Goal: Register for event/course

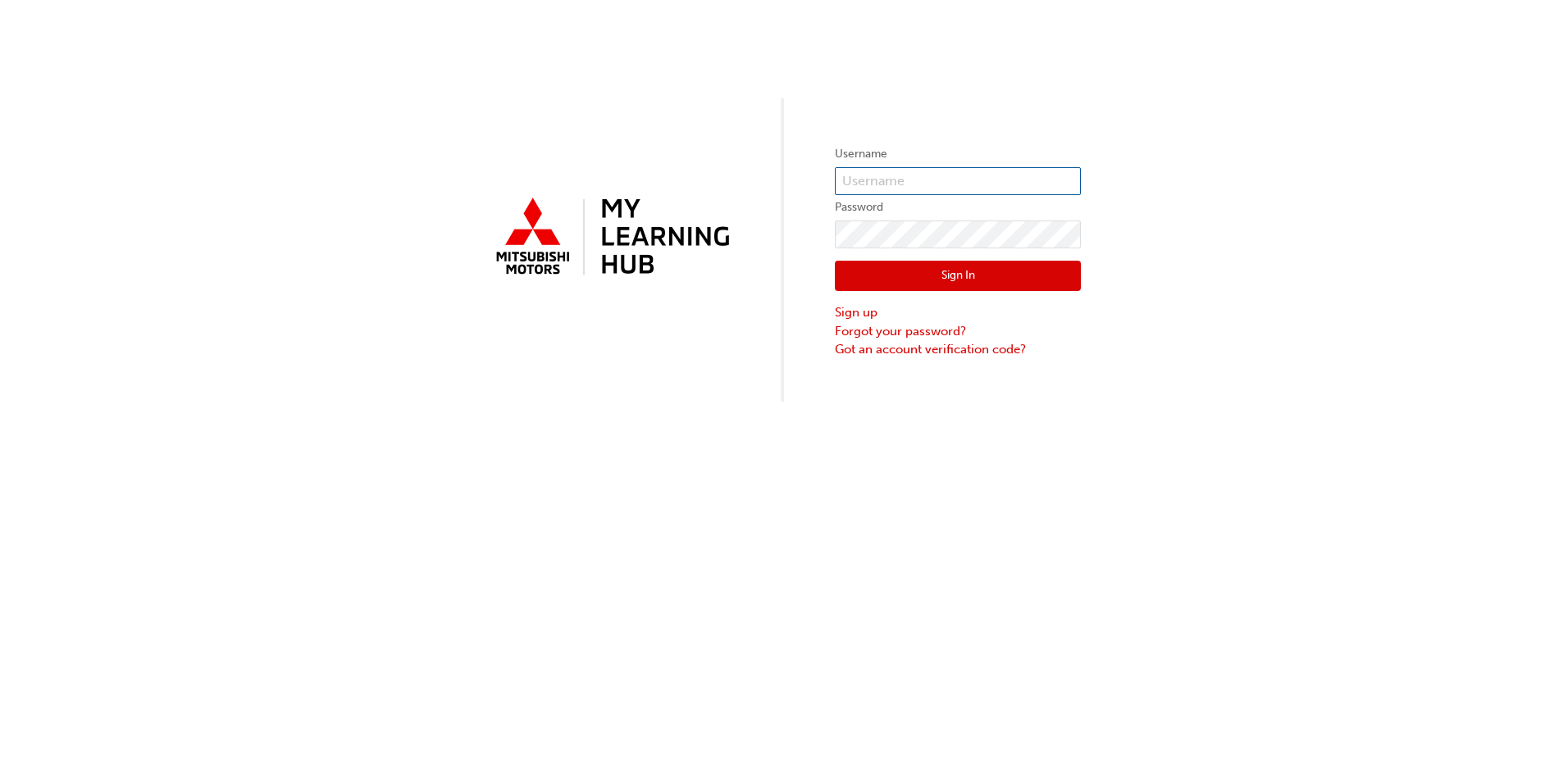
click at [977, 183] on input "text" at bounding box center [958, 181] width 246 height 28
type input "5816505"
click at [938, 327] on link "Forgot your password?" at bounding box center [958, 332] width 246 height 19
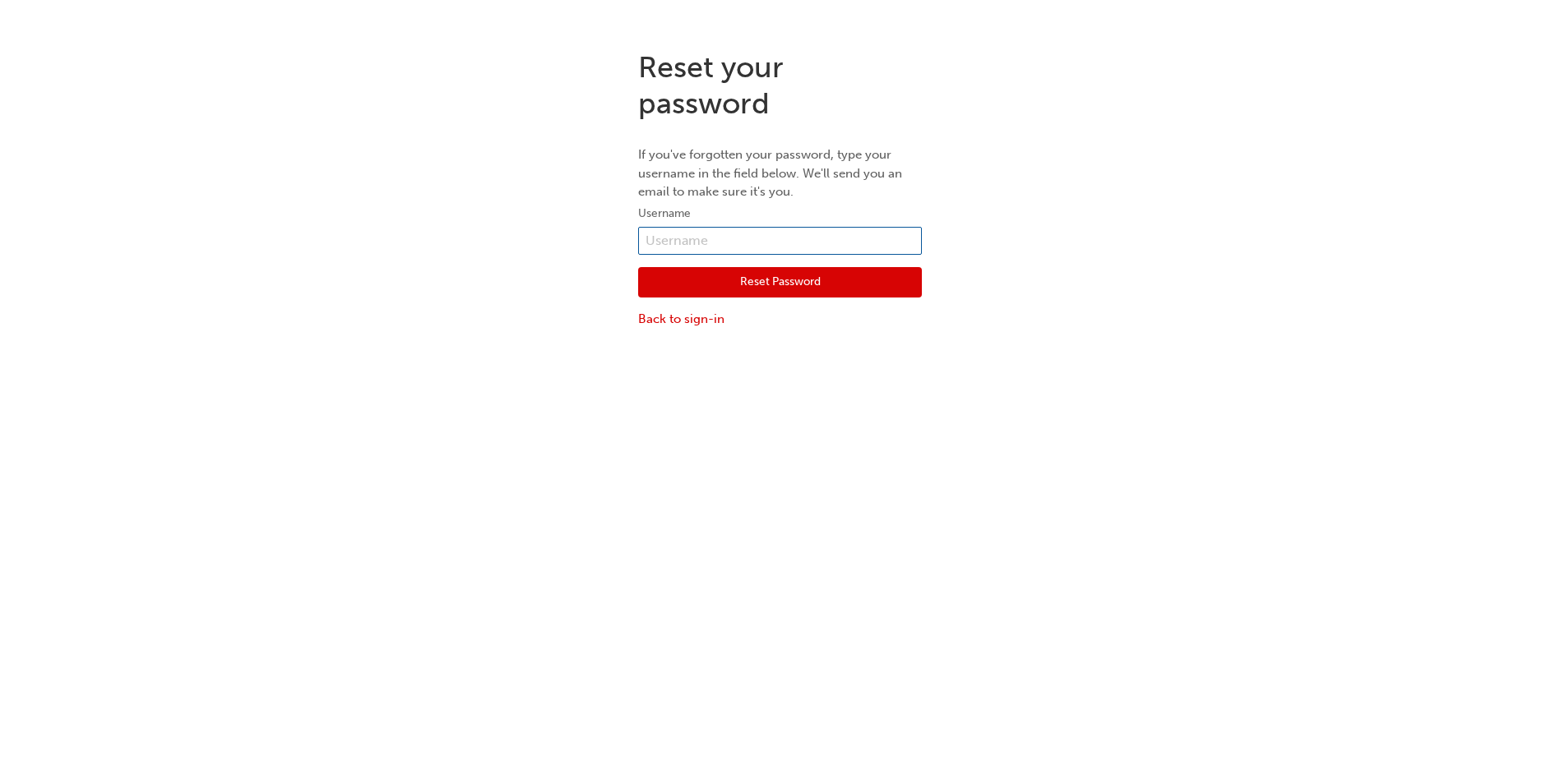
click at [827, 233] on input "text" at bounding box center [780, 240] width 283 height 28
type input "5816505"
click at [802, 282] on button "Reset Password" at bounding box center [780, 282] width 283 height 31
click at [803, 281] on div "Reset your password If you've forgotten your password, type your username in th…" at bounding box center [786, 429] width 1572 height 784
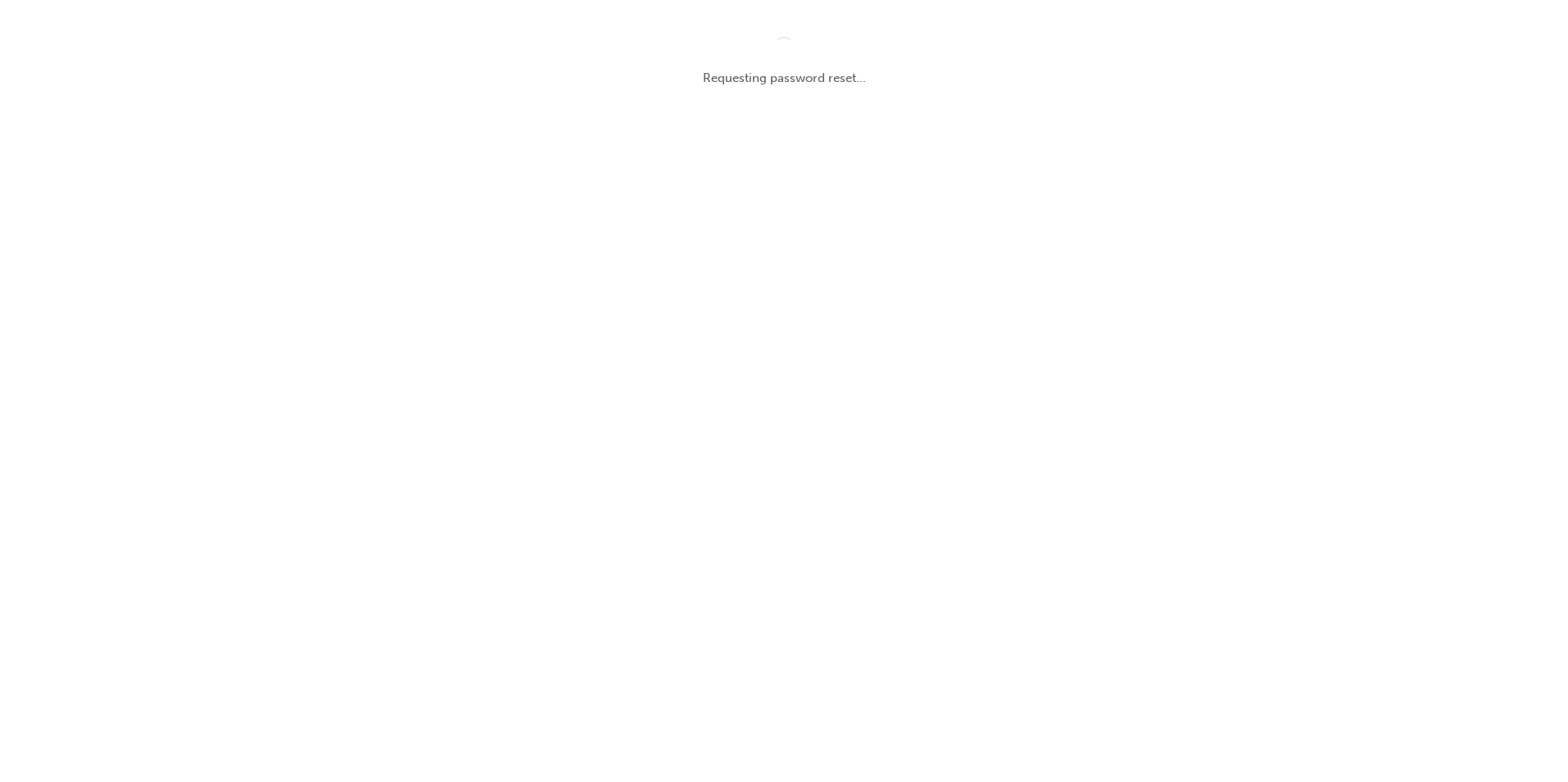
drag, startPoint x: 801, startPoint y: 281, endPoint x: 1144, endPoint y: 244, distance: 345.0
click at [1144, 244] on div "Requesting password reset..." at bounding box center [784, 391] width 1568 height 782
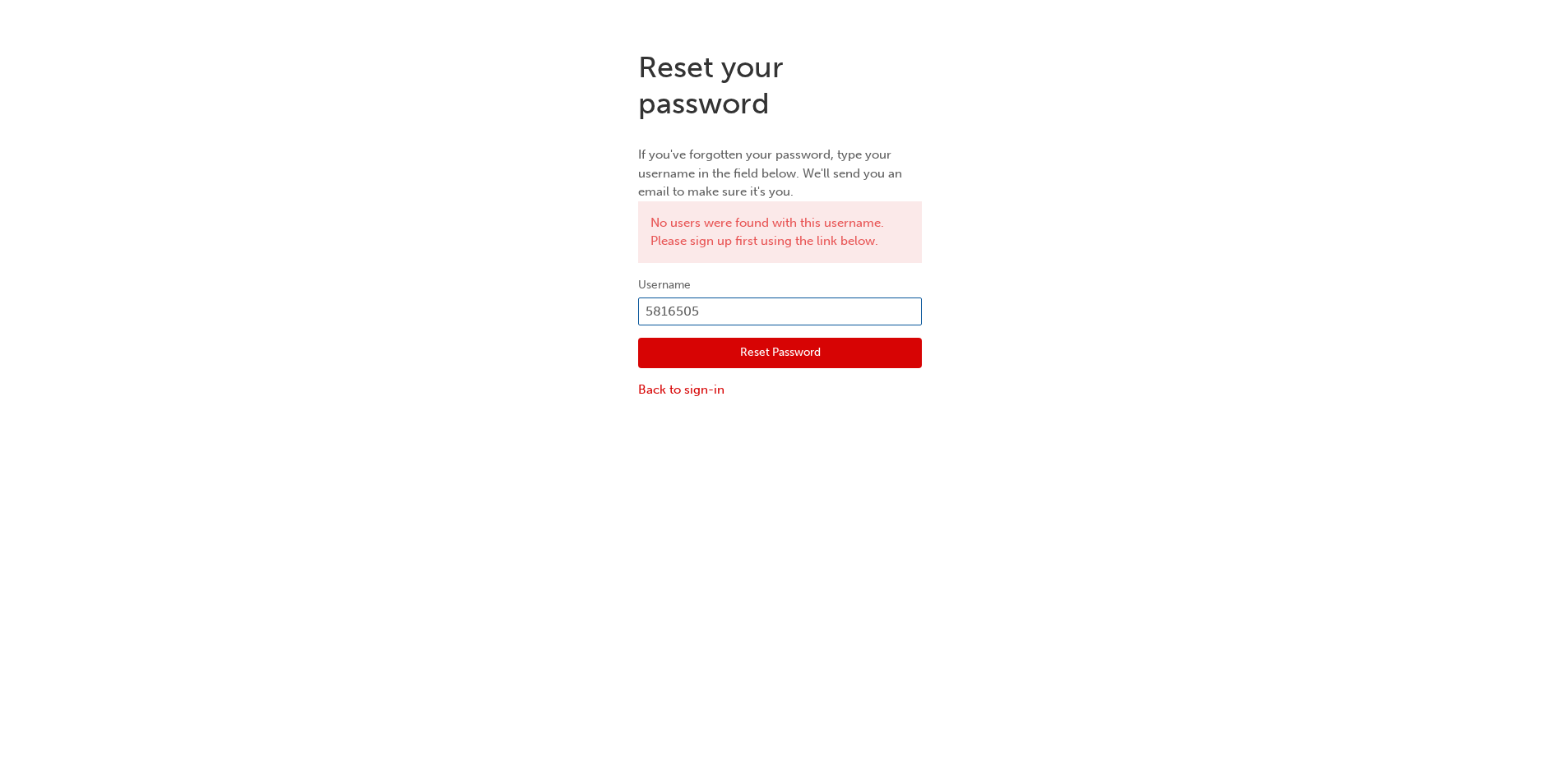
click at [721, 304] on input "5816505" at bounding box center [780, 311] width 283 height 28
drag, startPoint x: 723, startPoint y: 305, endPoint x: 617, endPoint y: 308, distance: 106.0
click at [617, 308] on div "Reset your password If you've forgotten your password, type your username in th…" at bounding box center [780, 224] width 1560 height 375
type input "anthonyc@leofrancomotors.com.au"
click at [822, 347] on button "Reset Password" at bounding box center [780, 353] width 283 height 31
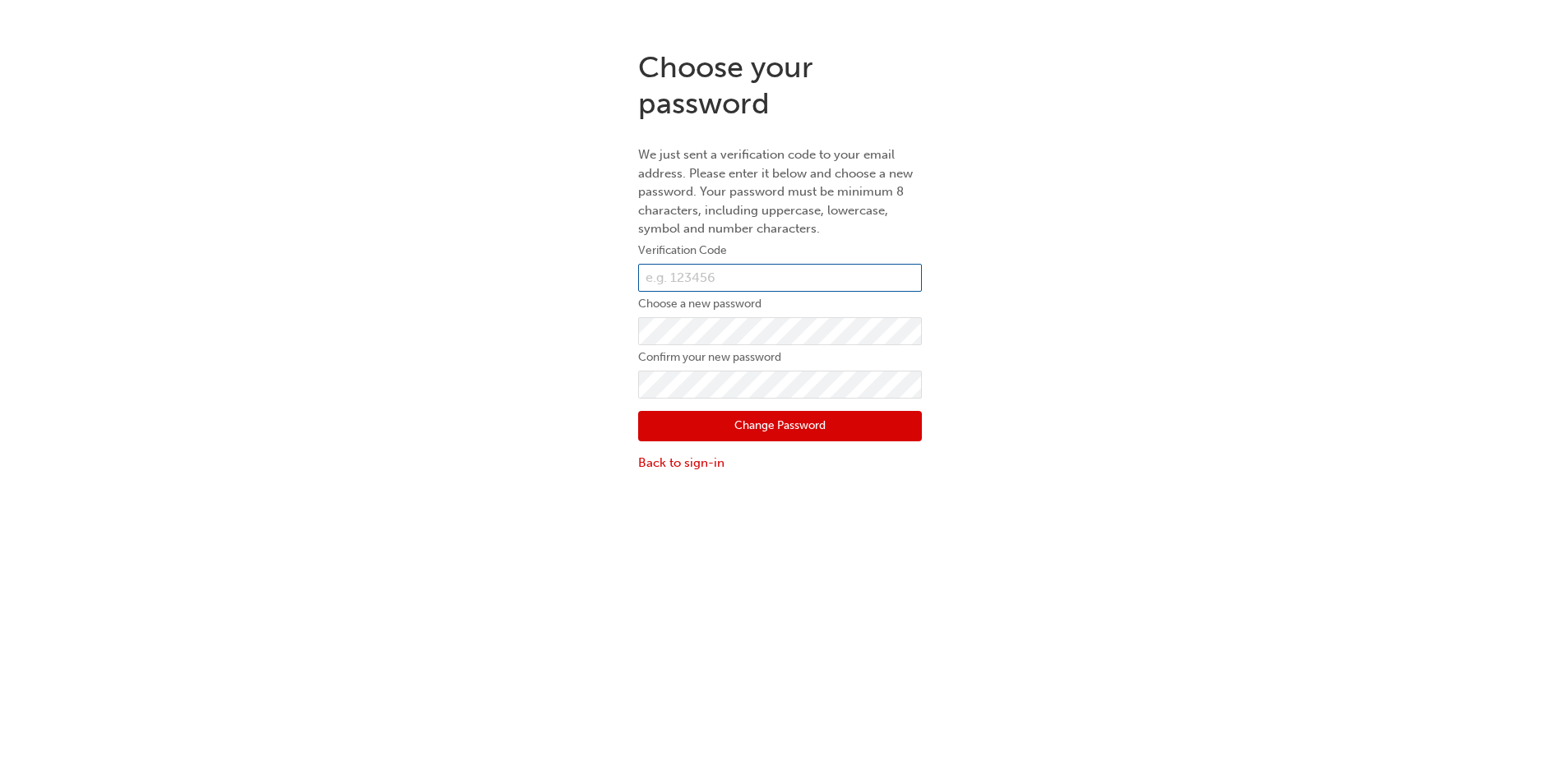
click at [791, 282] on input "text" at bounding box center [780, 278] width 283 height 28
click at [749, 275] on input "text" at bounding box center [780, 278] width 283 height 28
click at [743, 283] on input "text" at bounding box center [780, 278] width 283 height 28
click at [570, 275] on div "Choose your password We just sent a verification code to your email address. Pl…" at bounding box center [780, 261] width 1560 height 448
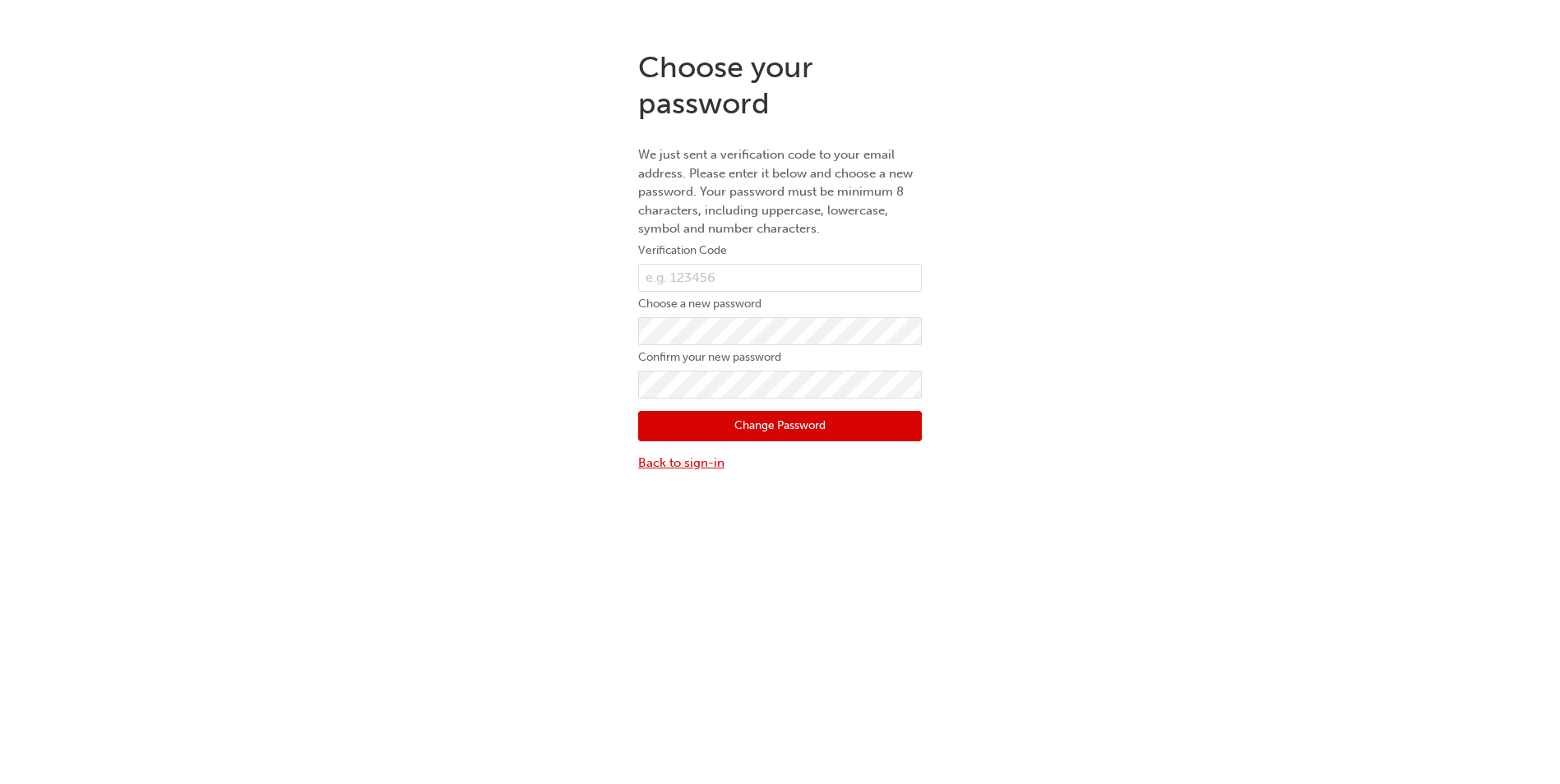
click at [706, 468] on link "Back to sign-in" at bounding box center [780, 464] width 283 height 19
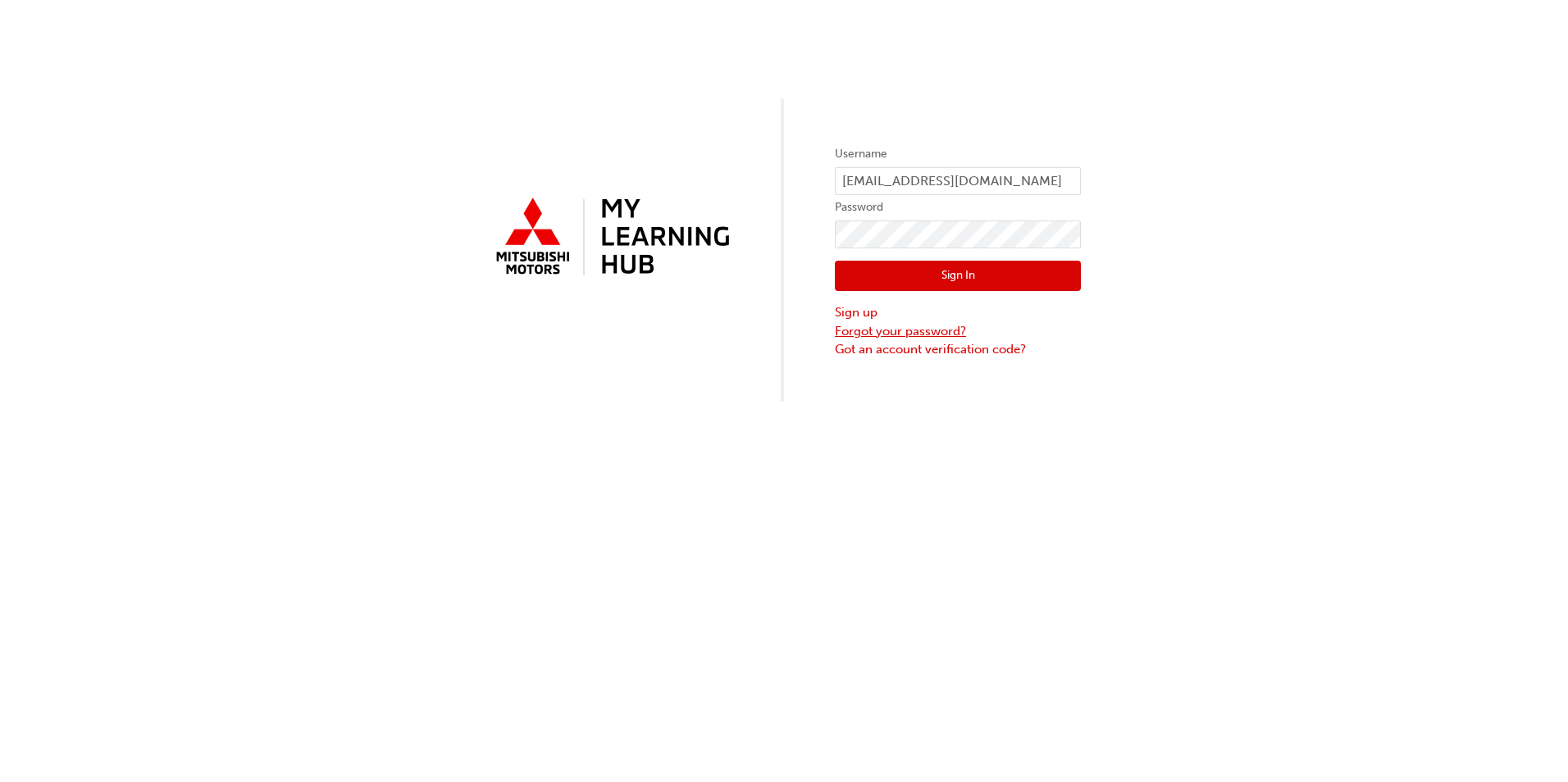
click at [907, 334] on link "Forgot your password?" at bounding box center [958, 332] width 246 height 19
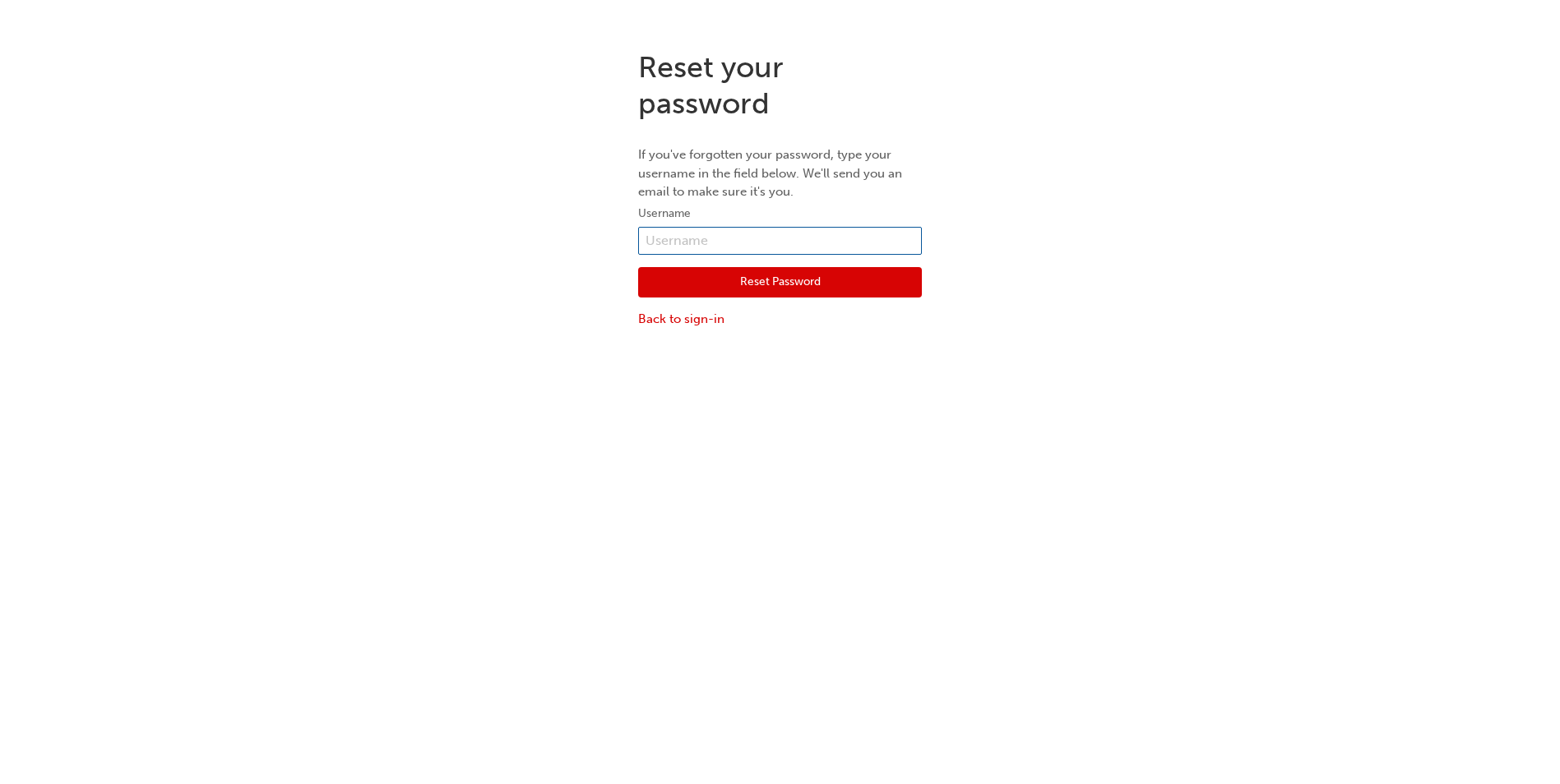
click at [862, 241] on input "text" at bounding box center [780, 240] width 283 height 28
type input "anthonyc@leofrancomotors.com.au"
click at [863, 279] on button "Reset Password" at bounding box center [780, 282] width 283 height 31
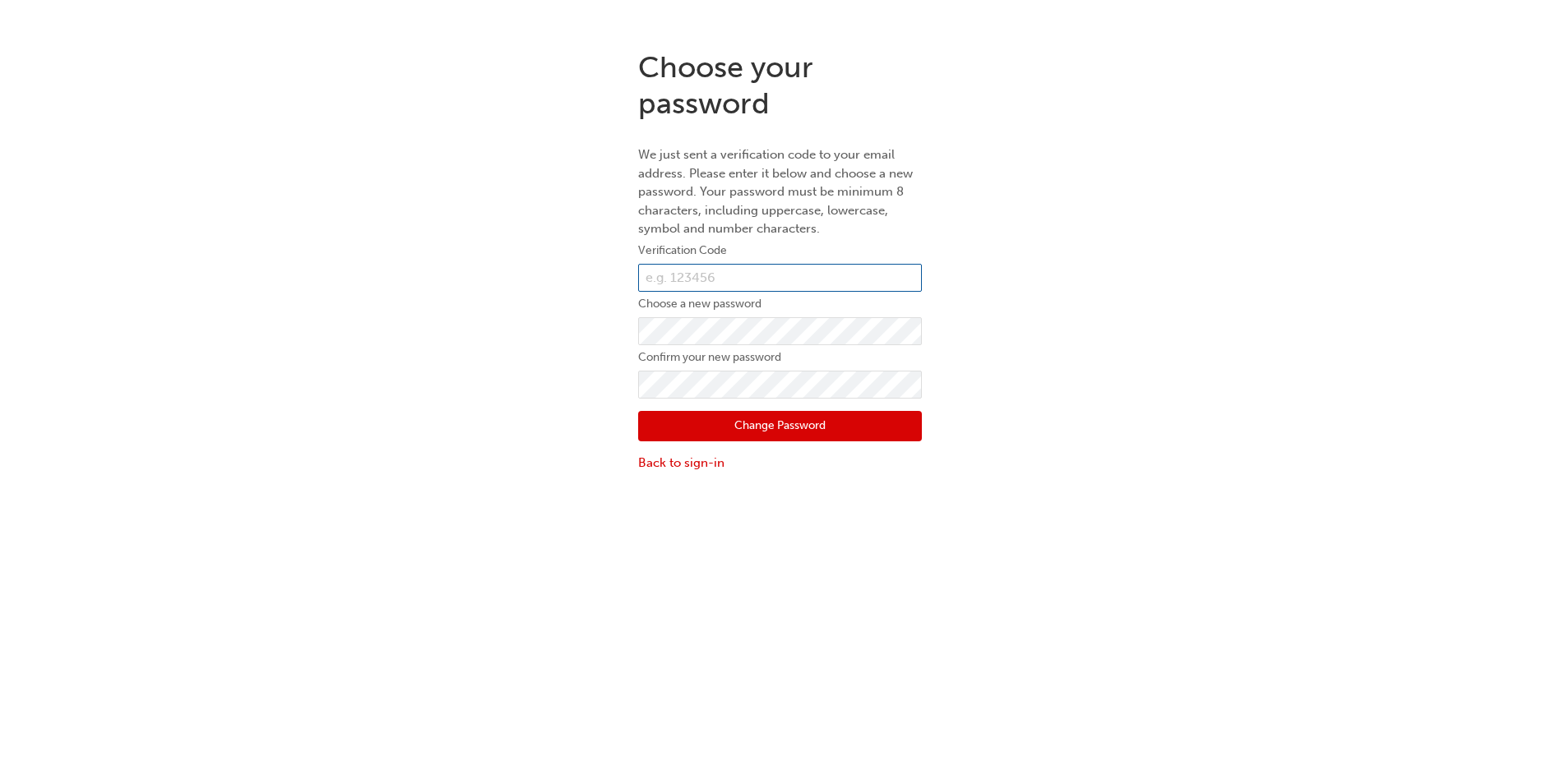
paste input "854173"
type input "854173"
click button "Change Password" at bounding box center [780, 426] width 283 height 31
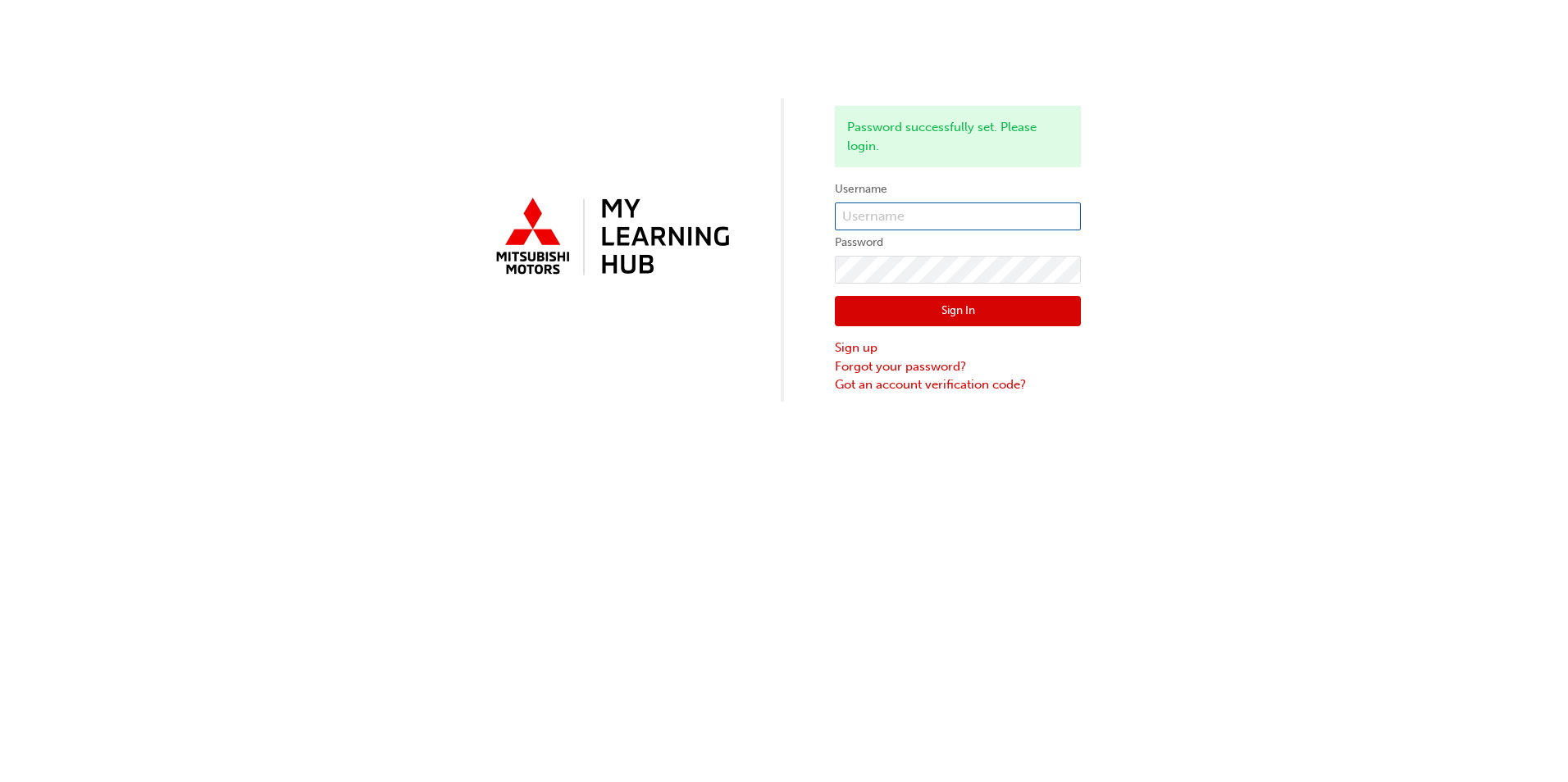
click at [934, 206] on input "text" at bounding box center [958, 216] width 246 height 28
type input "anthonyc@leofrancomotors.com.au"
click button "Sign In" at bounding box center [958, 311] width 246 height 31
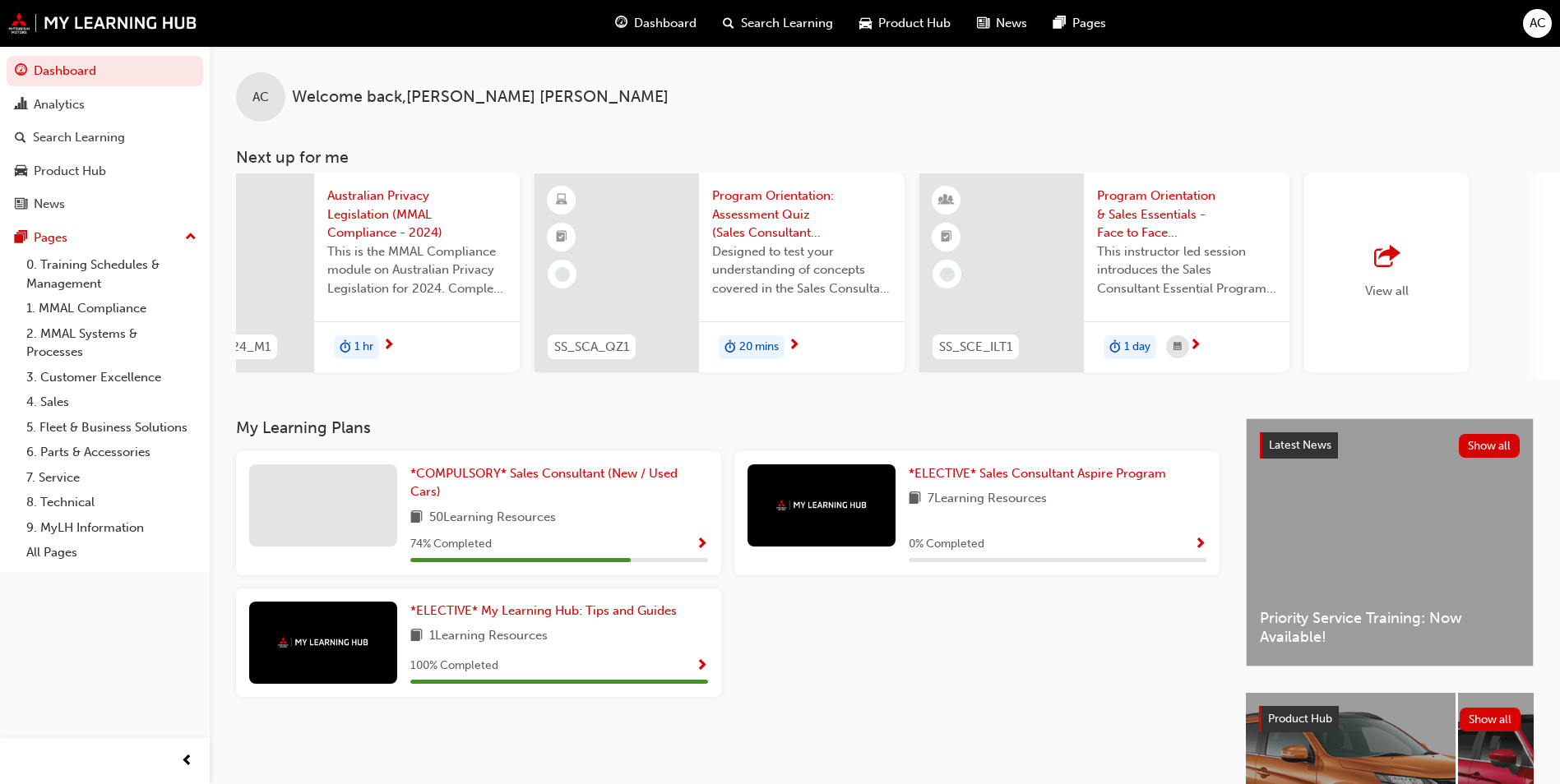
scroll to position [0, 877]
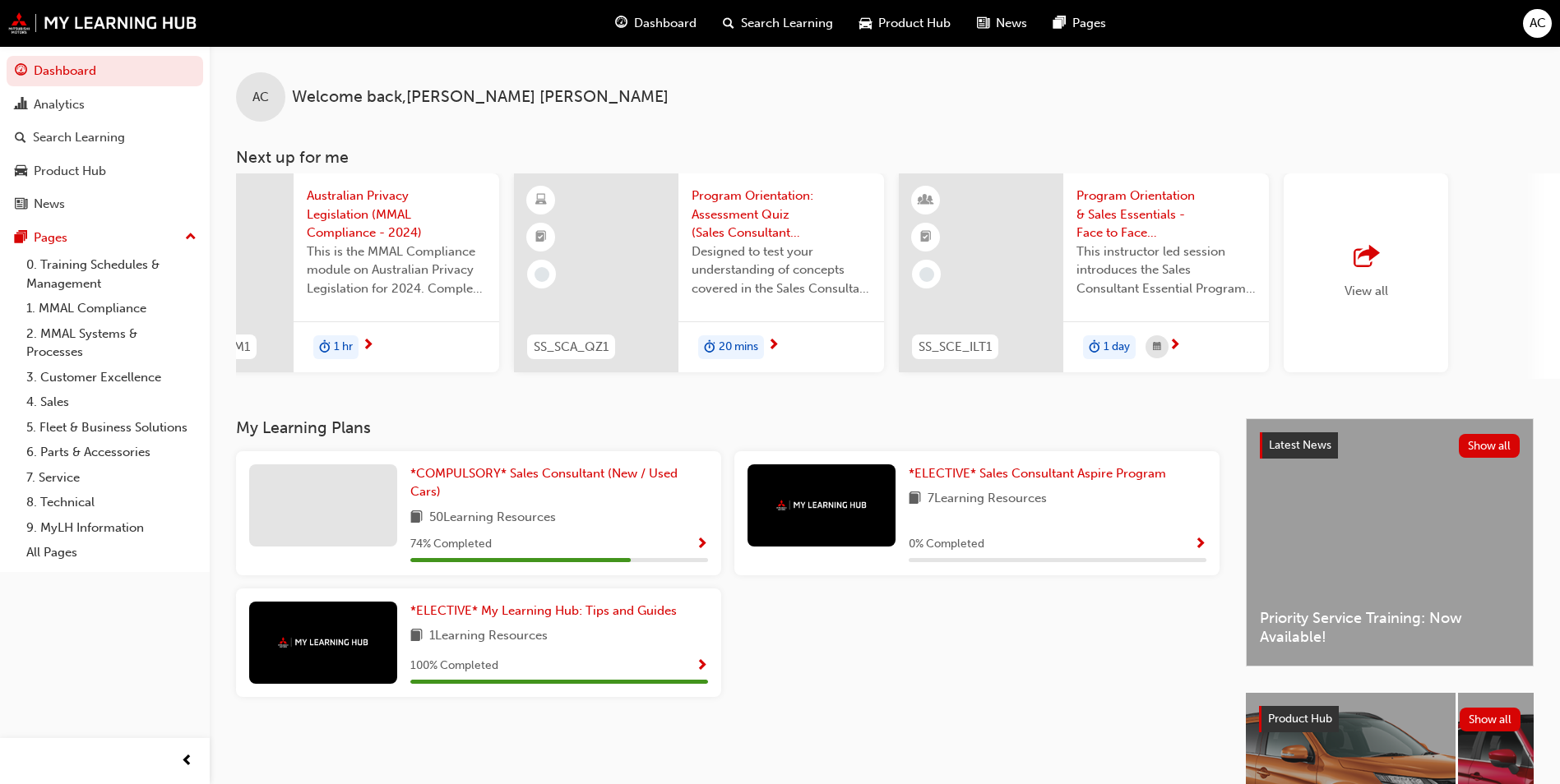
click at [1372, 301] on div "View all" at bounding box center [1366, 273] width 164 height 199
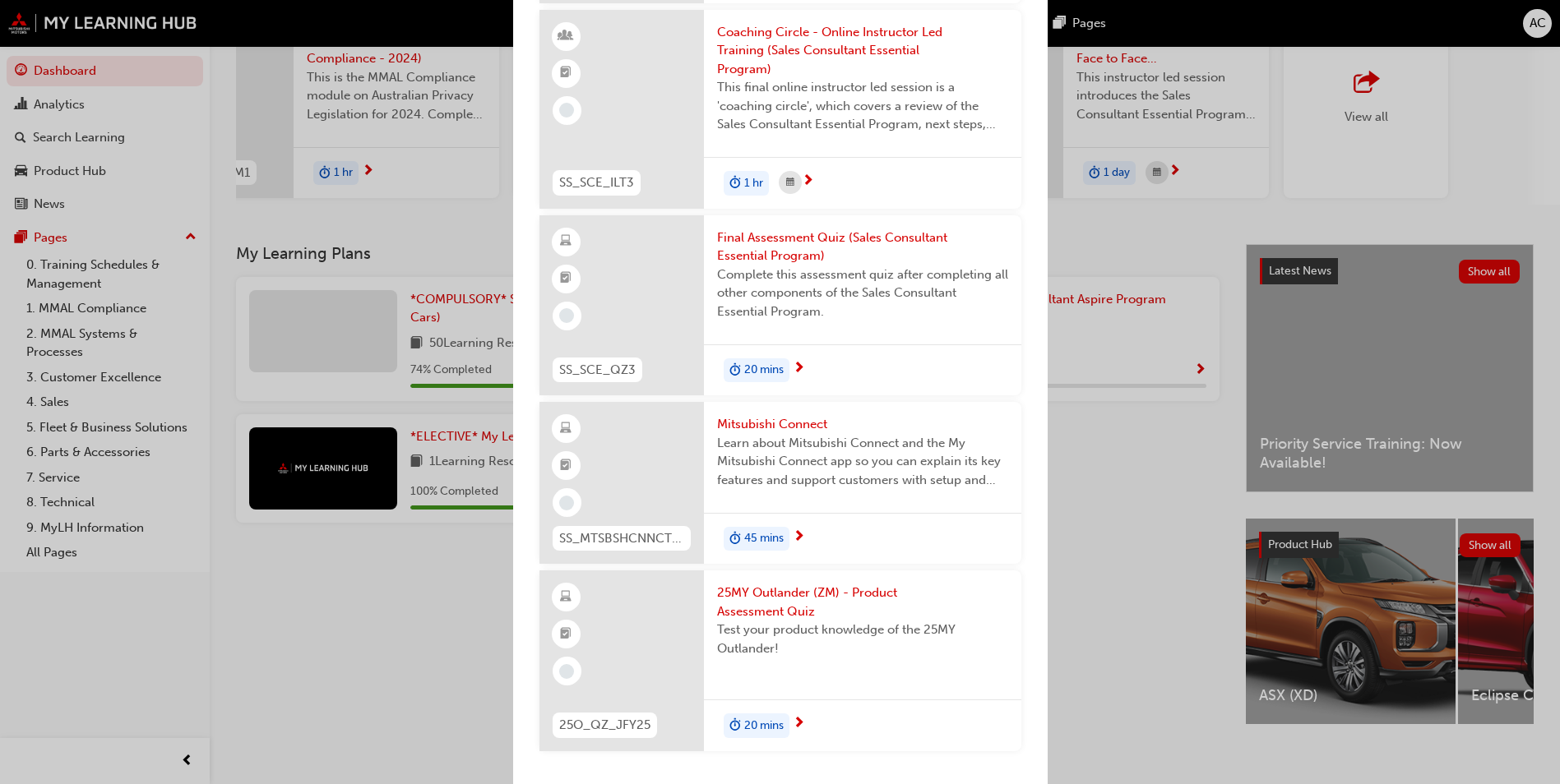
scroll to position [198, 0]
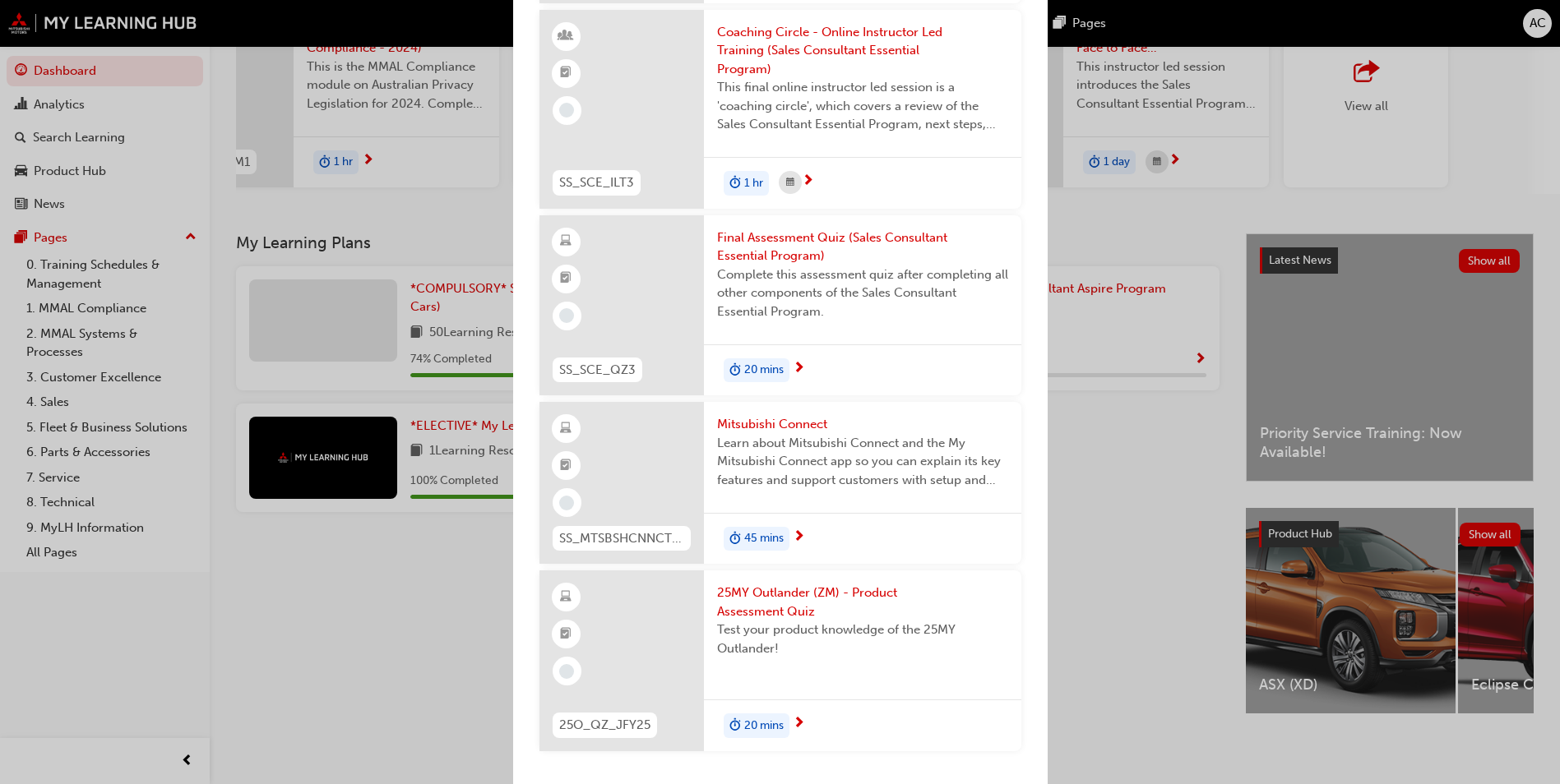
click at [786, 611] on span "25MY Outlander (ZM) - Product Assessment Quiz" at bounding box center [863, 602] width 291 height 37
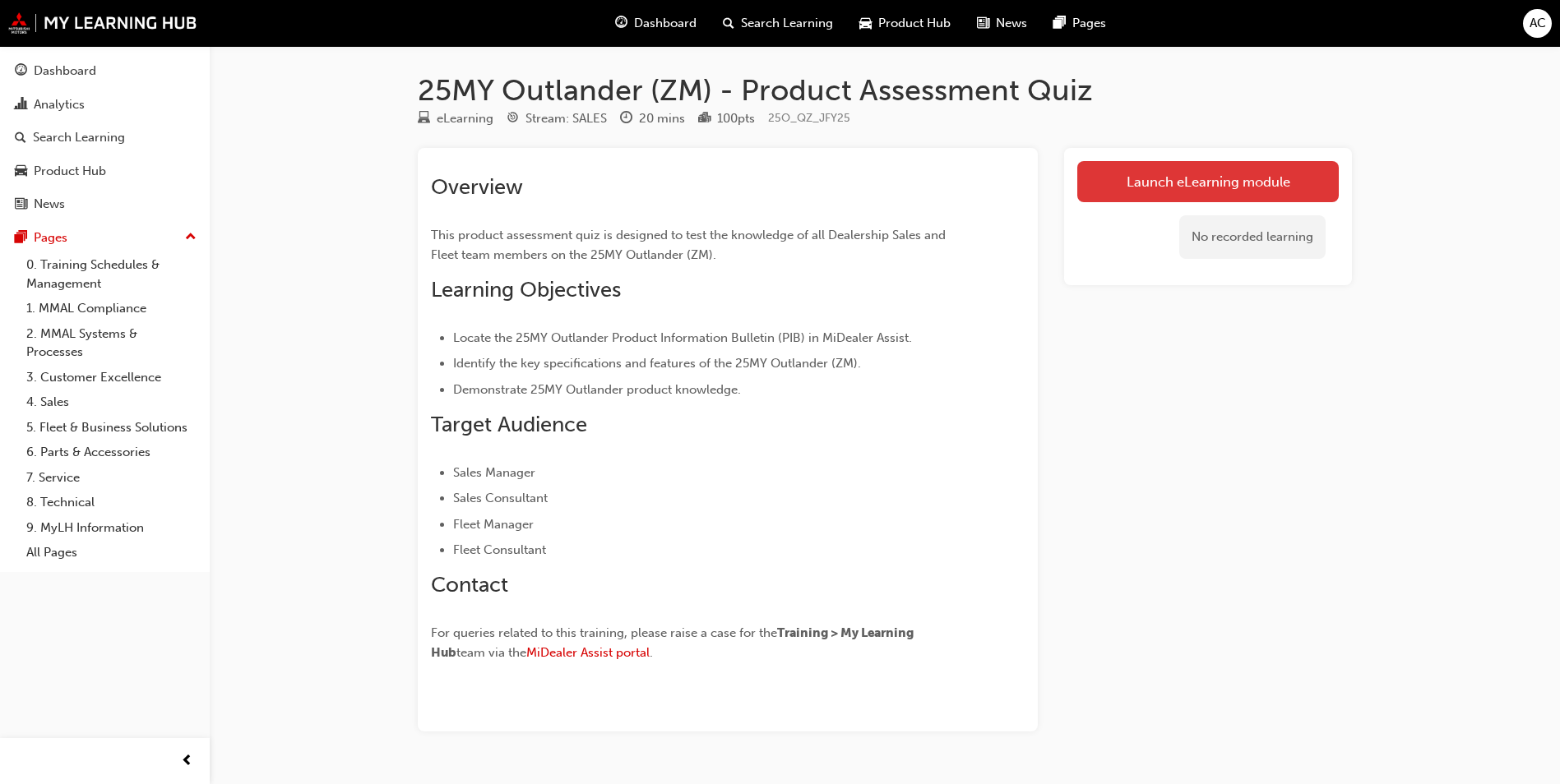
click at [1190, 181] on link "Launch eLearning module" at bounding box center [1208, 181] width 261 height 41
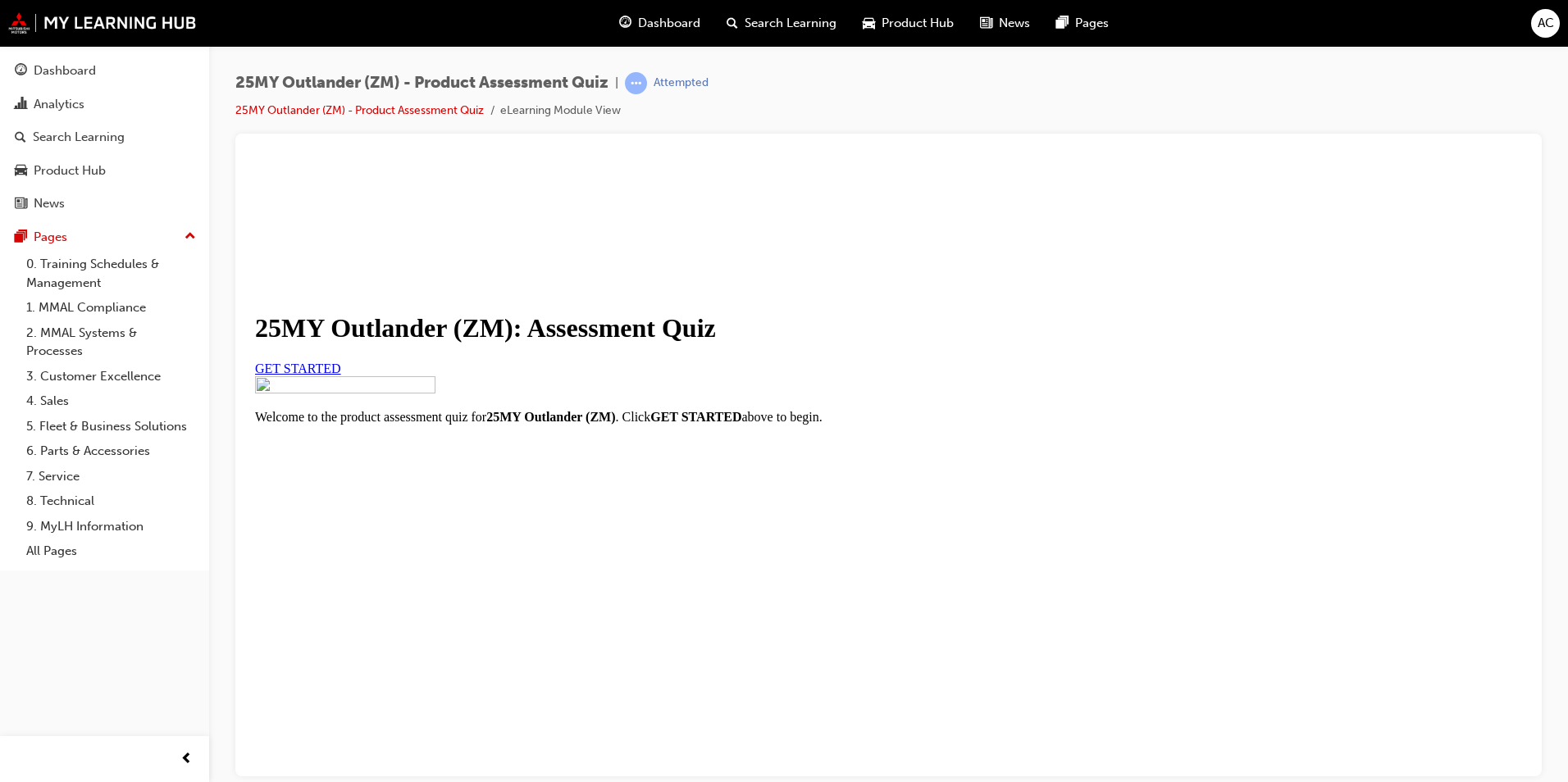
click at [342, 375] on link "GET STARTED" at bounding box center [298, 367] width 87 height 14
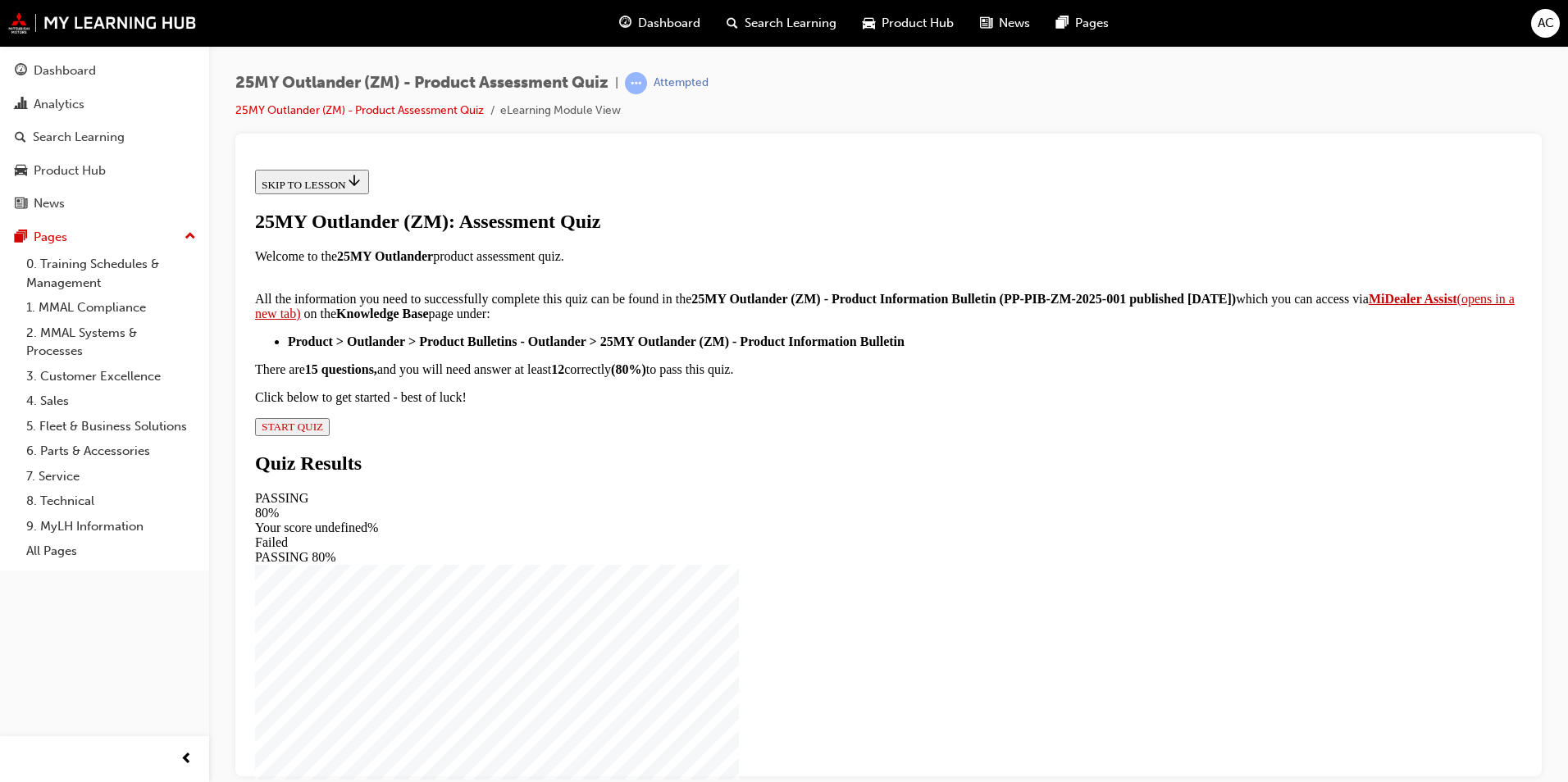
click at [330, 436] on button "START QUIZ" at bounding box center [292, 426] width 74 height 18
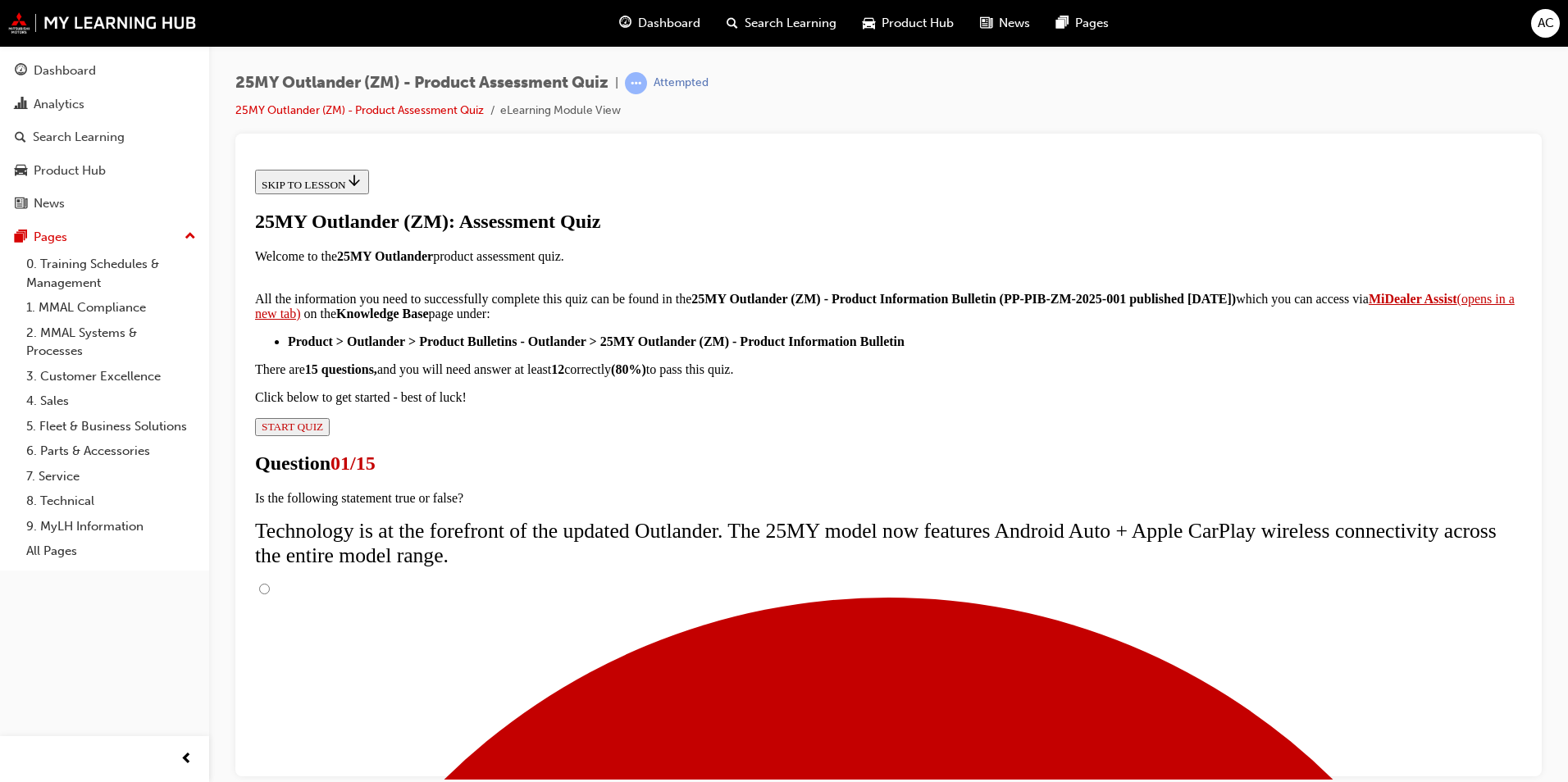
scroll to position [111, 0]
click at [270, 583] on input "True" at bounding box center [264, 588] width 10 height 10
radio input "true"
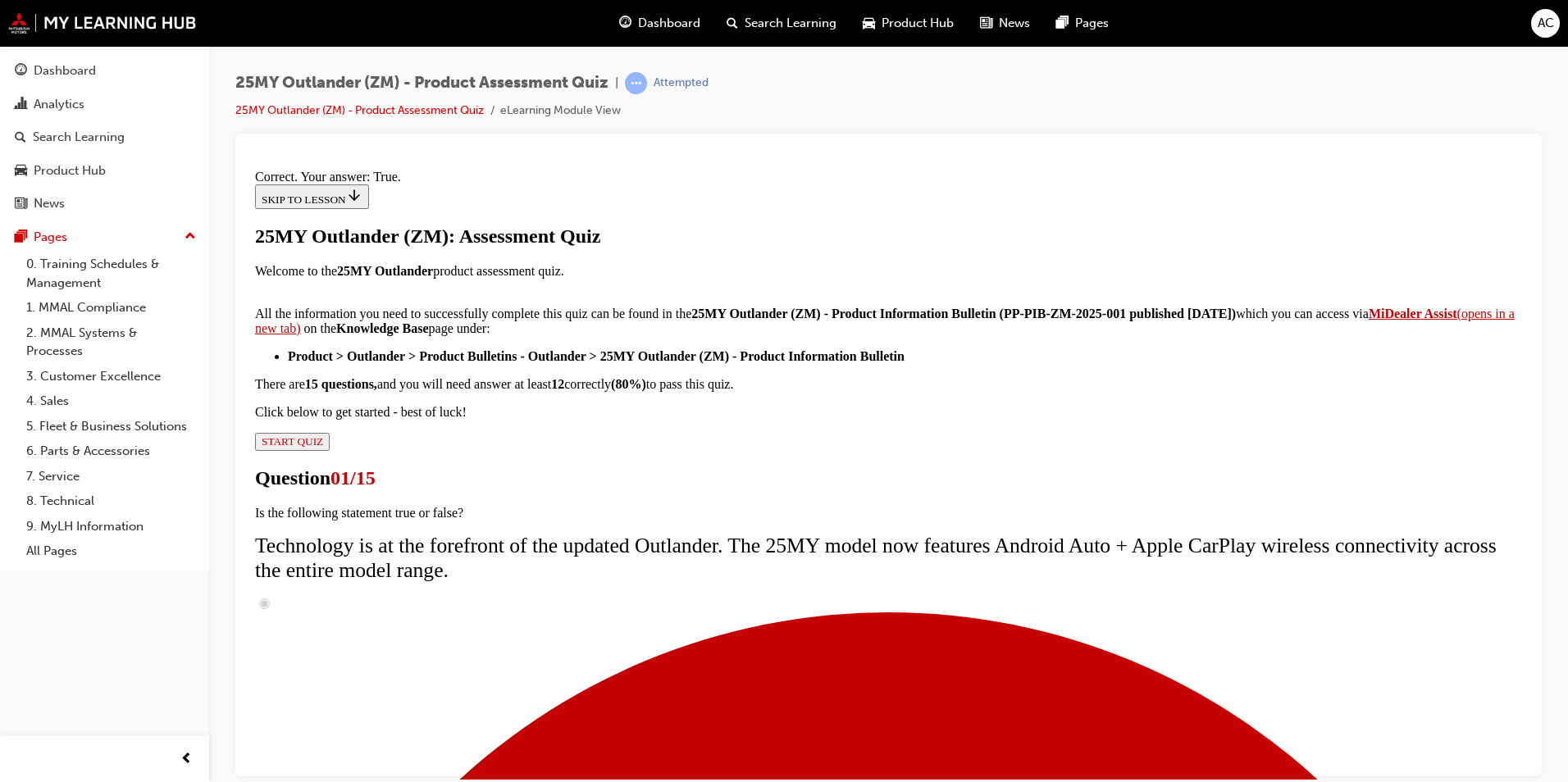
scroll to position [164, 0]
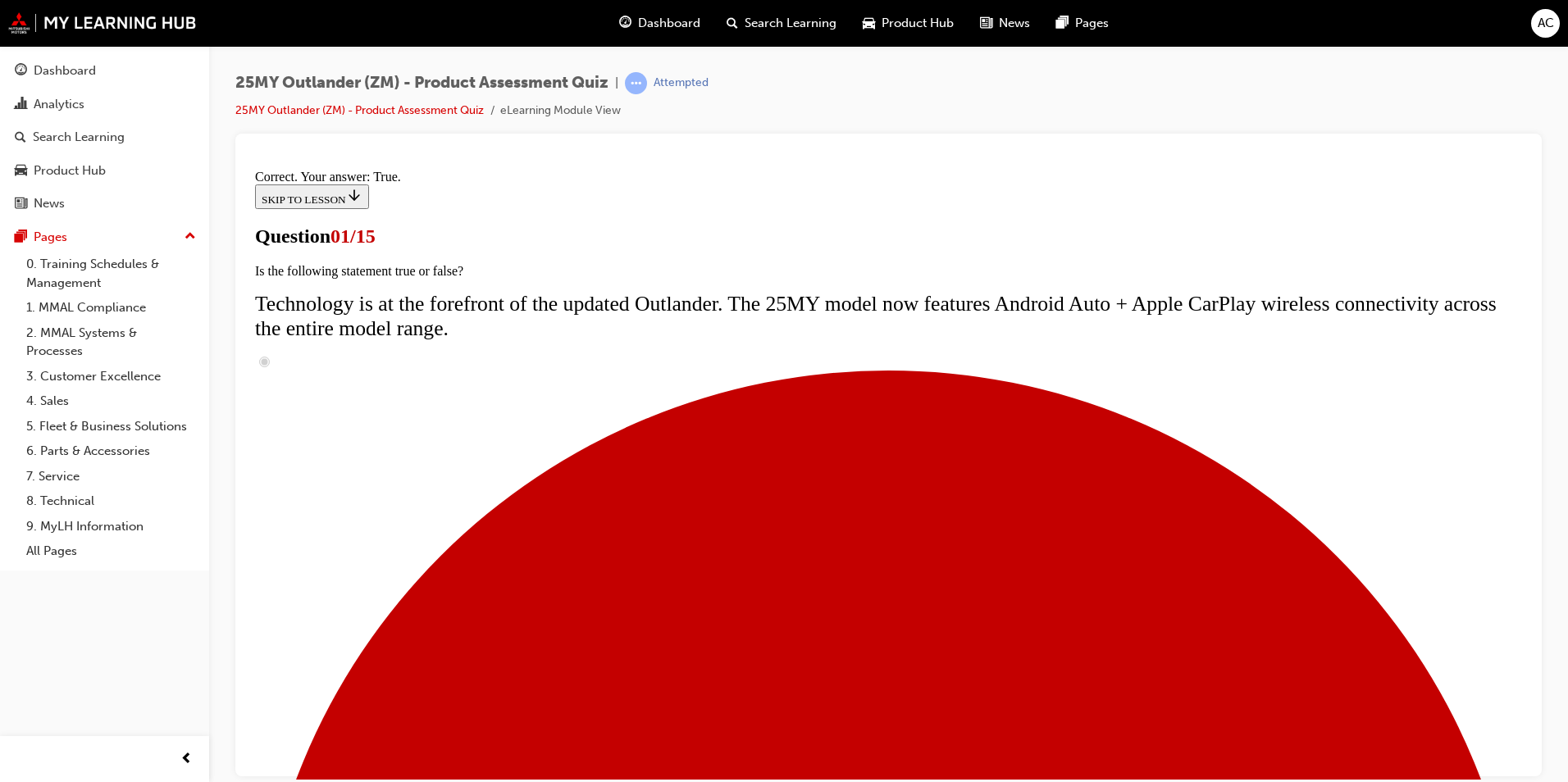
scroll to position [115, 0]
radio input "true"
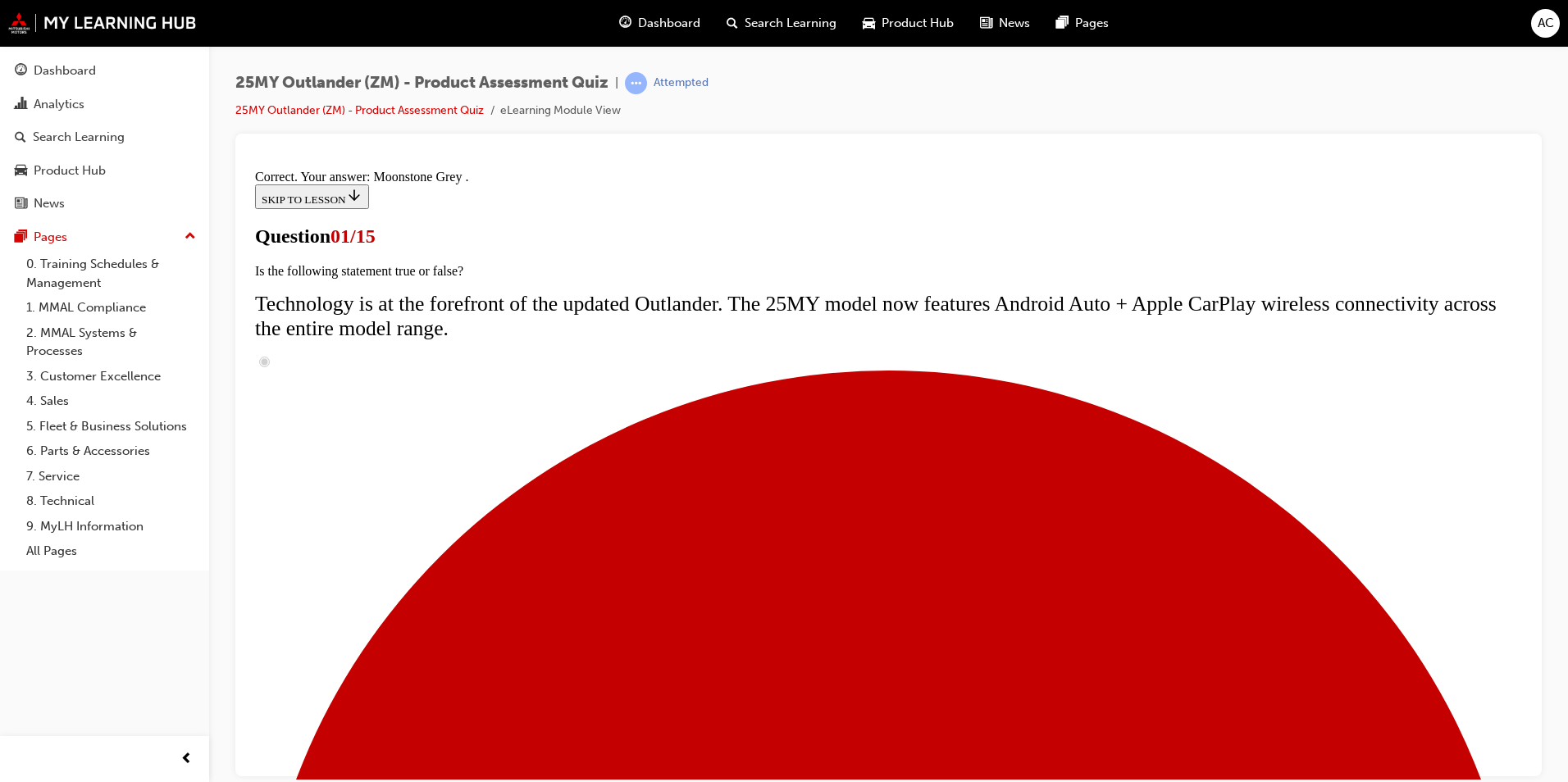
scroll to position [370, 0]
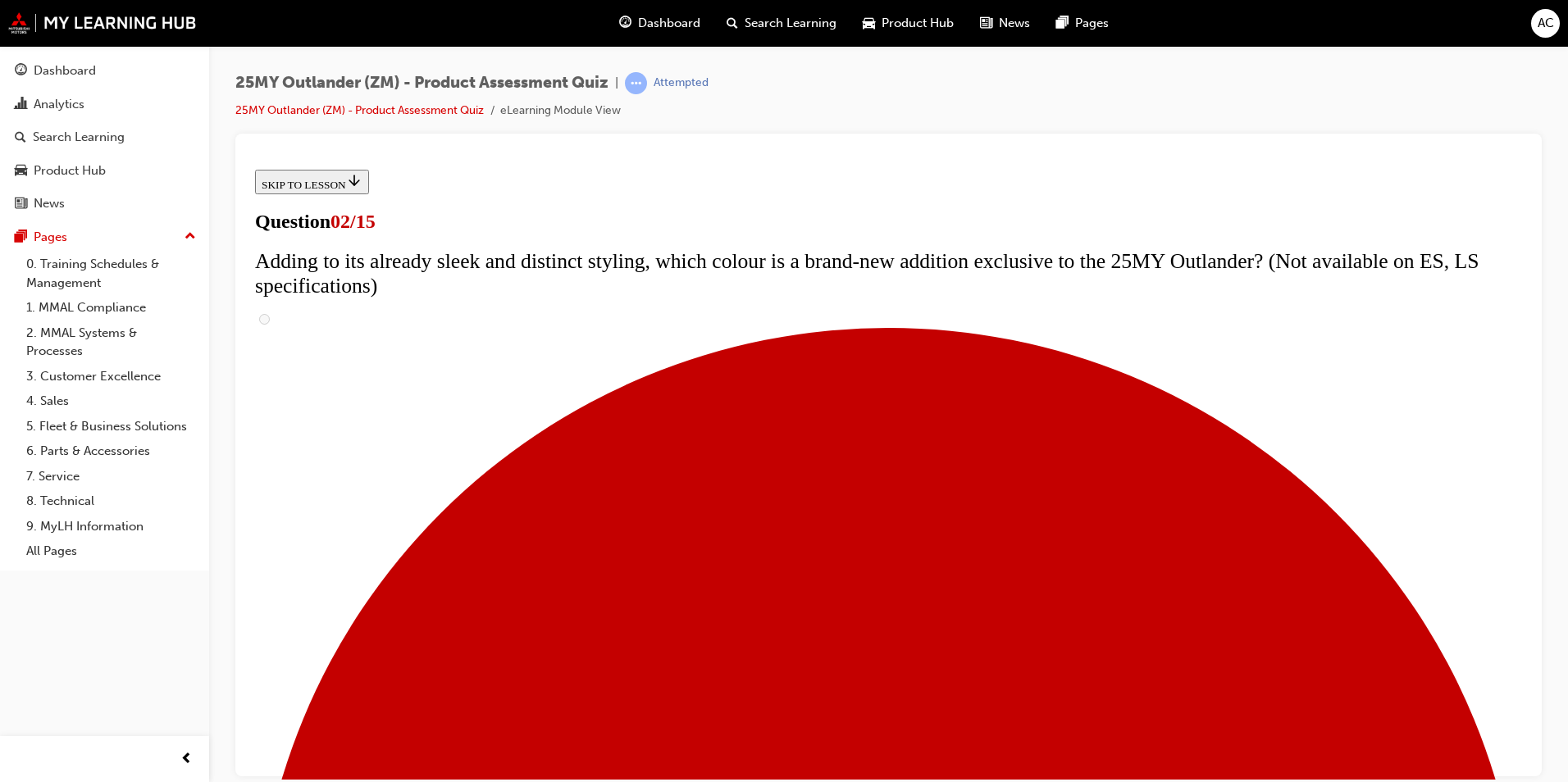
scroll to position [246, 0]
checkbox input "true"
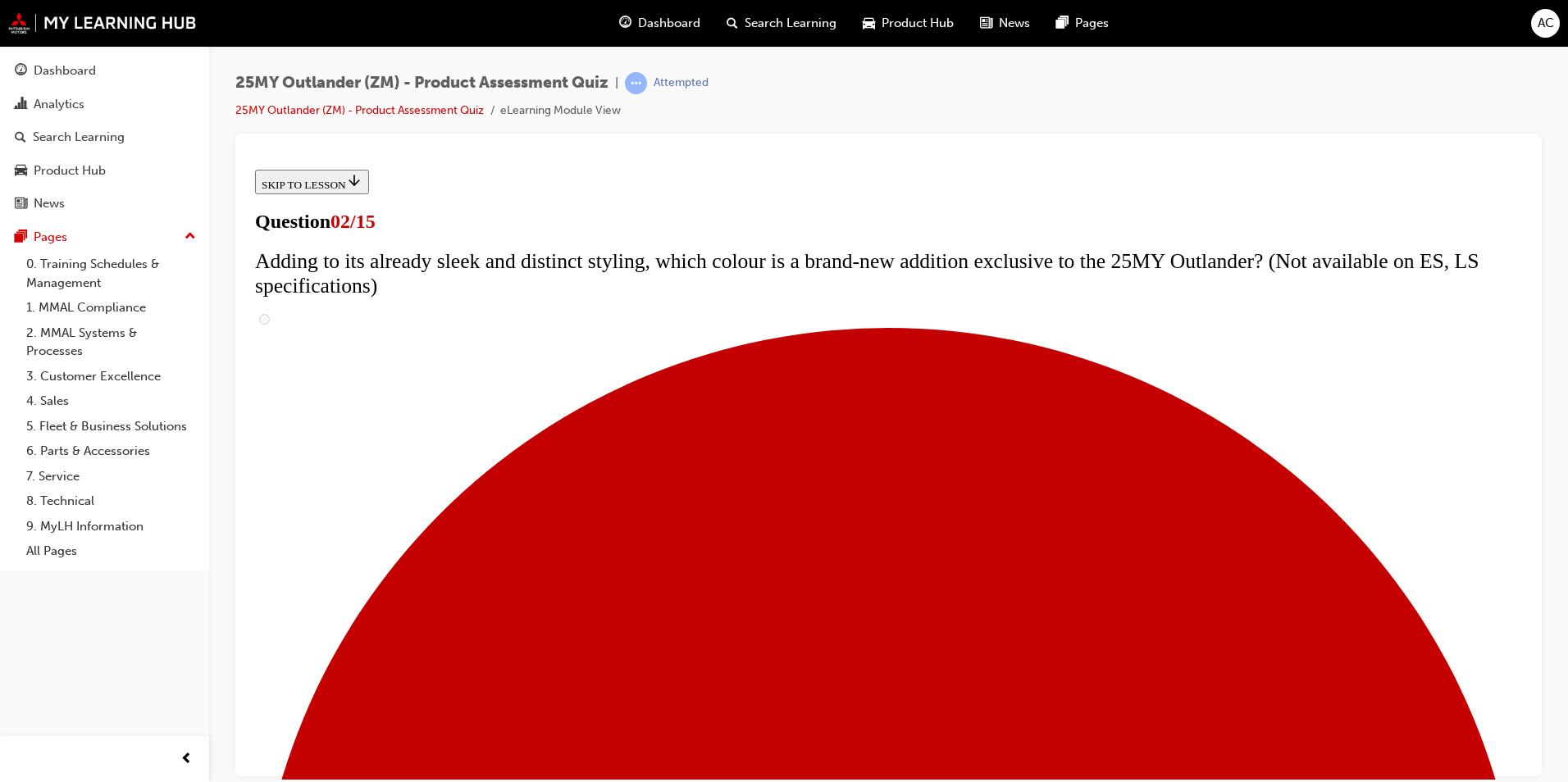
checkbox input "true"
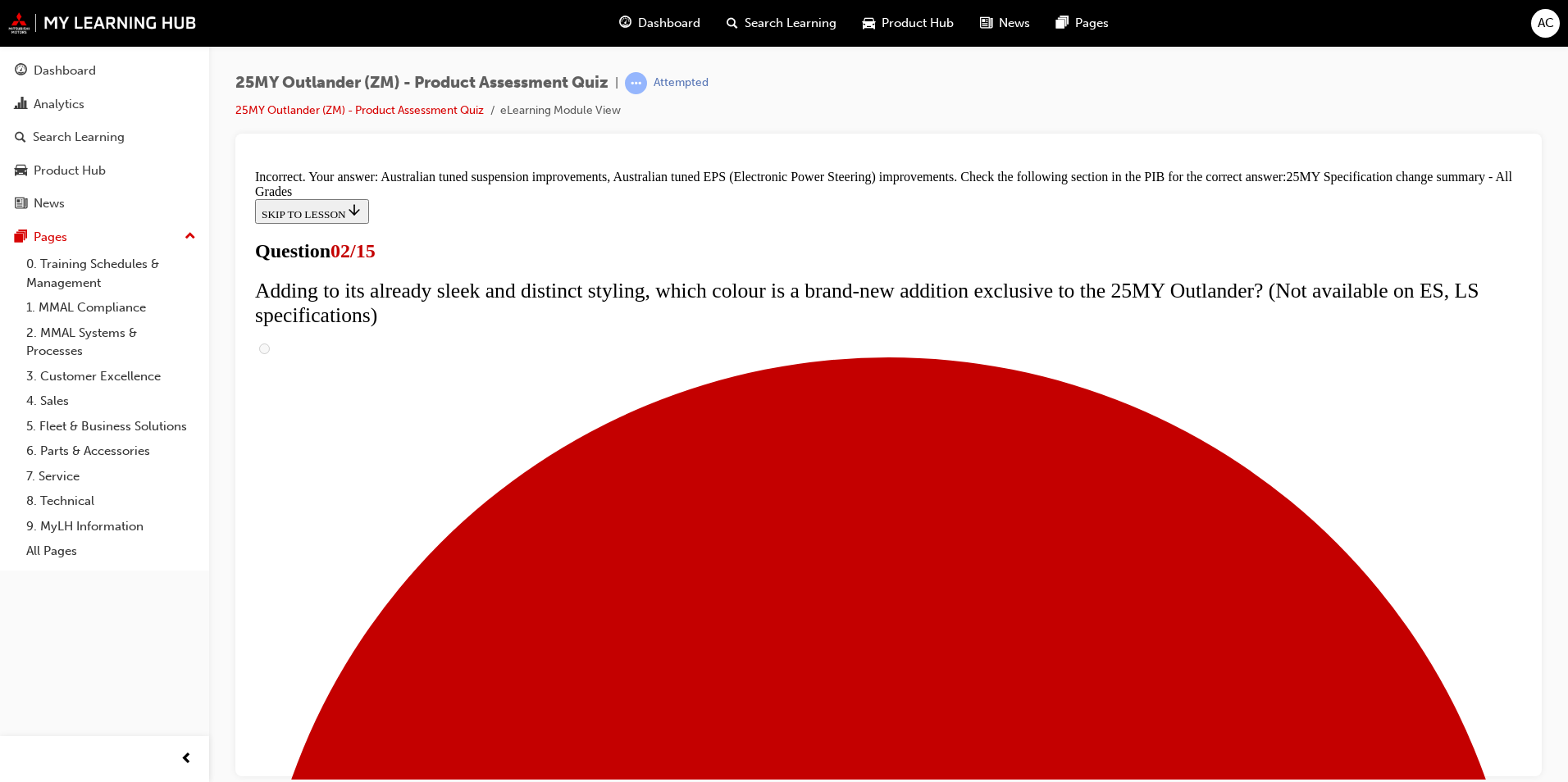
scroll to position [526, 0]
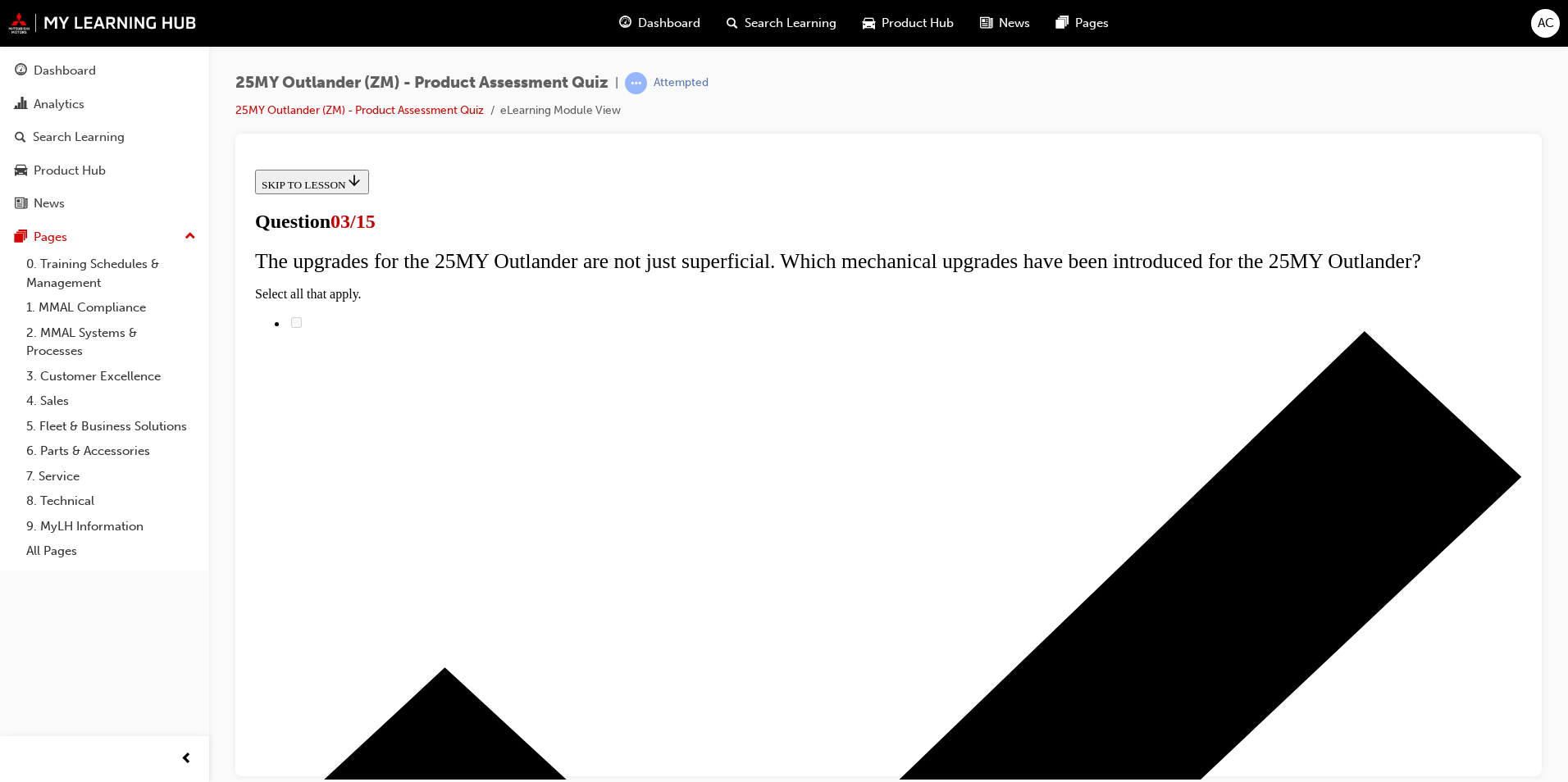
scroll to position [82, 0]
radio input "true"
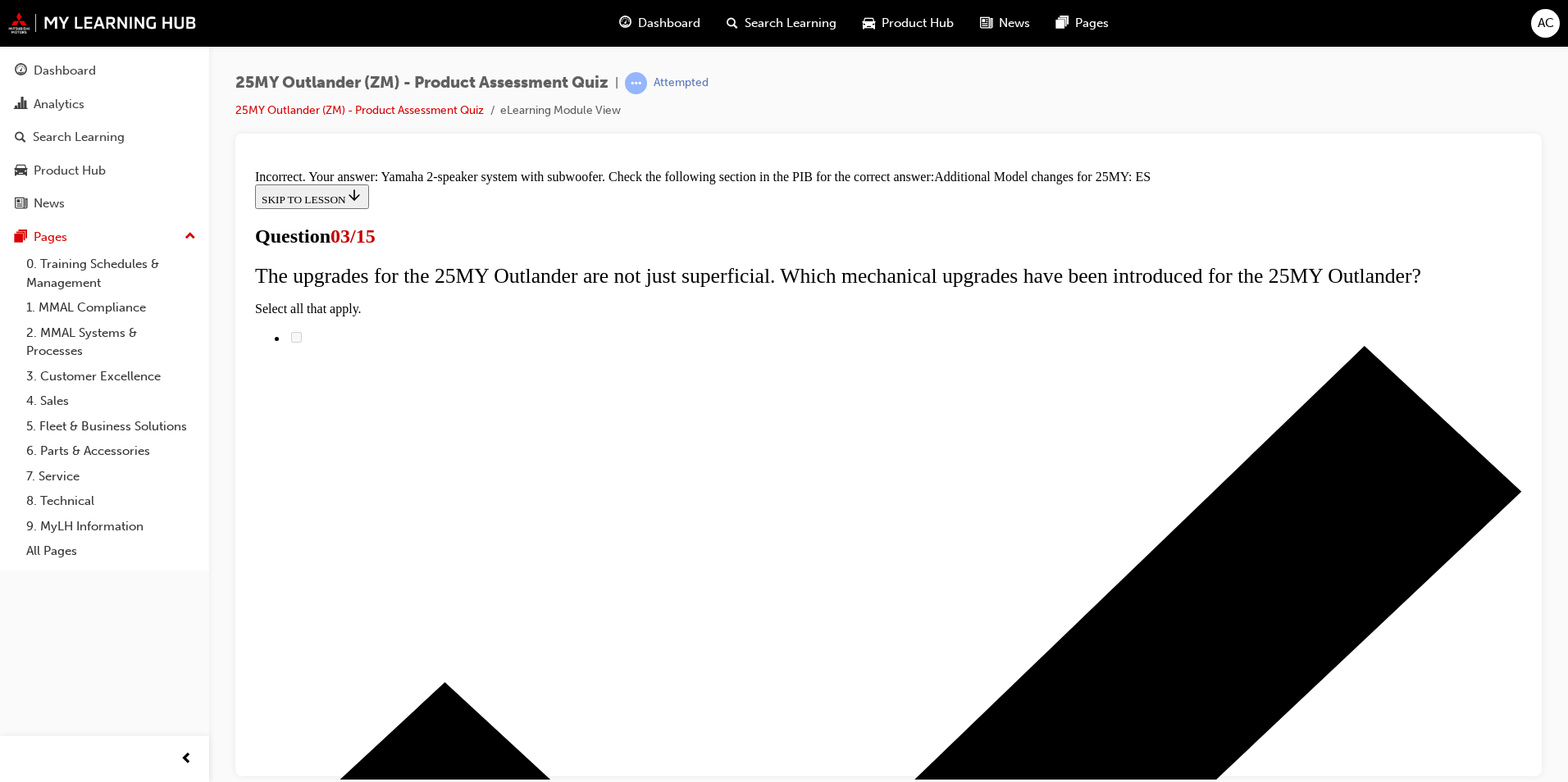
scroll to position [340, 0]
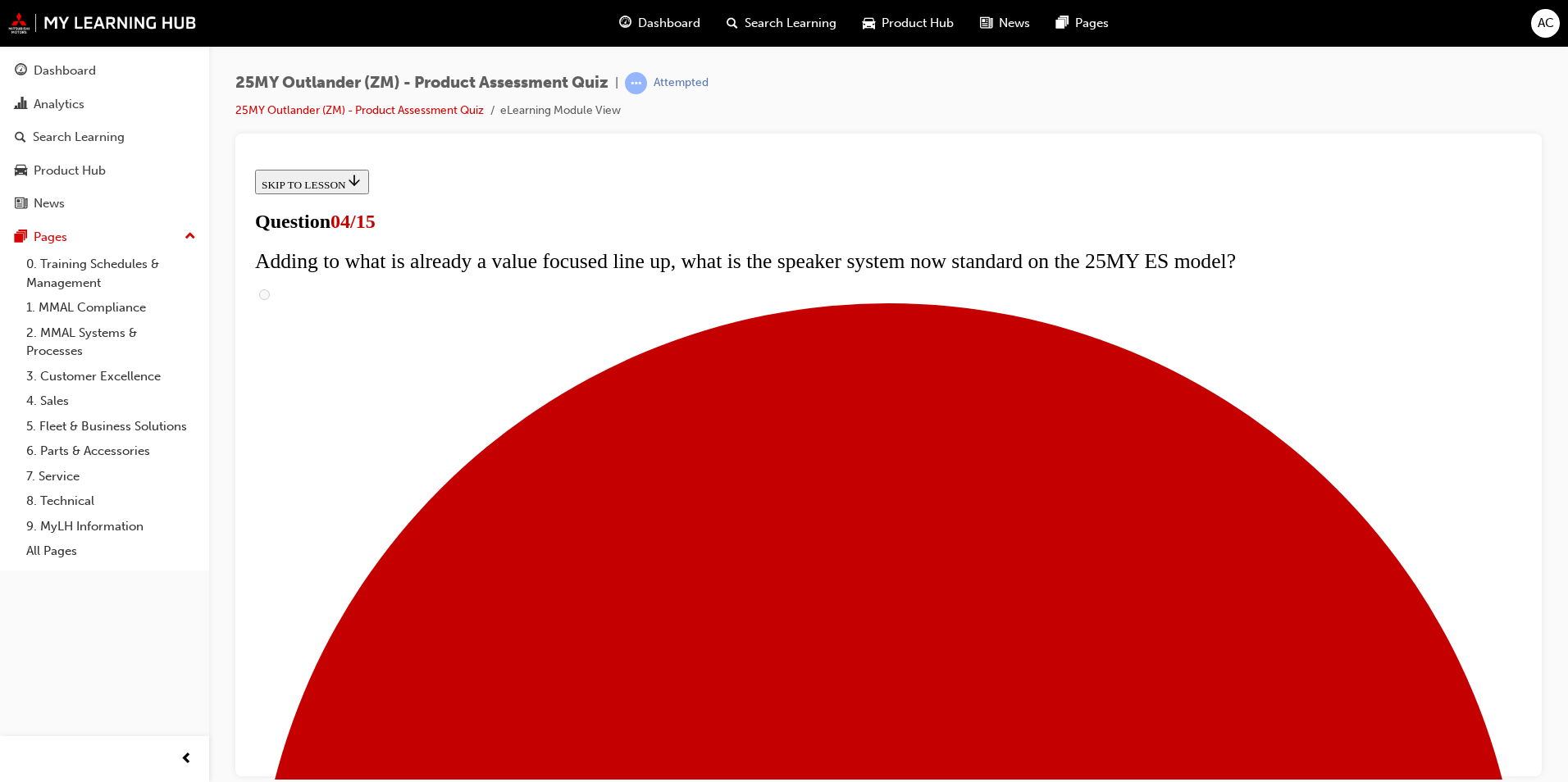
scroll to position [164, 0]
checkbox input "true"
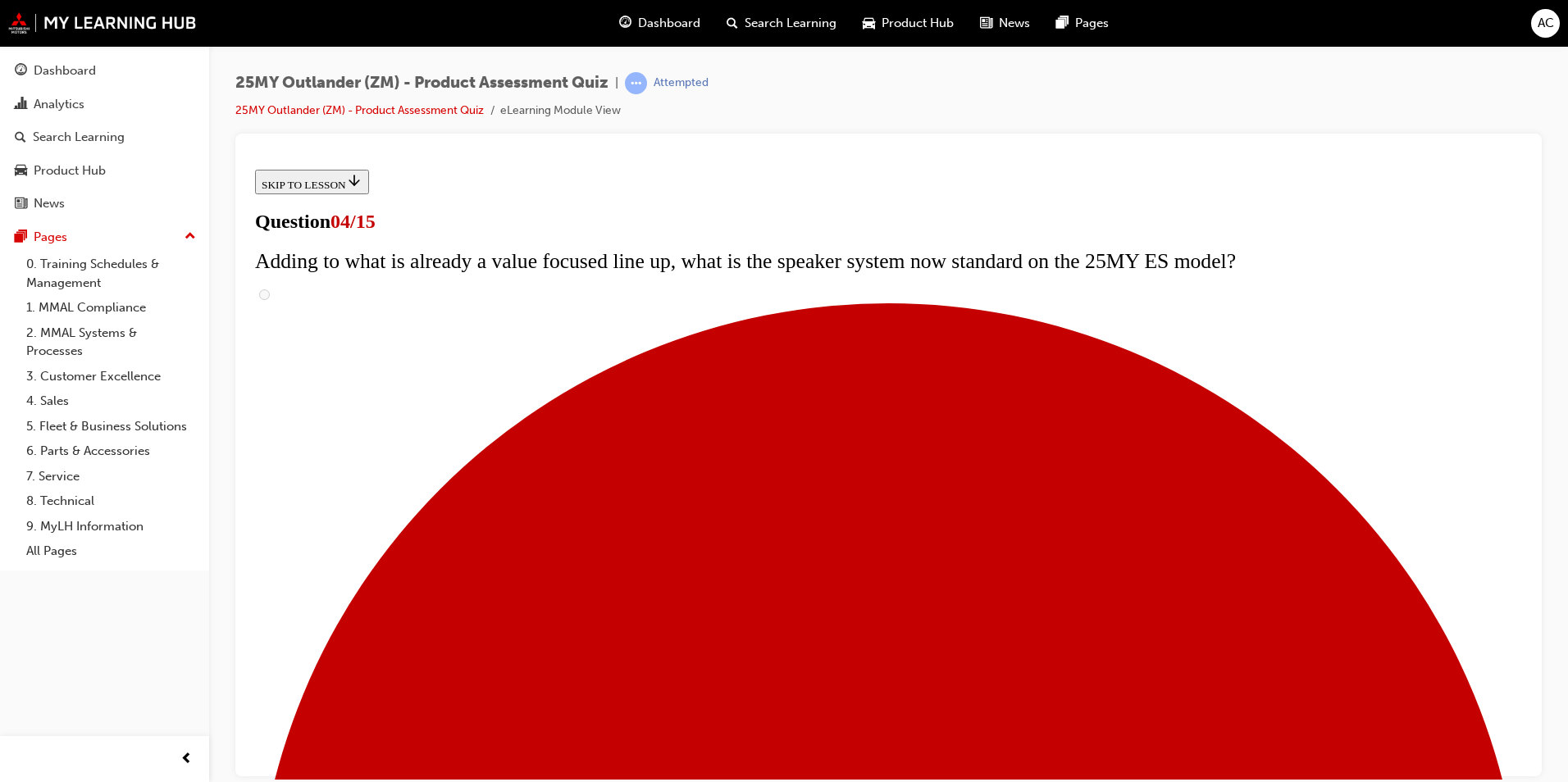
checkbox input "true"
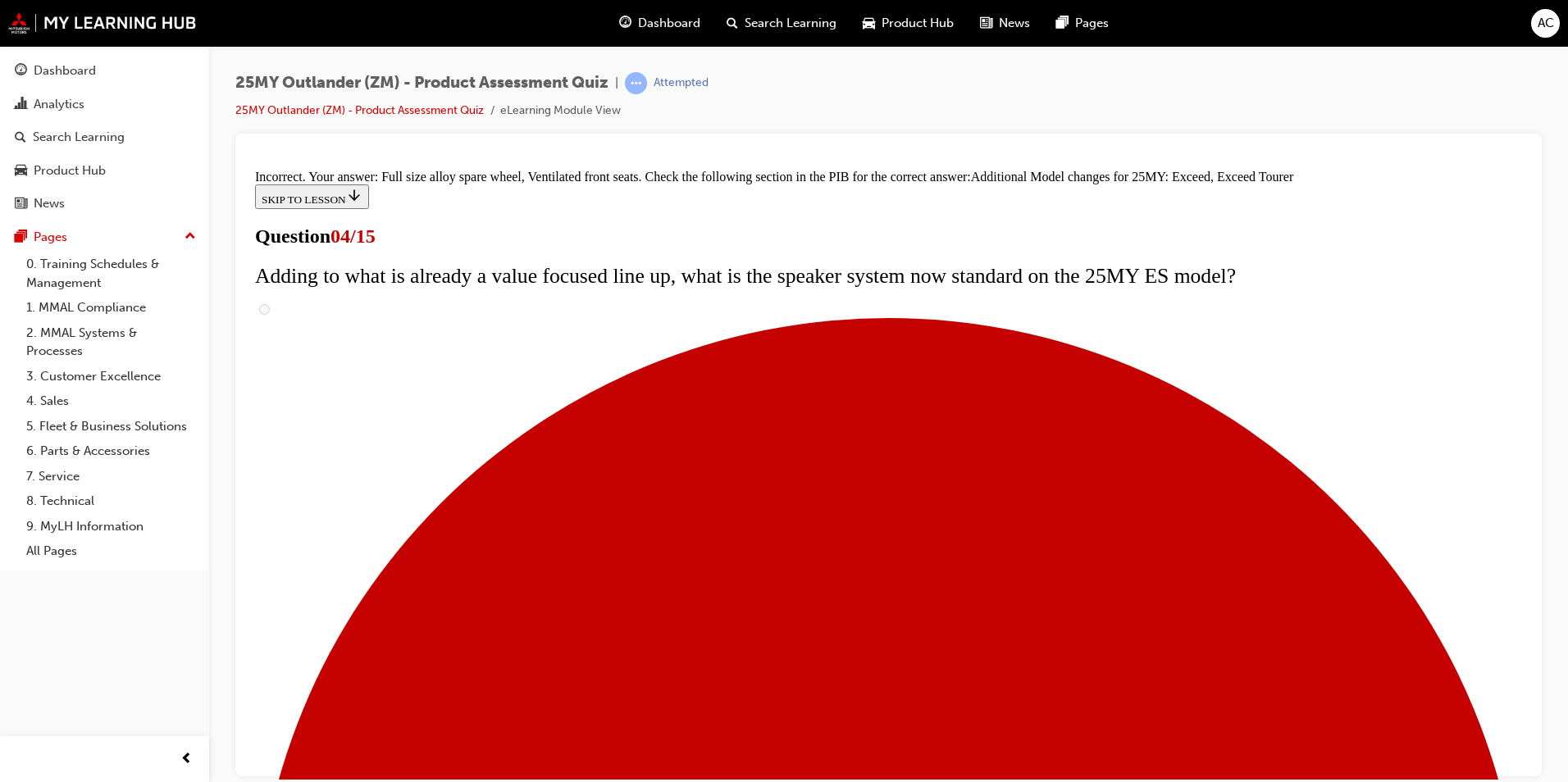
scroll to position [592, 0]
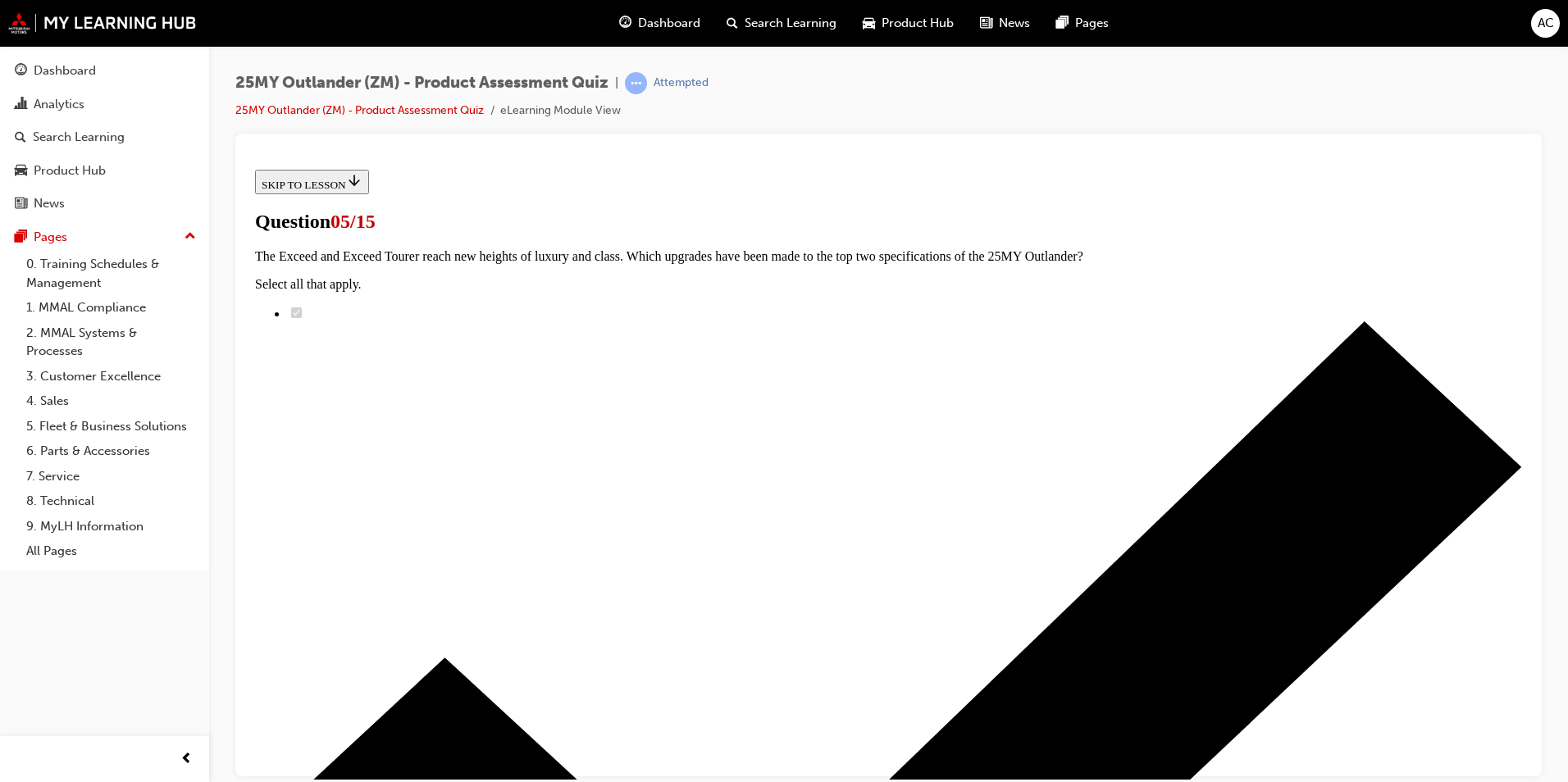
scroll to position [318, 0]
radio input "true"
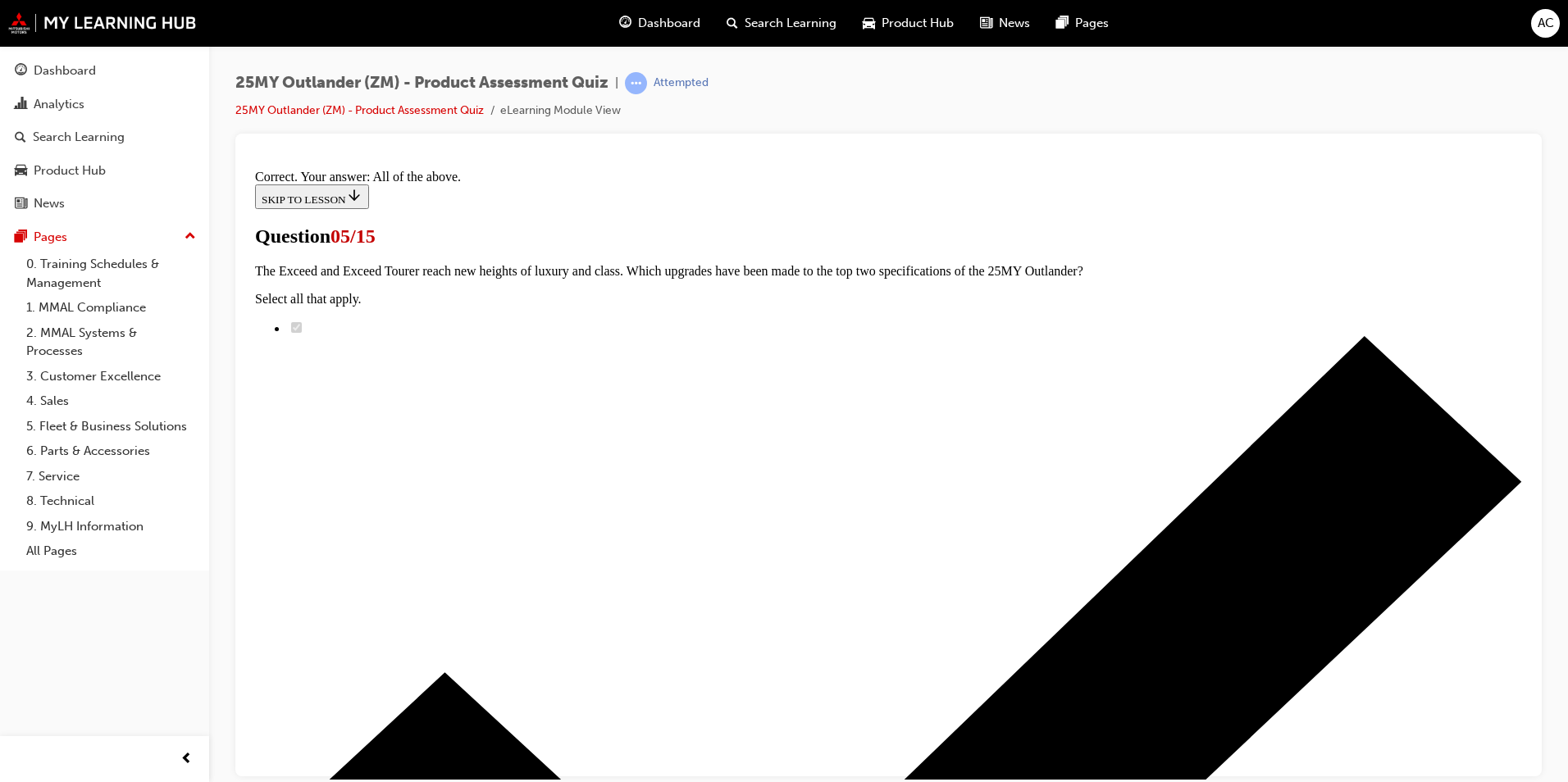
scroll to position [370, 0]
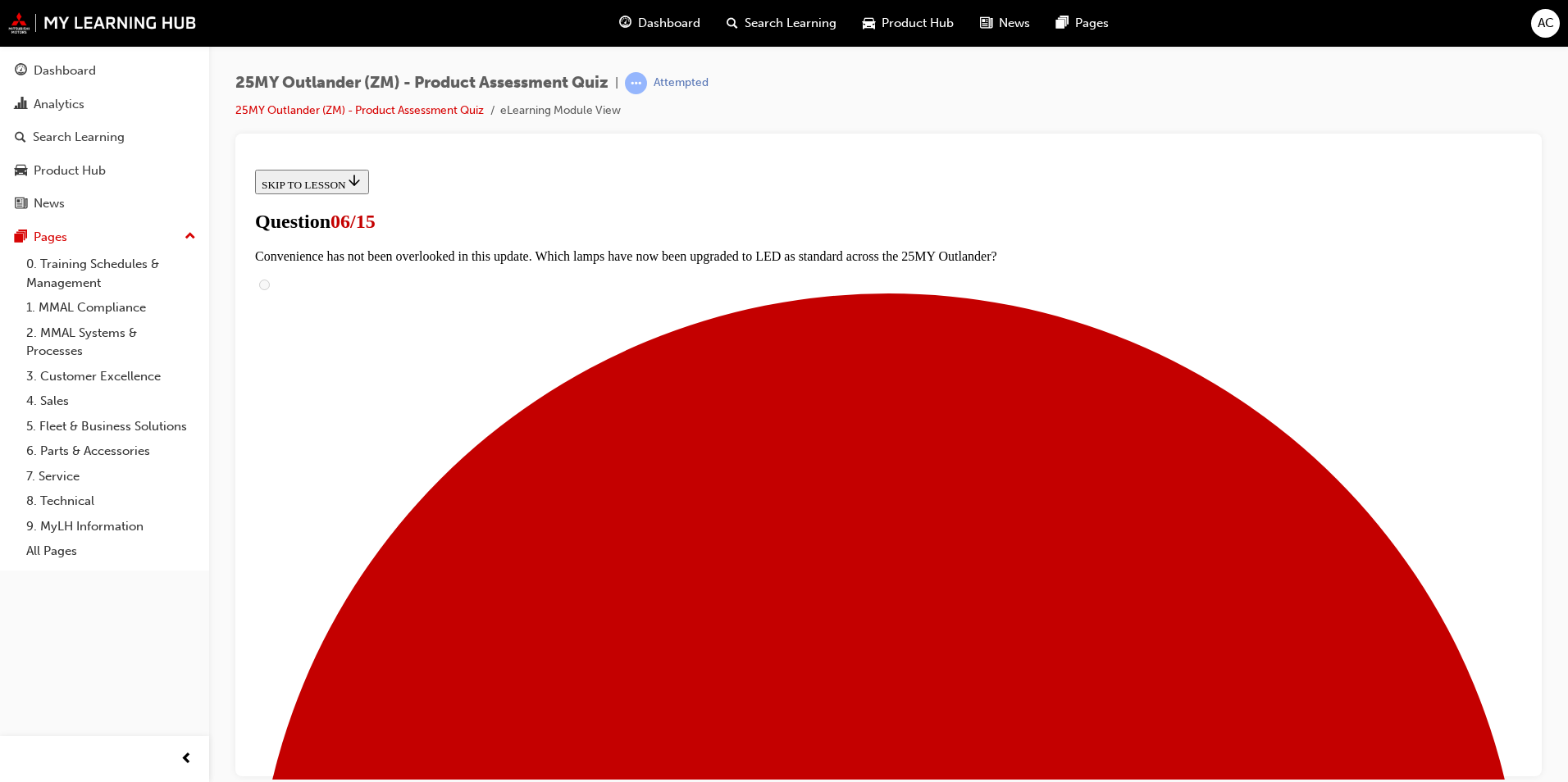
scroll to position [410, 0]
radio input "true"
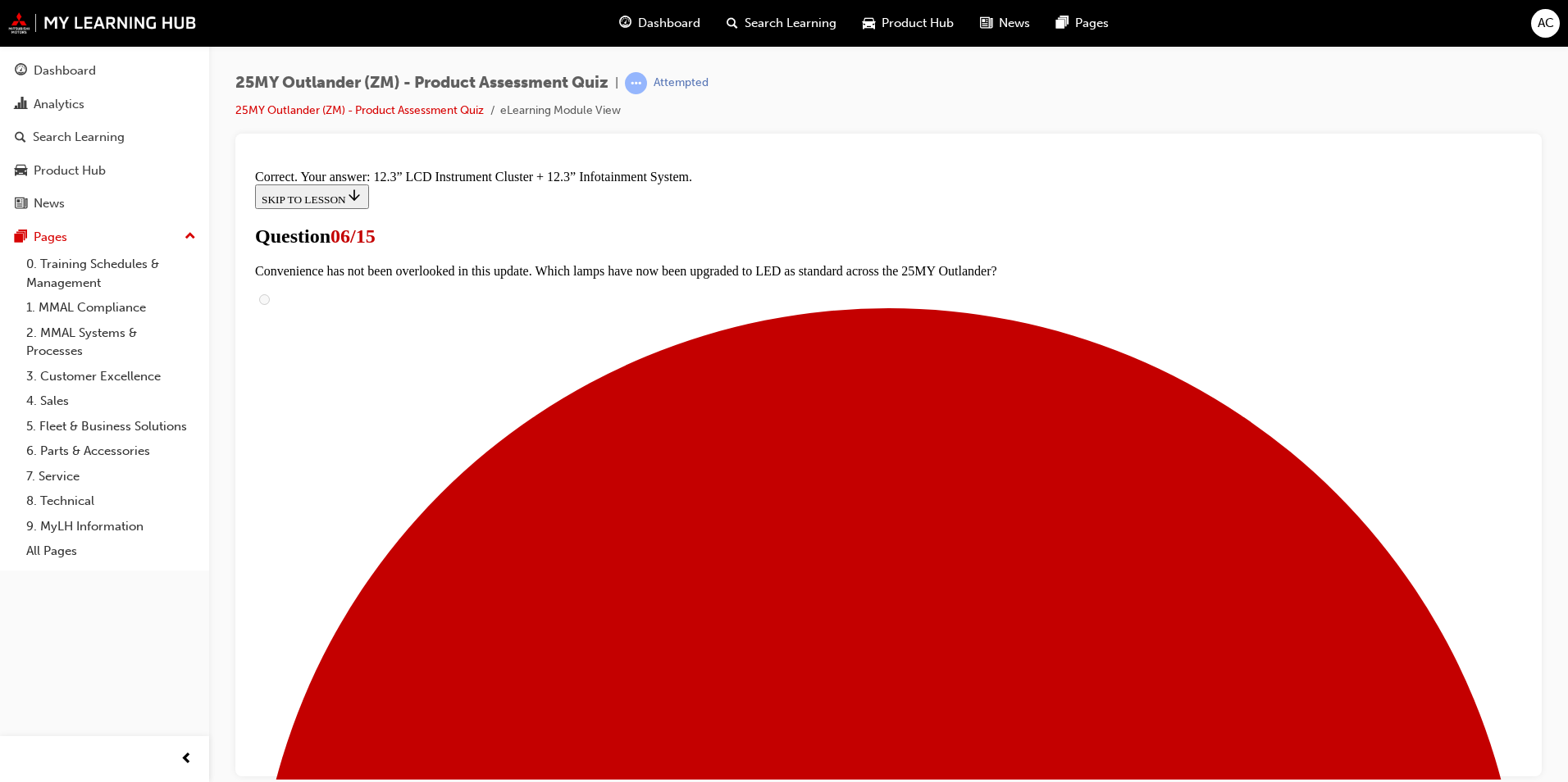
scroll to position [525, 0]
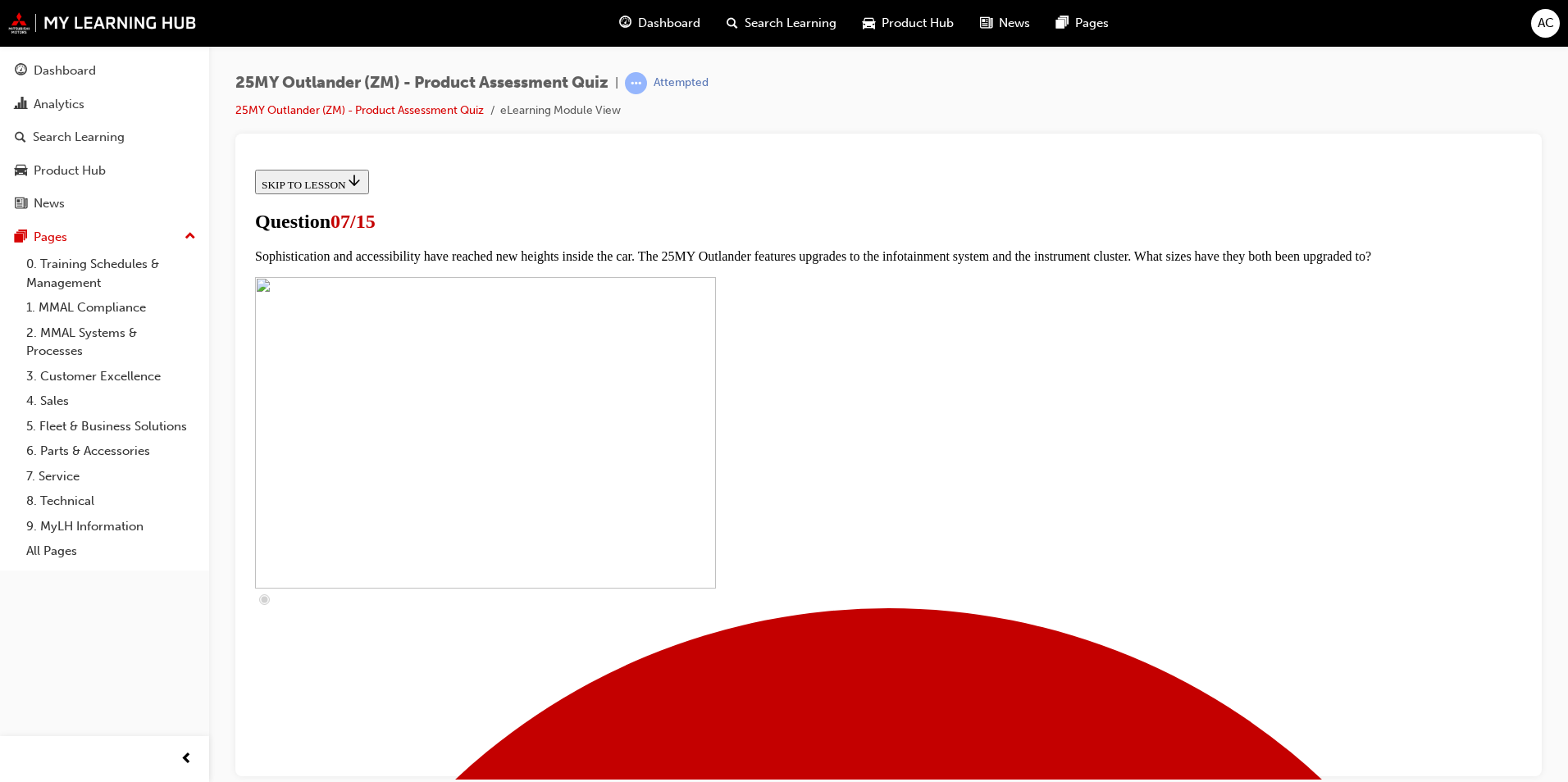
scroll to position [660, 0]
checkbox input "true"
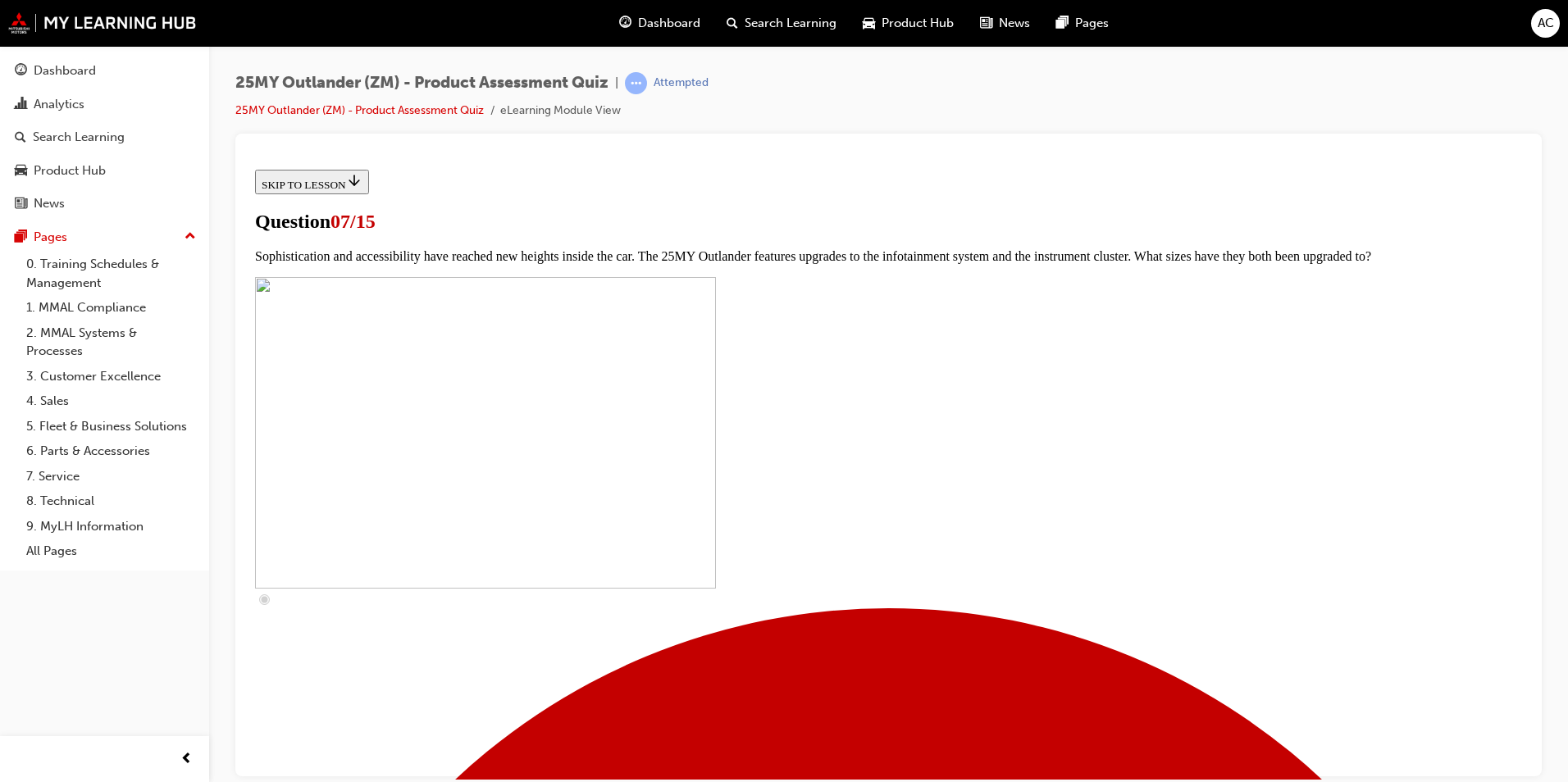
checkbox input "true"
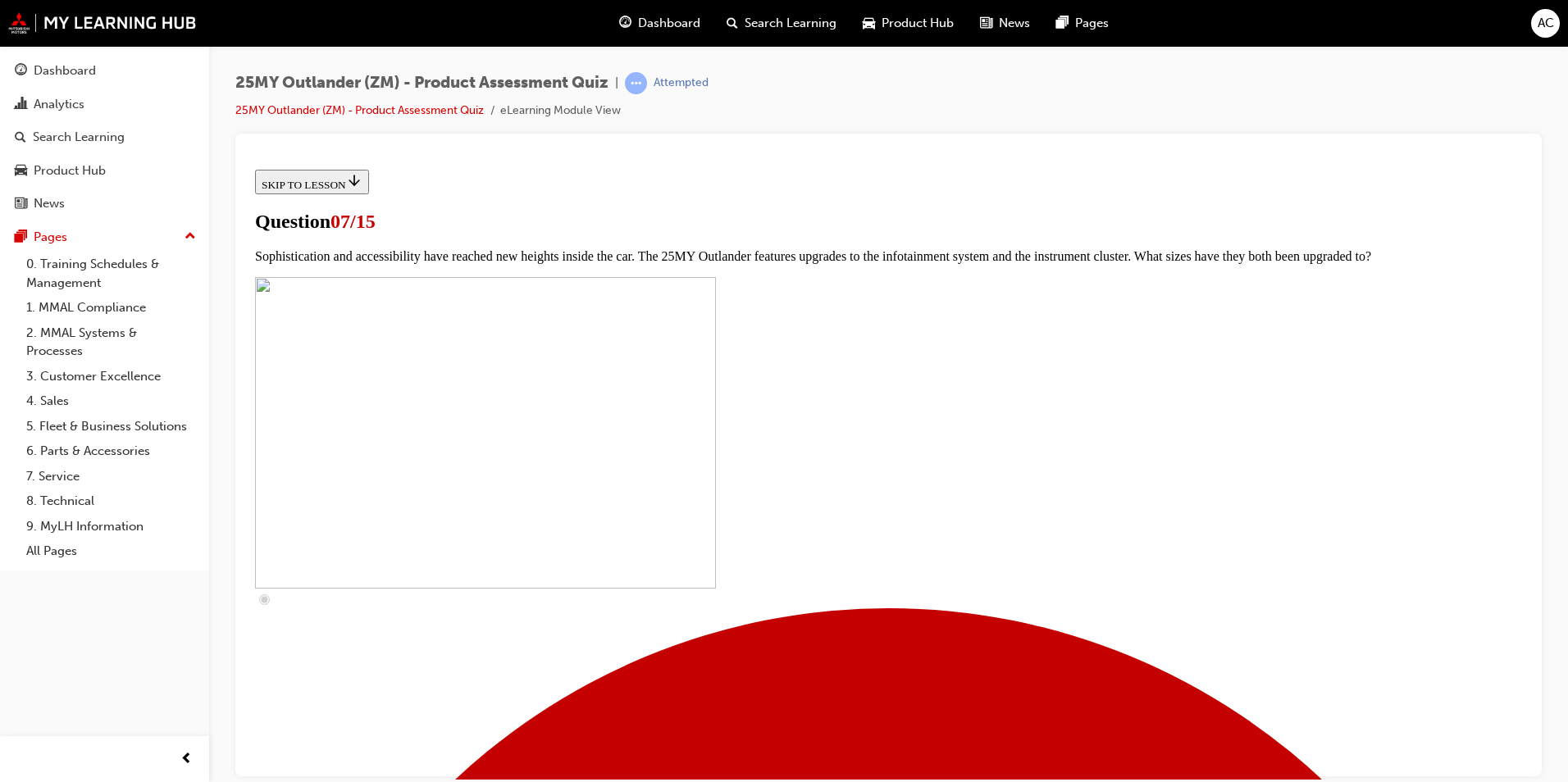
checkbox input "true"
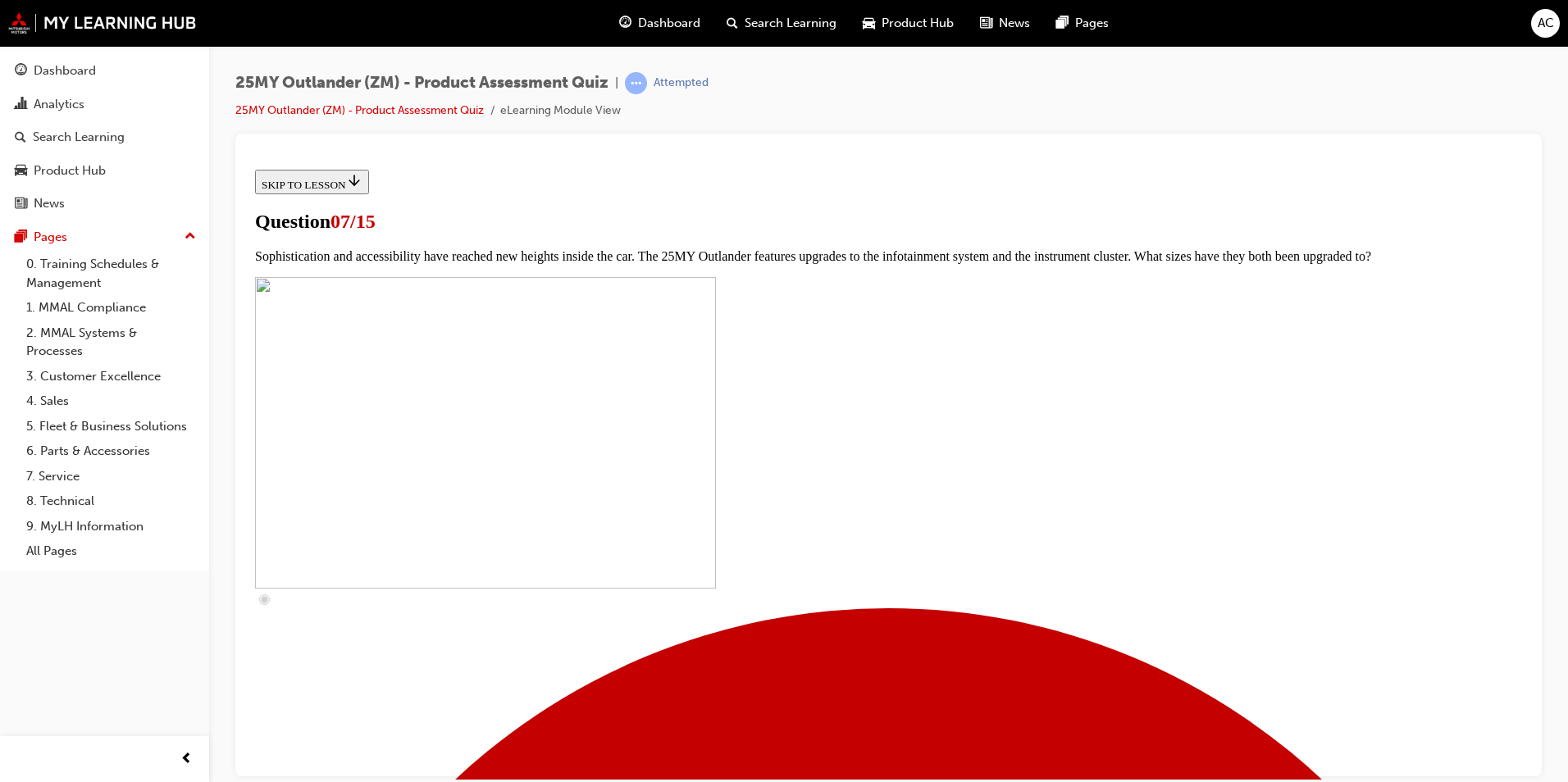
checkbox input "true"
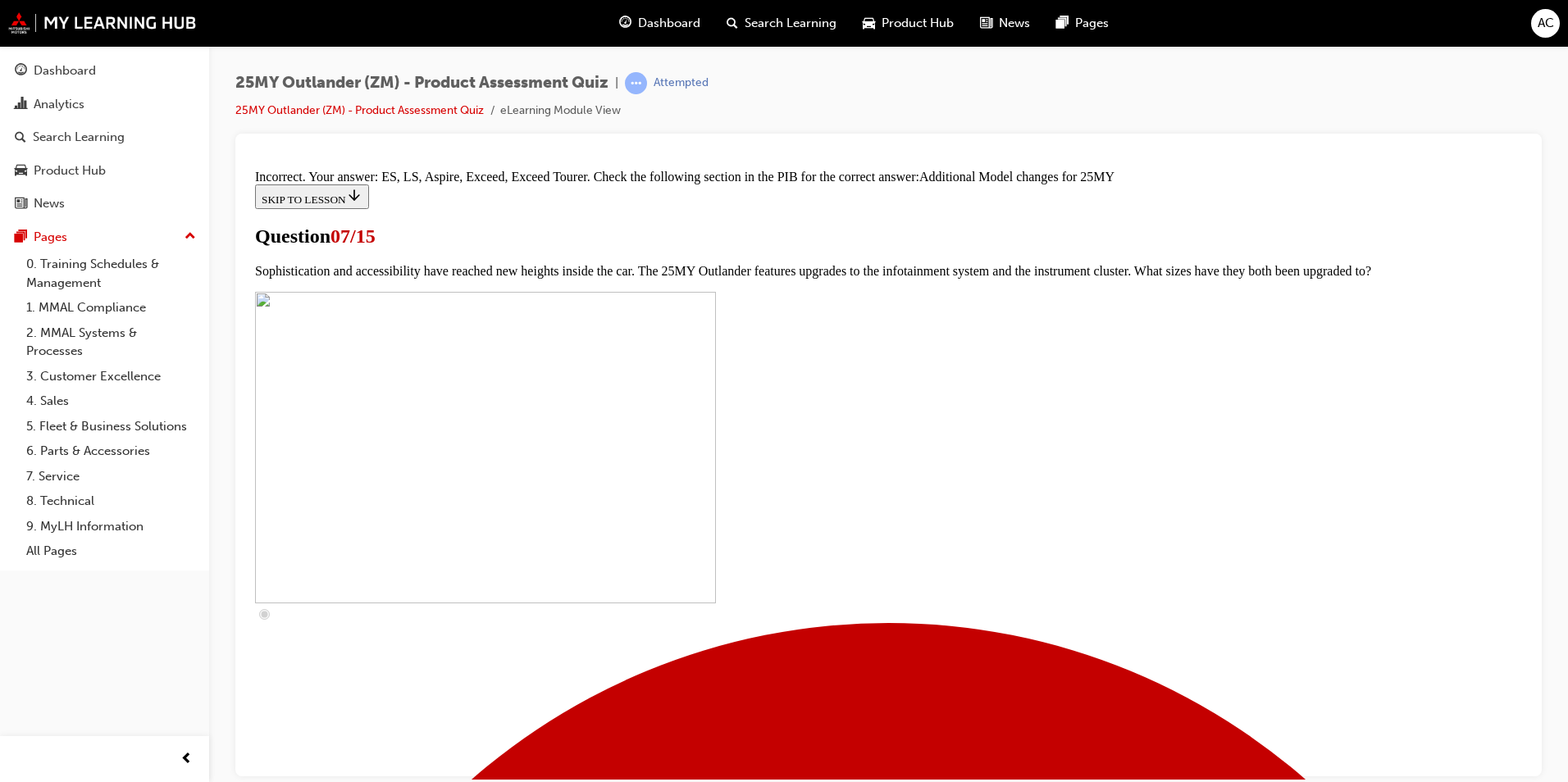
scroll to position [812, 0]
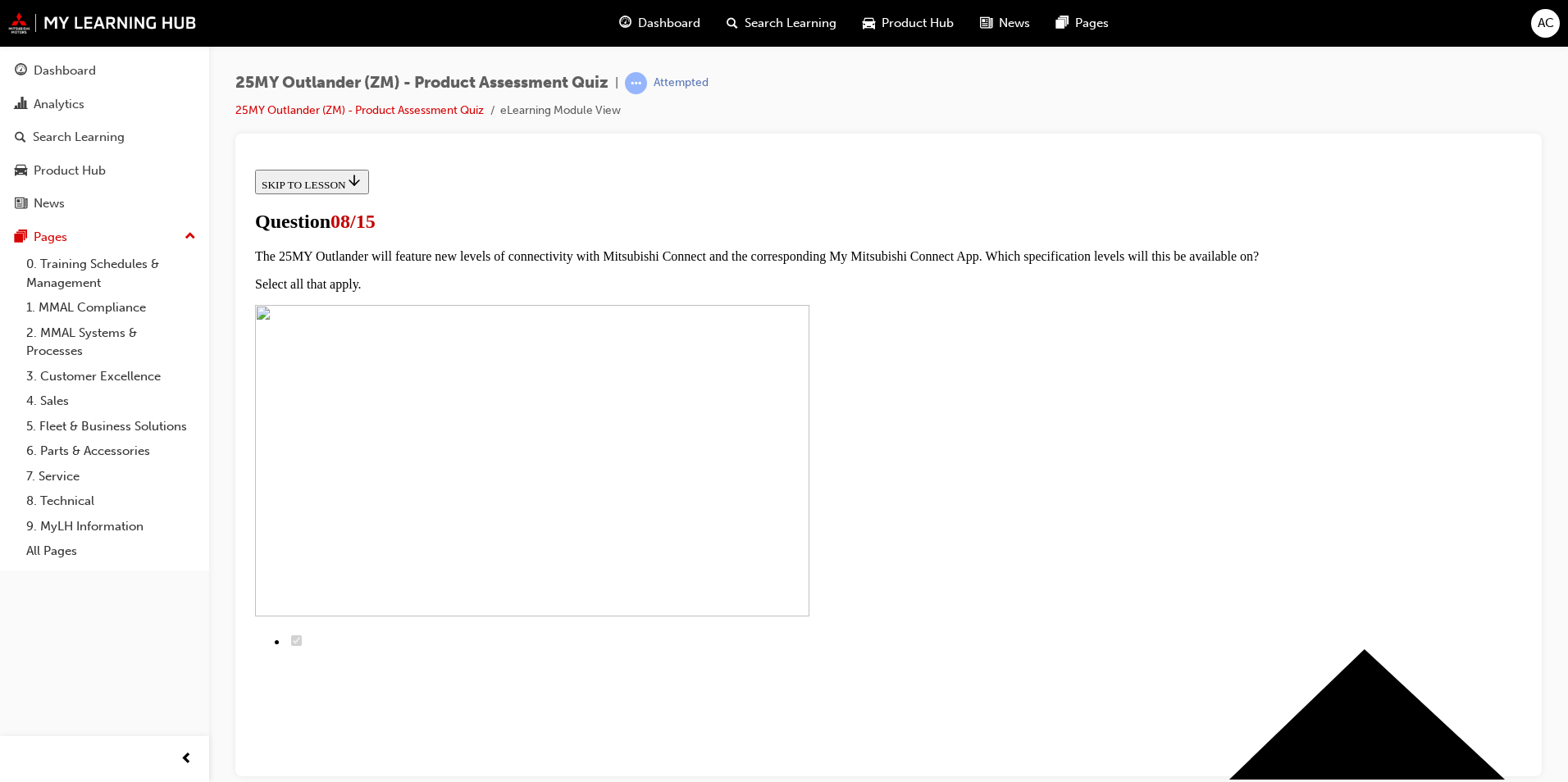
scroll to position [0, 0]
radio input "true"
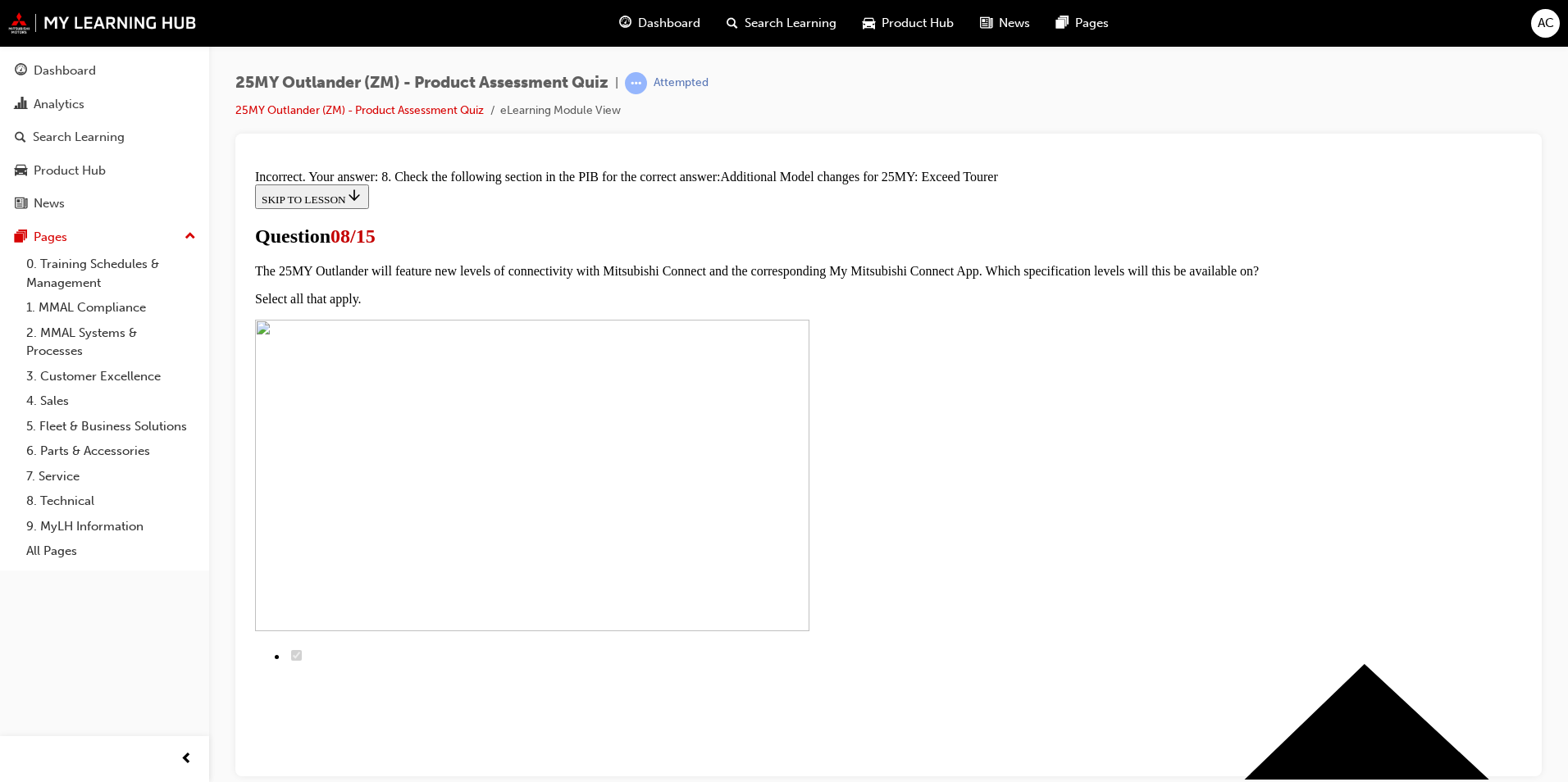
scroll to position [340, 0]
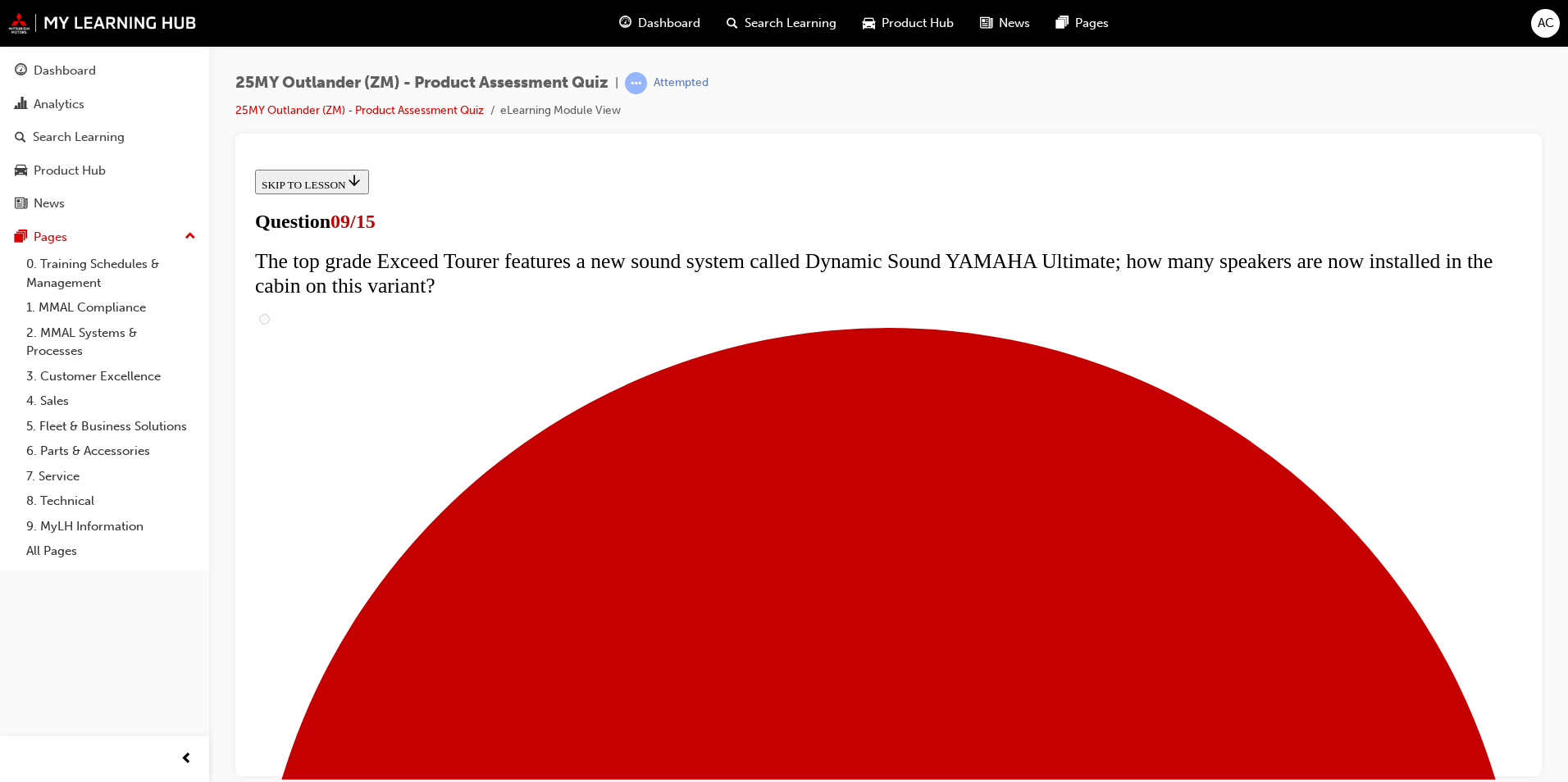
scroll to position [386, 0]
radio input "true"
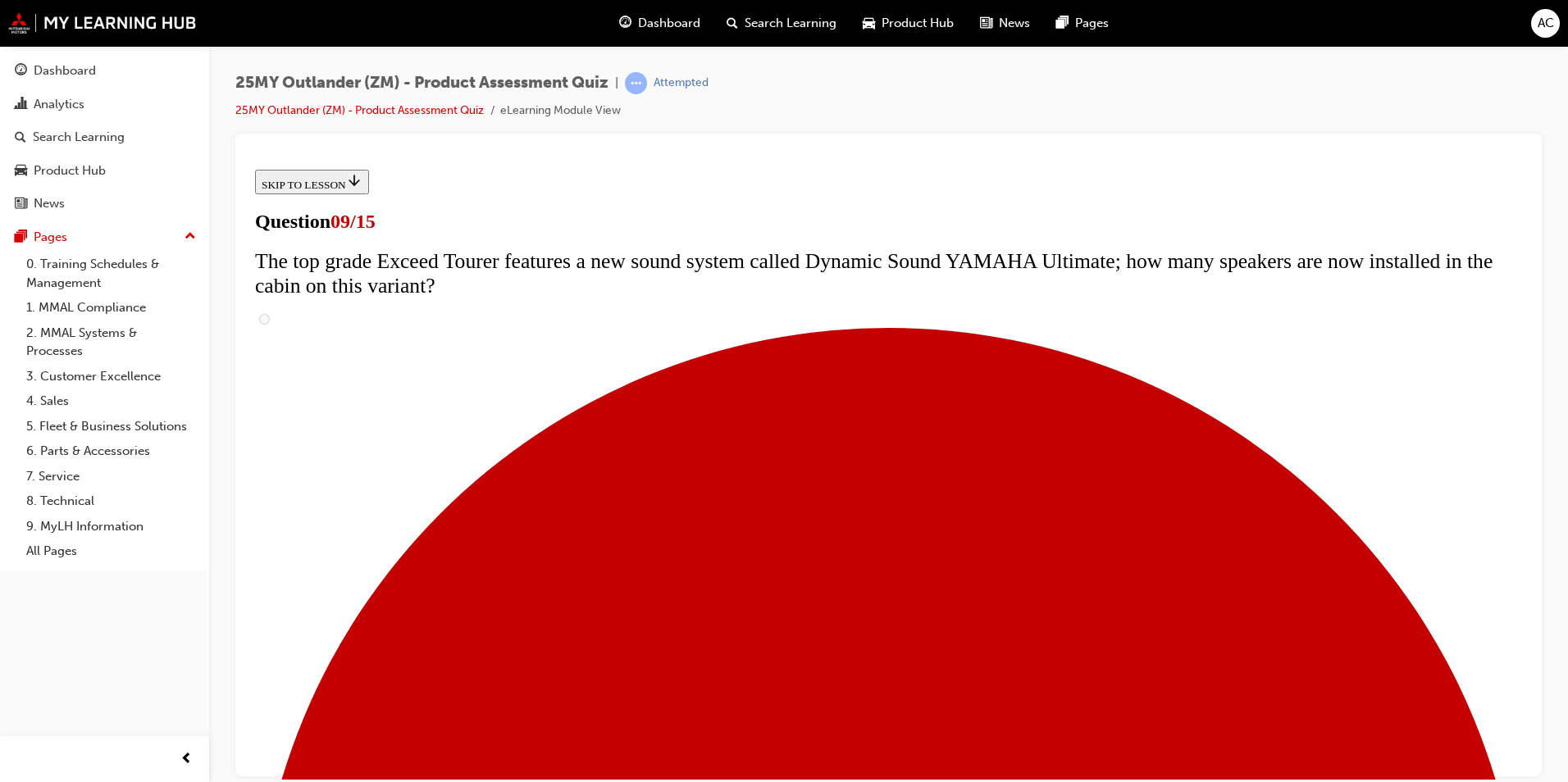
radio input "true"
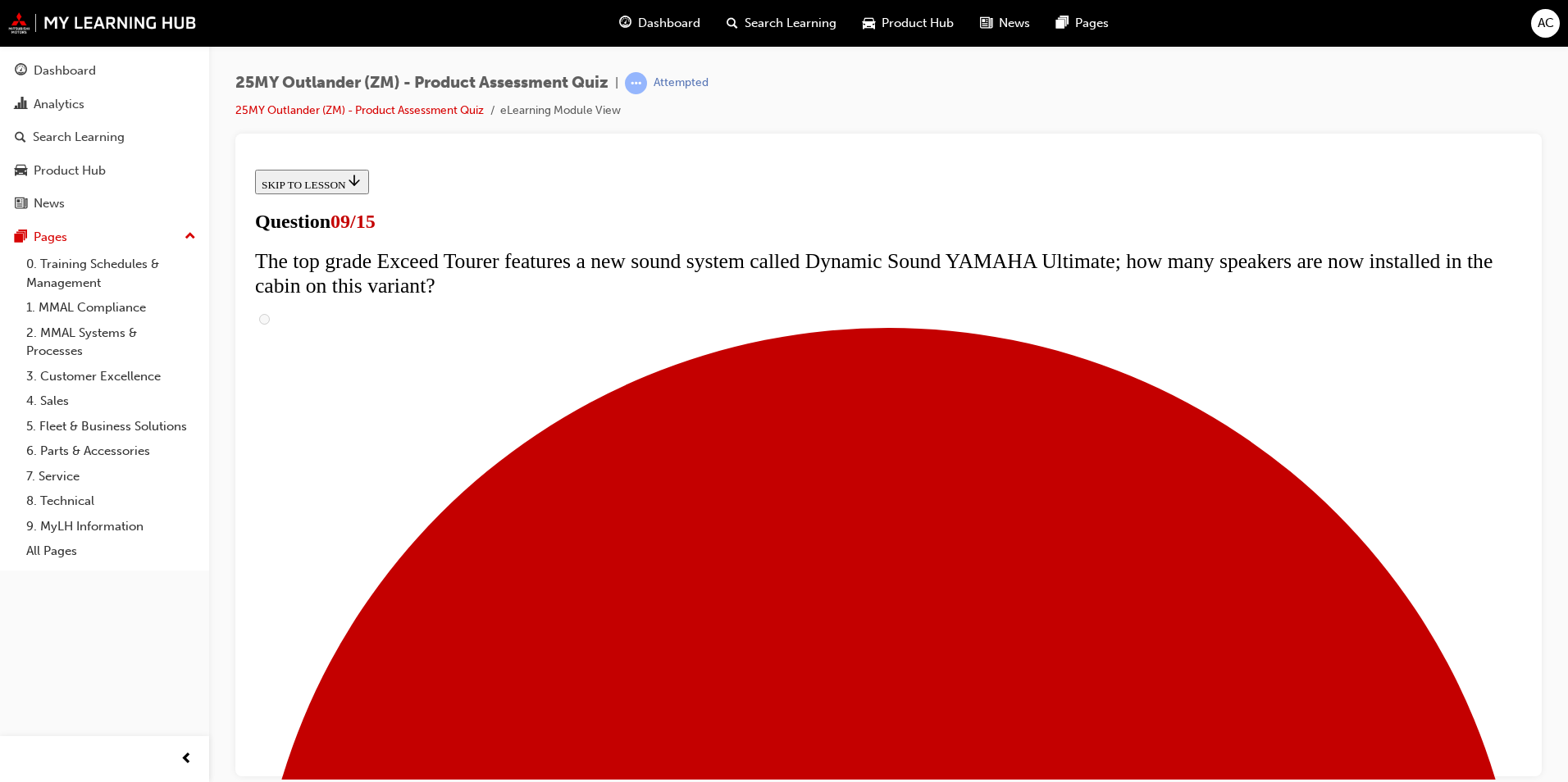
radio input "true"
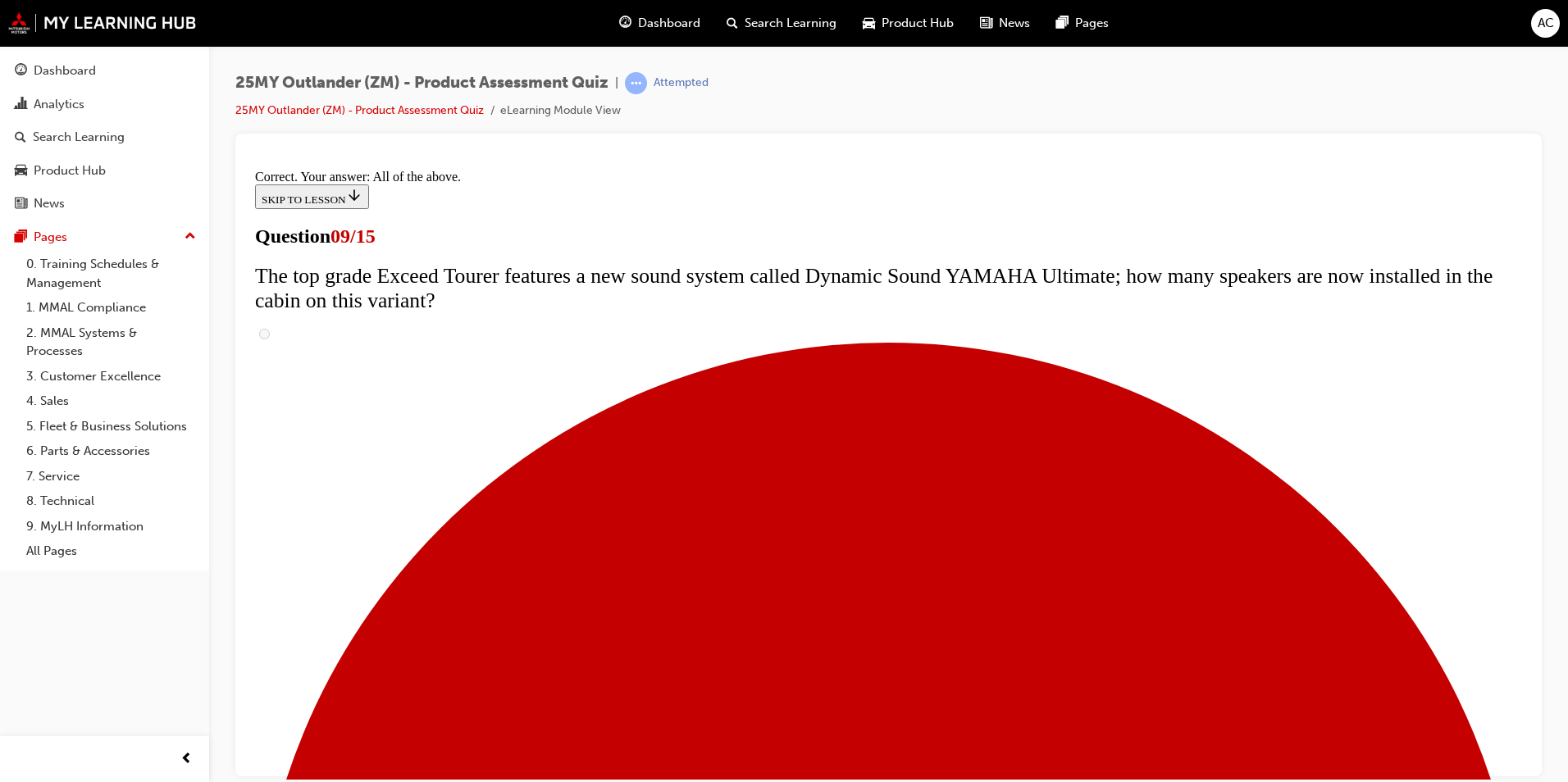
scroll to position [825, 0]
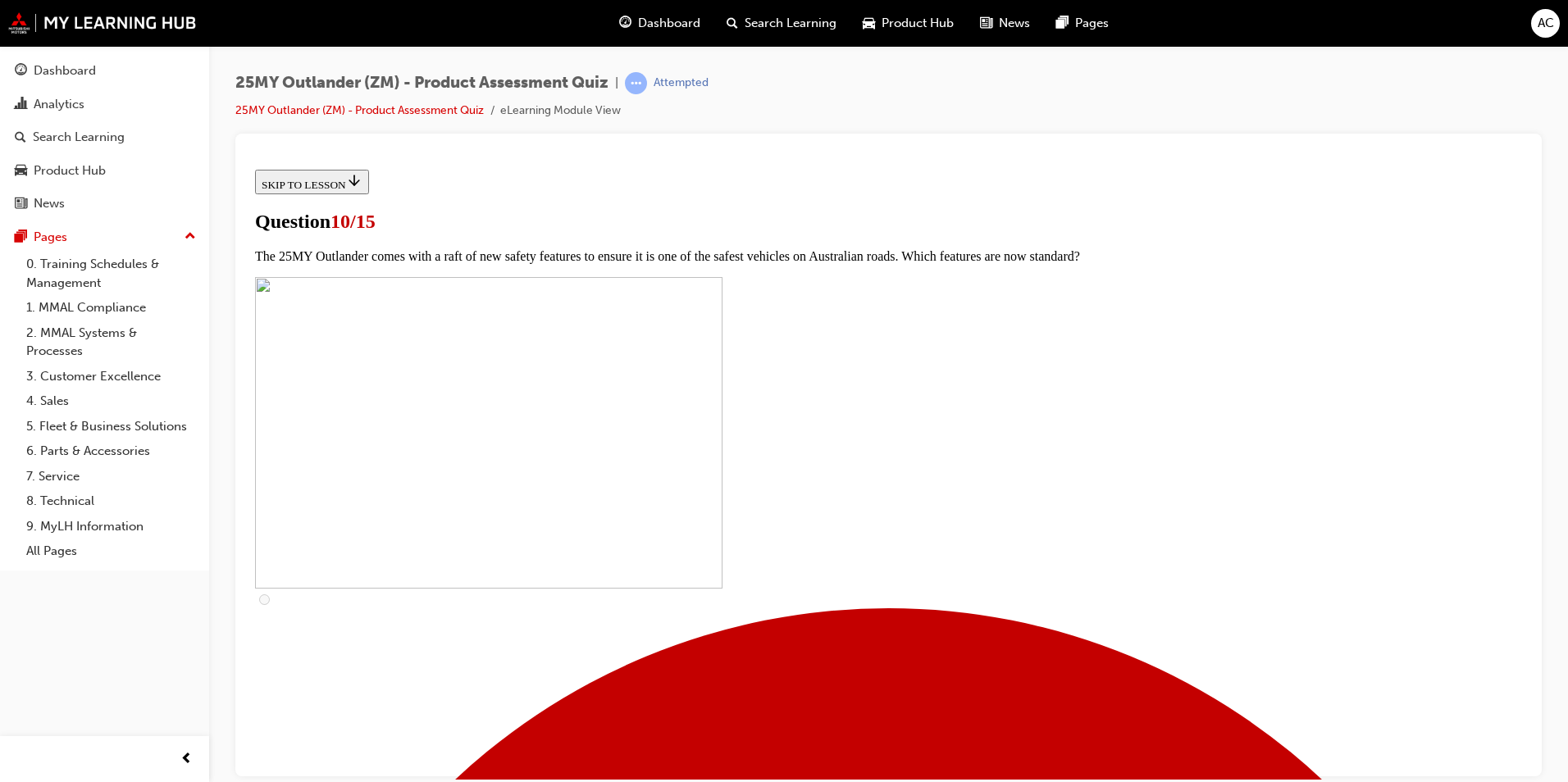
scroll to position [492, 0]
checkbox input "true"
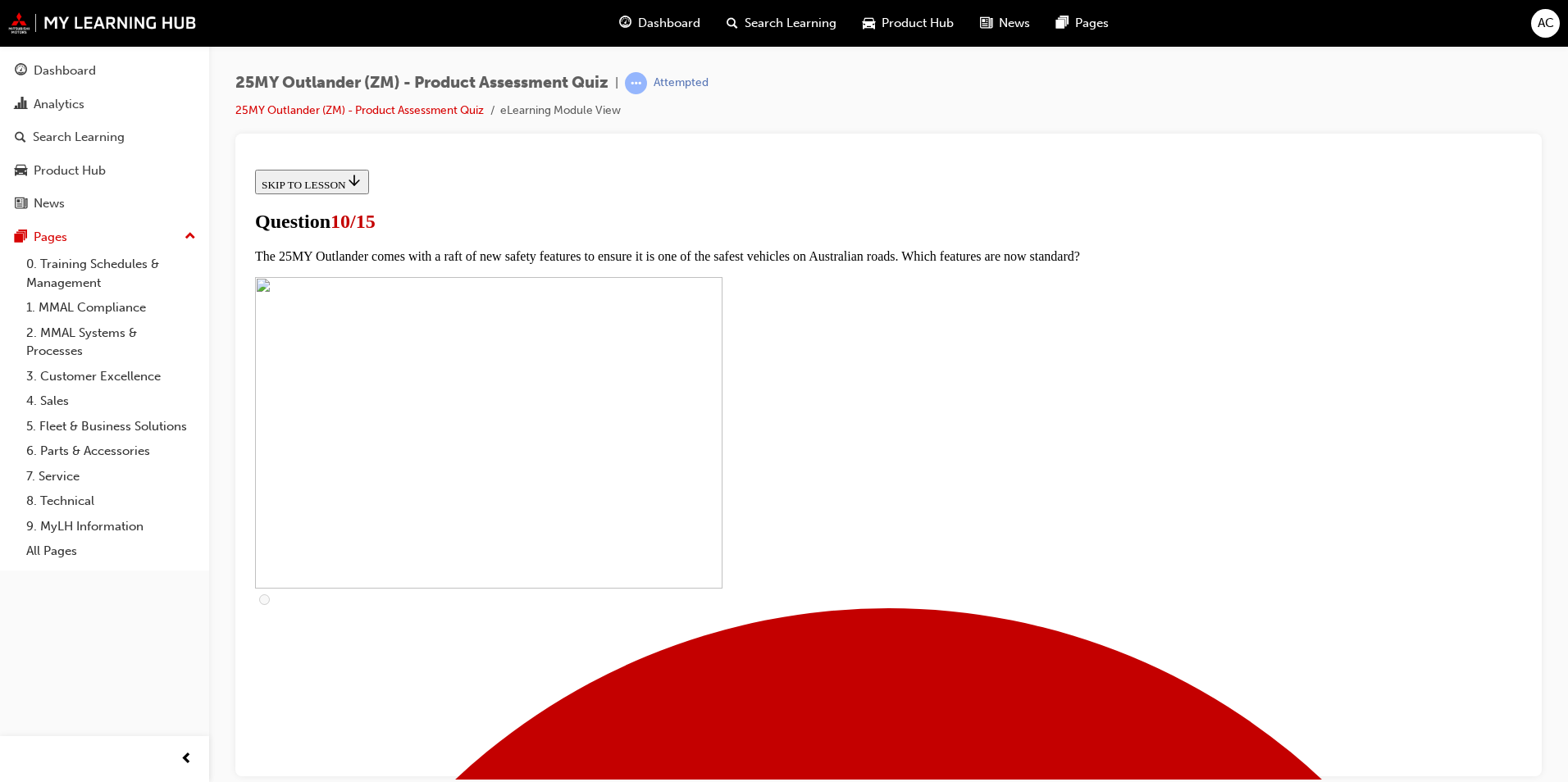
checkbox input "true"
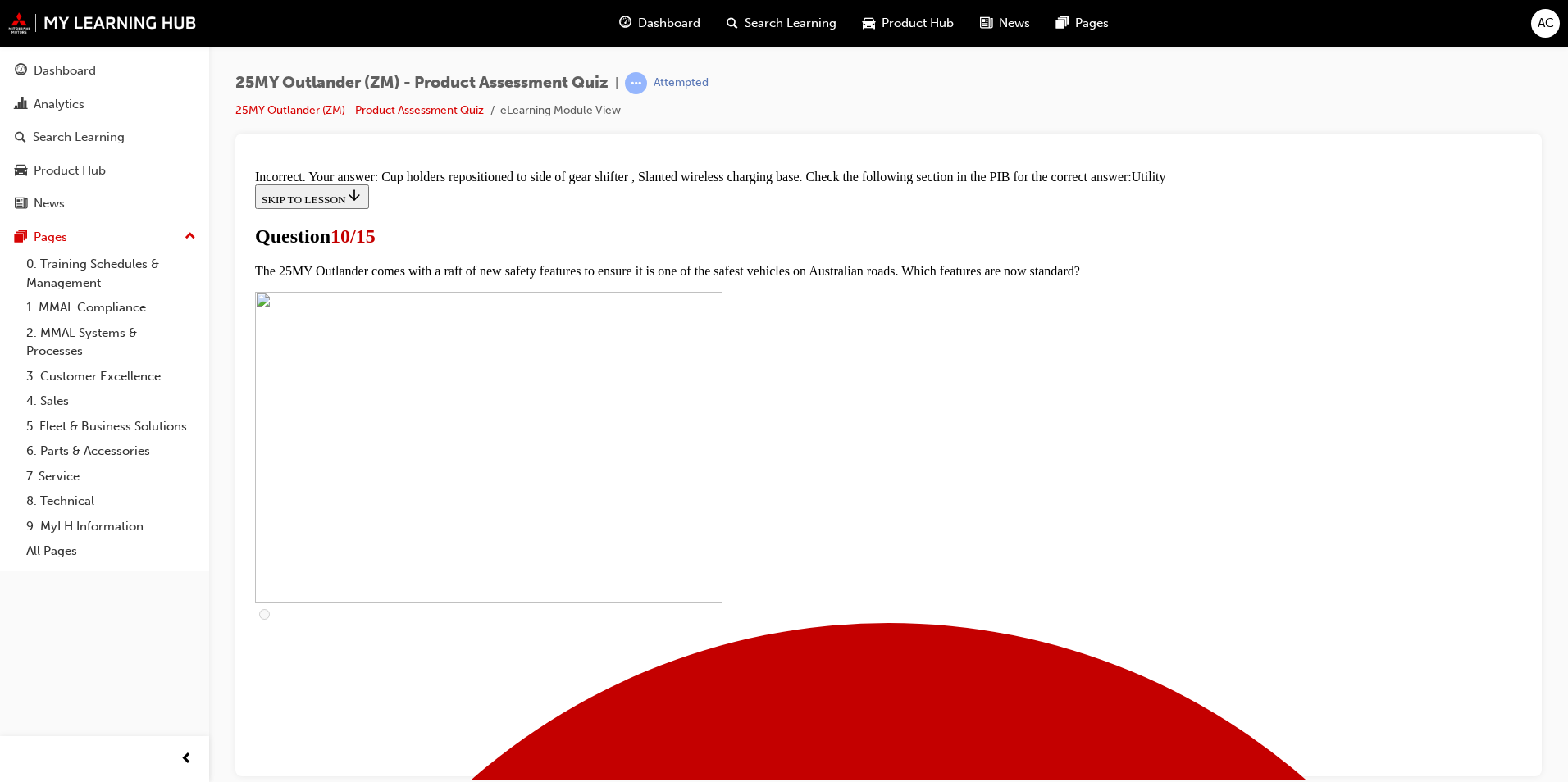
scroll to position [772, 0]
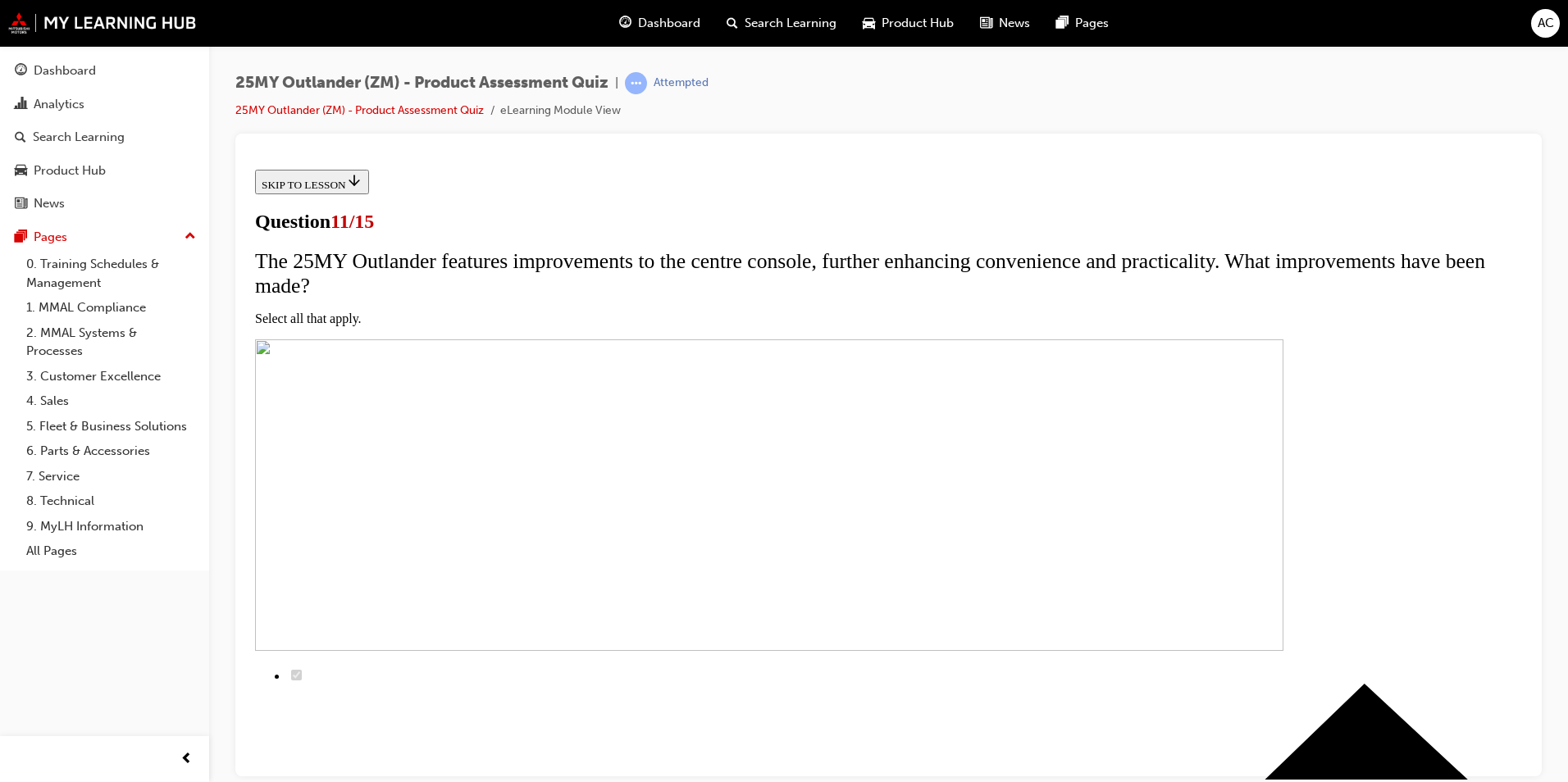
scroll to position [308, 0]
checkbox input "true"
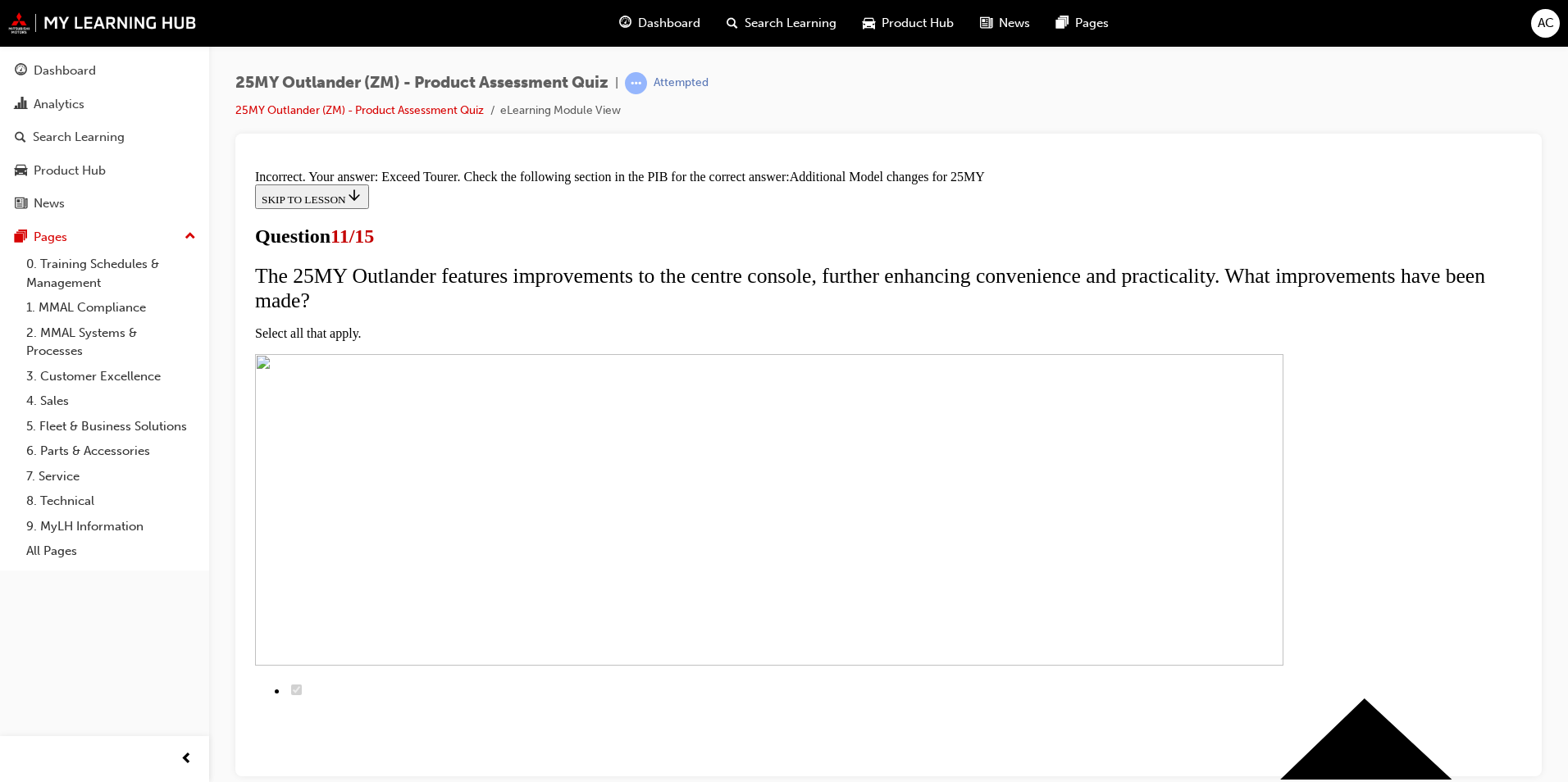
scroll to position [460, 0]
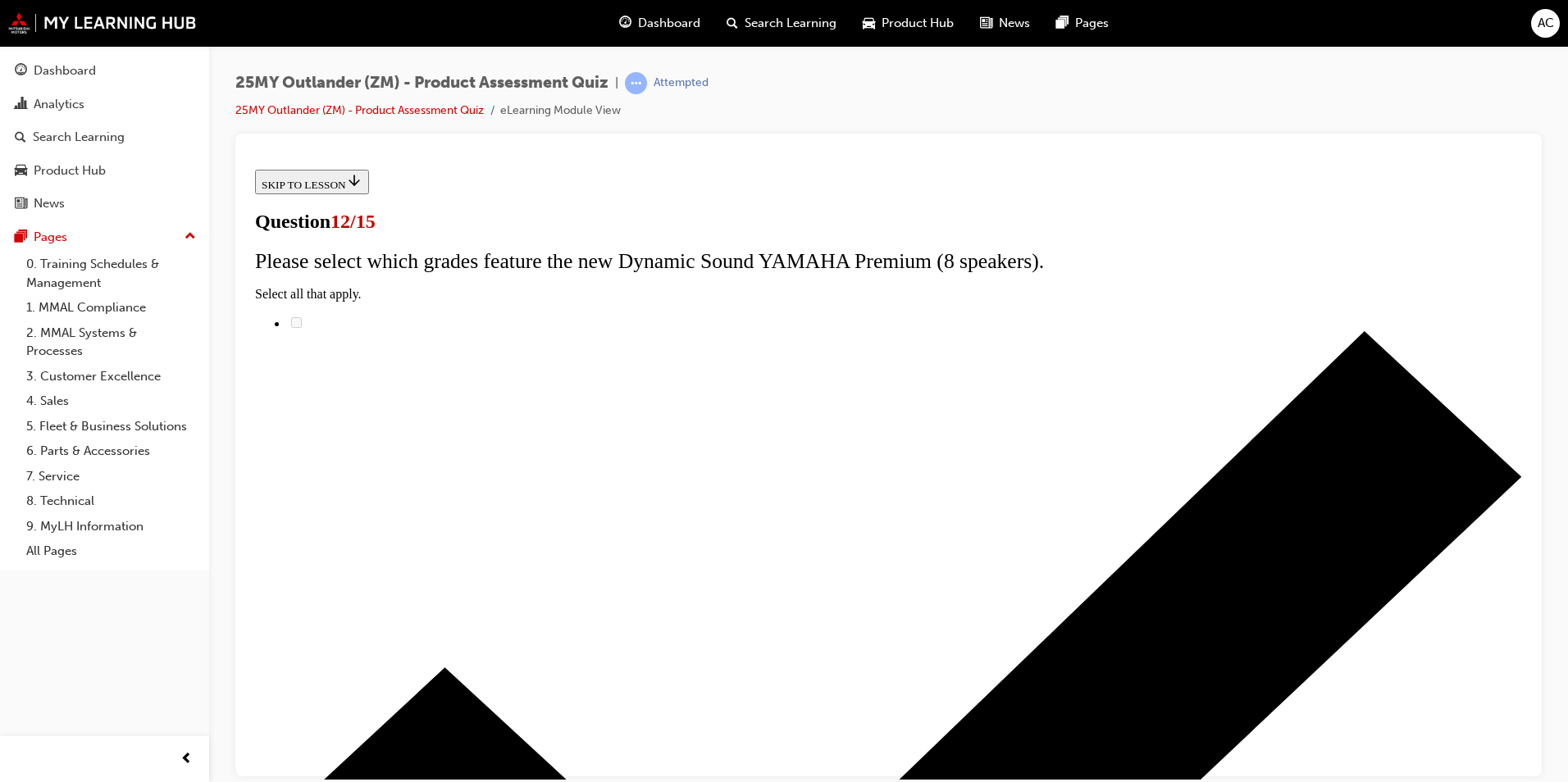
radio input "true"
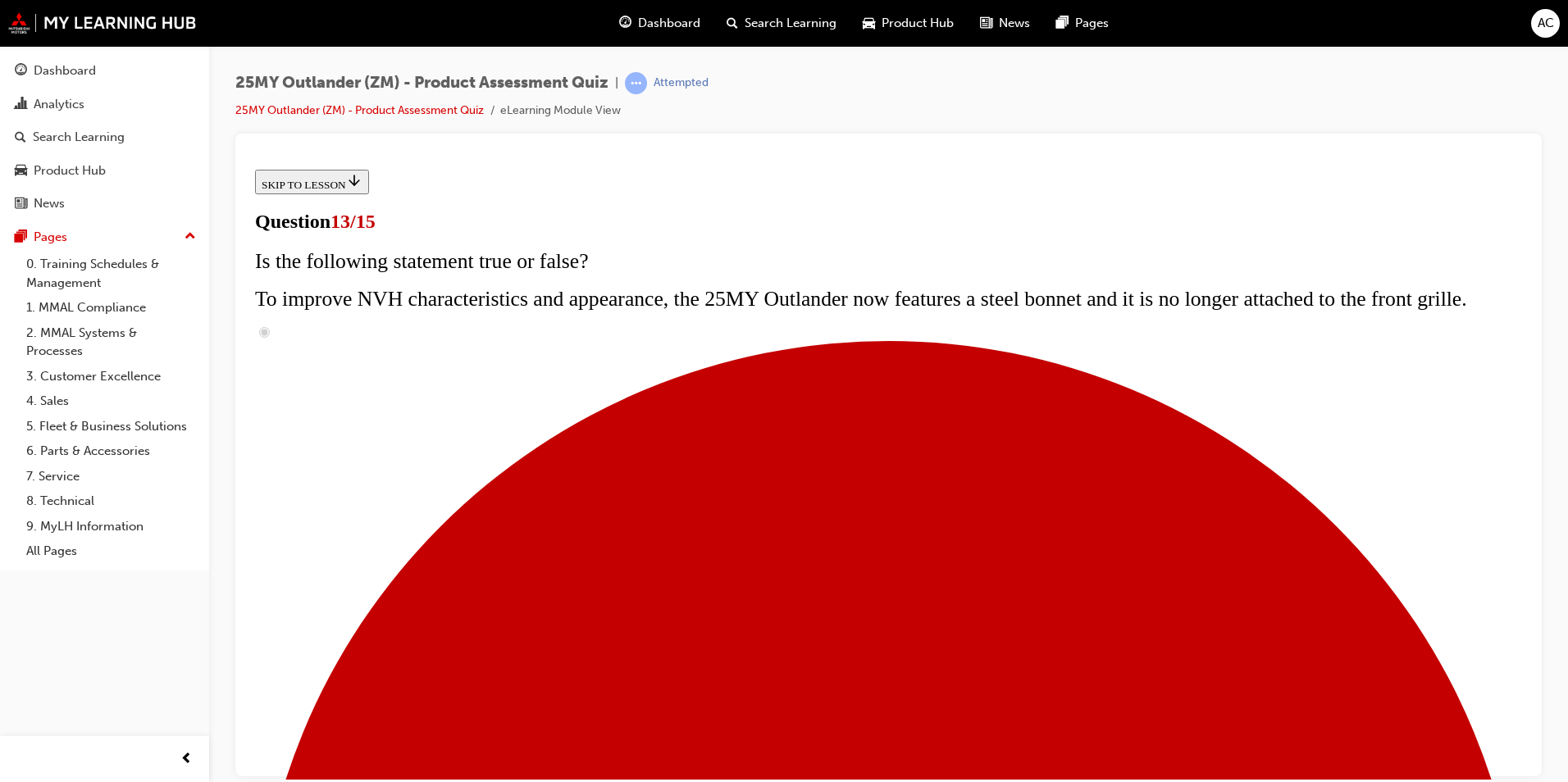
scroll to position [100, 0]
radio input "true"
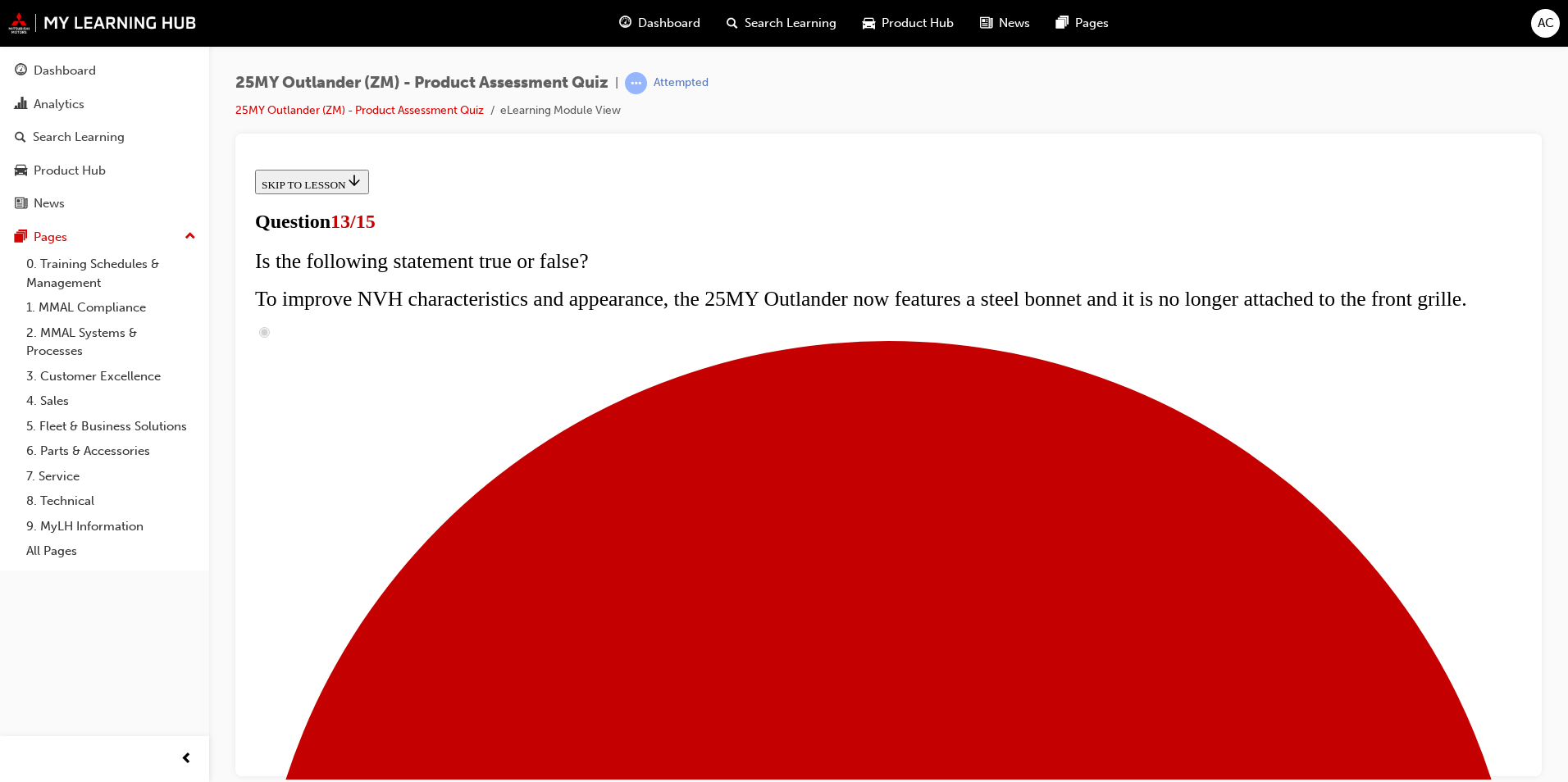
radio input "true"
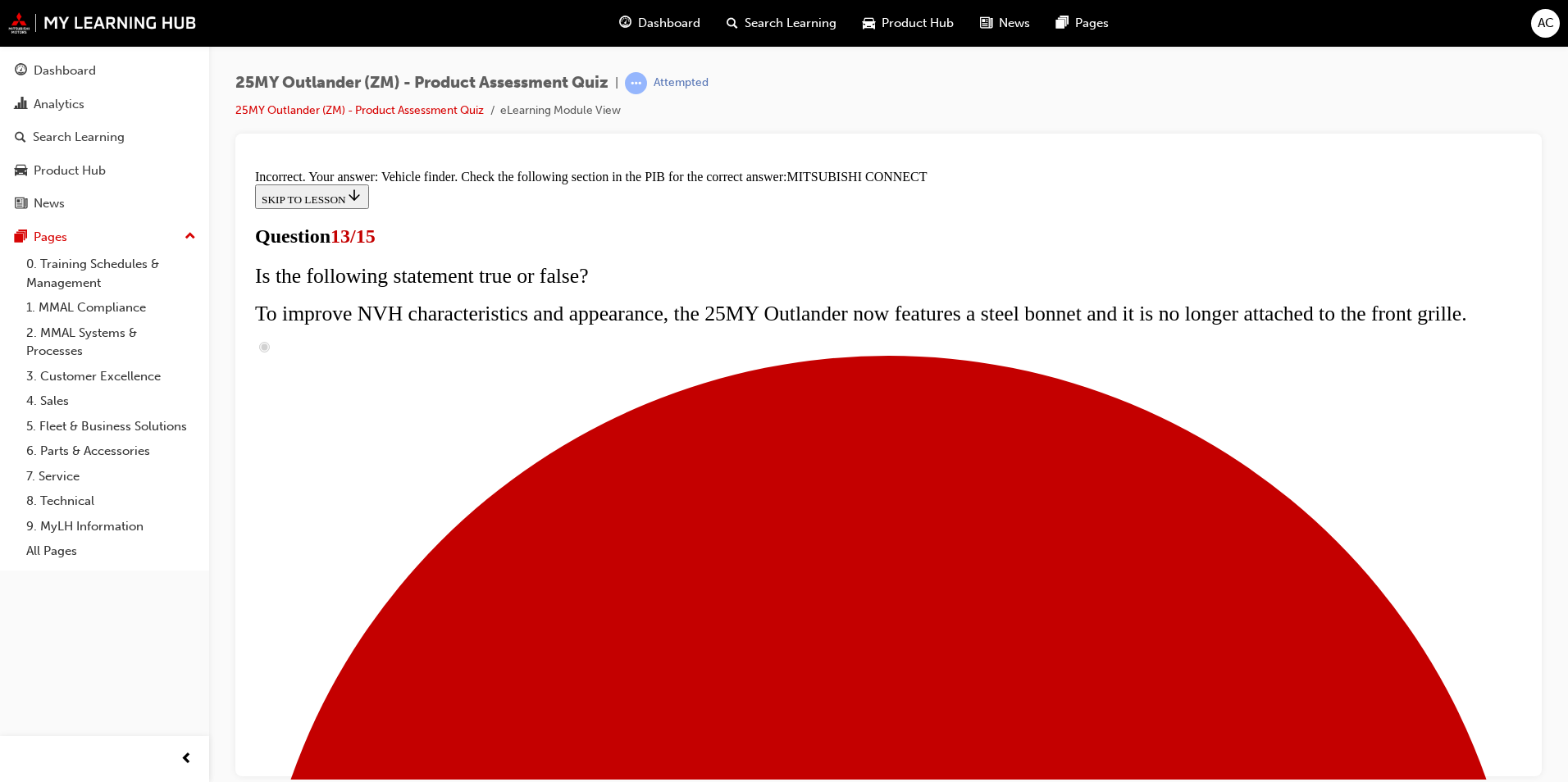
scroll to position [499, 0]
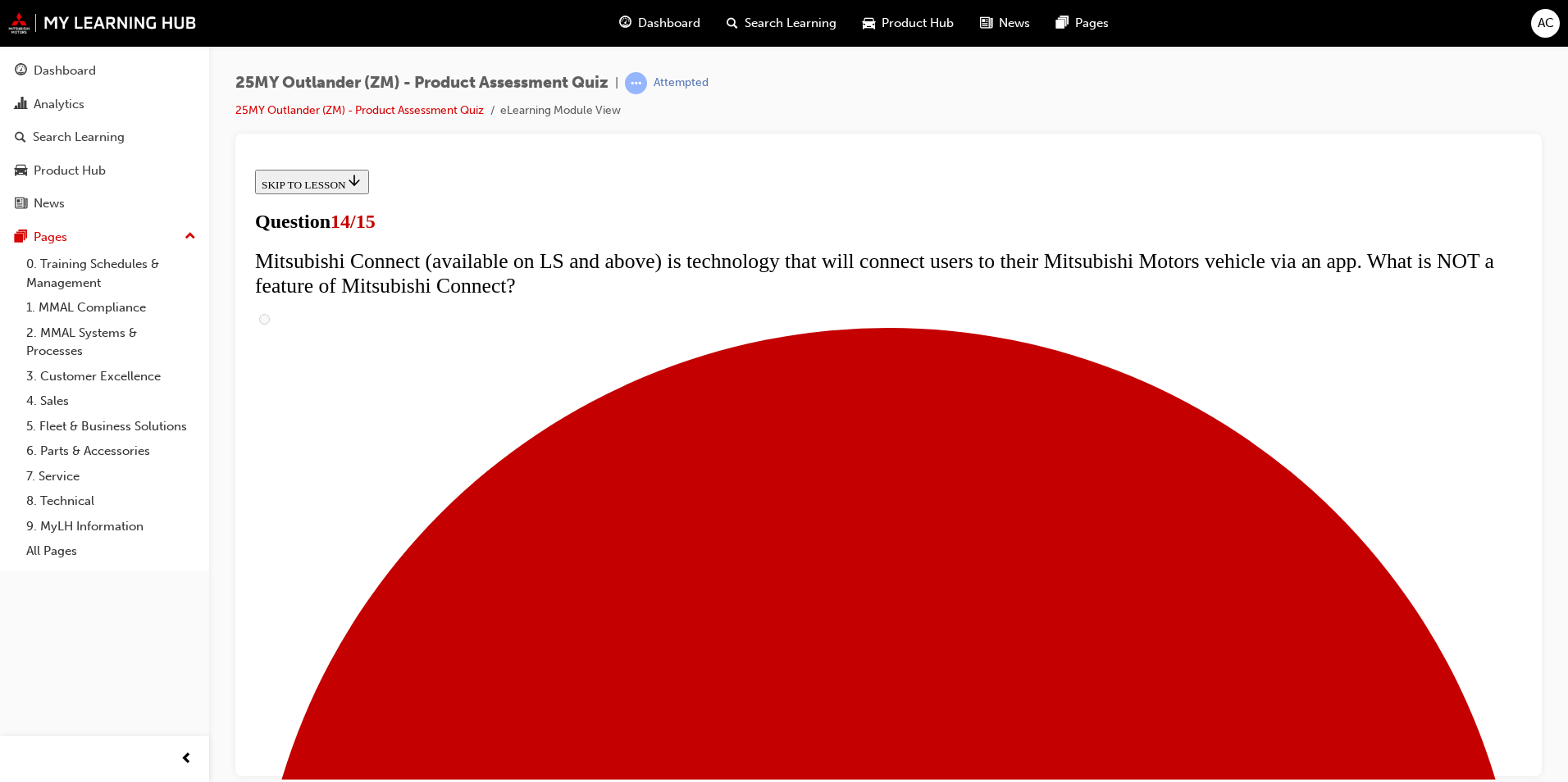
scroll to position [492, 0]
radio input "true"
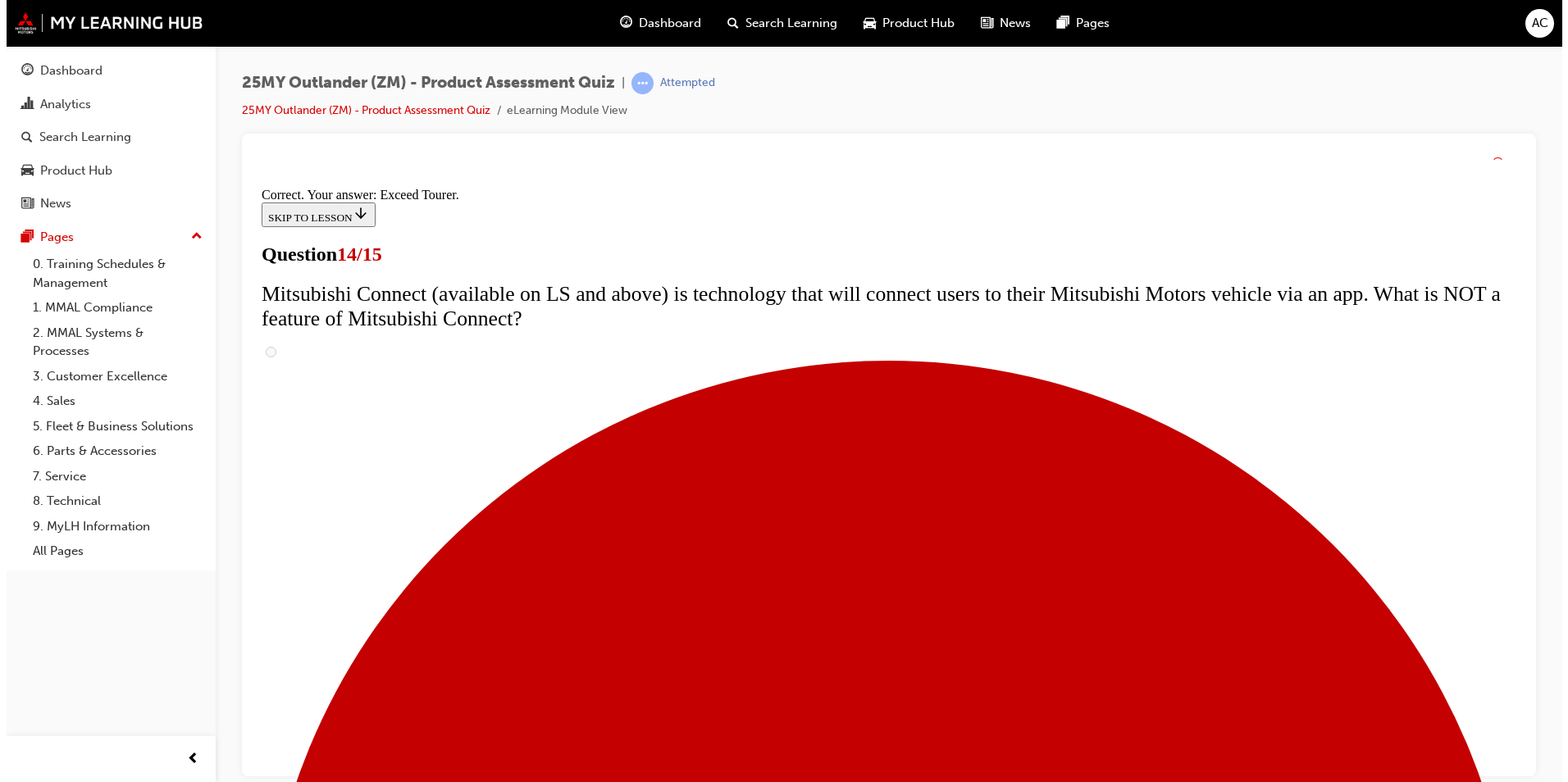
scroll to position [656, 0]
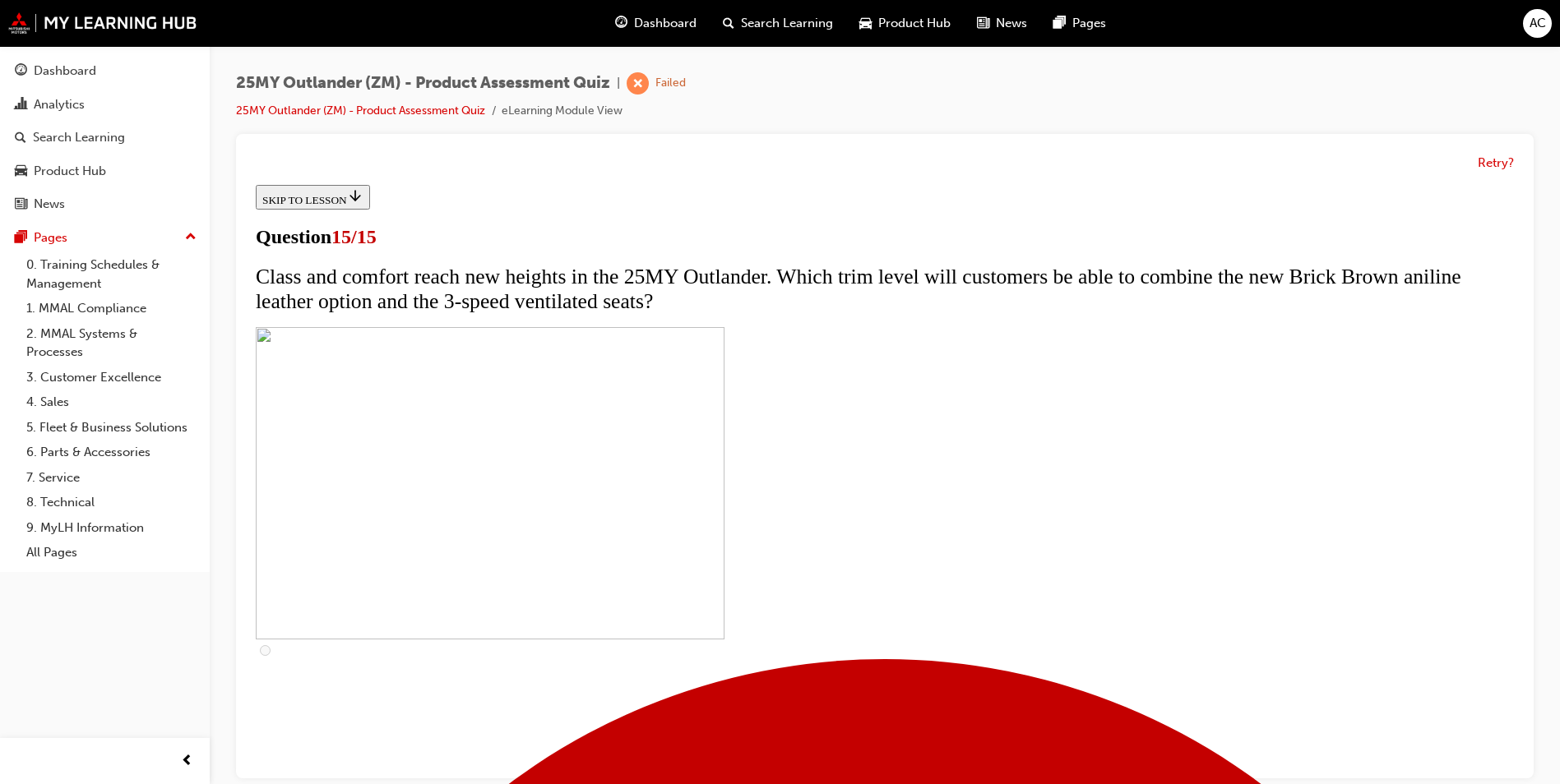
scroll to position [241, 0]
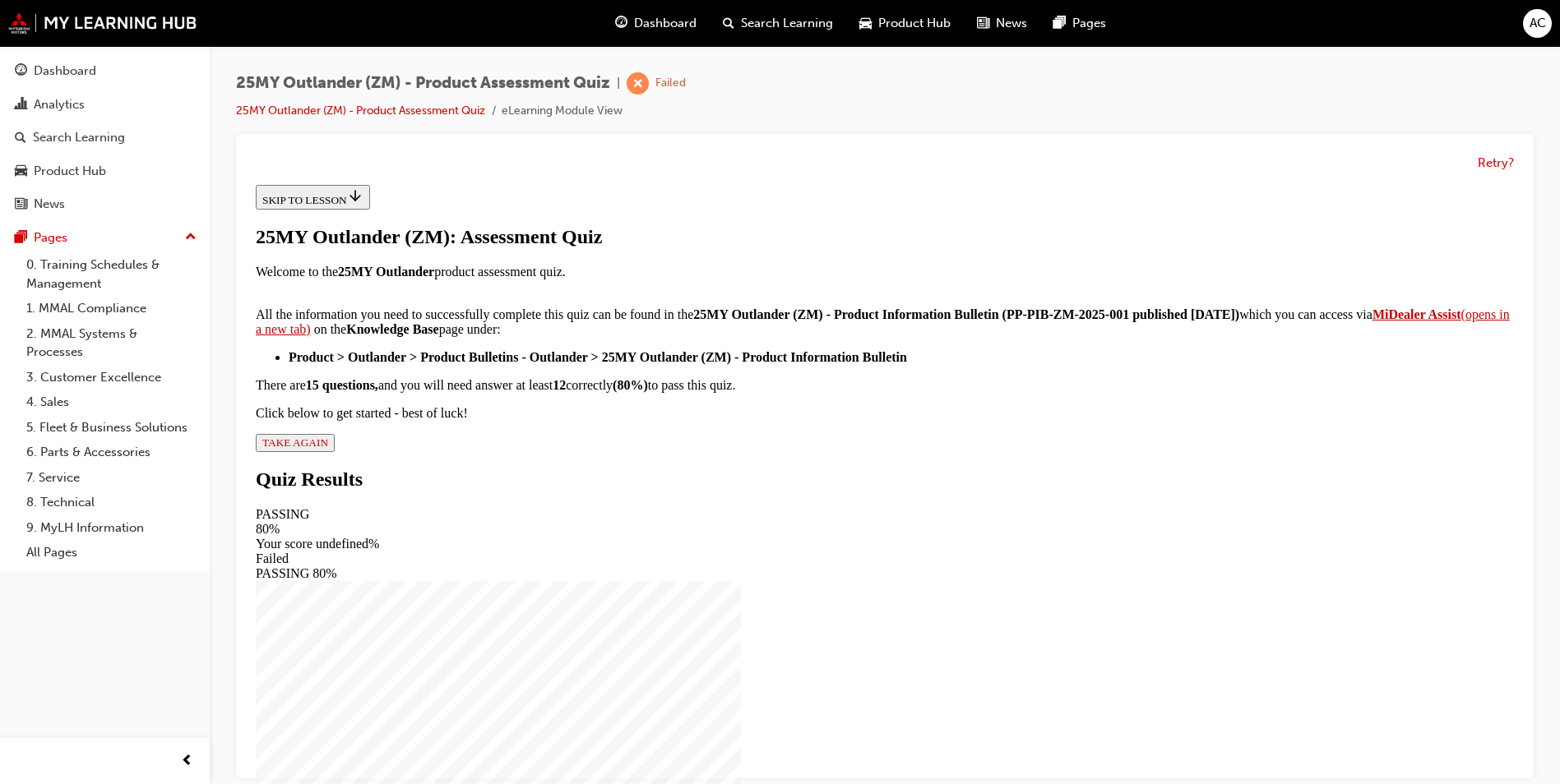
click at [335, 452] on button "TAKE AGAIN" at bounding box center [295, 443] width 79 height 18
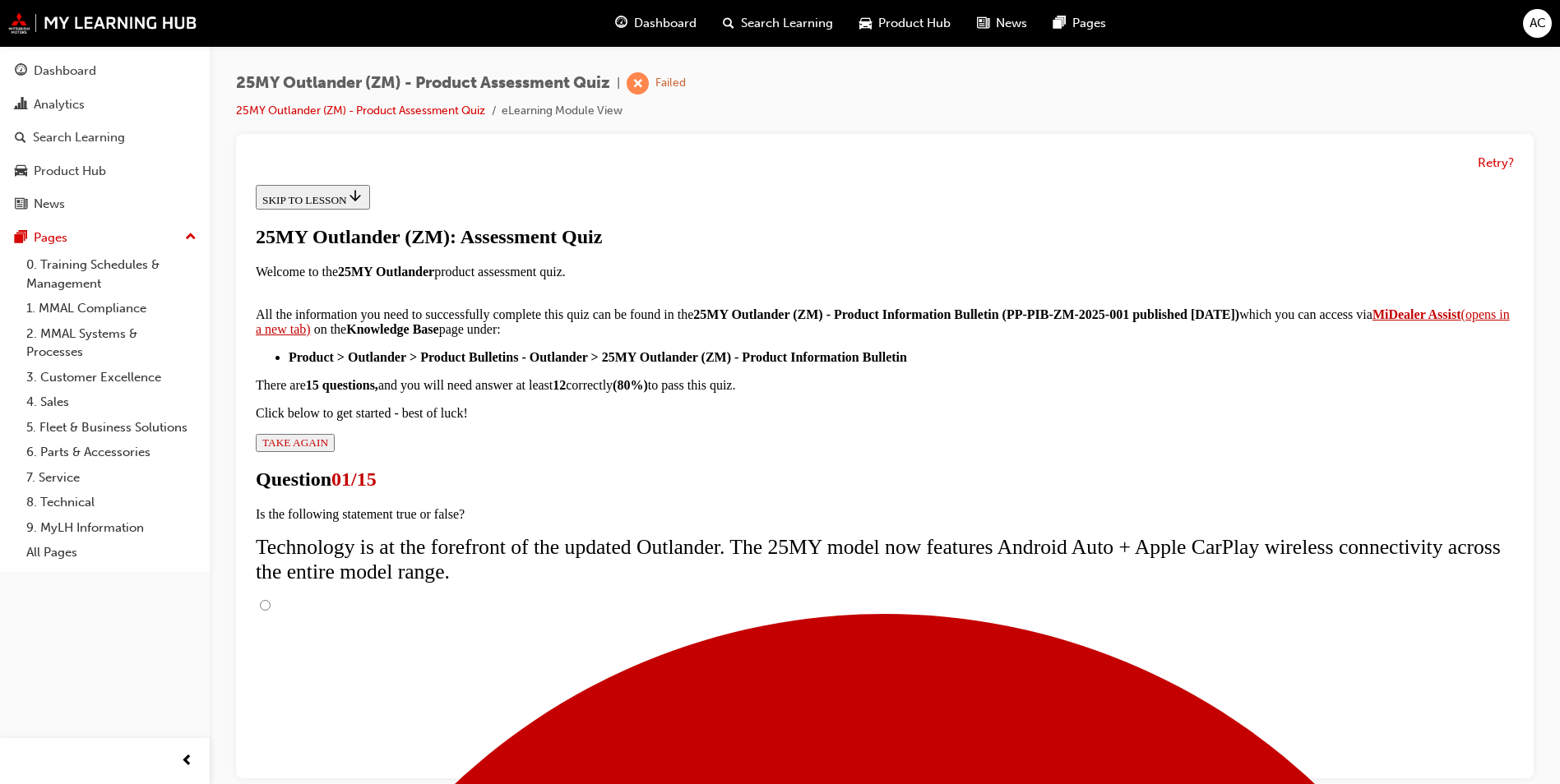
click at [271, 600] on input "True" at bounding box center [264, 605] width 10 height 10
radio input "true"
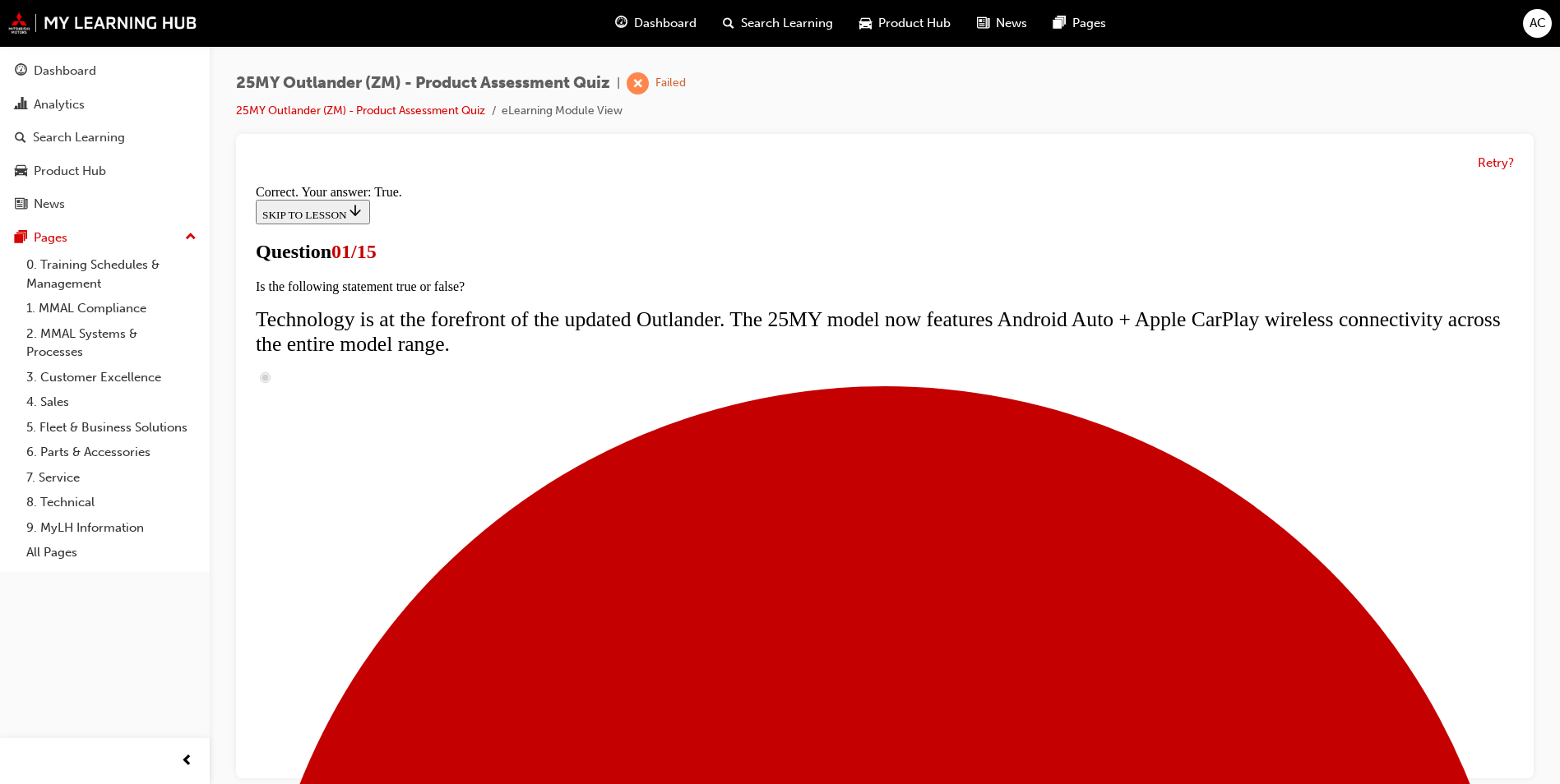
scroll to position [279, 0]
radio input "true"
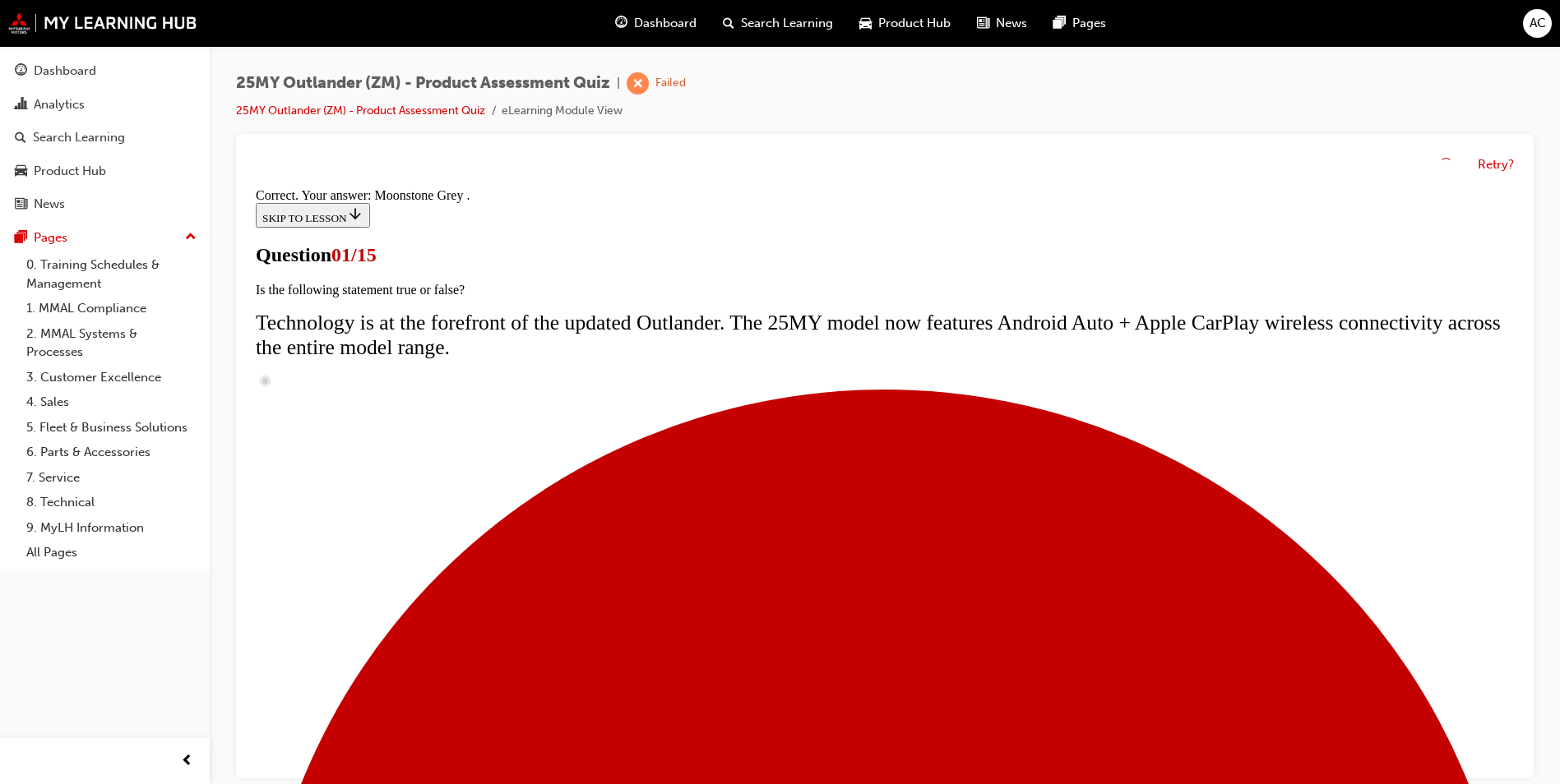
scroll to position [371, 0]
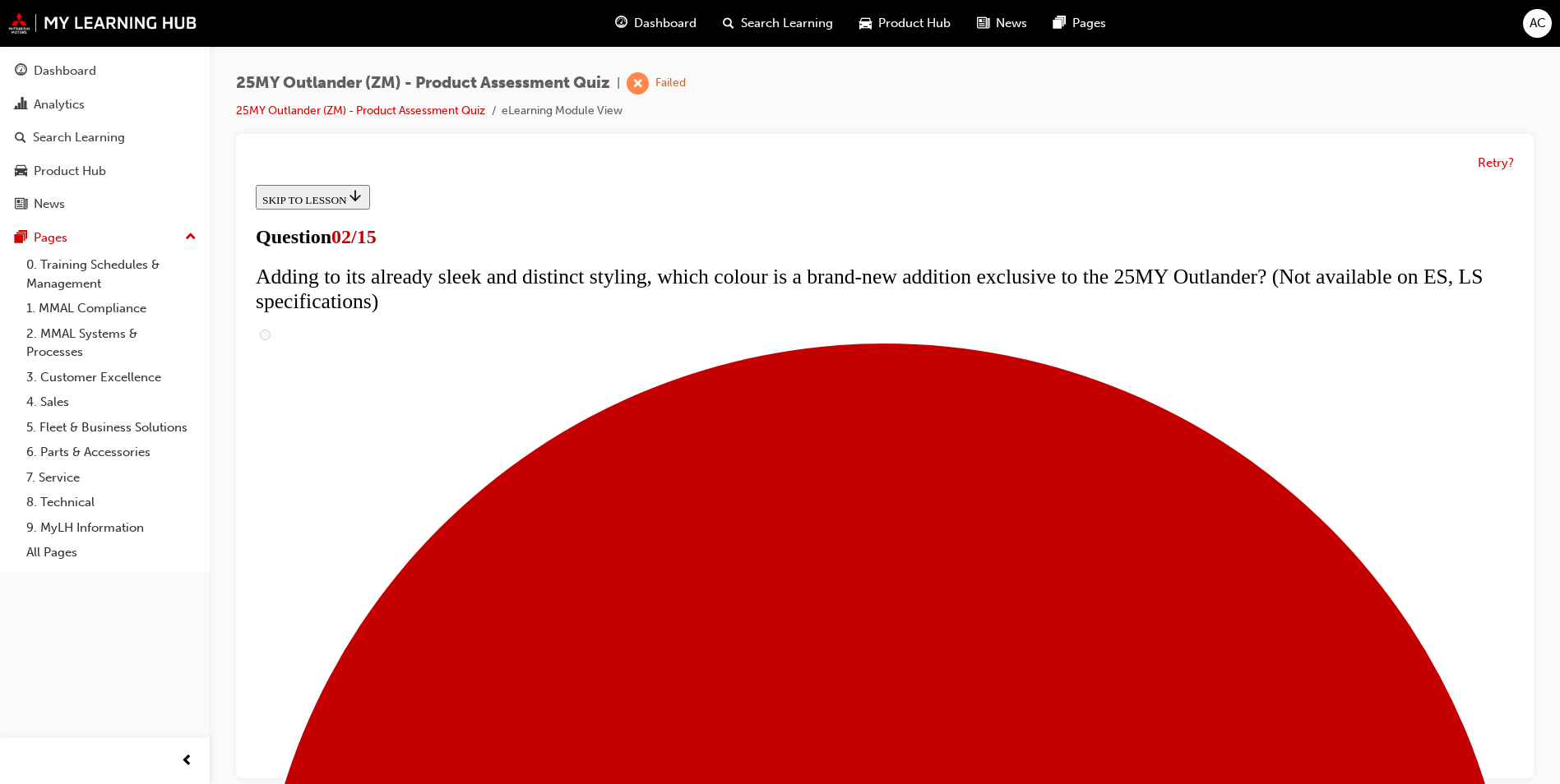
scroll to position [247, 0]
checkbox input "true"
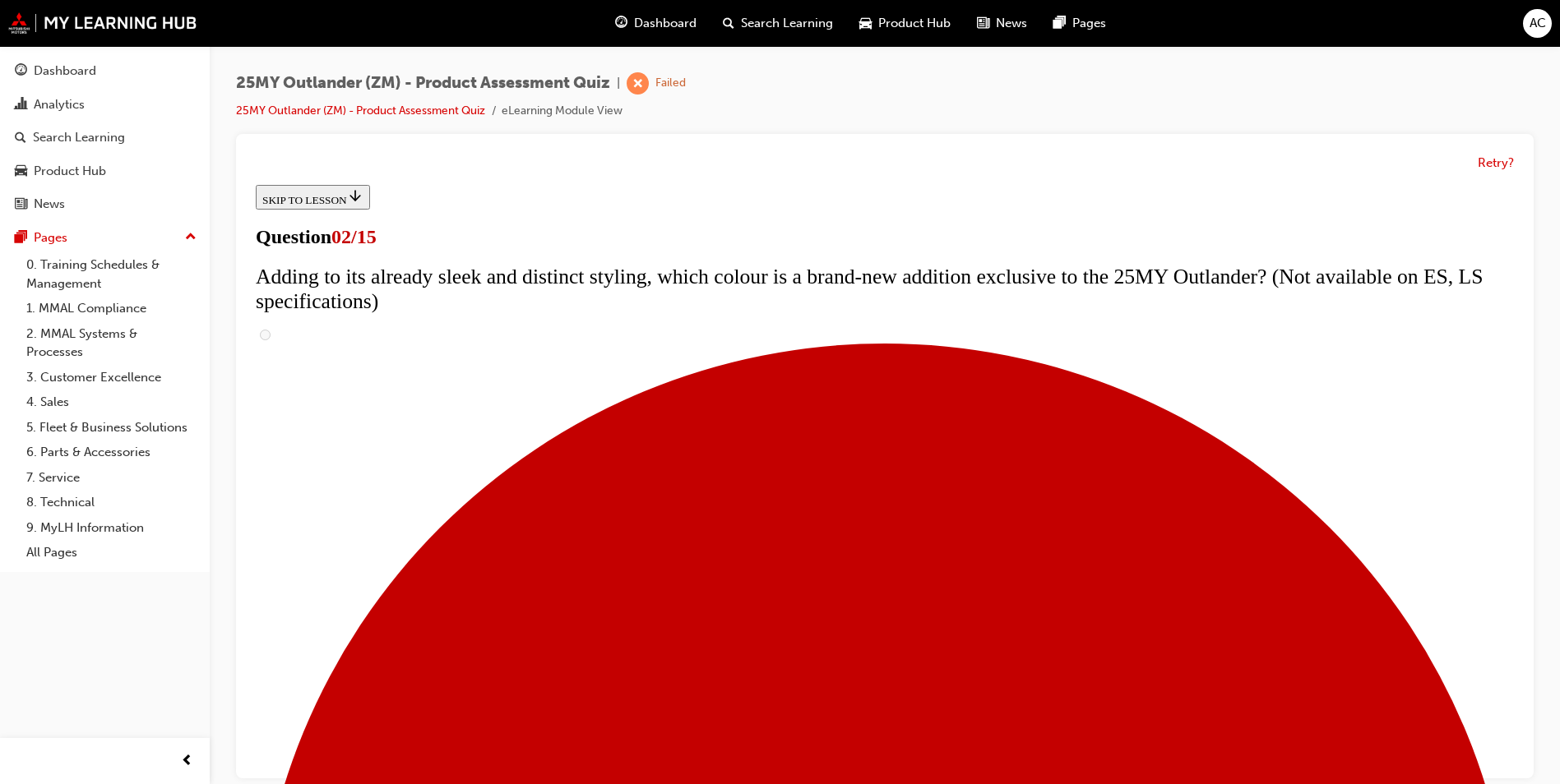
checkbox input "true"
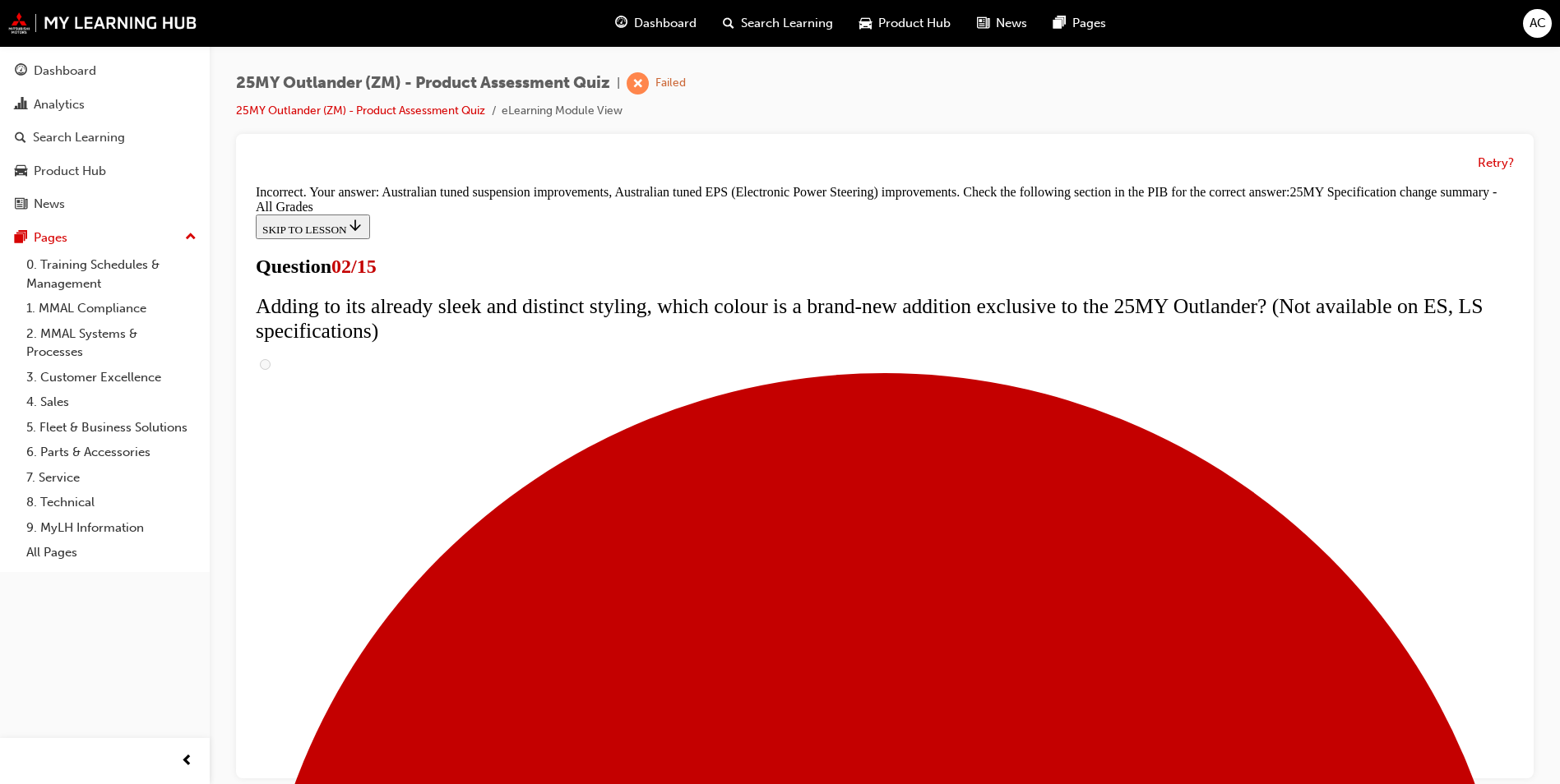
scroll to position [527, 0]
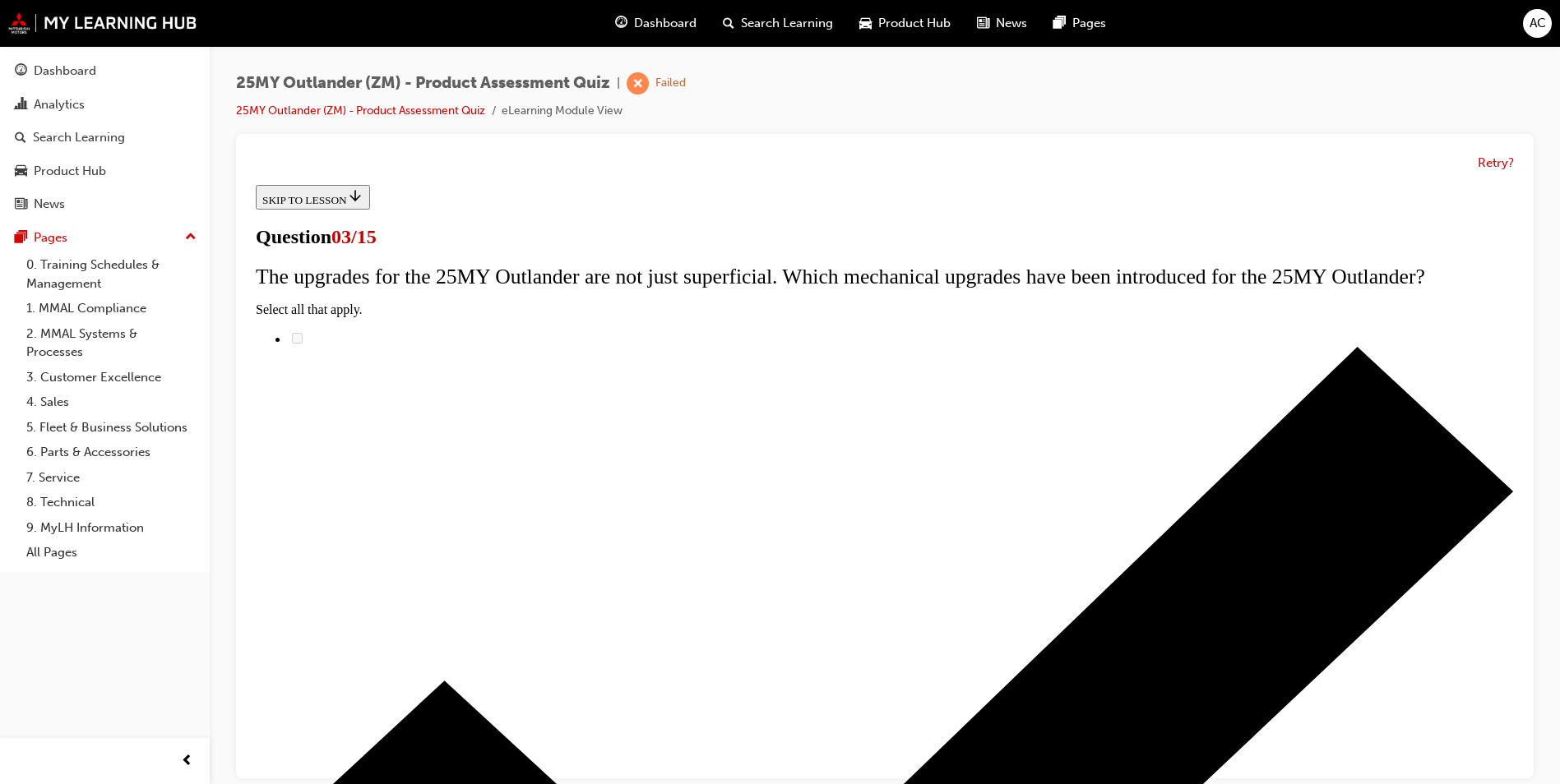
scroll to position [164, 0]
radio input "true"
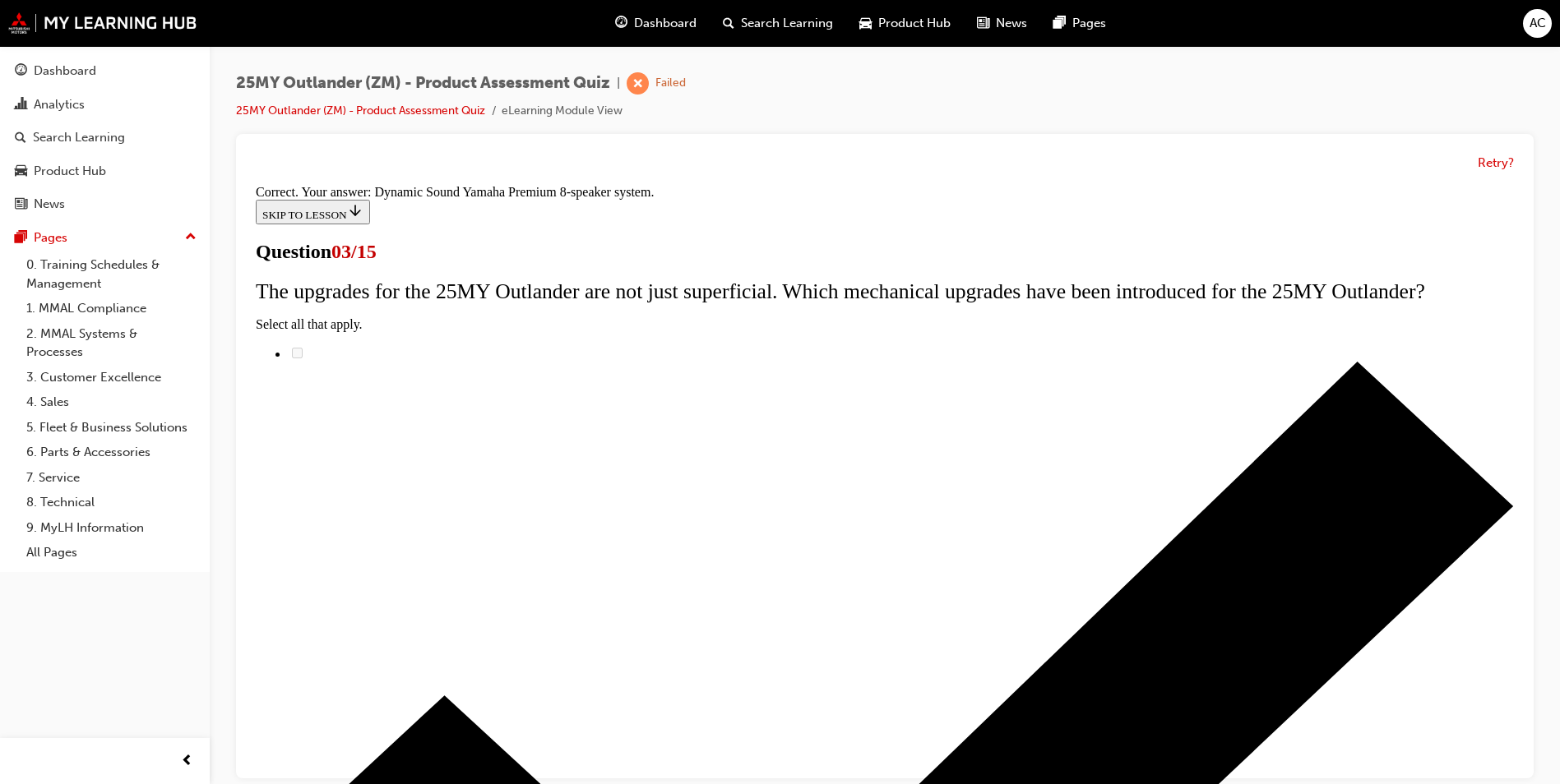
scroll to position [239, 0]
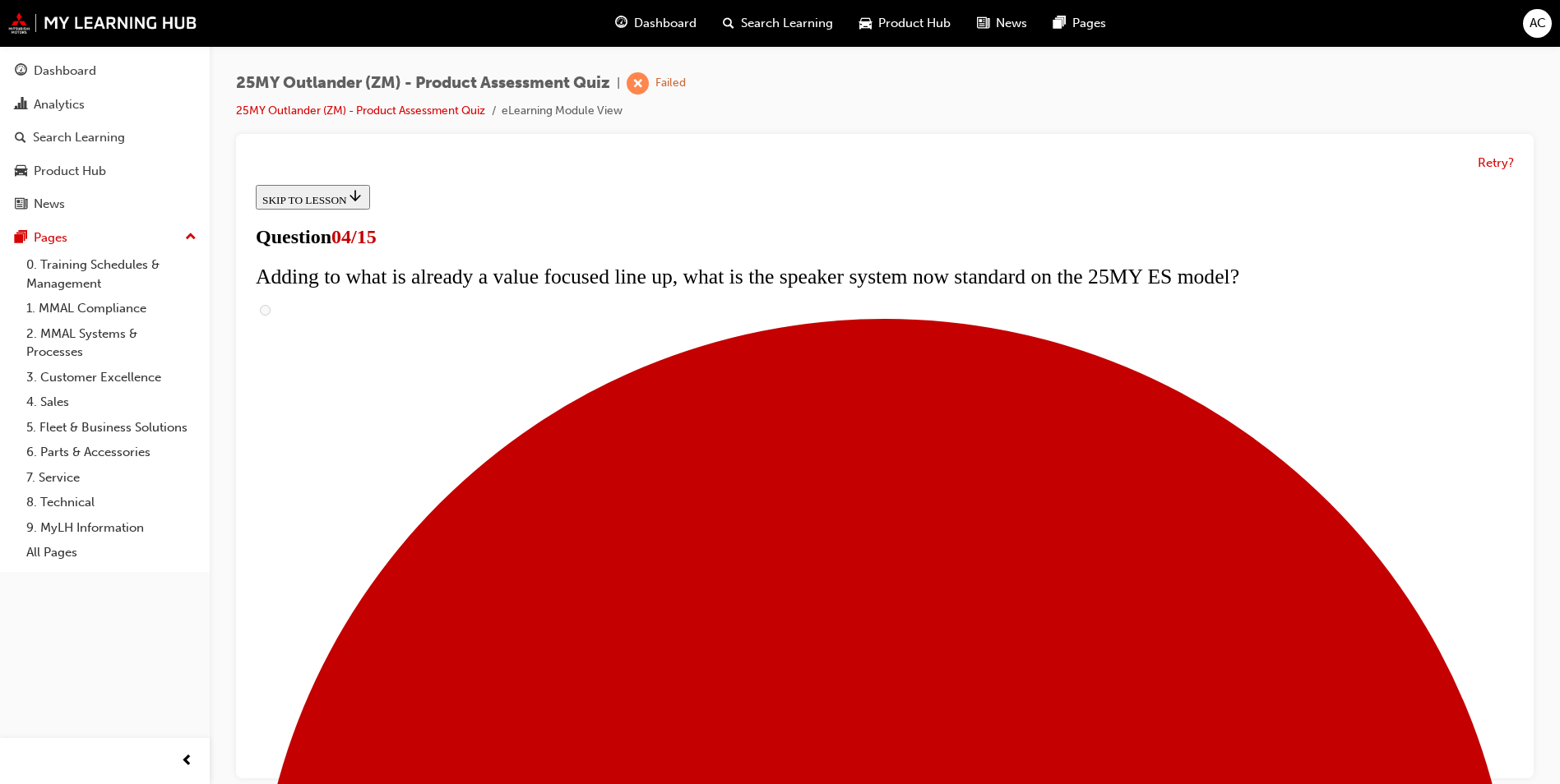
scroll to position [329, 0]
checkbox input "true"
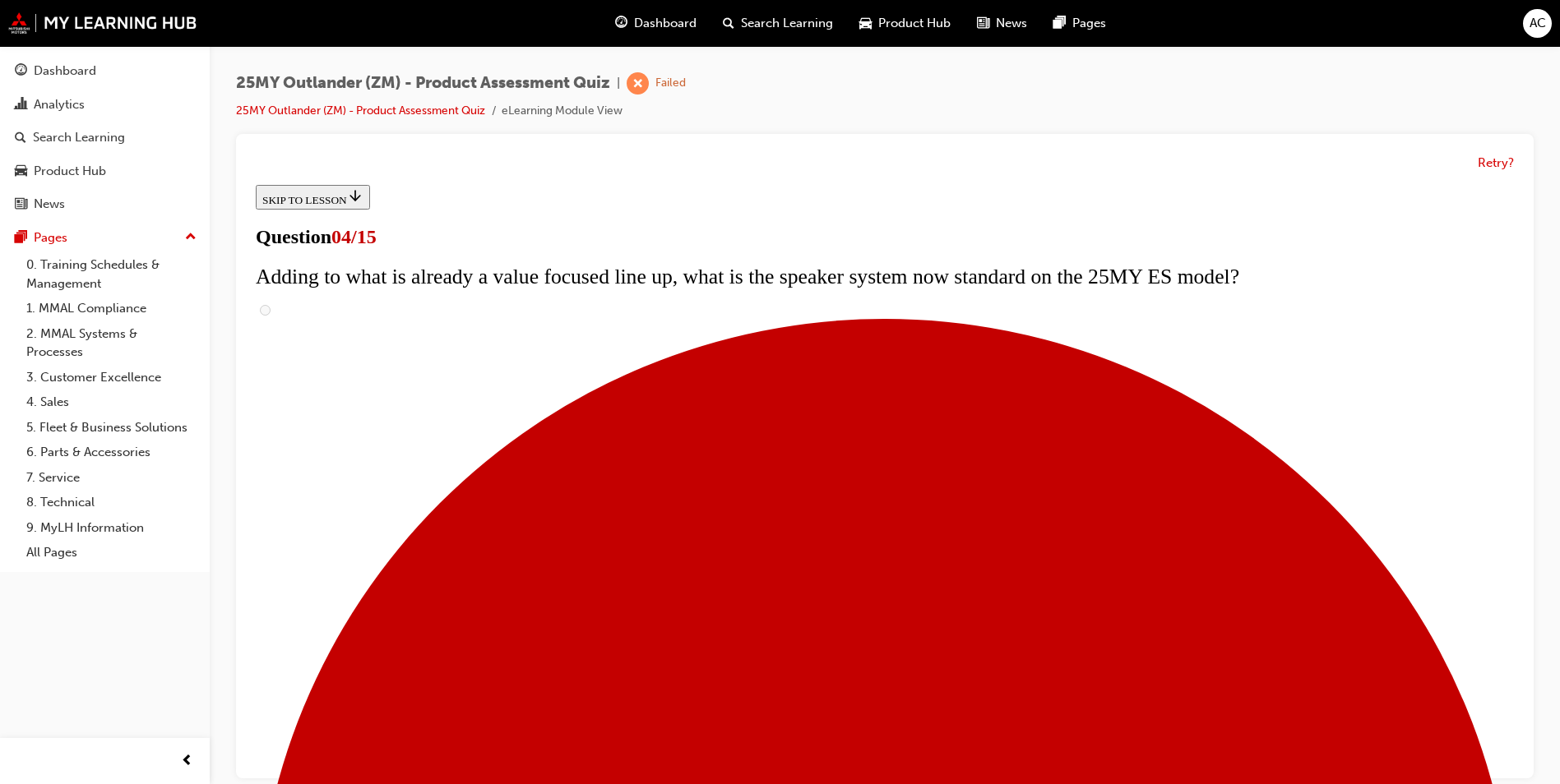
checkbox input "true"
drag, startPoint x: 810, startPoint y: 650, endPoint x: 783, endPoint y: 641, distance: 28.5
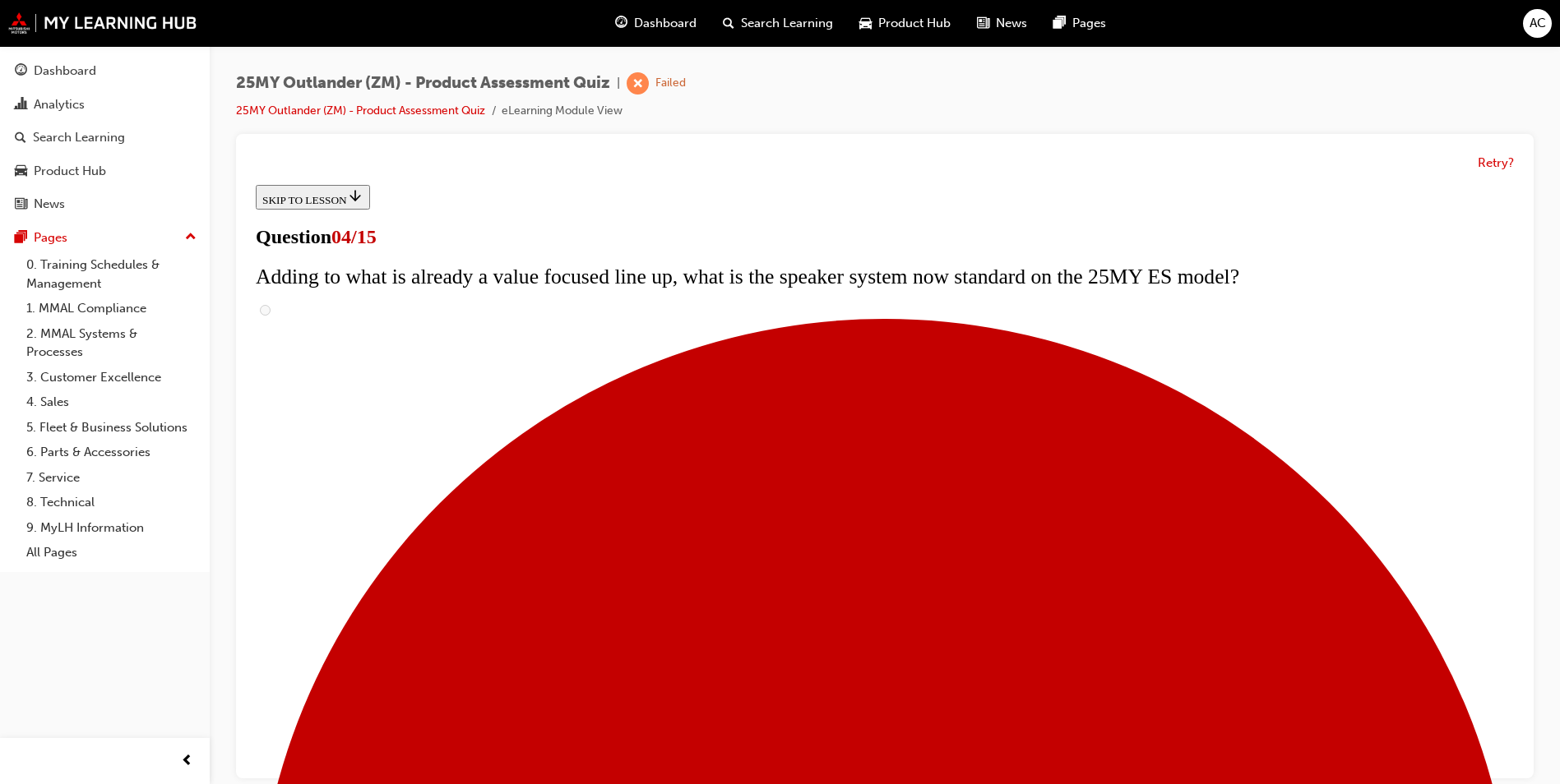
checkbox input "true"
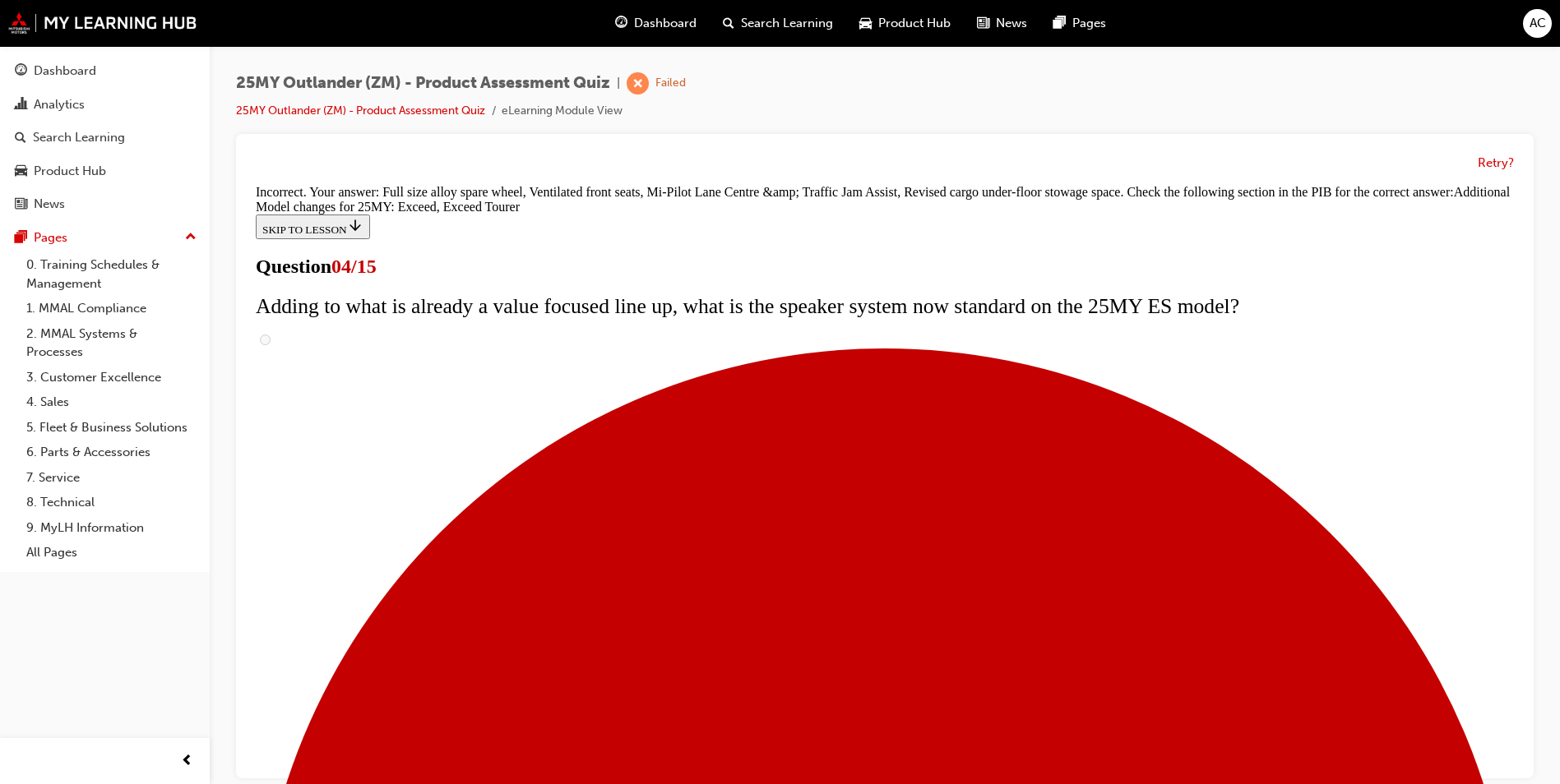
scroll to position [593, 0]
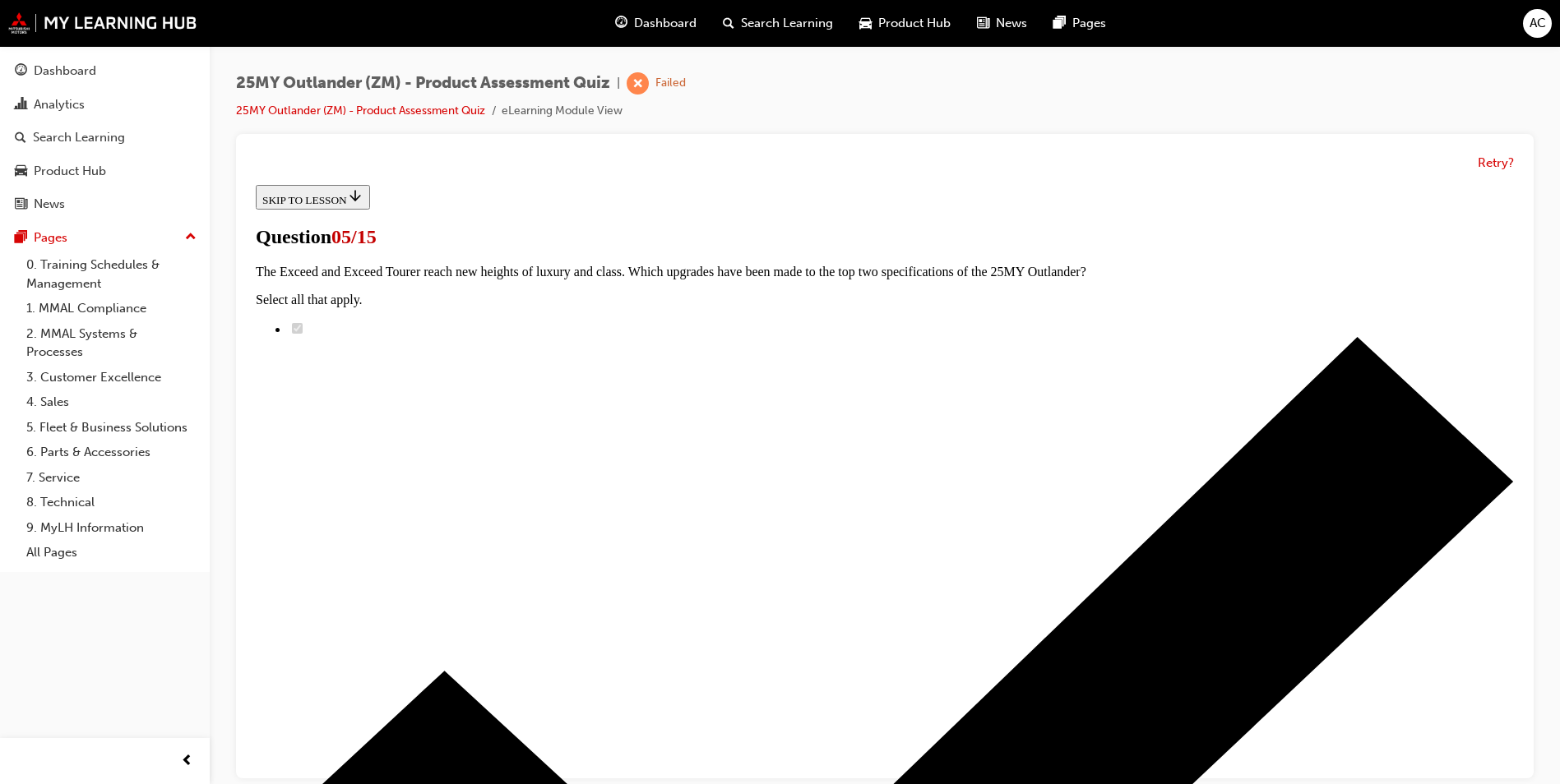
scroll to position [247, 0]
radio input "true"
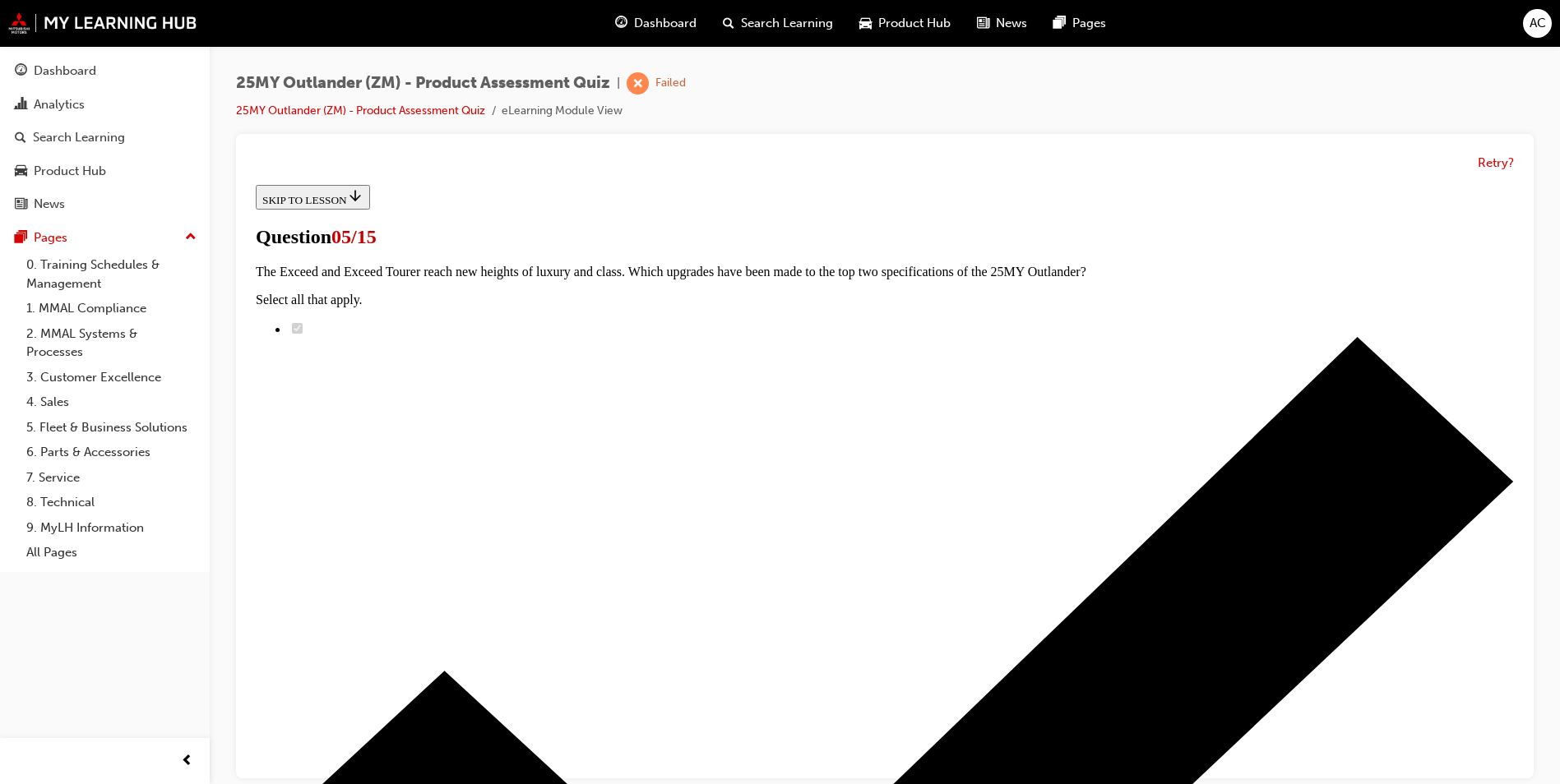
radio input "true"
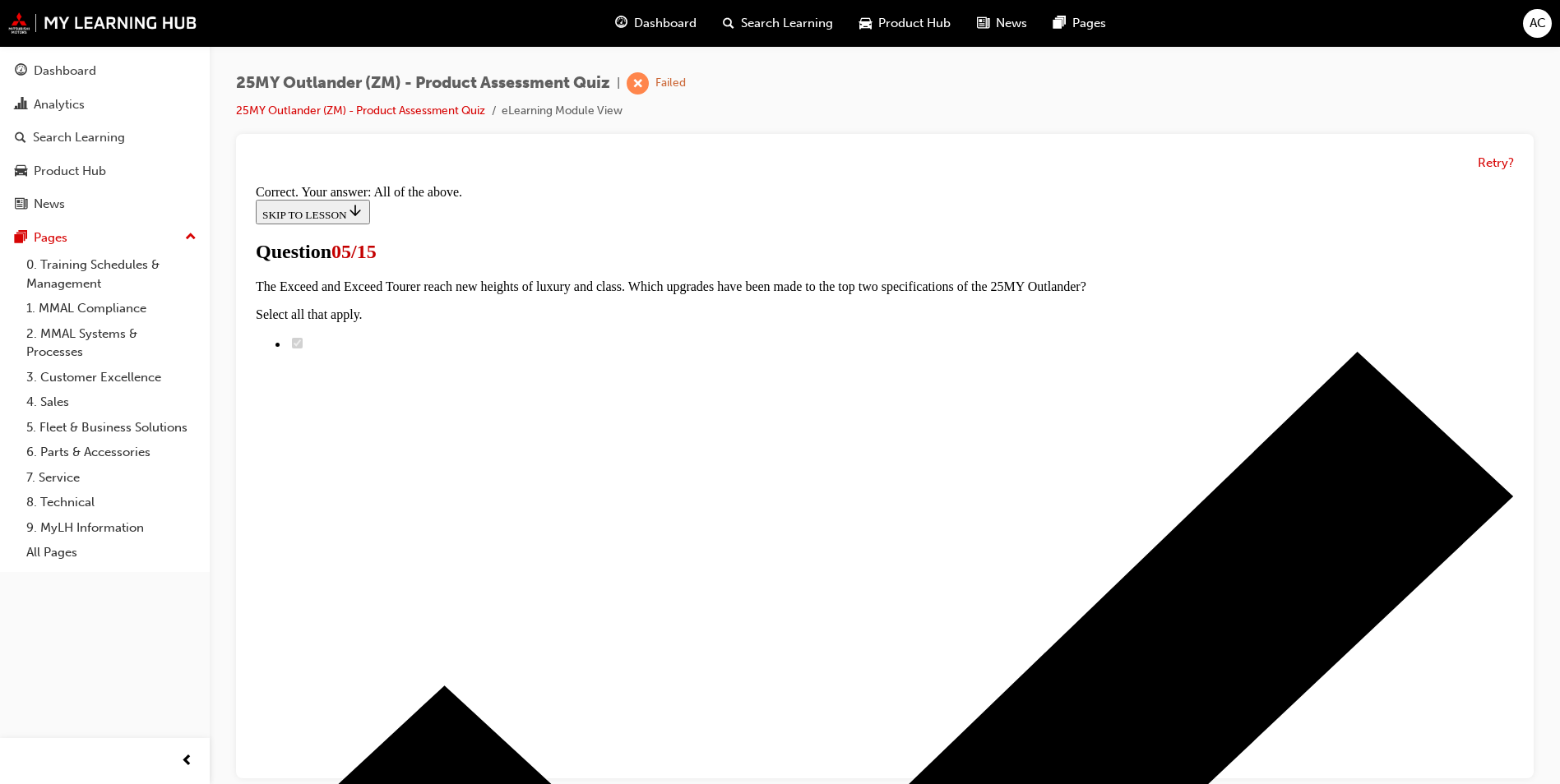
scroll to position [371, 0]
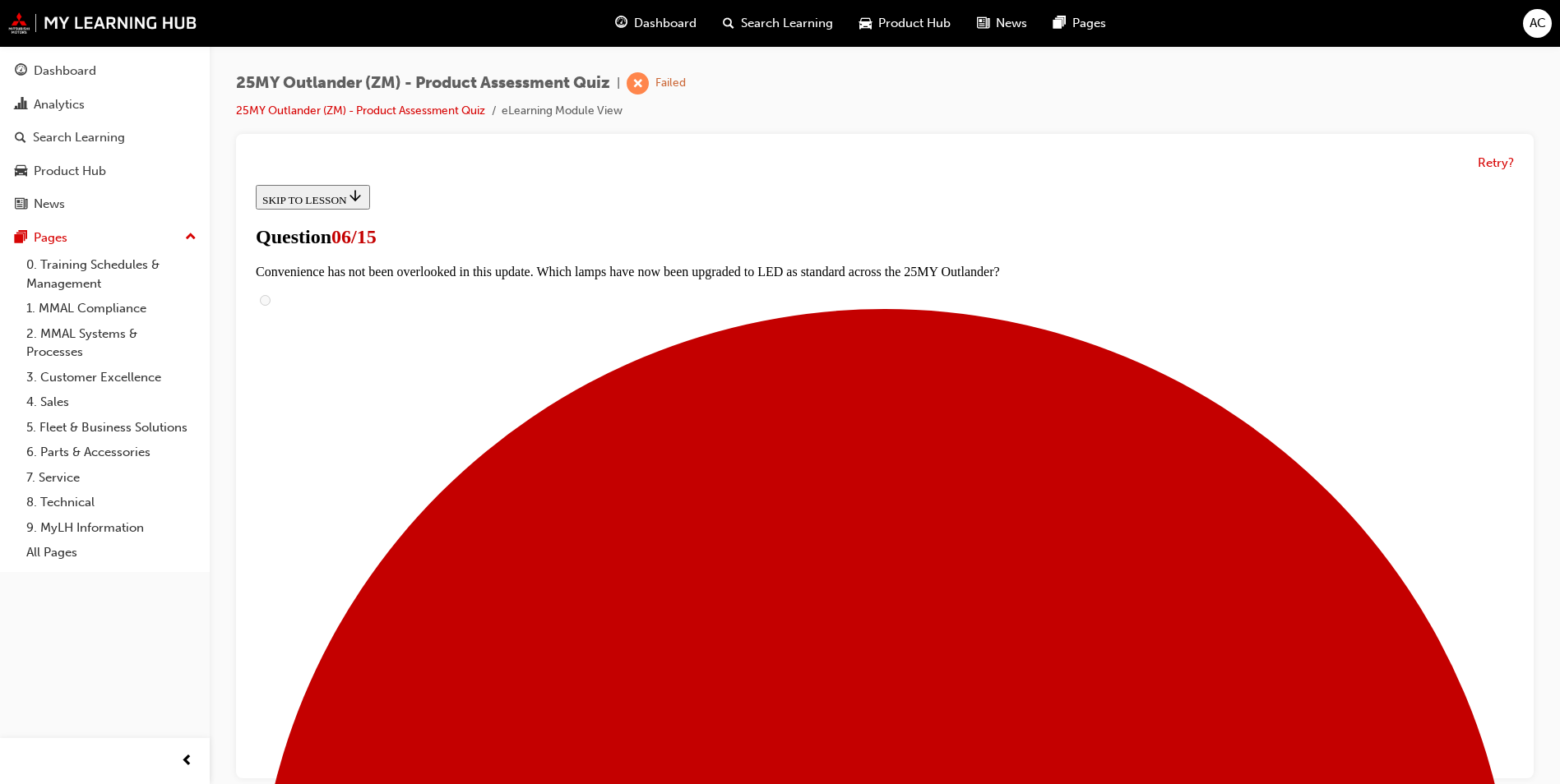
scroll to position [329, 0]
radio input "true"
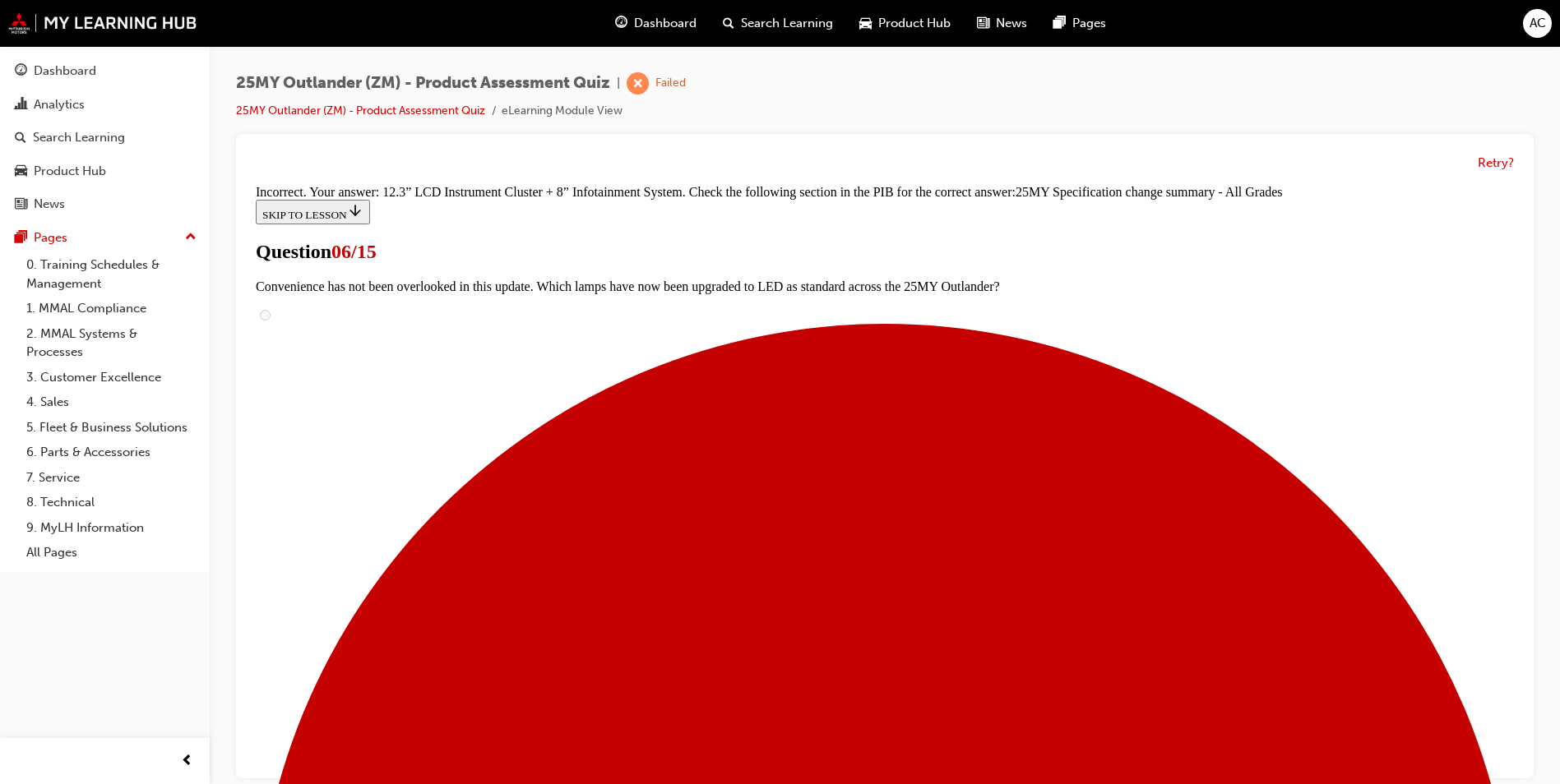
scroll to position [628, 0]
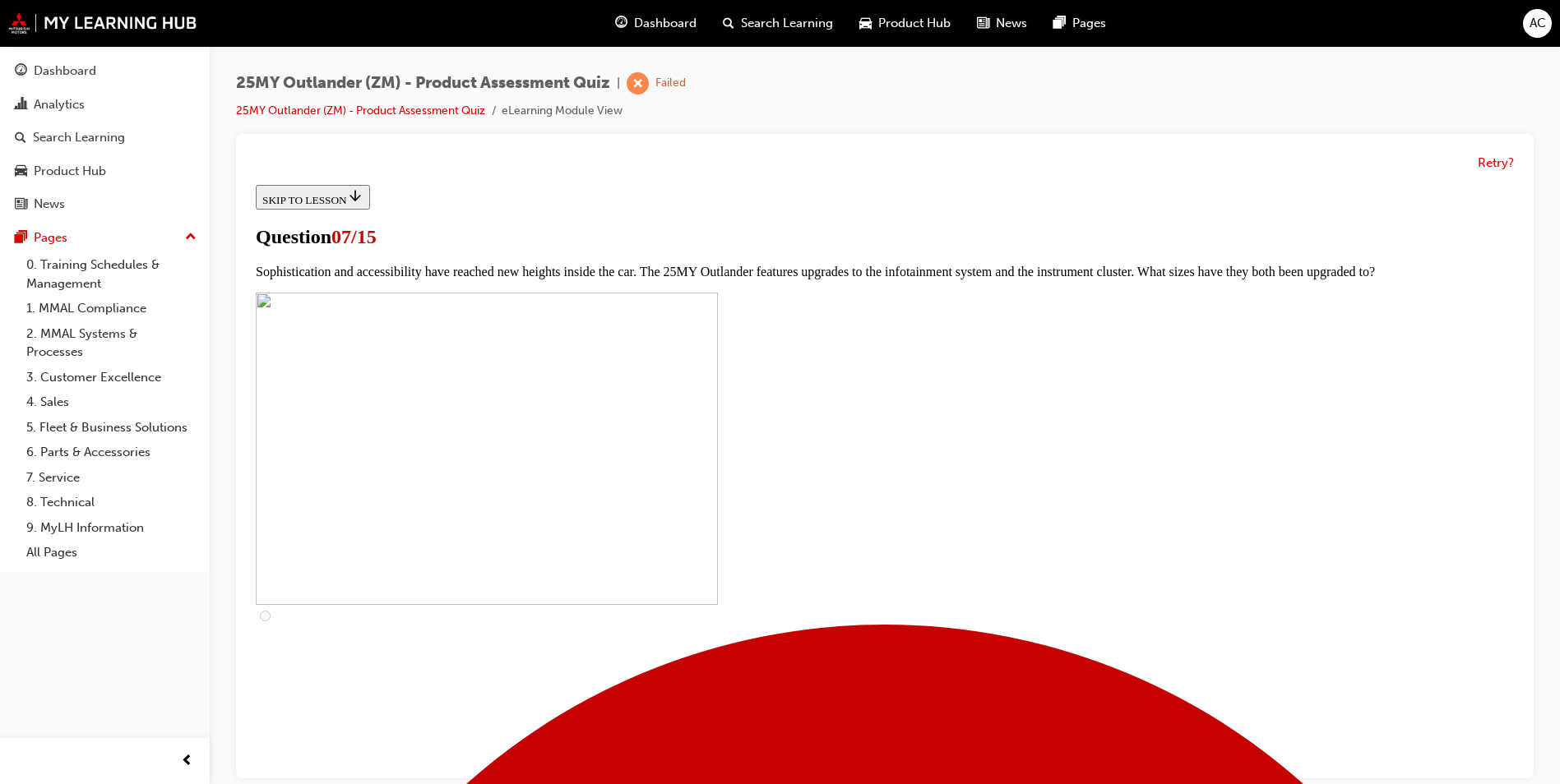
scroll to position [493, 0]
checkbox input "true"
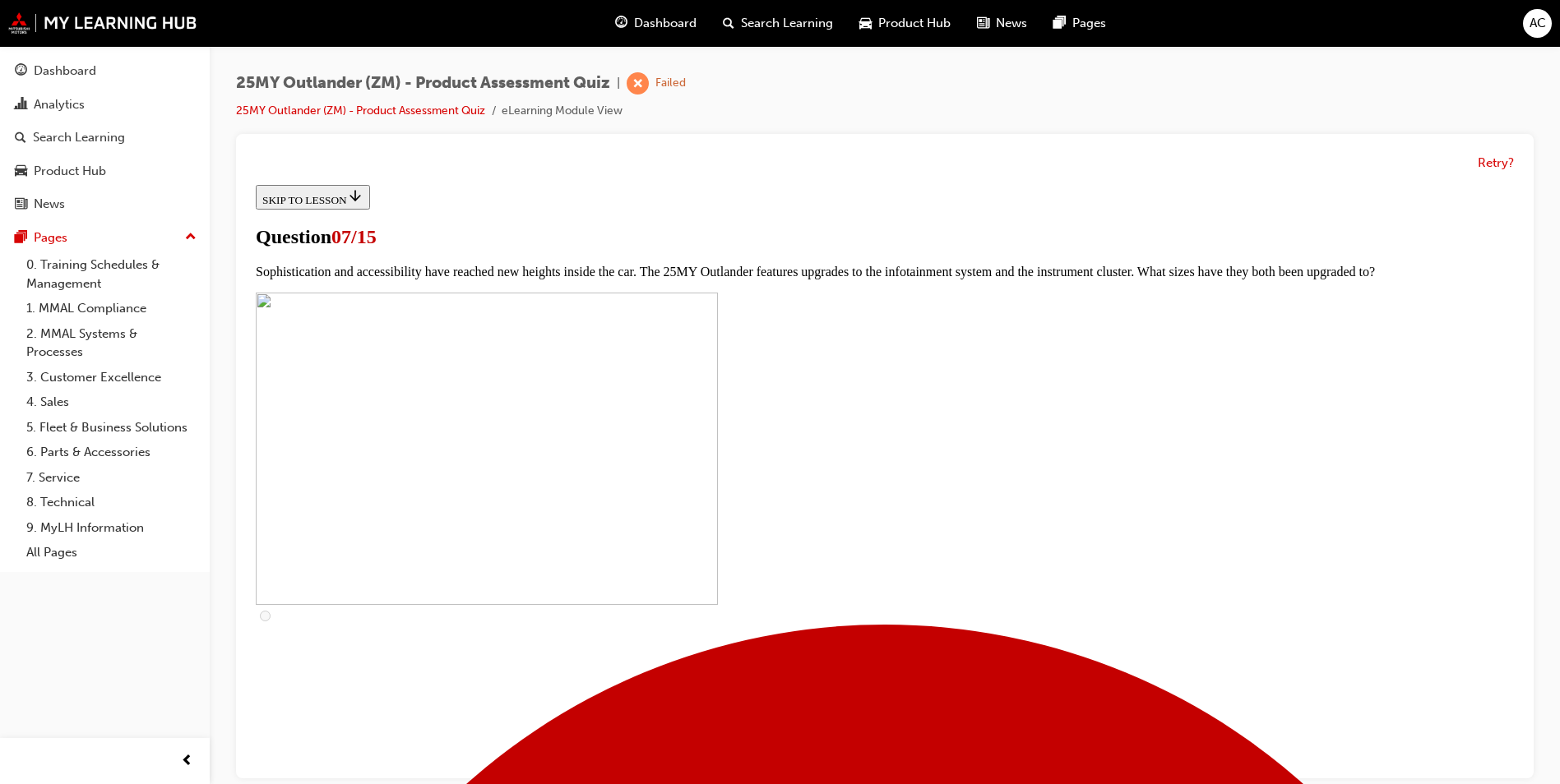
checkbox input "true"
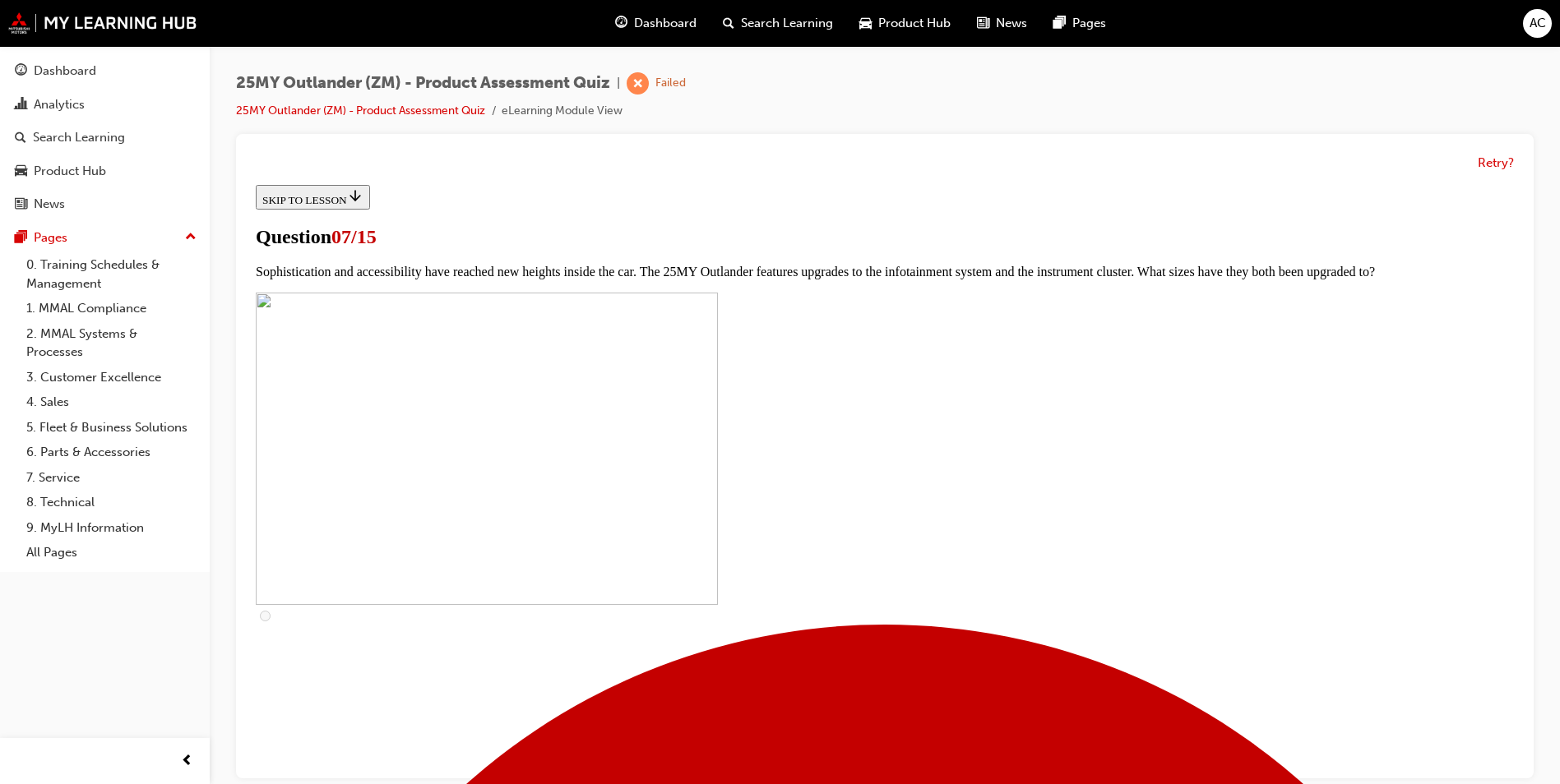
checkbox input "true"
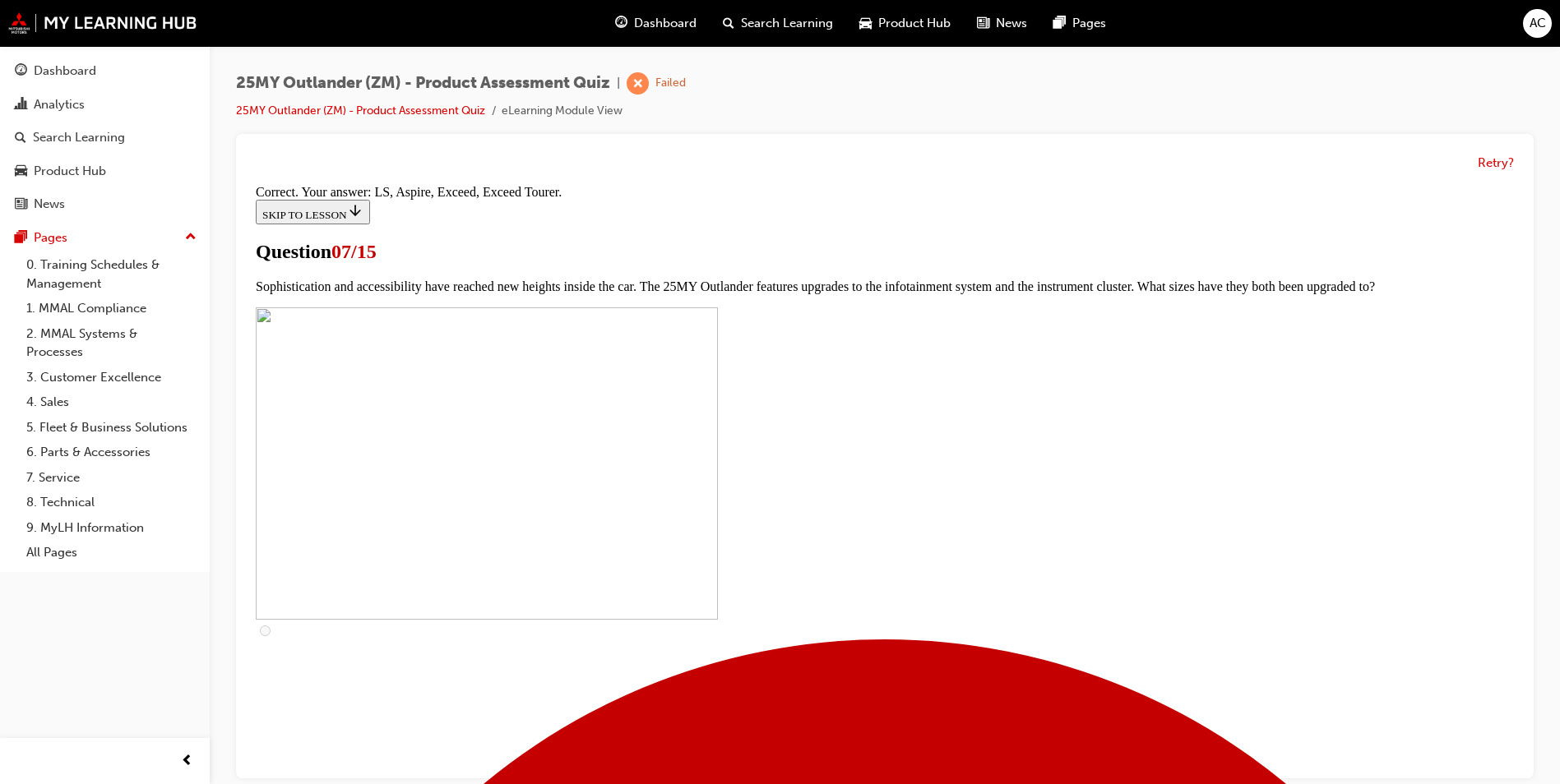
scroll to position [713, 0]
drag, startPoint x: 883, startPoint y: 724, endPoint x: 875, endPoint y: 718, distance: 10.0
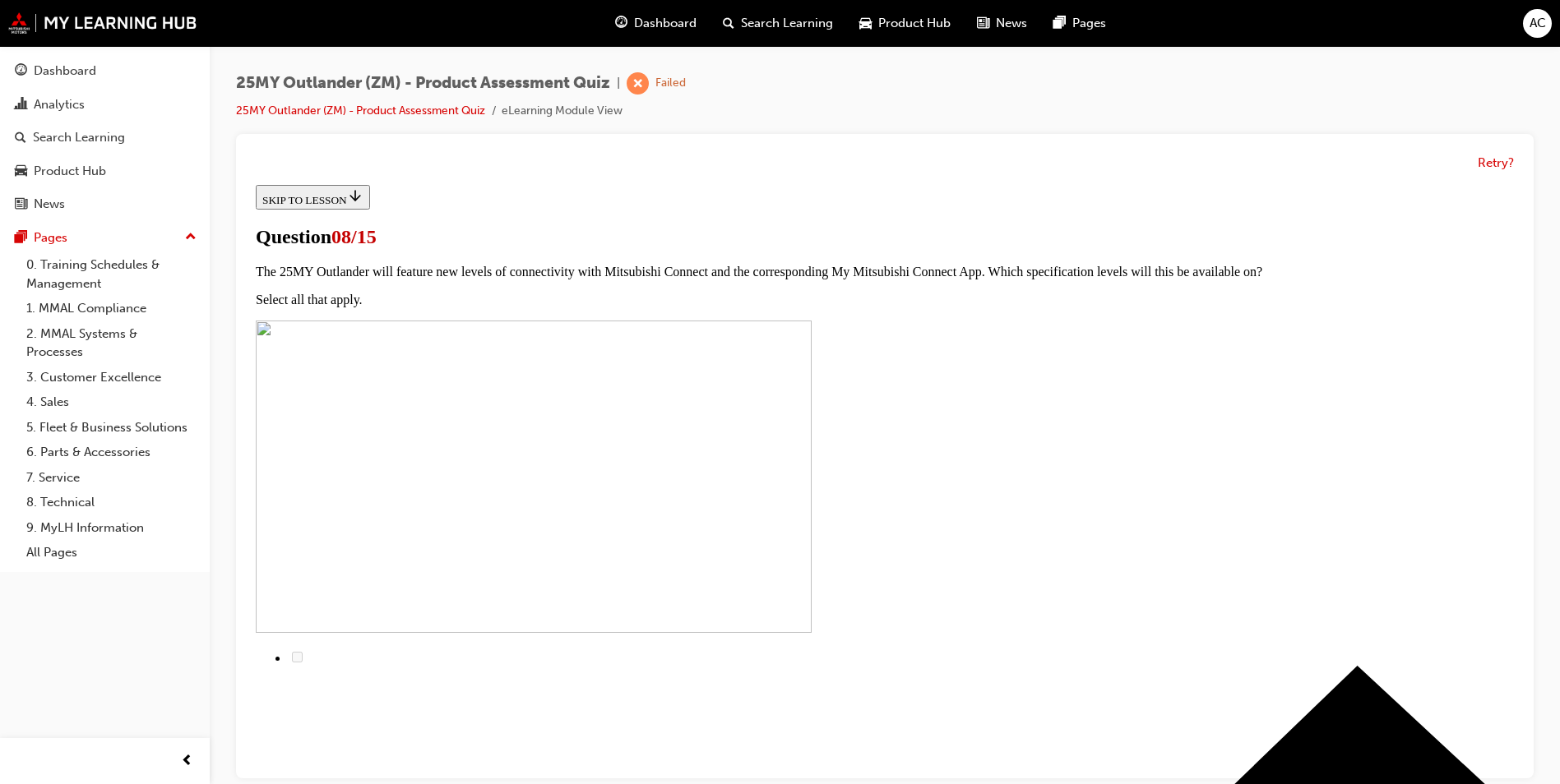
scroll to position [164, 0]
radio input "true"
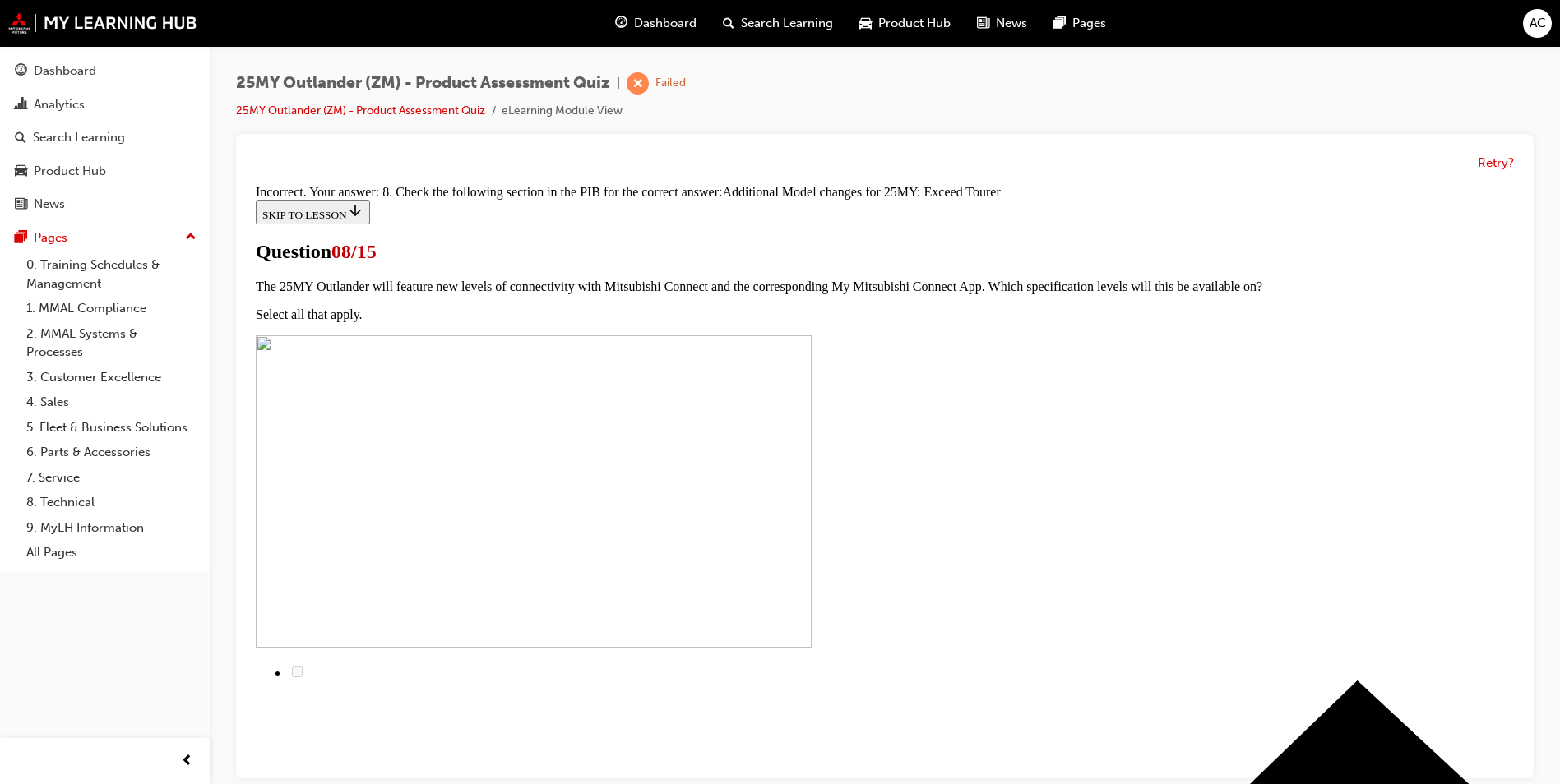
scroll to position [340, 0]
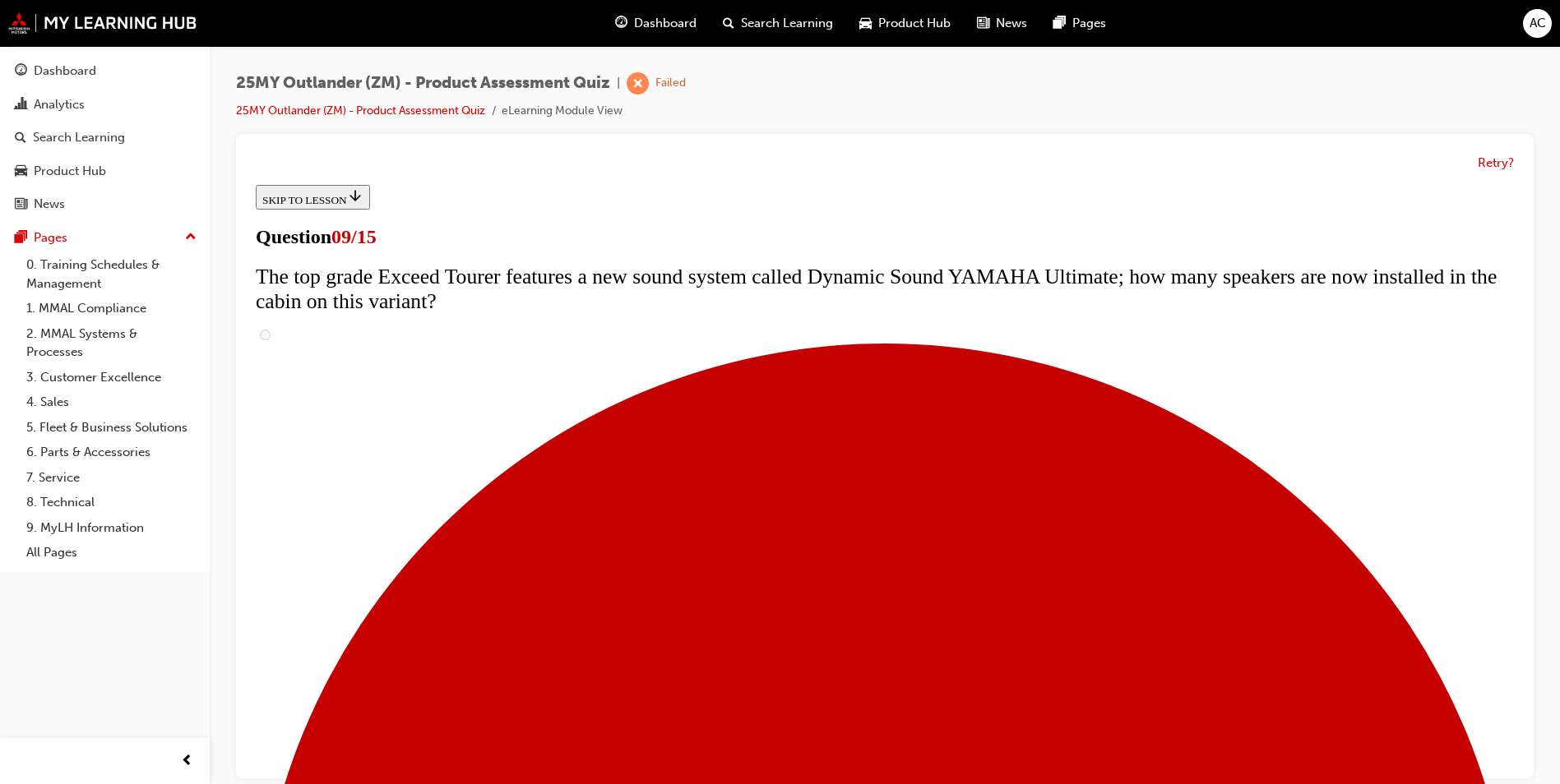
scroll to position [411, 0]
radio input "true"
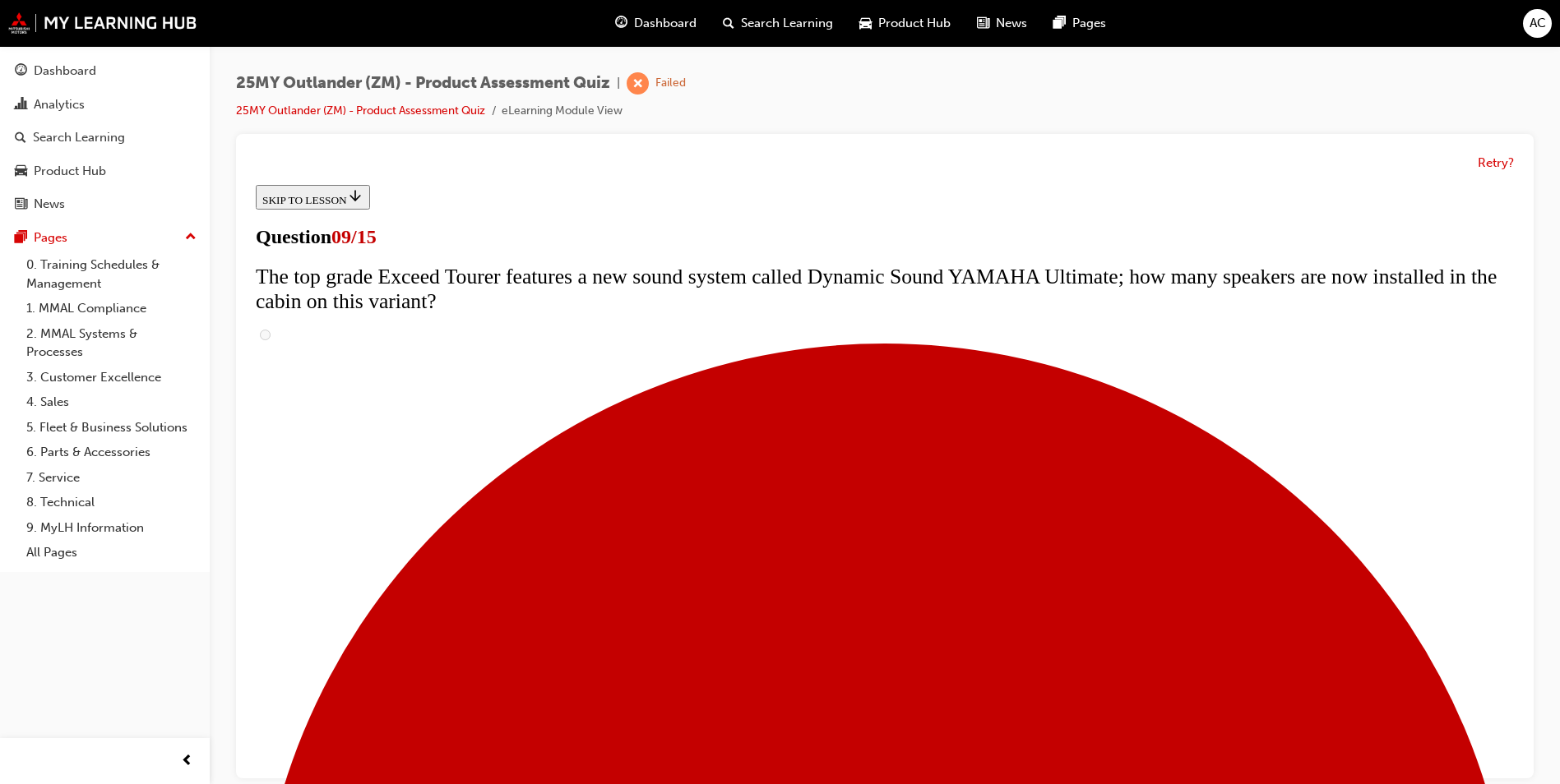
drag, startPoint x: 748, startPoint y: 331, endPoint x: 739, endPoint y: 337, distance: 10.8
radio input "true"
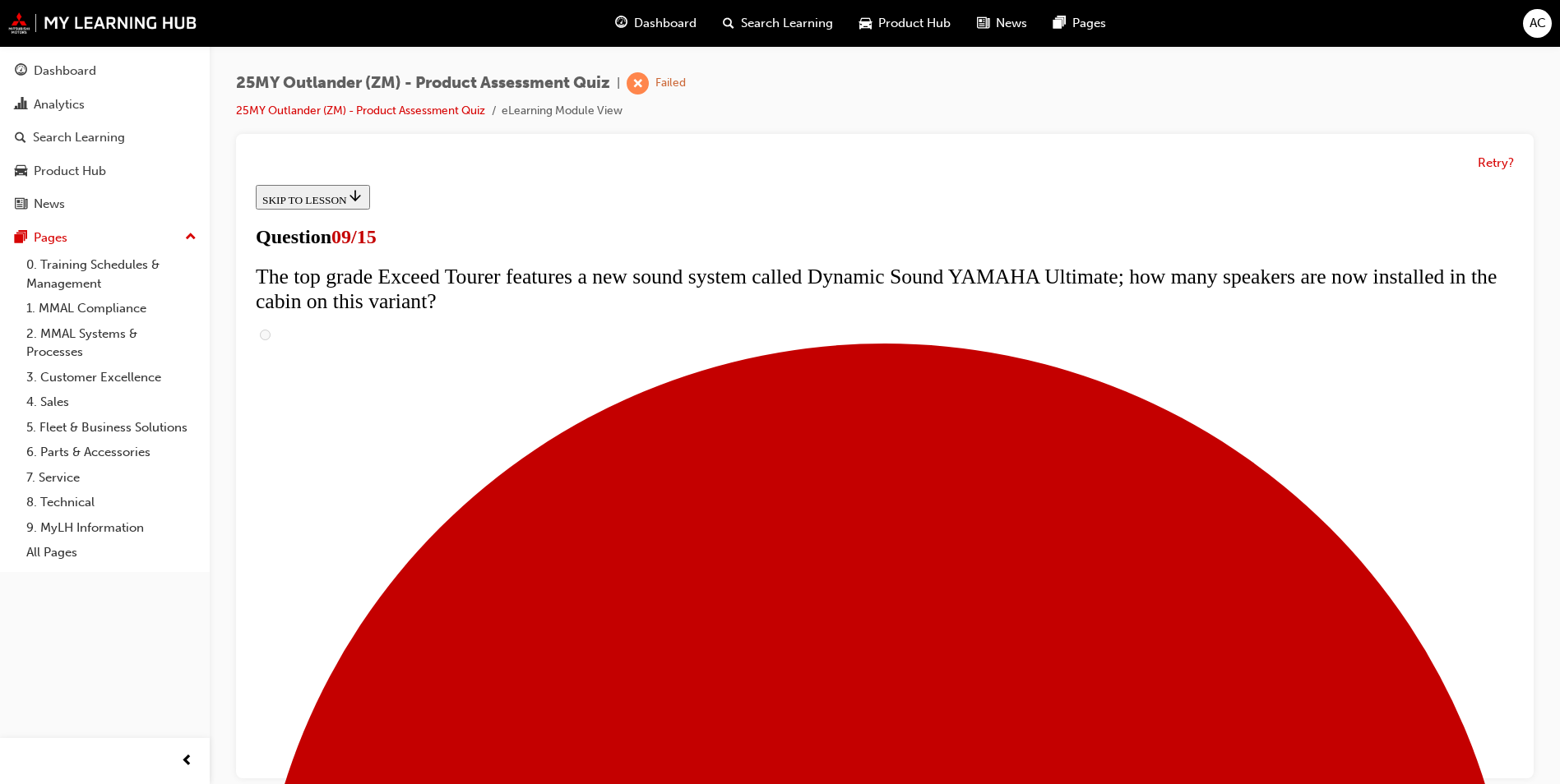
radio input "true"
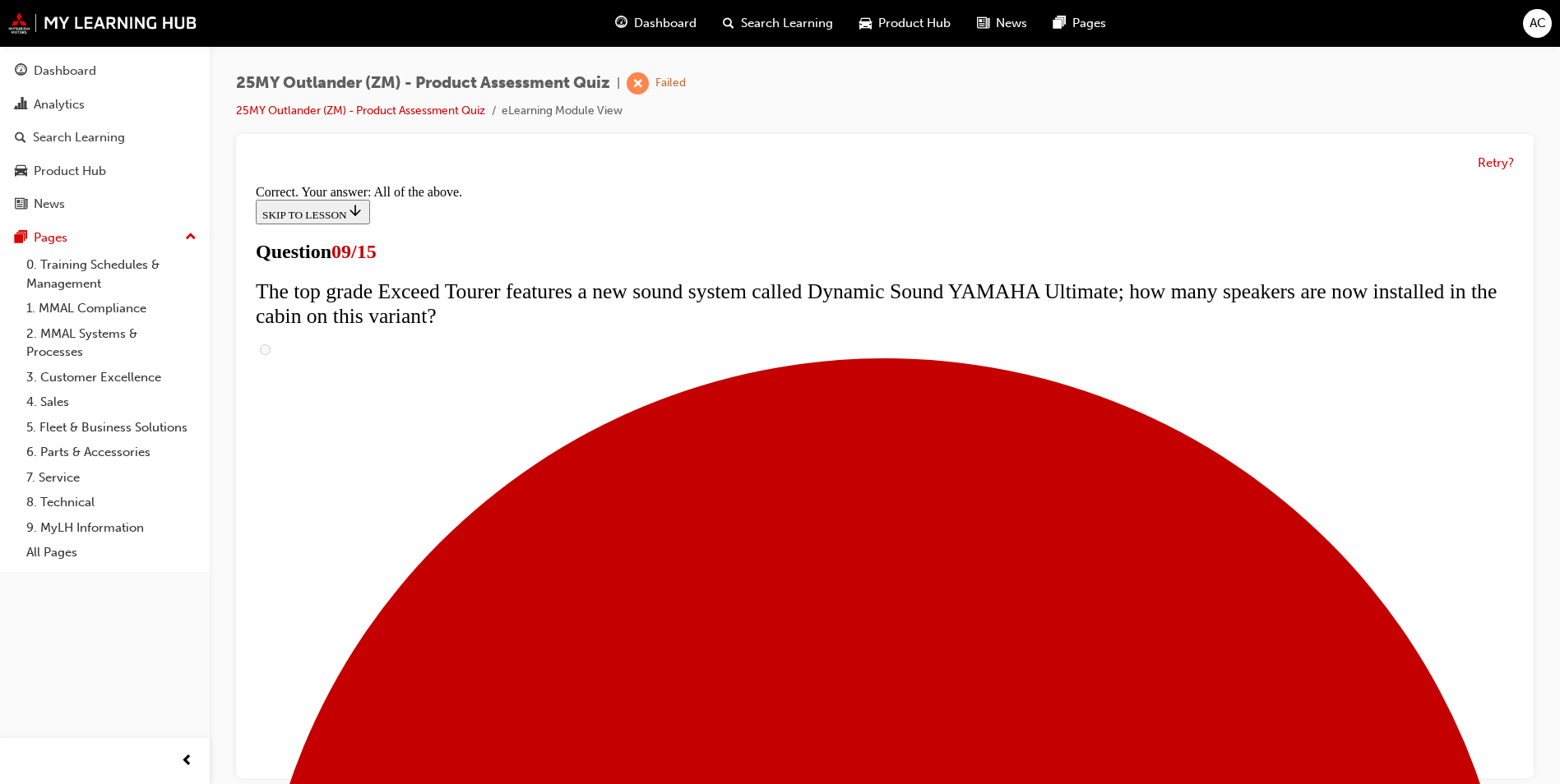
scroll to position [827, 0]
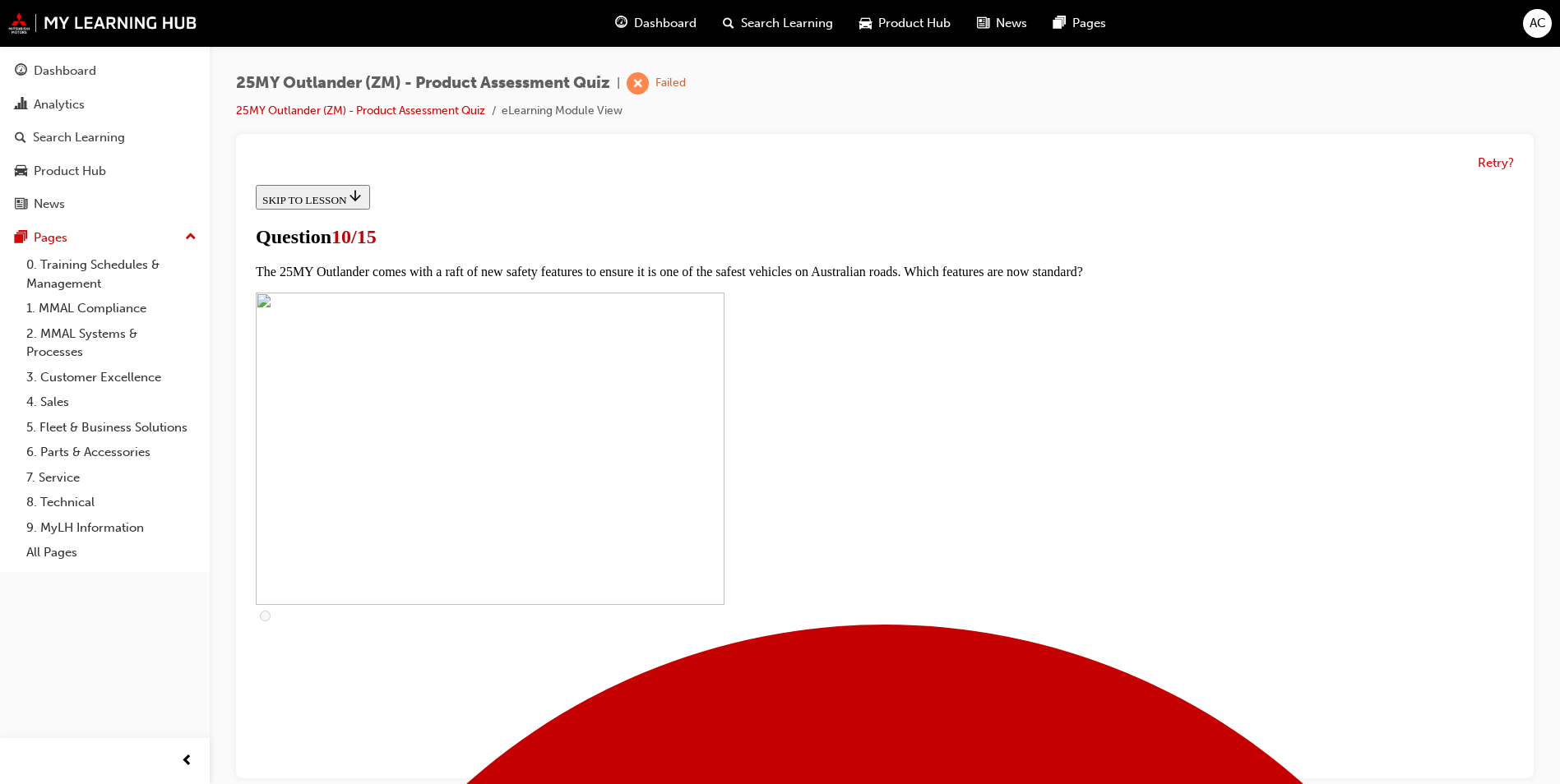
scroll to position [493, 0]
checkbox input "true"
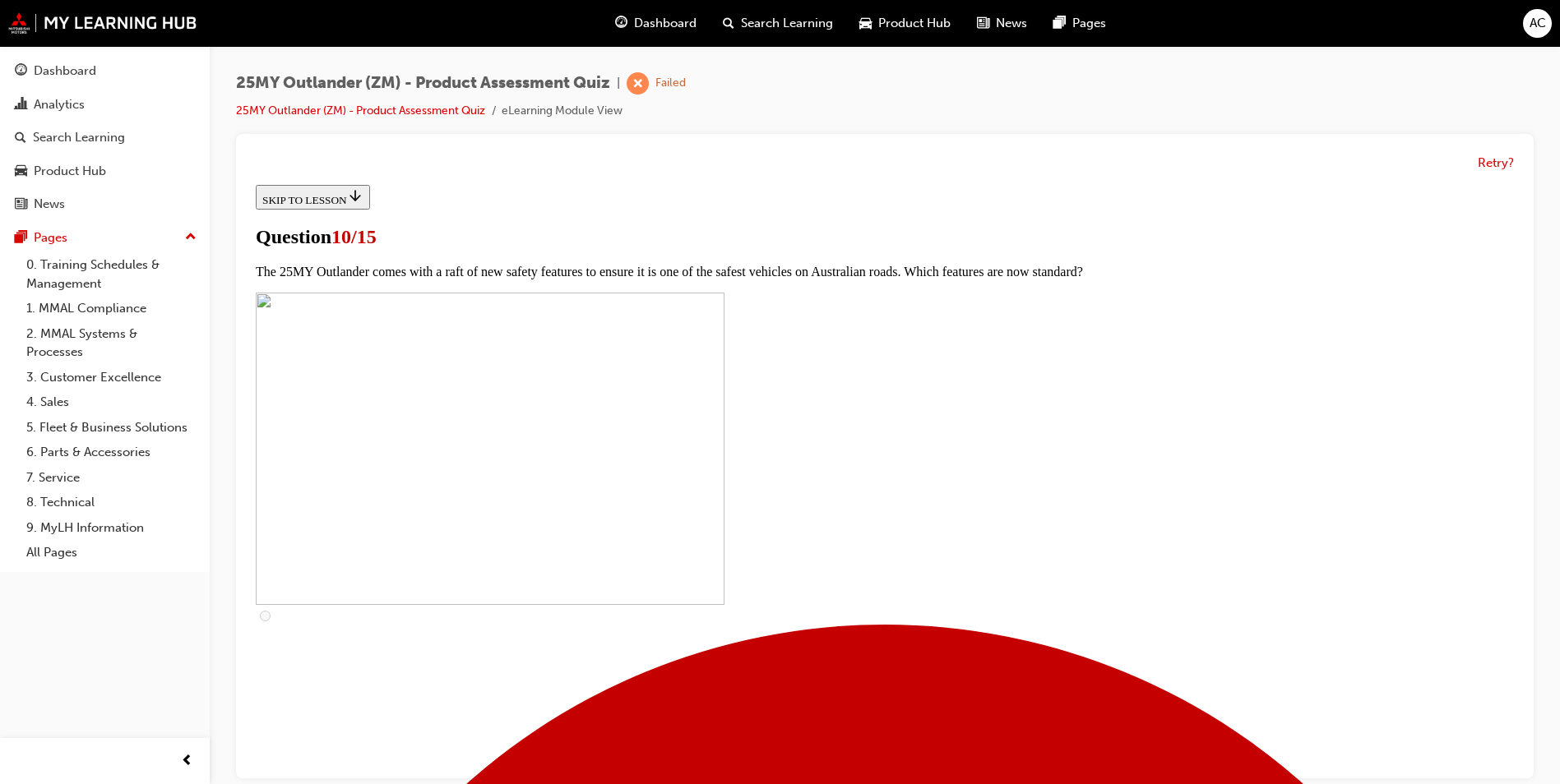
checkbox input "false"
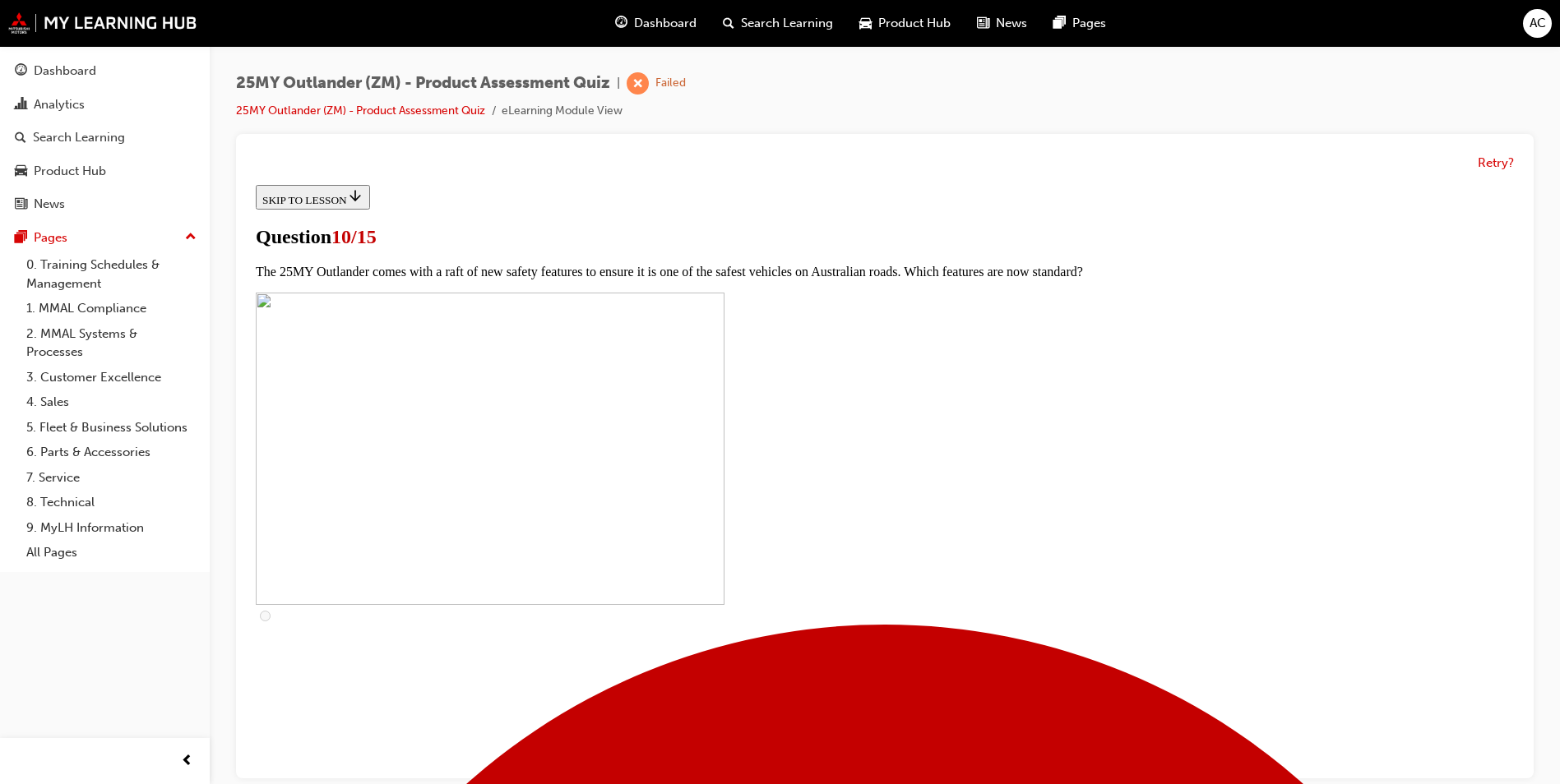
checkbox input "true"
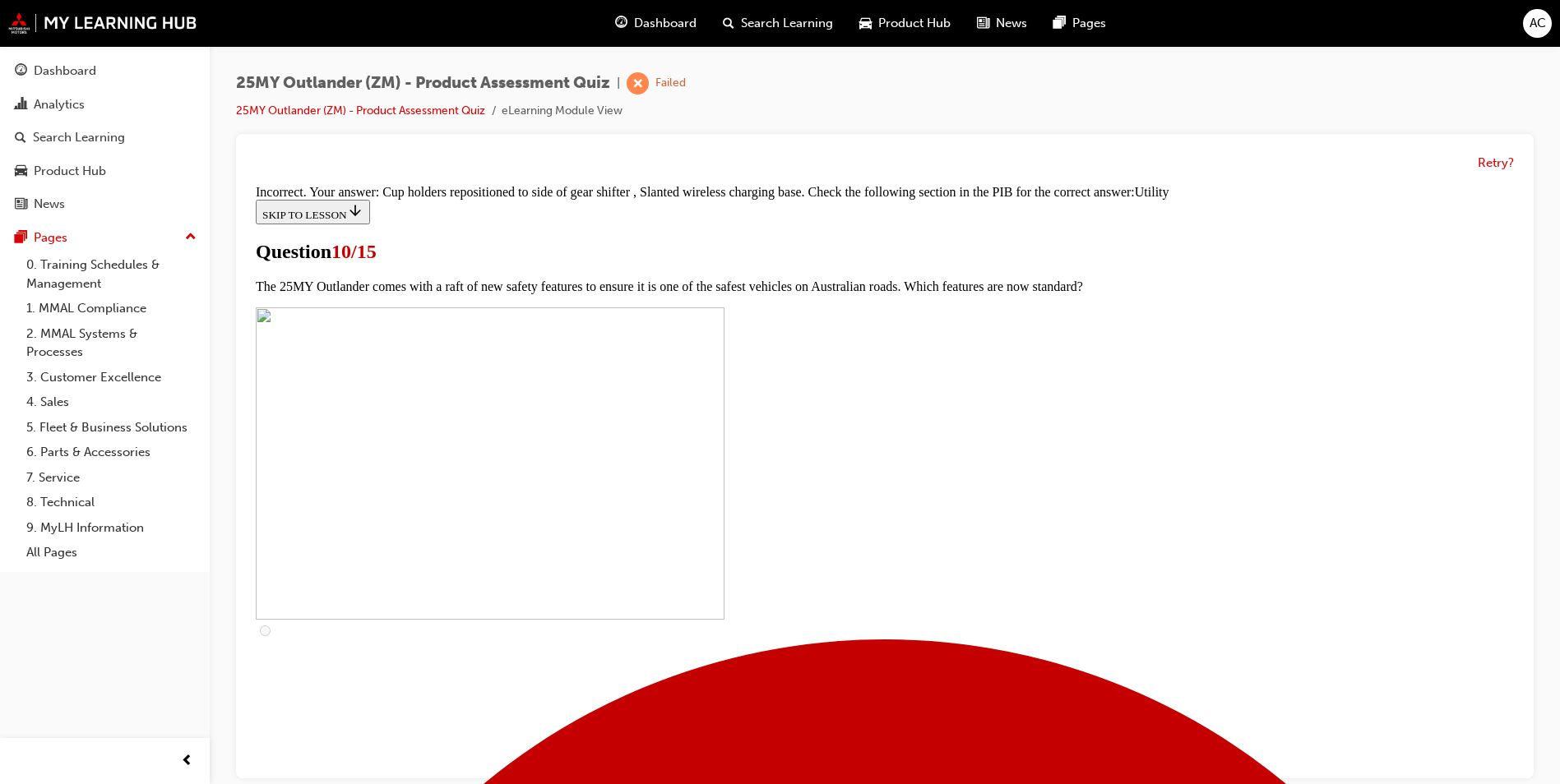
scroll to position [774, 0]
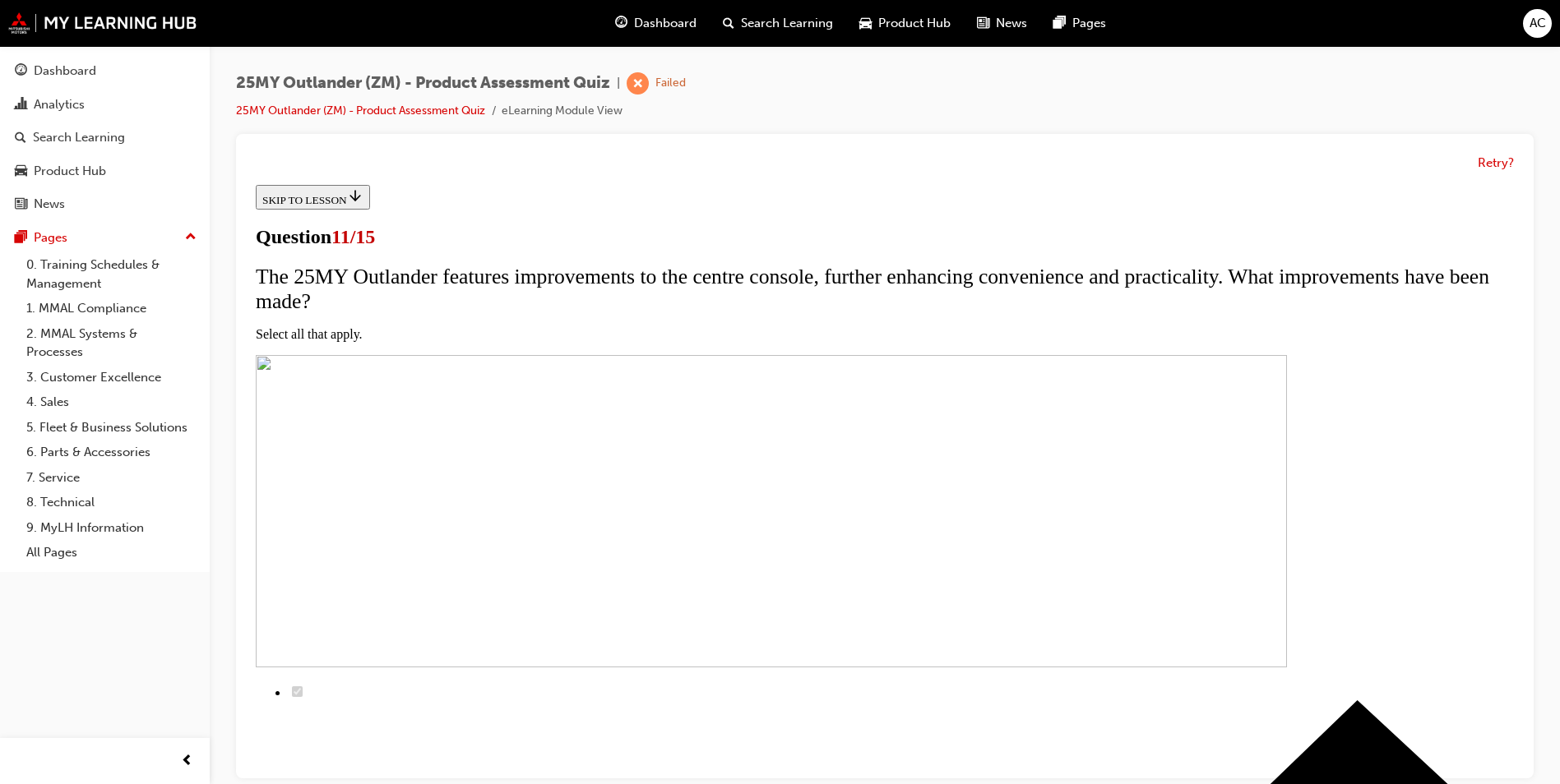
scroll to position [309, 0]
checkbox input "true"
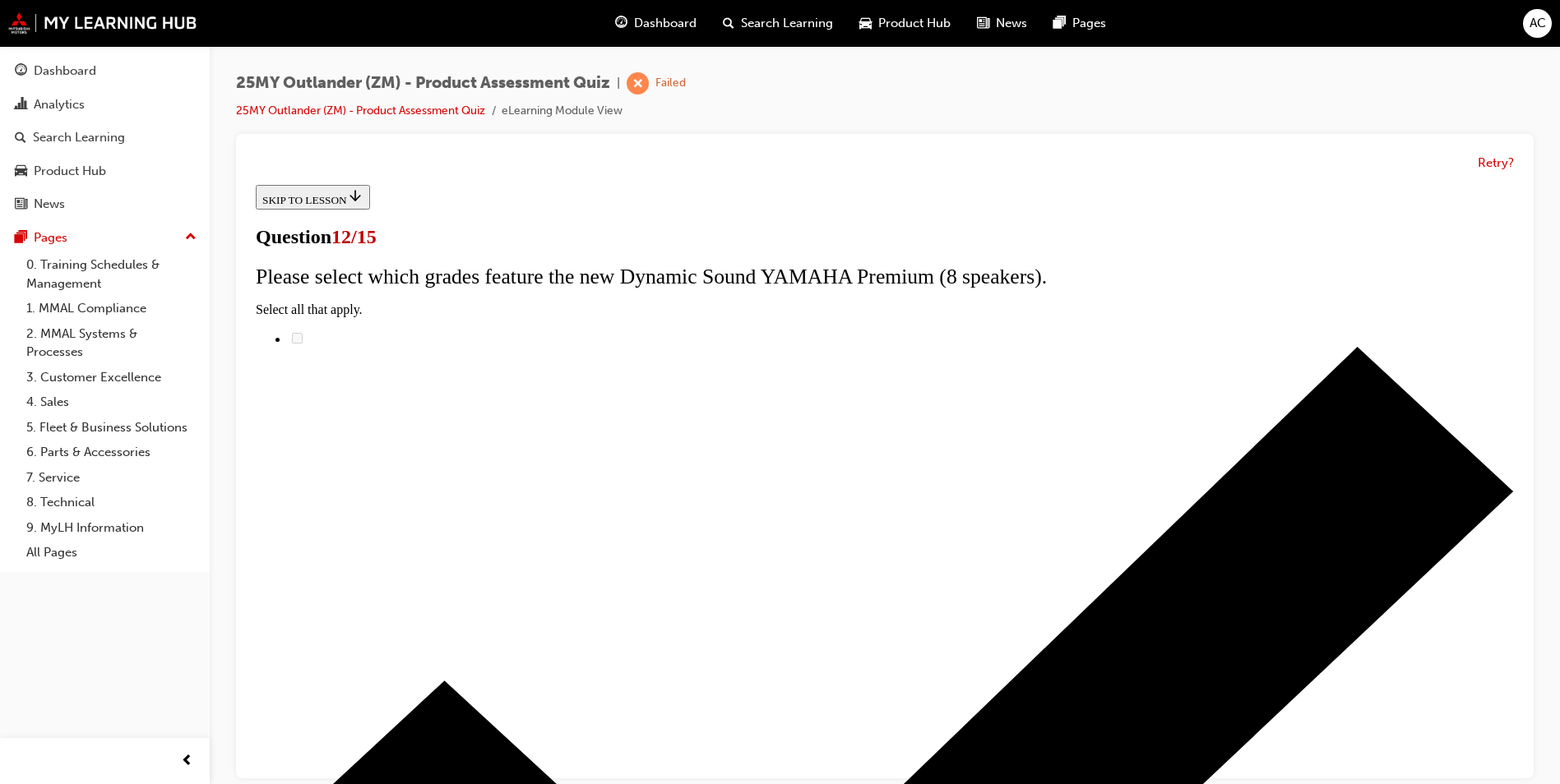
radio input "true"
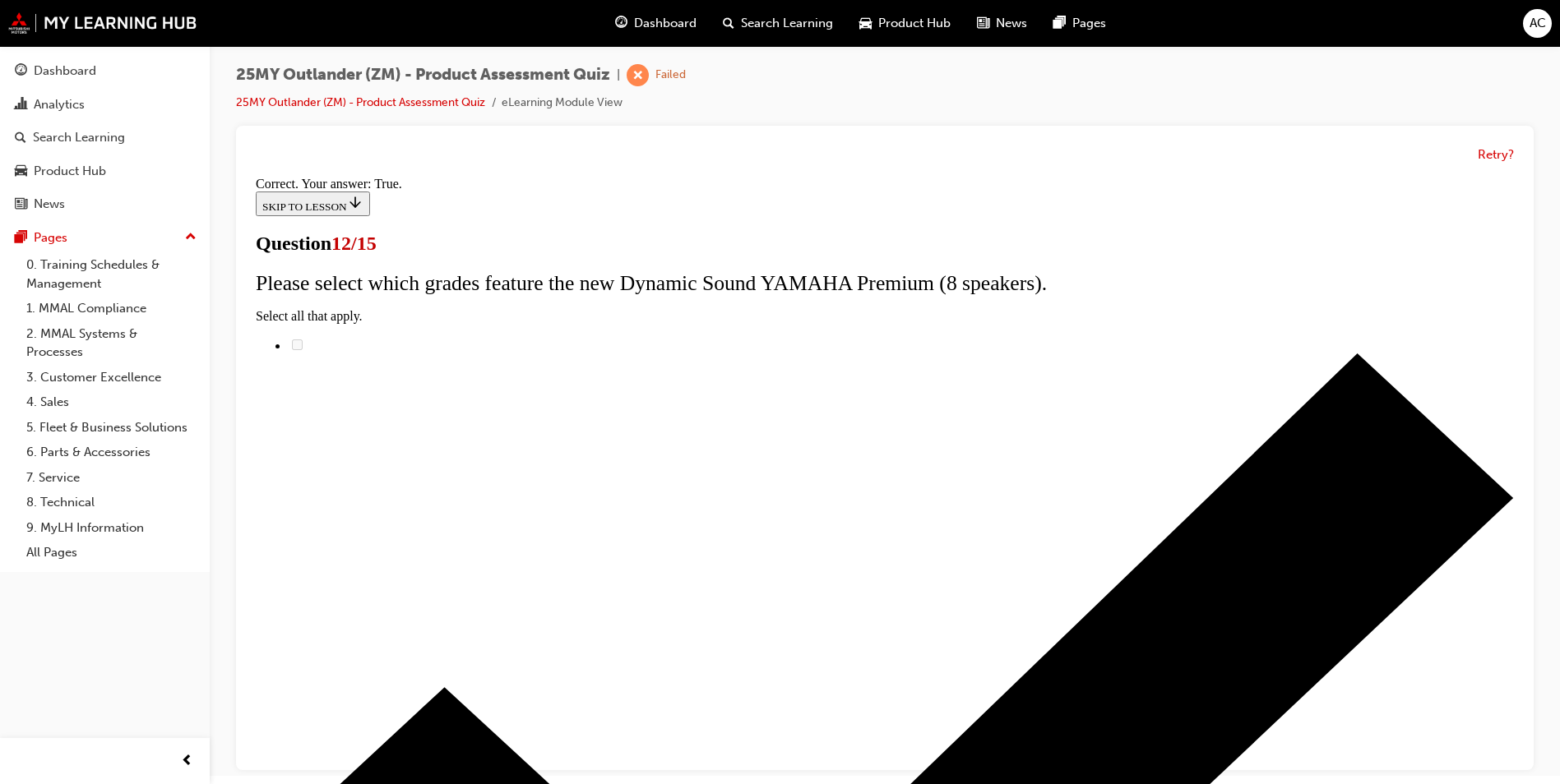
scroll to position [12, 0]
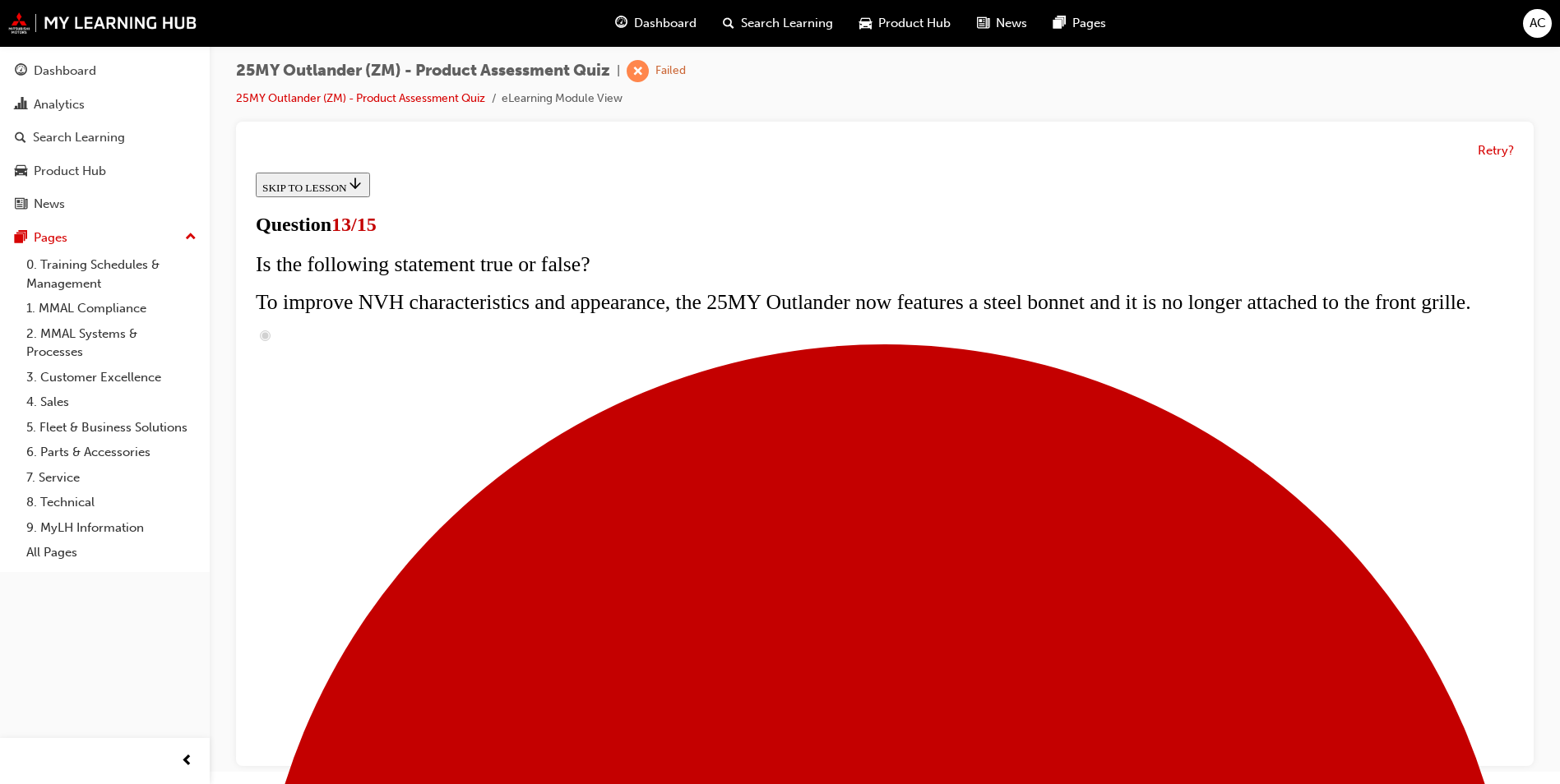
scroll to position [279, 0]
radio input "true"
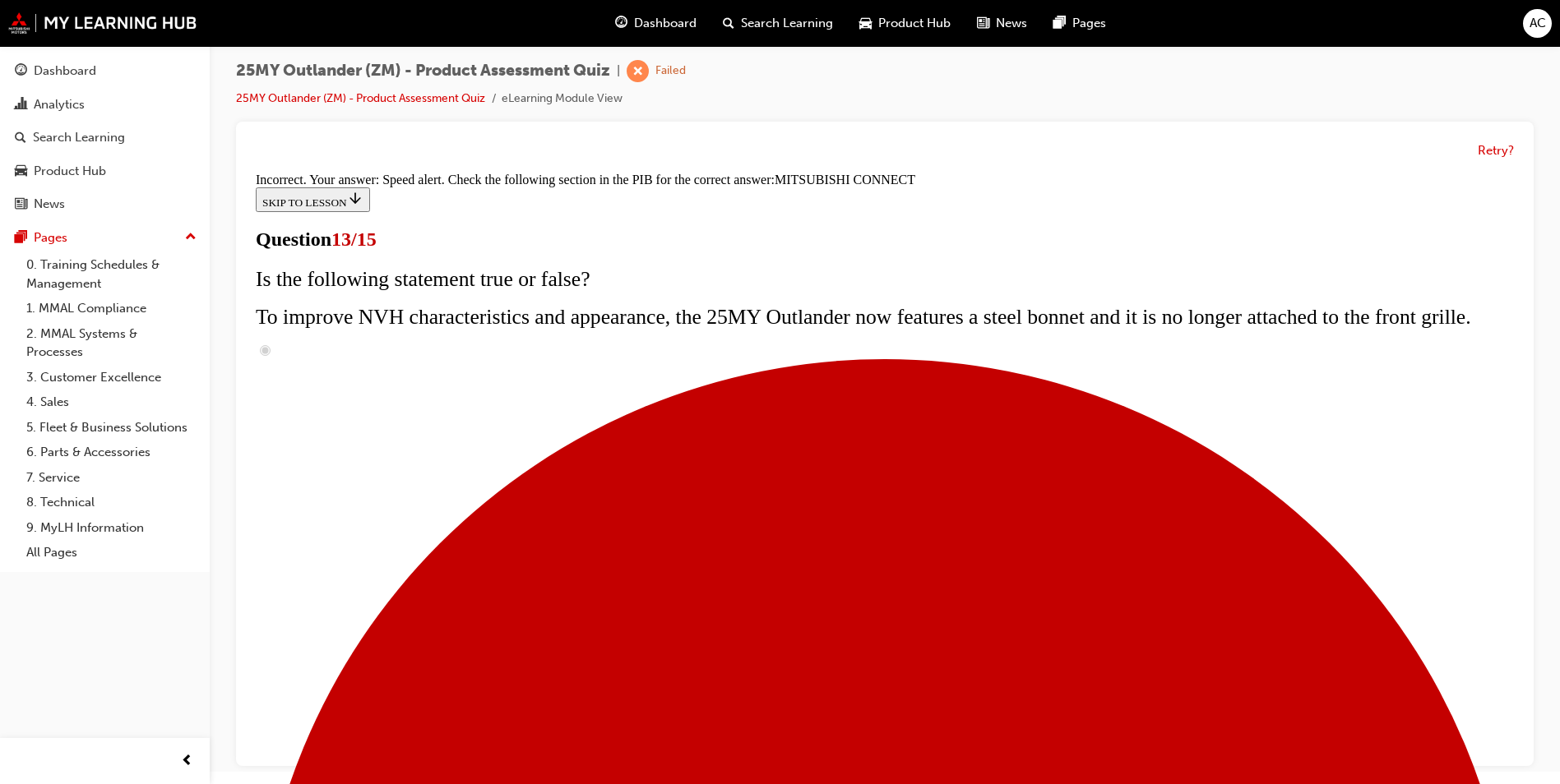
scroll to position [500, 0]
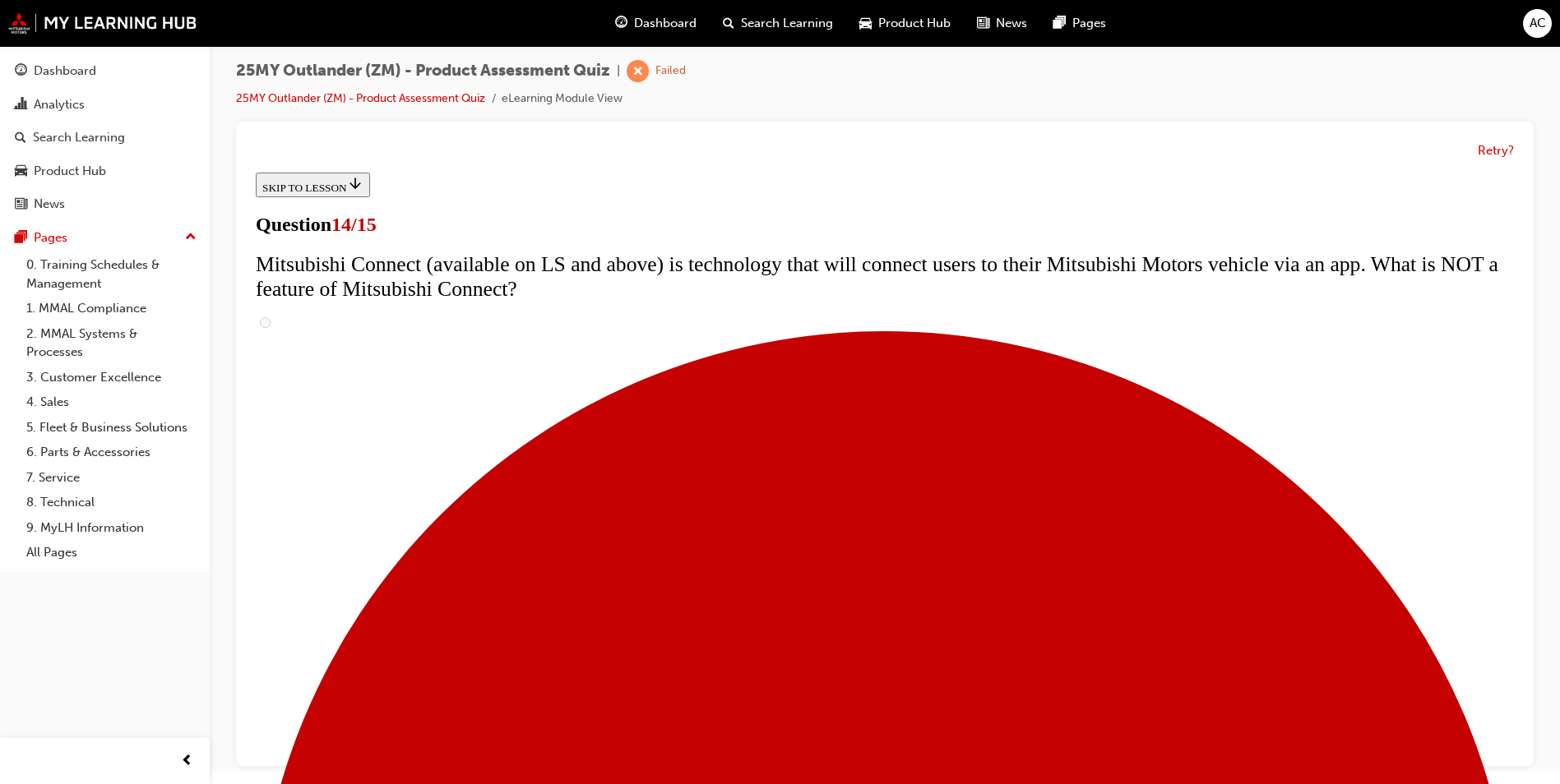
radio input "true"
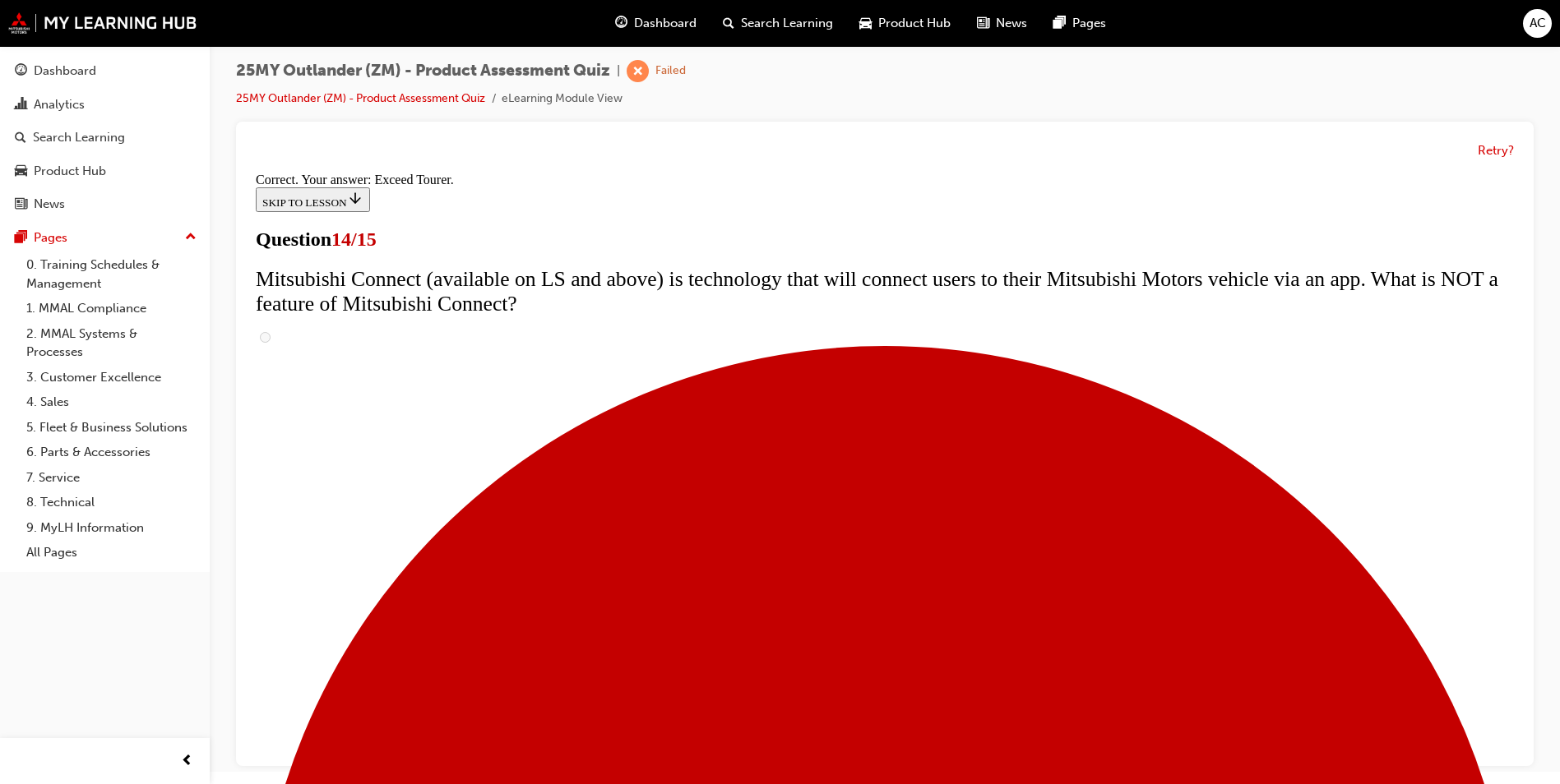
scroll to position [658, 0]
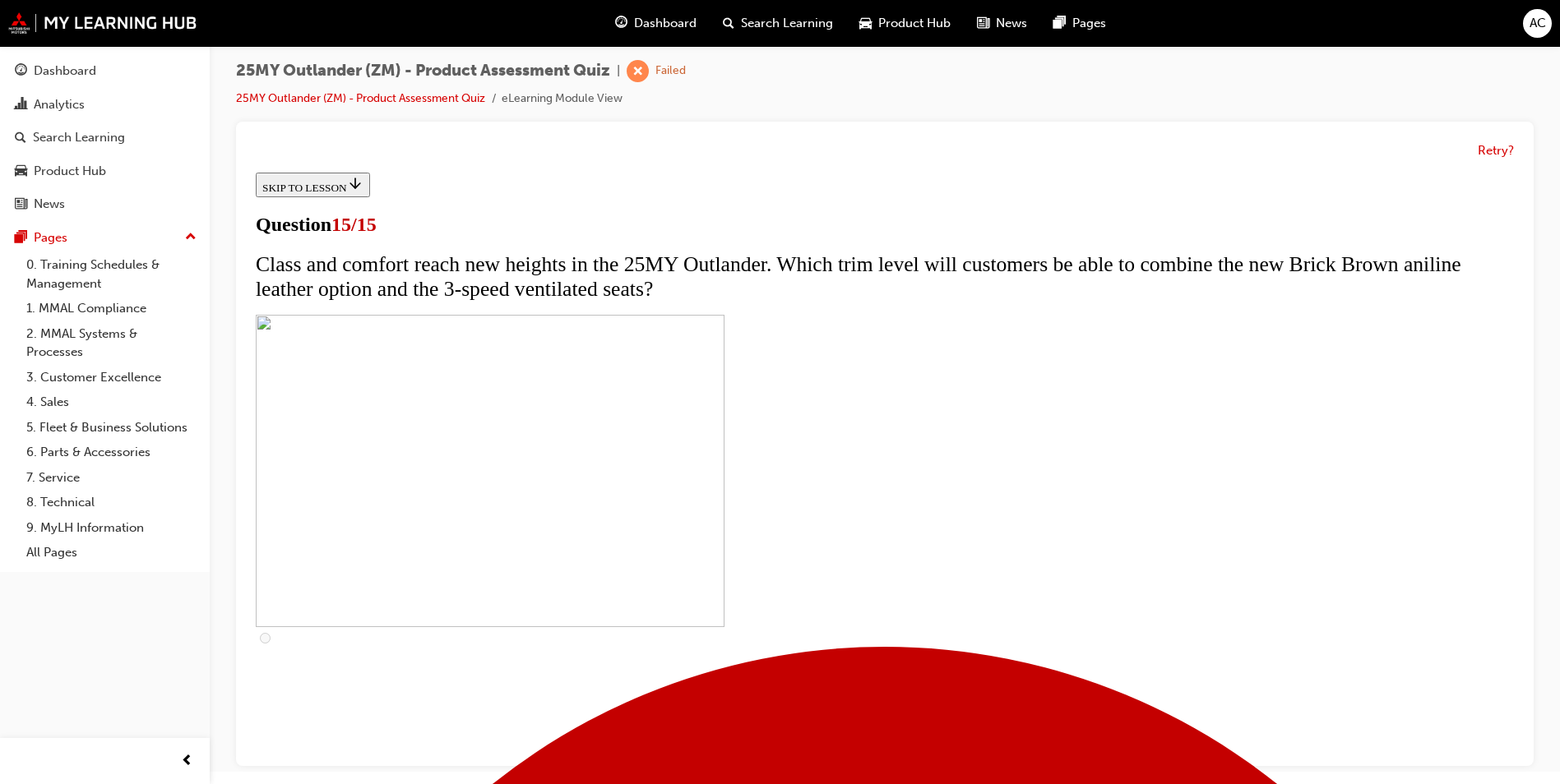
scroll to position [164, 0]
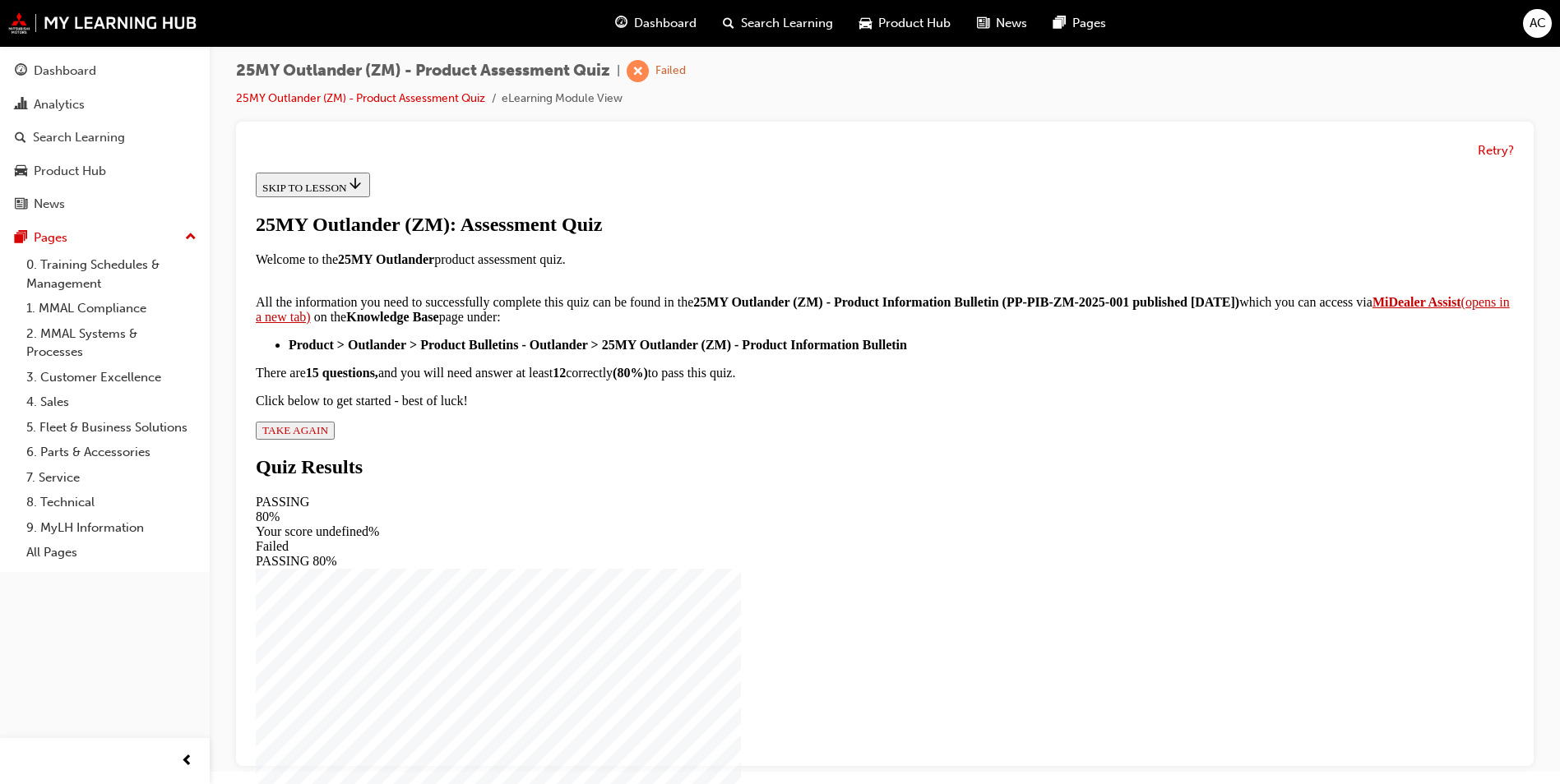
click at [328, 437] on span "TAKE AGAIN" at bounding box center [295, 430] width 66 height 12
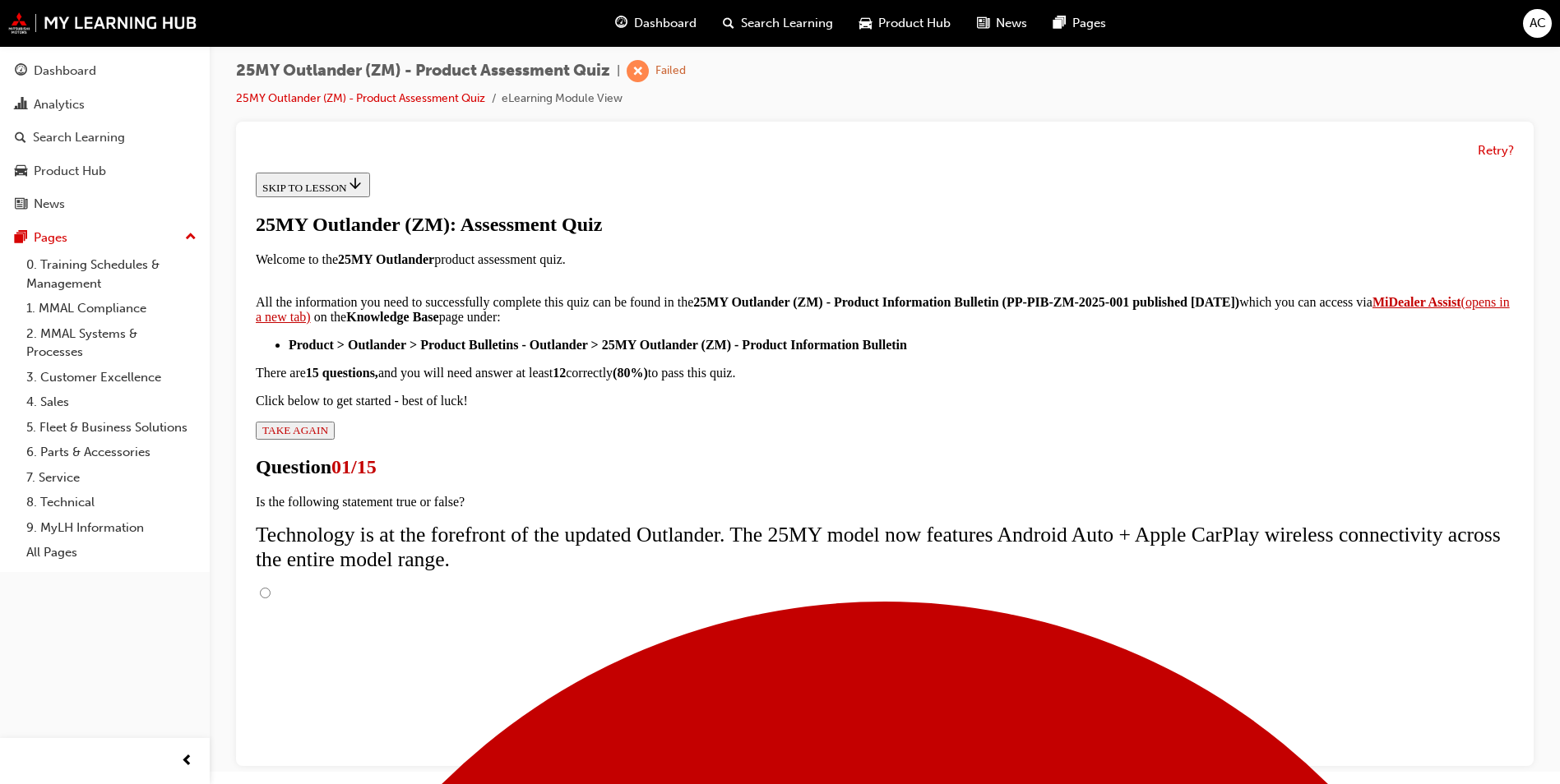
click at [271, 588] on input "True" at bounding box center [264, 592] width 10 height 10
radio input "true"
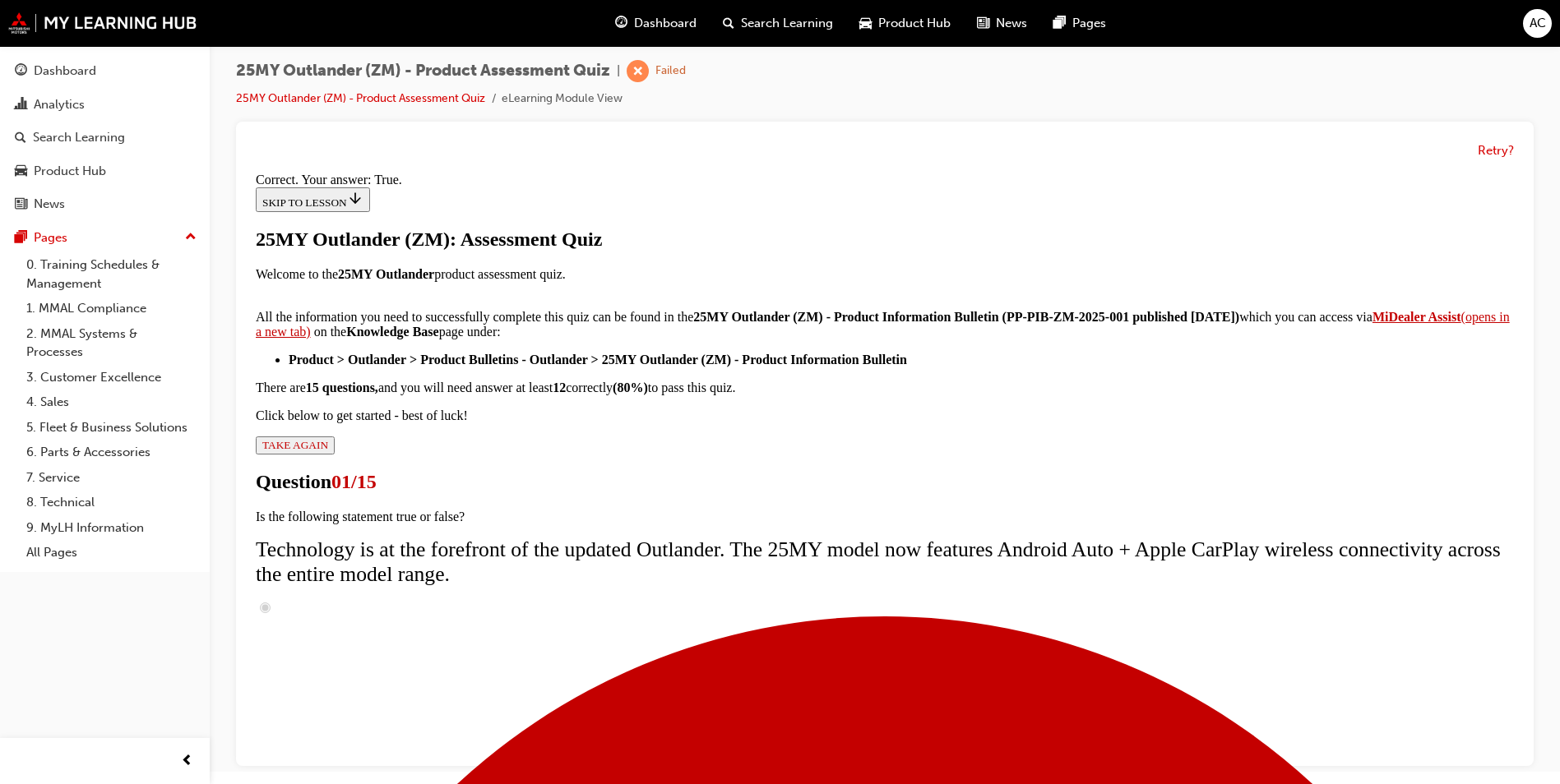
scroll to position [164, 0]
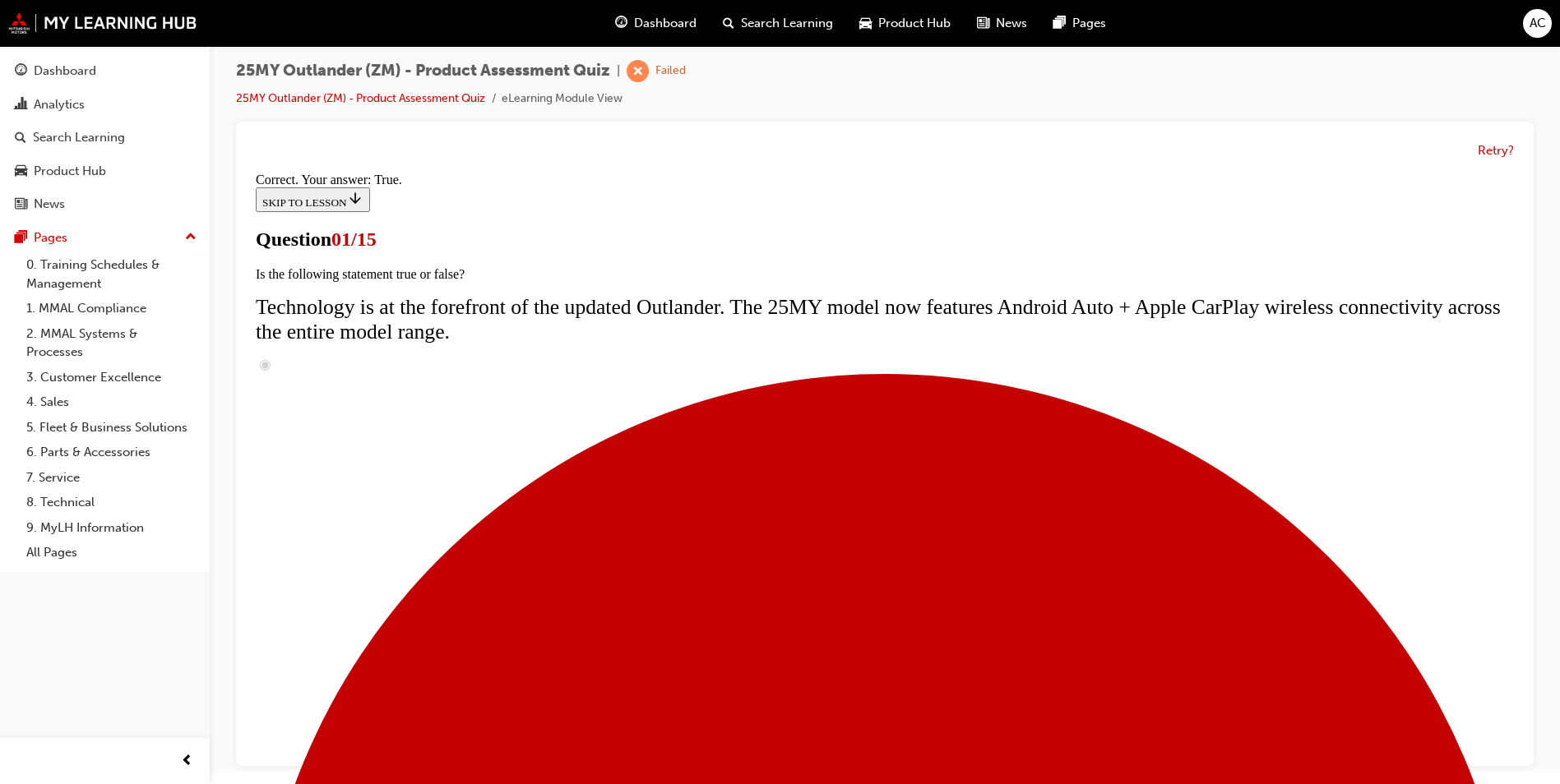
radio input "true"
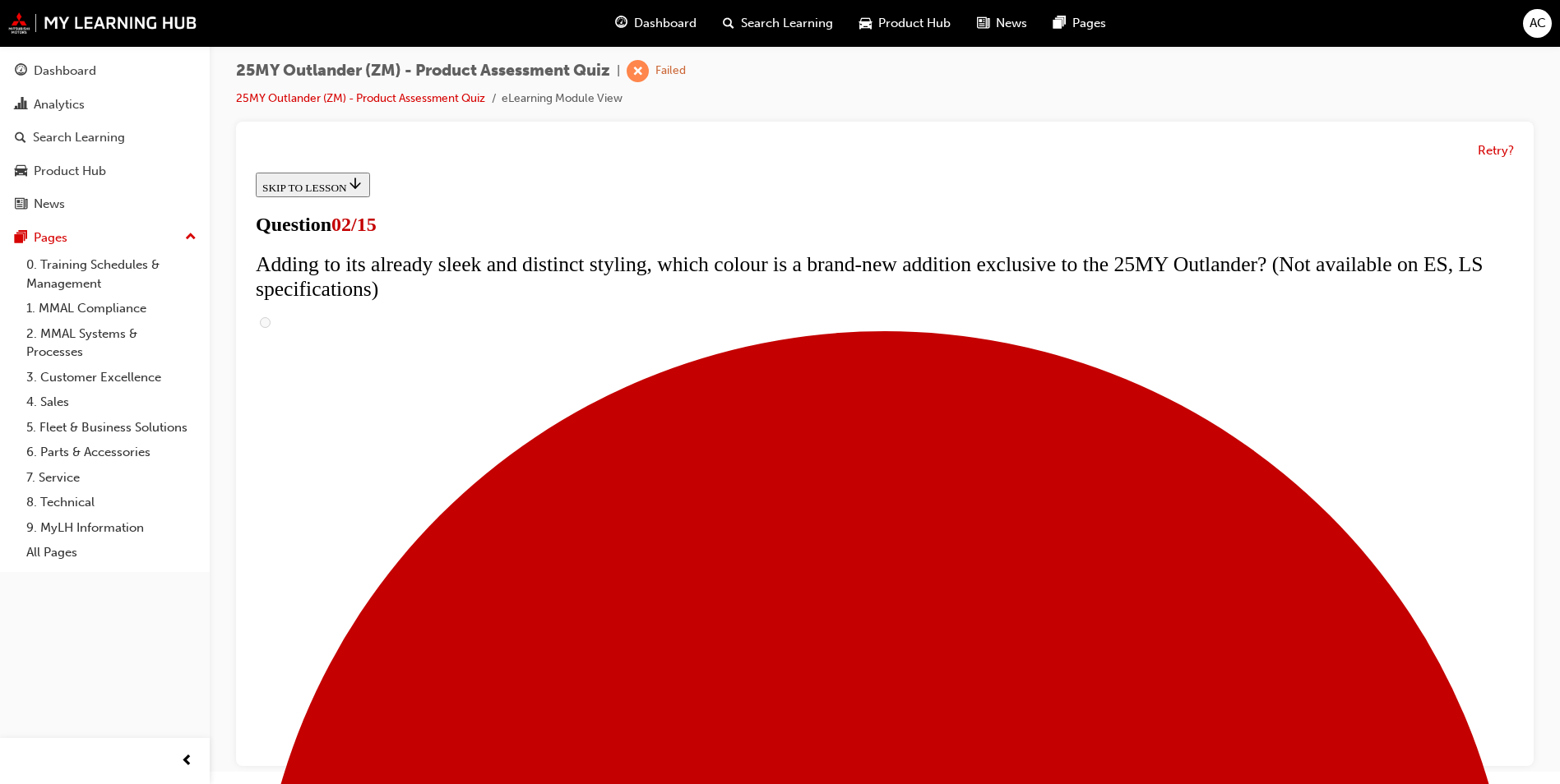
scroll to position [247, 0]
checkbox input "true"
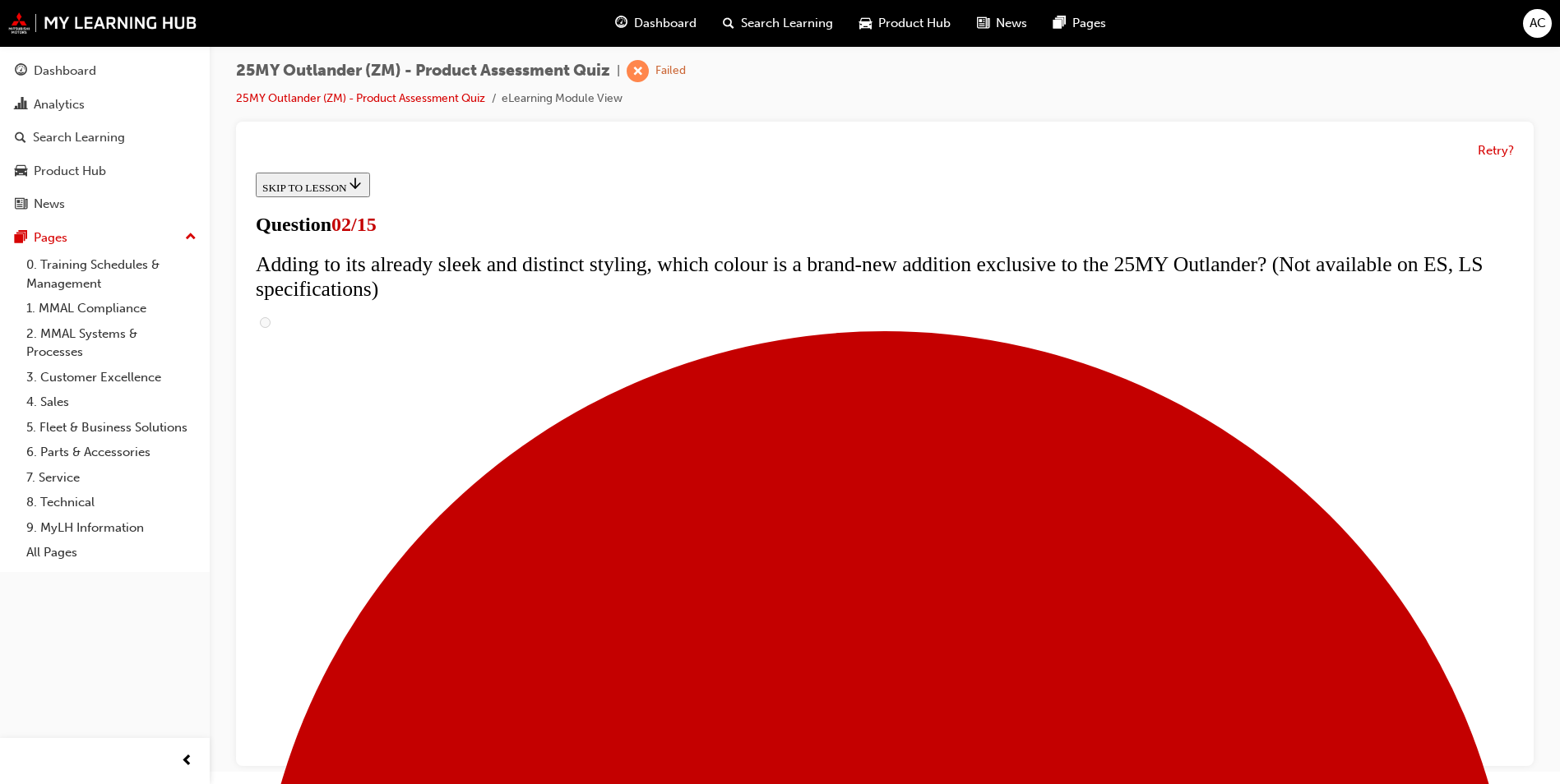
checkbox input "true"
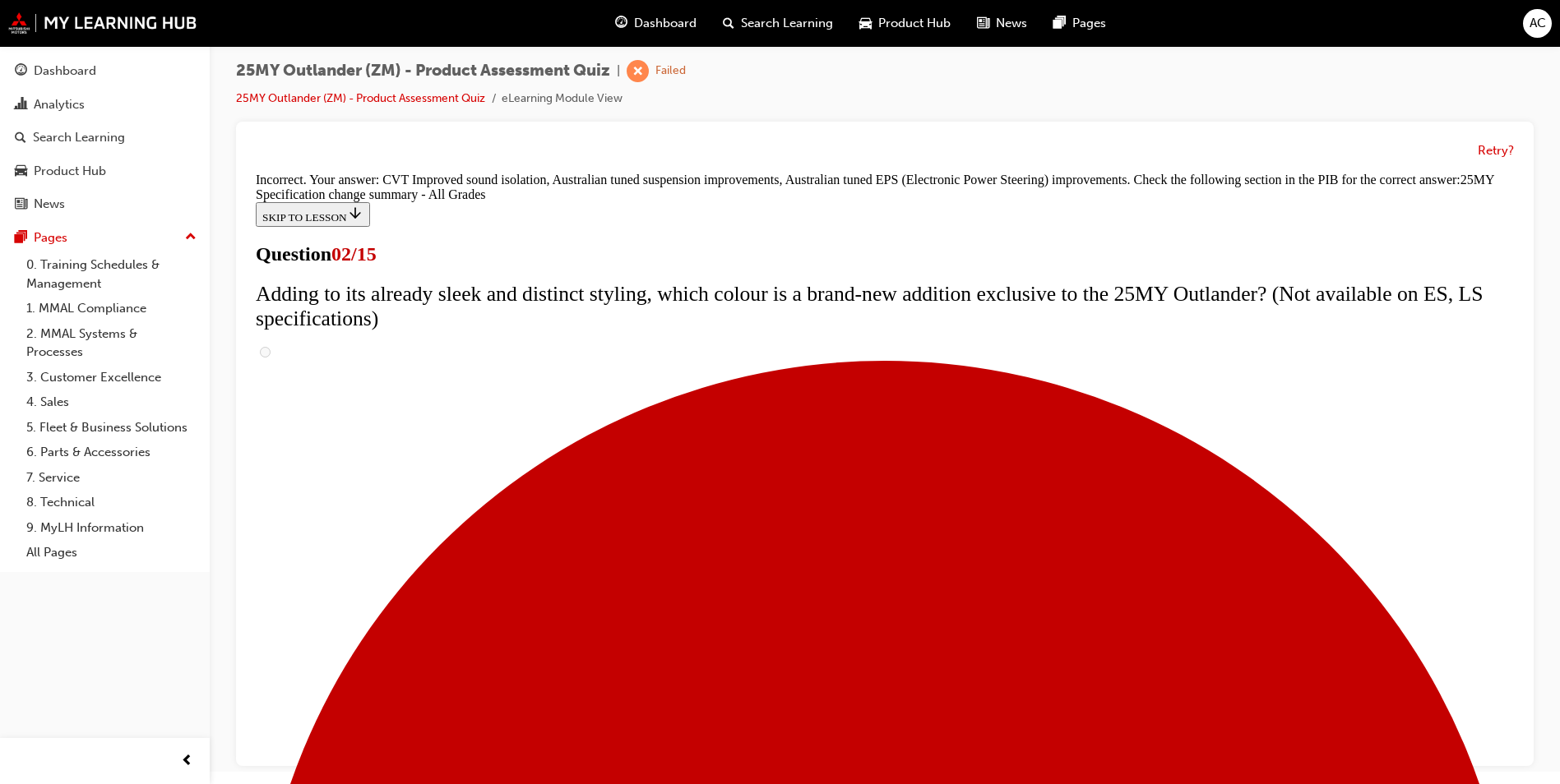
scroll to position [527, 0]
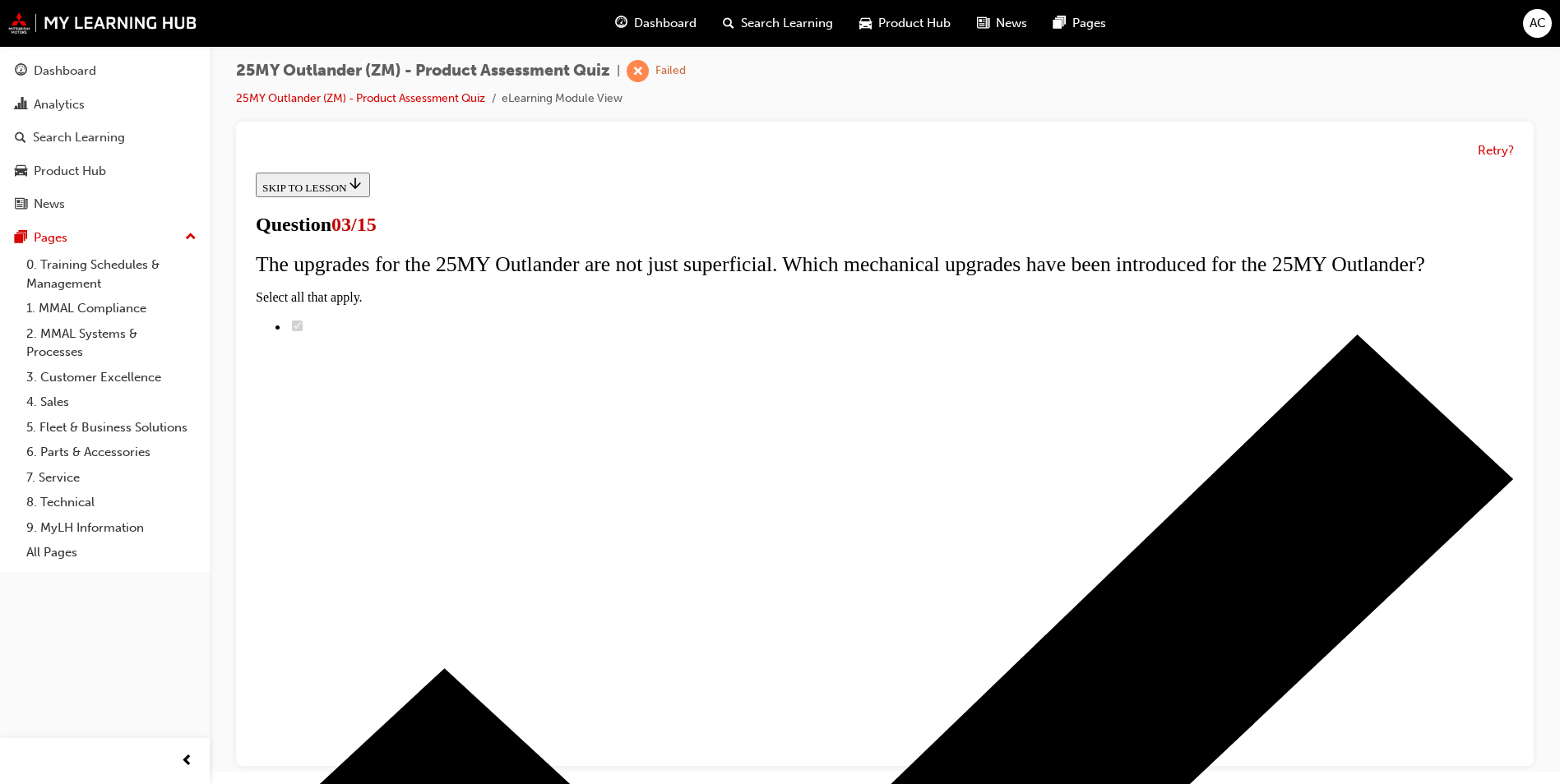
scroll to position [82, 0]
radio input "true"
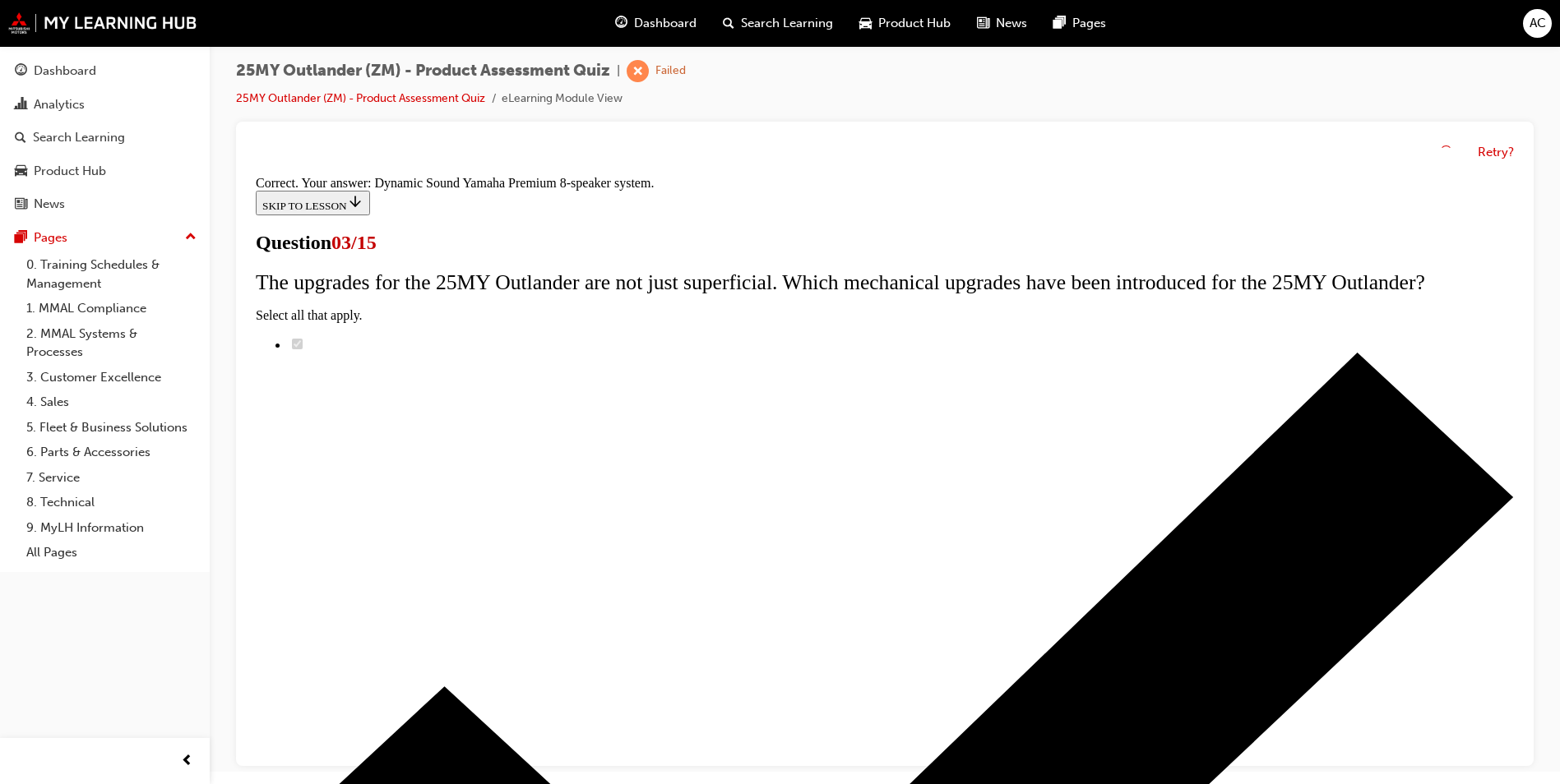
scroll to position [239, 0]
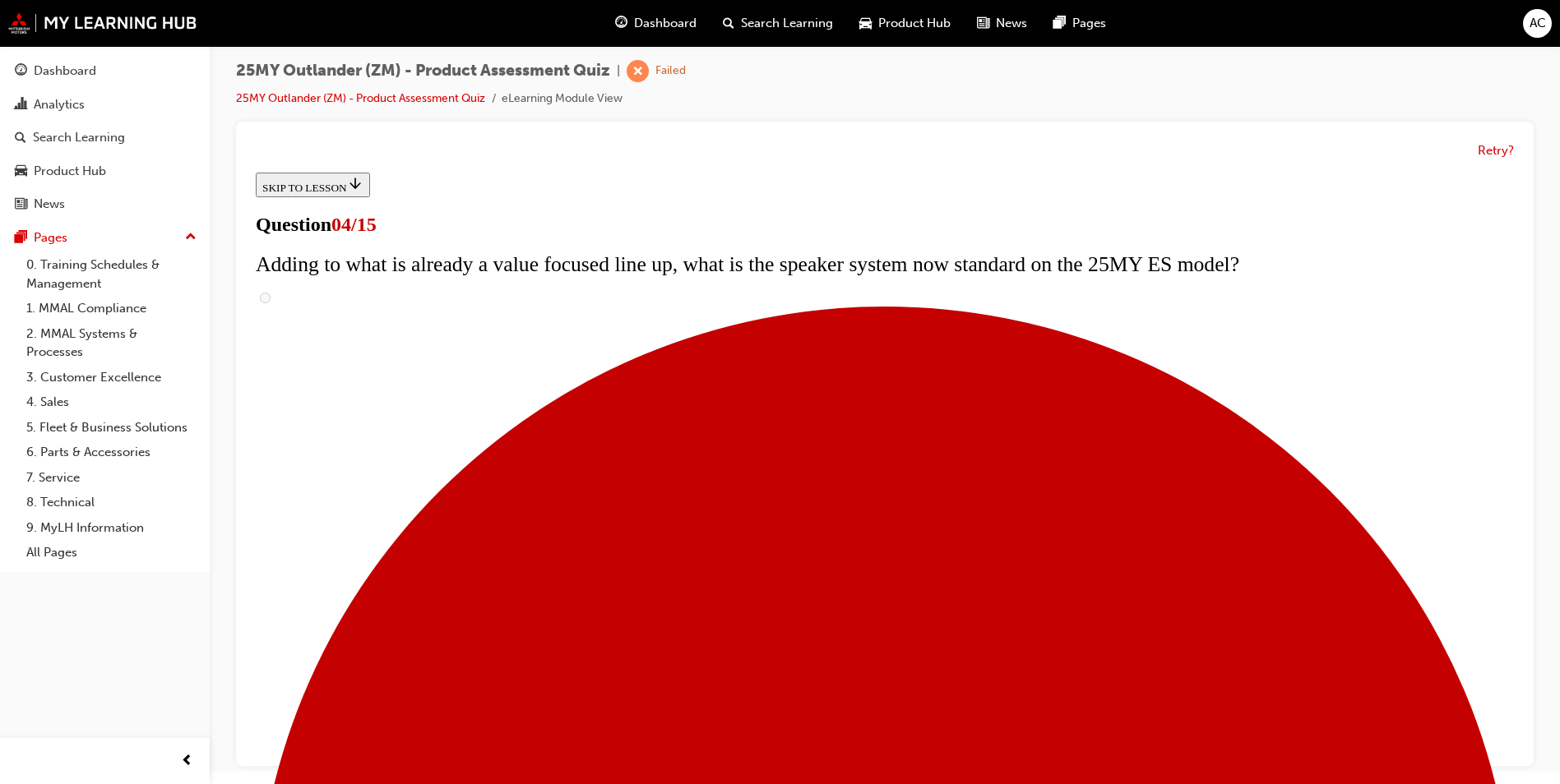
scroll to position [329, 0]
checkbox input "true"
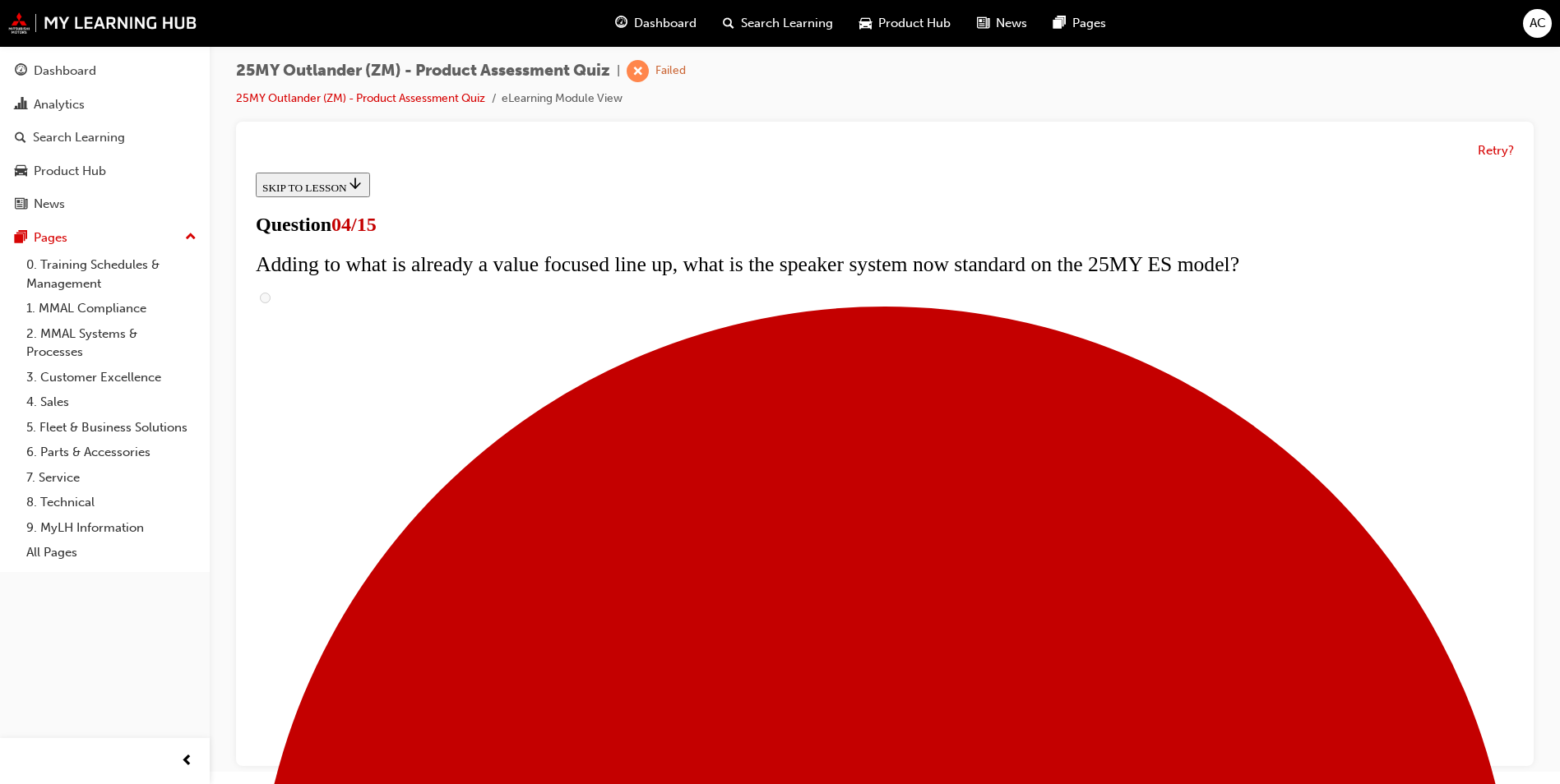
checkbox input "true"
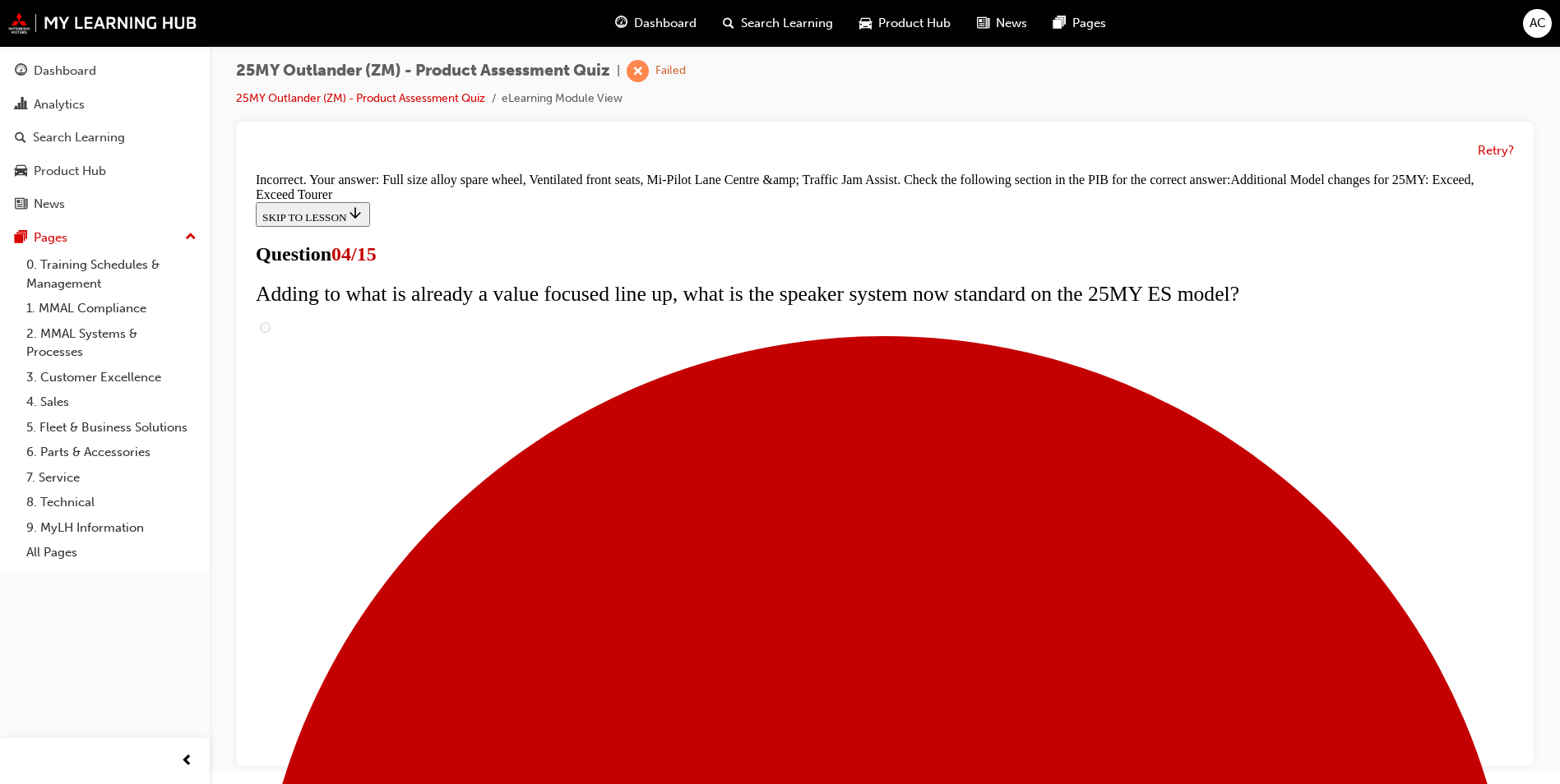
scroll to position [593, 0]
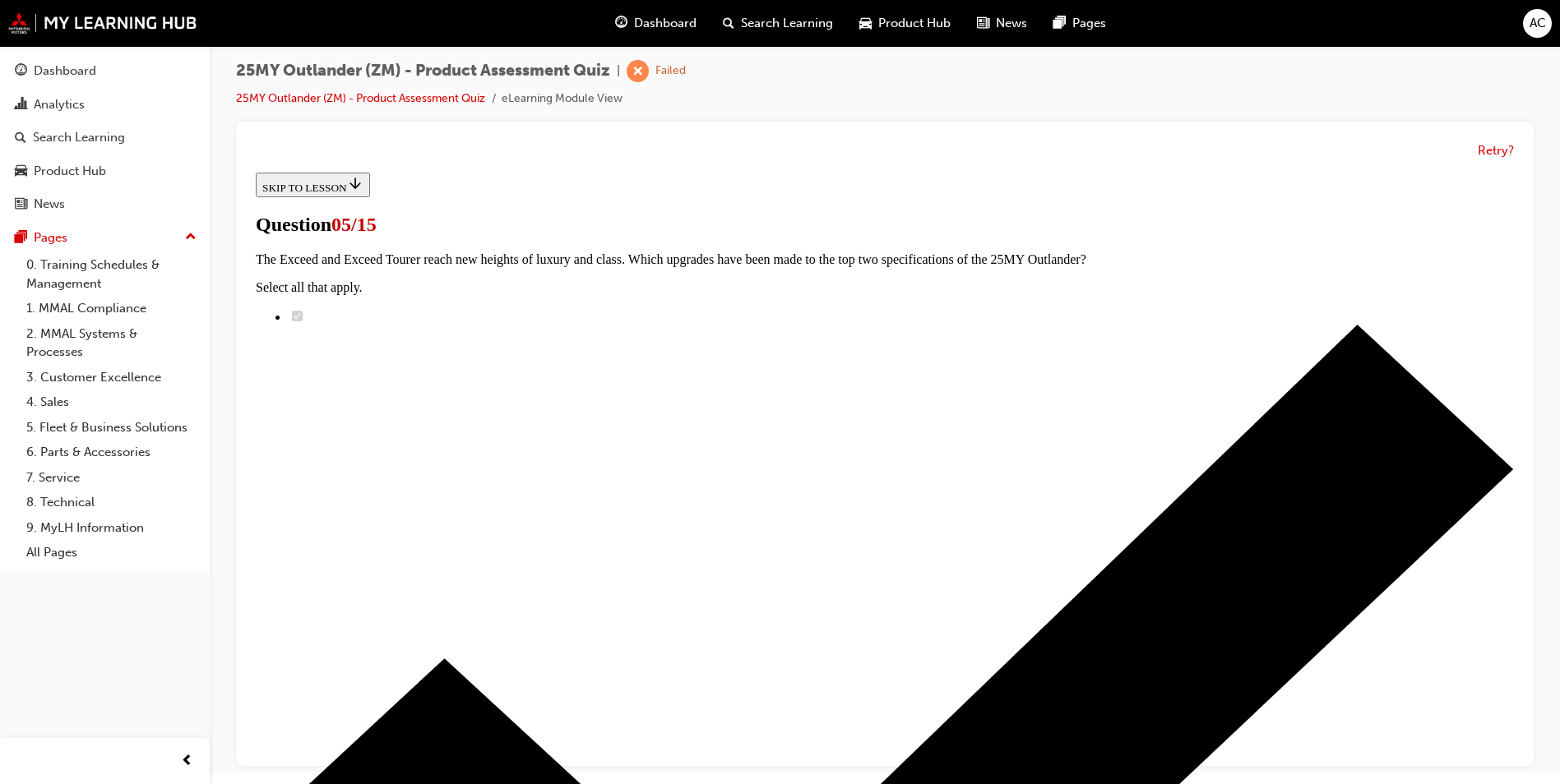
scroll to position [247, 0]
radio input "true"
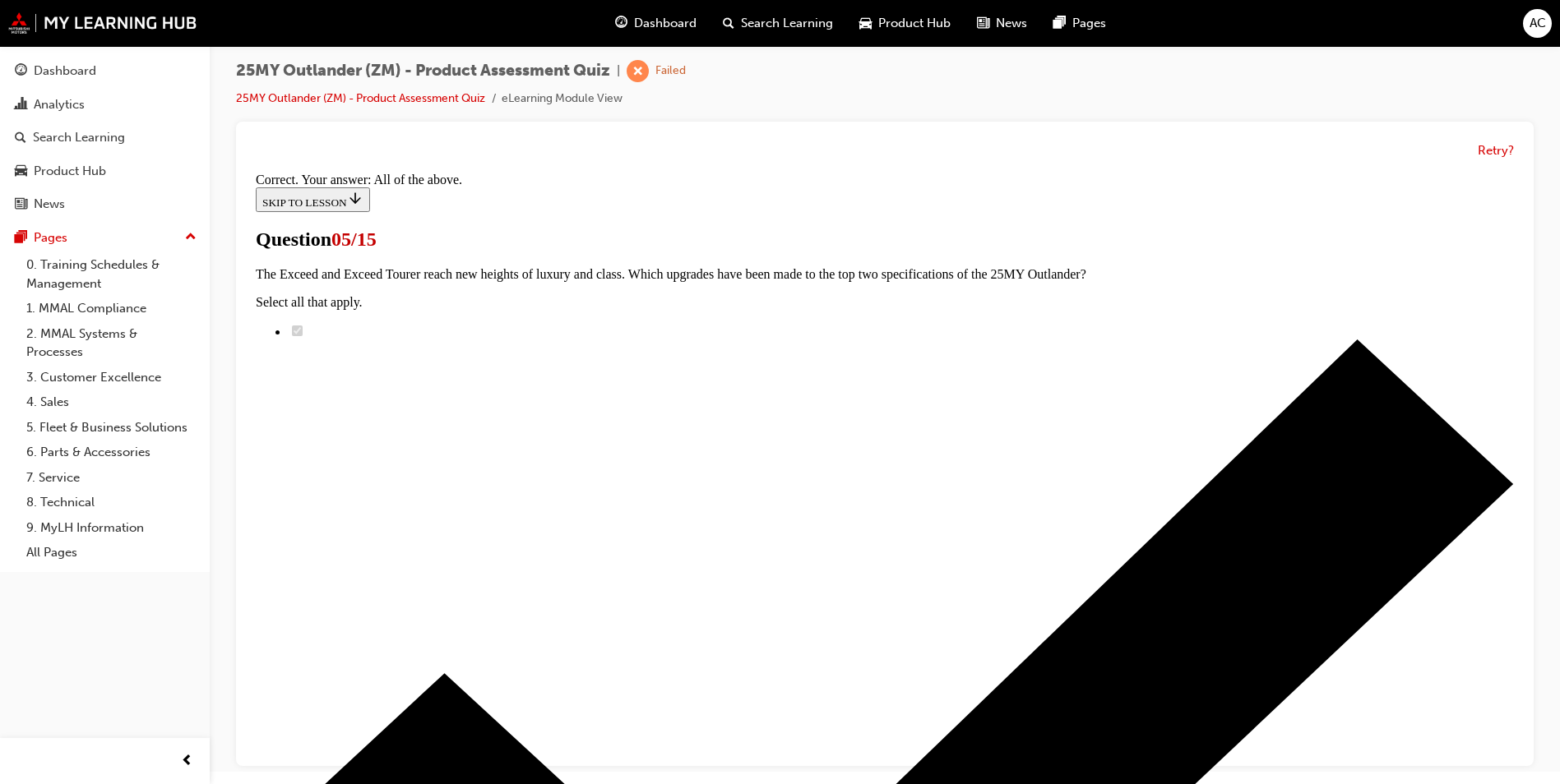
scroll to position [371, 0]
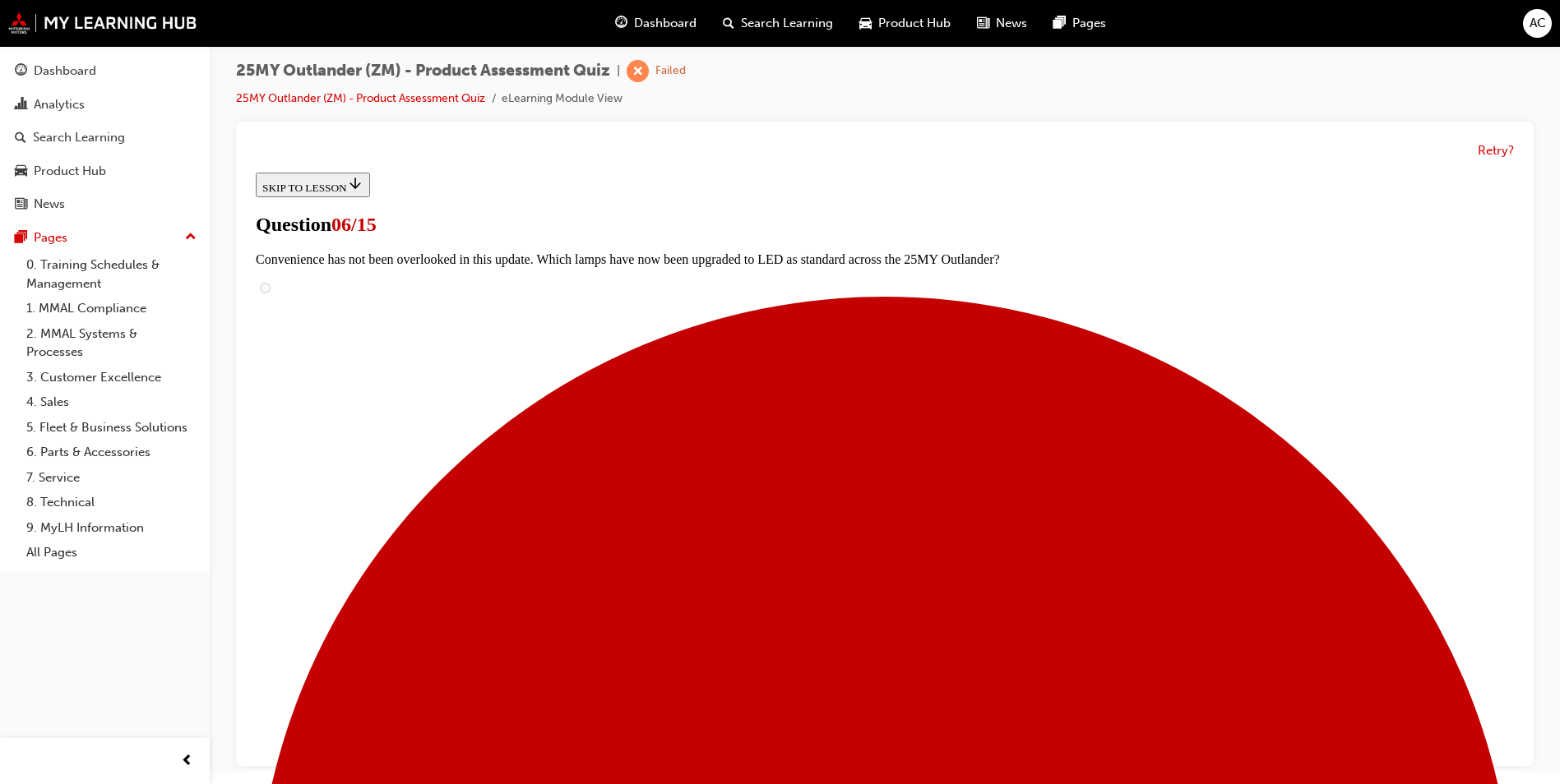
scroll to position [329, 0]
radio input "true"
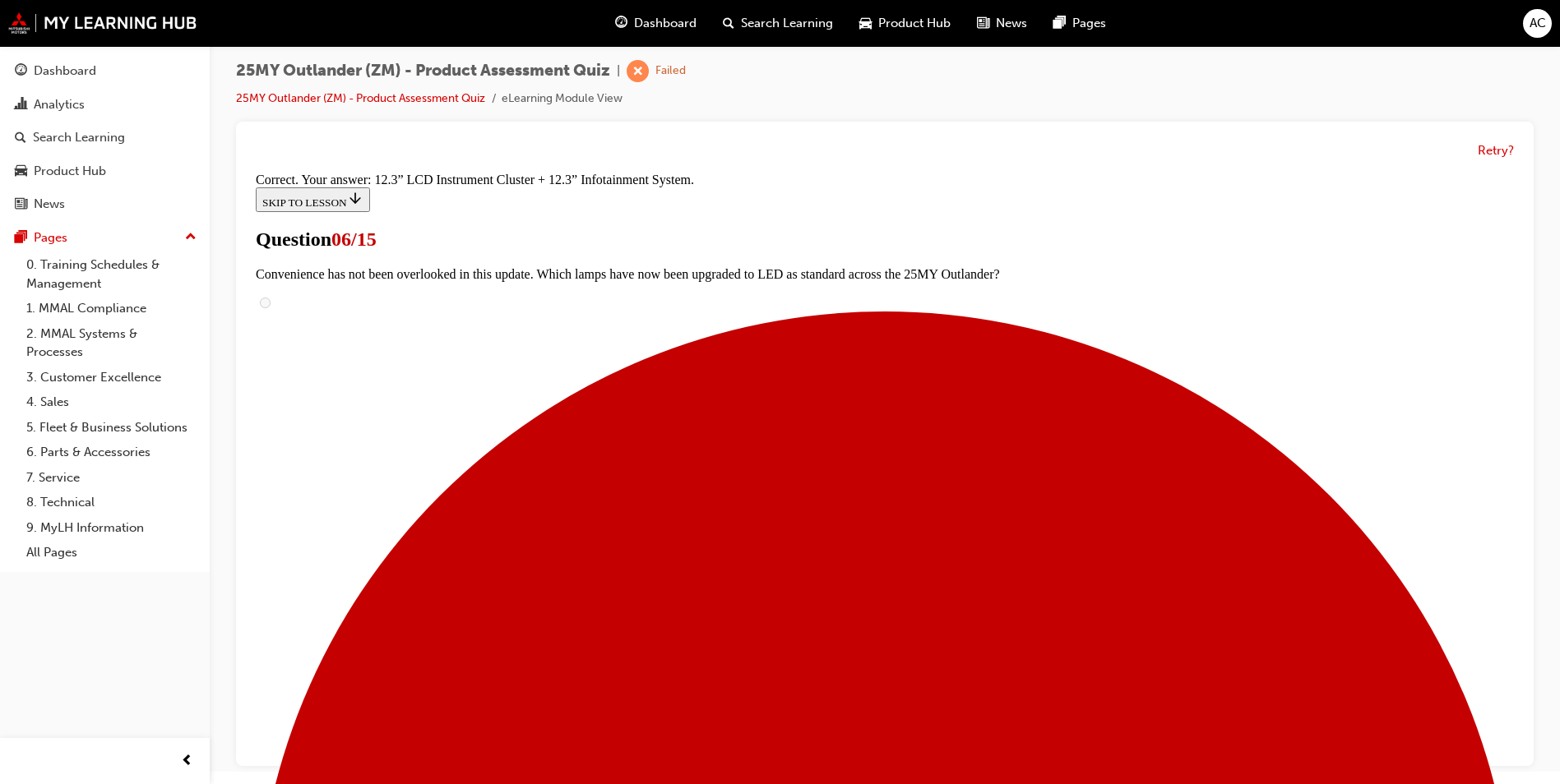
scroll to position [526, 0]
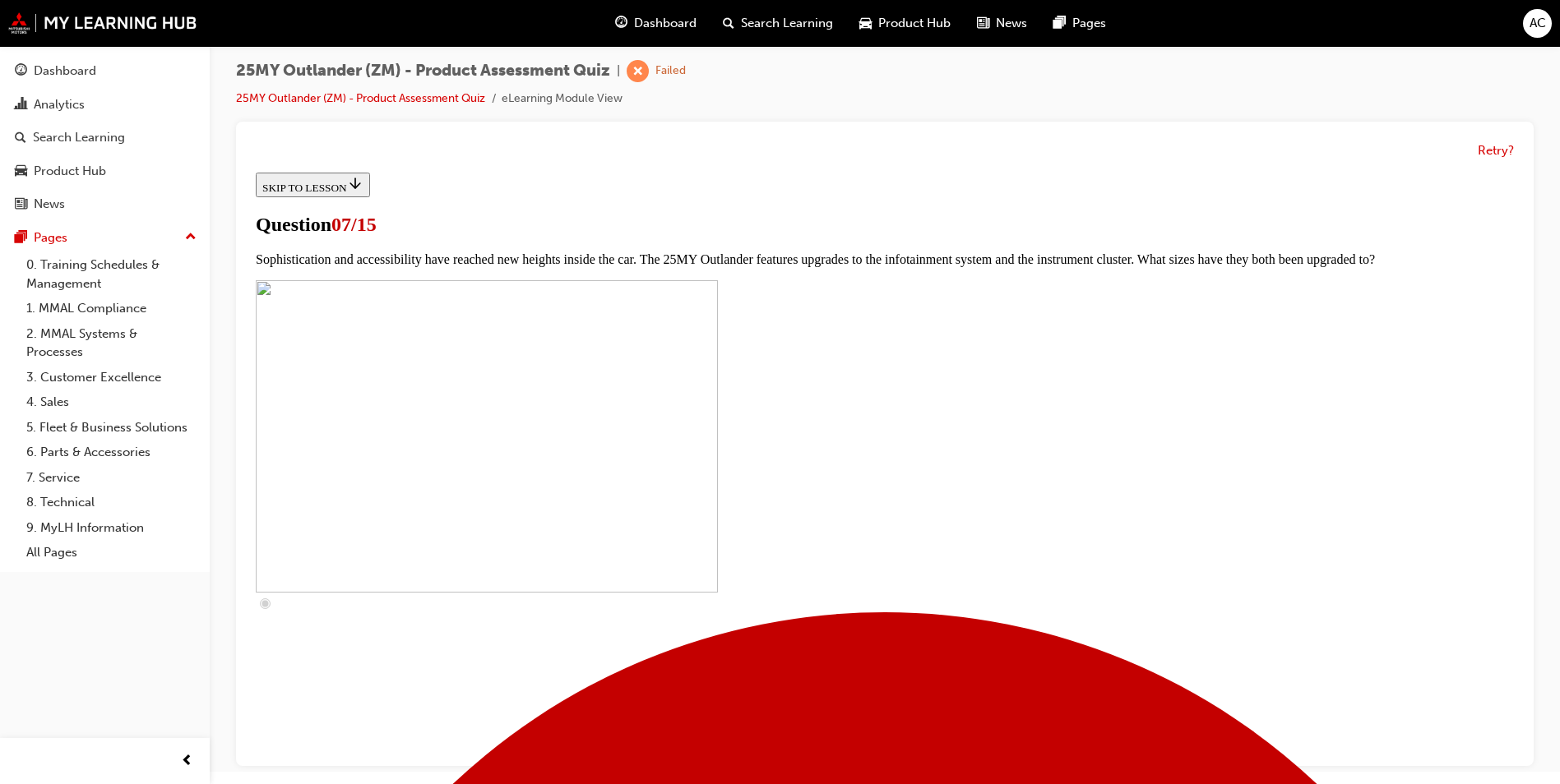
scroll to position [658, 0]
checkbox input "true"
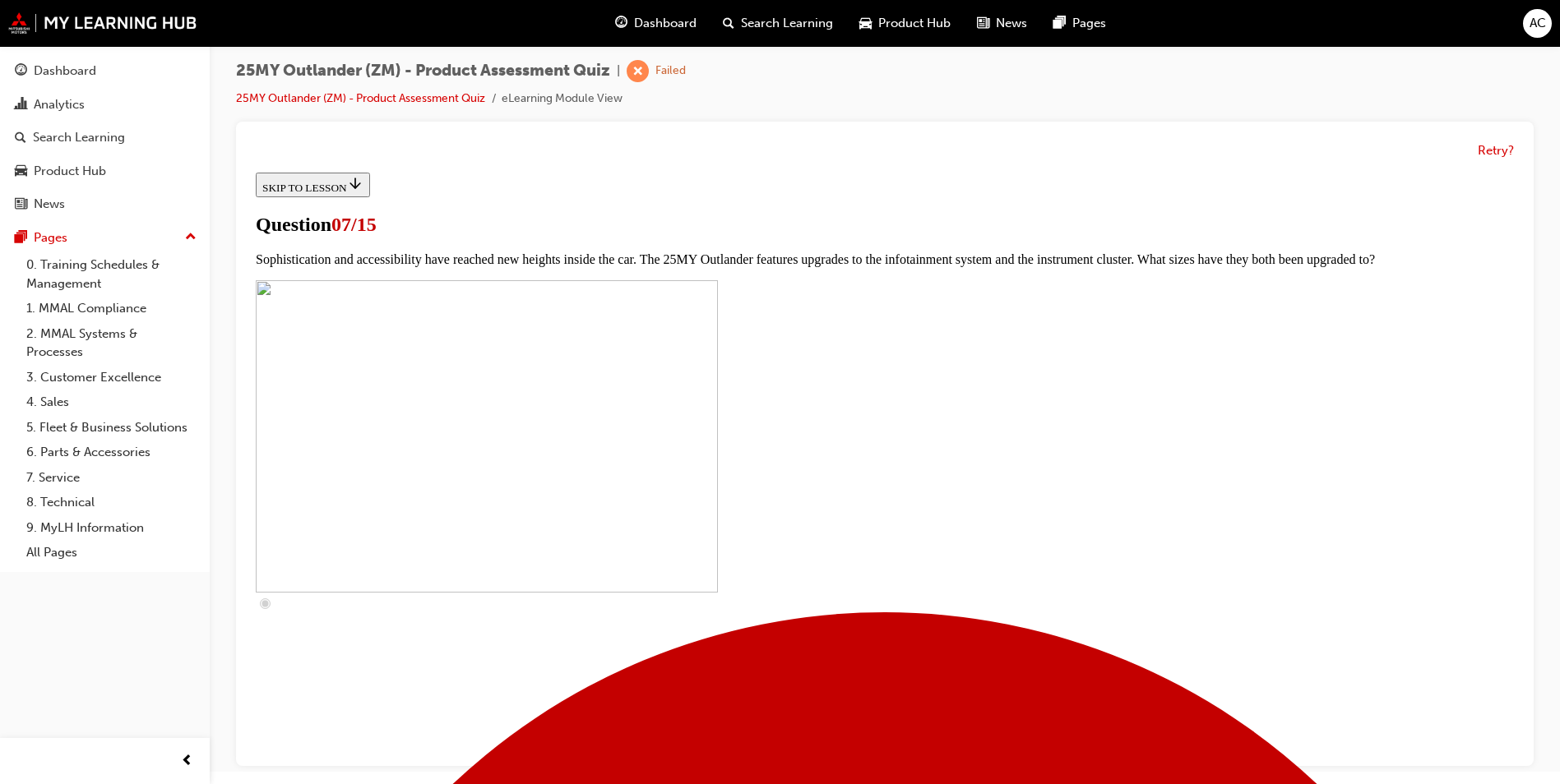
checkbox input "true"
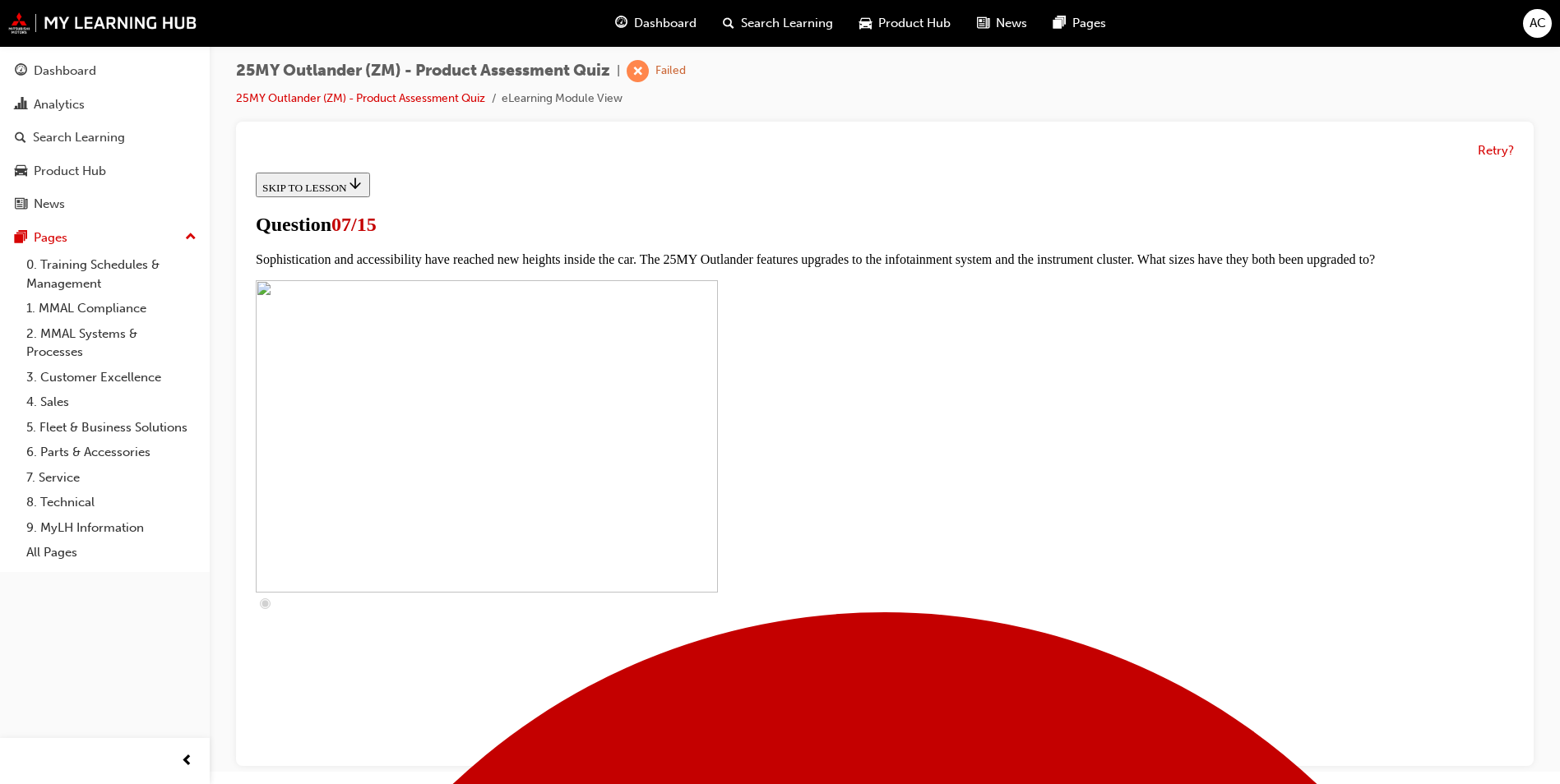
checkbox input "true"
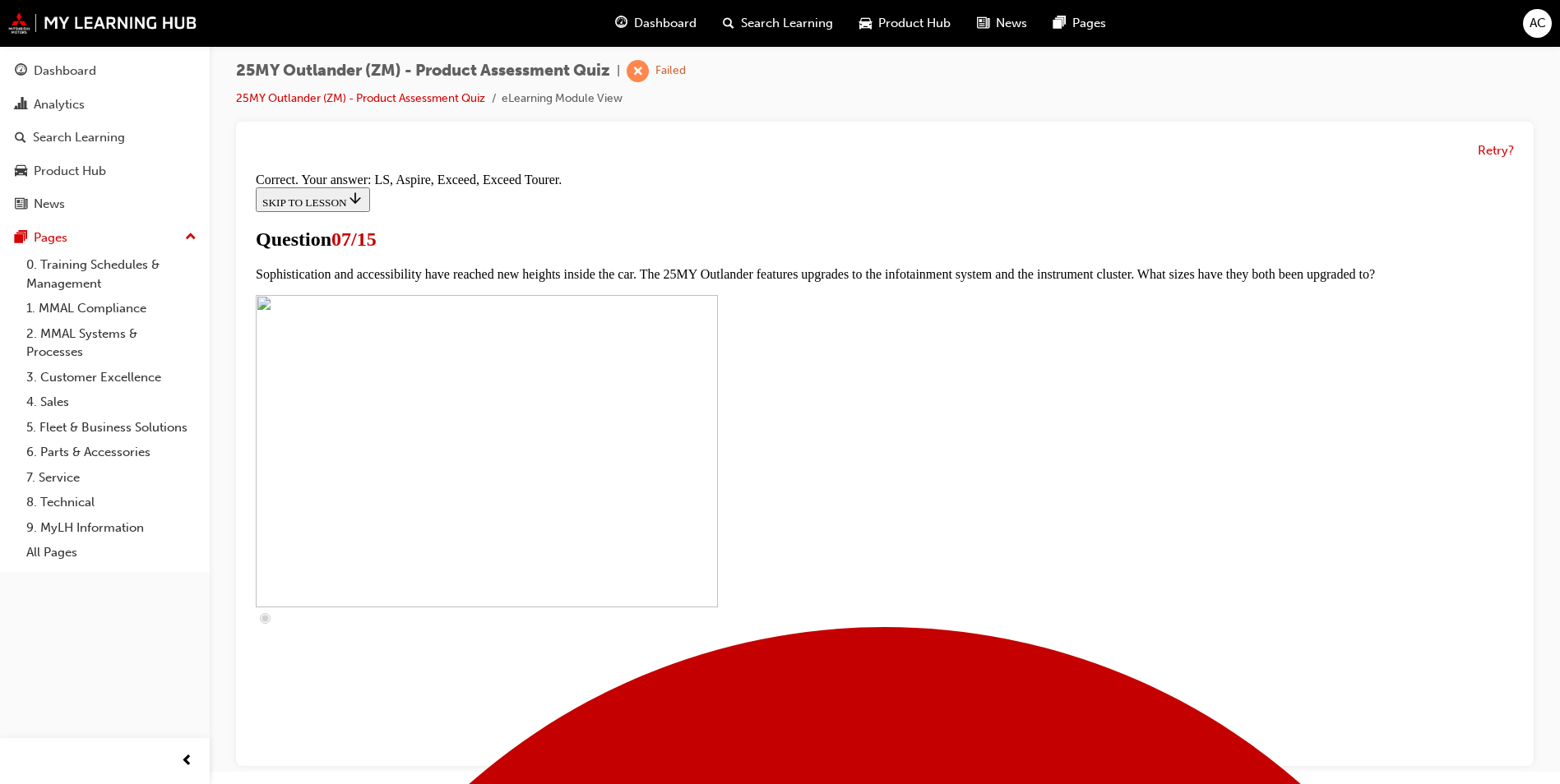
scroll to position [713, 0]
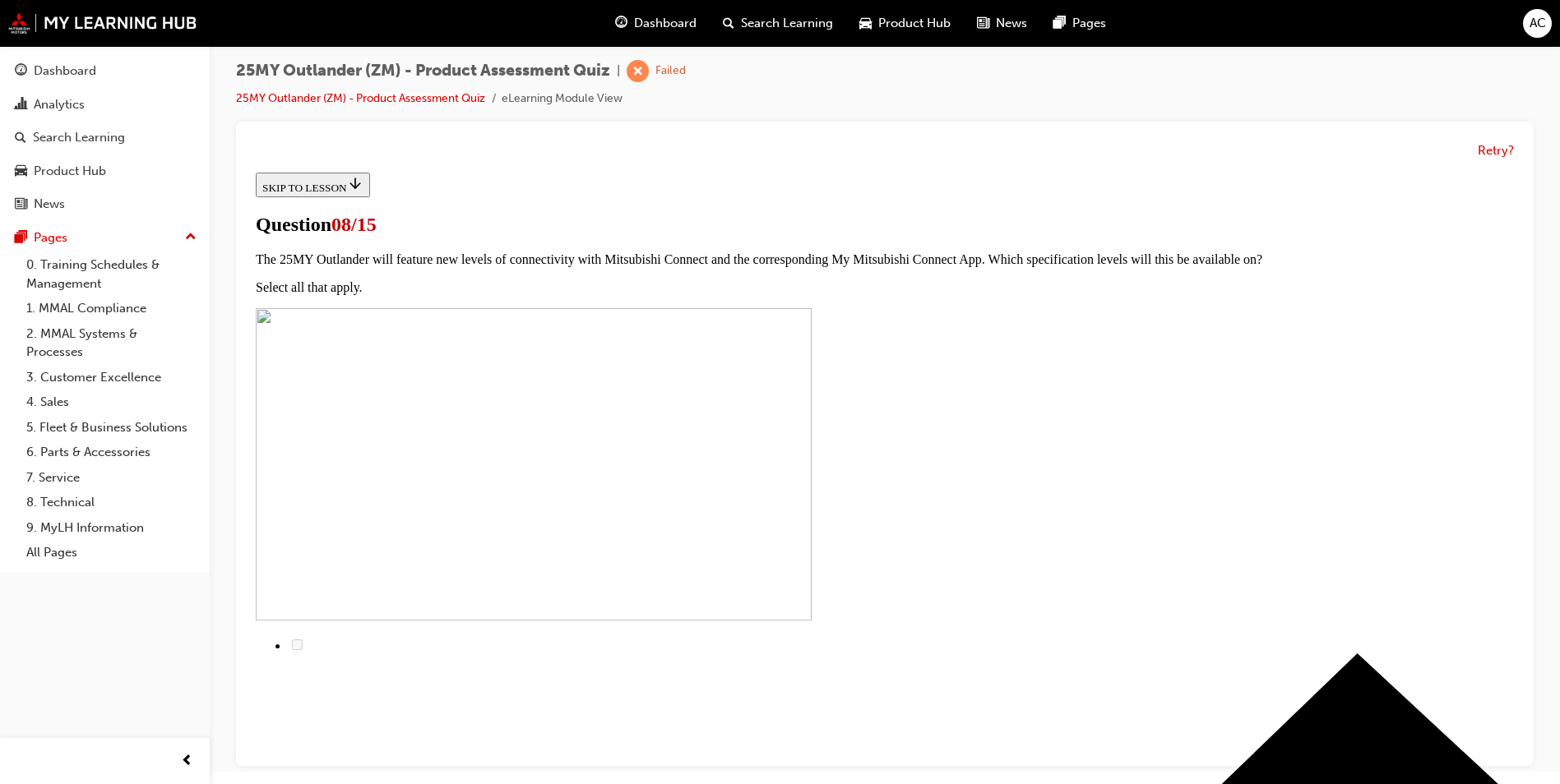
scroll to position [0, 0]
radio input "true"
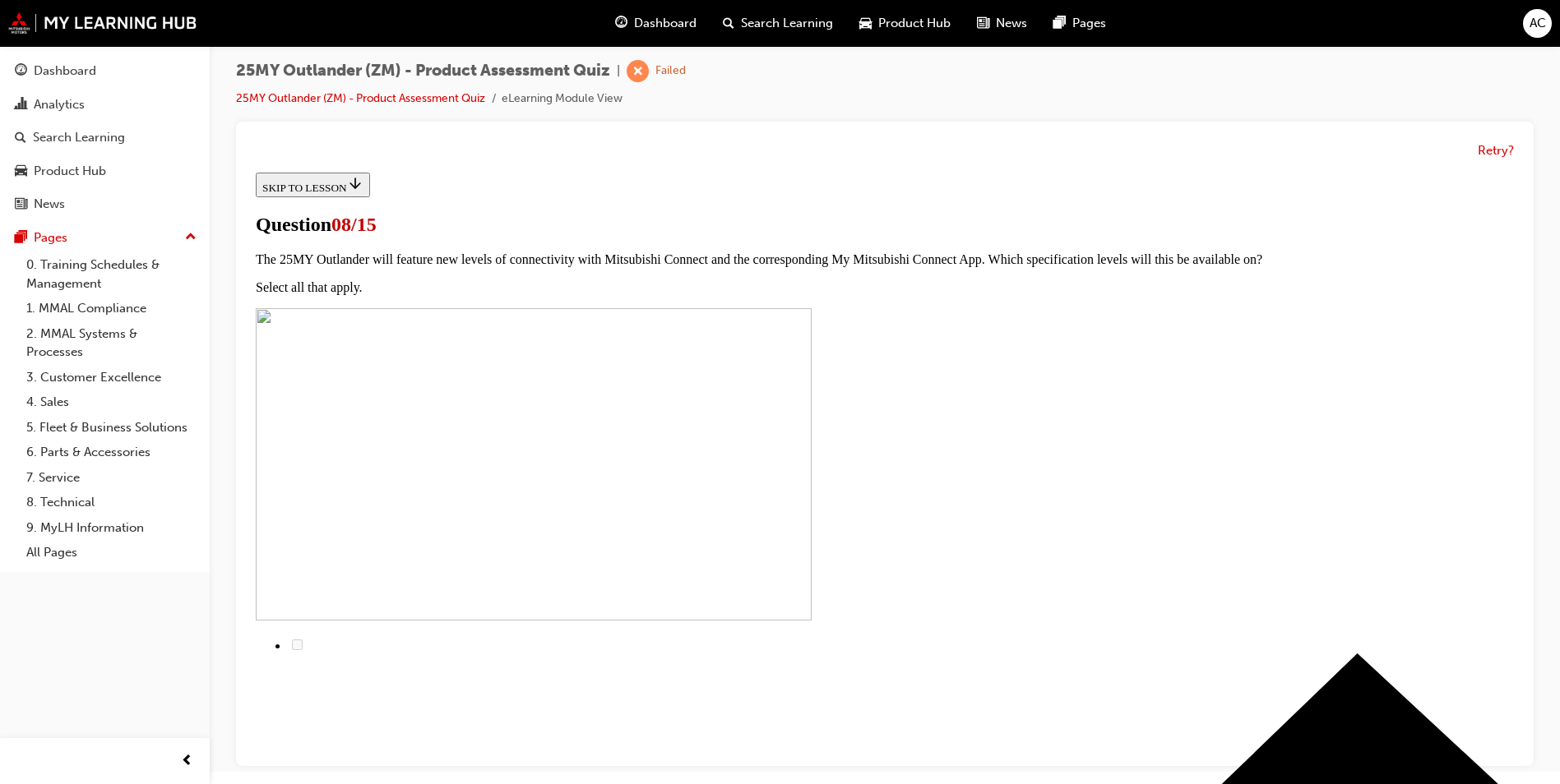
radio input "true"
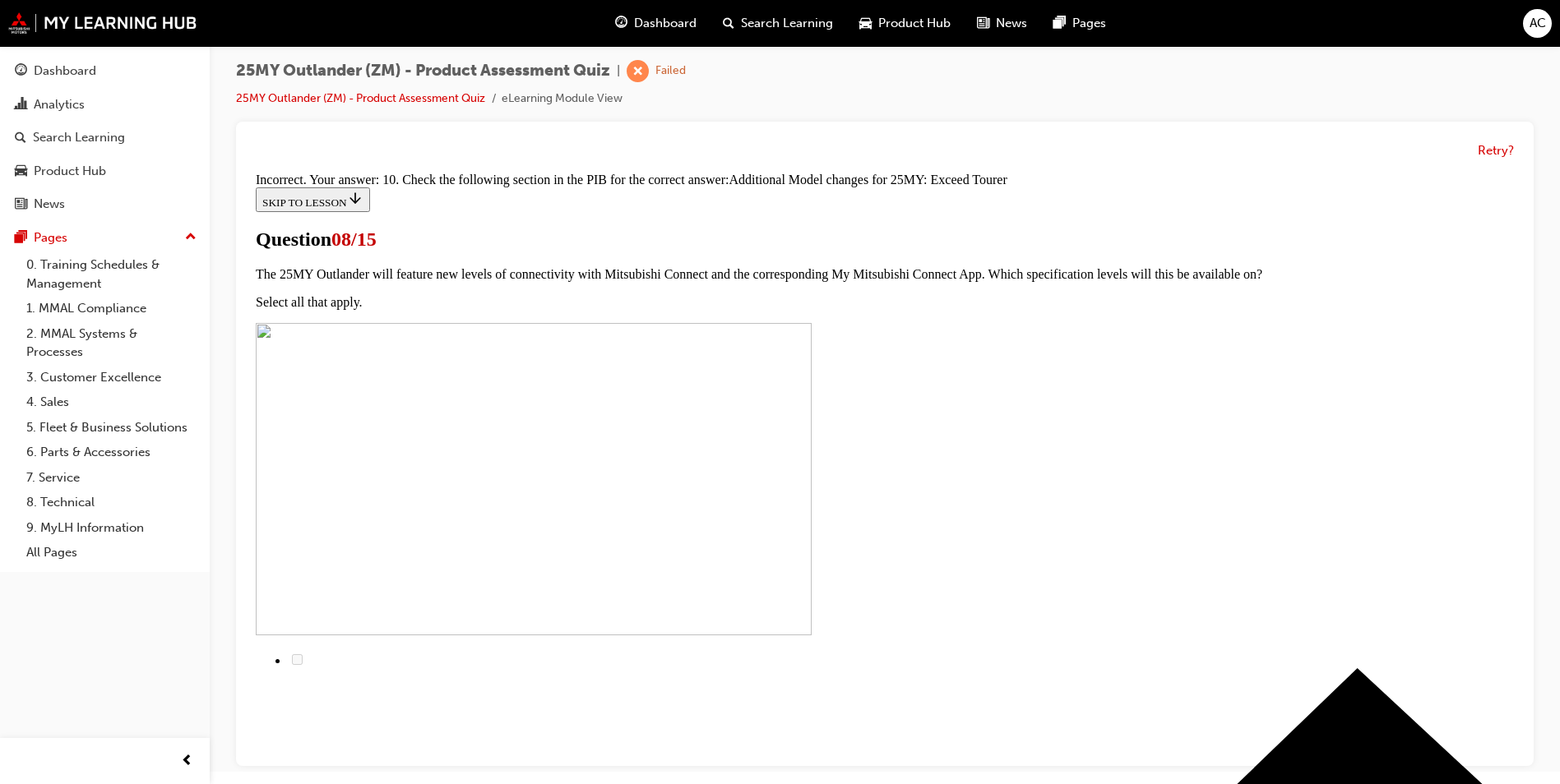
scroll to position [340, 0]
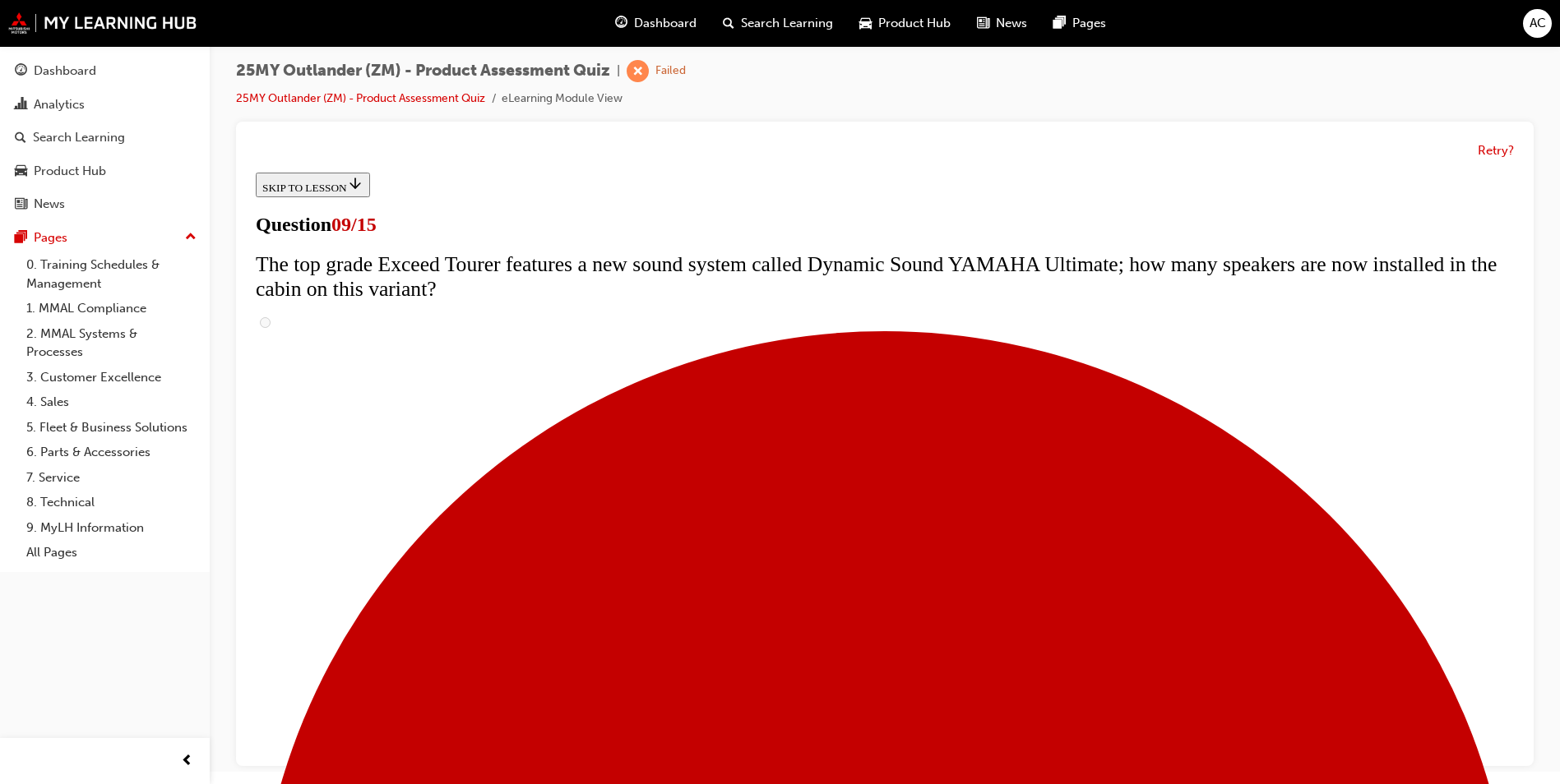
scroll to position [605, 0]
radio input "true"
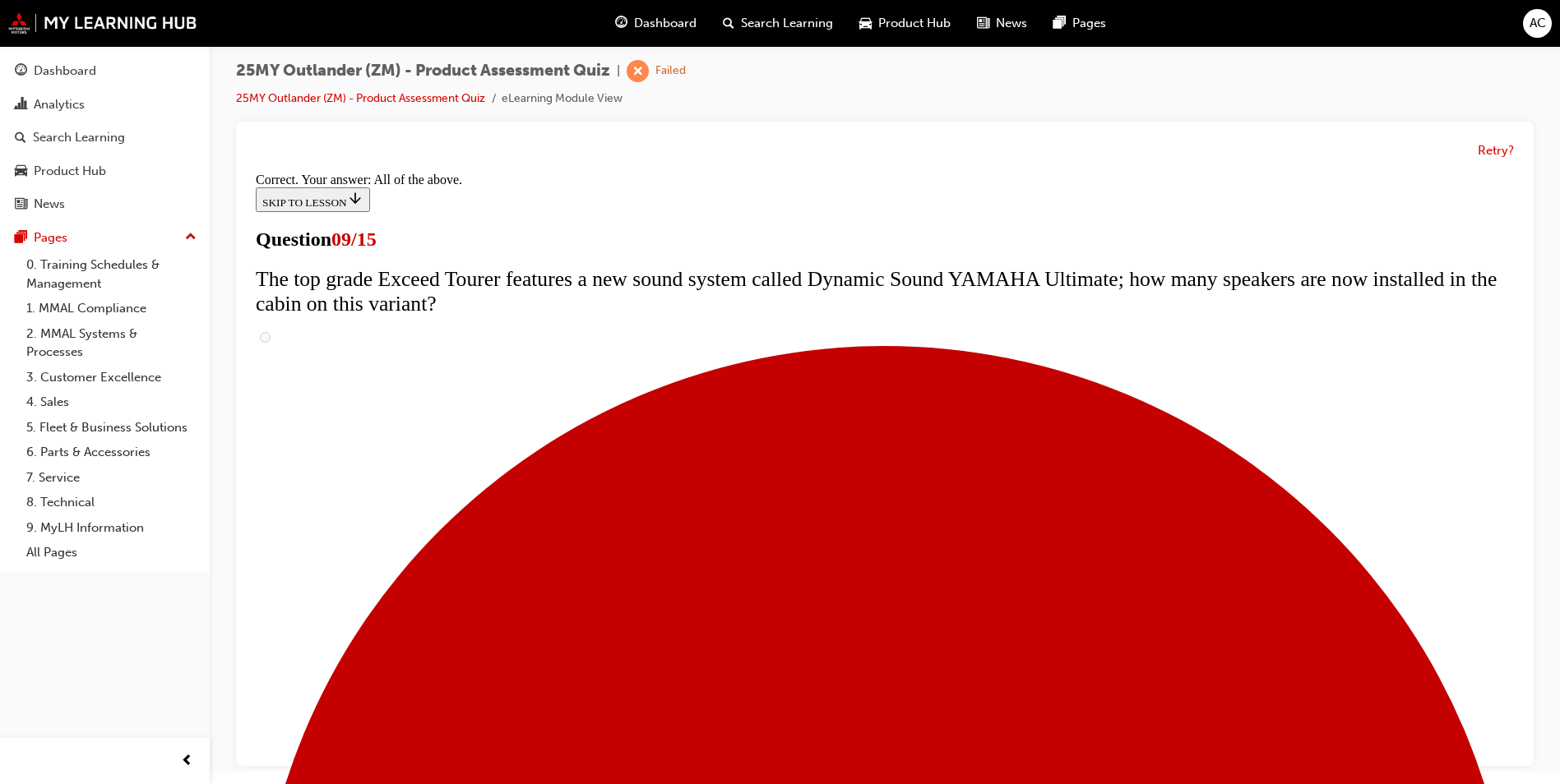
scroll to position [827, 0]
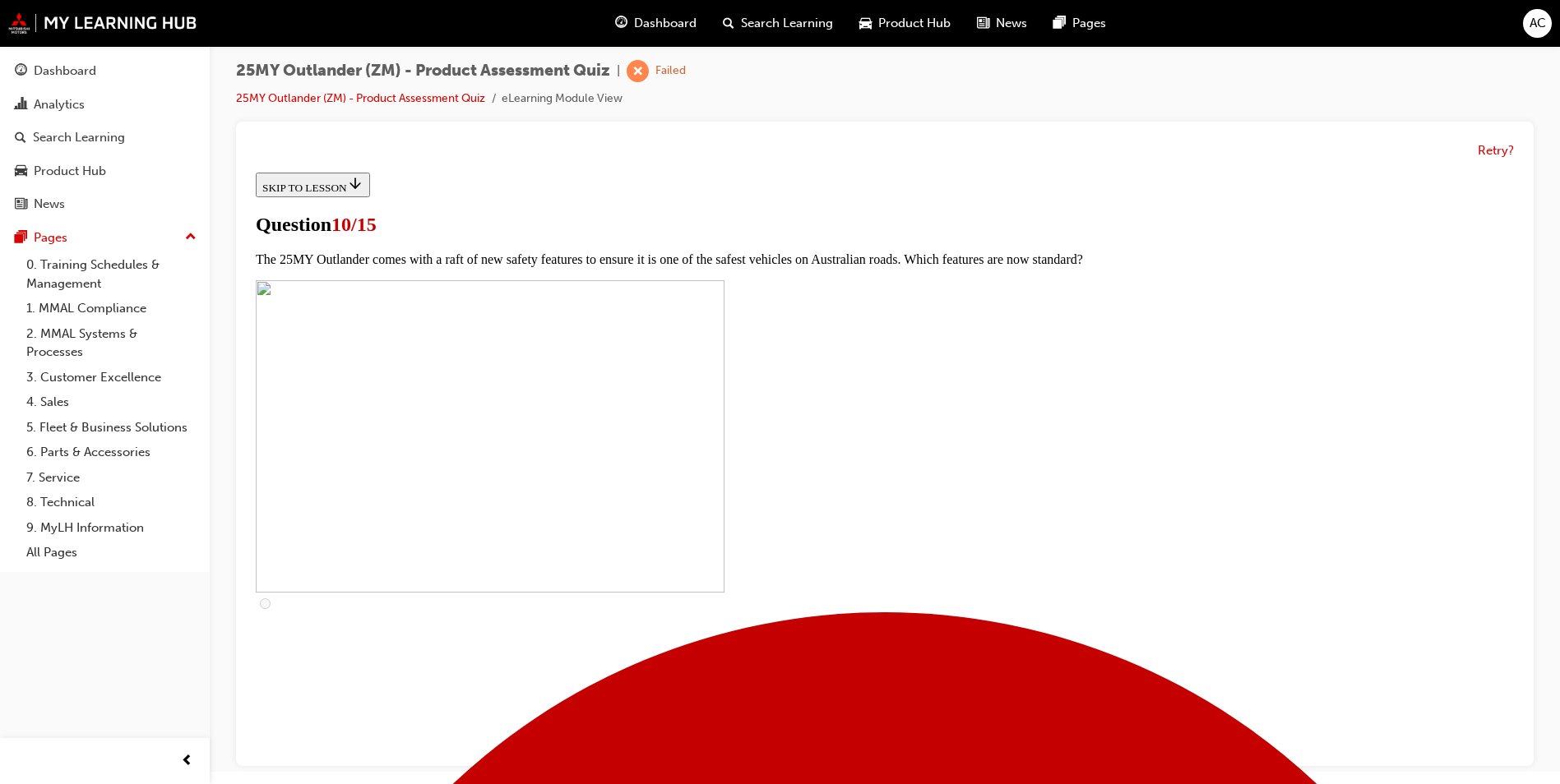
scroll to position [493, 0]
checkbox input "true"
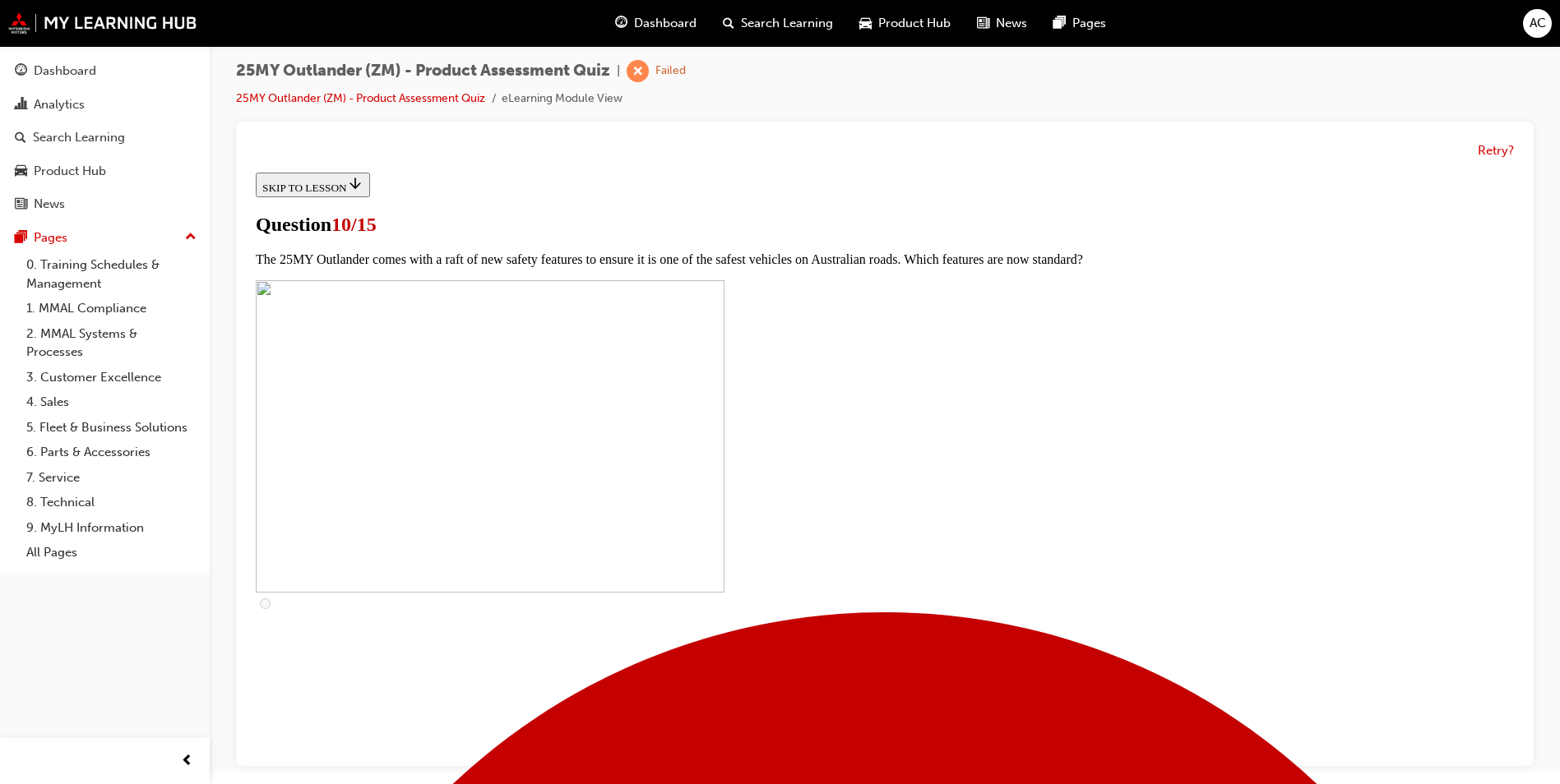
checkbox input "true"
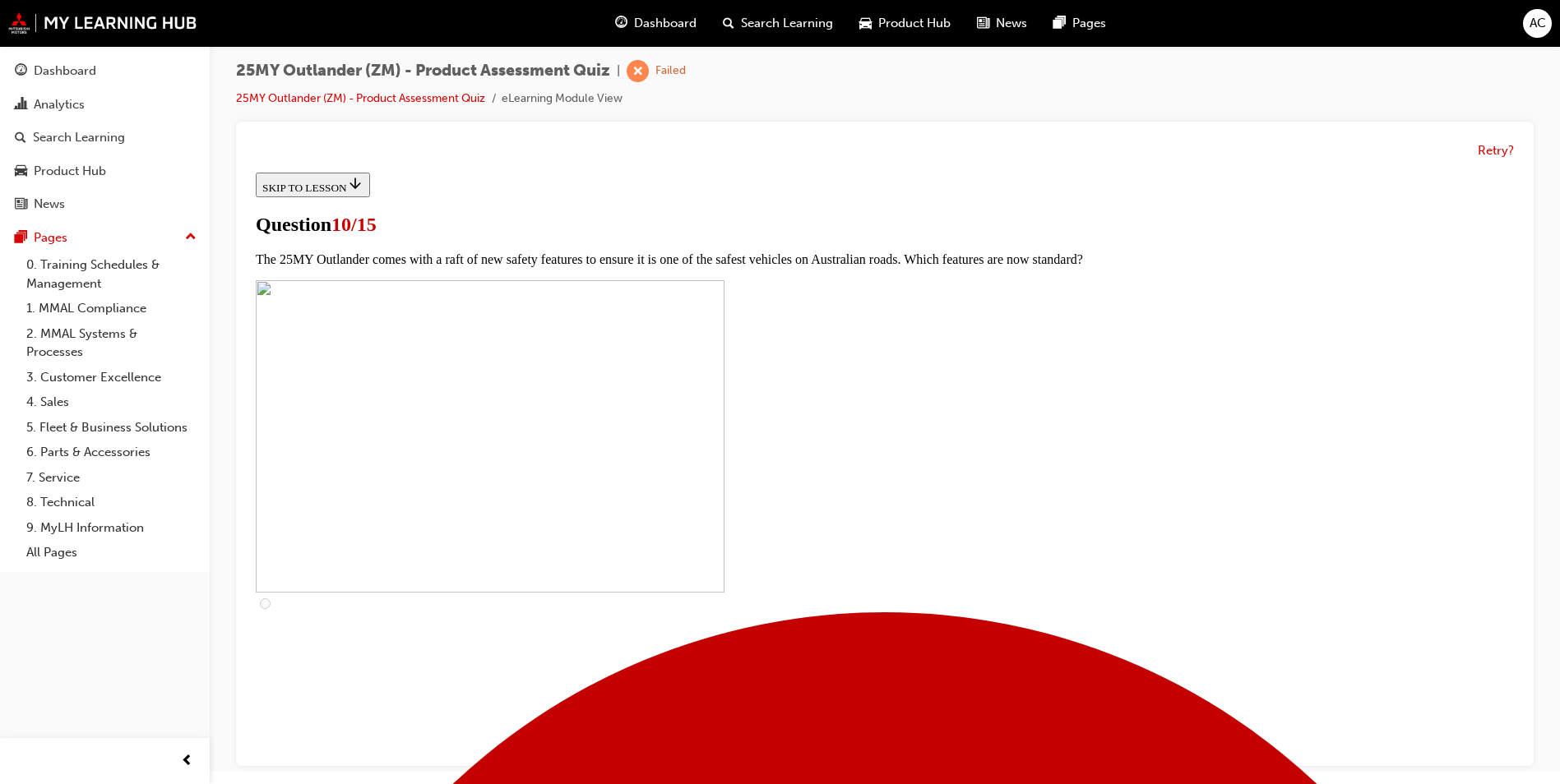
checkbox input "true"
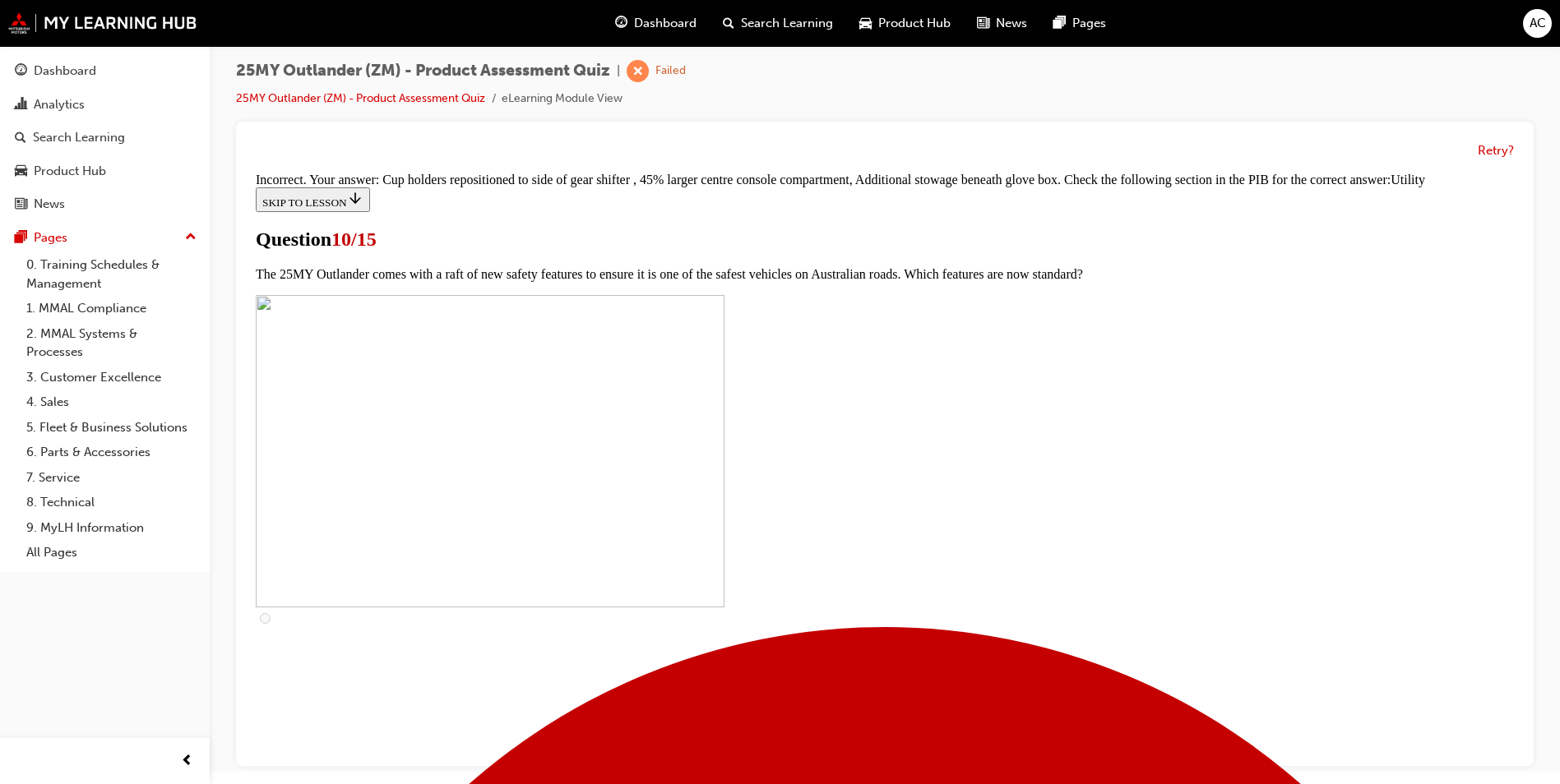
scroll to position [774, 0]
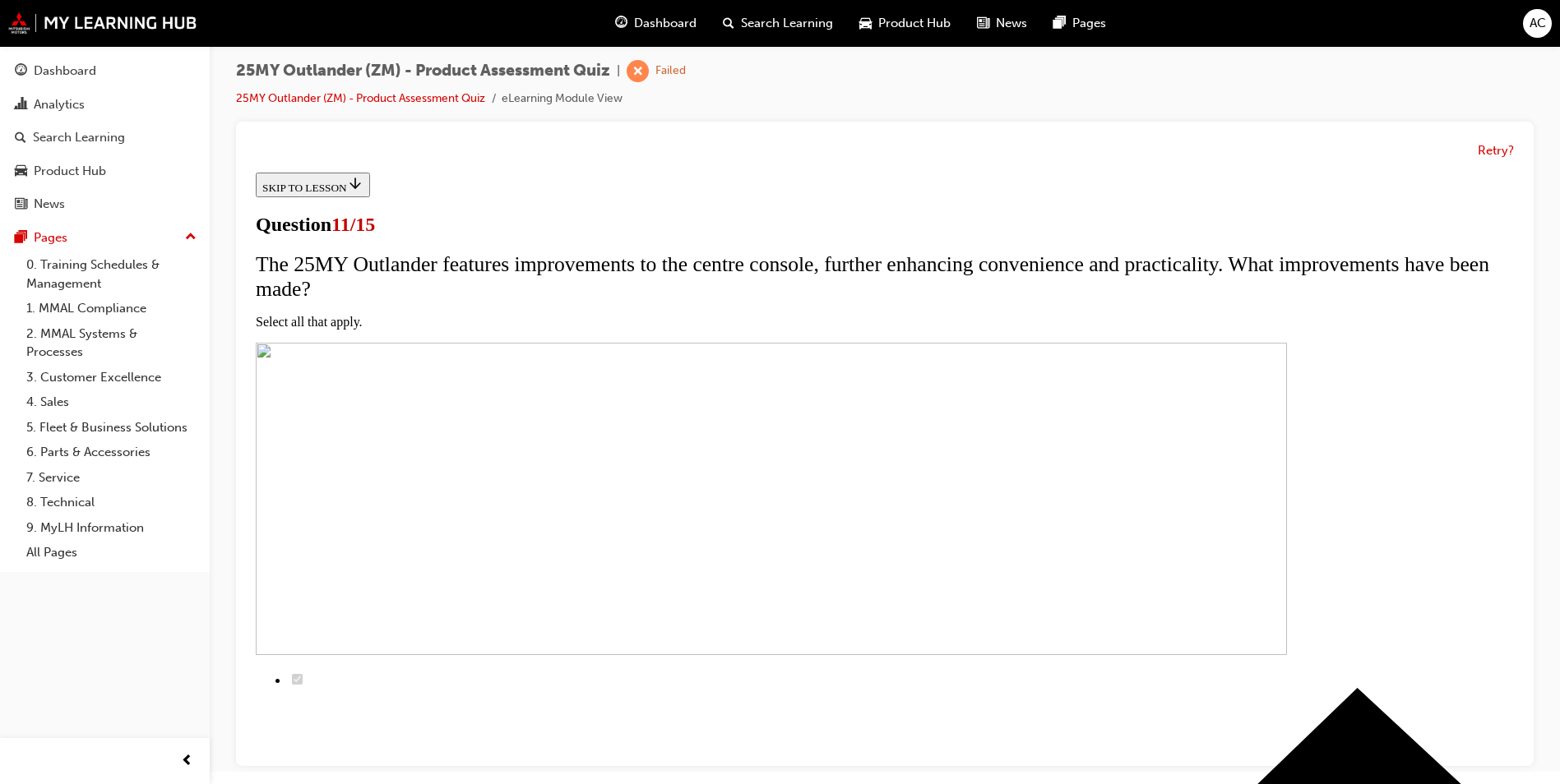
scroll to position [247, 0]
checkbox input "true"
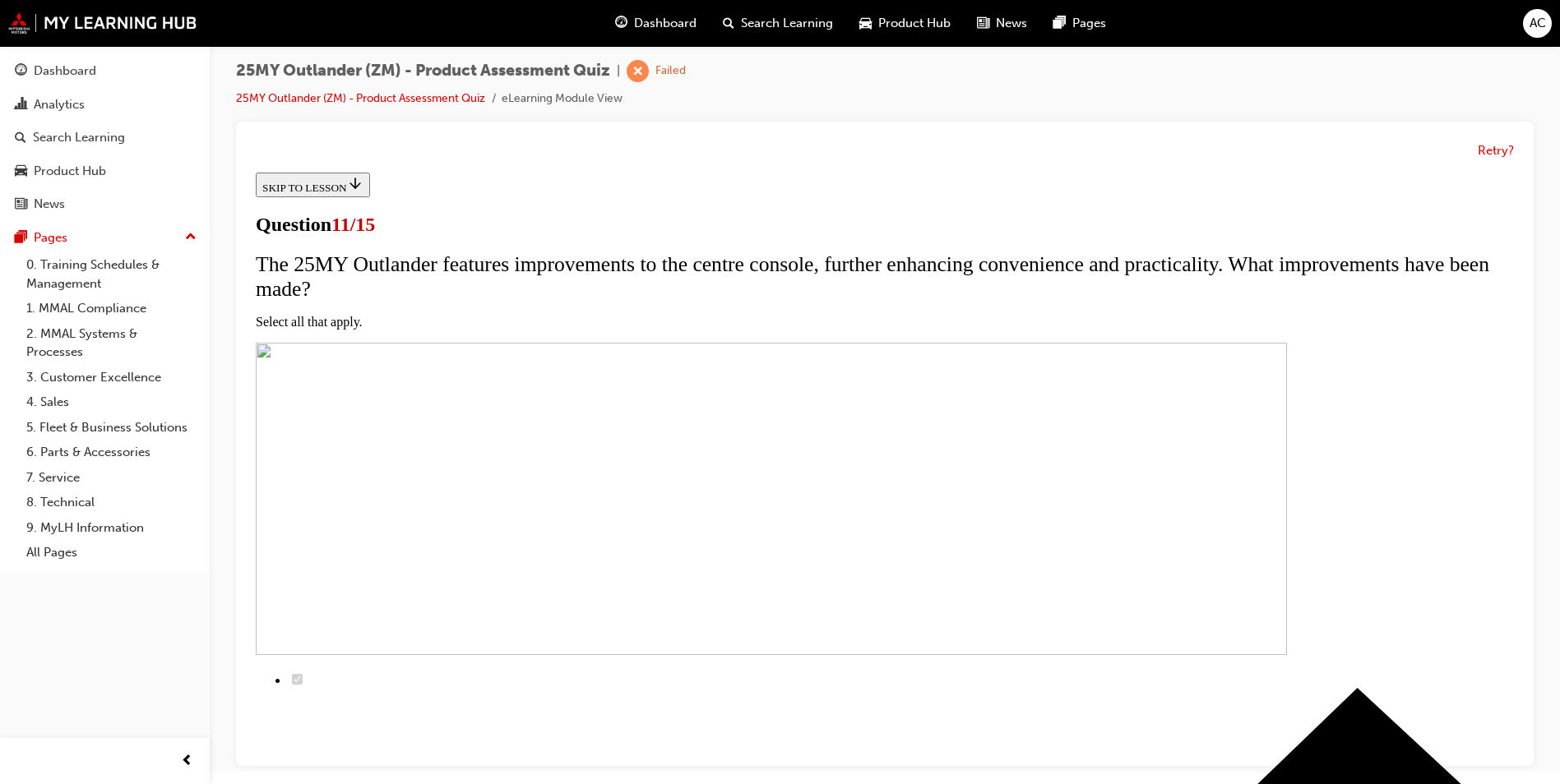
checkbox input "true"
drag, startPoint x: 719, startPoint y: 486, endPoint x: 731, endPoint y: 581, distance: 95.8
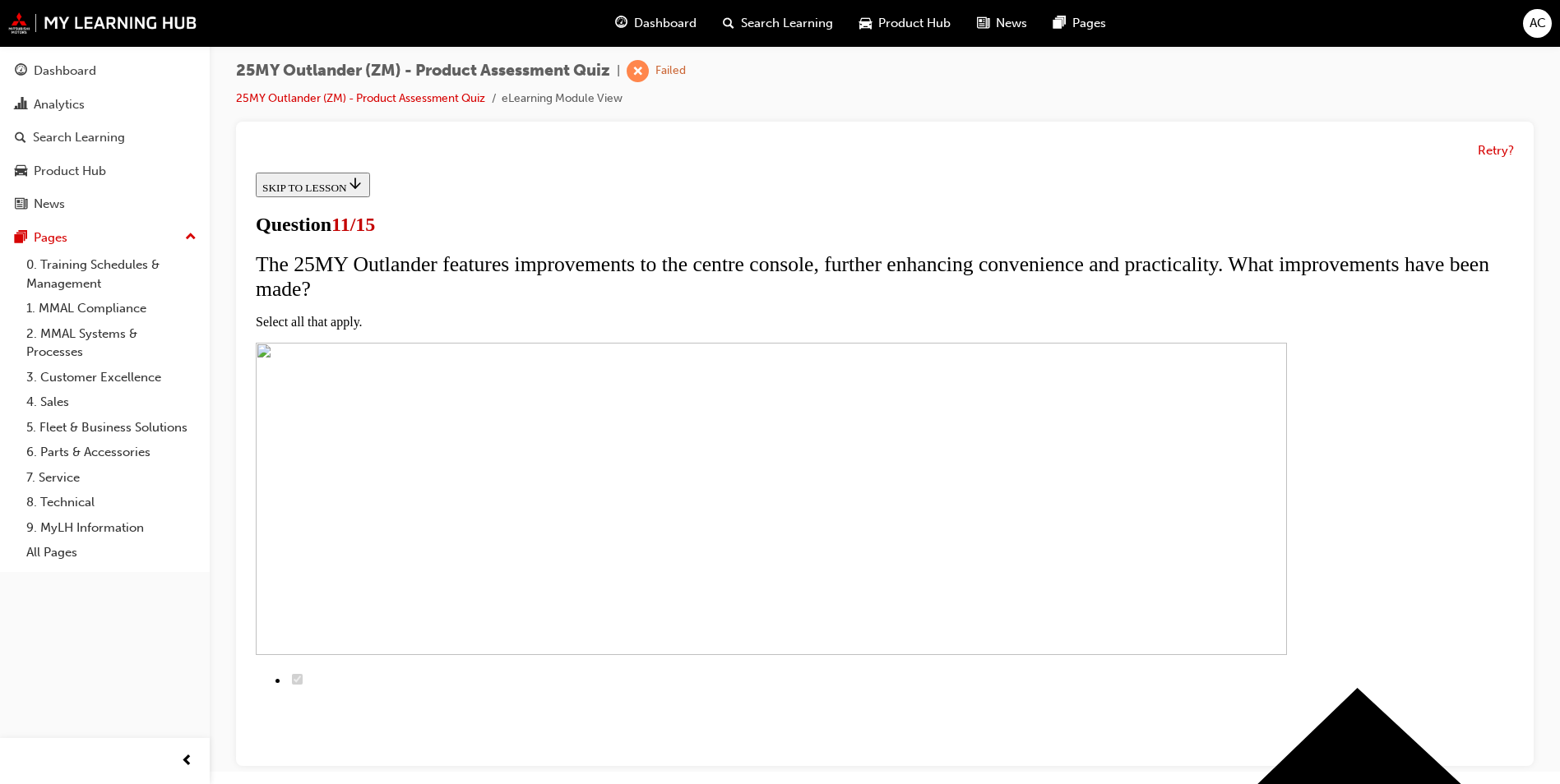
checkbox input "true"
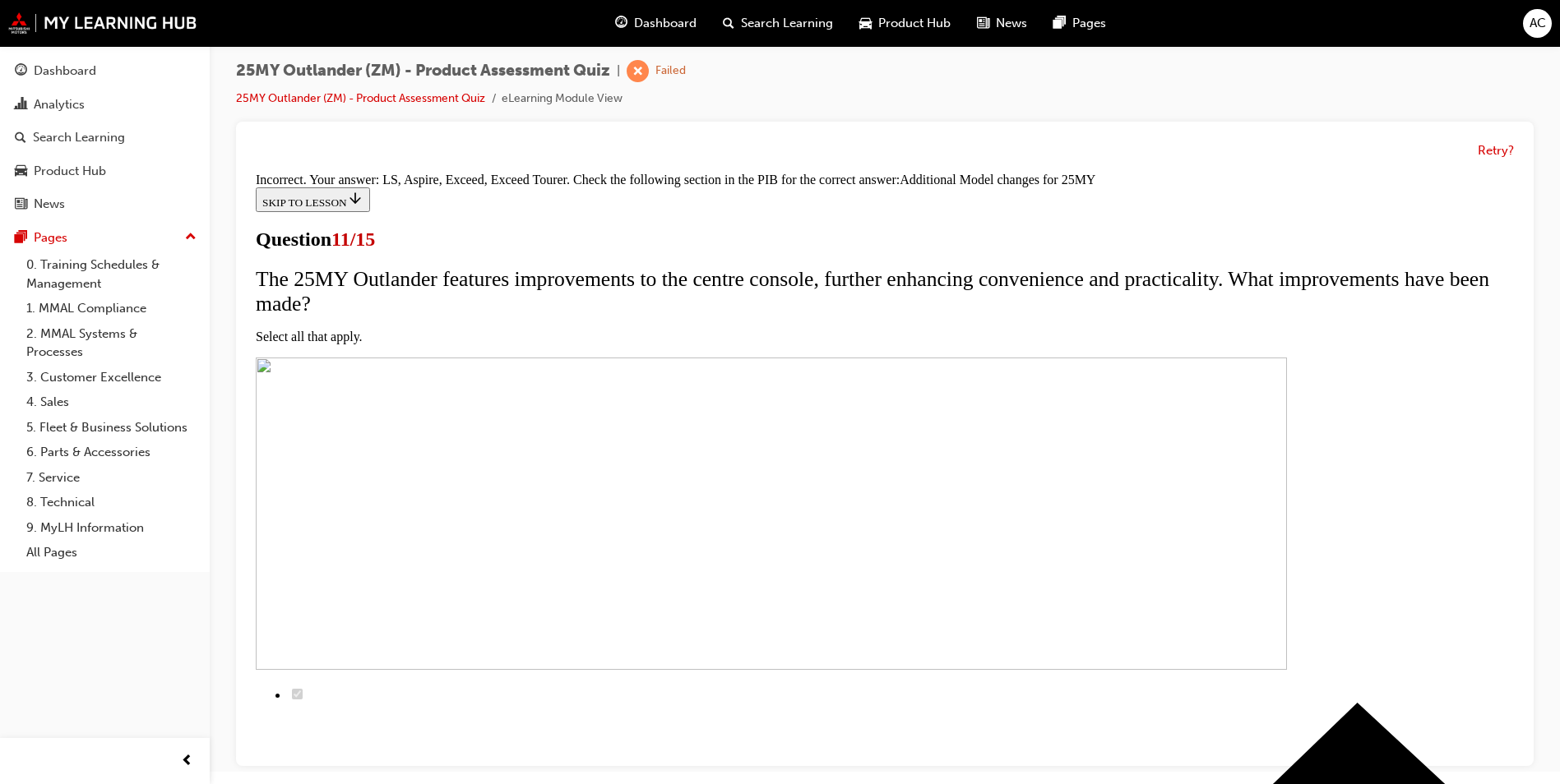
scroll to position [380, 0]
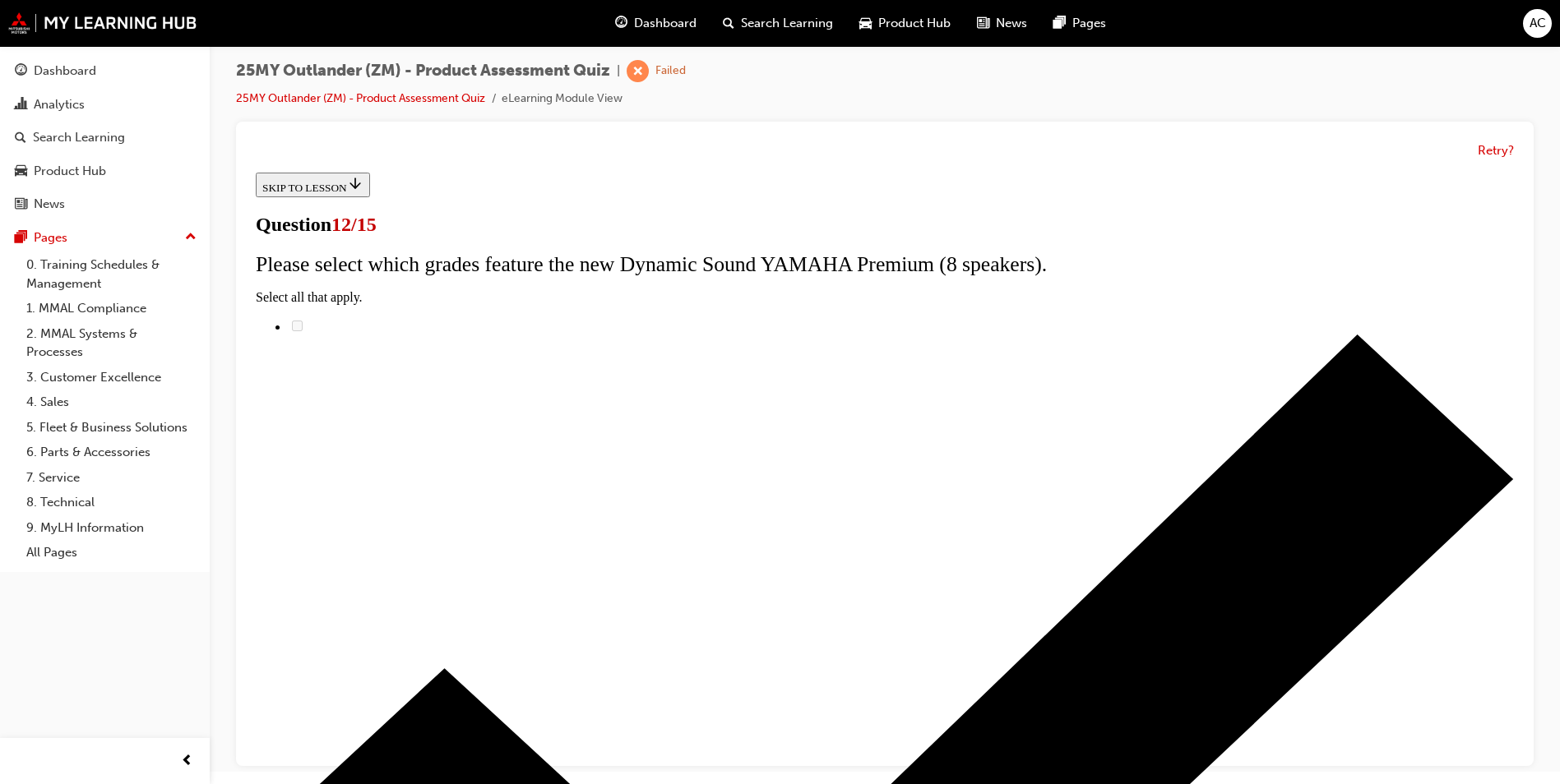
radio input "true"
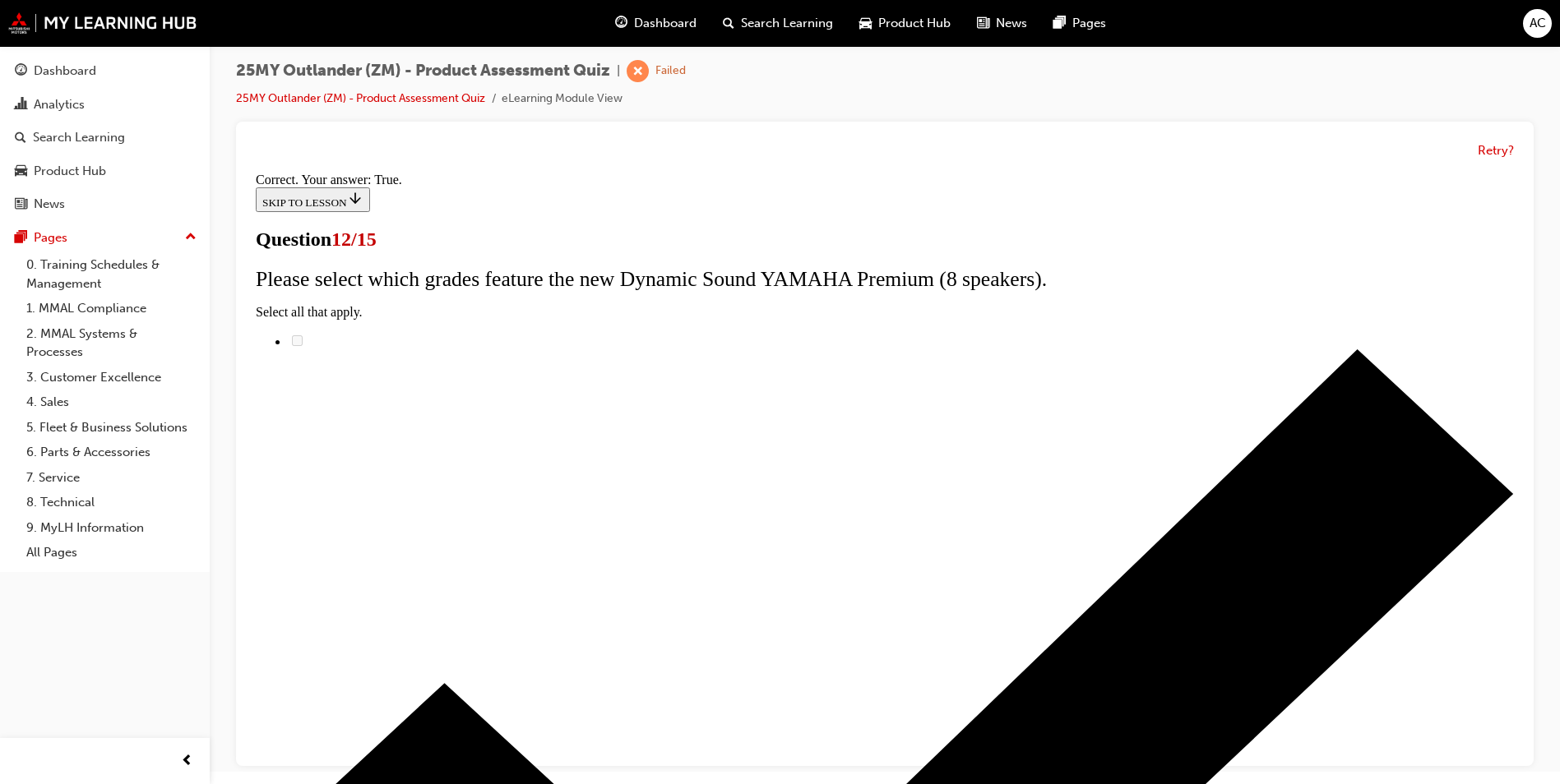
scroll to position [164, 0]
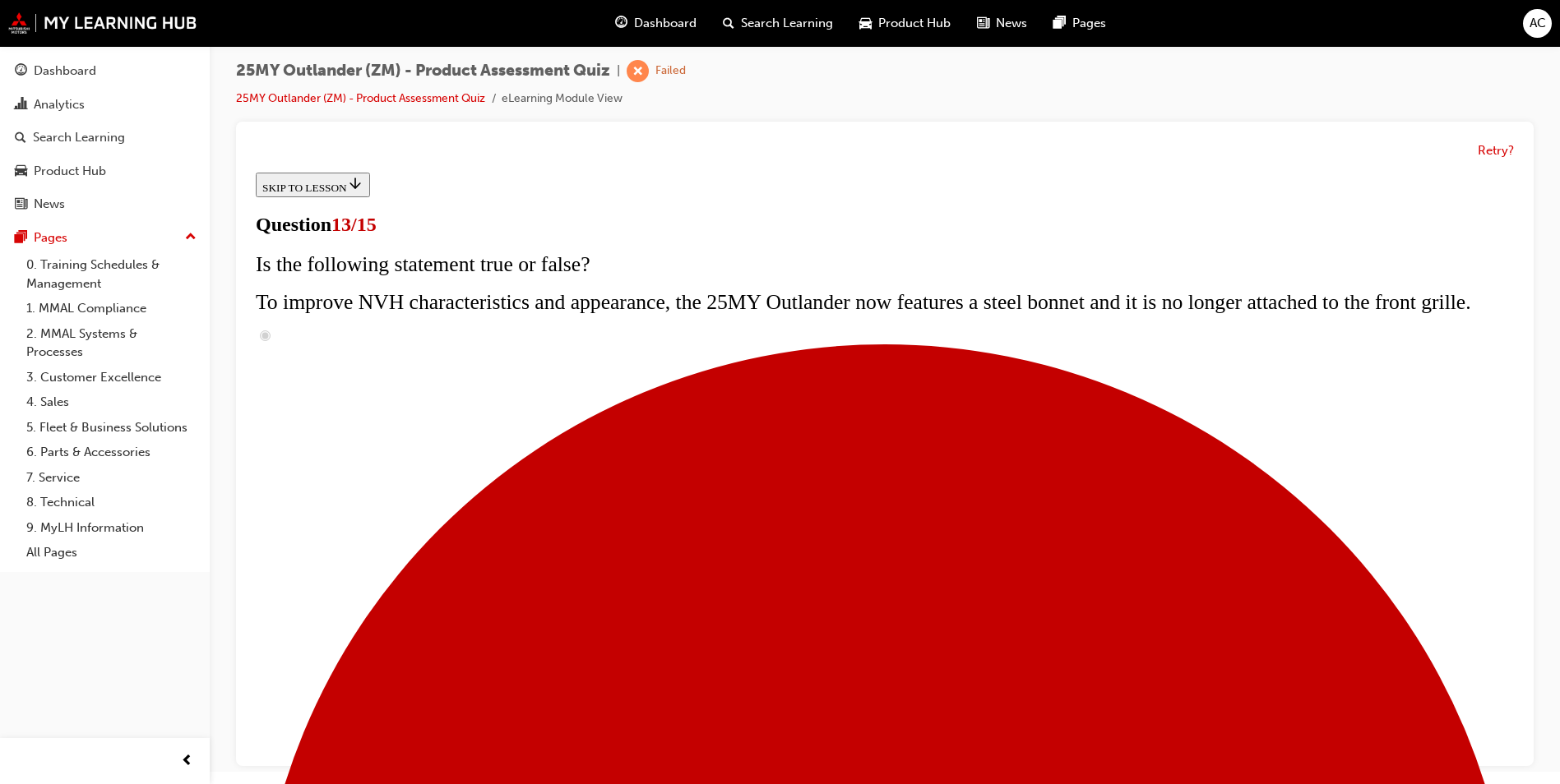
scroll to position [347, 0]
radio input "true"
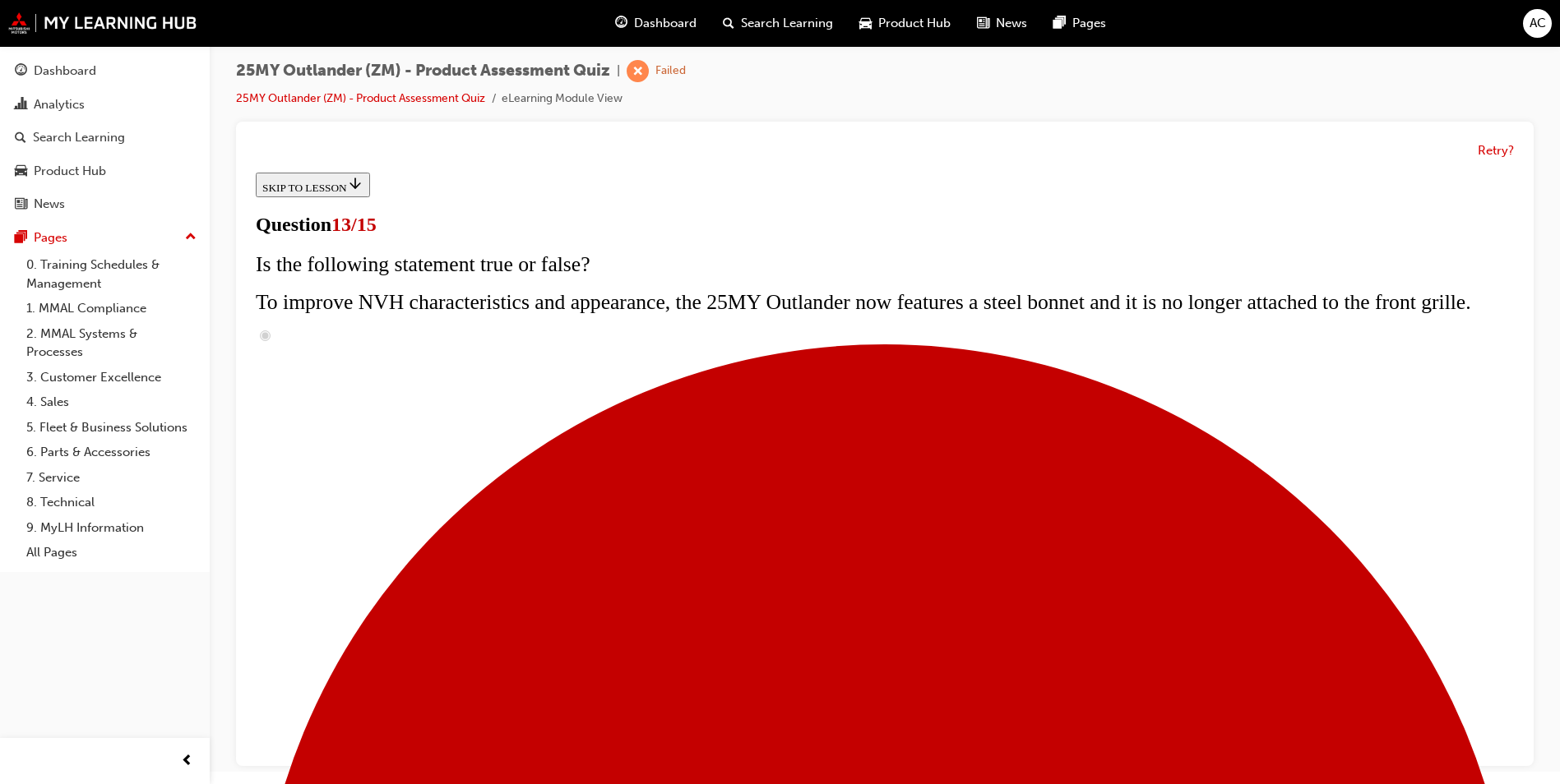
radio input "true"
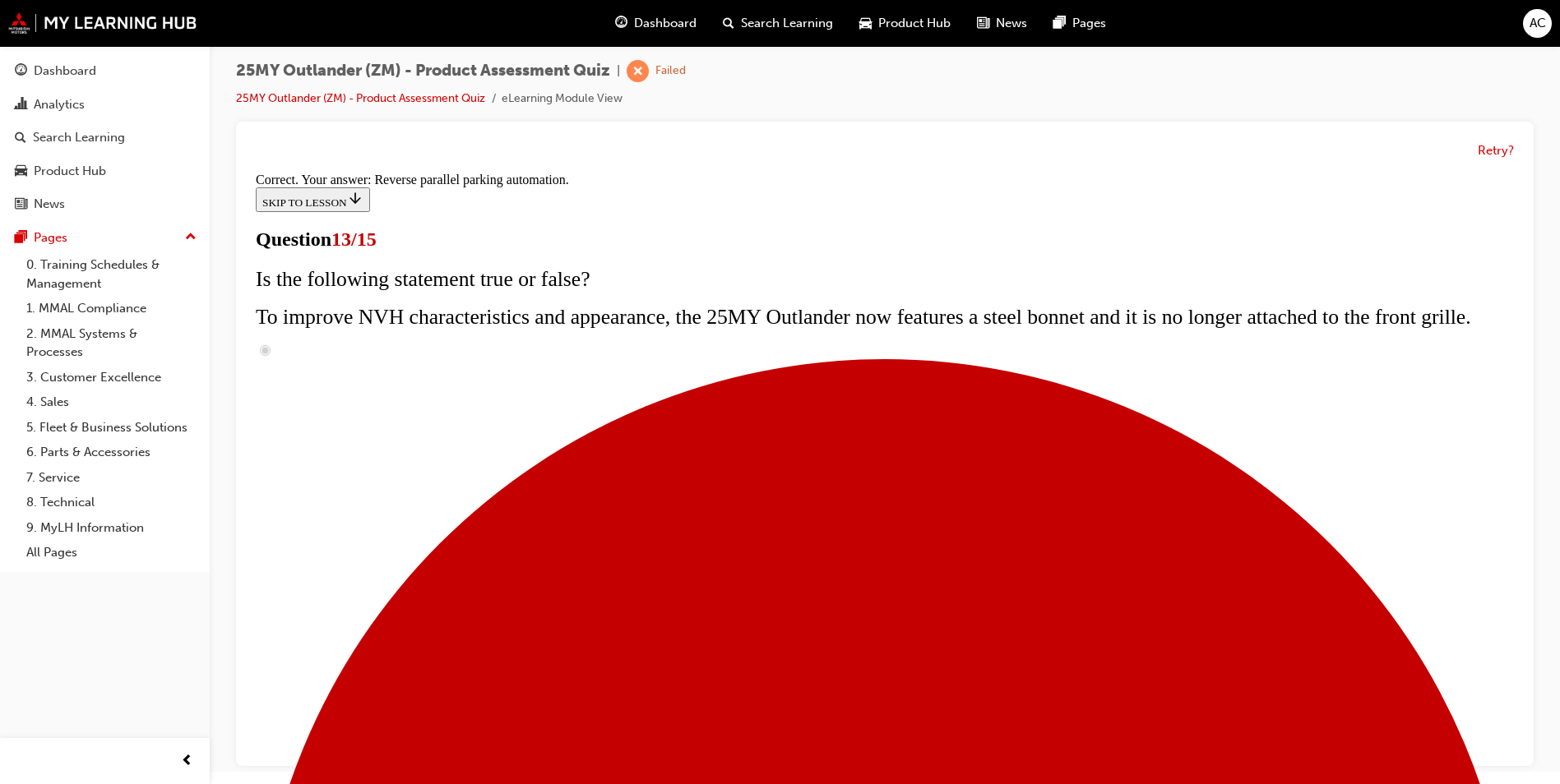
scroll to position [399, 0]
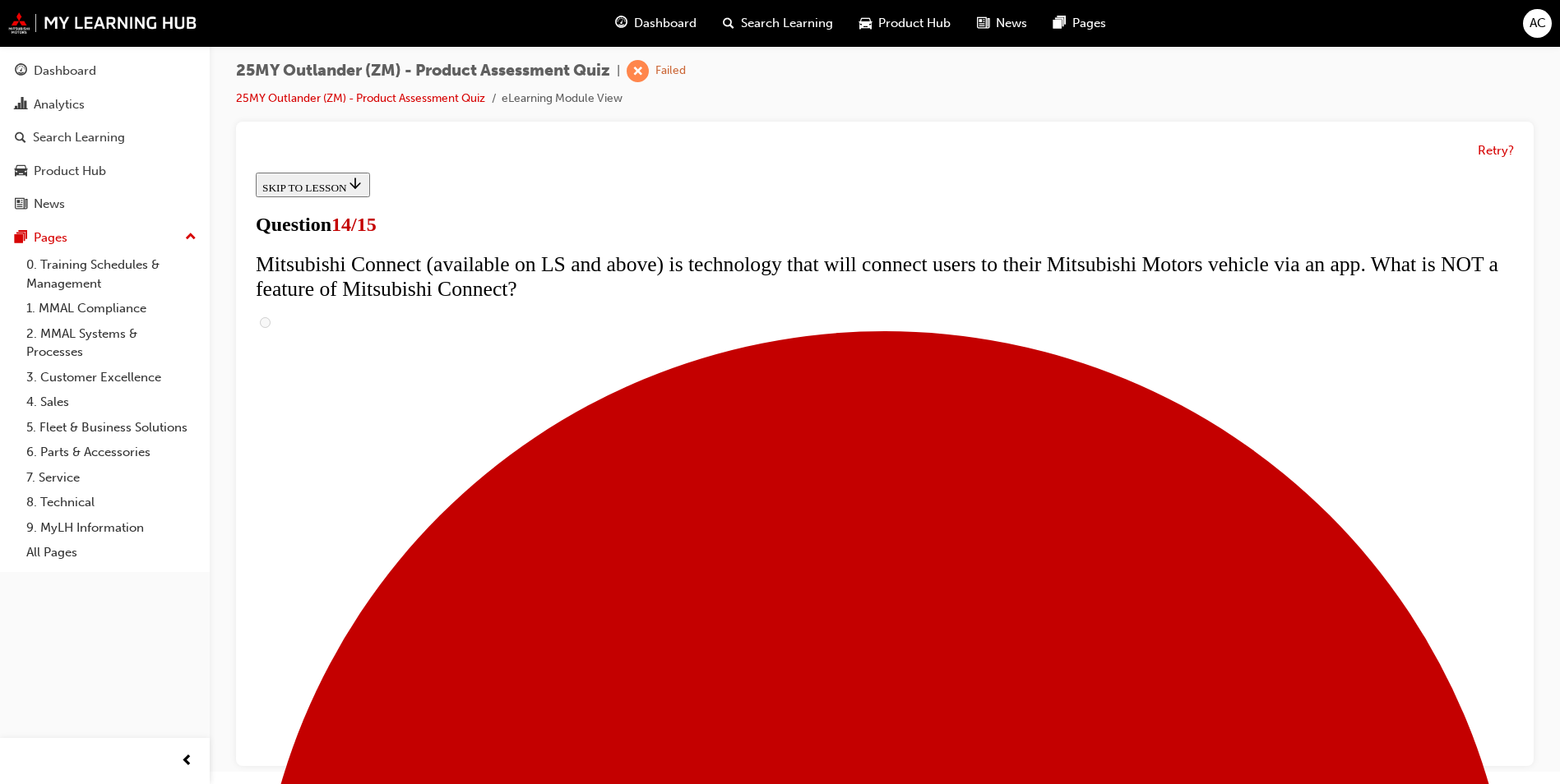
scroll to position [476, 0]
radio input "true"
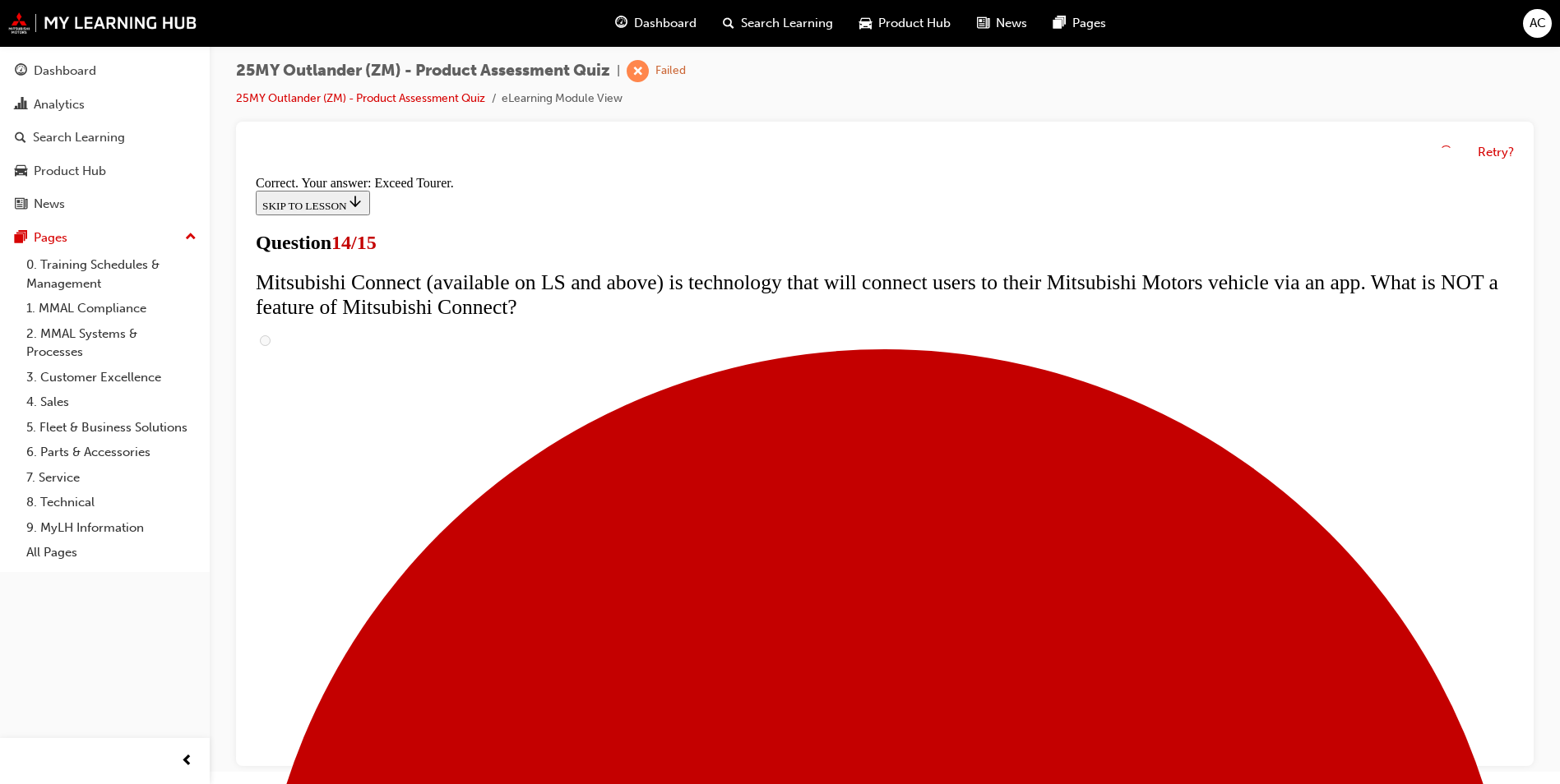
scroll to position [658, 0]
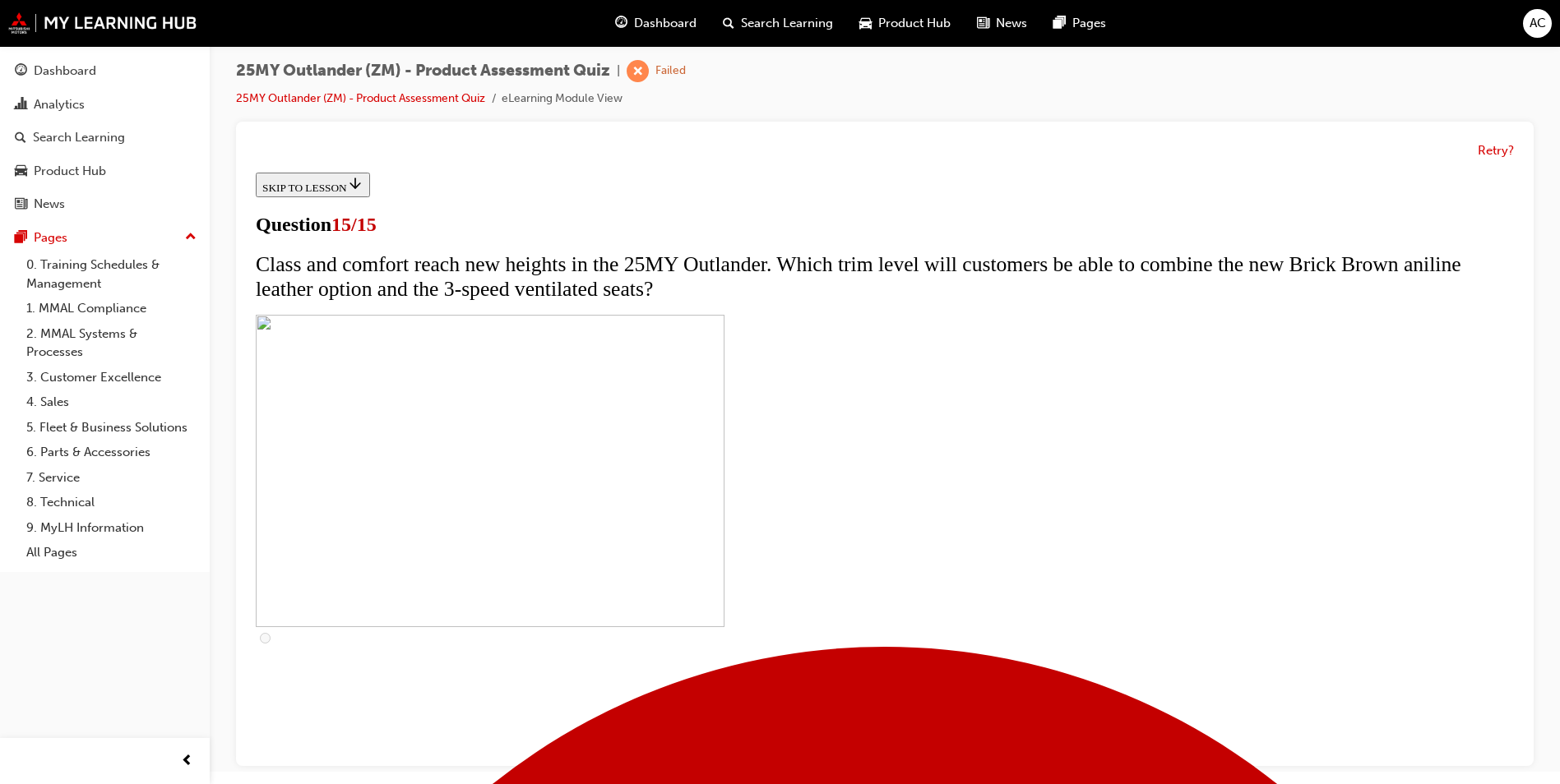
scroll to position [241, 0]
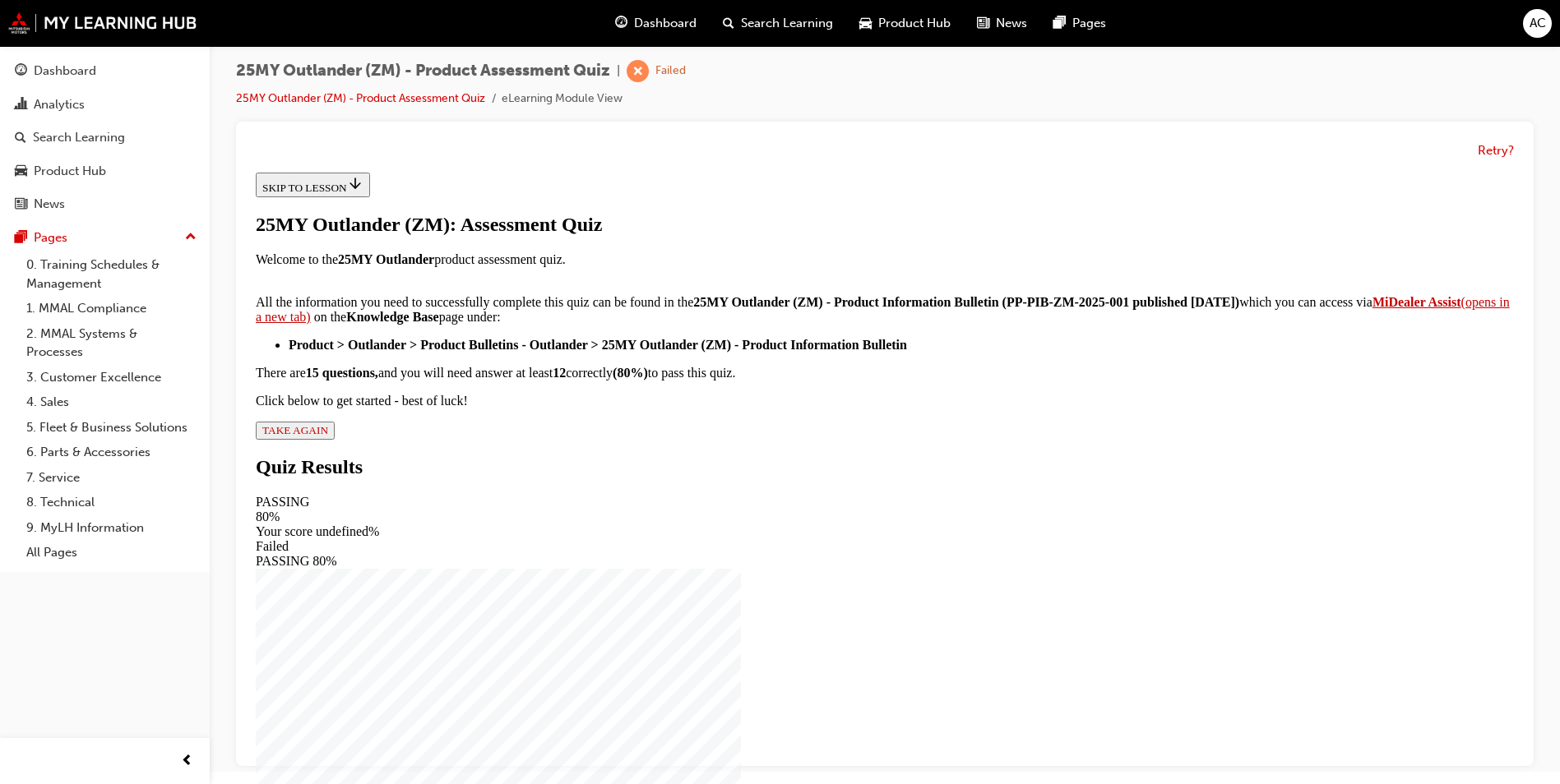
click at [335, 440] on button "TAKE AGAIN" at bounding box center [295, 430] width 79 height 18
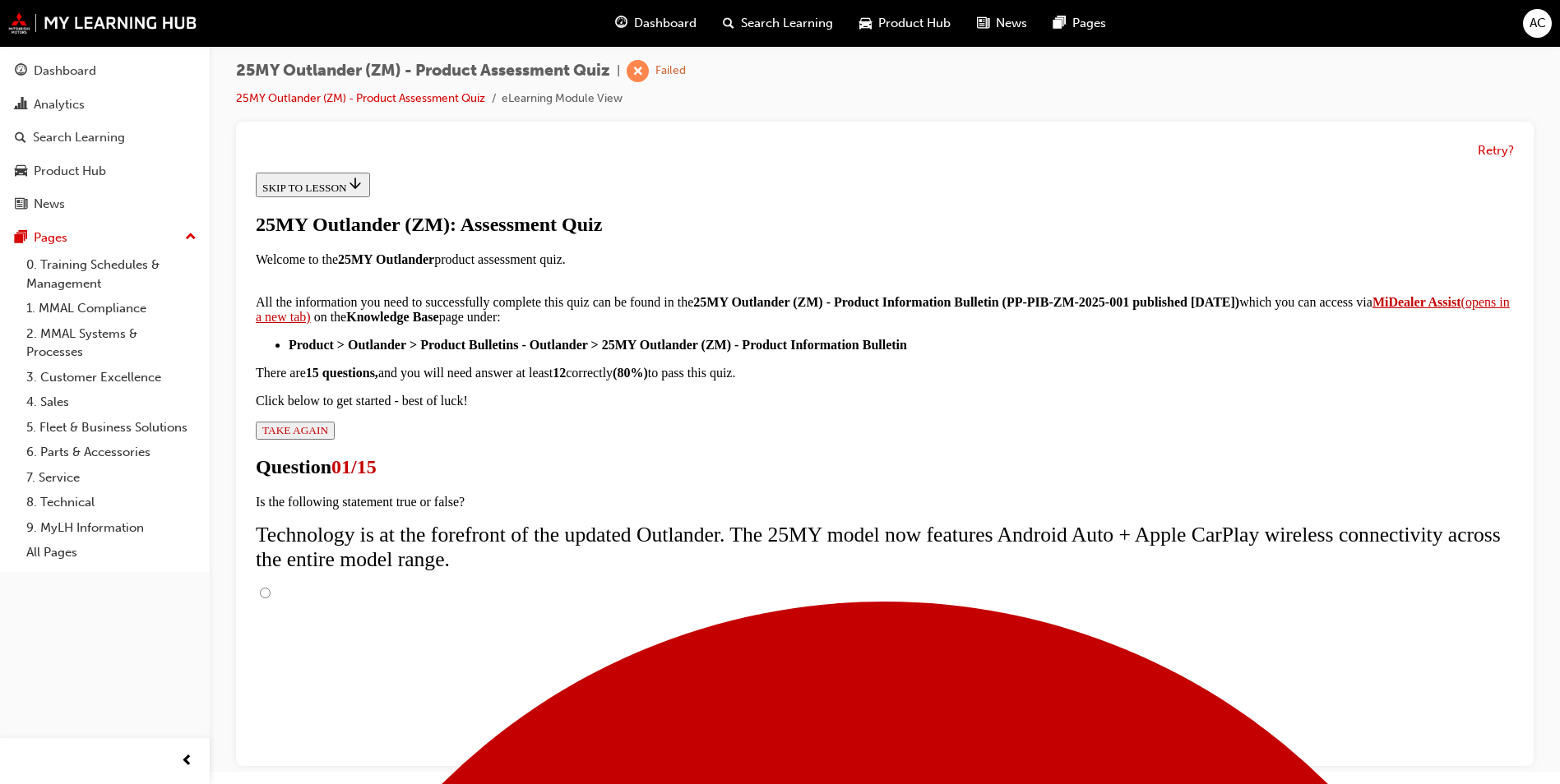
scroll to position [112, 0]
click at [271, 588] on input "True" at bounding box center [264, 592] width 10 height 10
radio input "true"
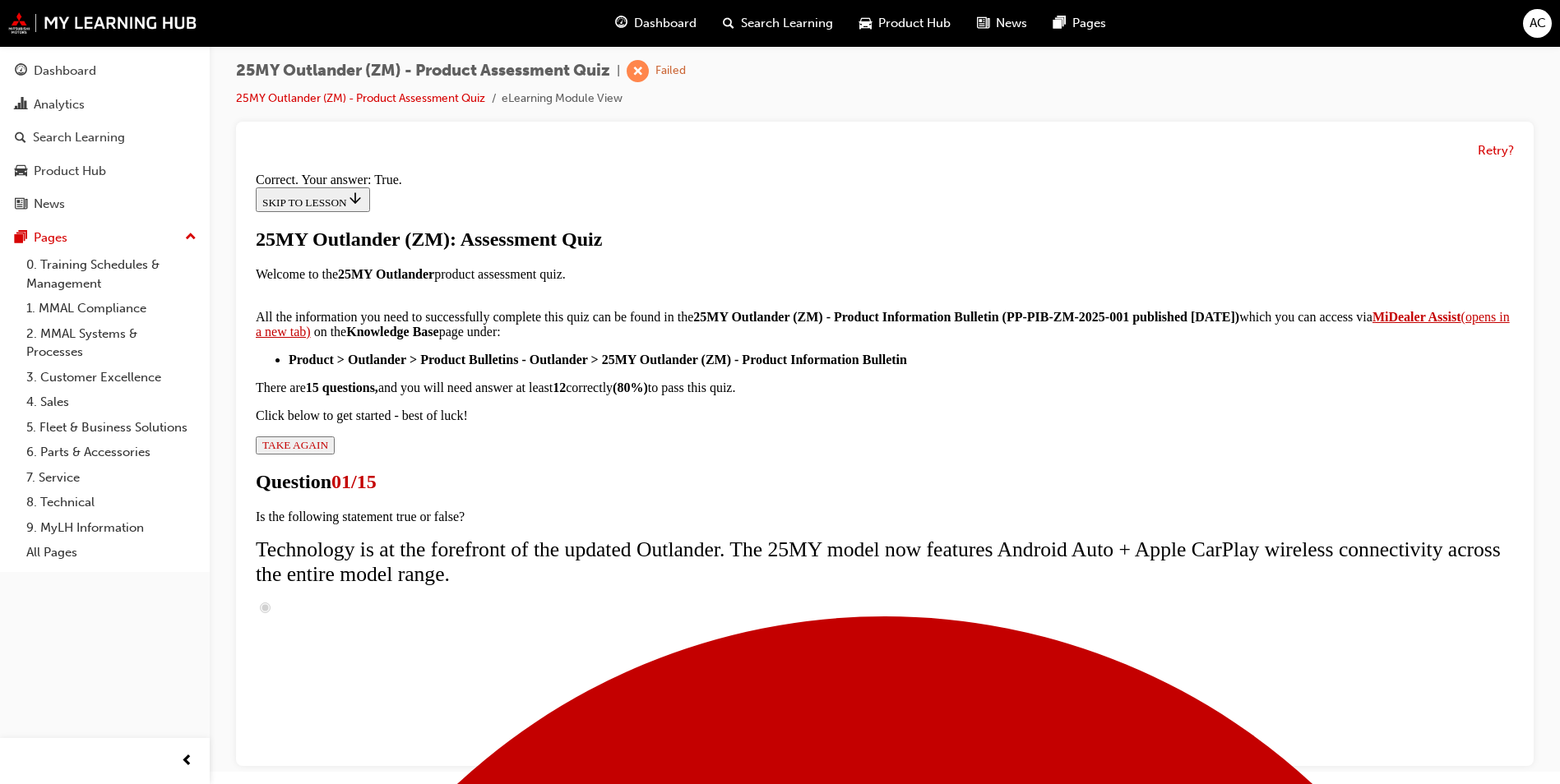
scroll to position [164, 0]
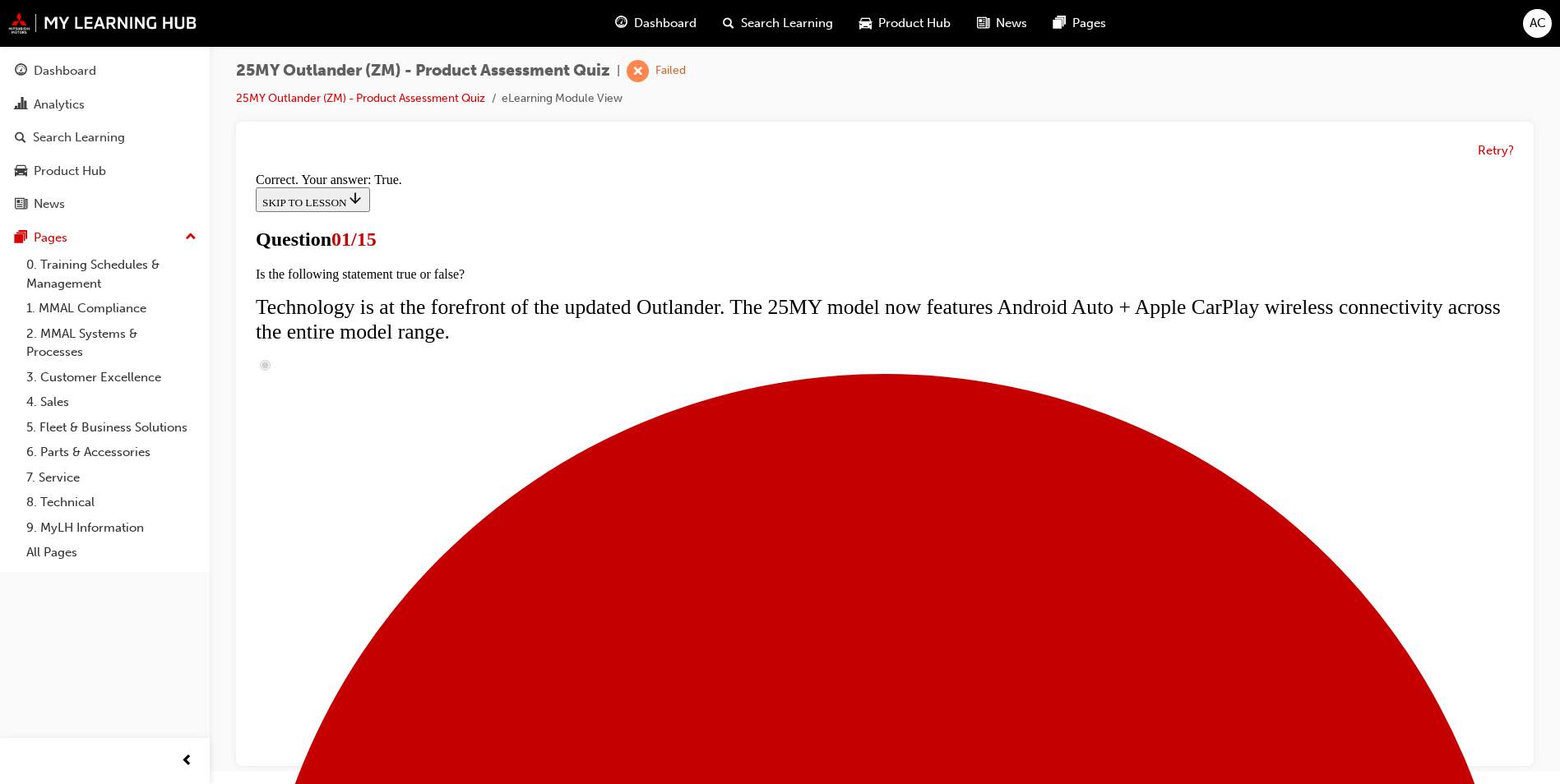
radio input "true"
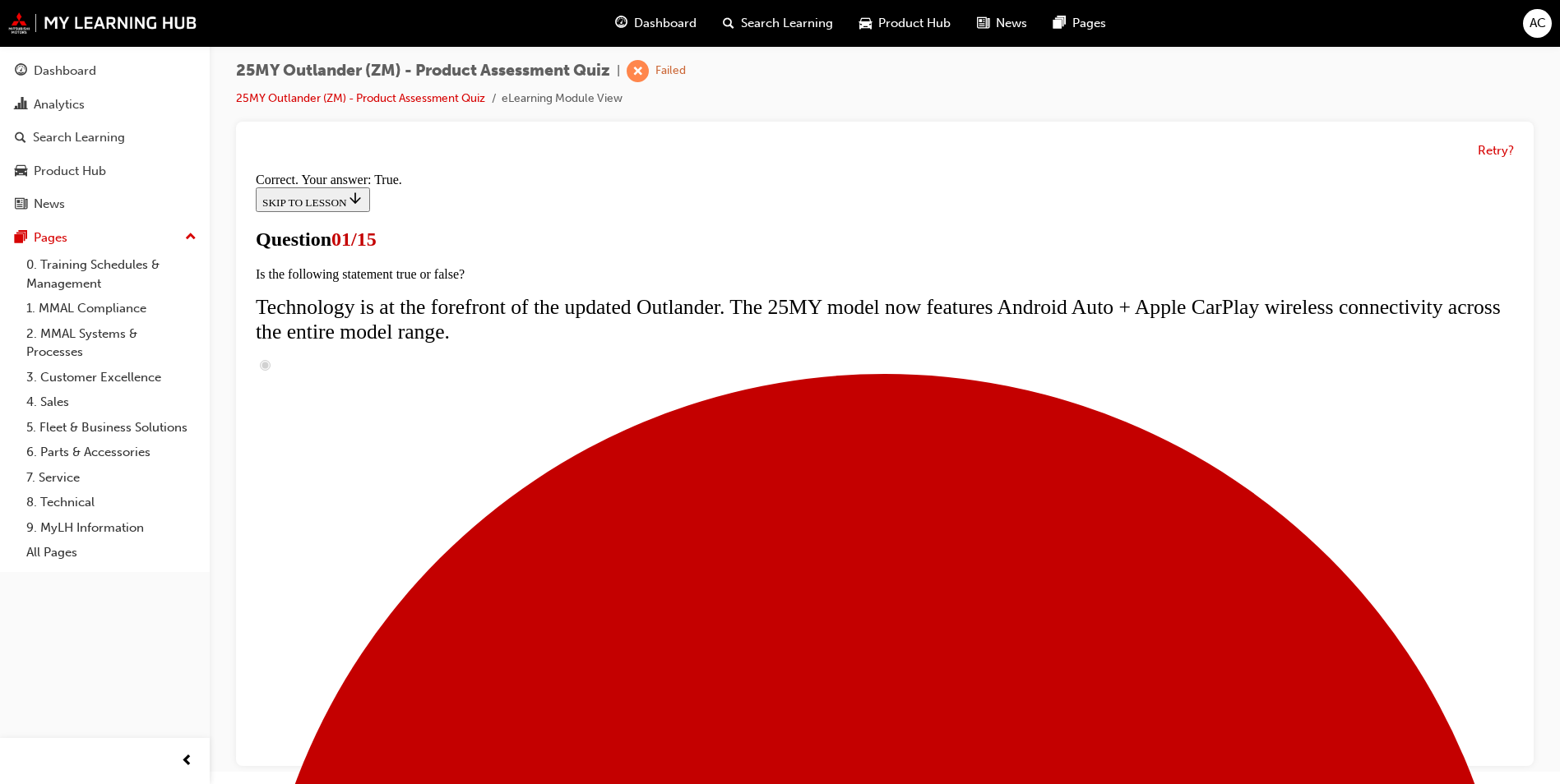
radio input "true"
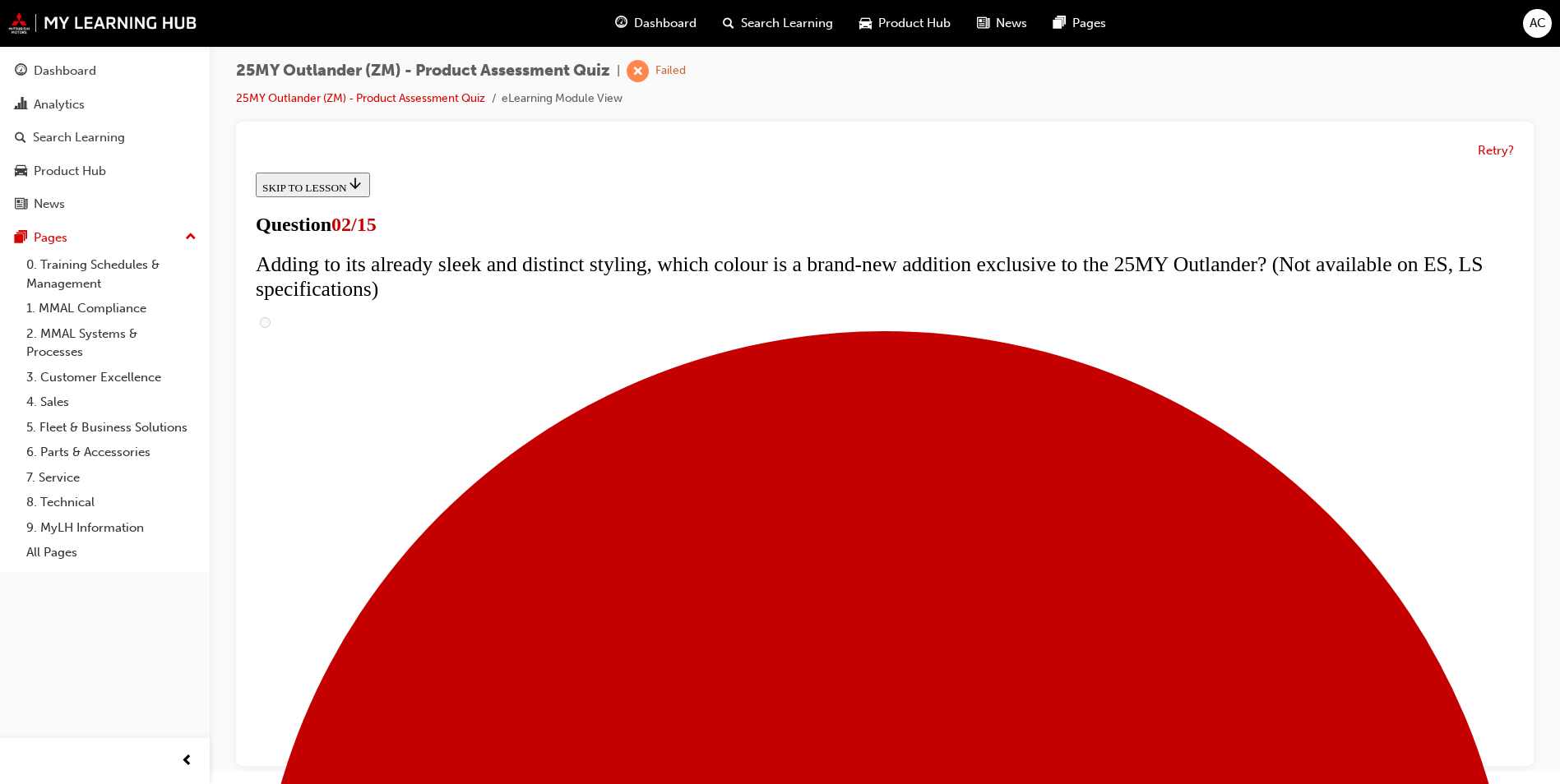
scroll to position [375, 0]
checkbox input "true"
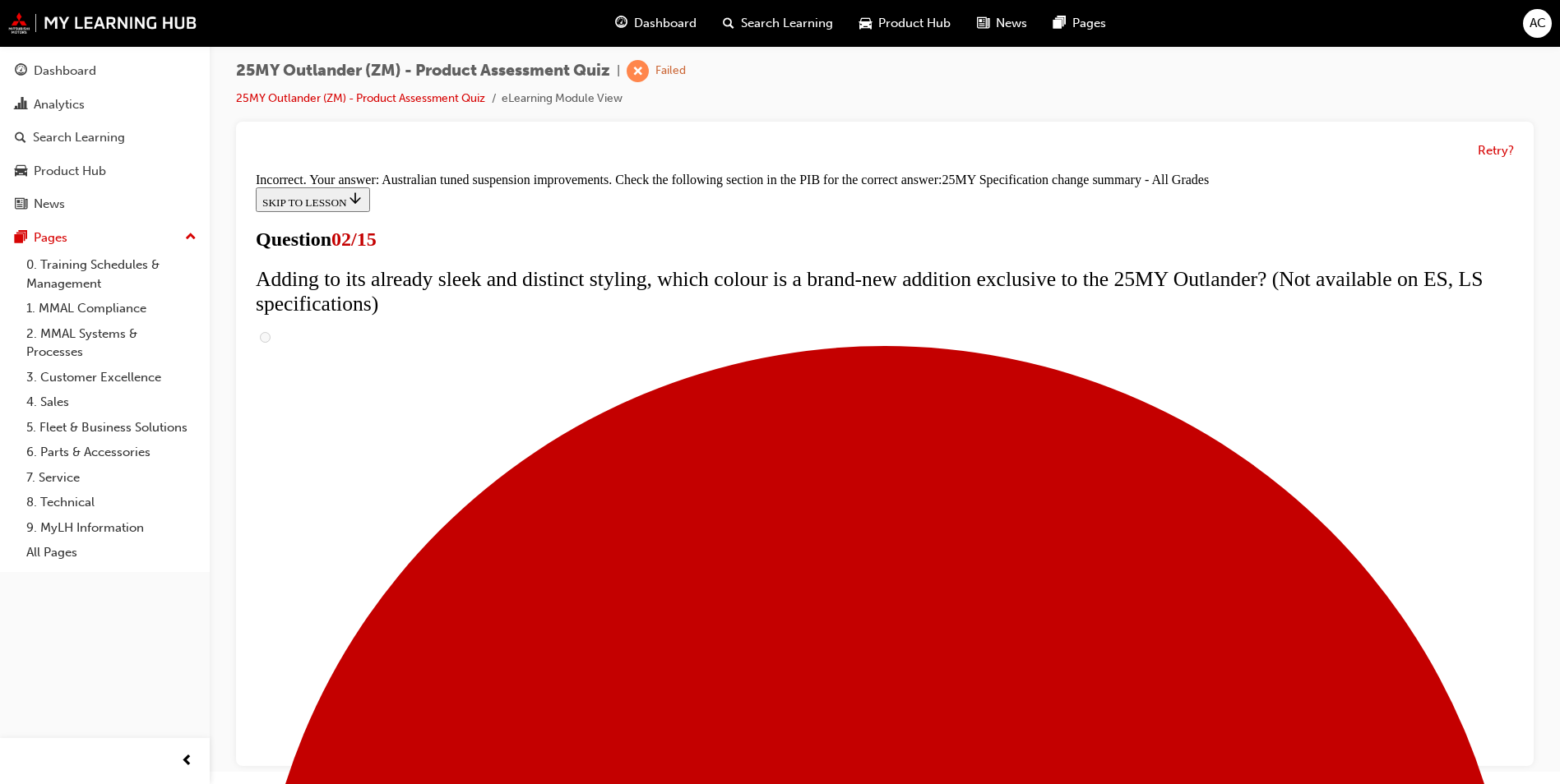
scroll to position [527, 0]
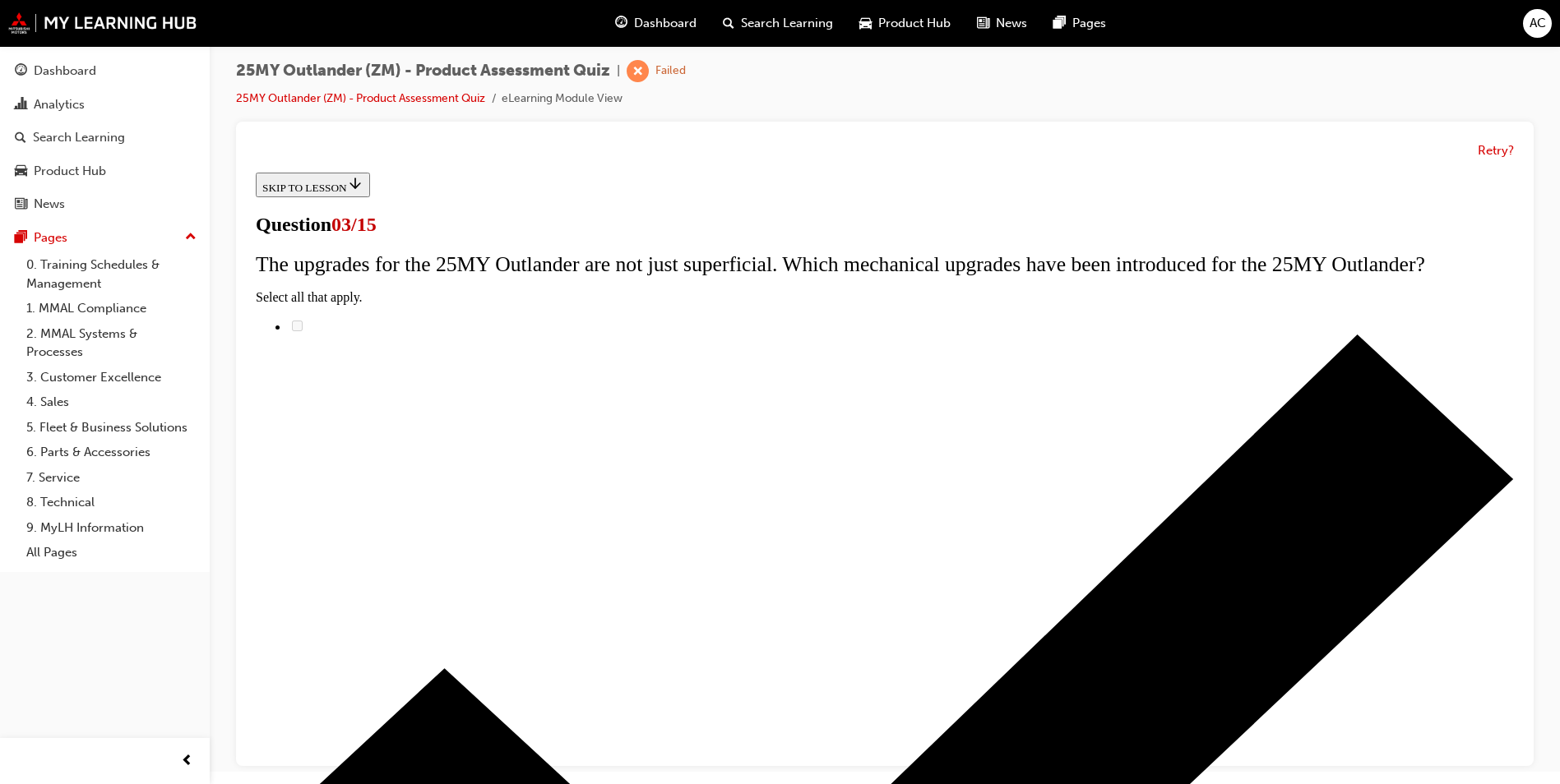
scroll to position [0, 0]
radio input "true"
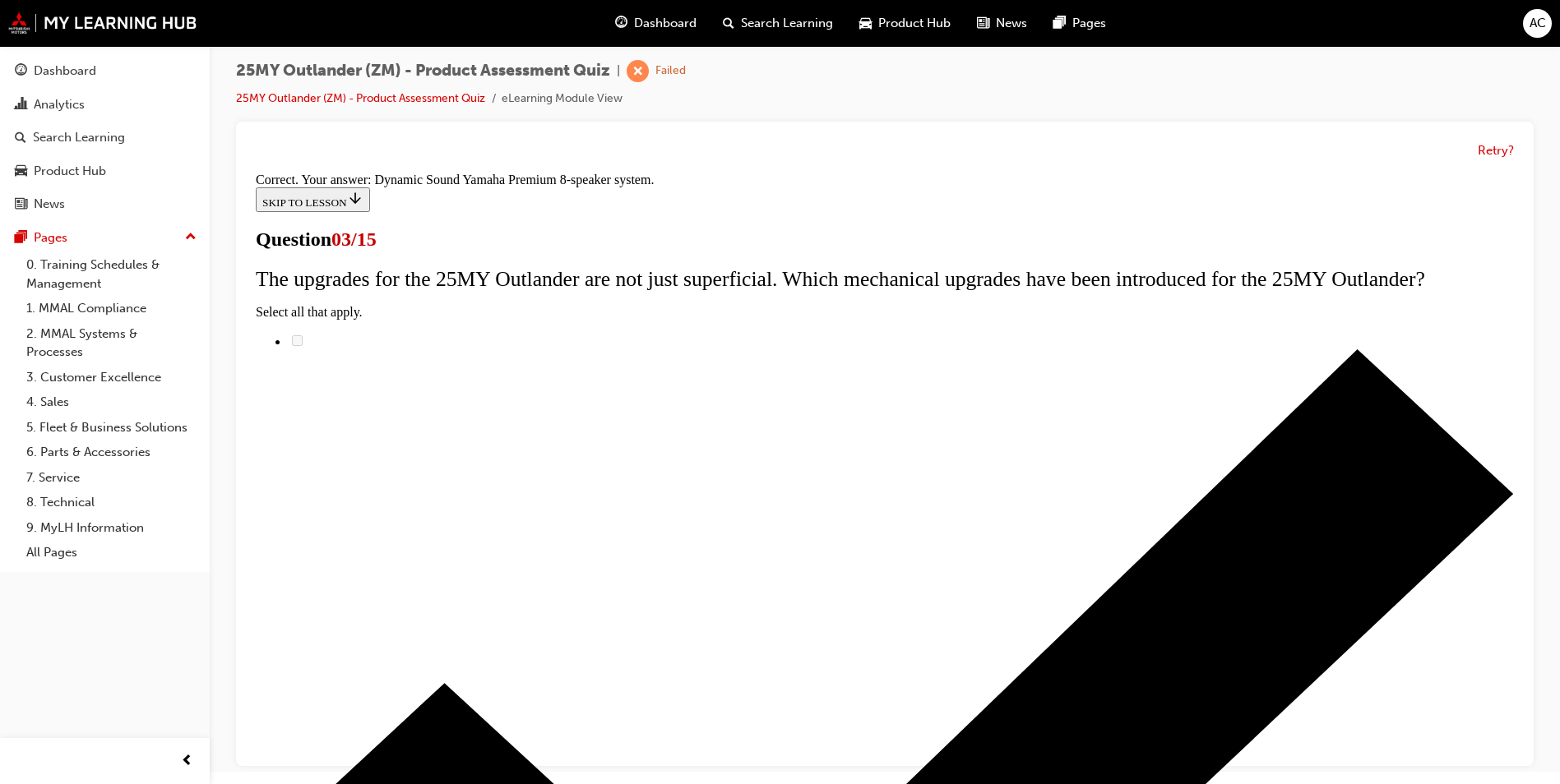
scroll to position [239, 0]
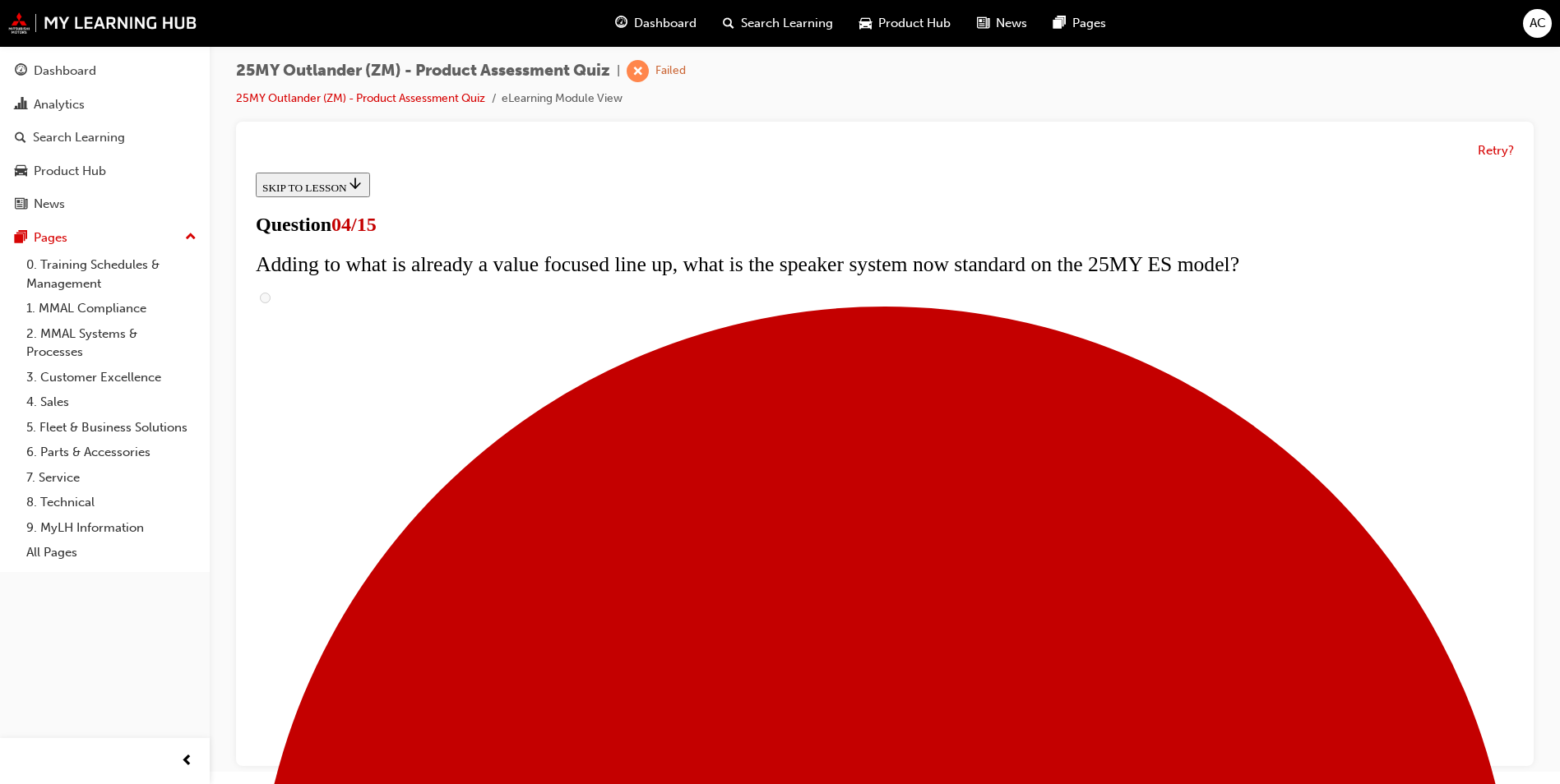
scroll to position [329, 0]
checkbox input "true"
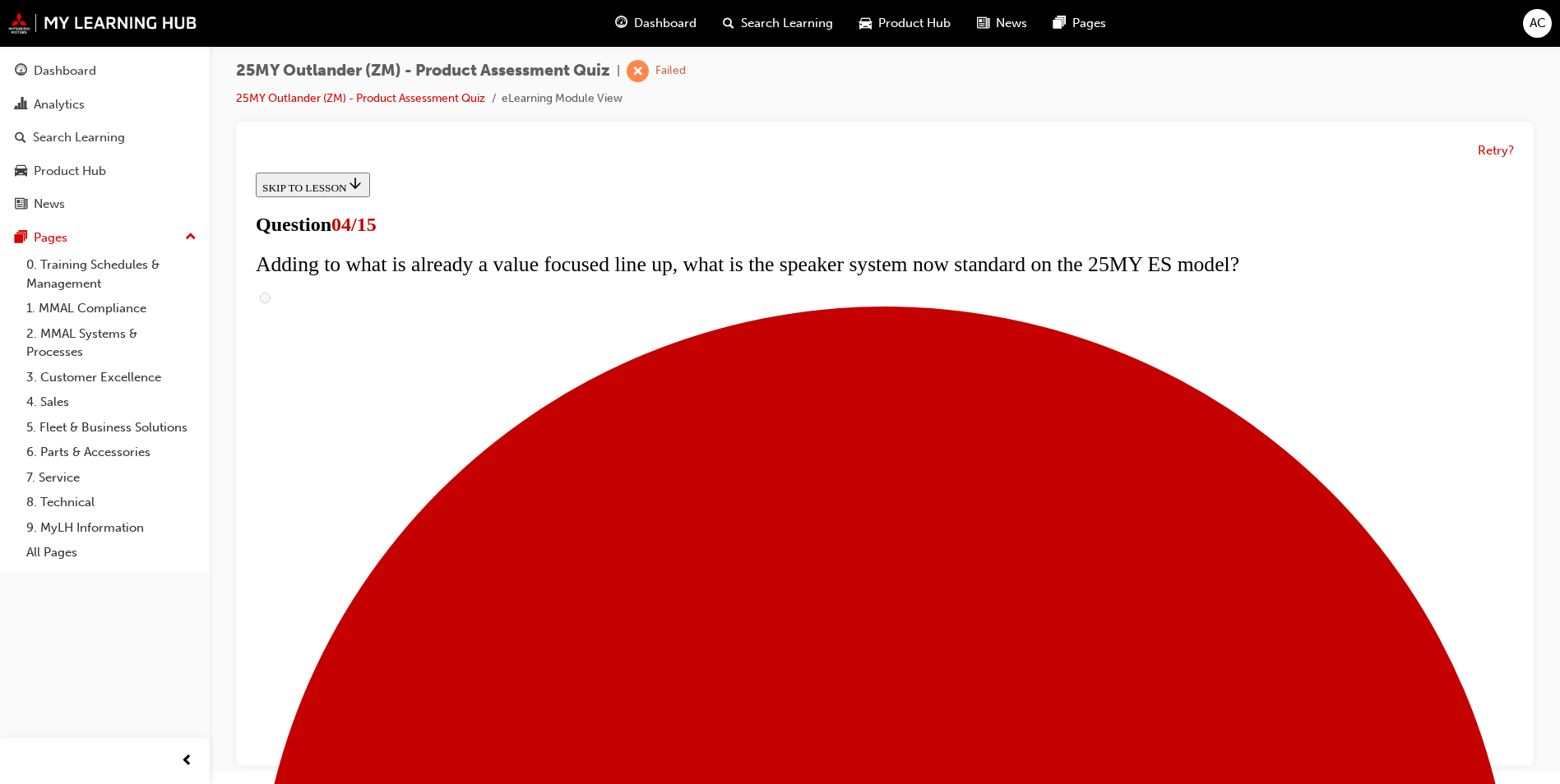
checkbox input "true"
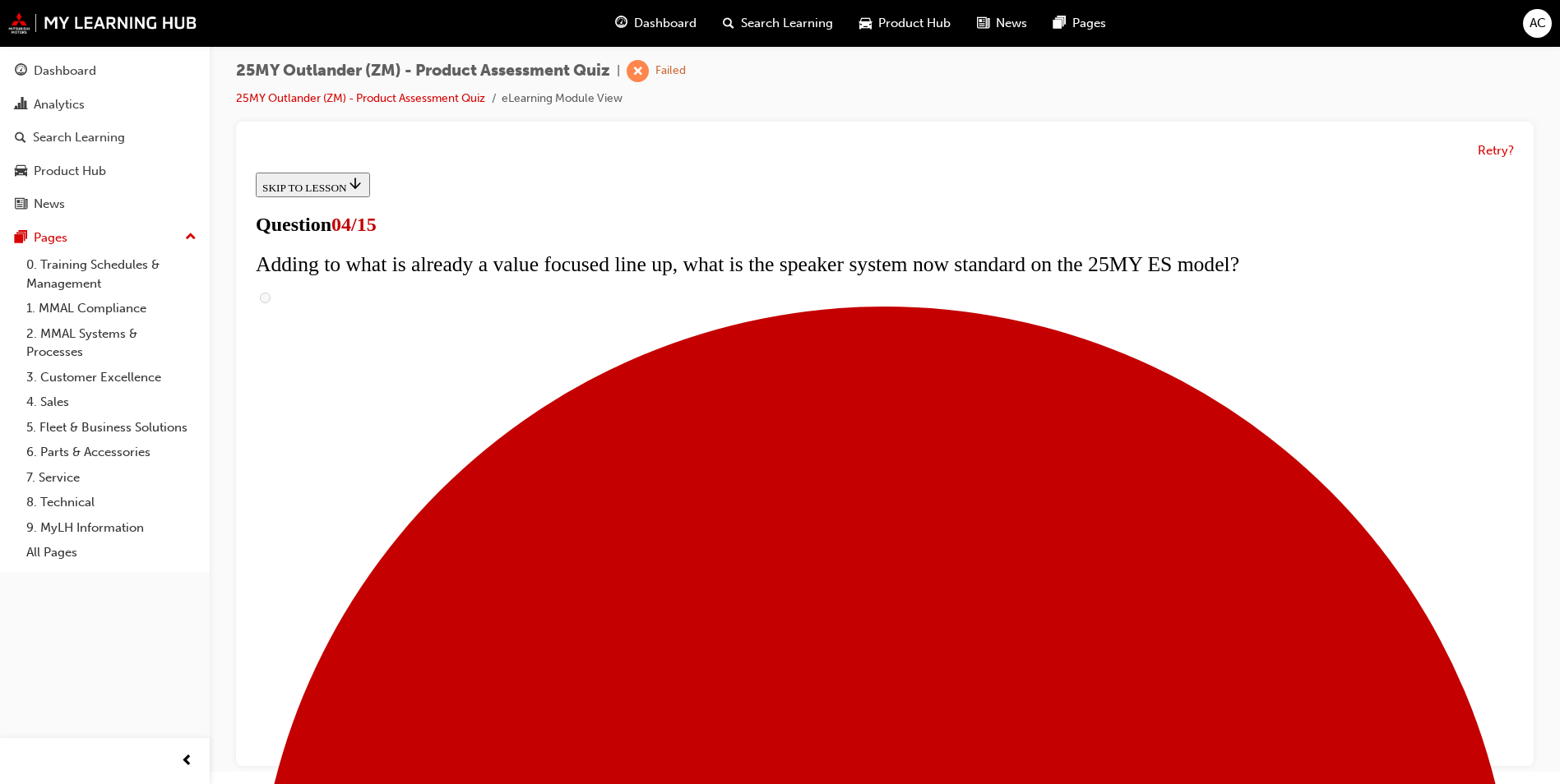
checkbox input "true"
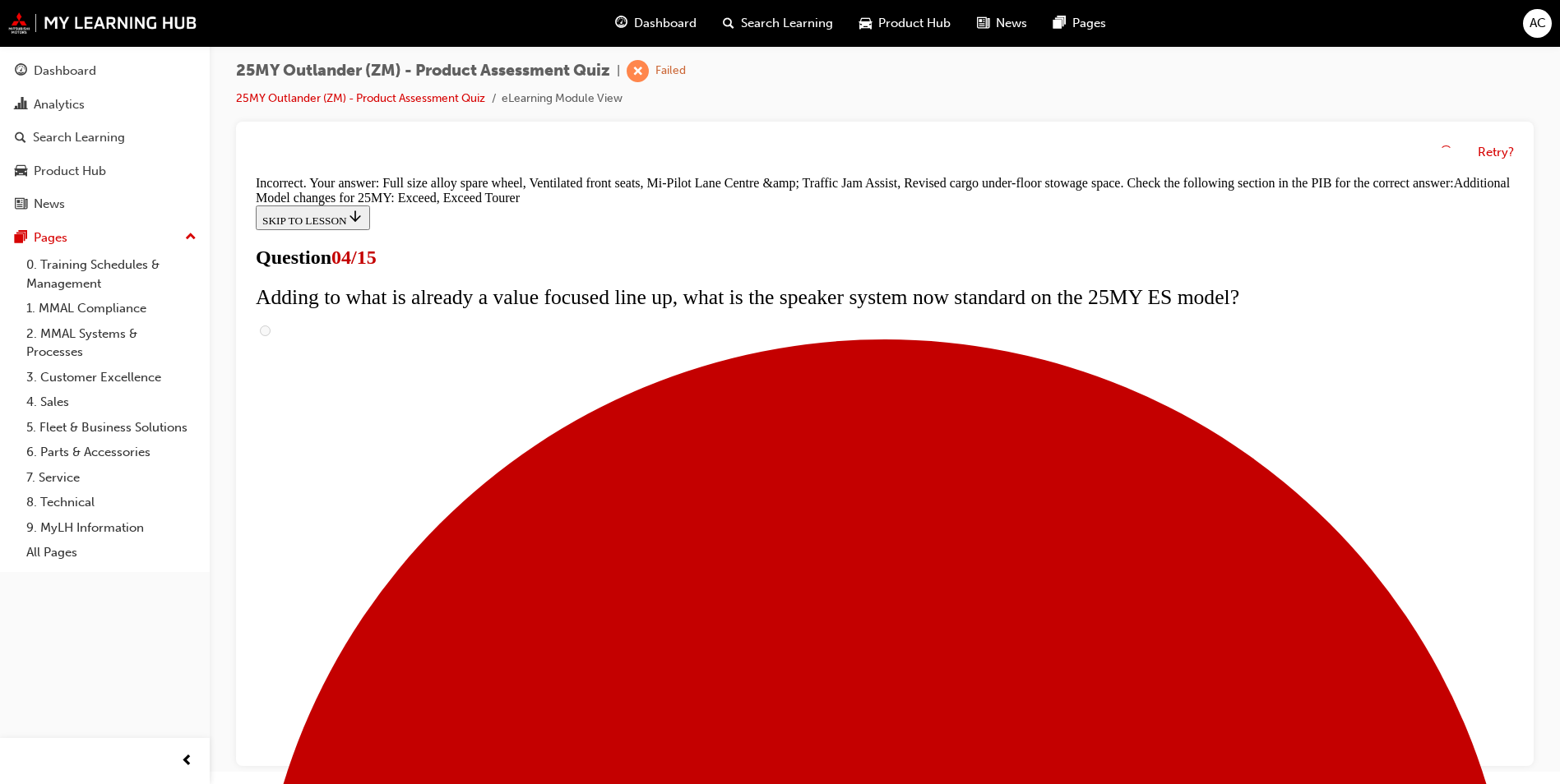
scroll to position [593, 0]
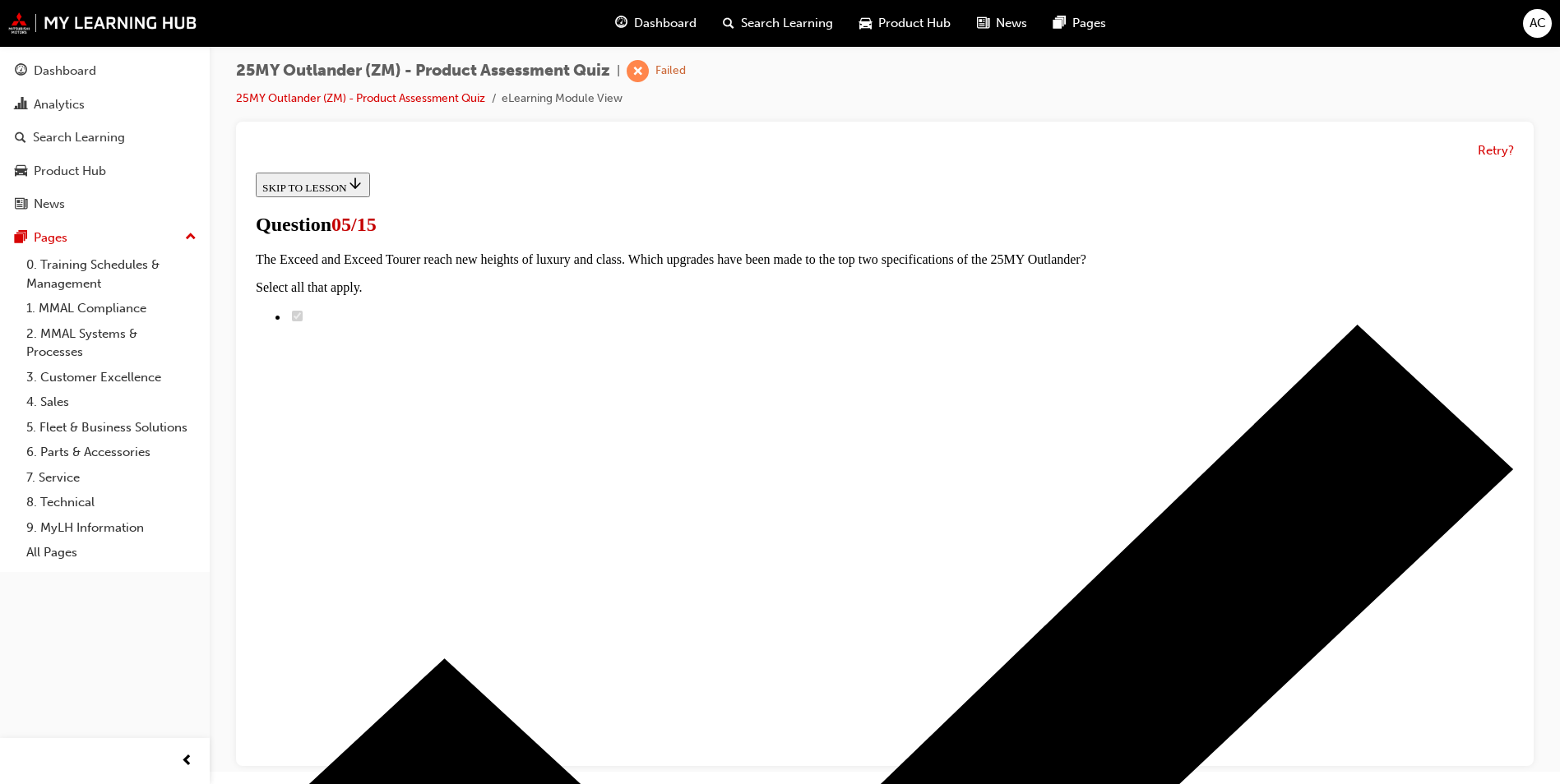
scroll to position [164, 0]
radio input "true"
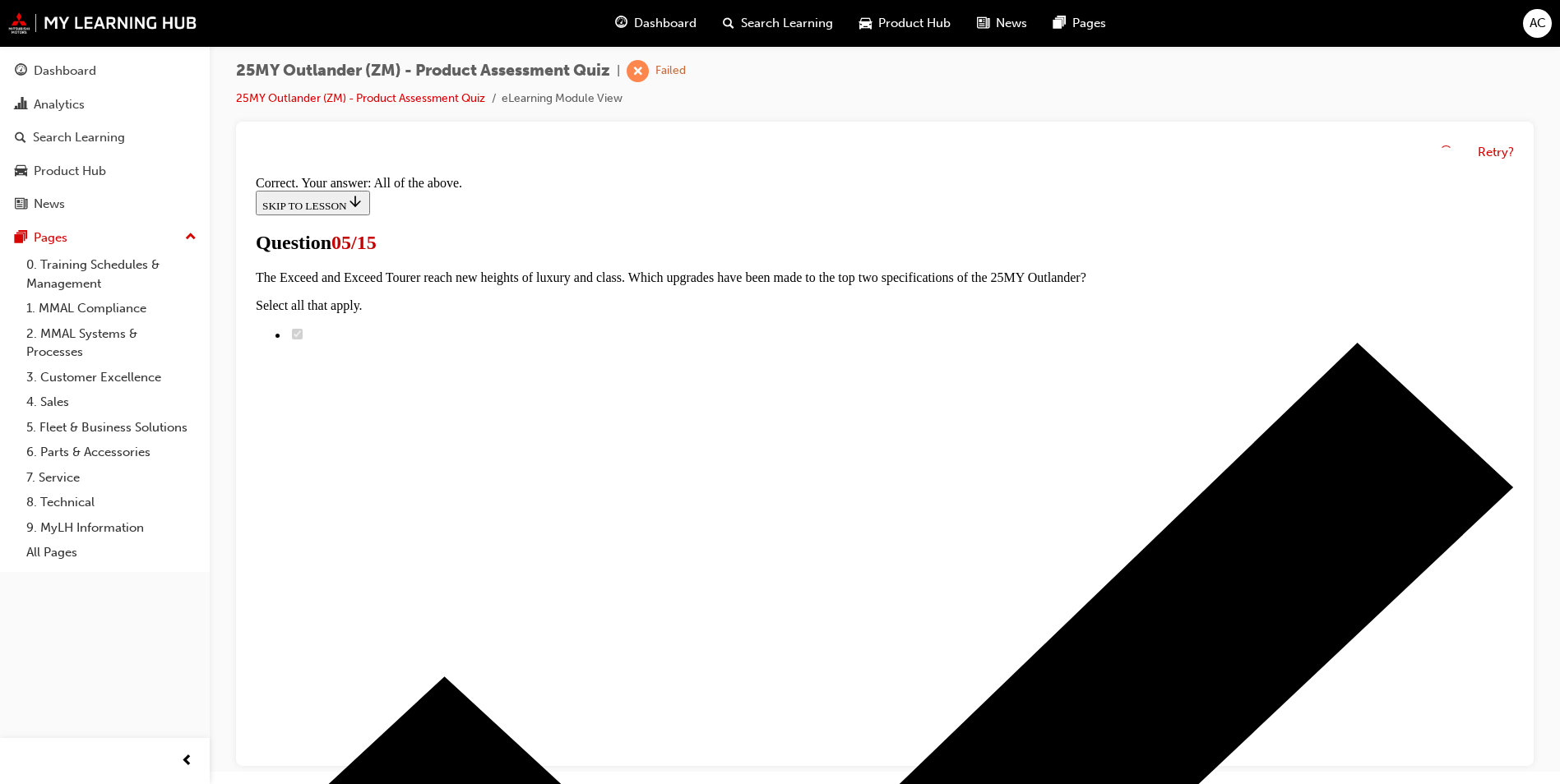
scroll to position [371, 0]
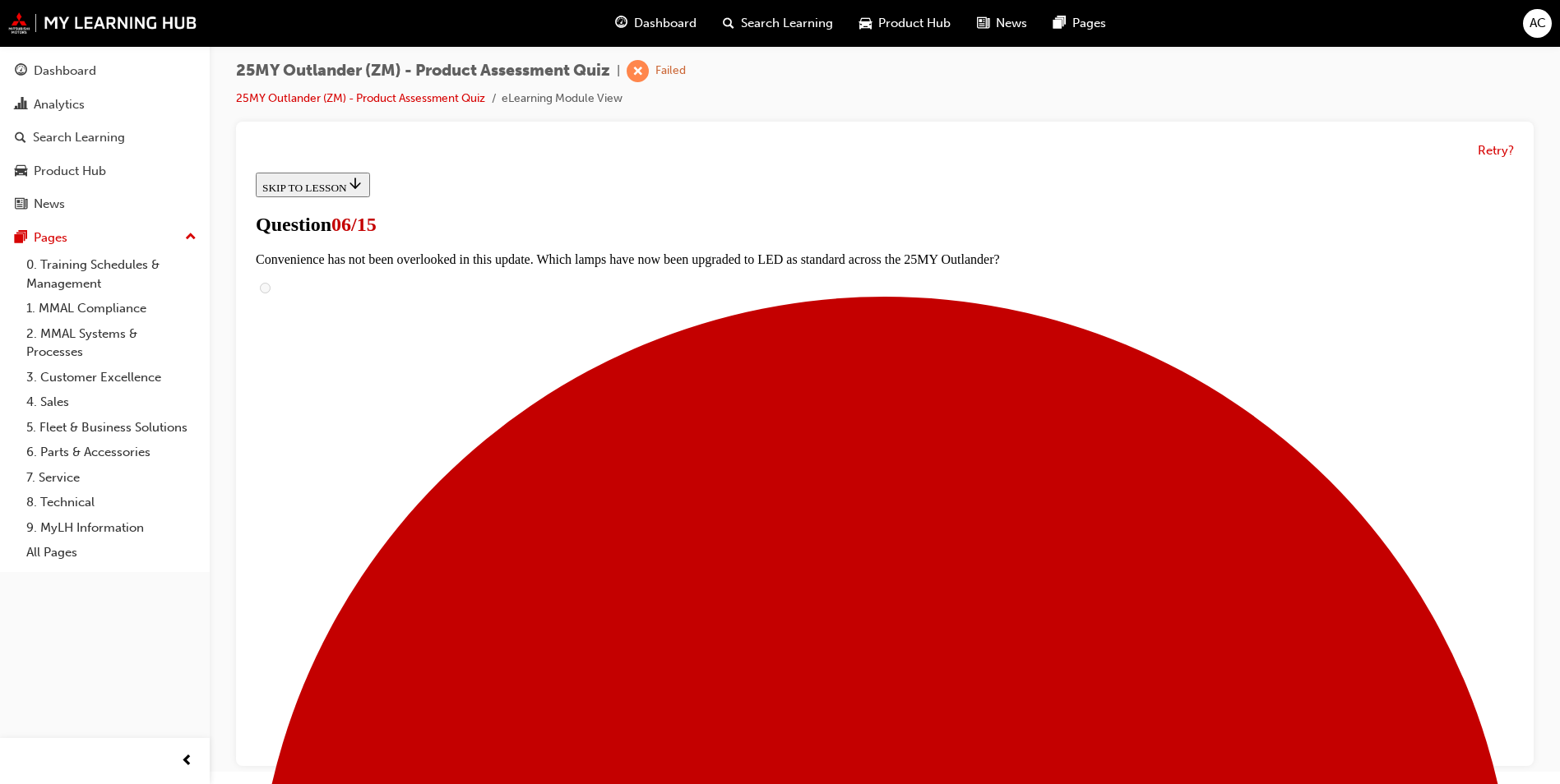
scroll to position [474, 0]
radio input "true"
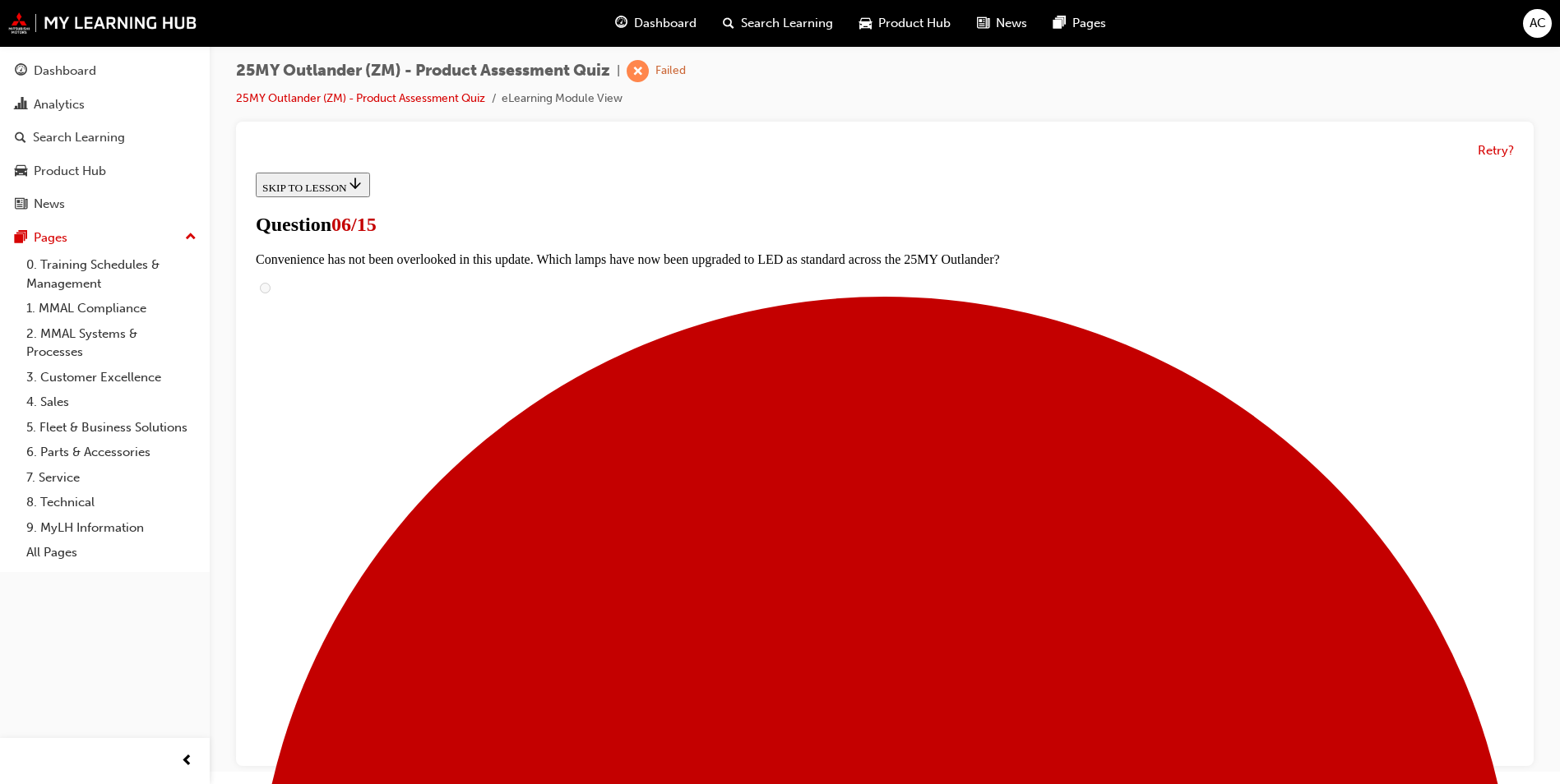
radio input "true"
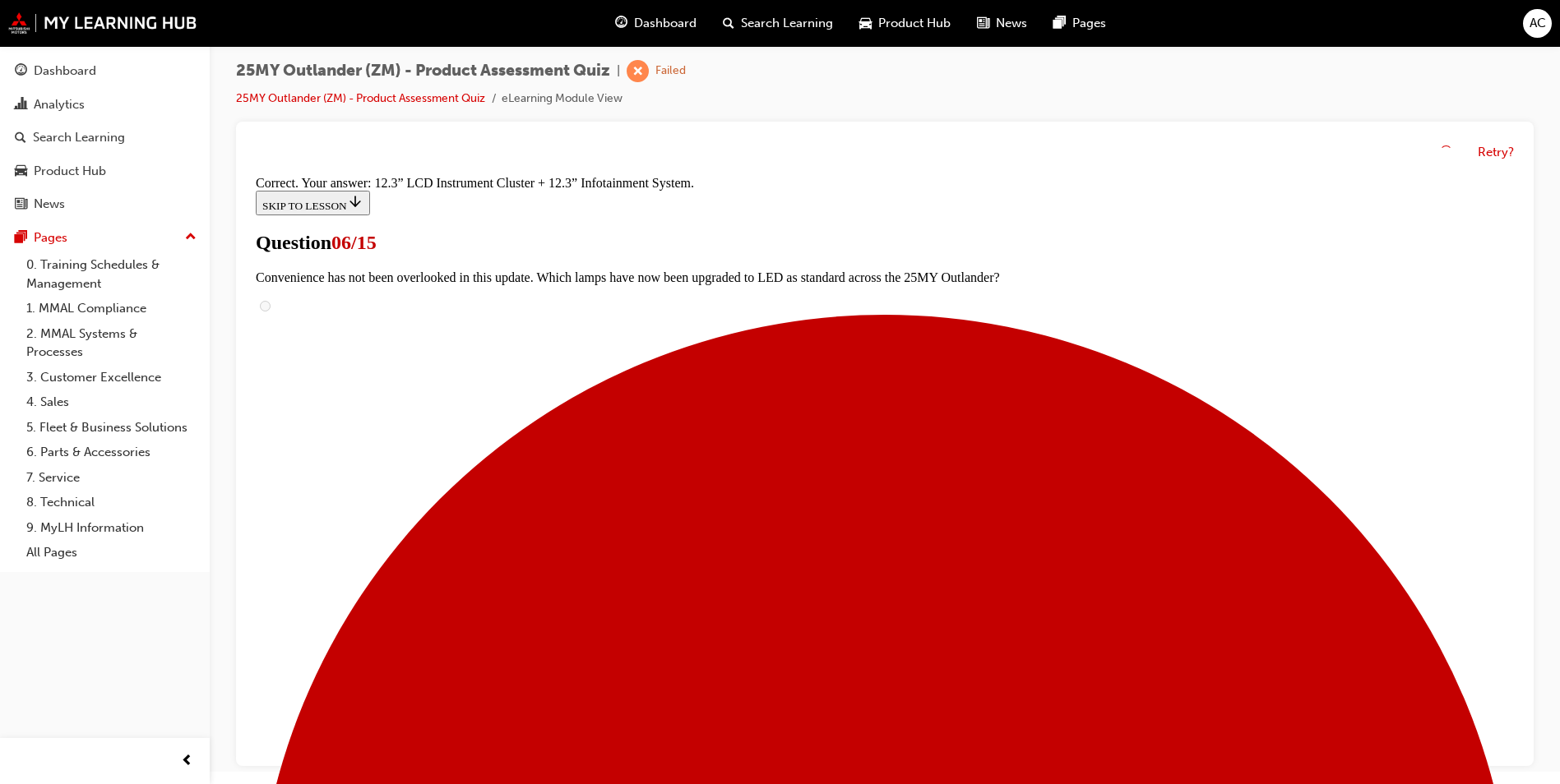
scroll to position [526, 0]
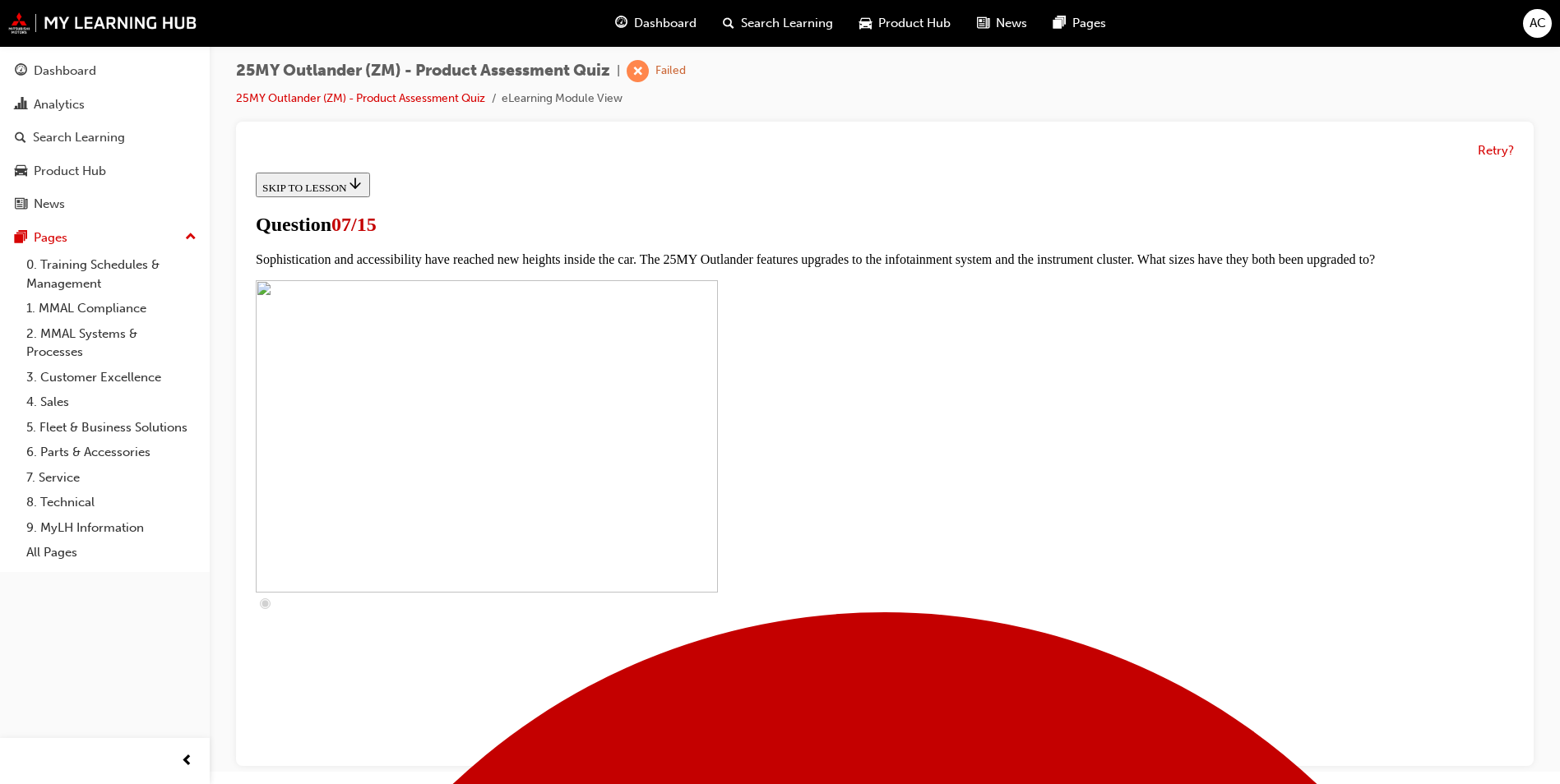
scroll to position [662, 0]
checkbox input "true"
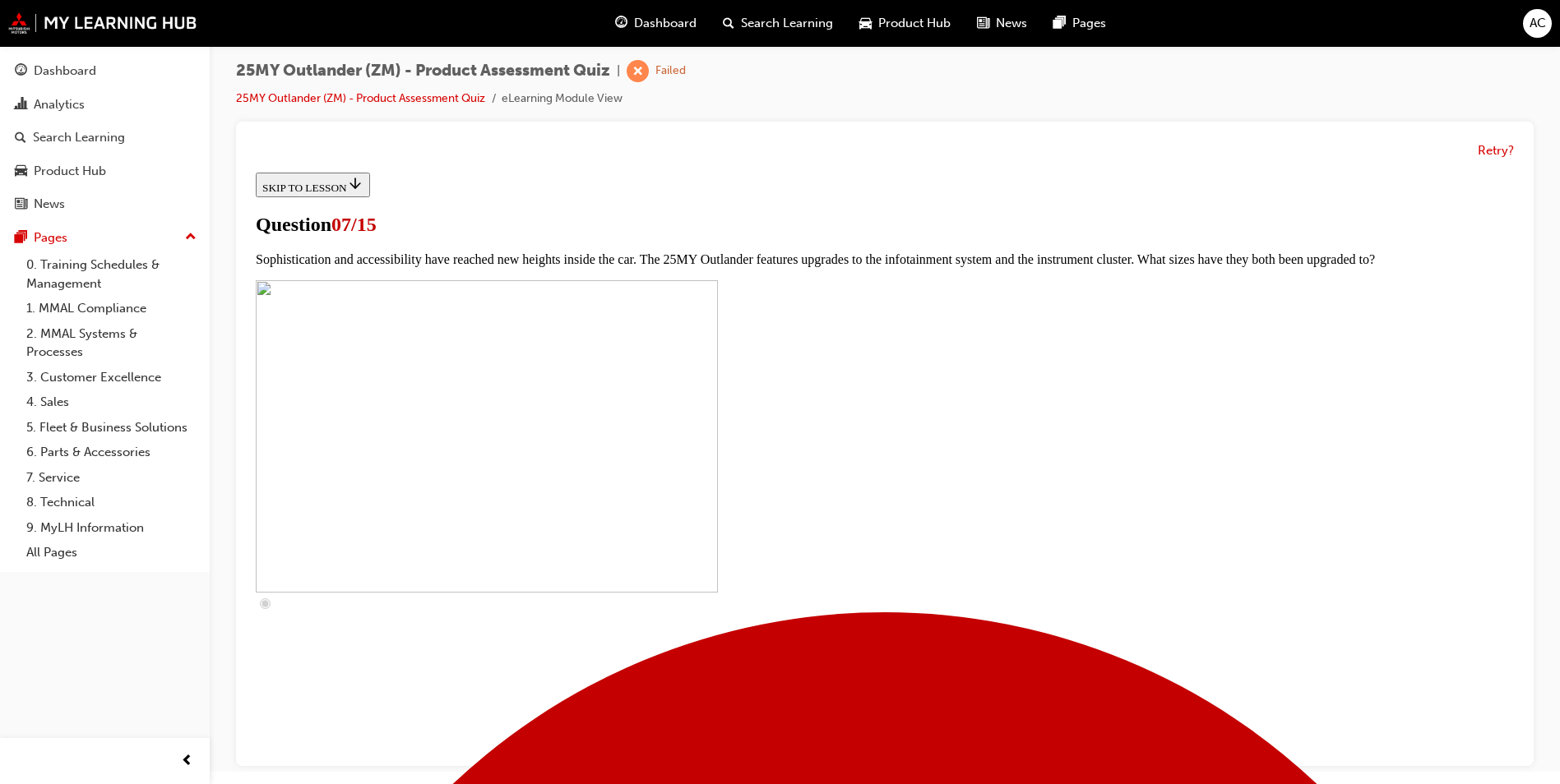
checkbox input "true"
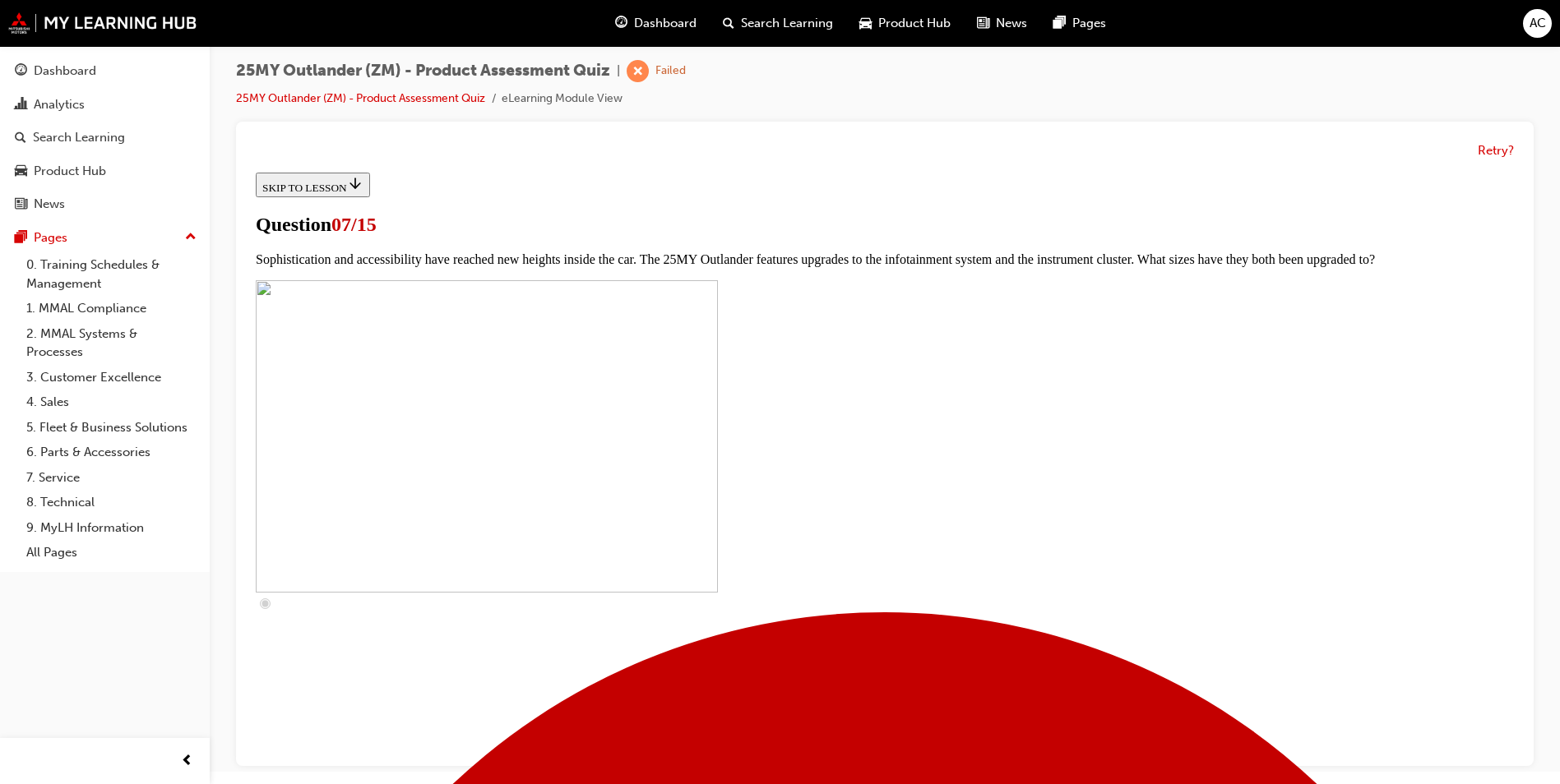
checkbox input "true"
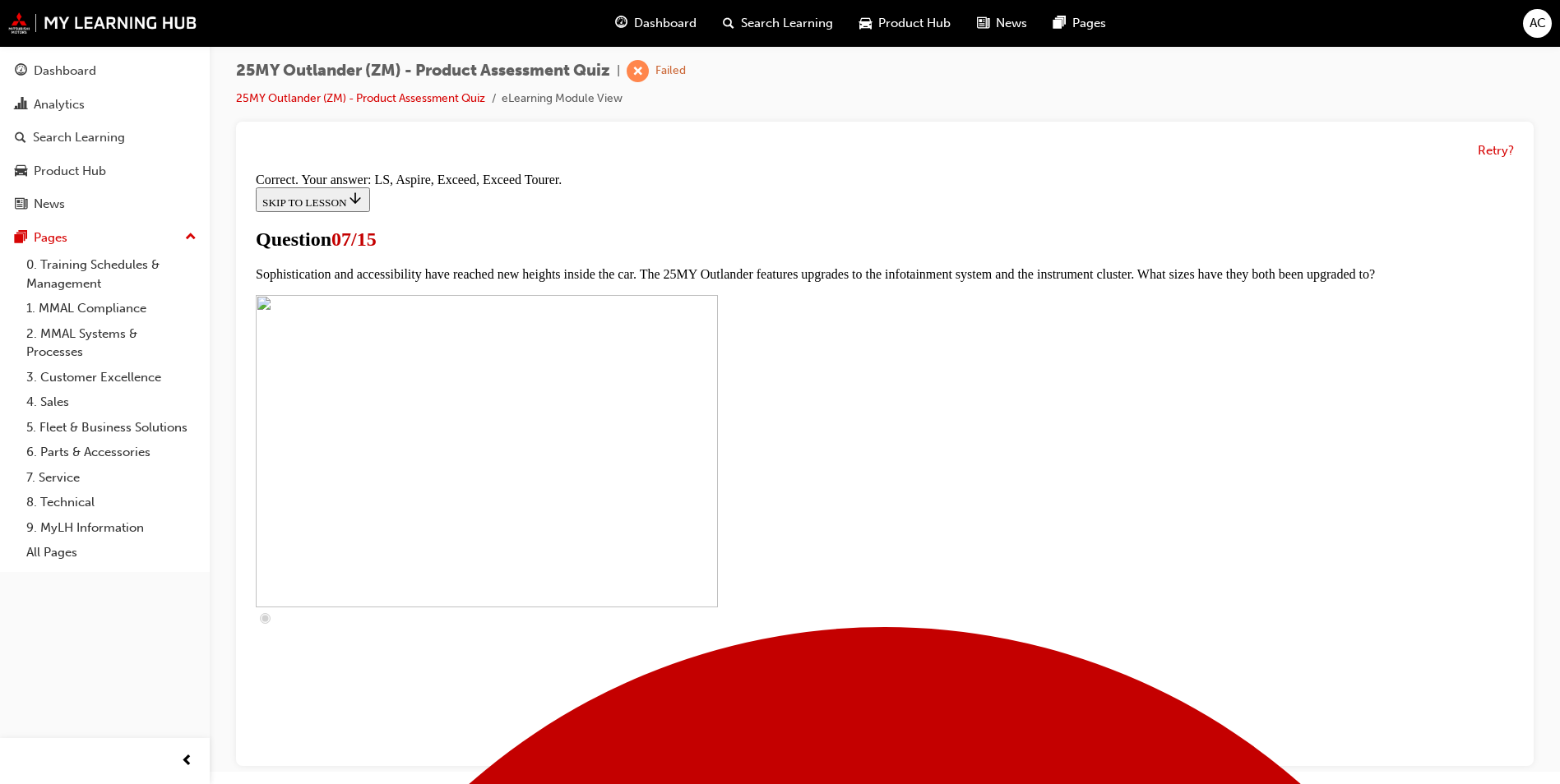
scroll to position [713, 0]
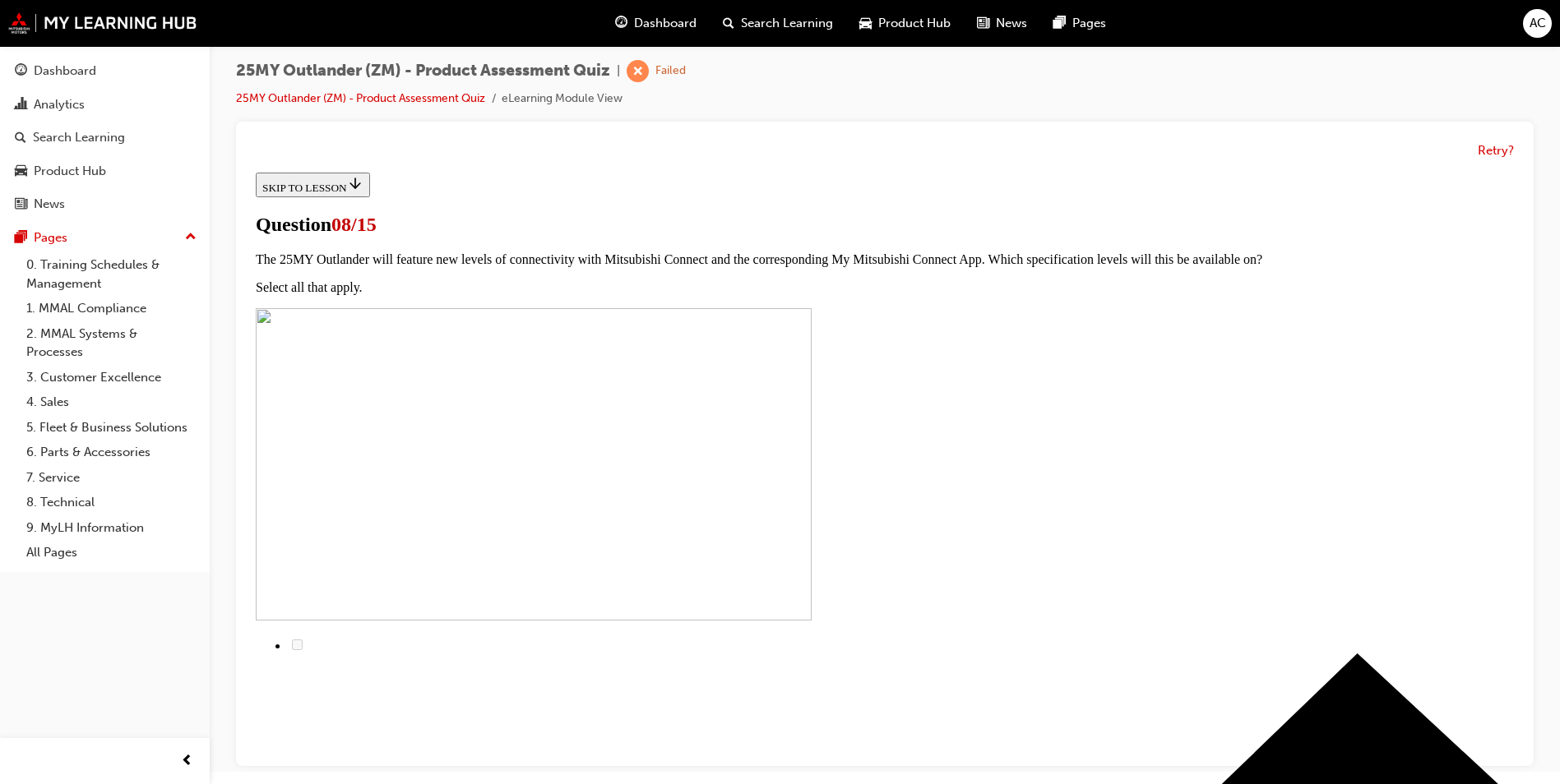
scroll to position [0, 0]
radio input "true"
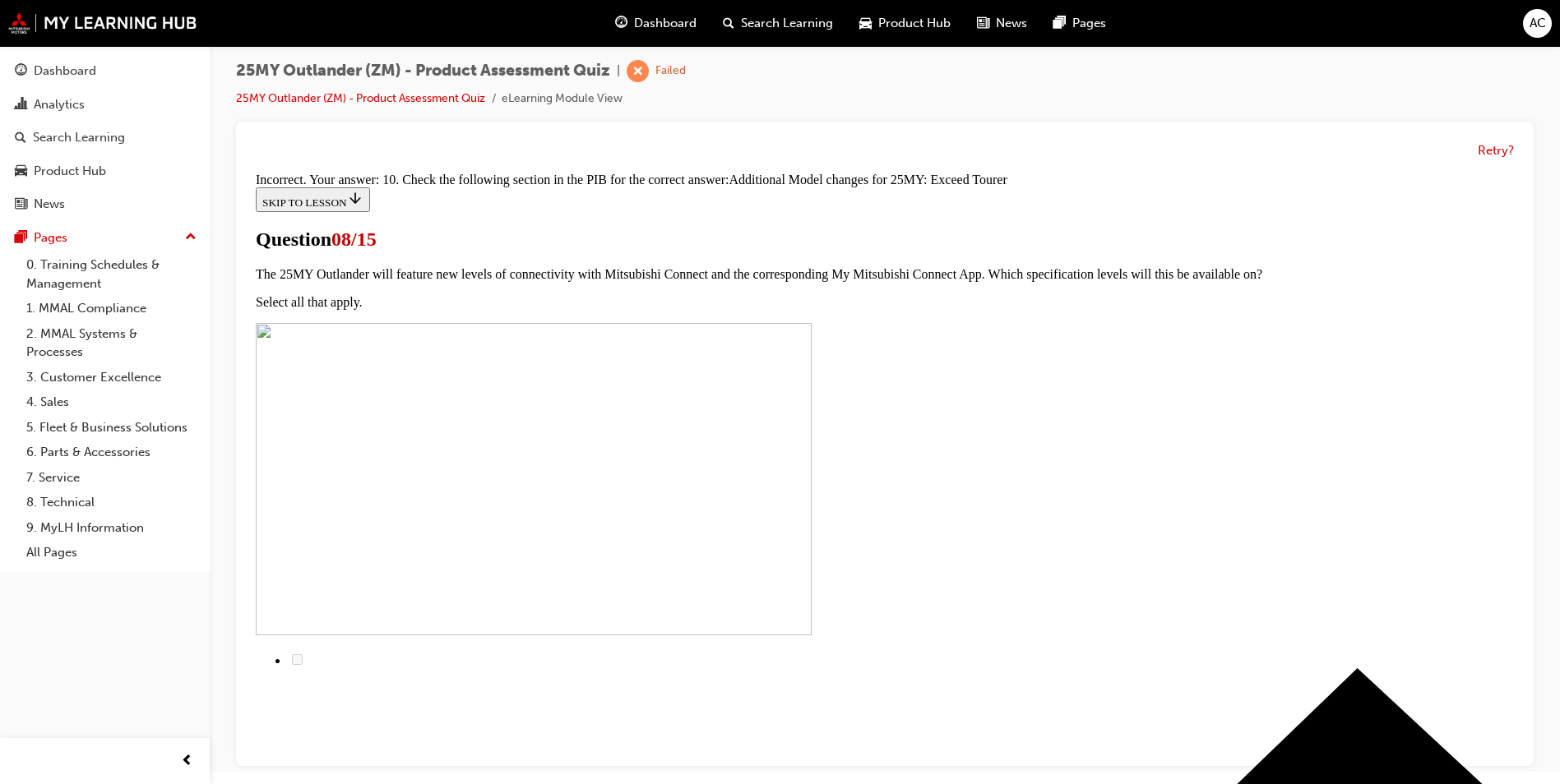
scroll to position [340, 0]
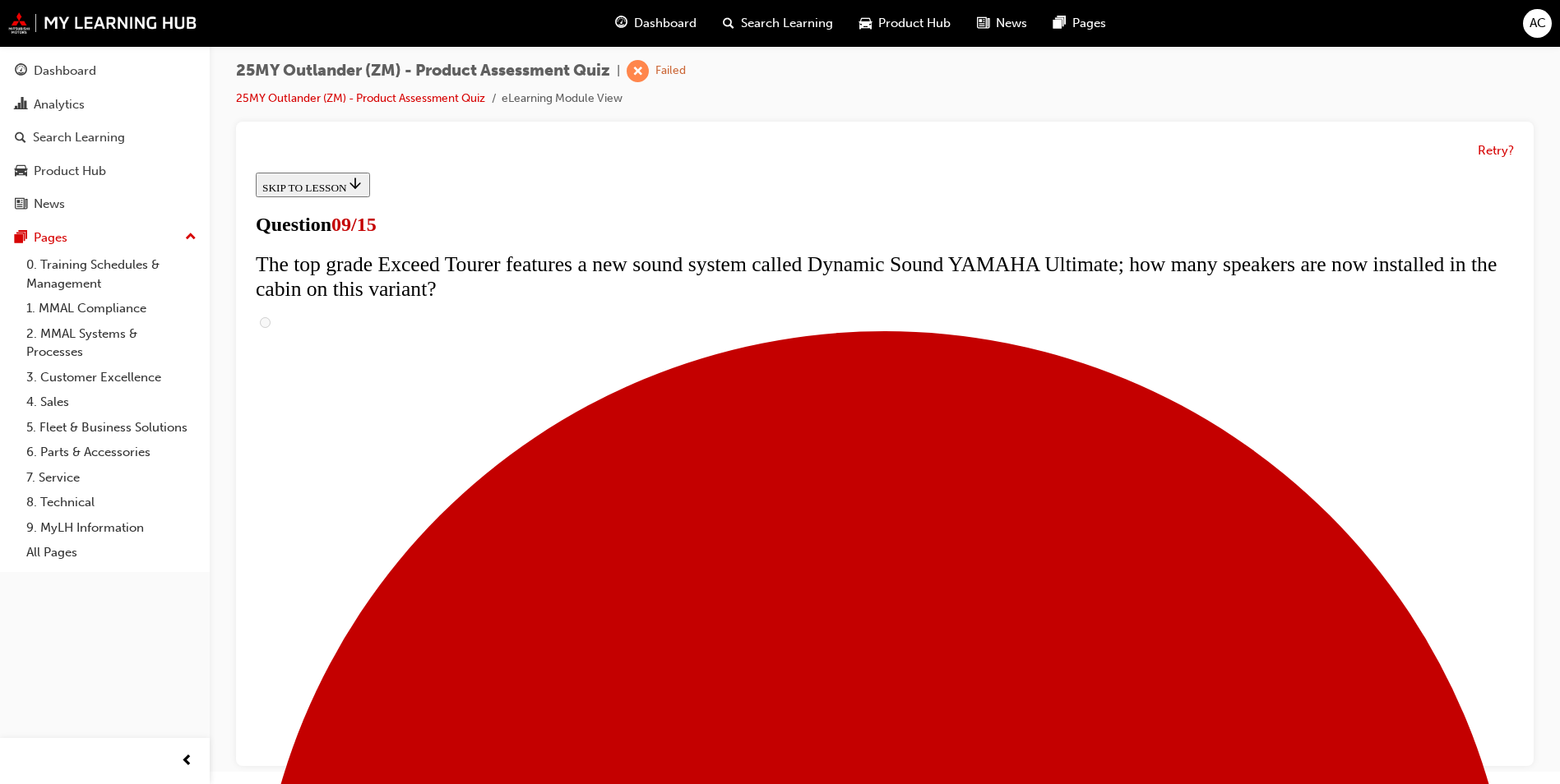
scroll to position [658, 0]
radio input "true"
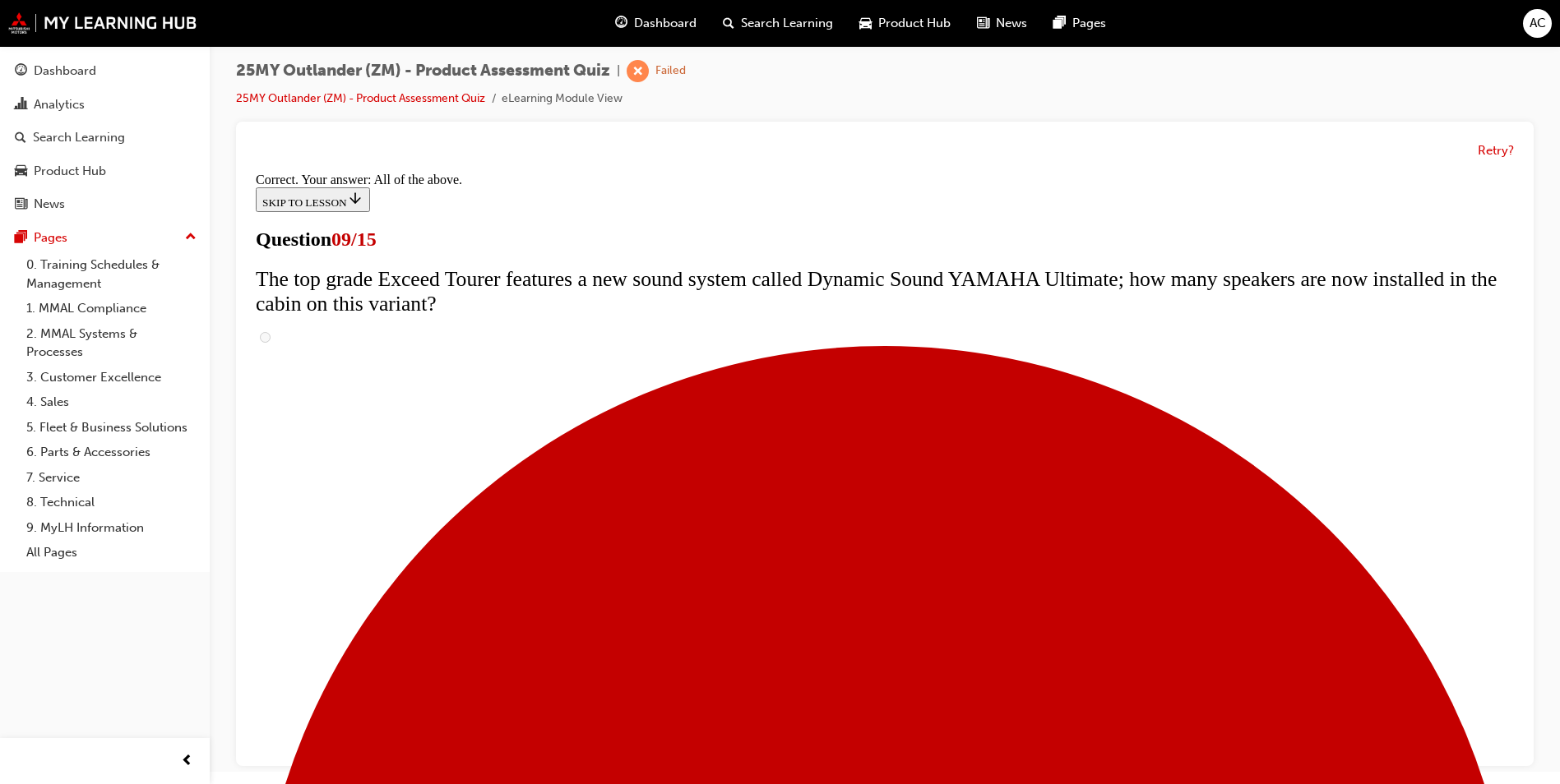
scroll to position [827, 0]
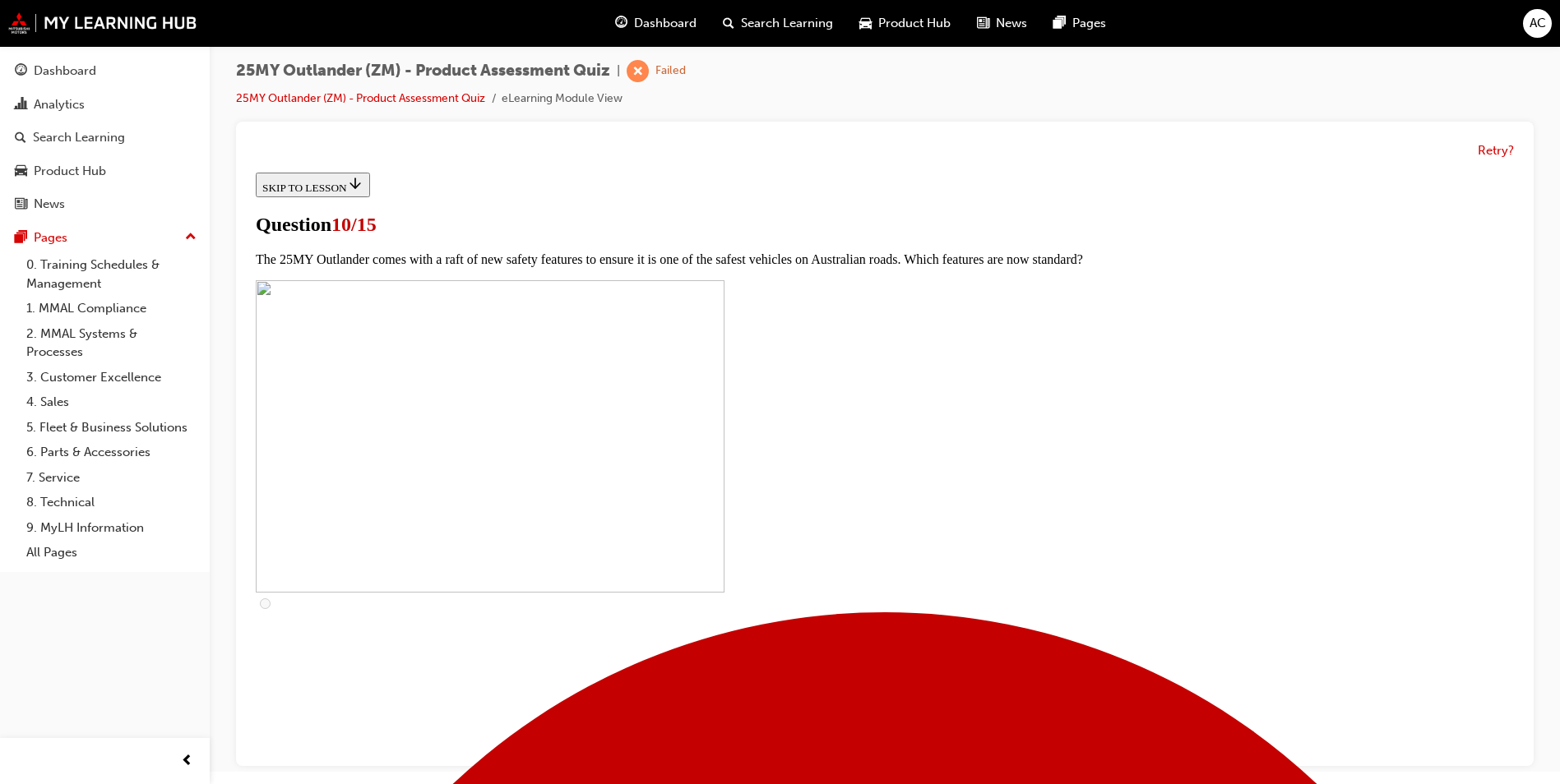
scroll to position [493, 0]
checkbox input "true"
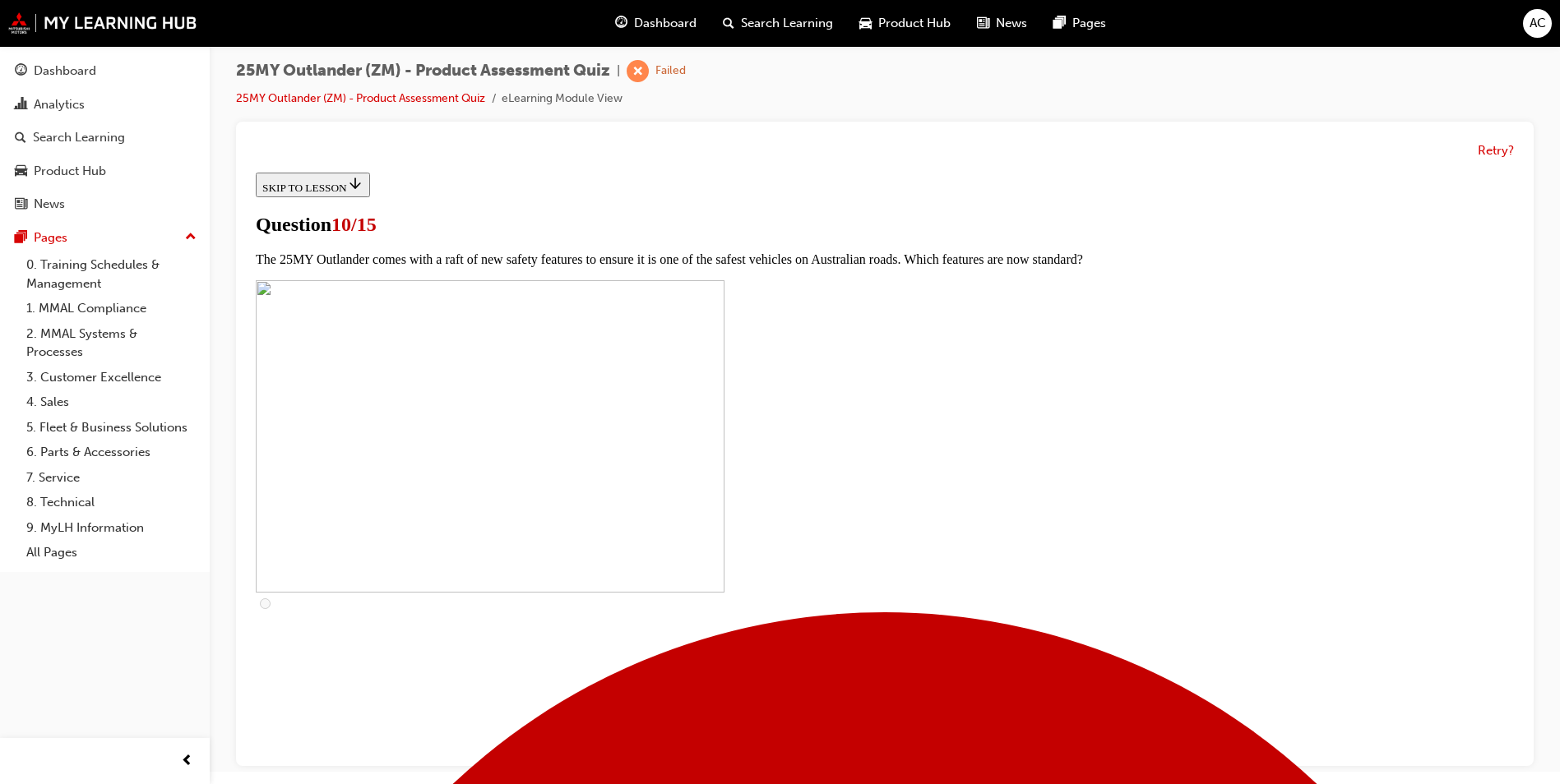
checkbox input "true"
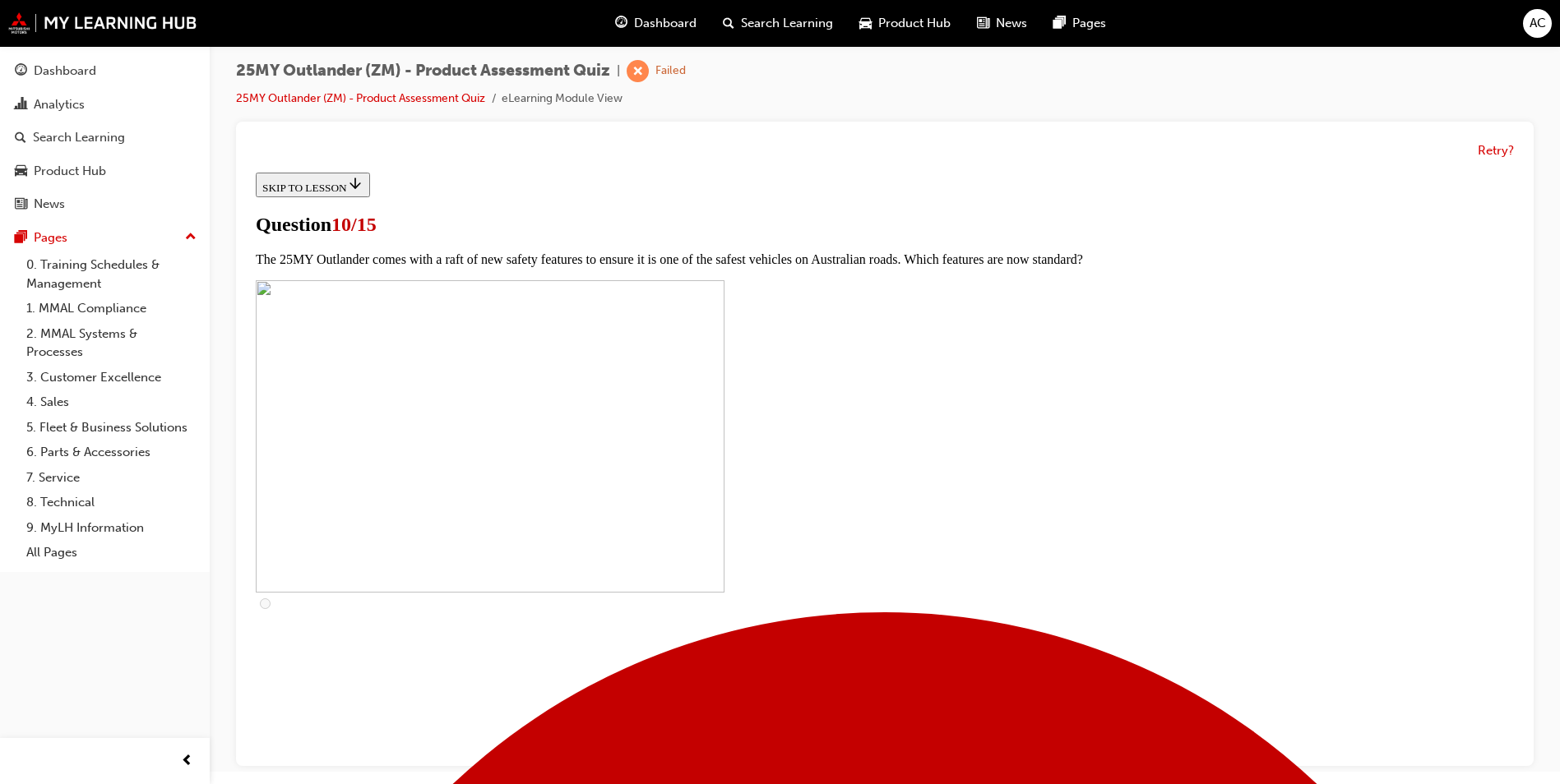
drag, startPoint x: 777, startPoint y: 629, endPoint x: 726, endPoint y: 632, distance: 51.1
checkbox input "true"
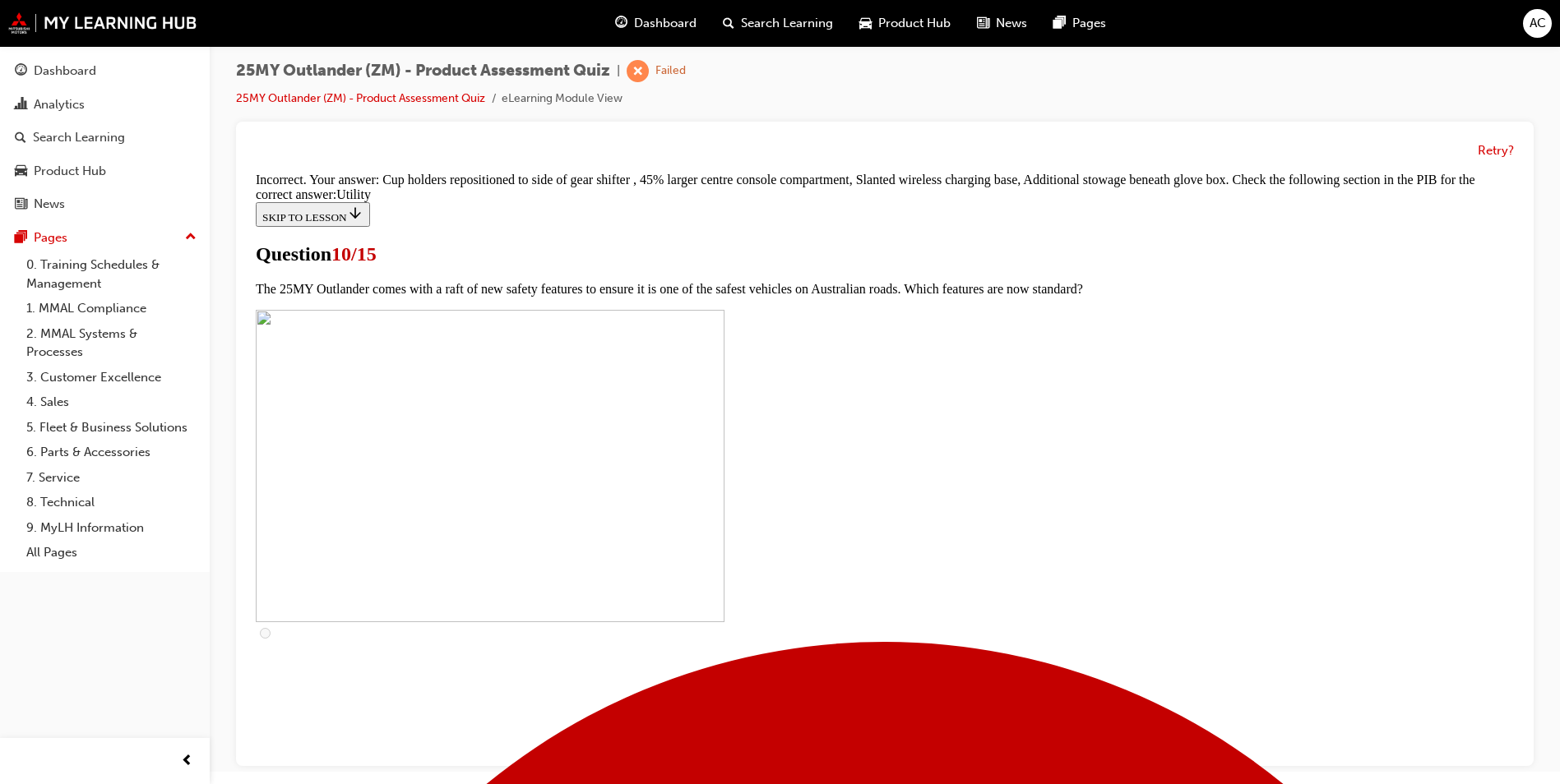
scroll to position [774, 0]
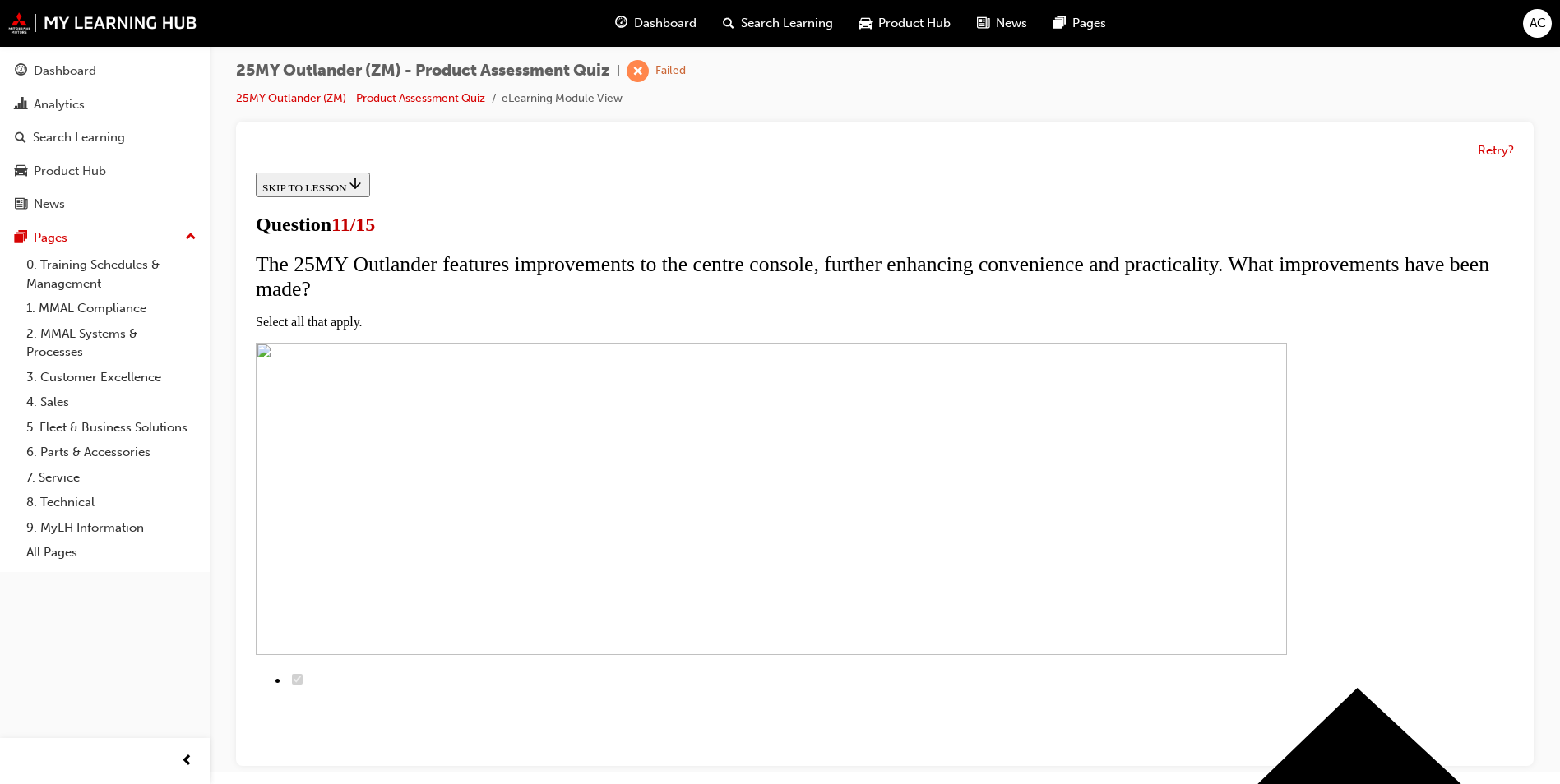
scroll to position [247, 0]
checkbox input "true"
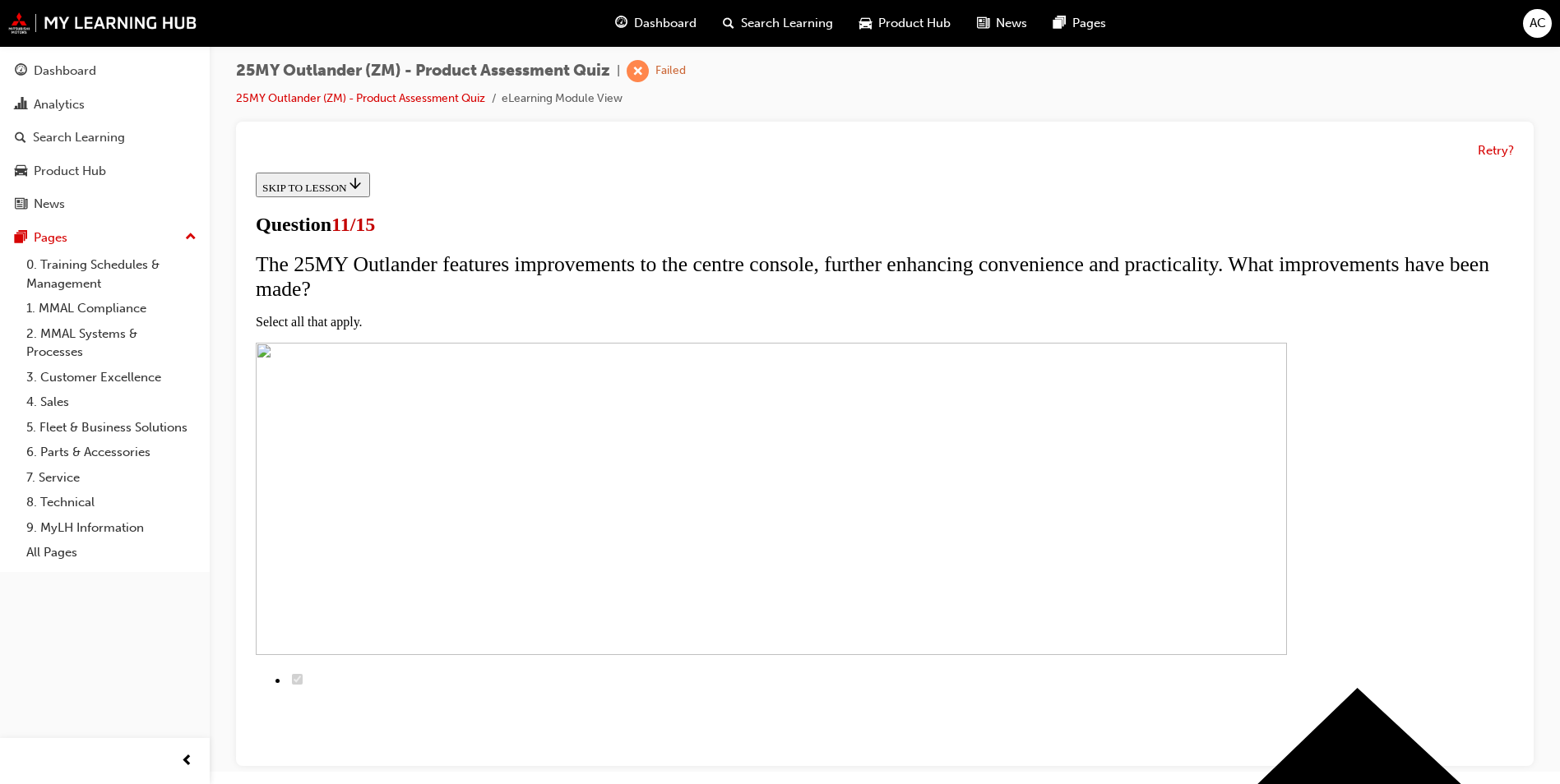
checkbox input "true"
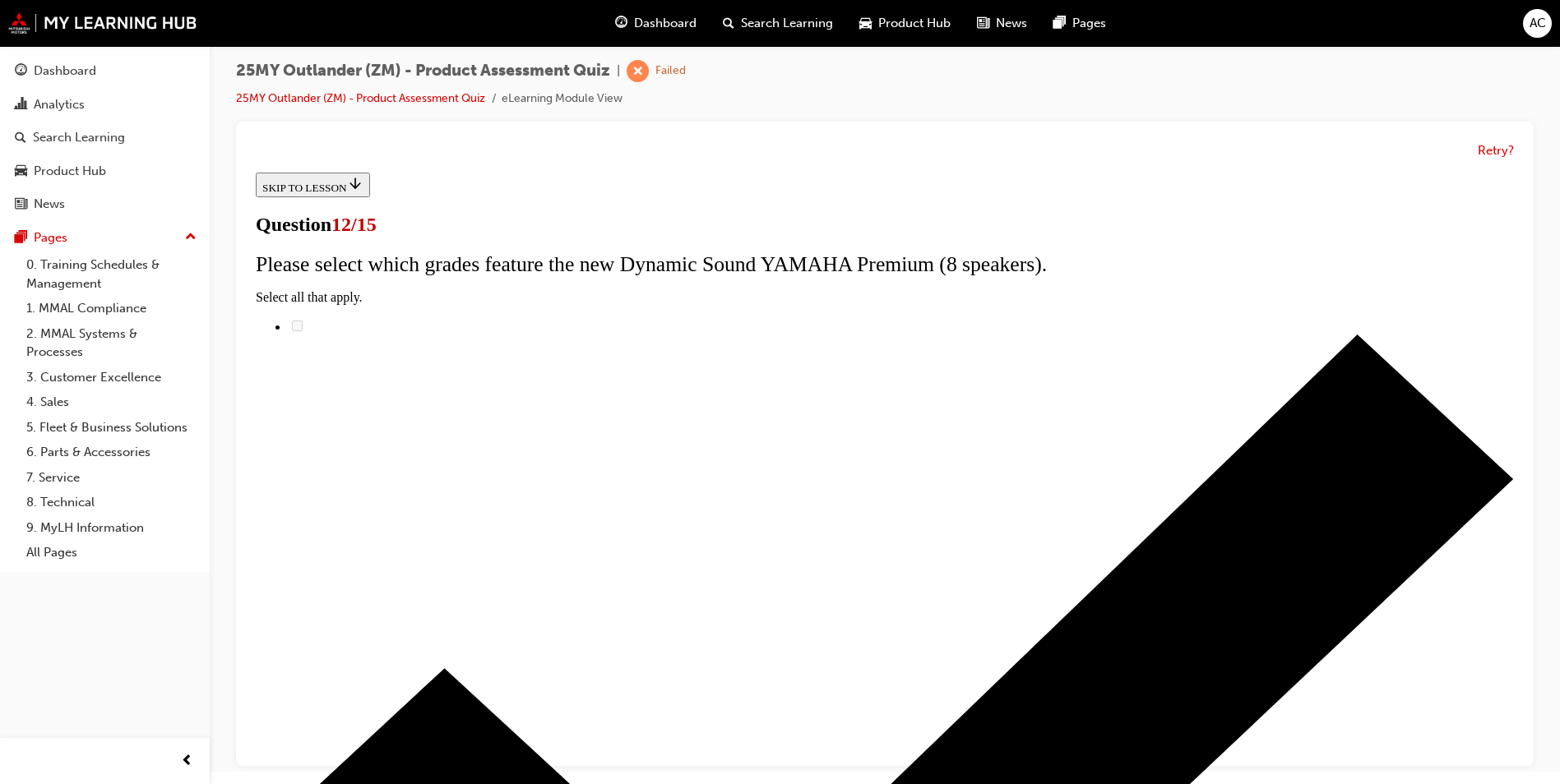
scroll to position [112, 0]
radio input "true"
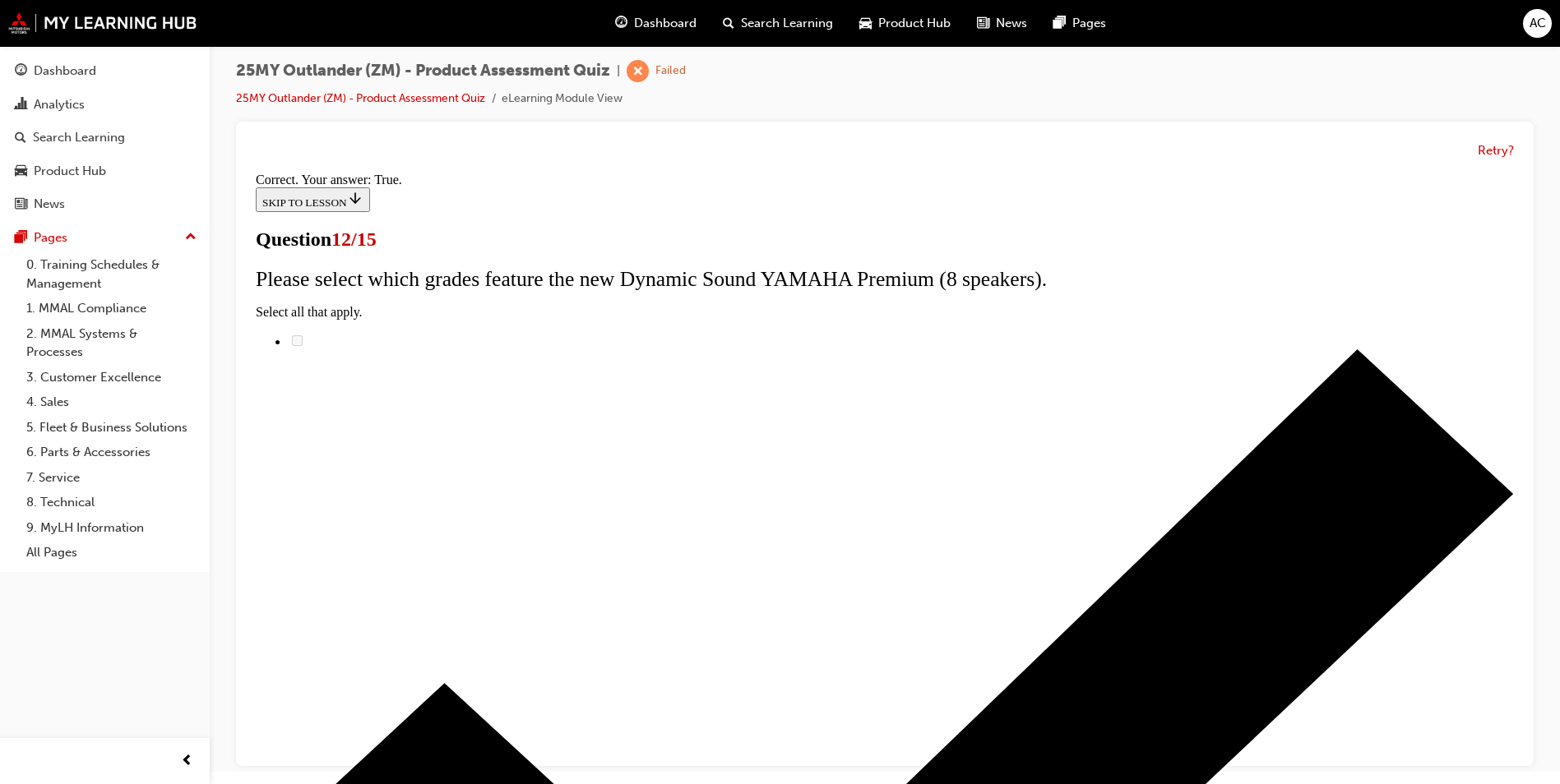
scroll to position [164, 0]
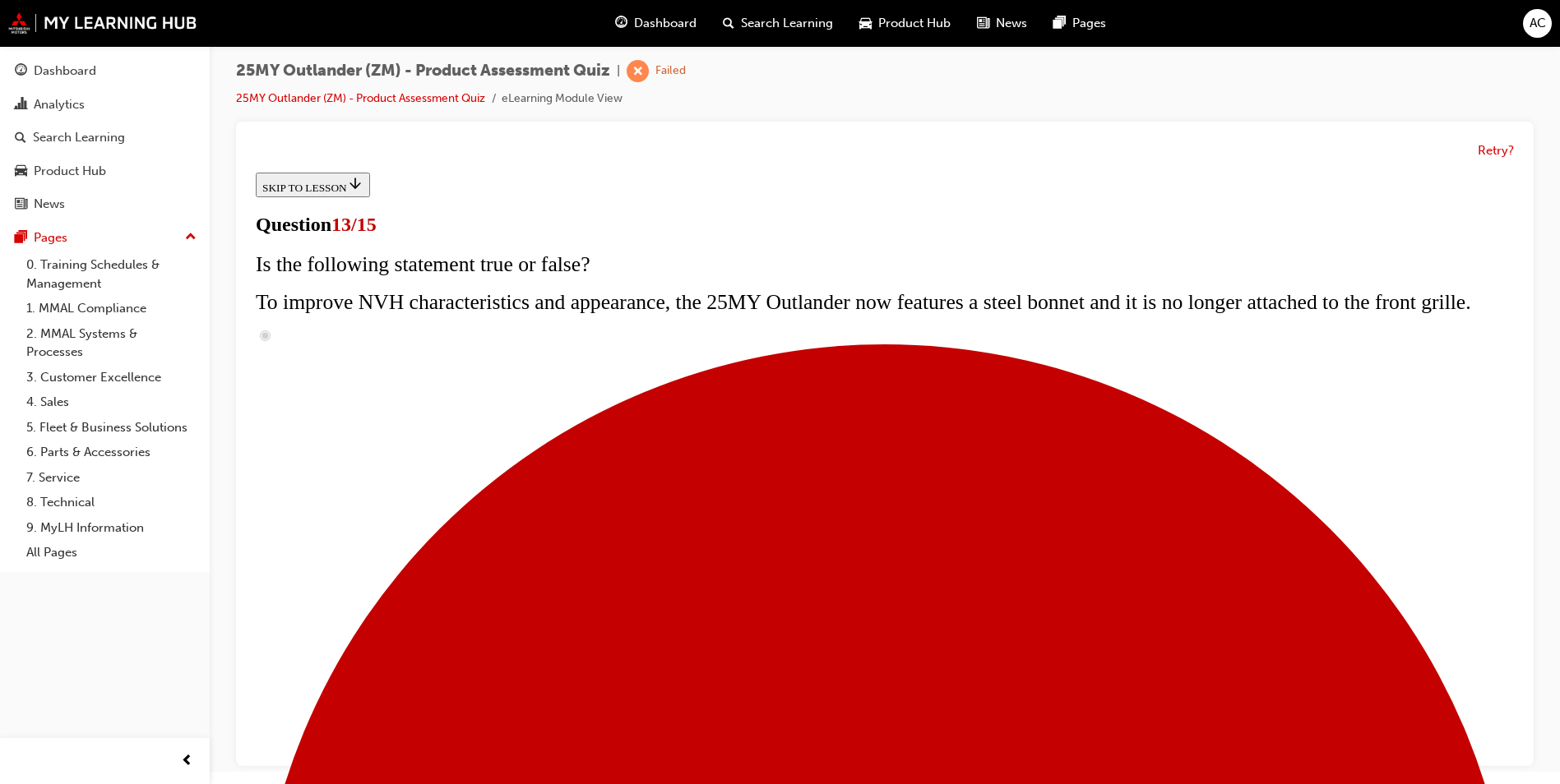
scroll to position [133, 0]
radio input "true"
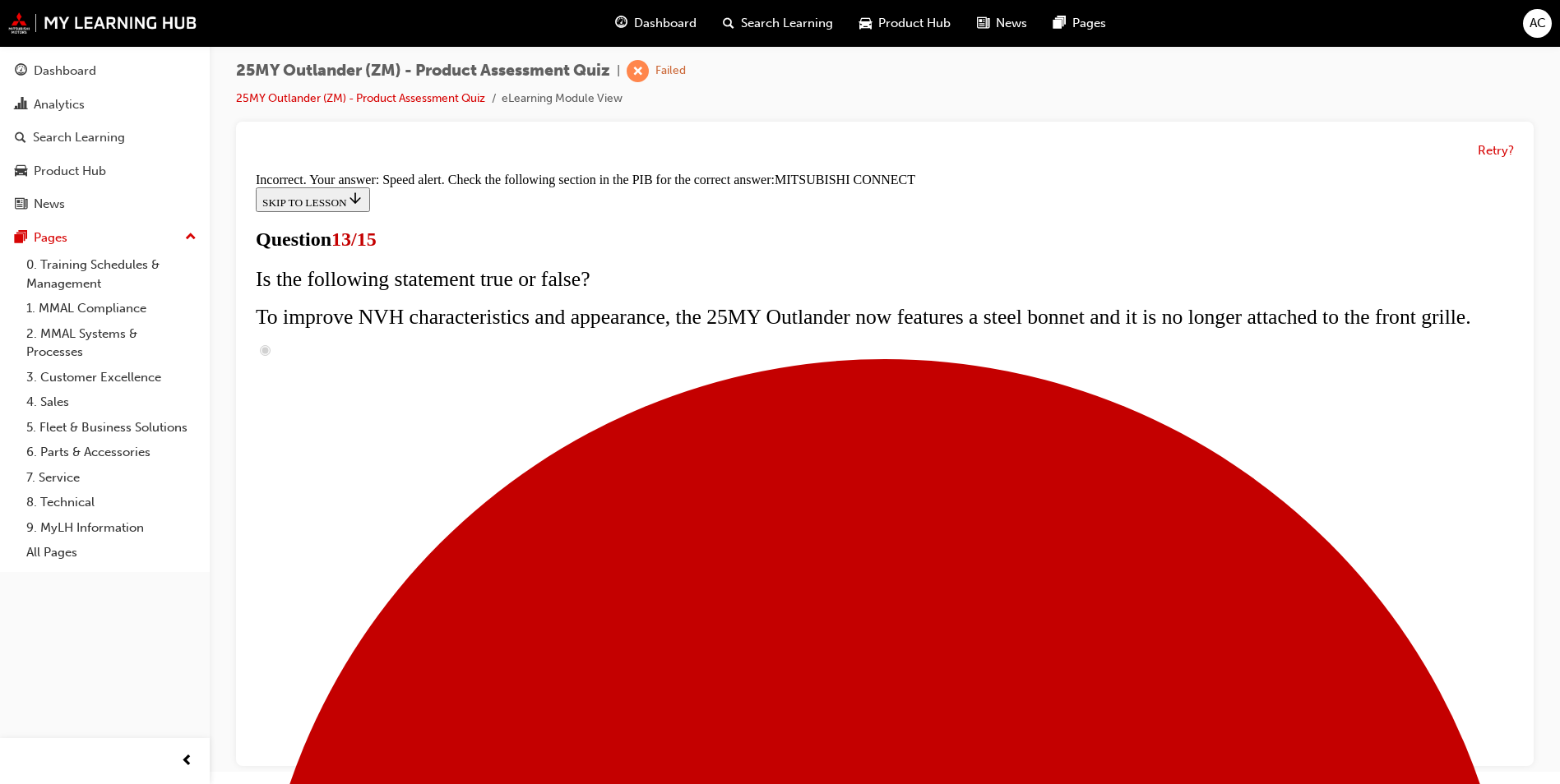
scroll to position [500, 0]
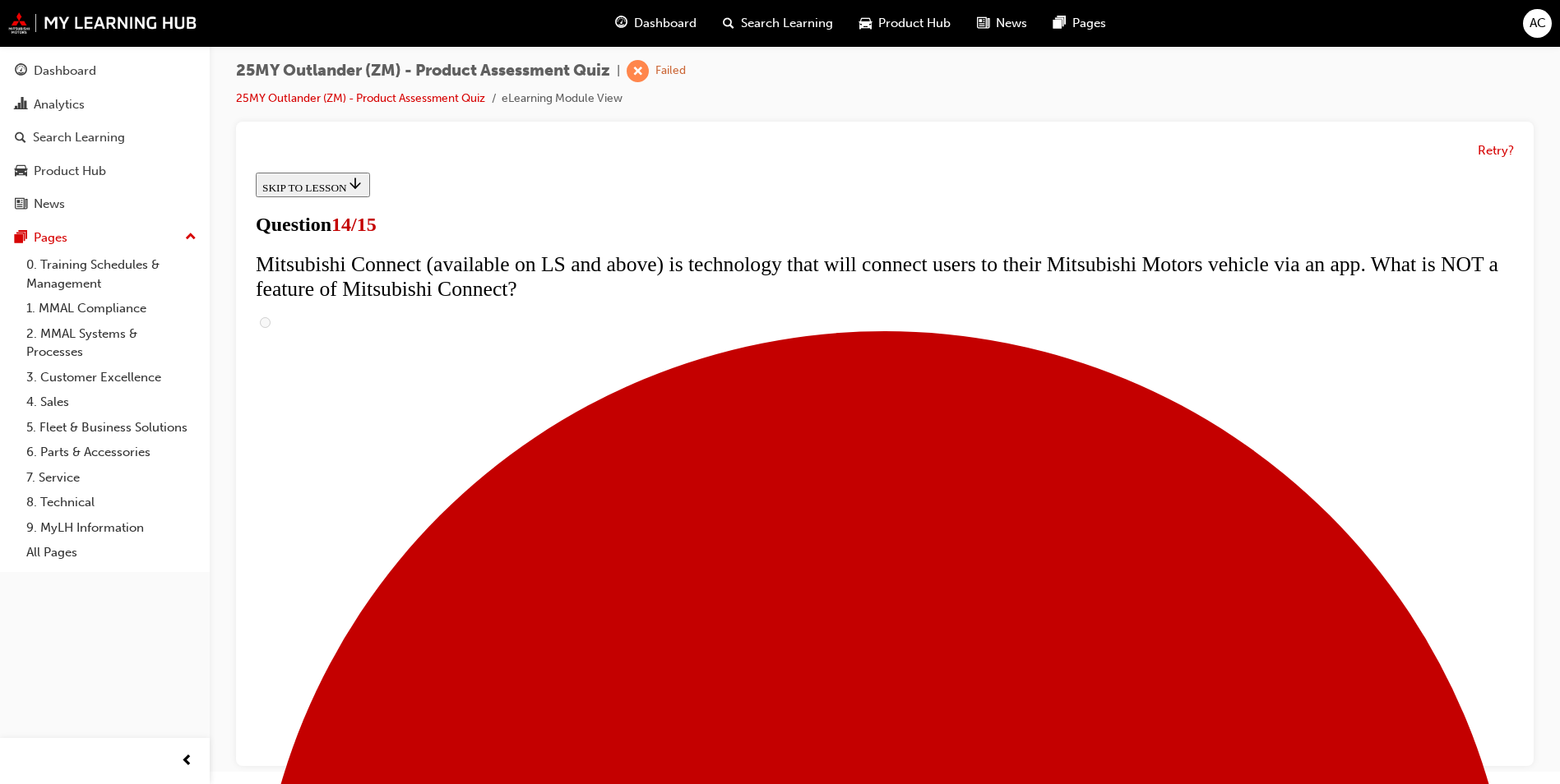
scroll to position [606, 0]
radio input "true"
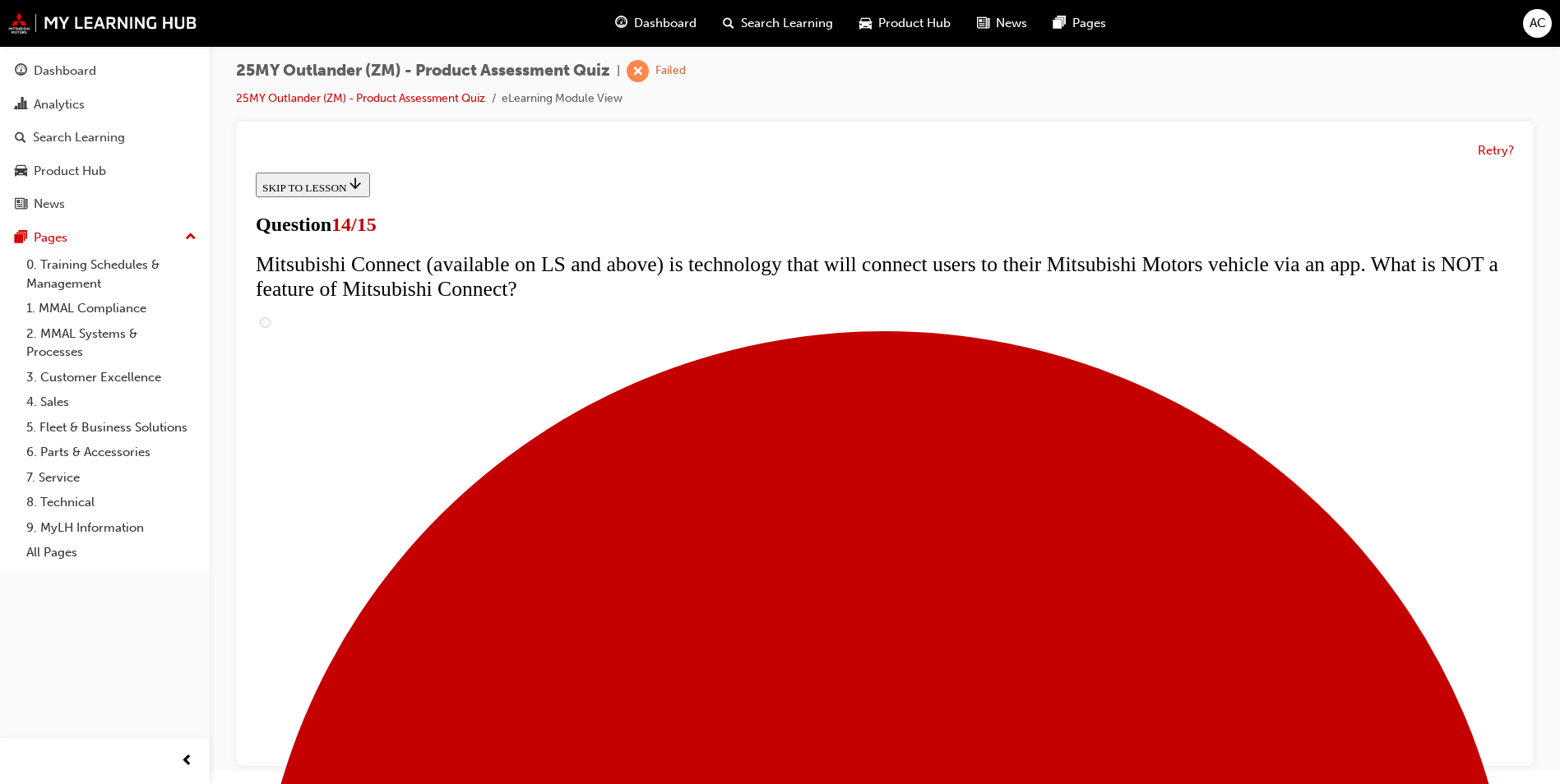
radio input "true"
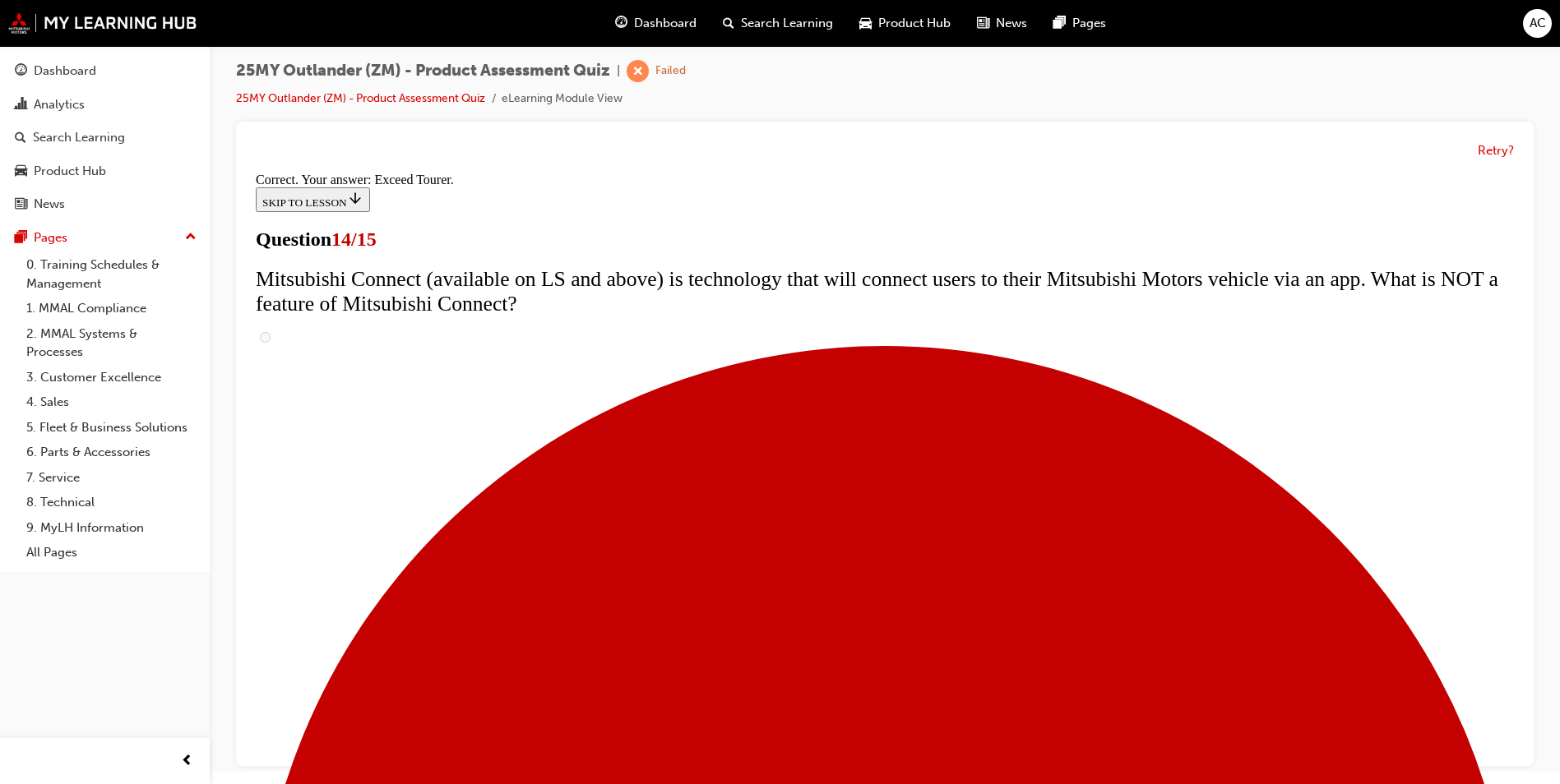
scroll to position [658, 0]
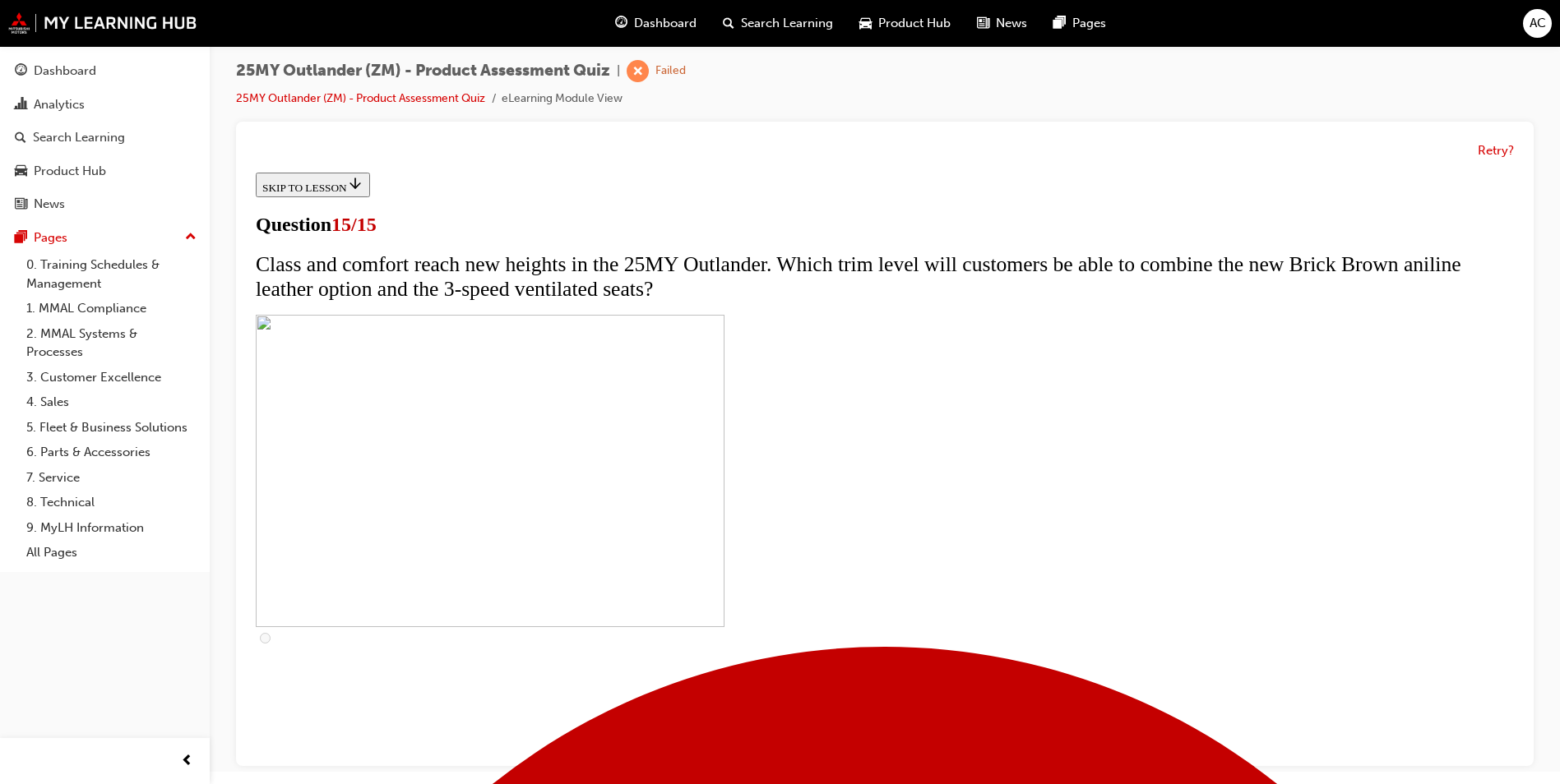
scroll to position [241, 0]
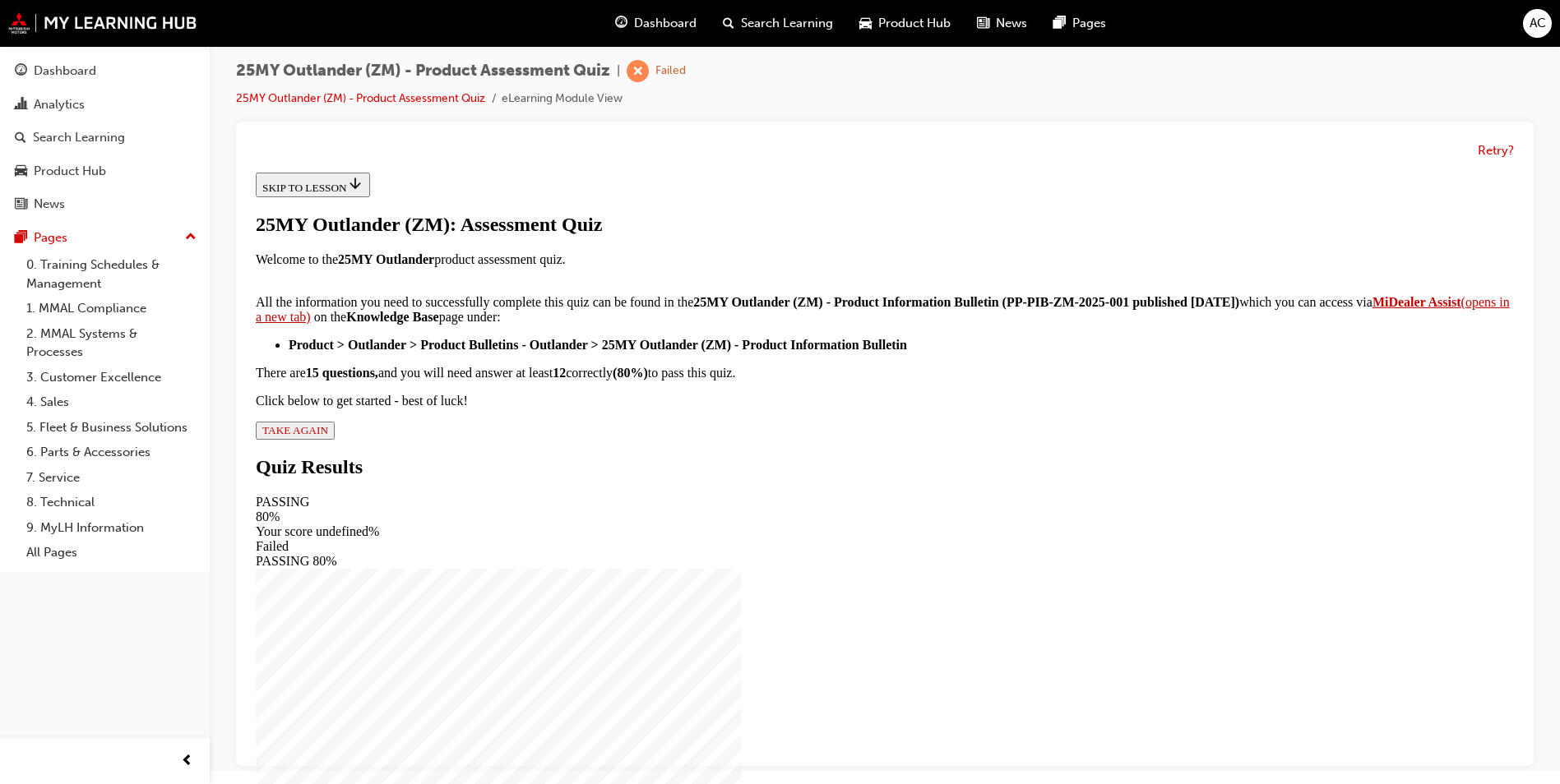
click at [328, 437] on icon "button" at bounding box center [328, 430] width 0 height 12
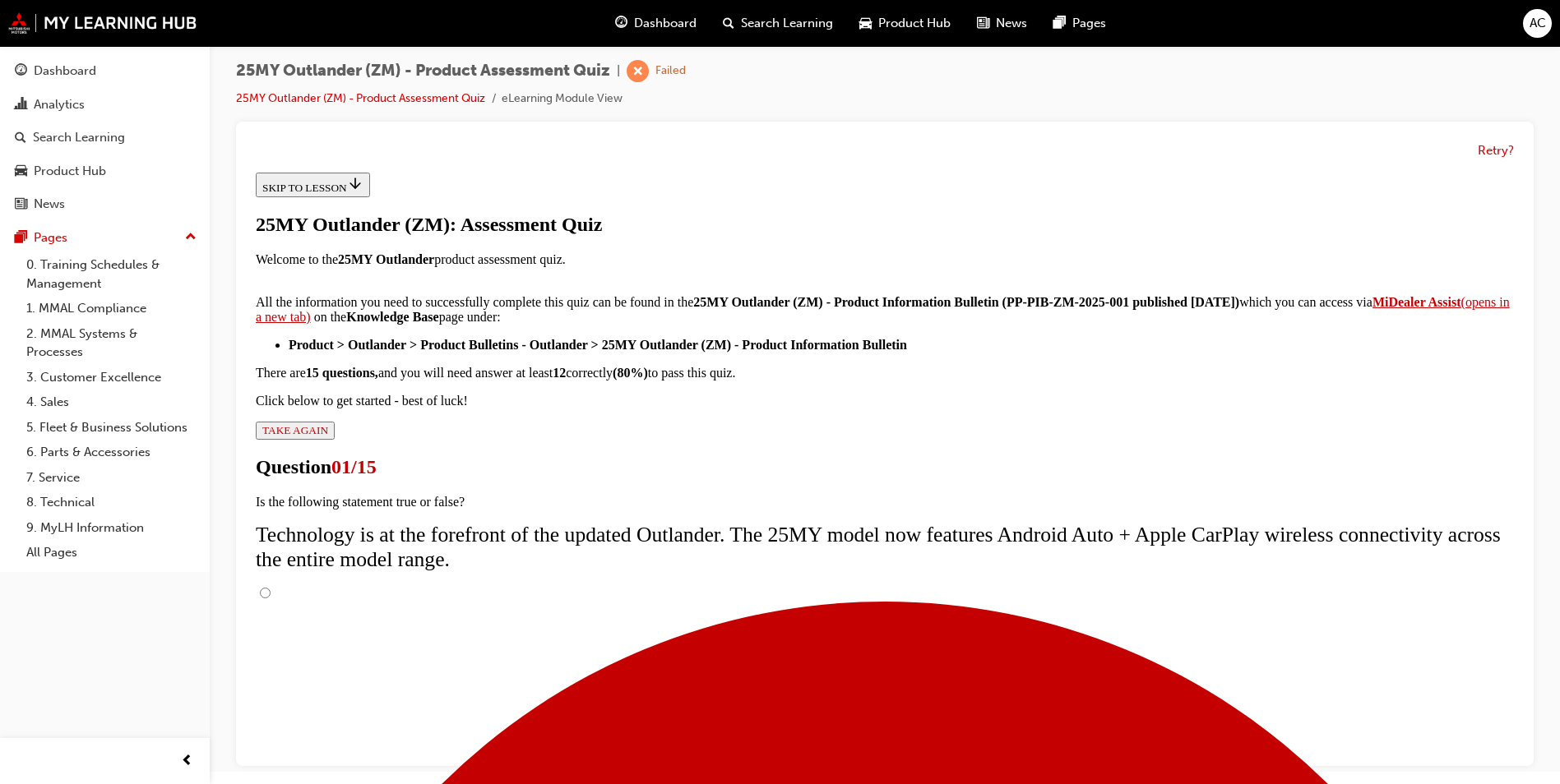
click at [271, 588] on input "True" at bounding box center [264, 592] width 10 height 10
radio input "true"
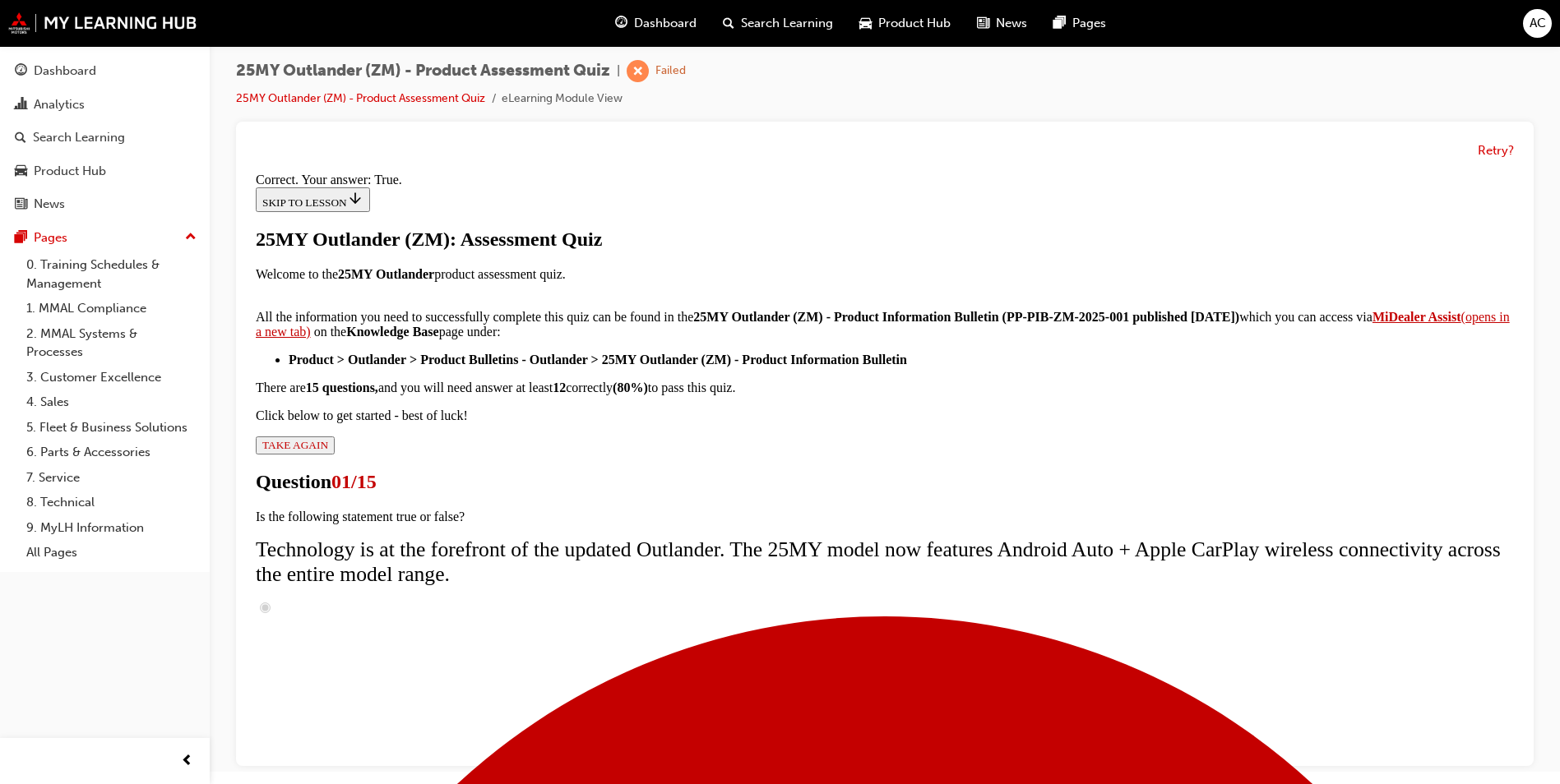
scroll to position [164, 0]
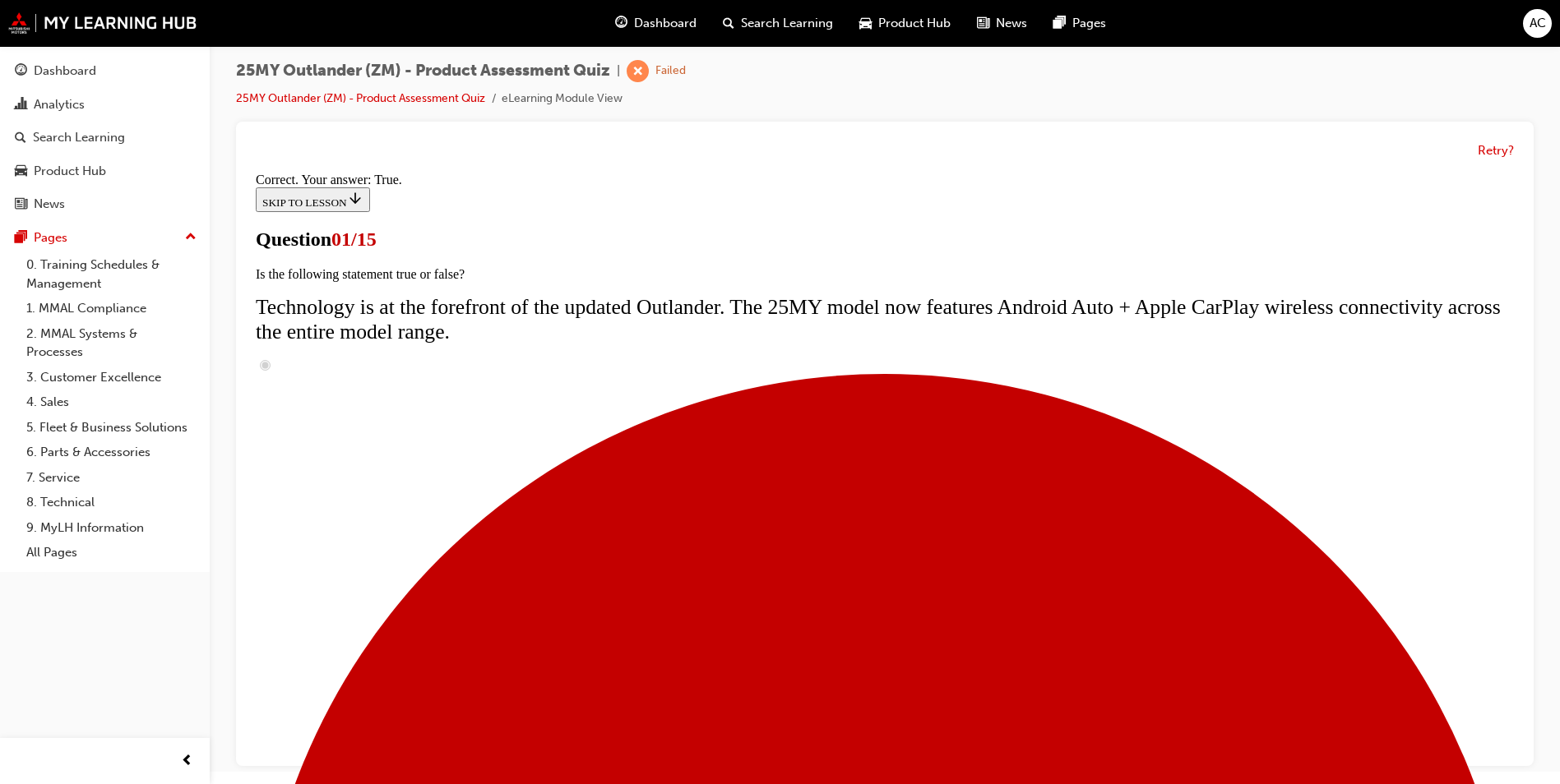
scroll to position [279, 0]
radio input "true"
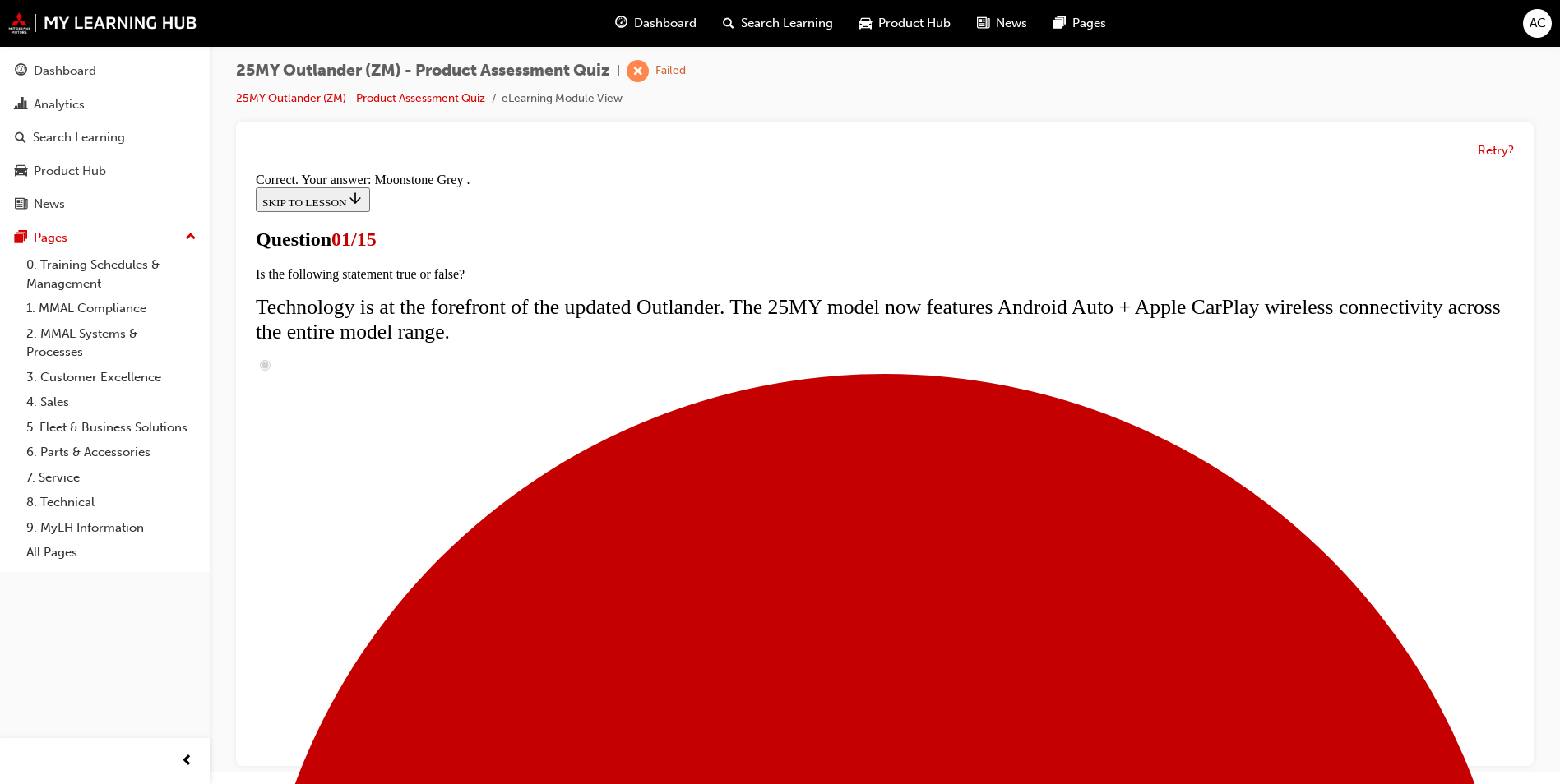
scroll to position [371, 0]
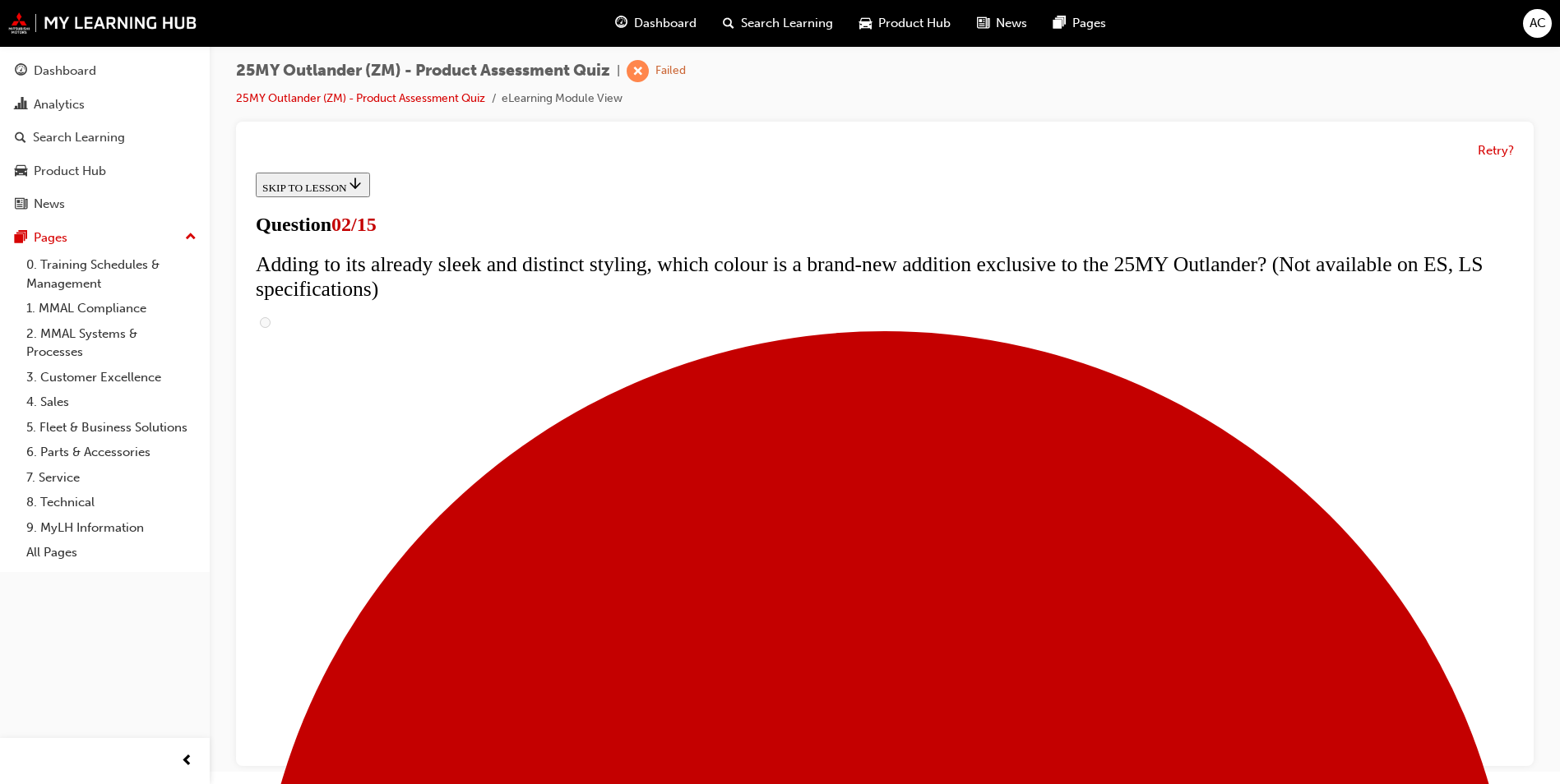
scroll to position [329, 0]
checkbox input "true"
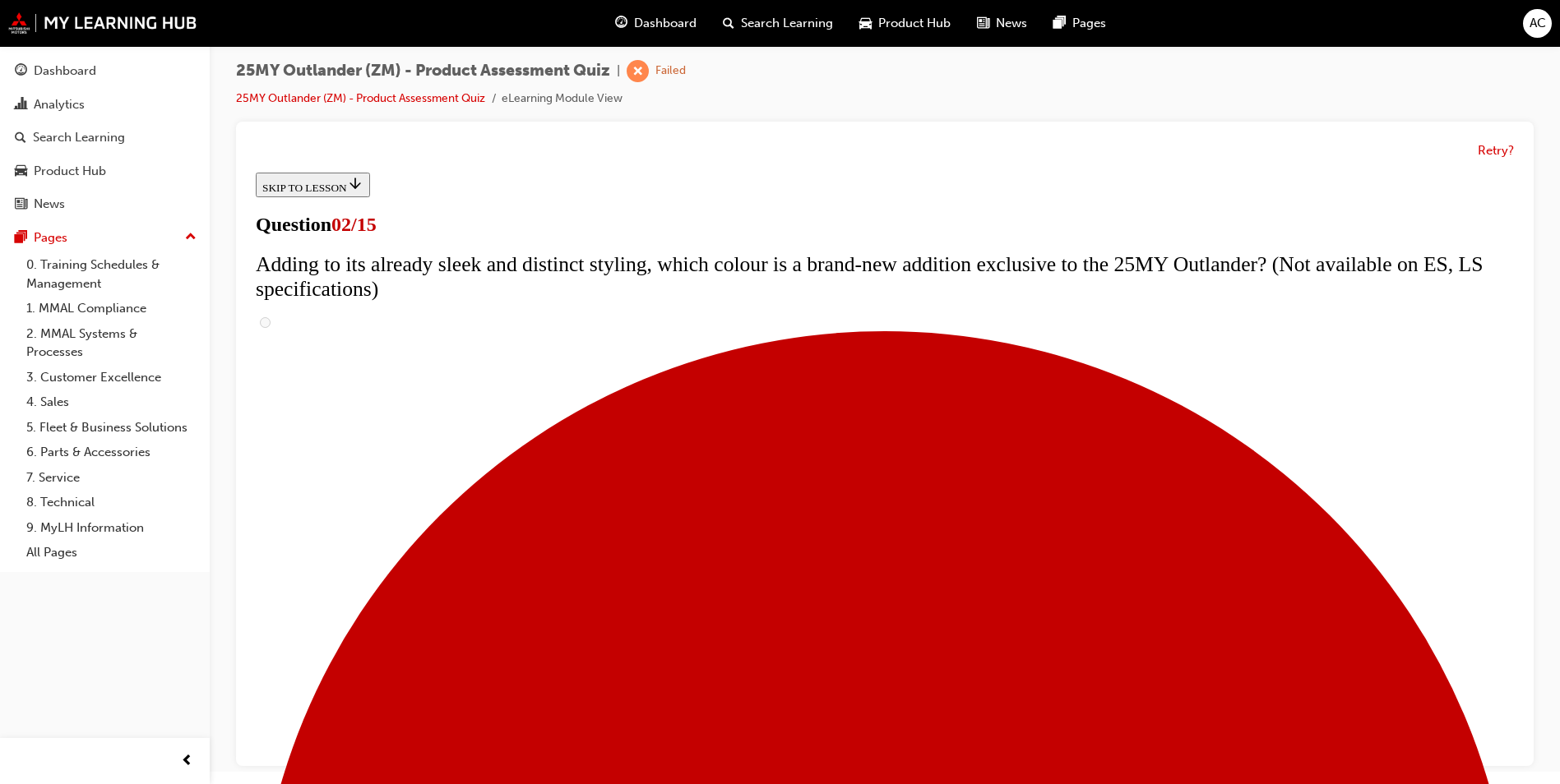
checkbox input "true"
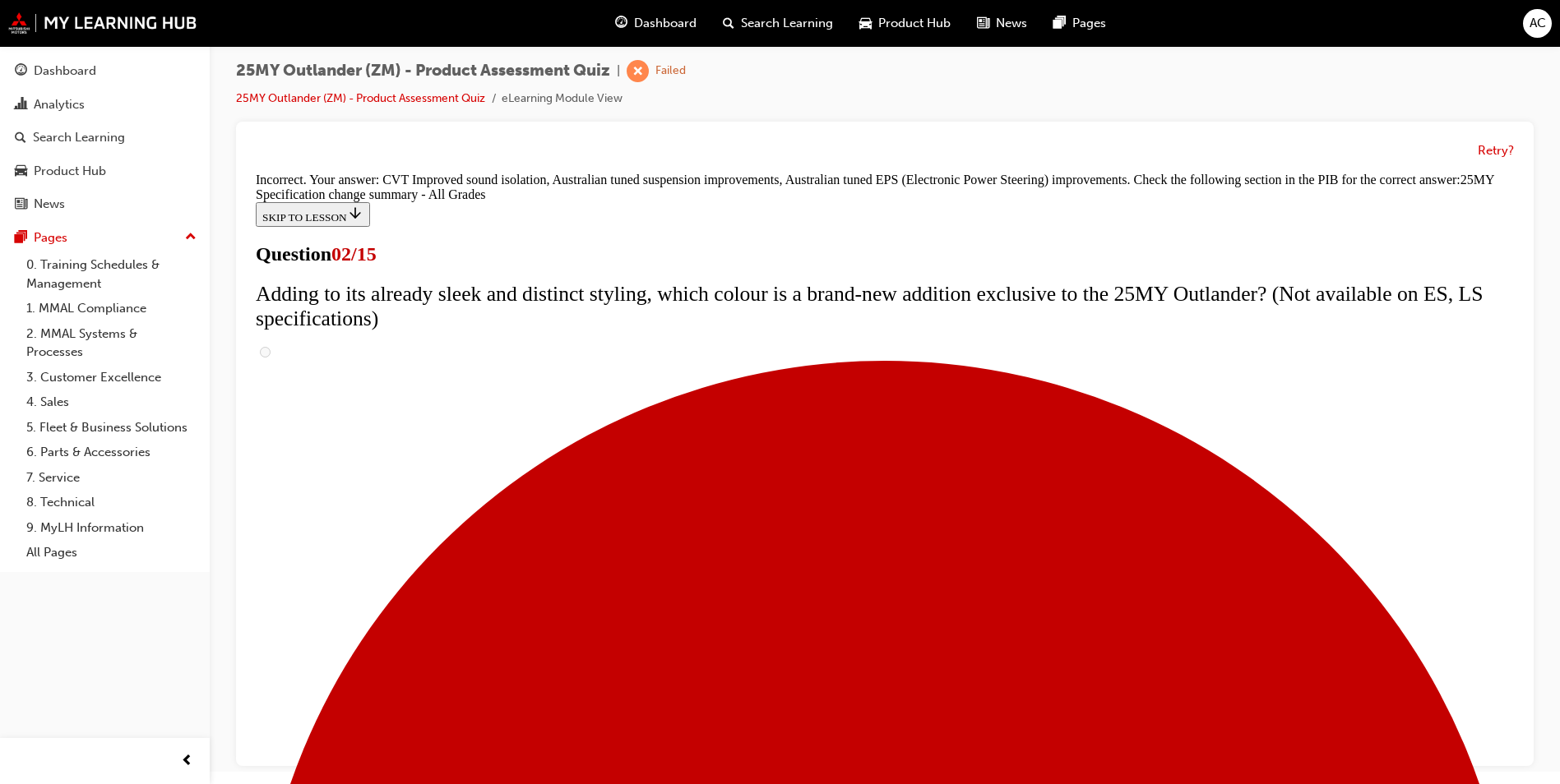
scroll to position [527, 0]
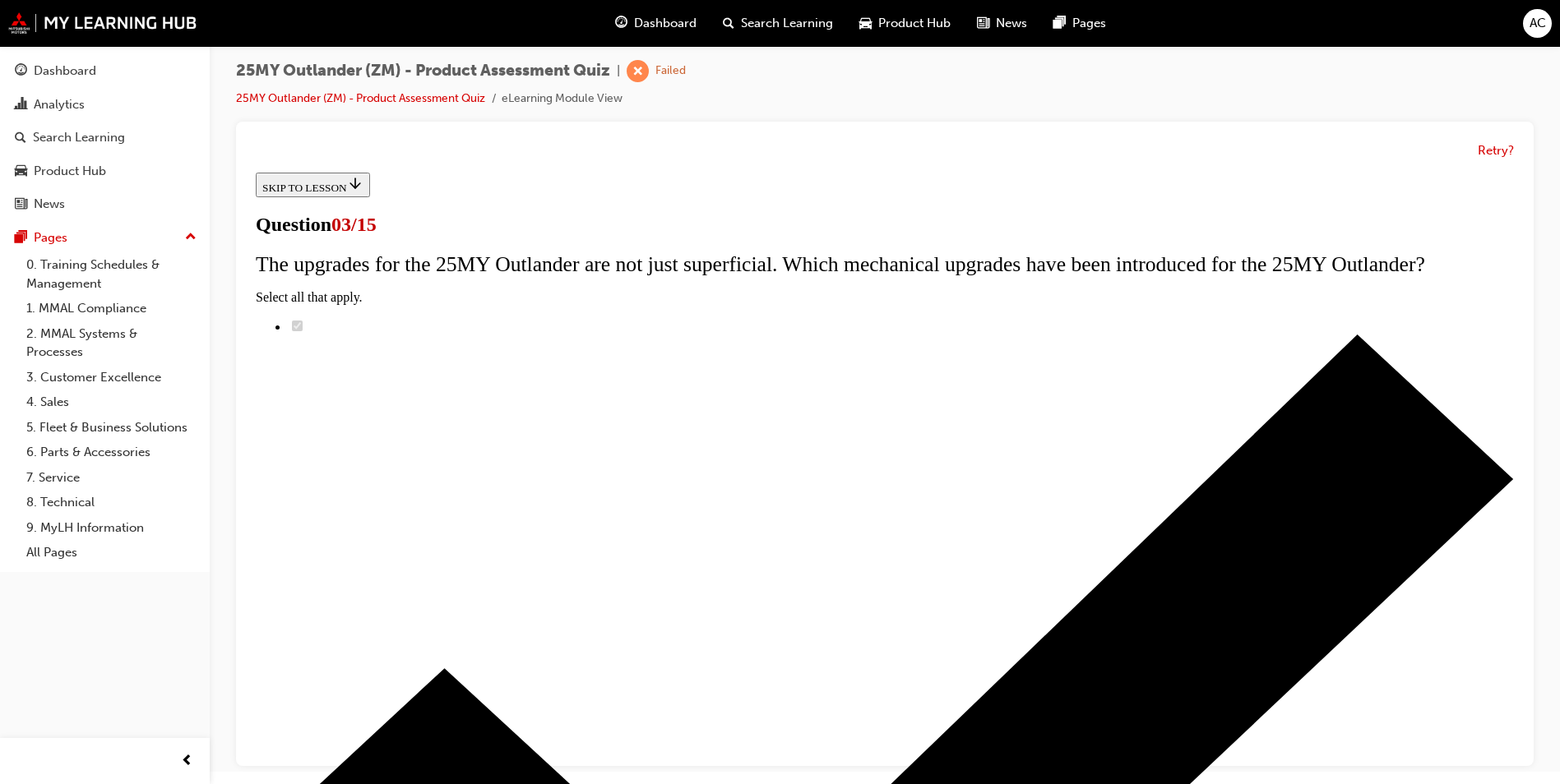
radio input "true"
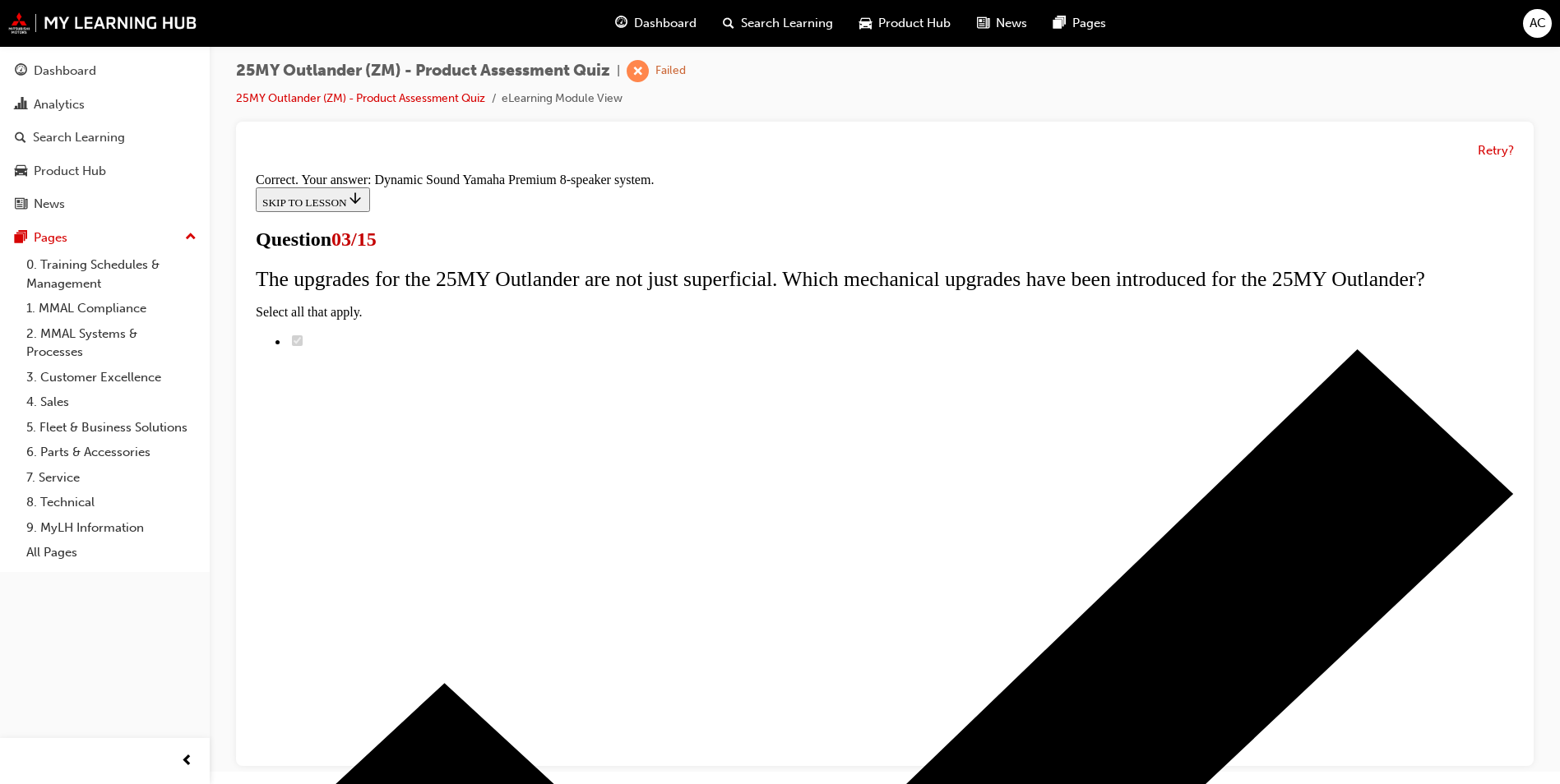
scroll to position [239, 0]
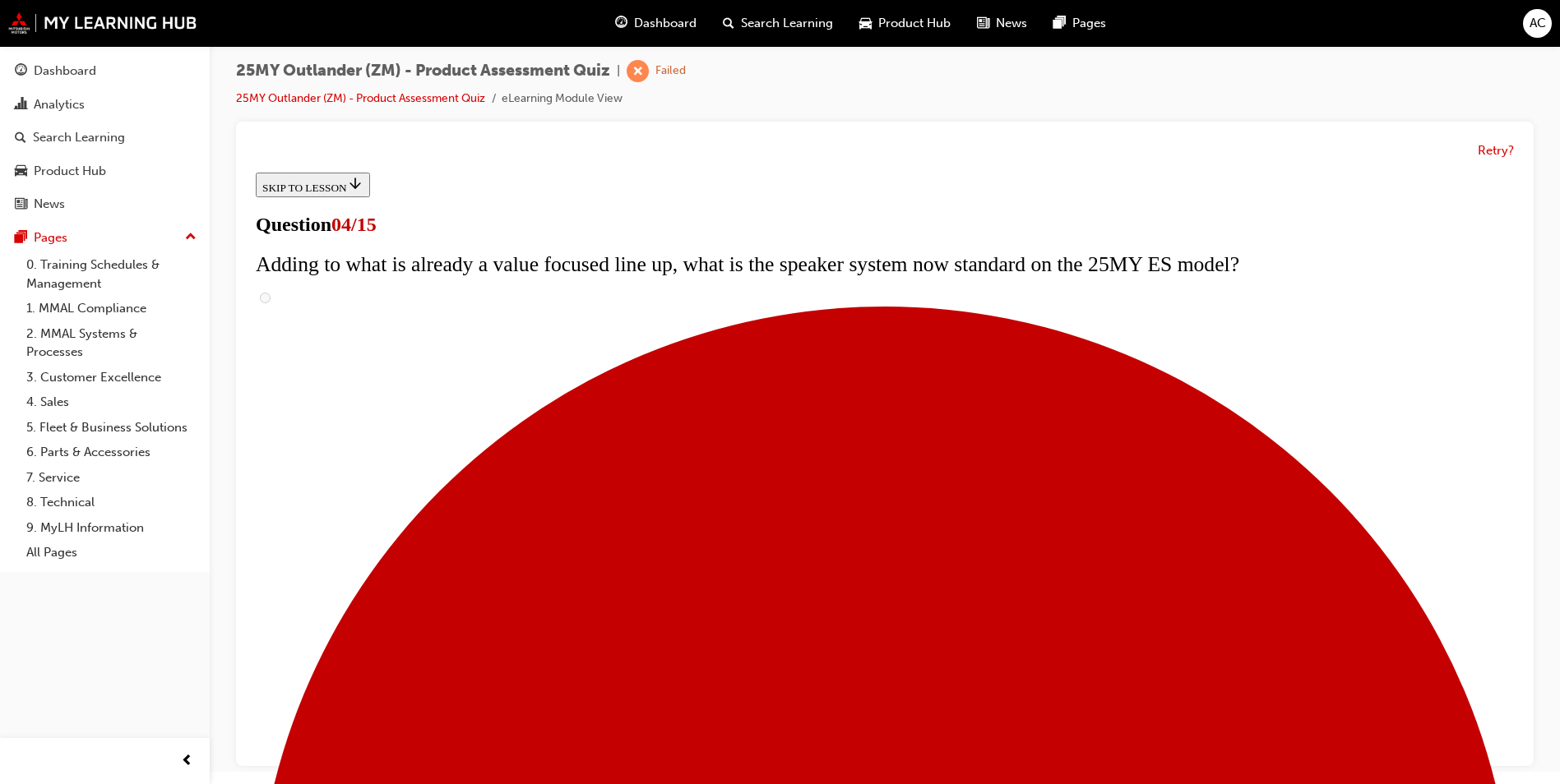
scroll to position [83, 0]
checkbox input "true"
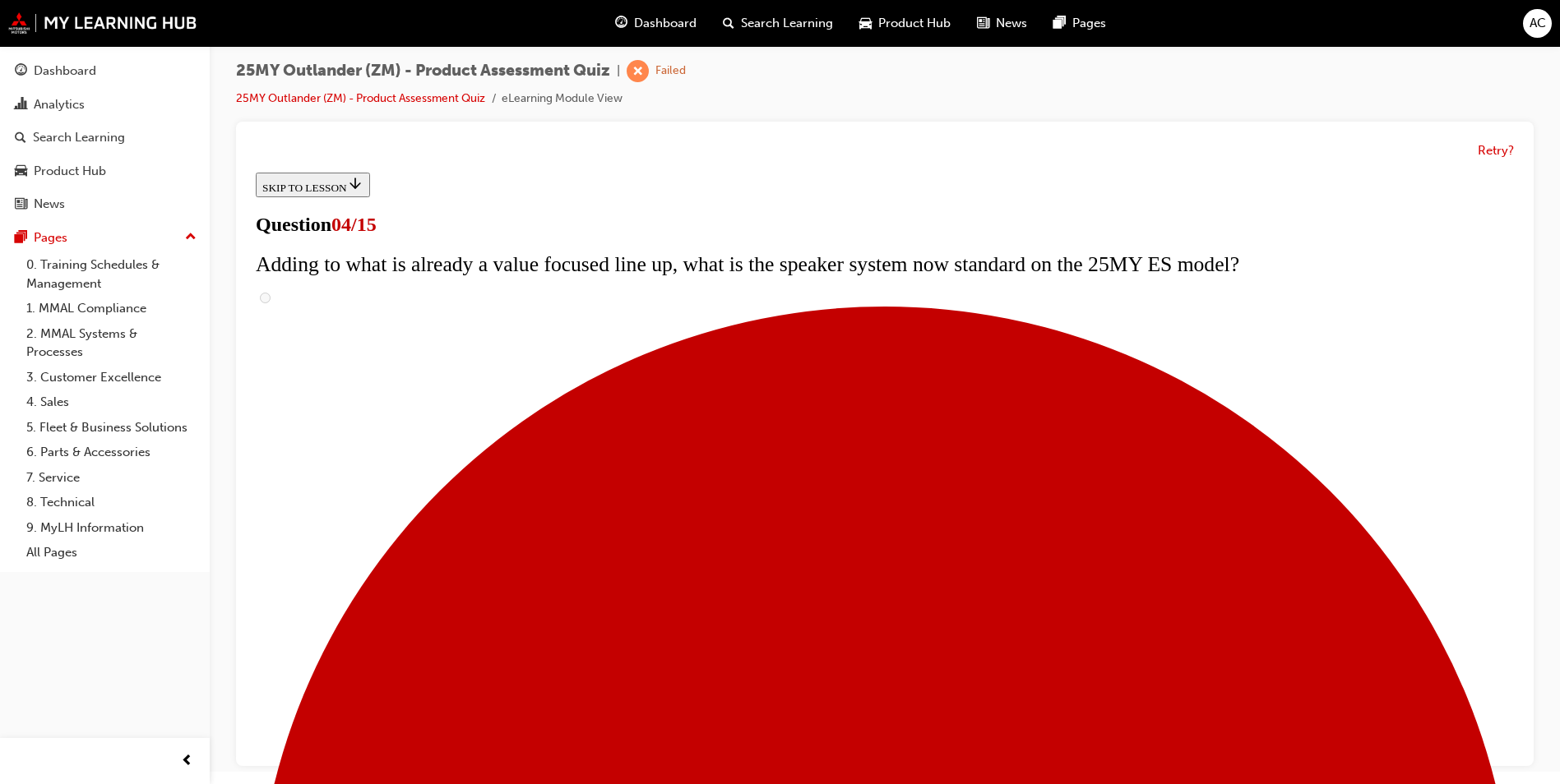
checkbox input "true"
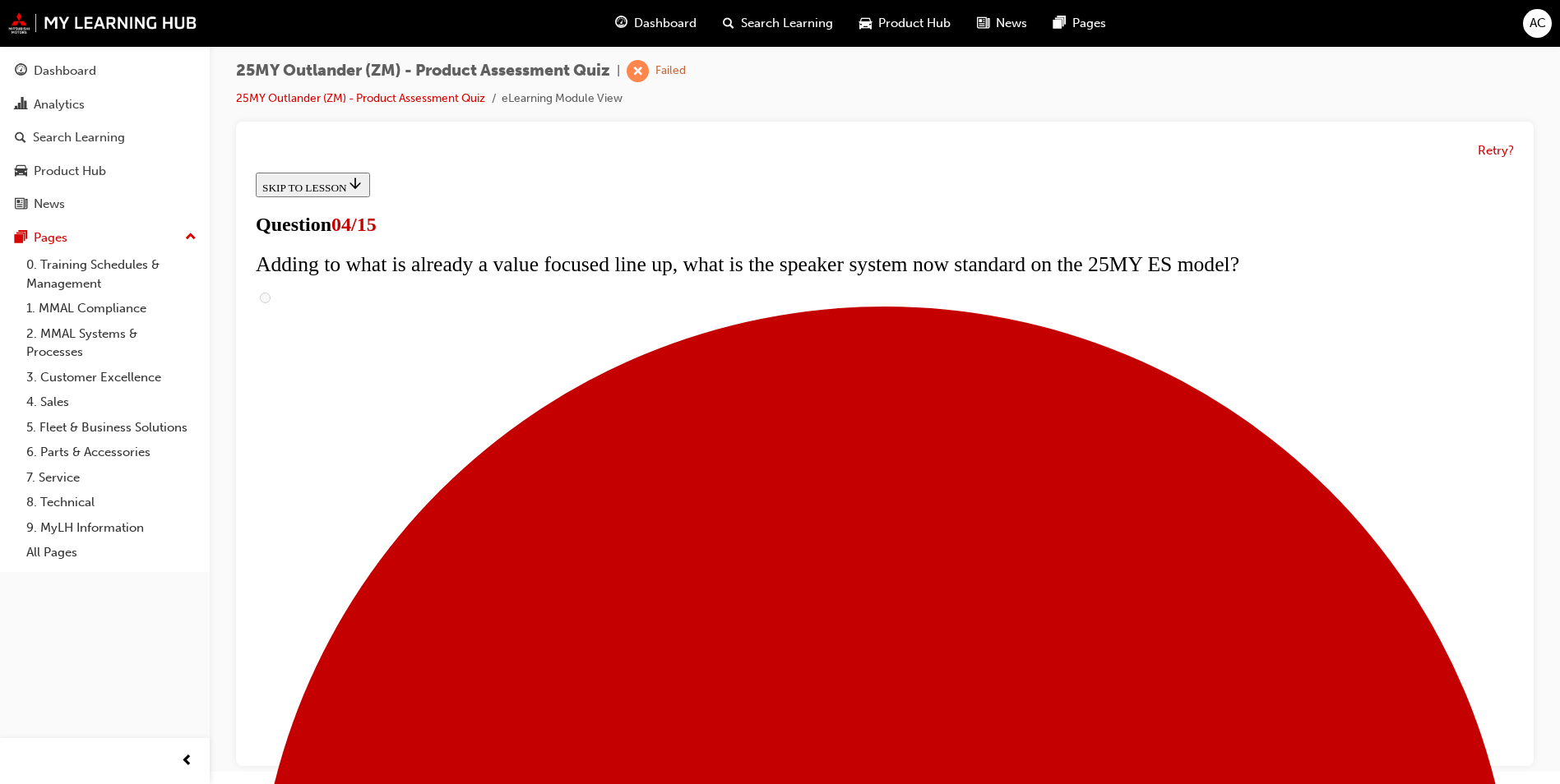
checkbox input "true"
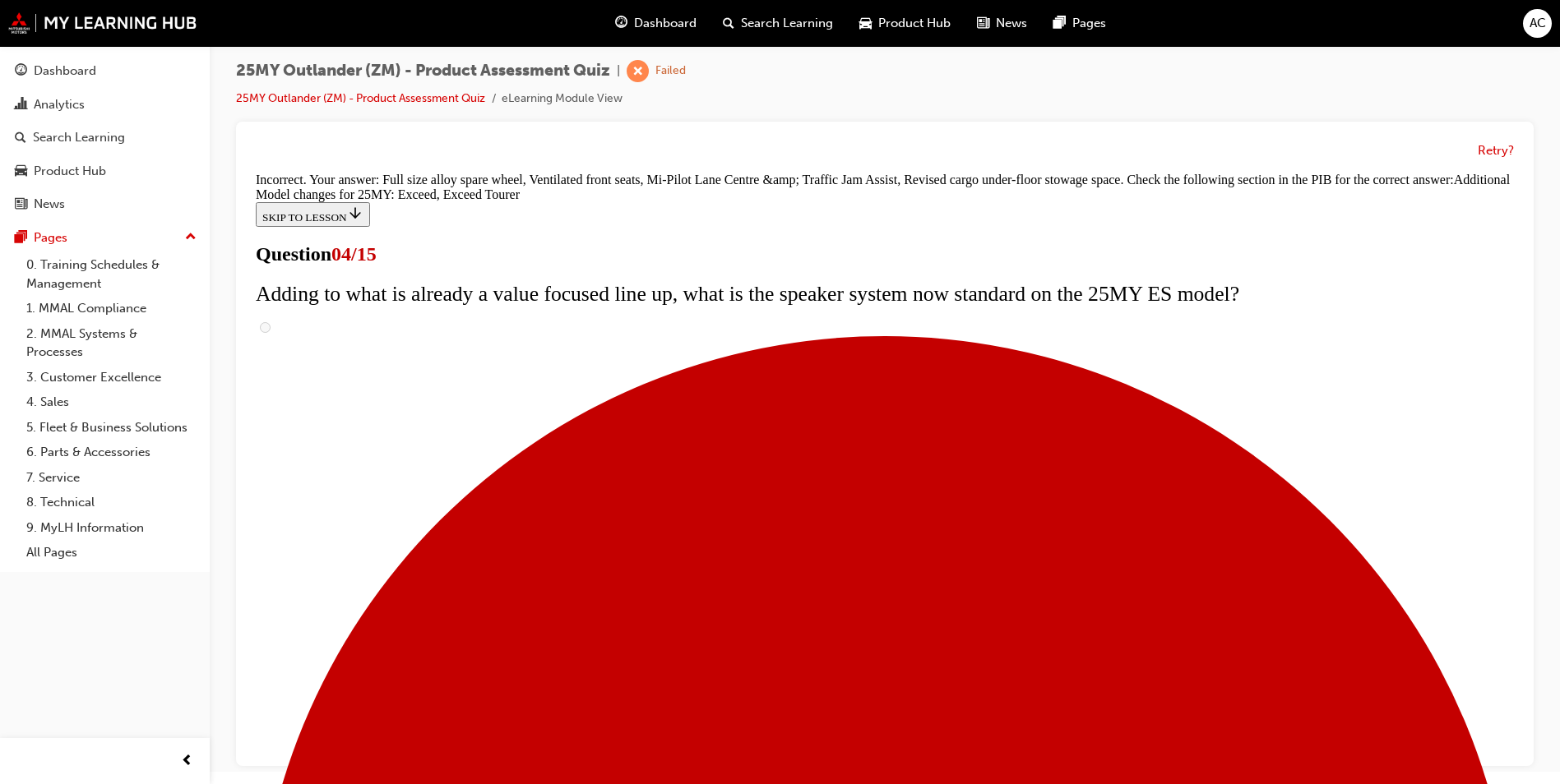
scroll to position [593, 0]
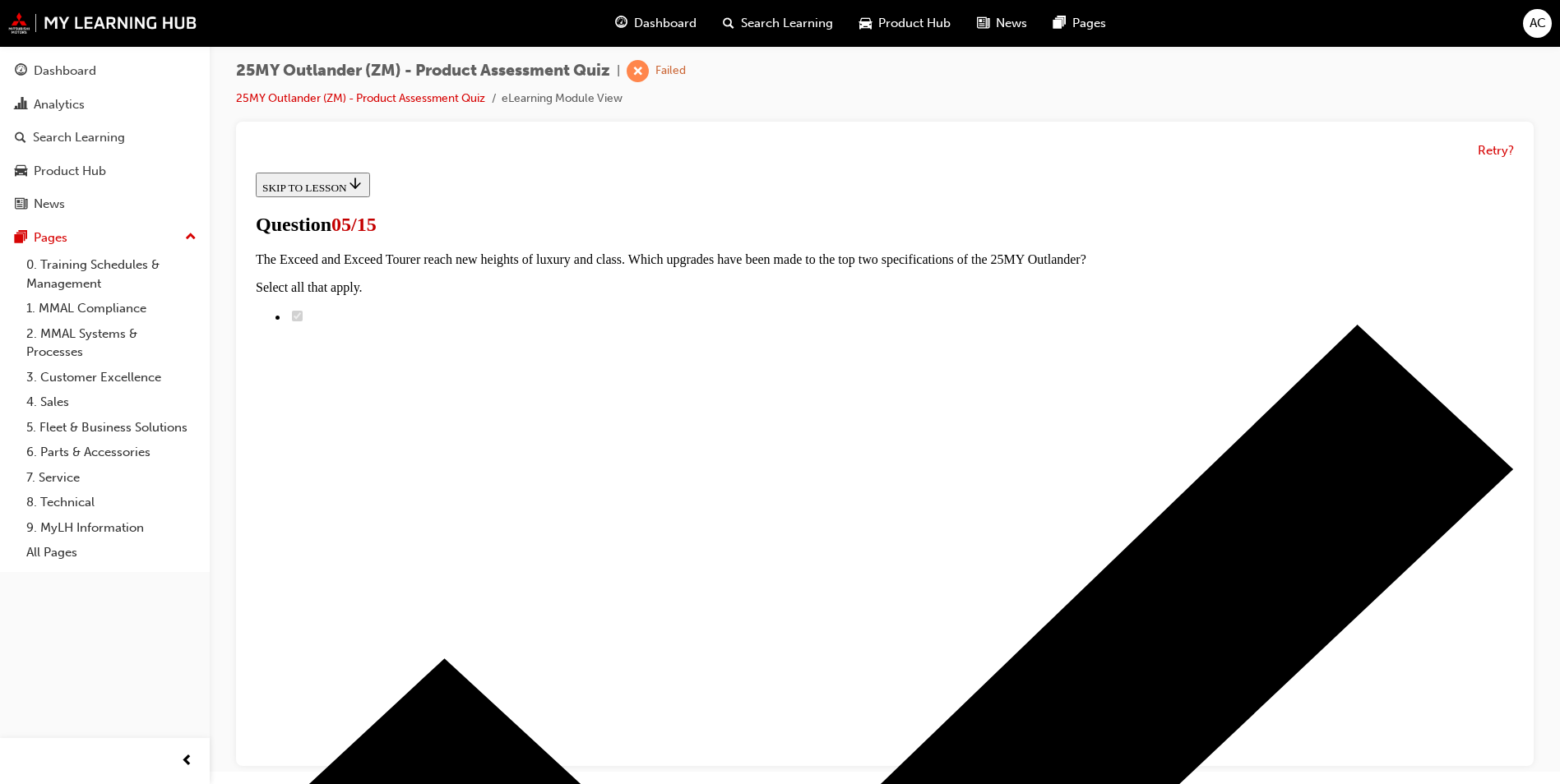
scroll to position [319, 0]
radio input "true"
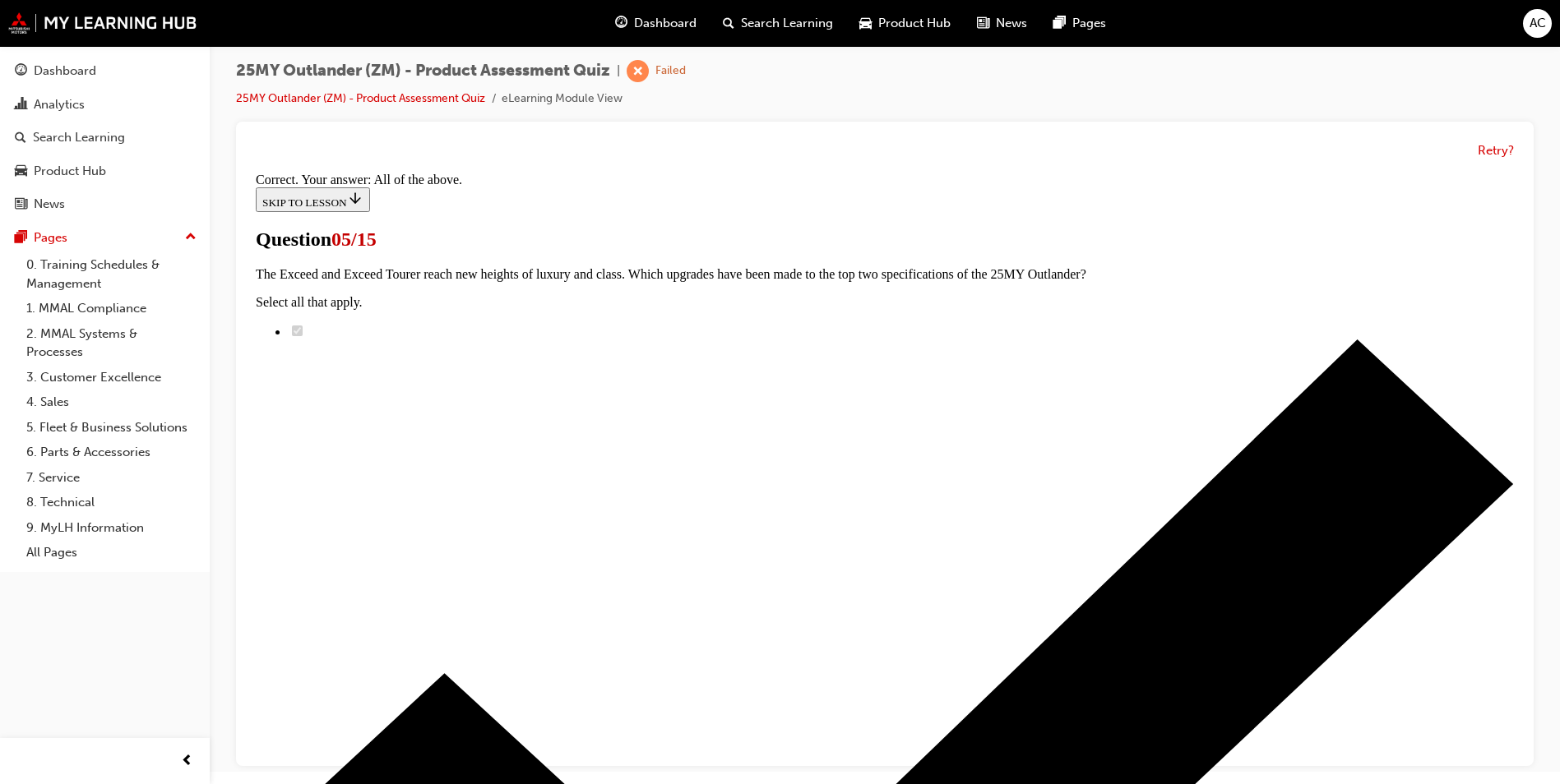
scroll to position [371, 0]
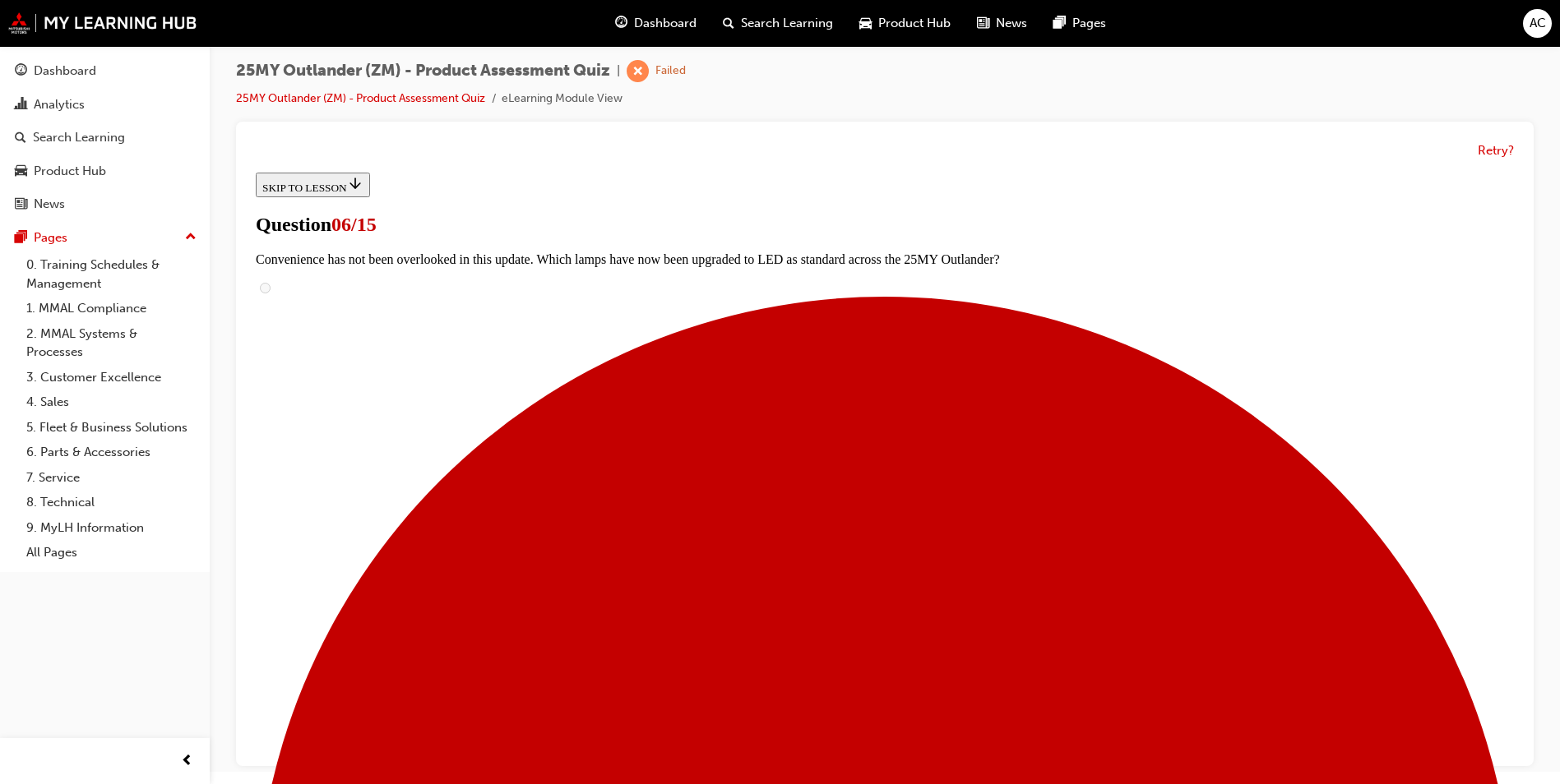
scroll to position [394, 0]
radio input "true"
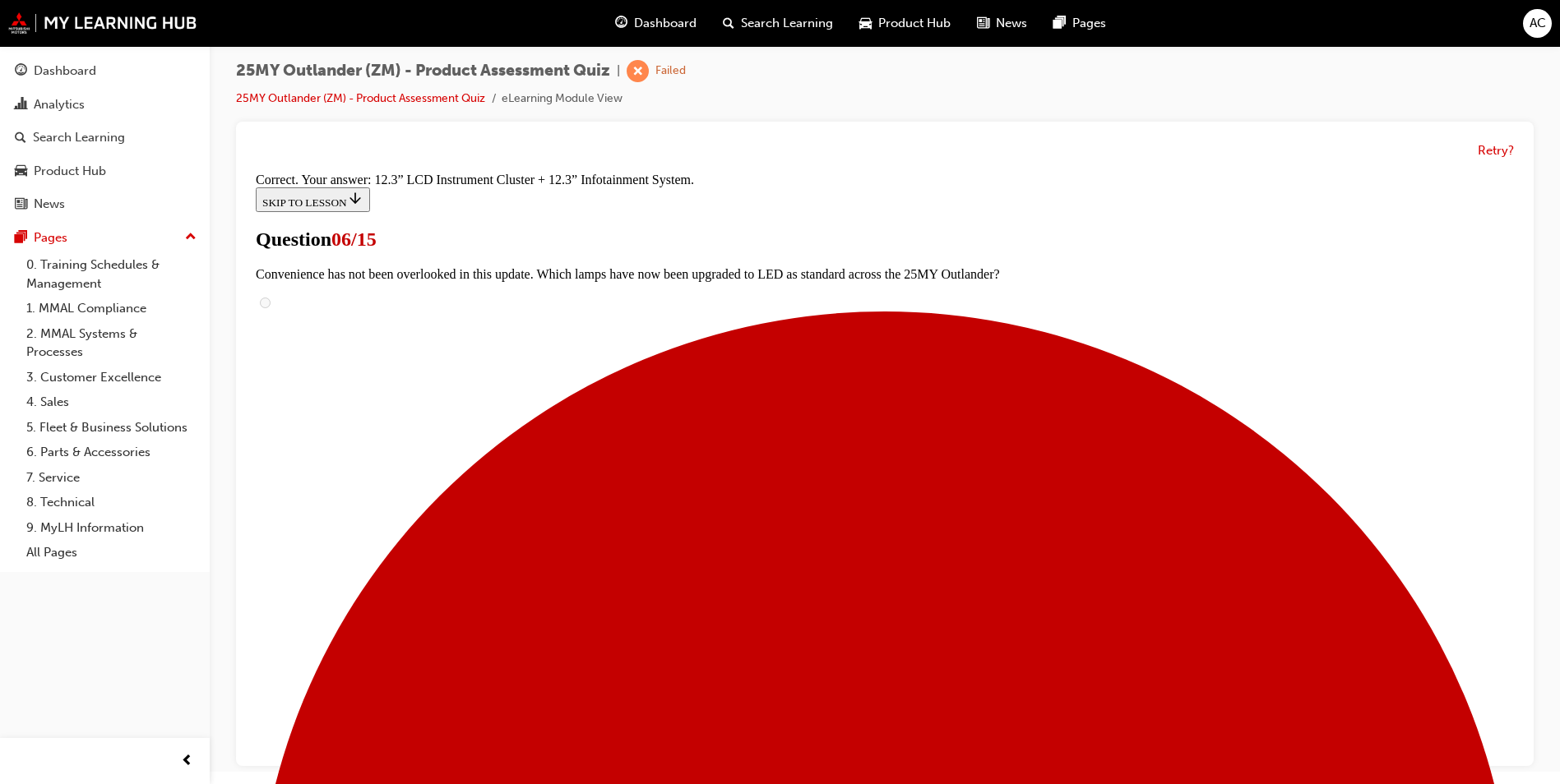
scroll to position [526, 0]
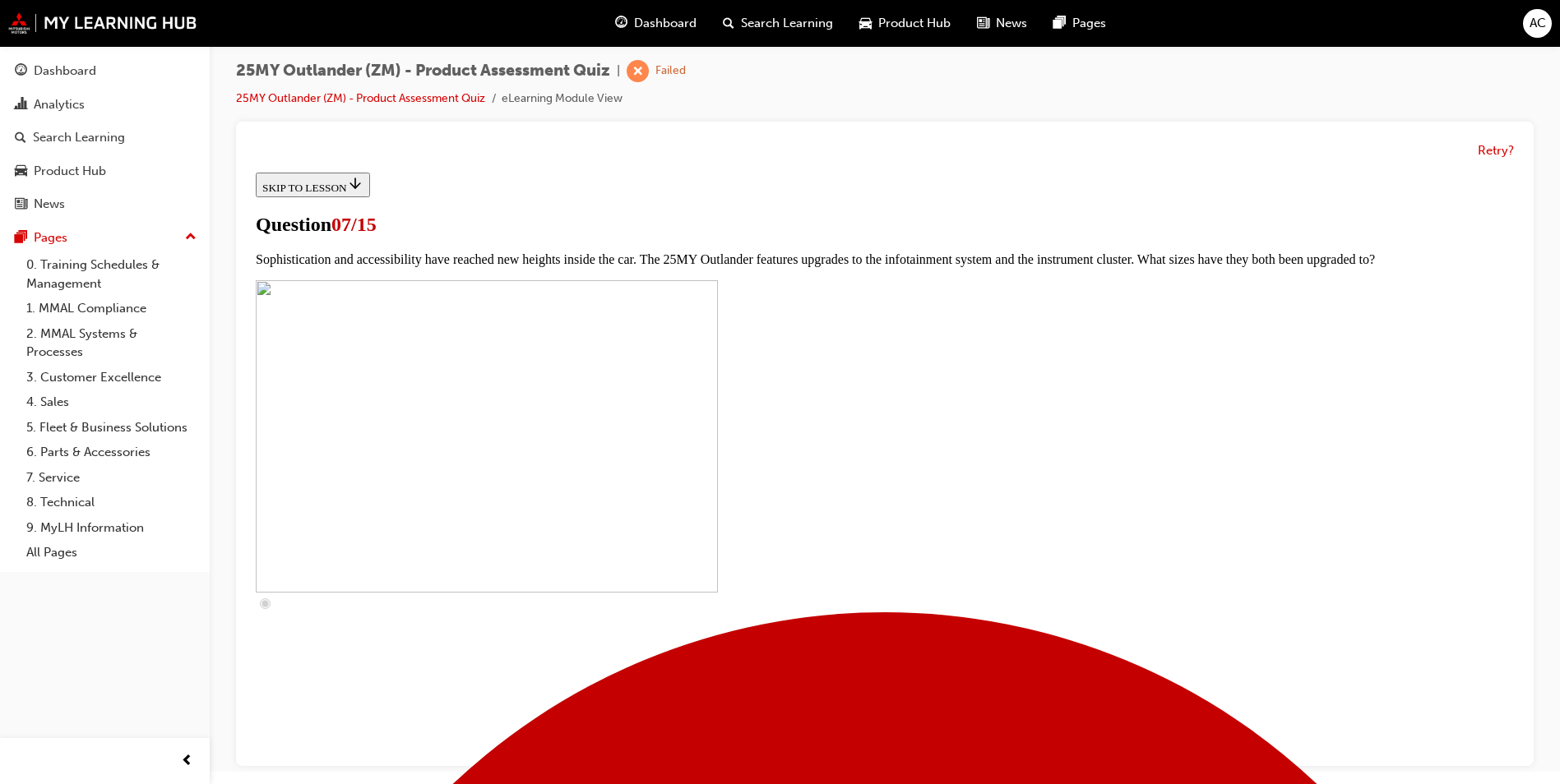
scroll to position [0, 0]
checkbox input "true"
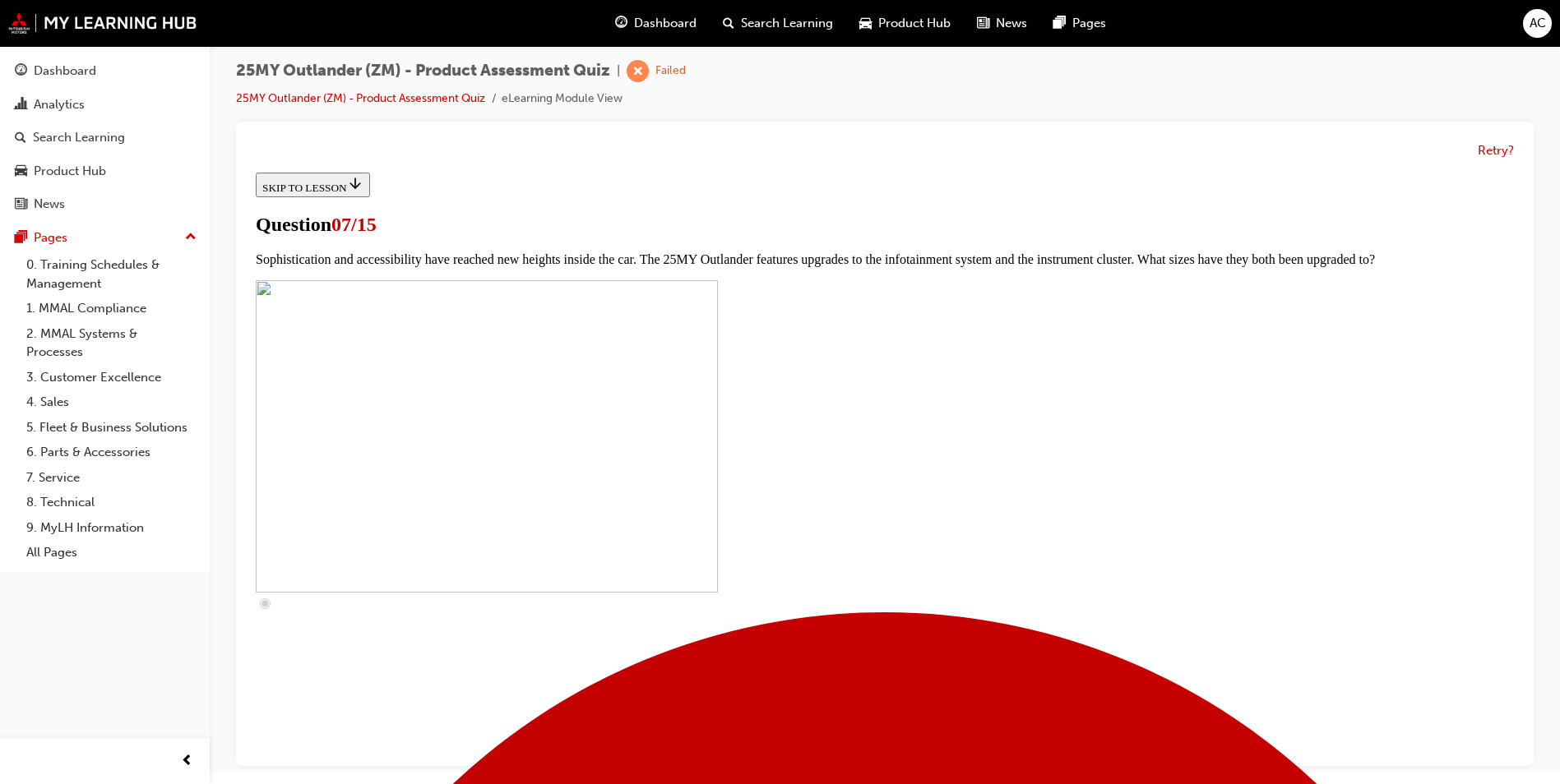
checkbox input "true"
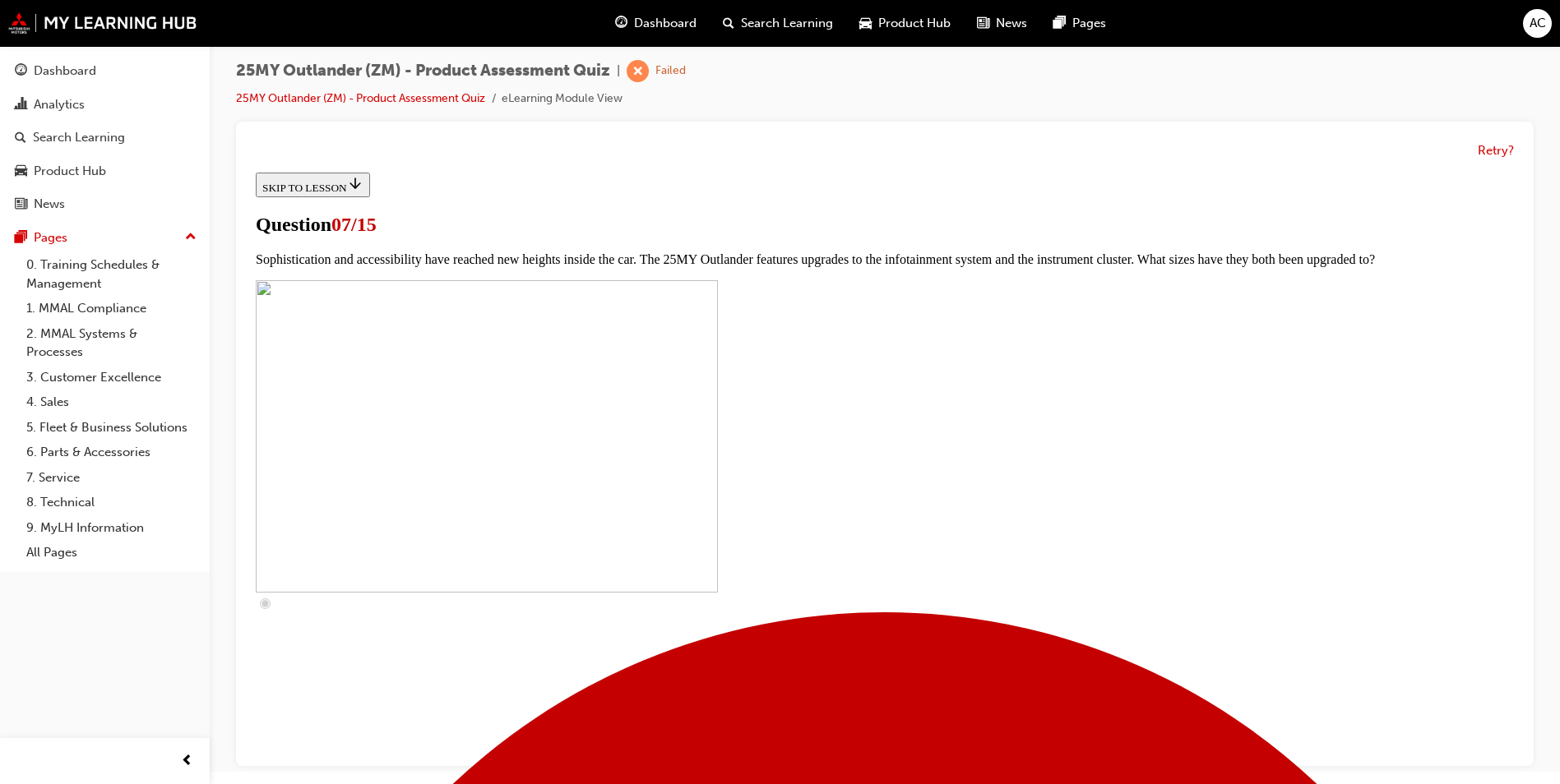
checkbox input "true"
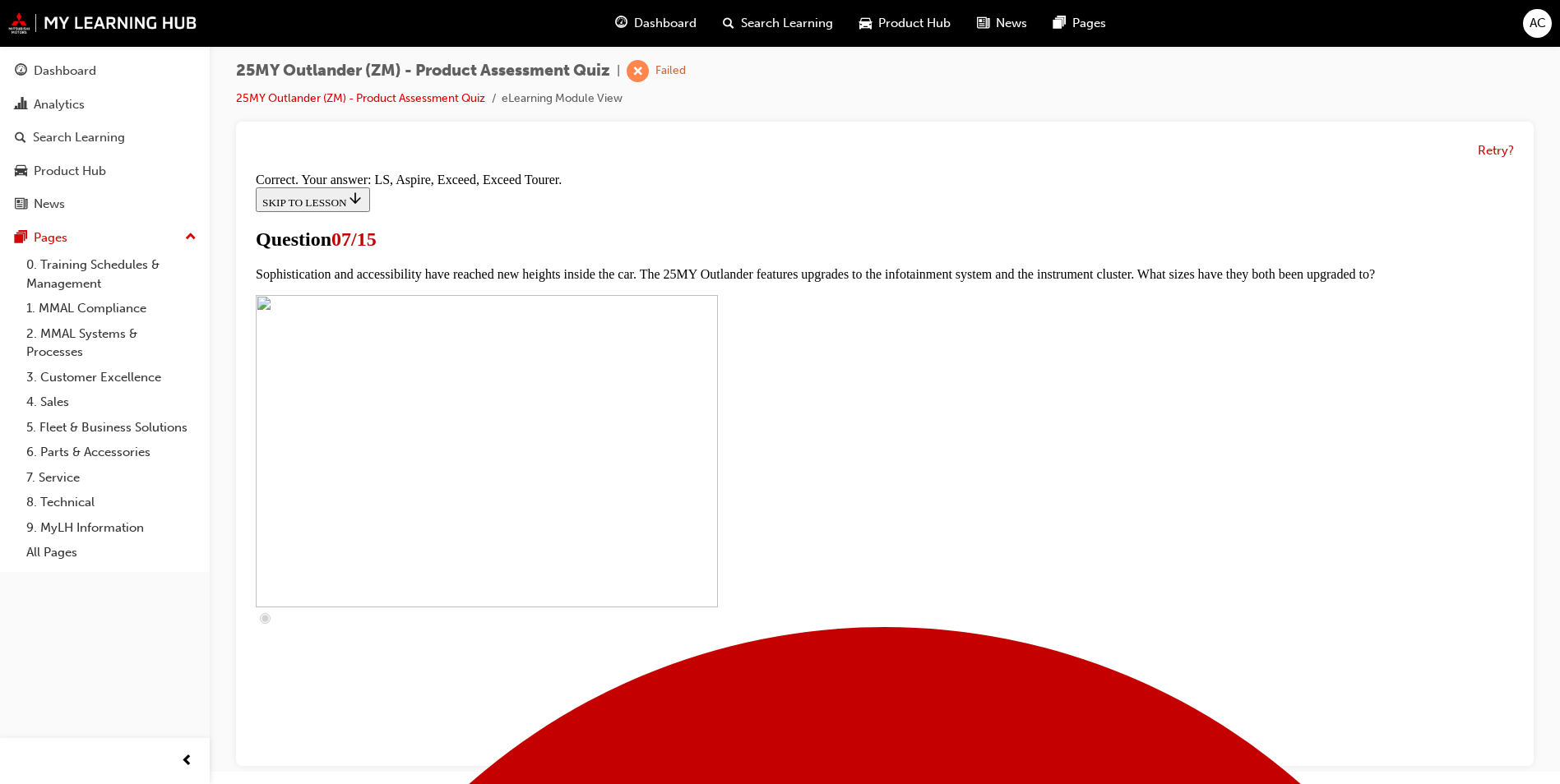
scroll to position [713, 0]
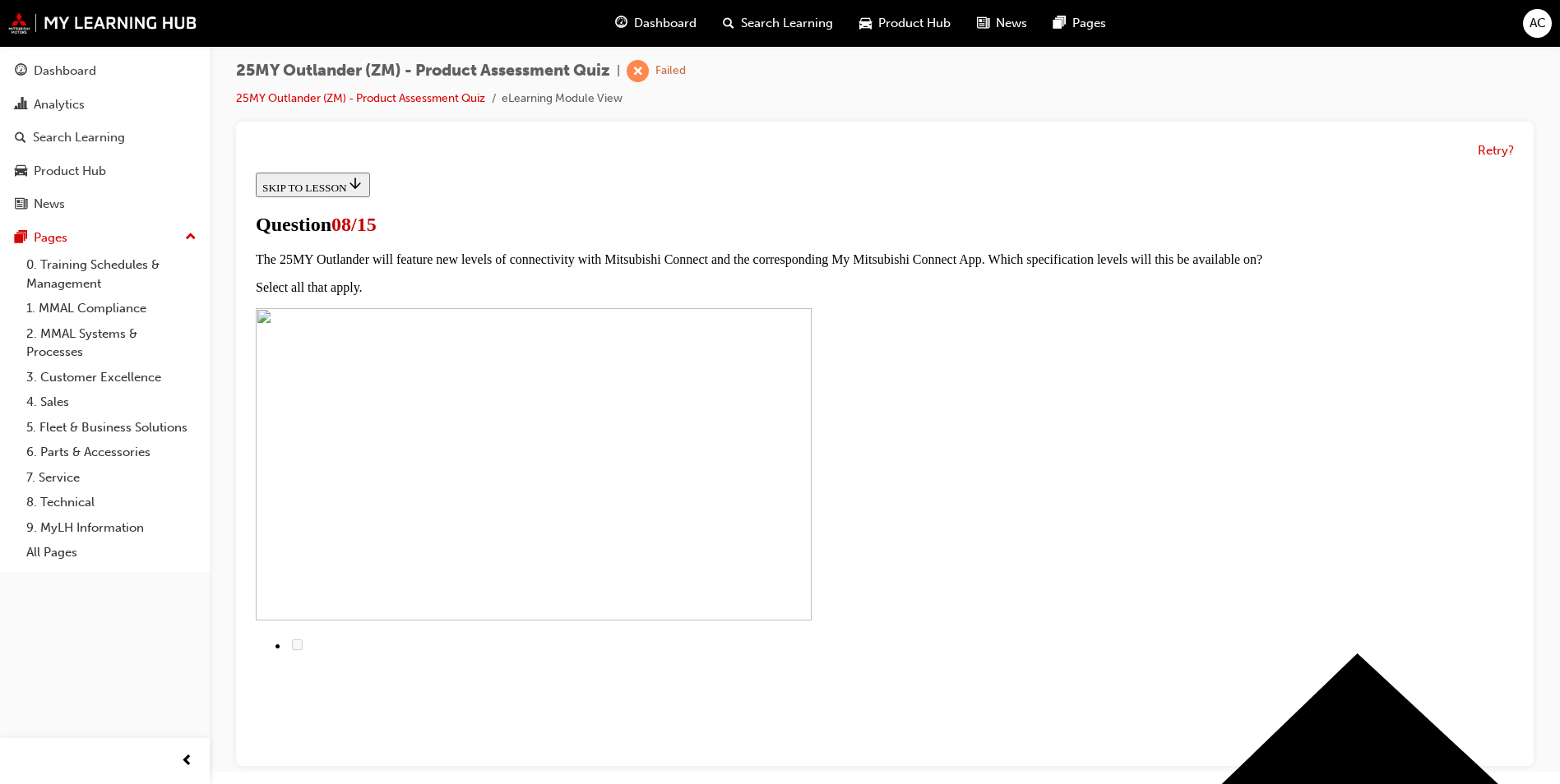
scroll to position [0, 0]
radio input "true"
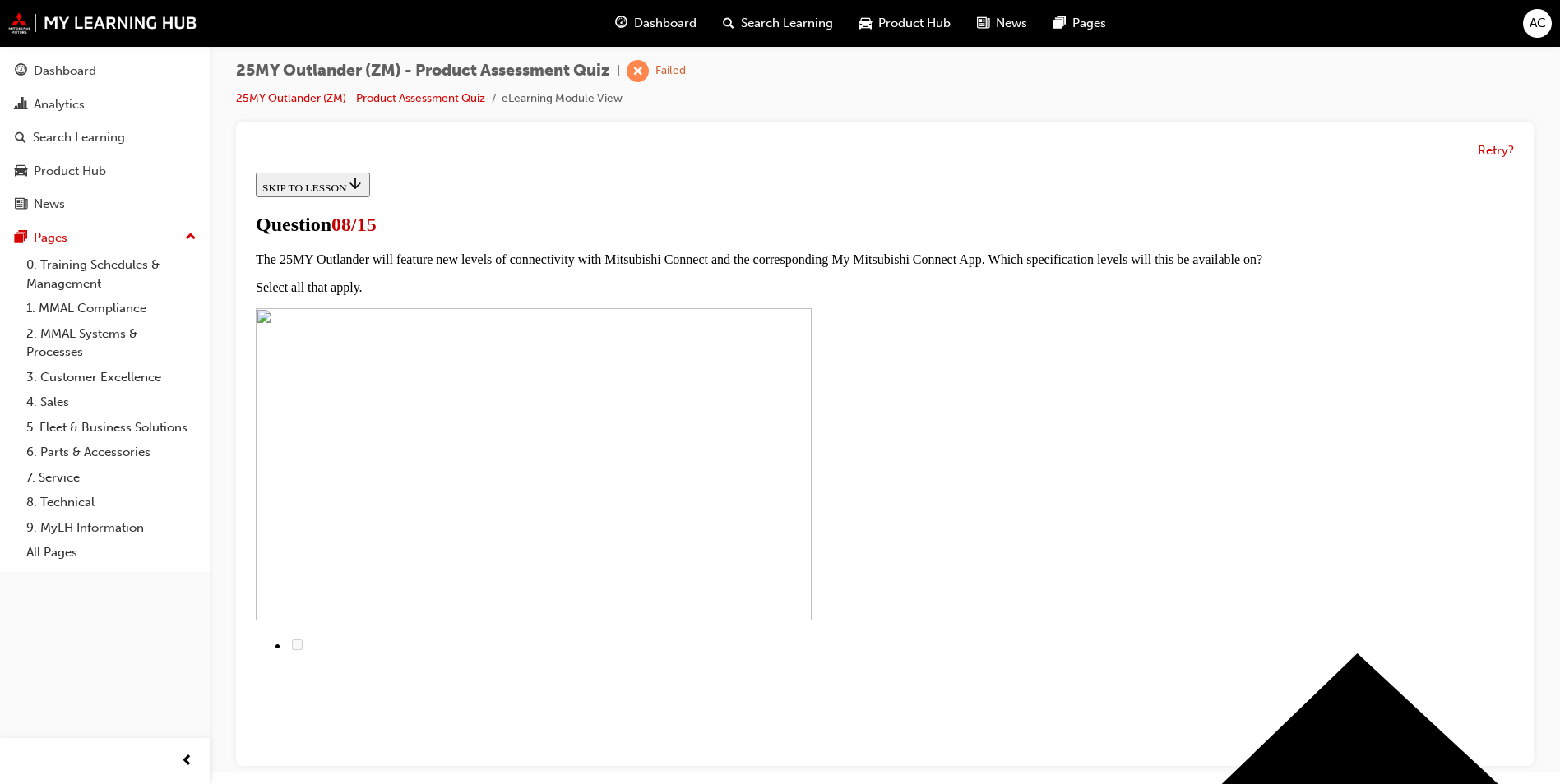
radio input "true"
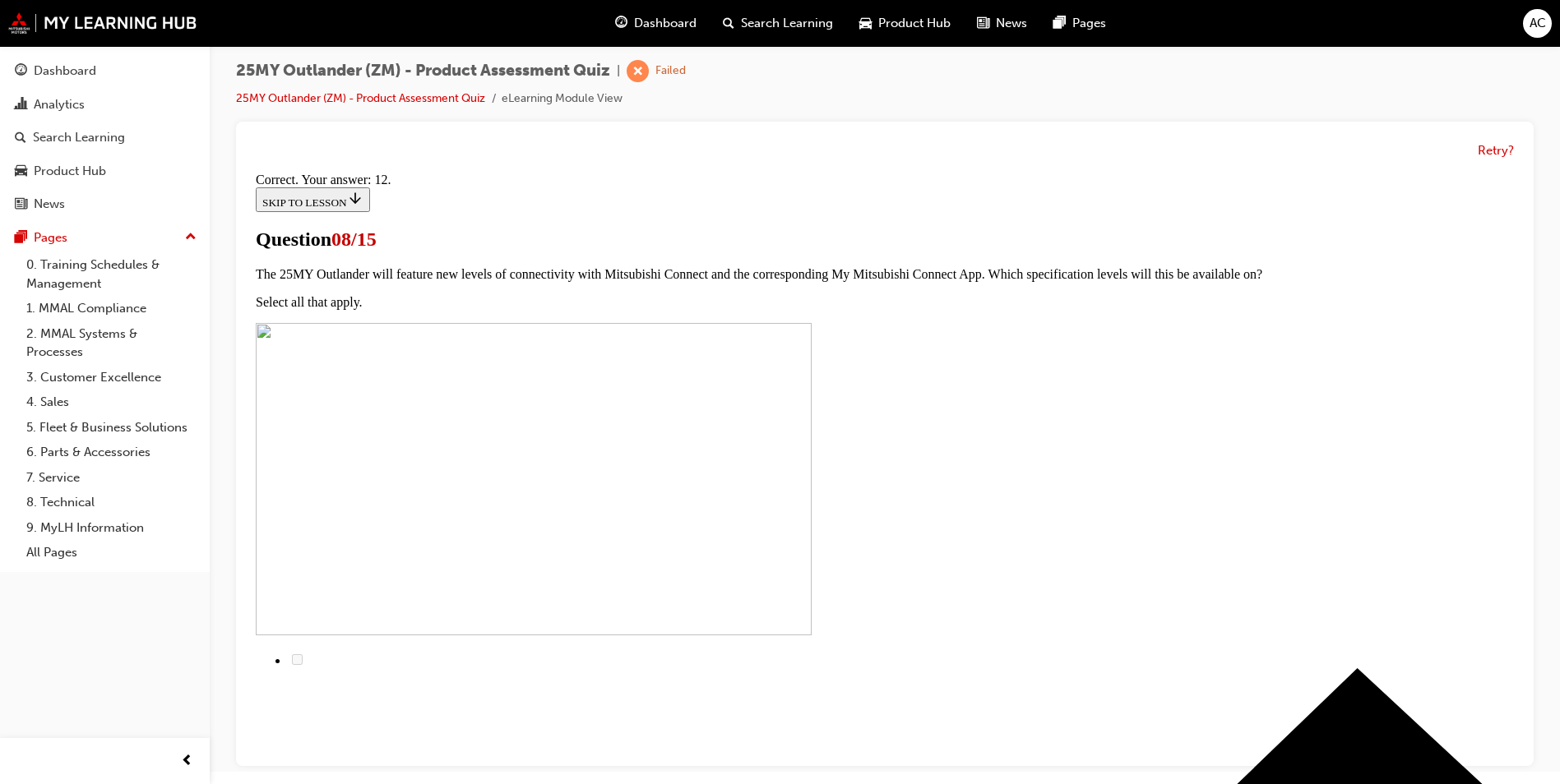
scroll to position [239, 0]
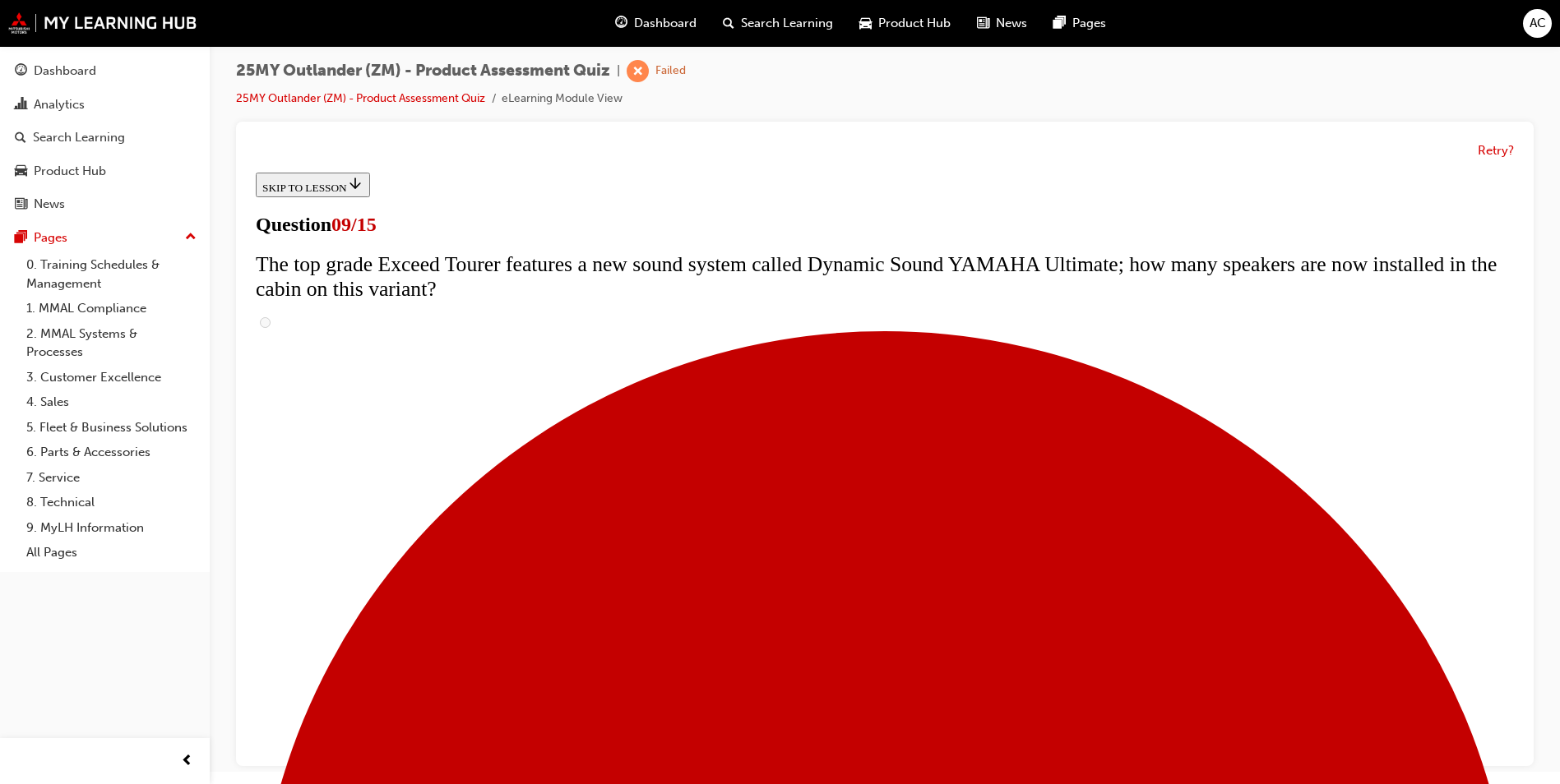
scroll to position [575, 0]
radio input "true"
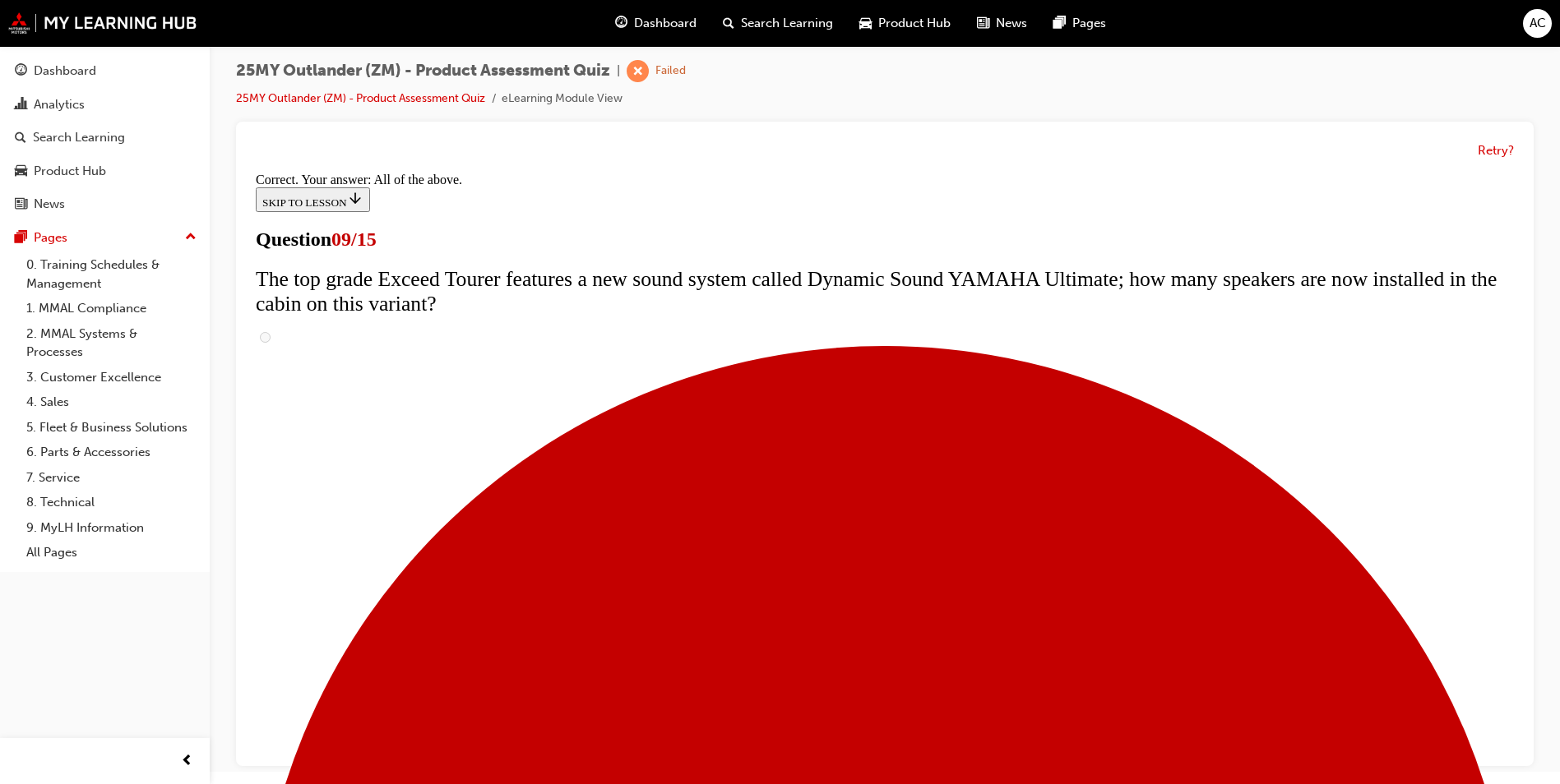
scroll to position [827, 0]
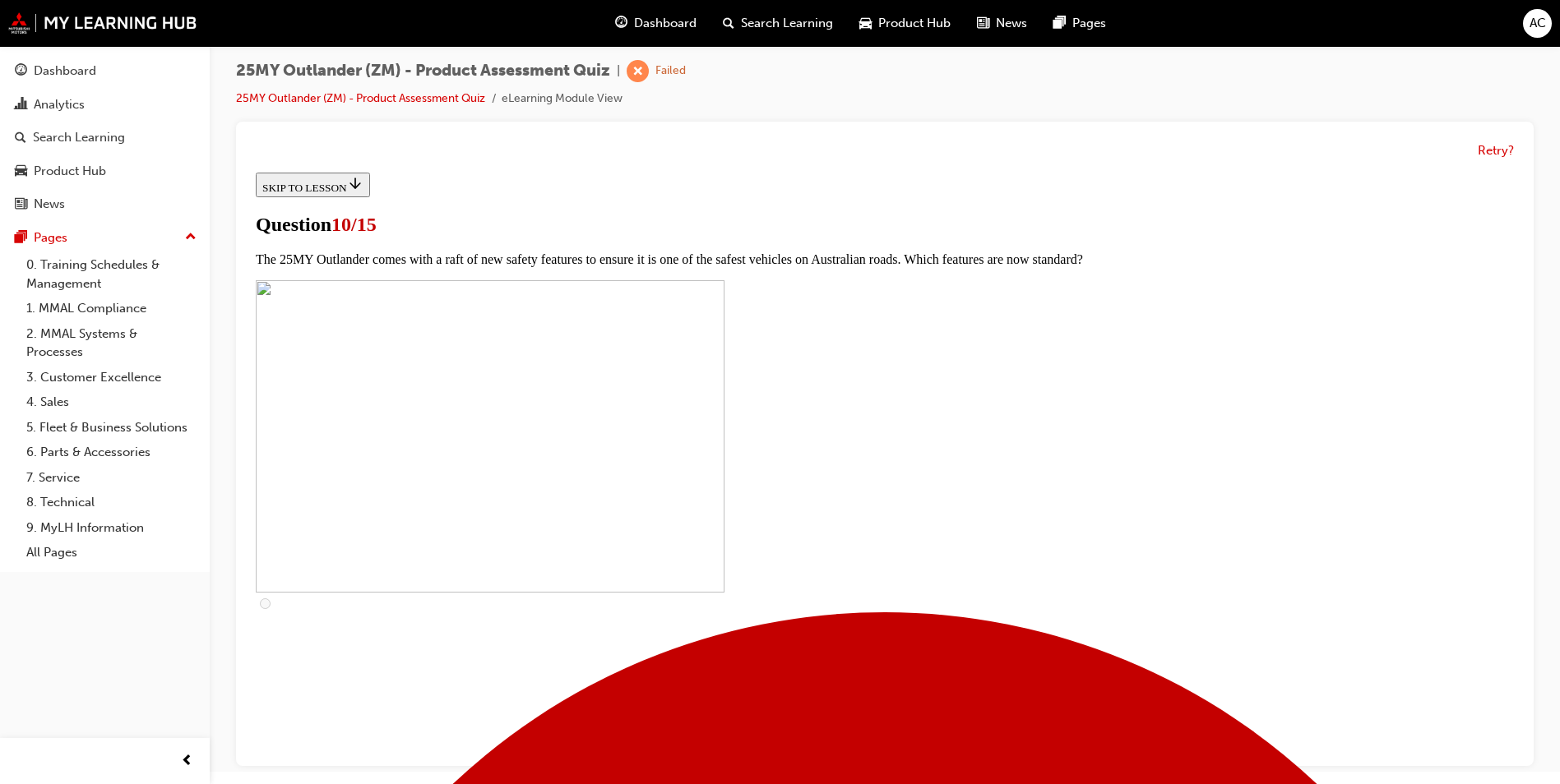
scroll to position [411, 0]
checkbox input "true"
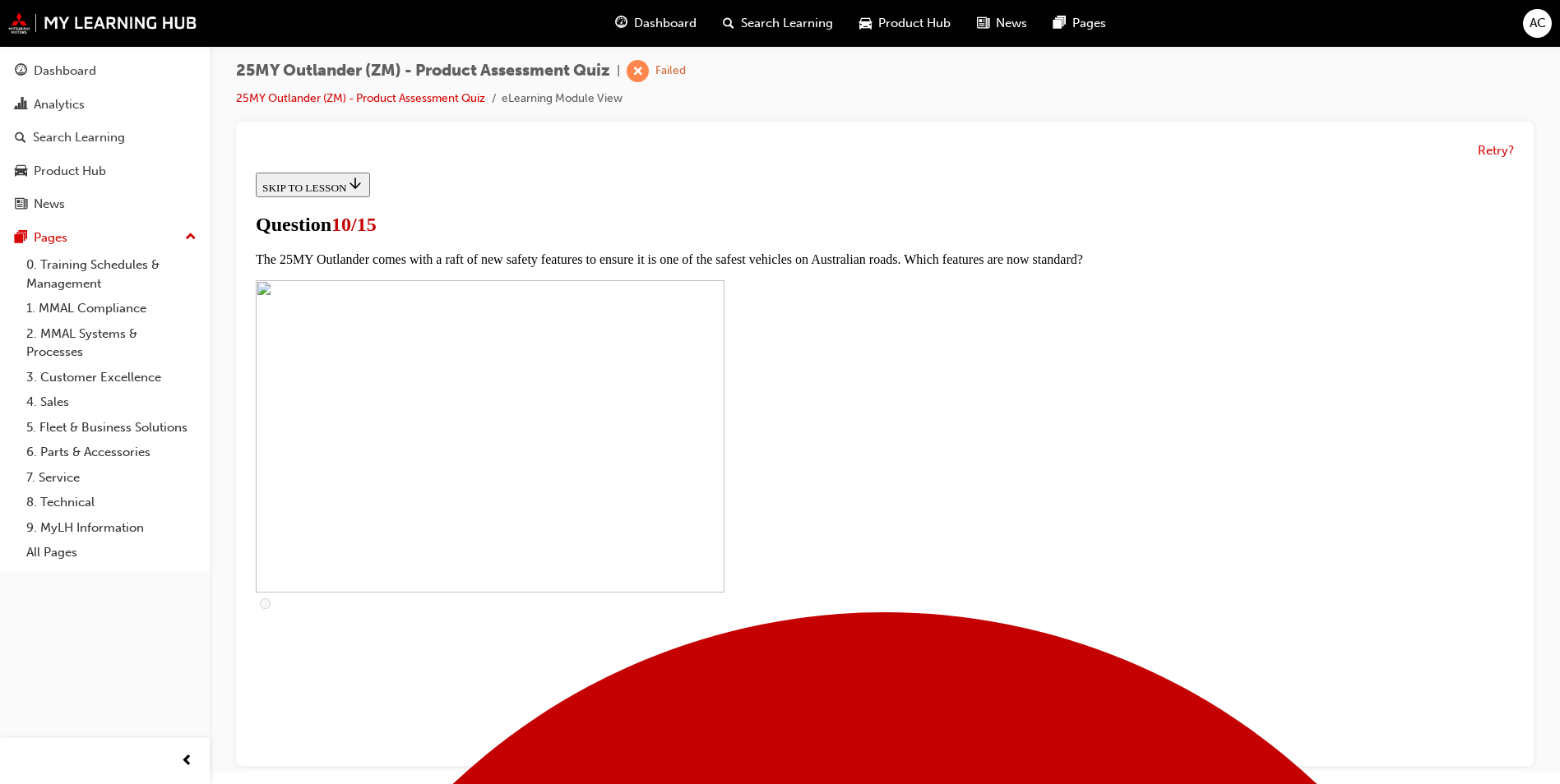
checkbox input "true"
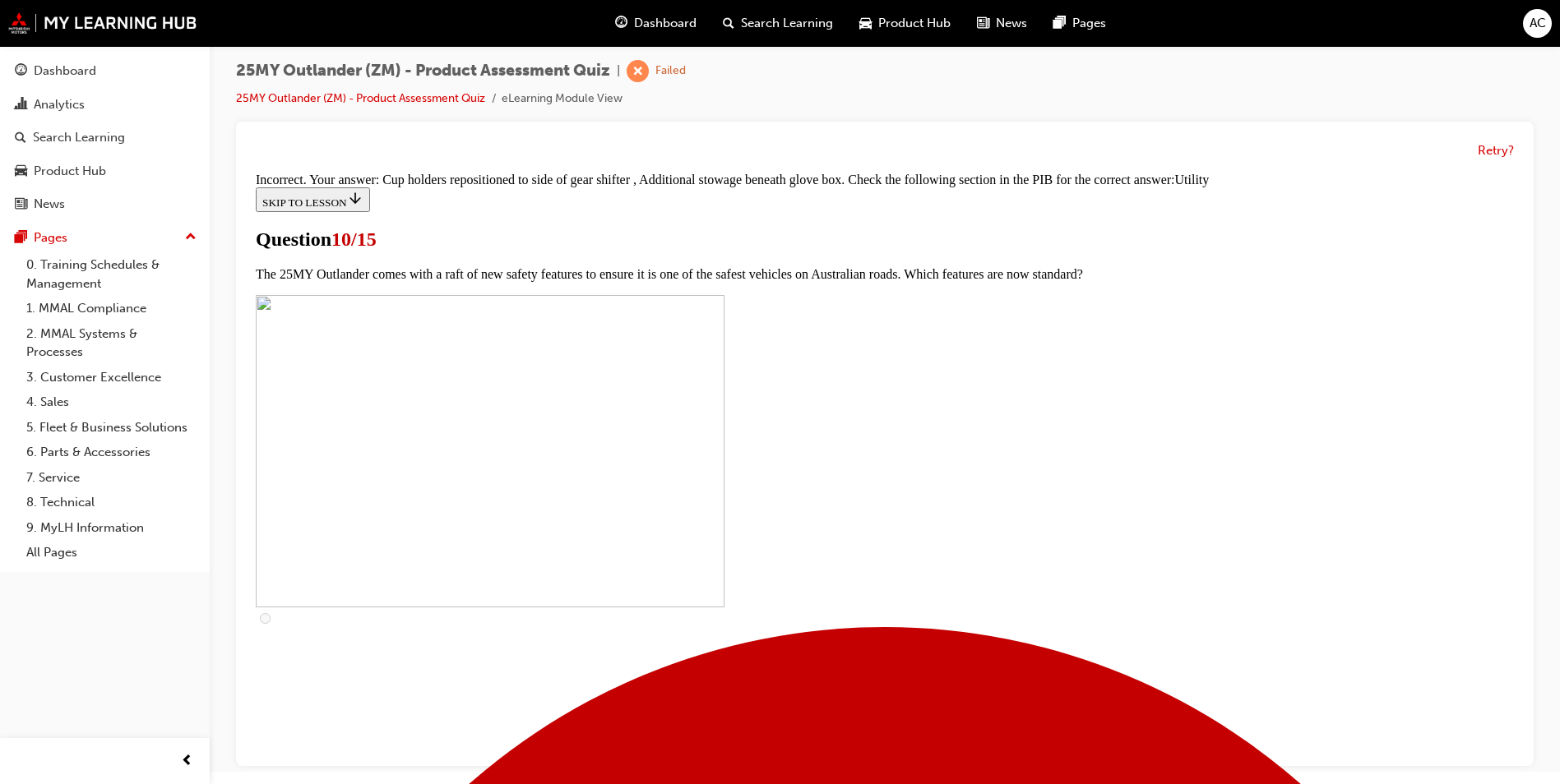
scroll to position [774, 0]
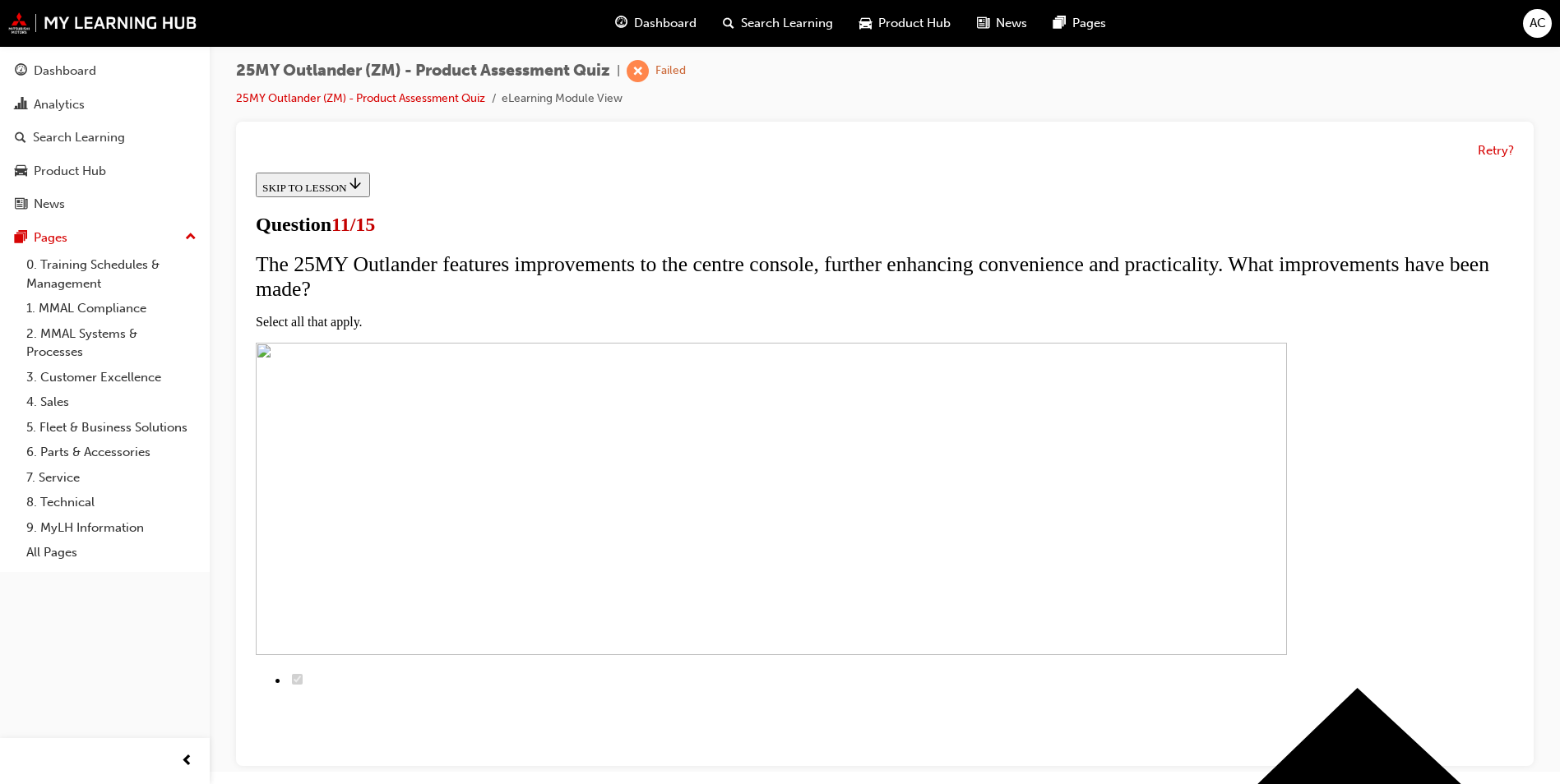
scroll to position [309, 0]
checkbox input "true"
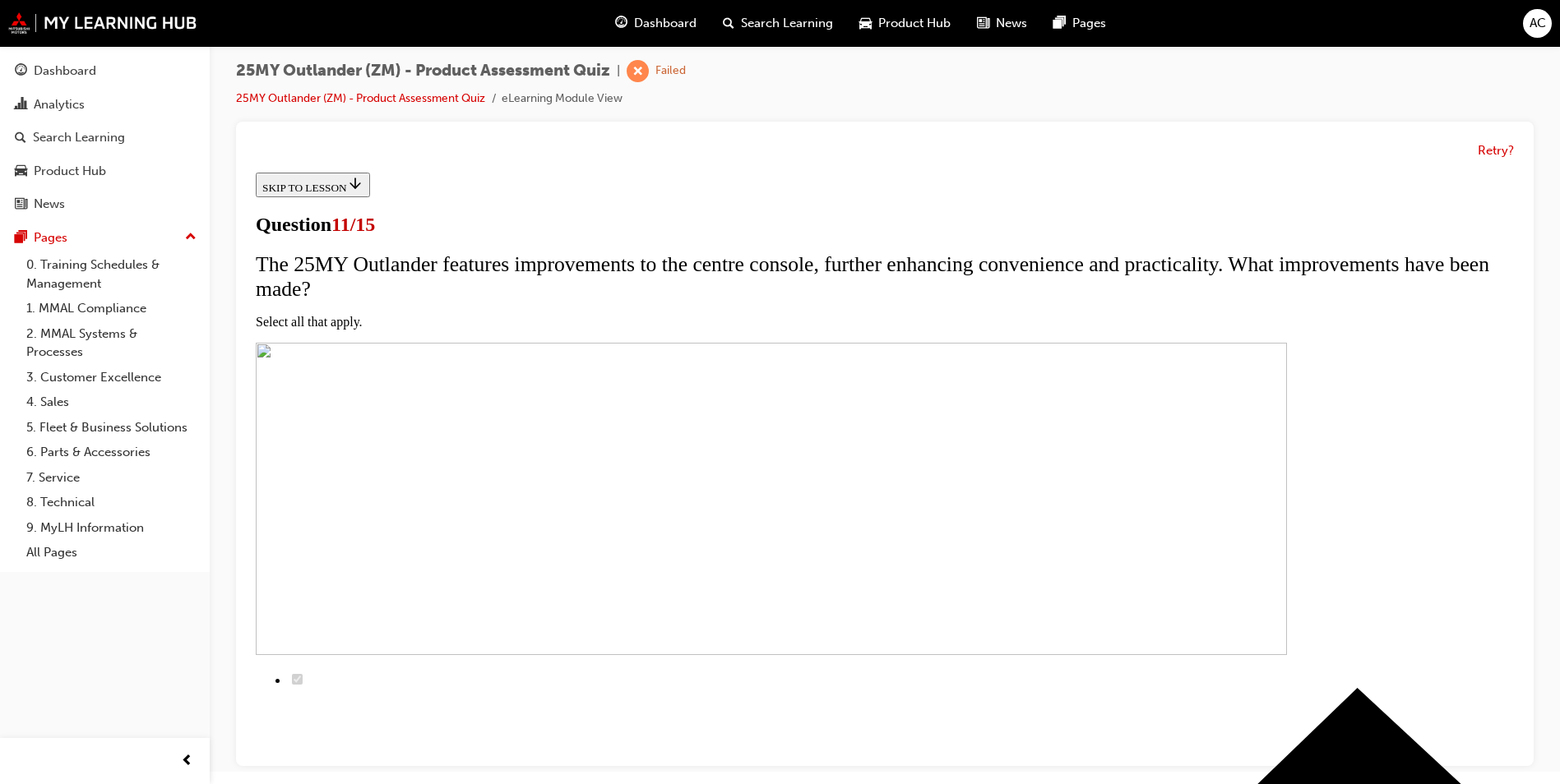
checkbox input "true"
drag, startPoint x: 764, startPoint y: 440, endPoint x: 762, endPoint y: 466, distance: 26.1
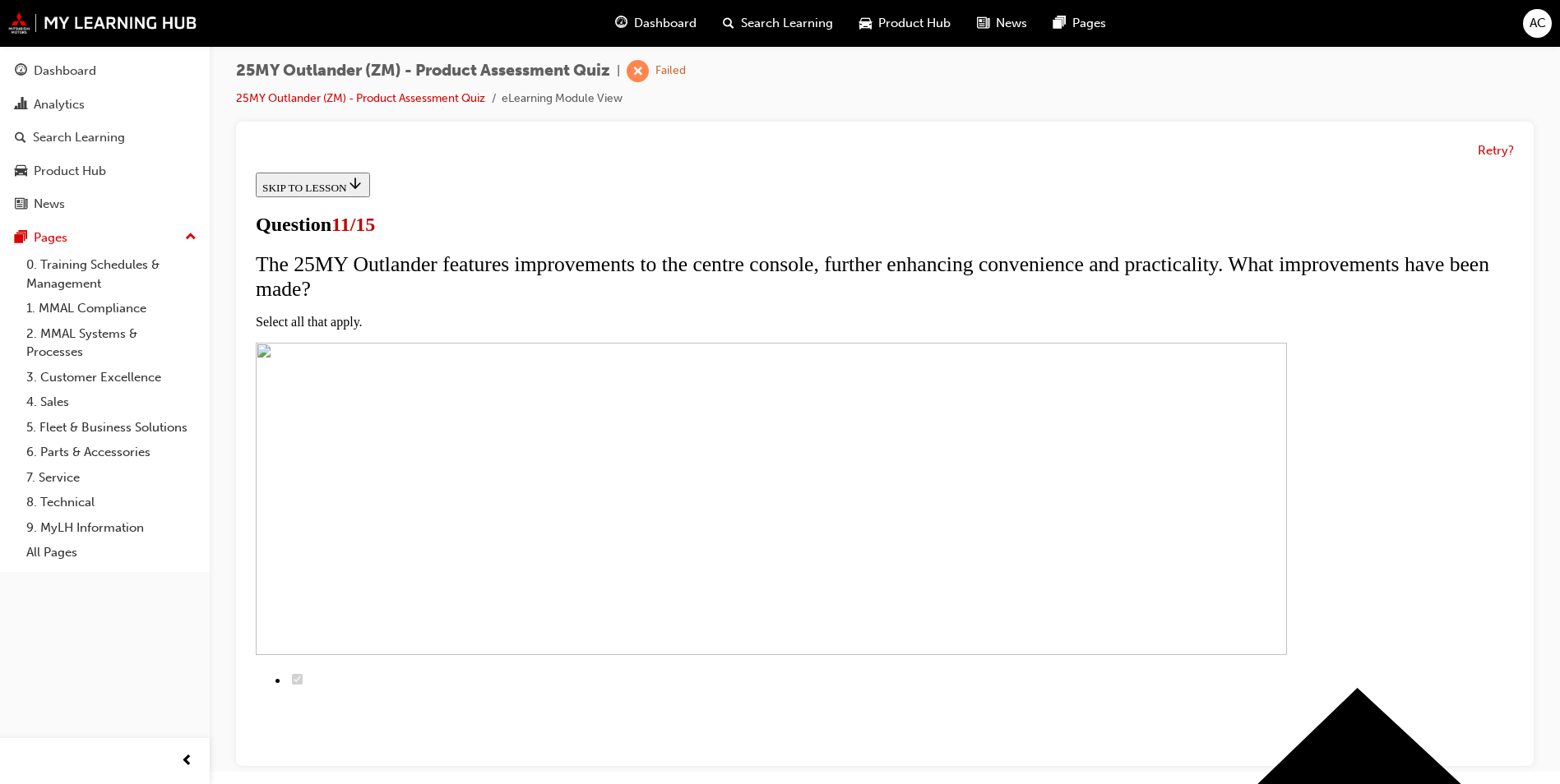
checkbox input "true"
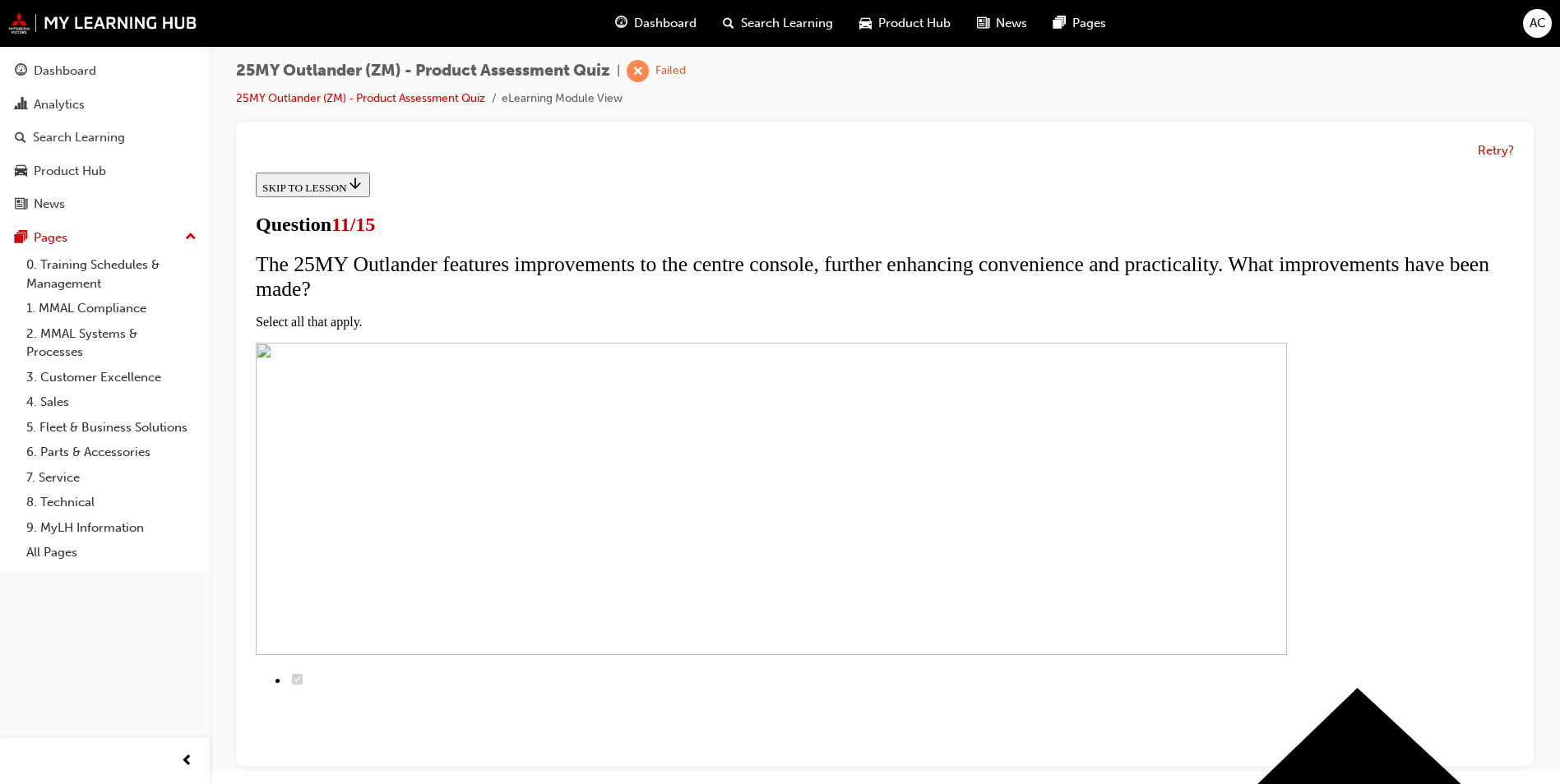
checkbox input "false"
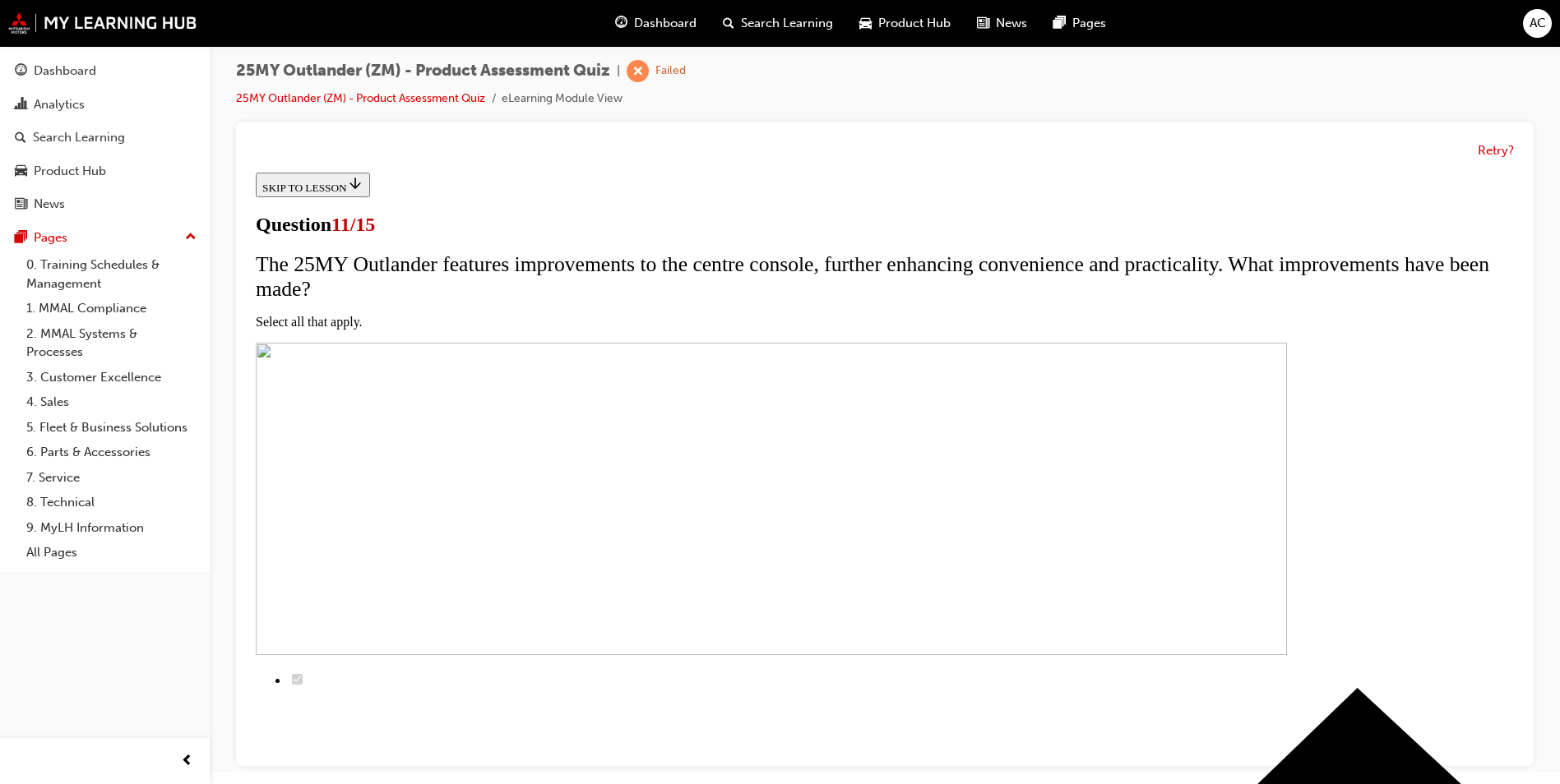
checkbox input "false"
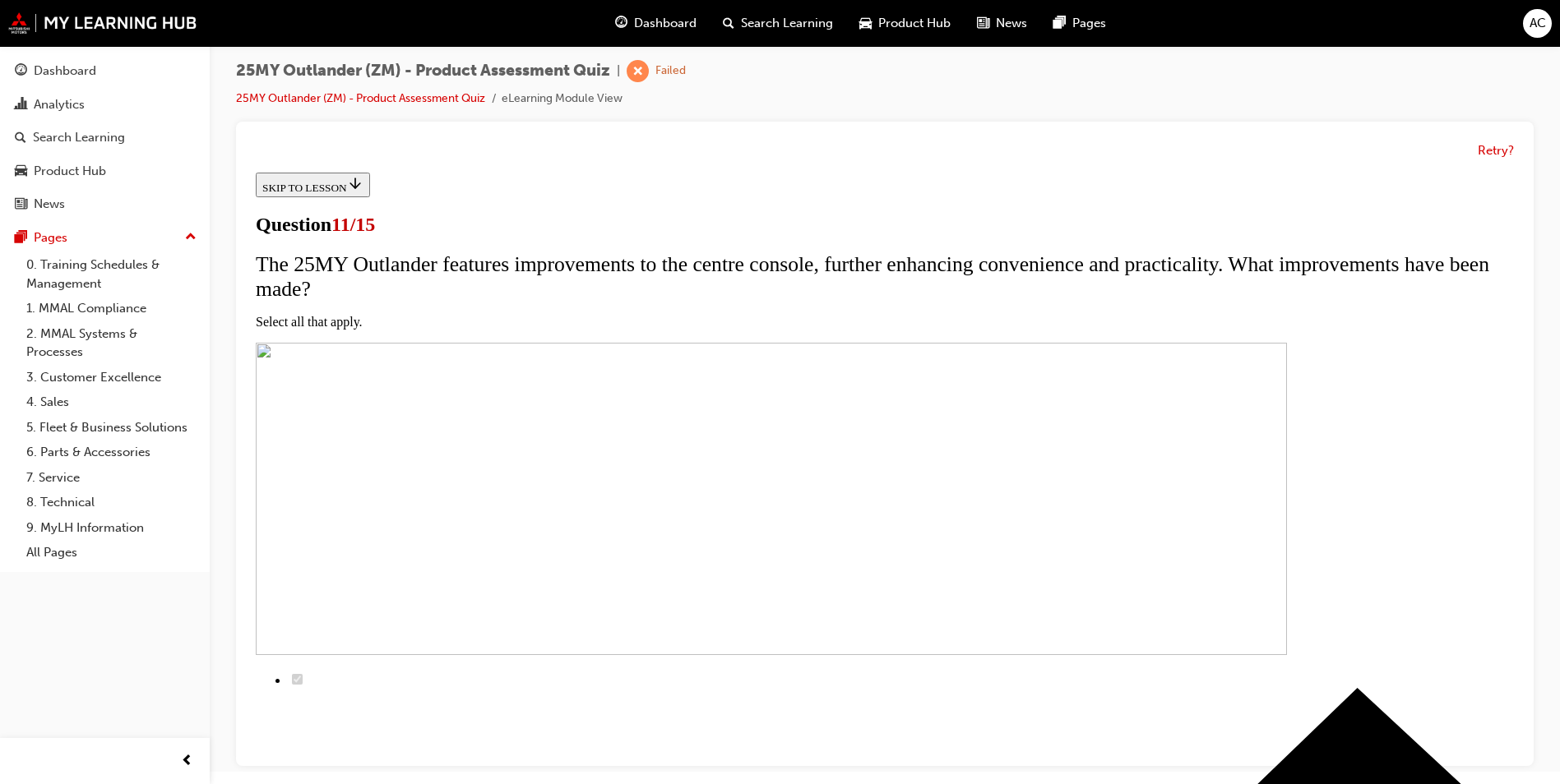
checkbox input "true"
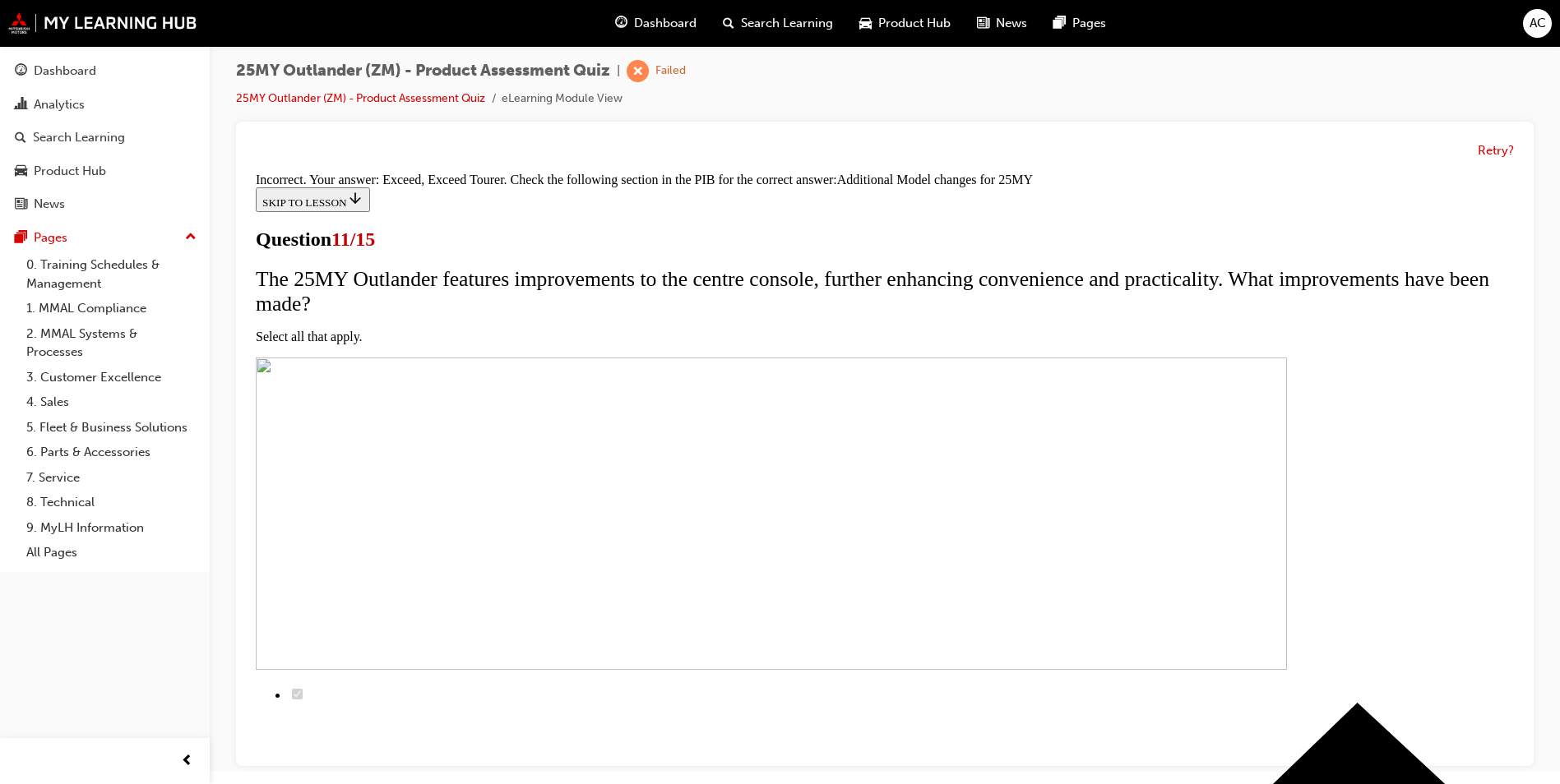
scroll to position [462, 0]
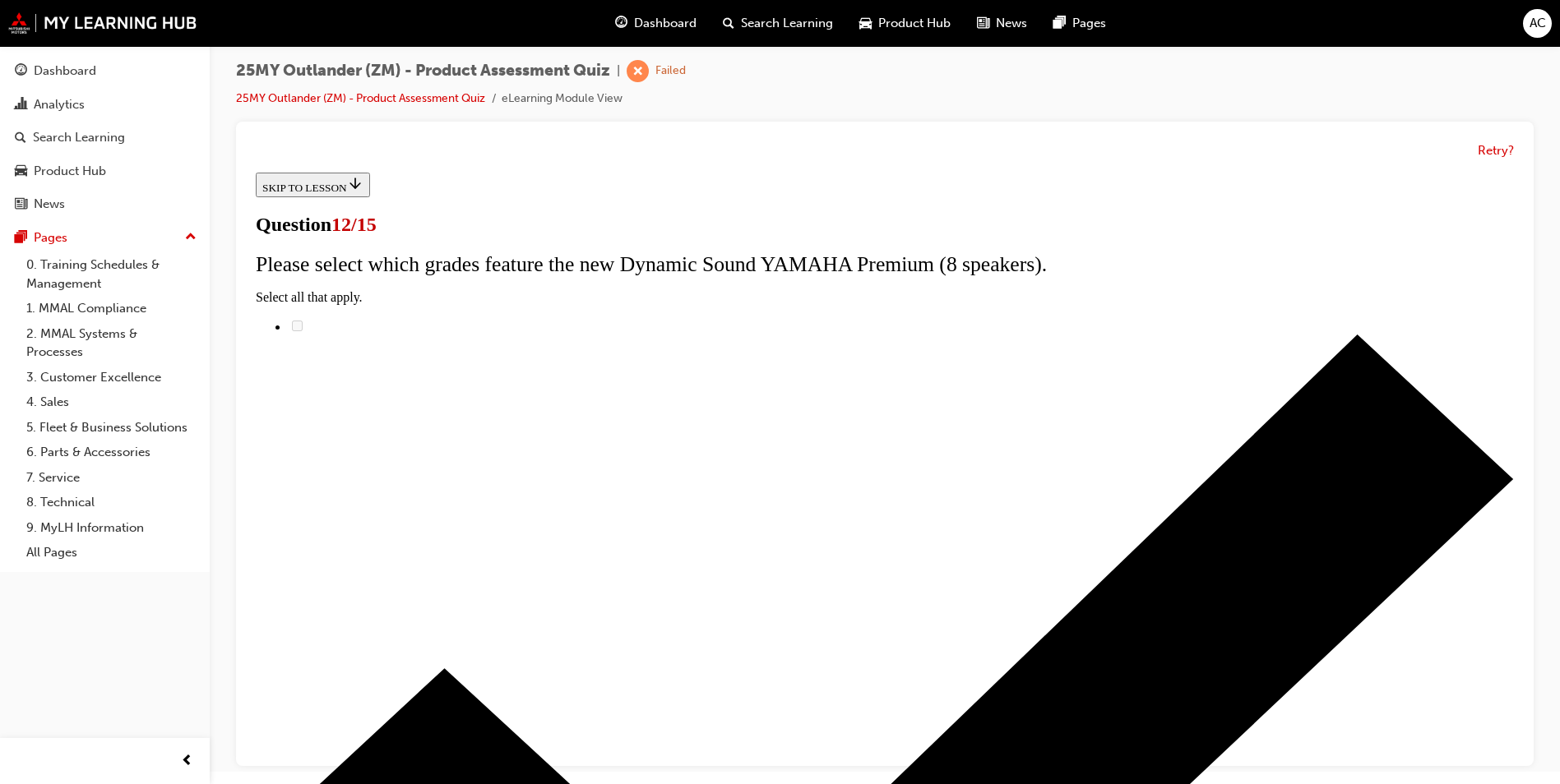
scroll to position [112, 0]
radio input "true"
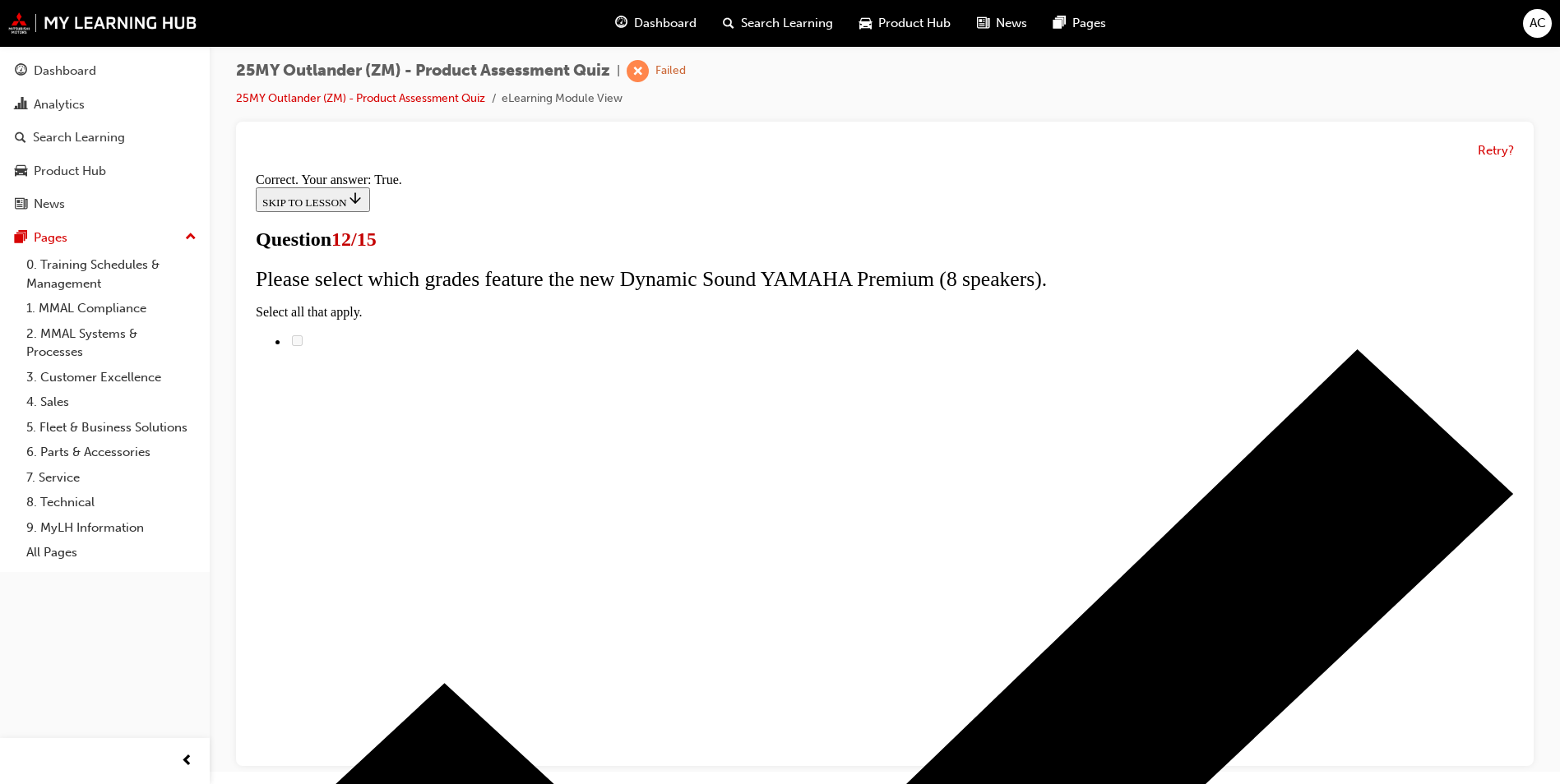
scroll to position [164, 0]
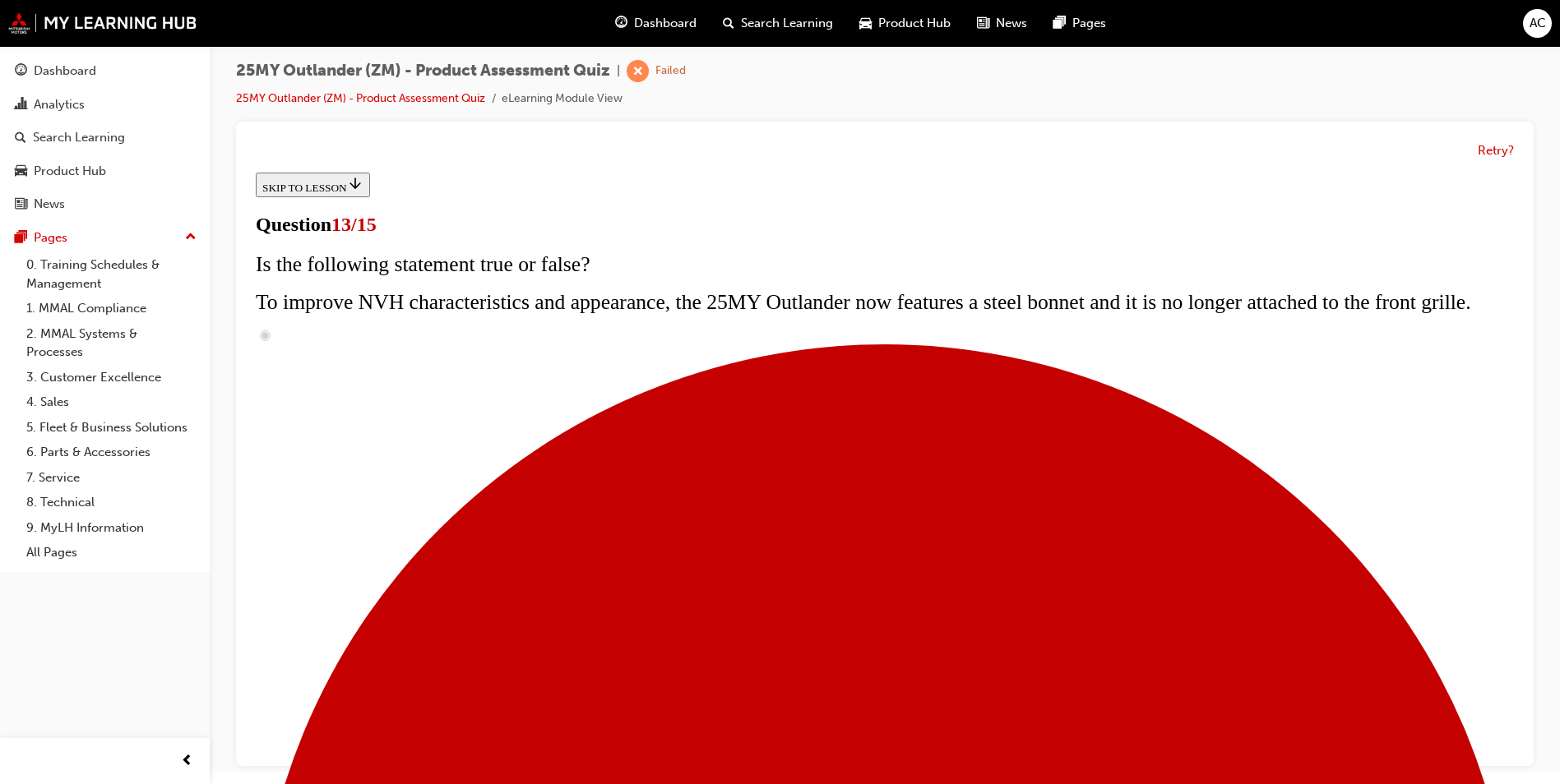
scroll to position [347, 0]
radio input "true"
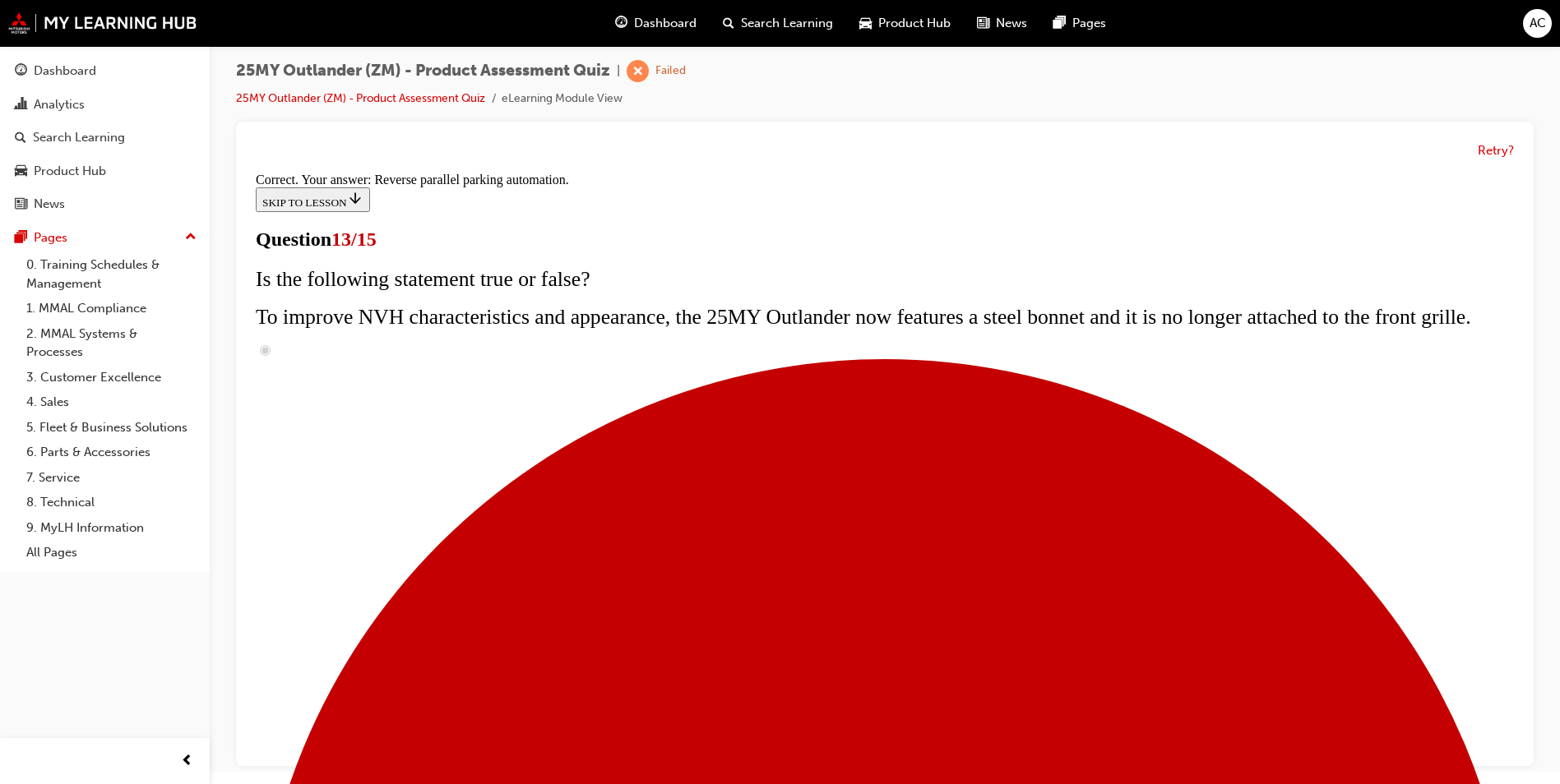
scroll to position [399, 0]
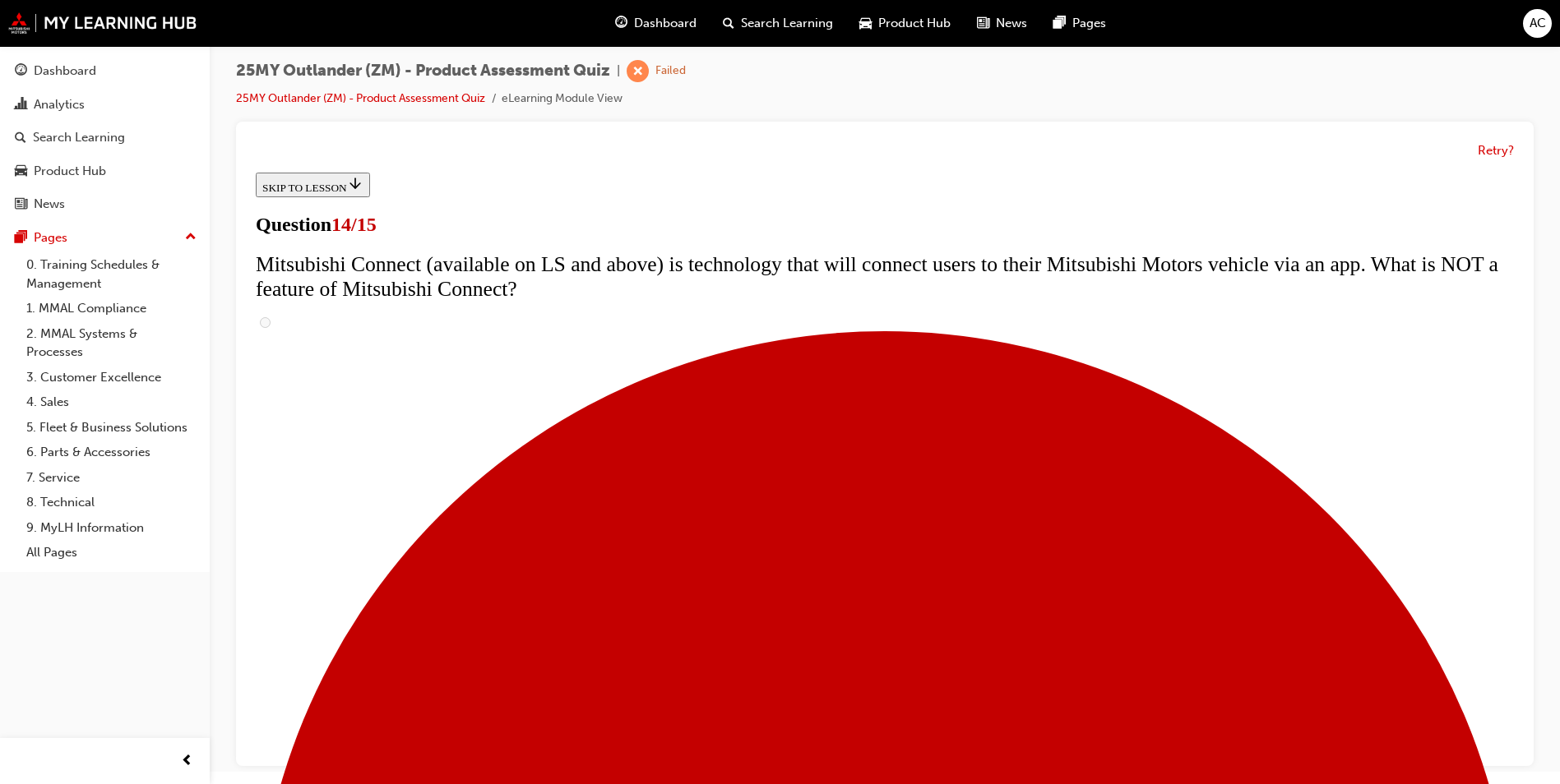
scroll to position [433, 0]
radio input "true"
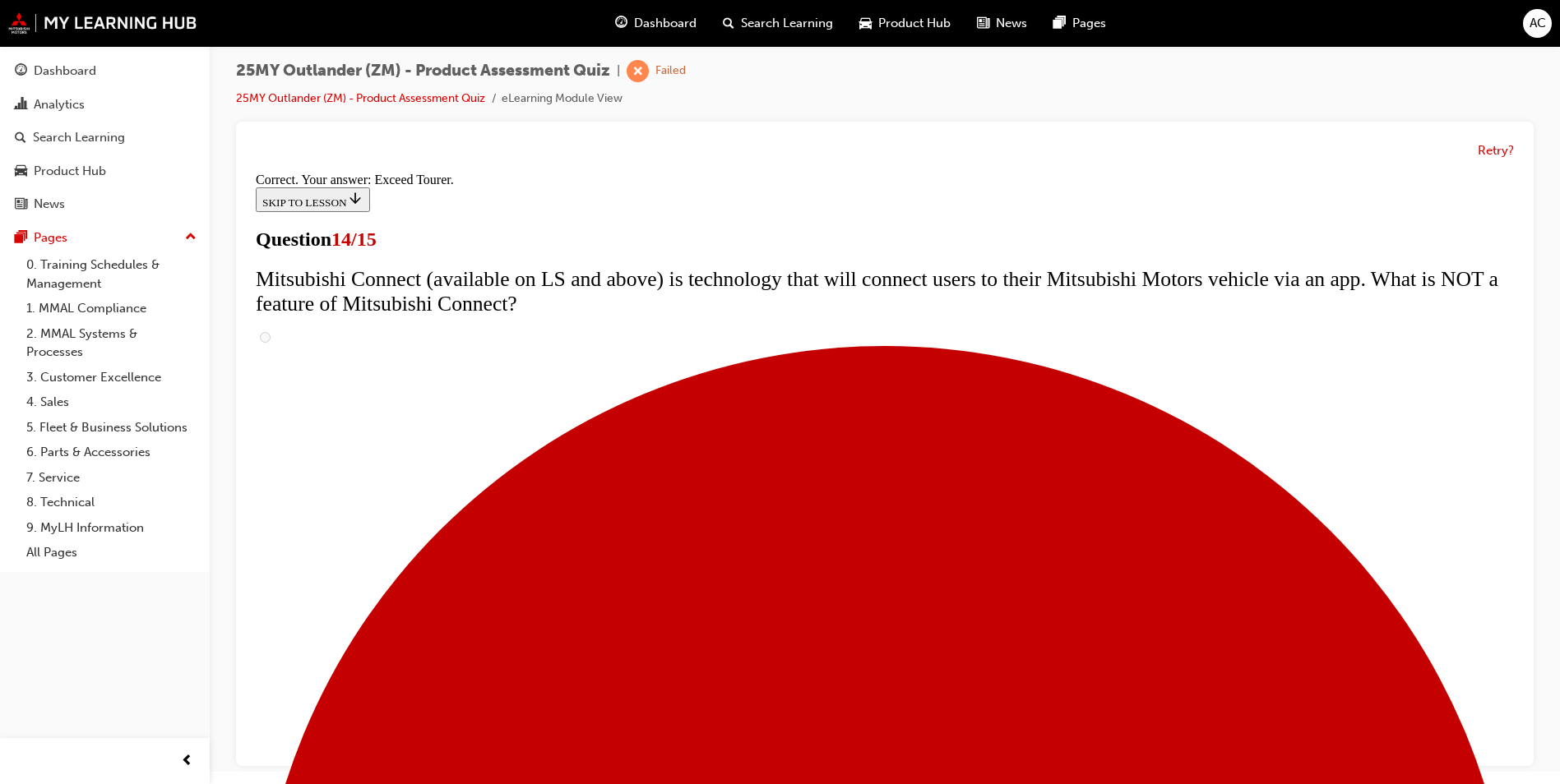
scroll to position [658, 0]
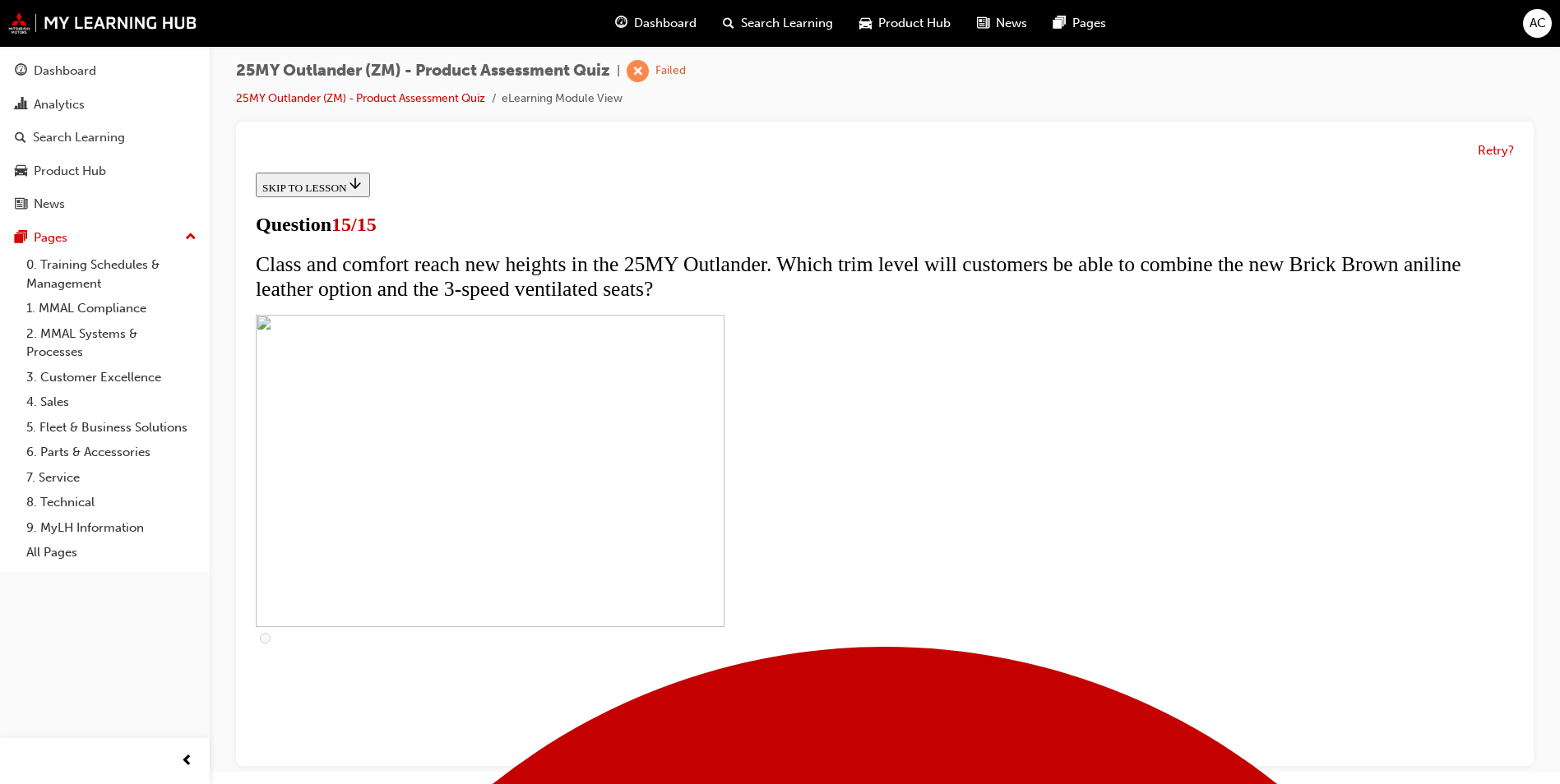
scroll to position [241, 0]
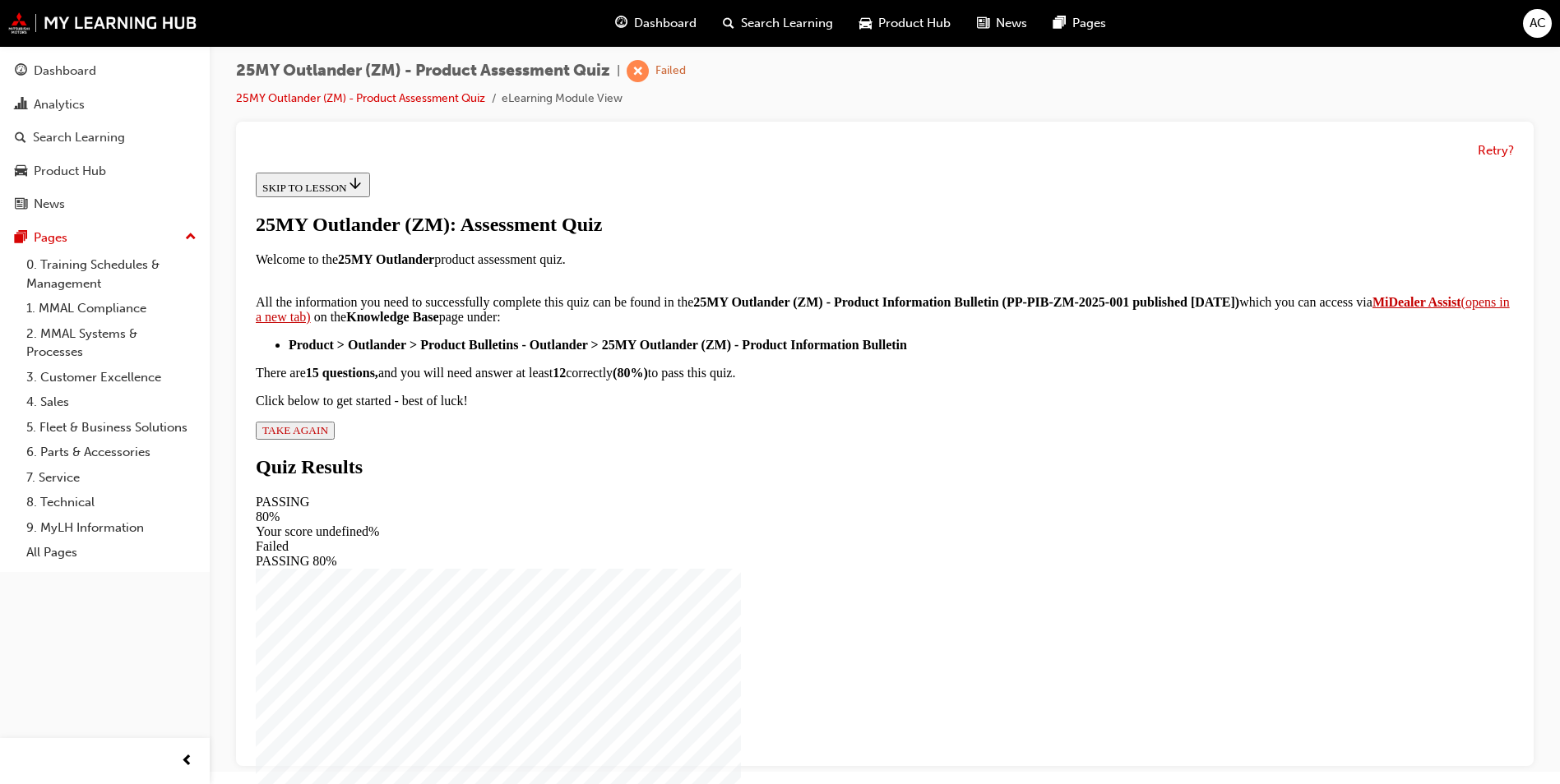
scroll to position [187, 0]
click at [328, 437] on icon "button" at bounding box center [328, 430] width 0 height 12
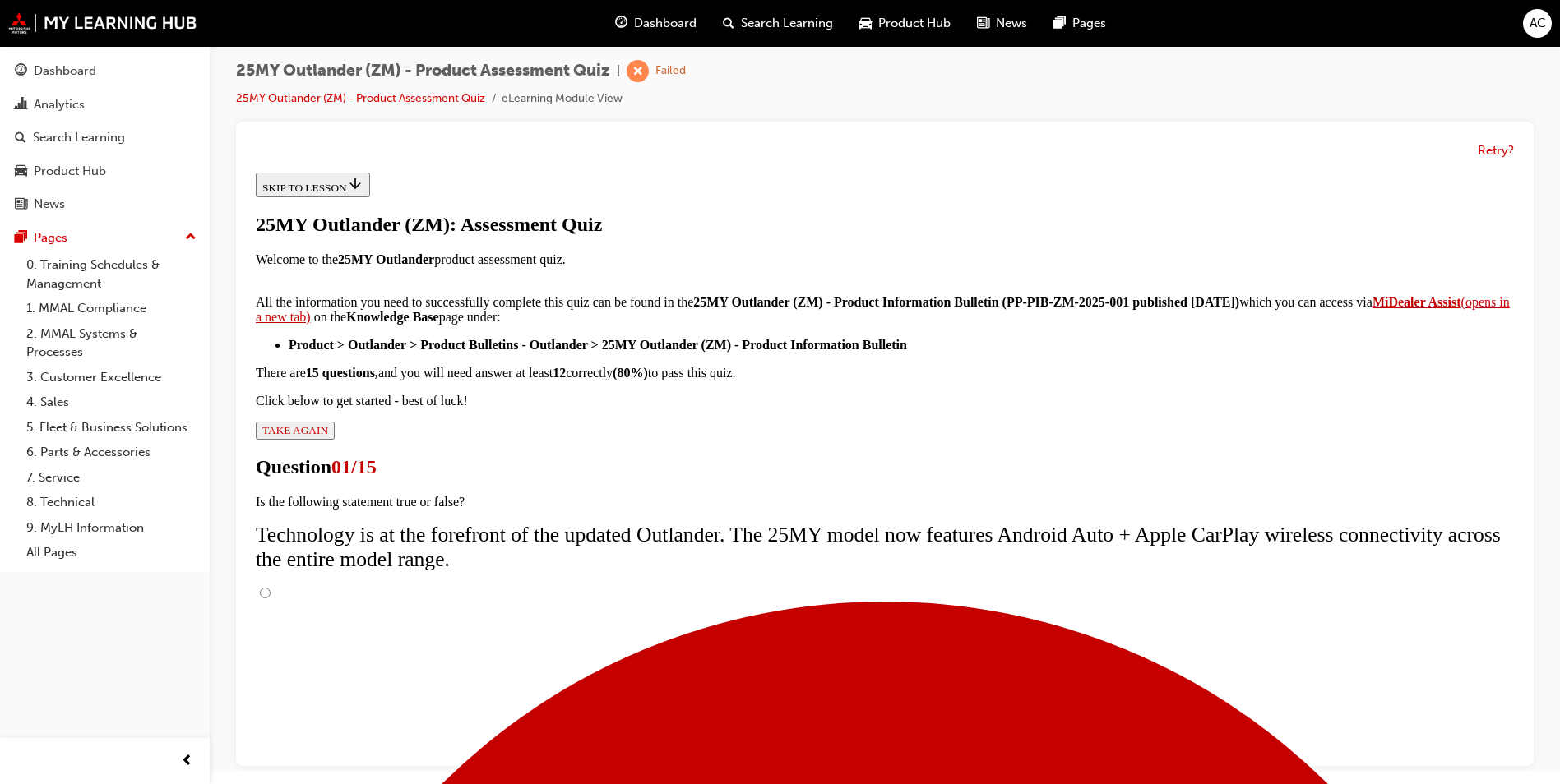
click at [271, 588] on input "True" at bounding box center [264, 592] width 10 height 10
radio input "true"
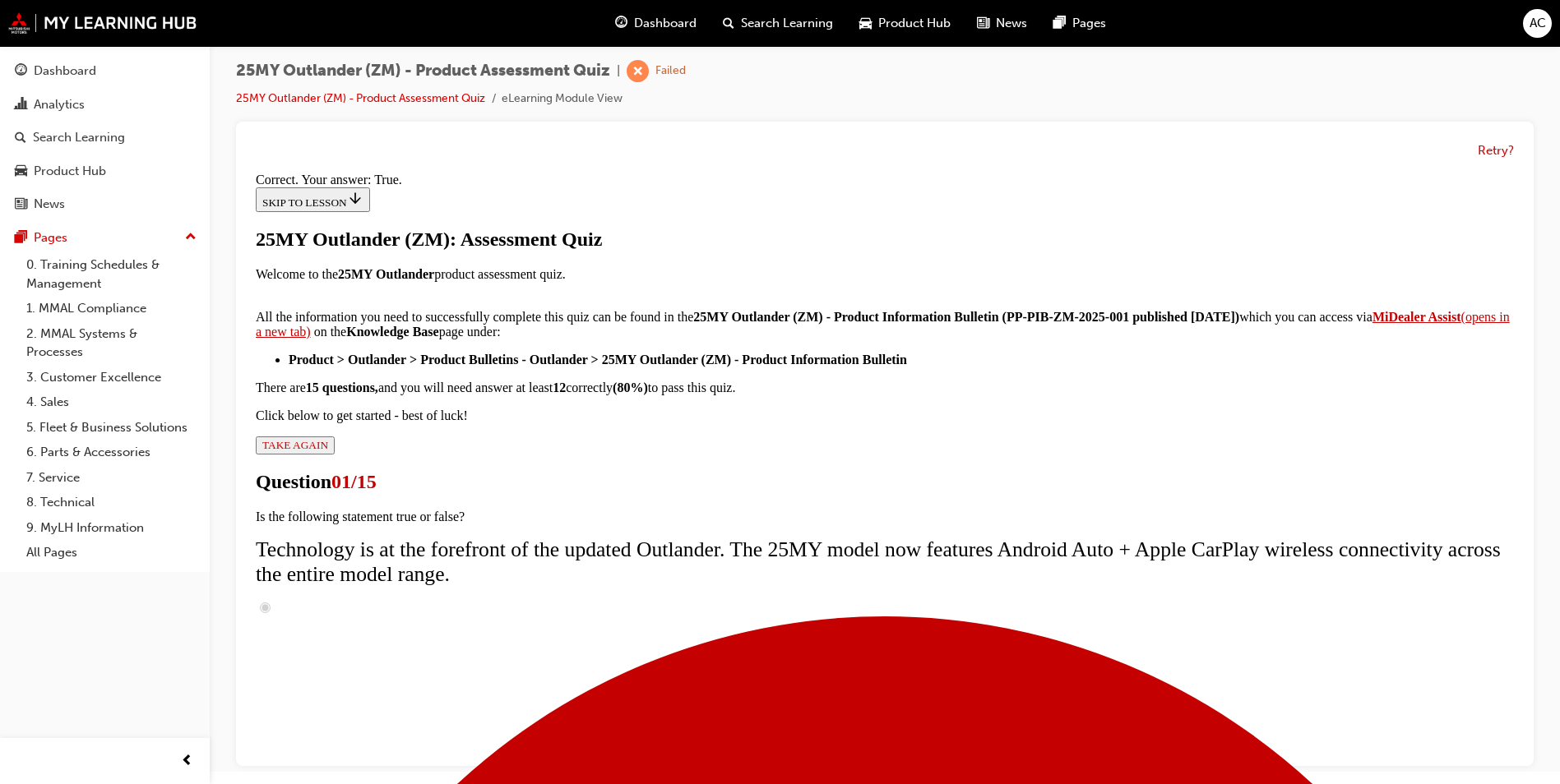
scroll to position [164, 0]
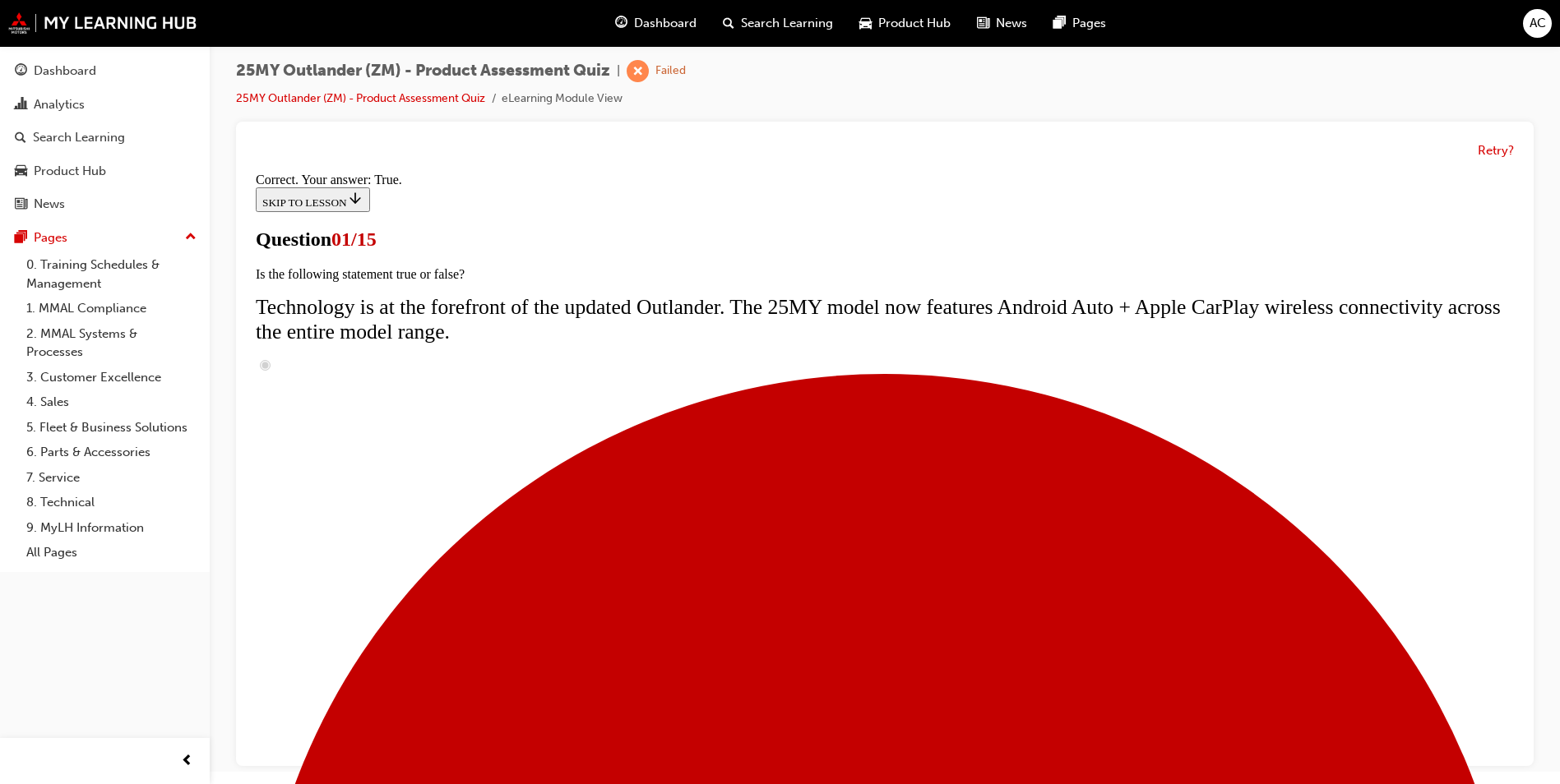
radio input "true"
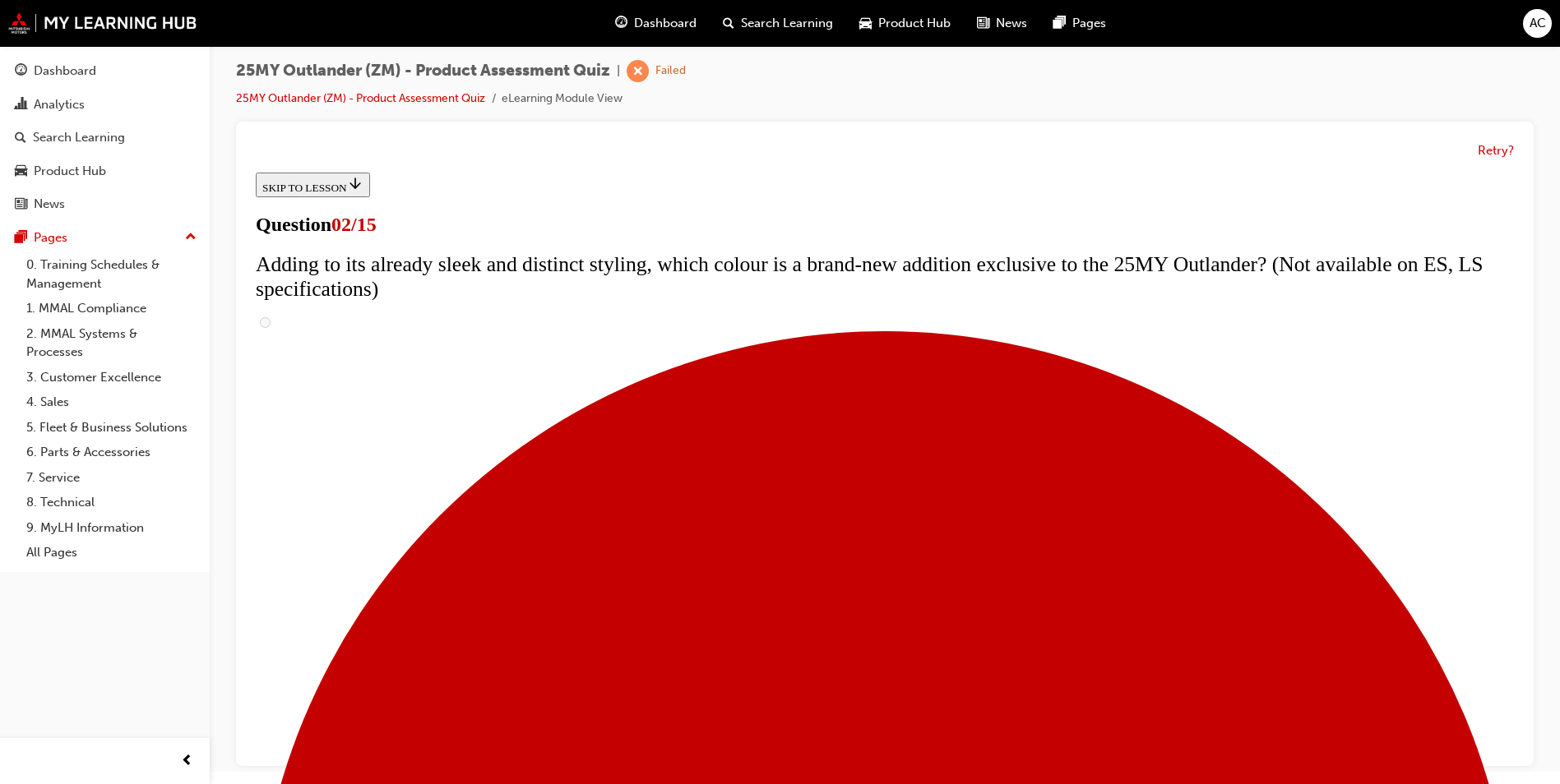
scroll to position [329, 0]
checkbox input "true"
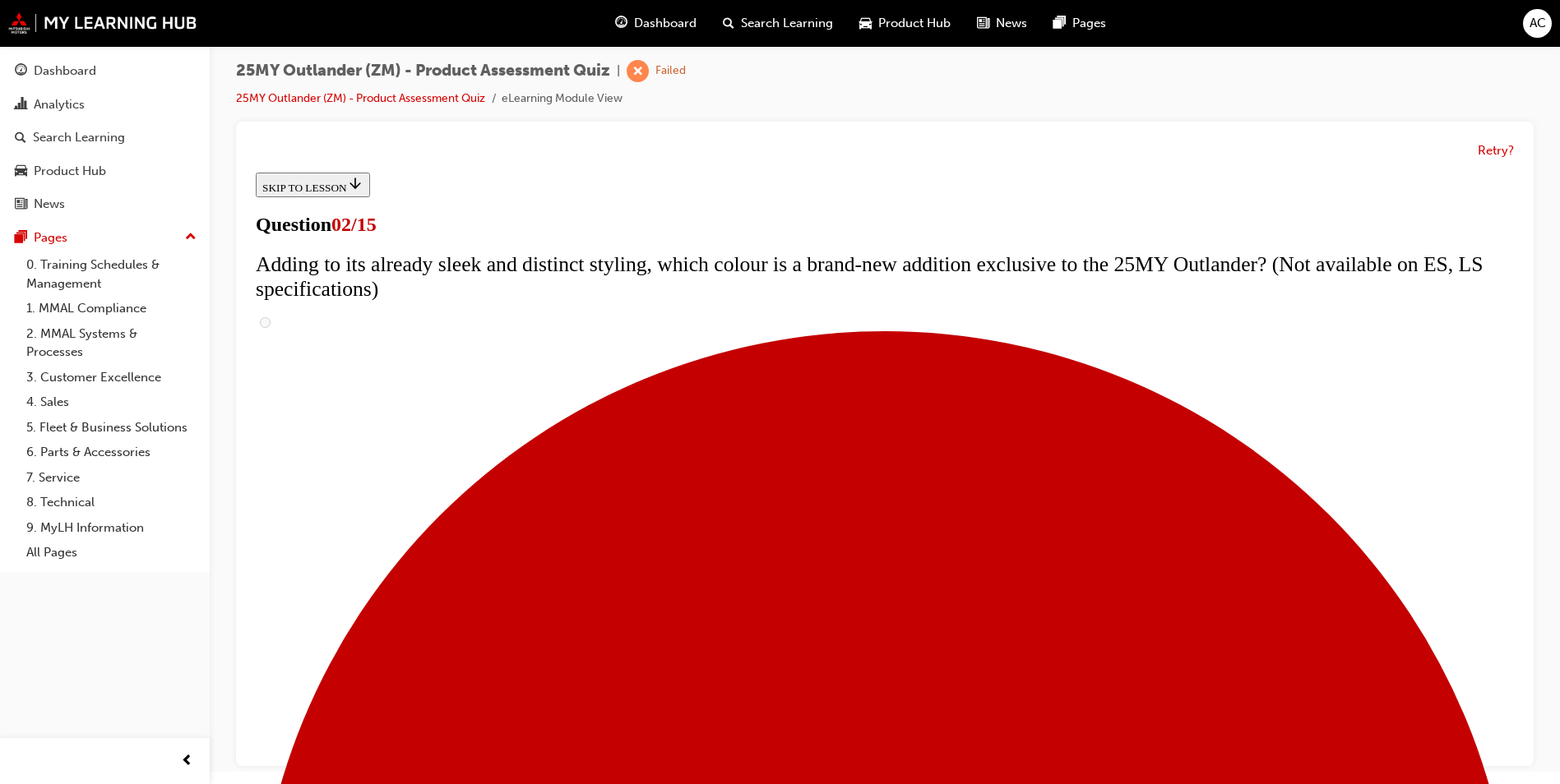
checkbox input "true"
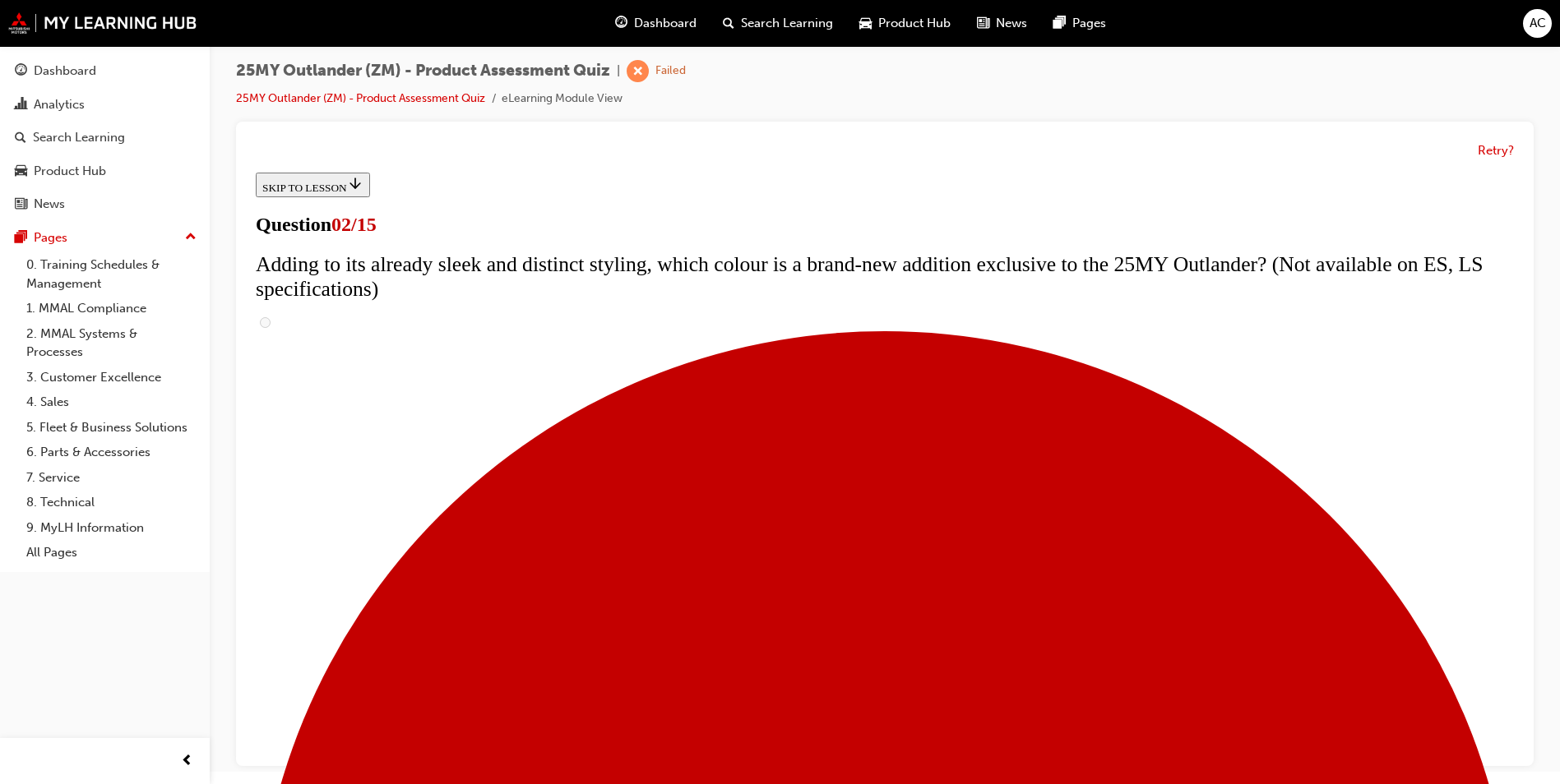
checkbox input "true"
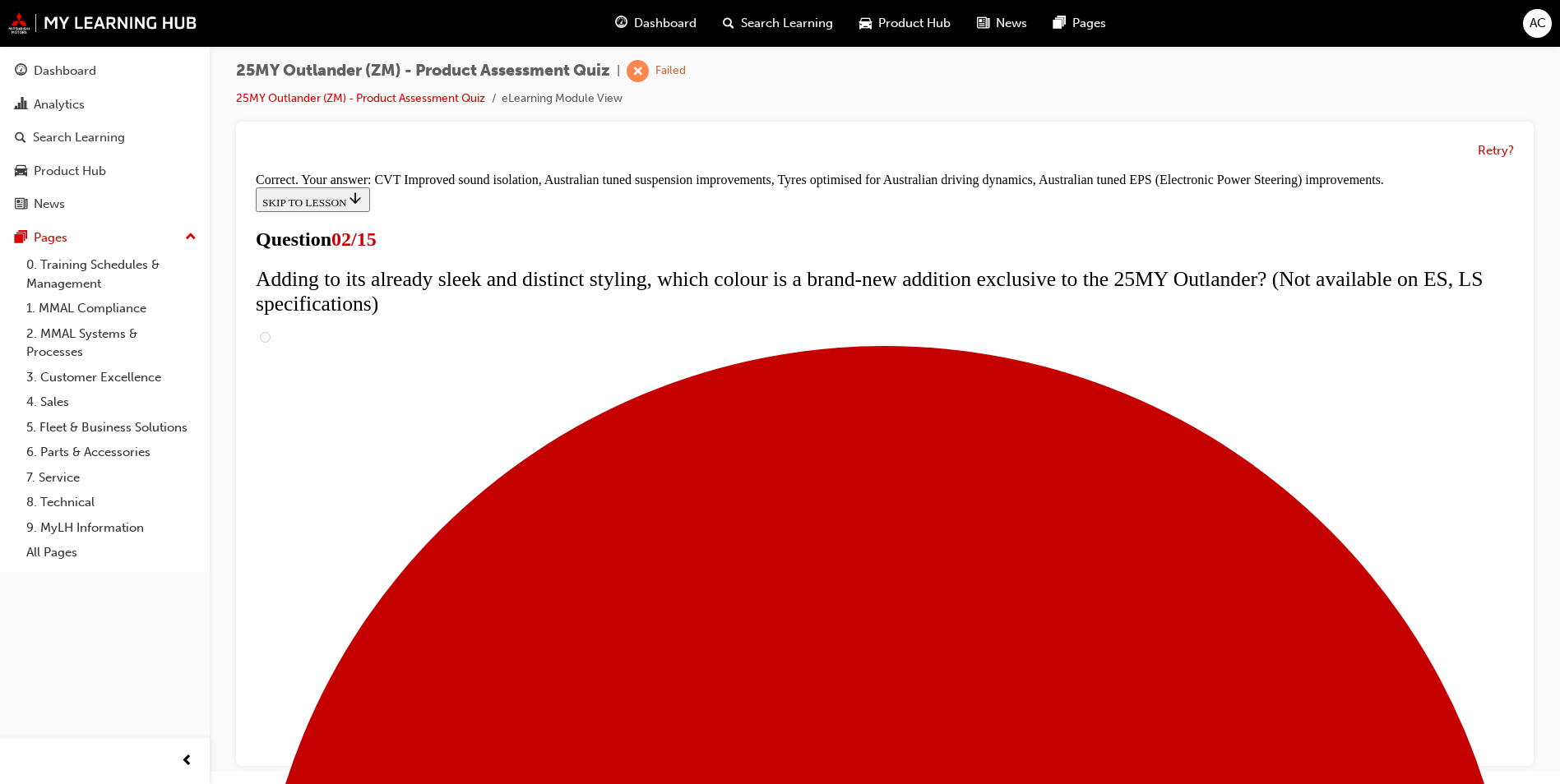
scroll to position [426, 0]
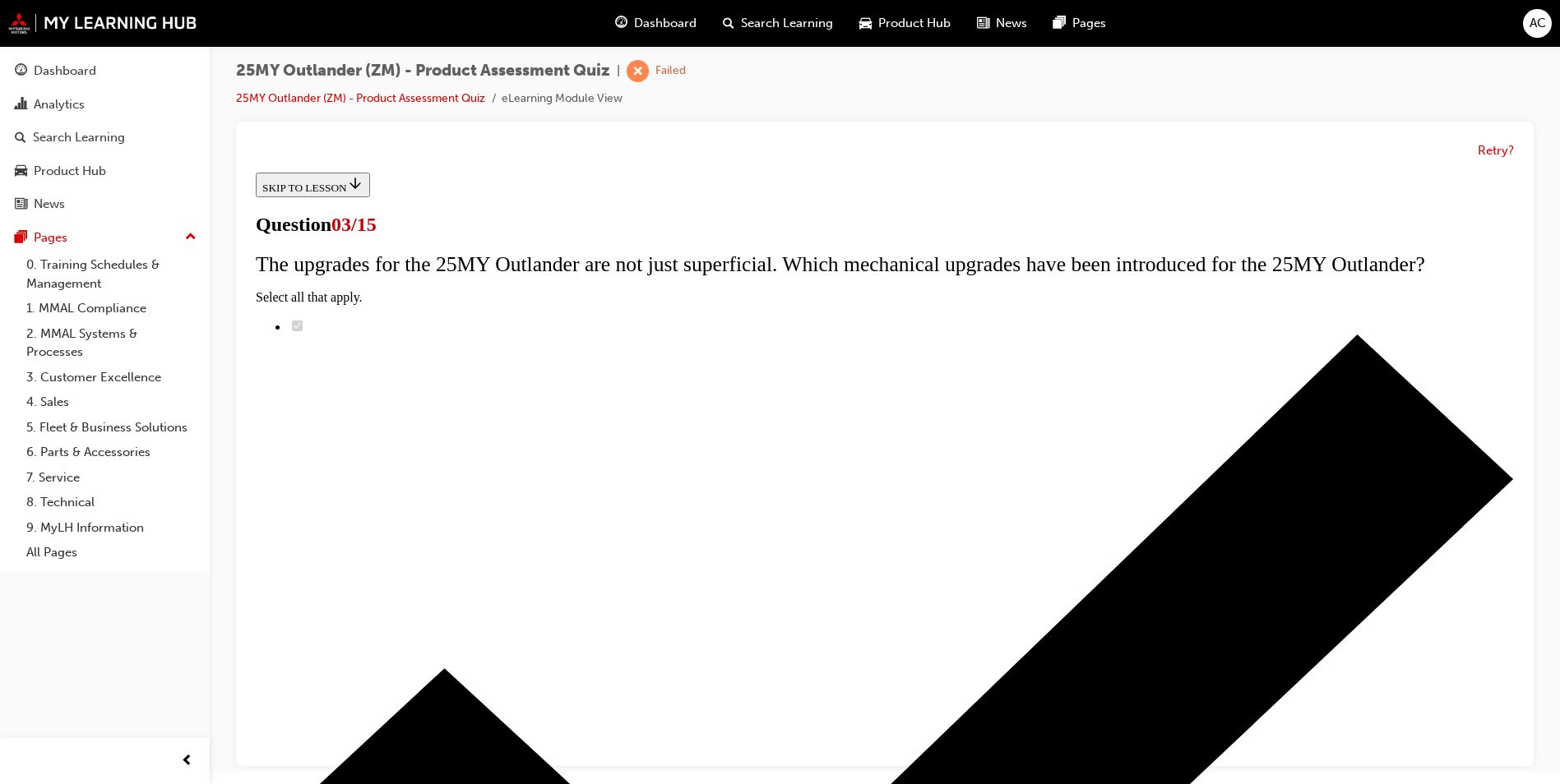
scroll to position [82, 0]
radio input "true"
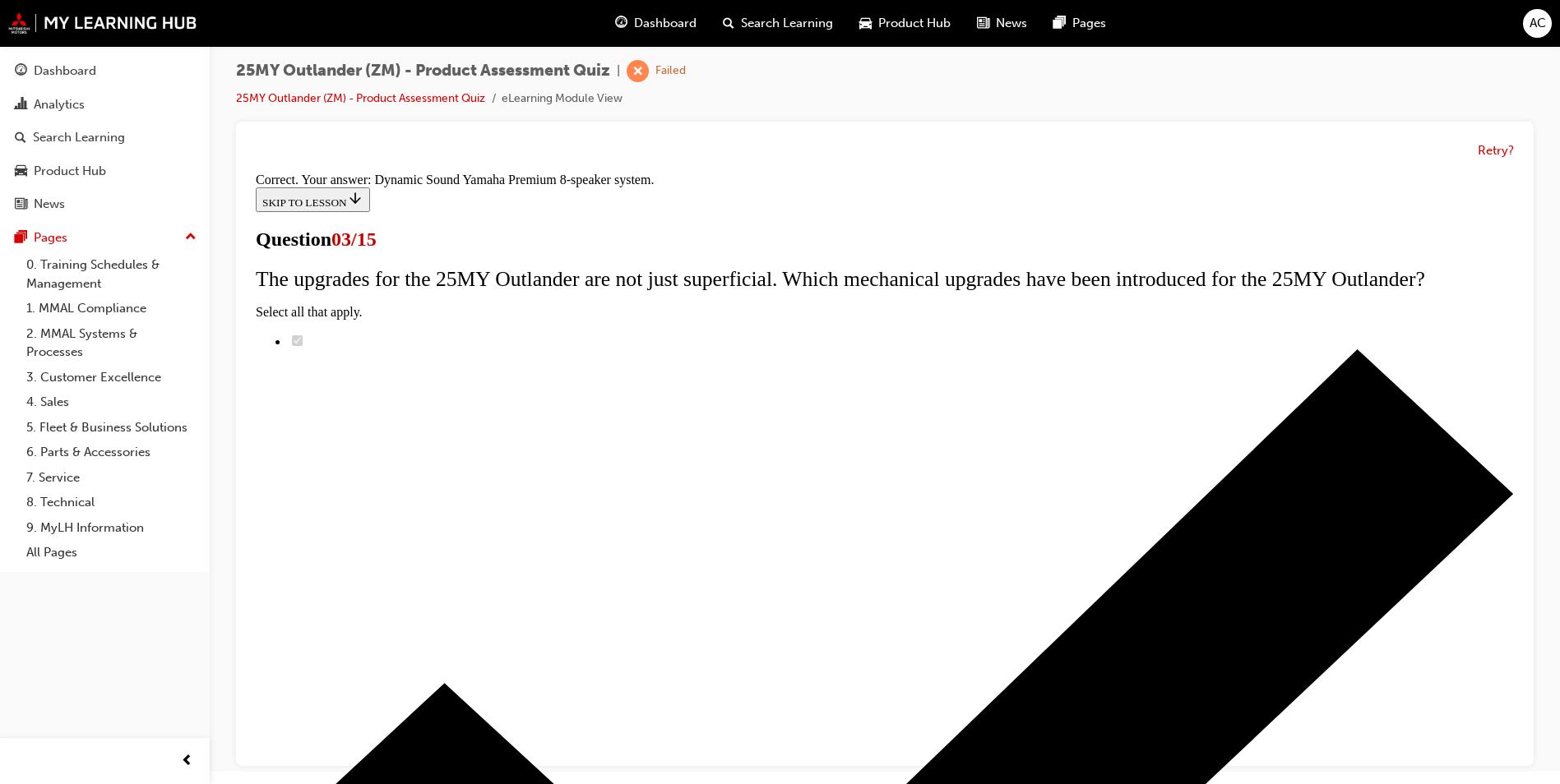
scroll to position [239, 0]
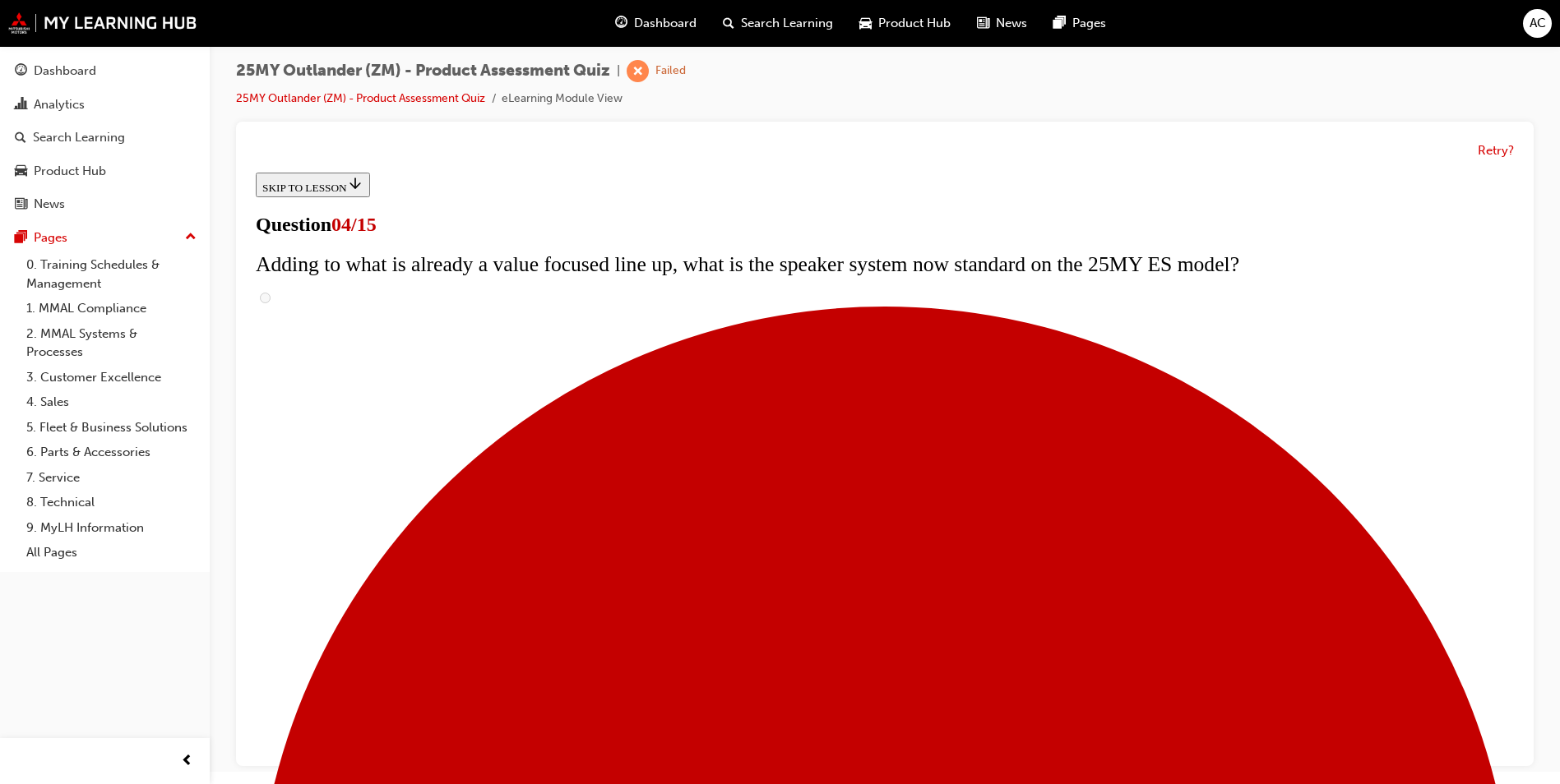
scroll to position [230, 0]
checkbox input "true"
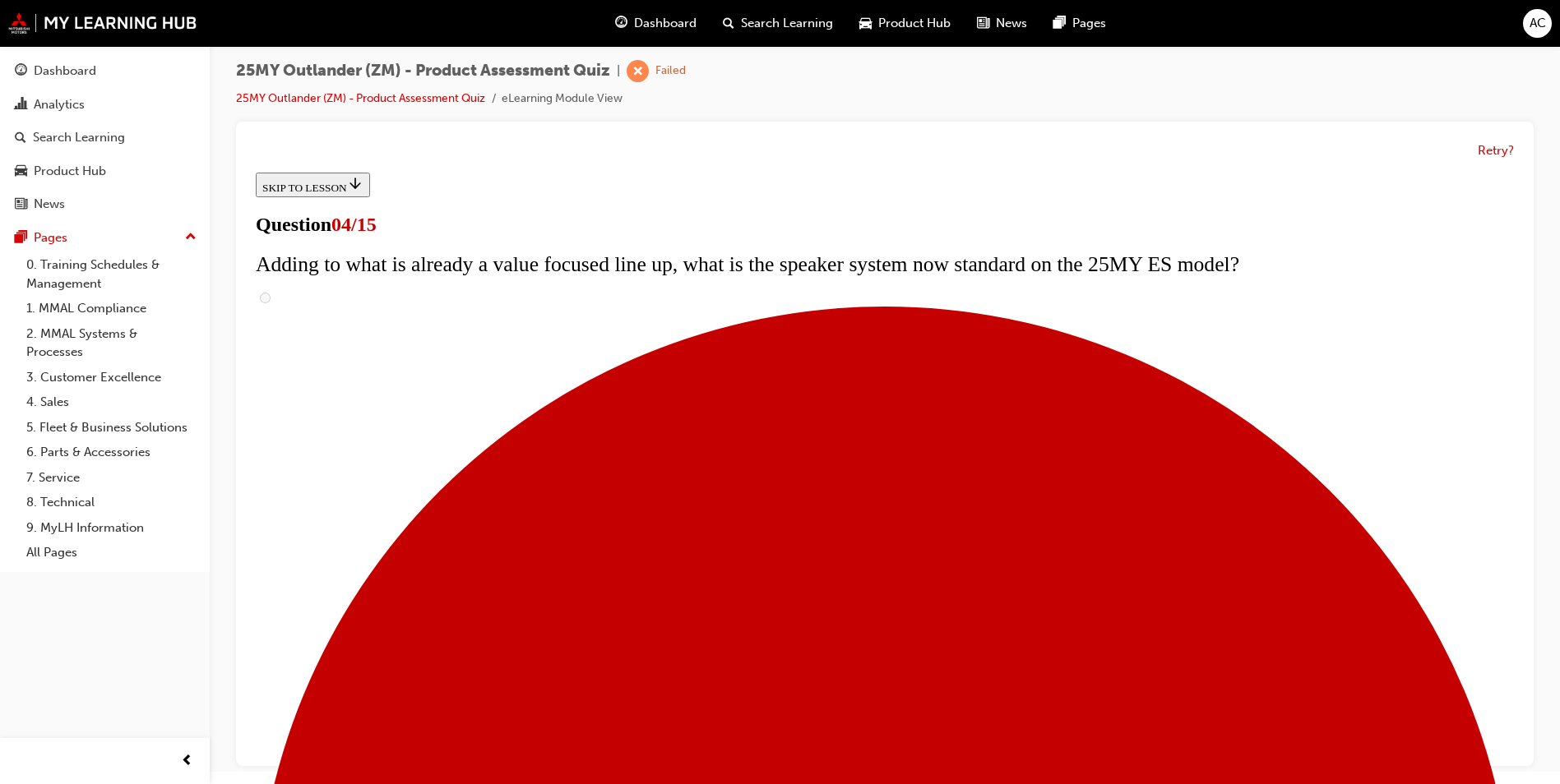
checkbox input "true"
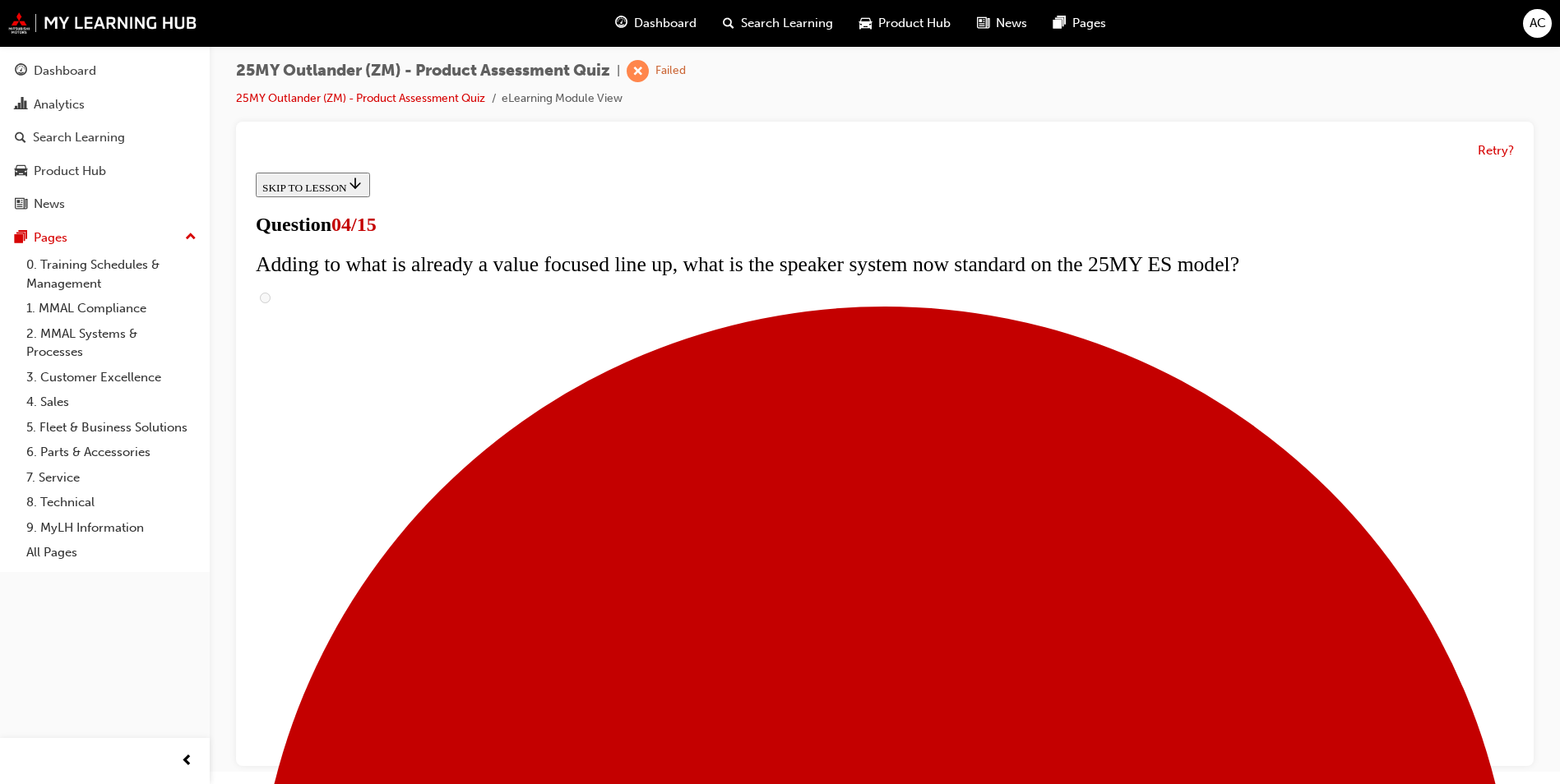
scroll to position [313, 0]
checkbox input "true"
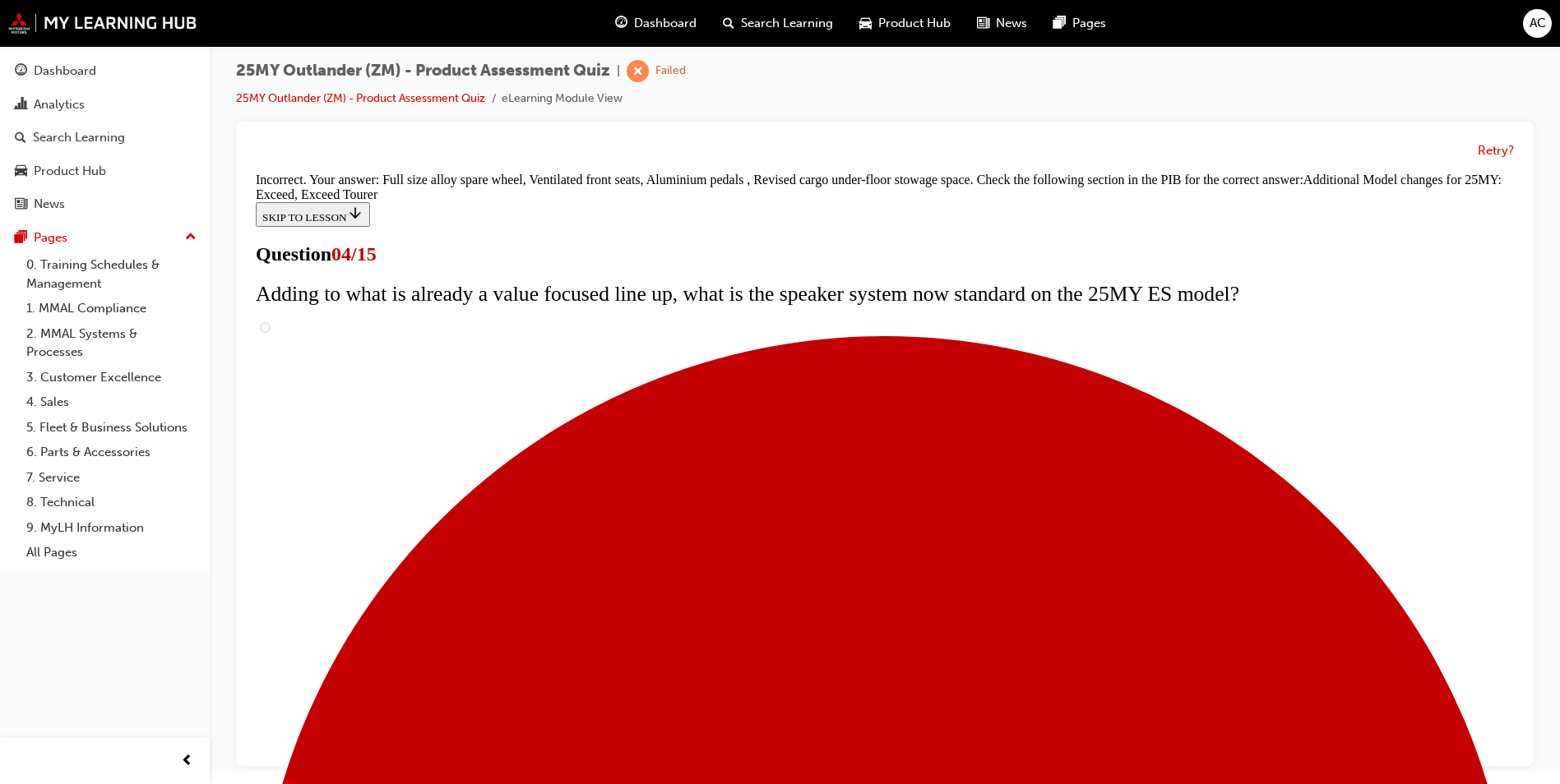
scroll to position [593, 0]
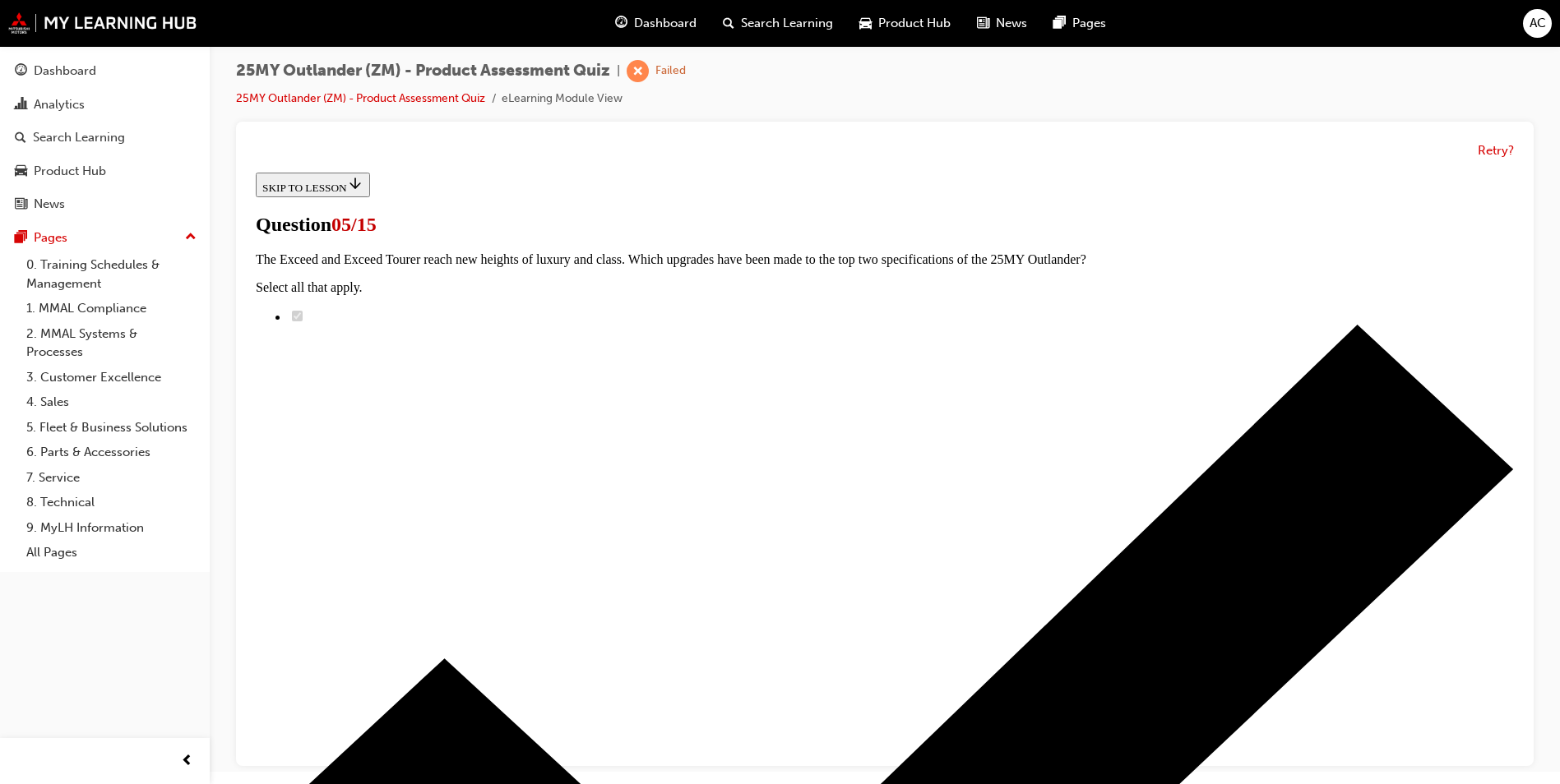
scroll to position [319, 0]
radio input "true"
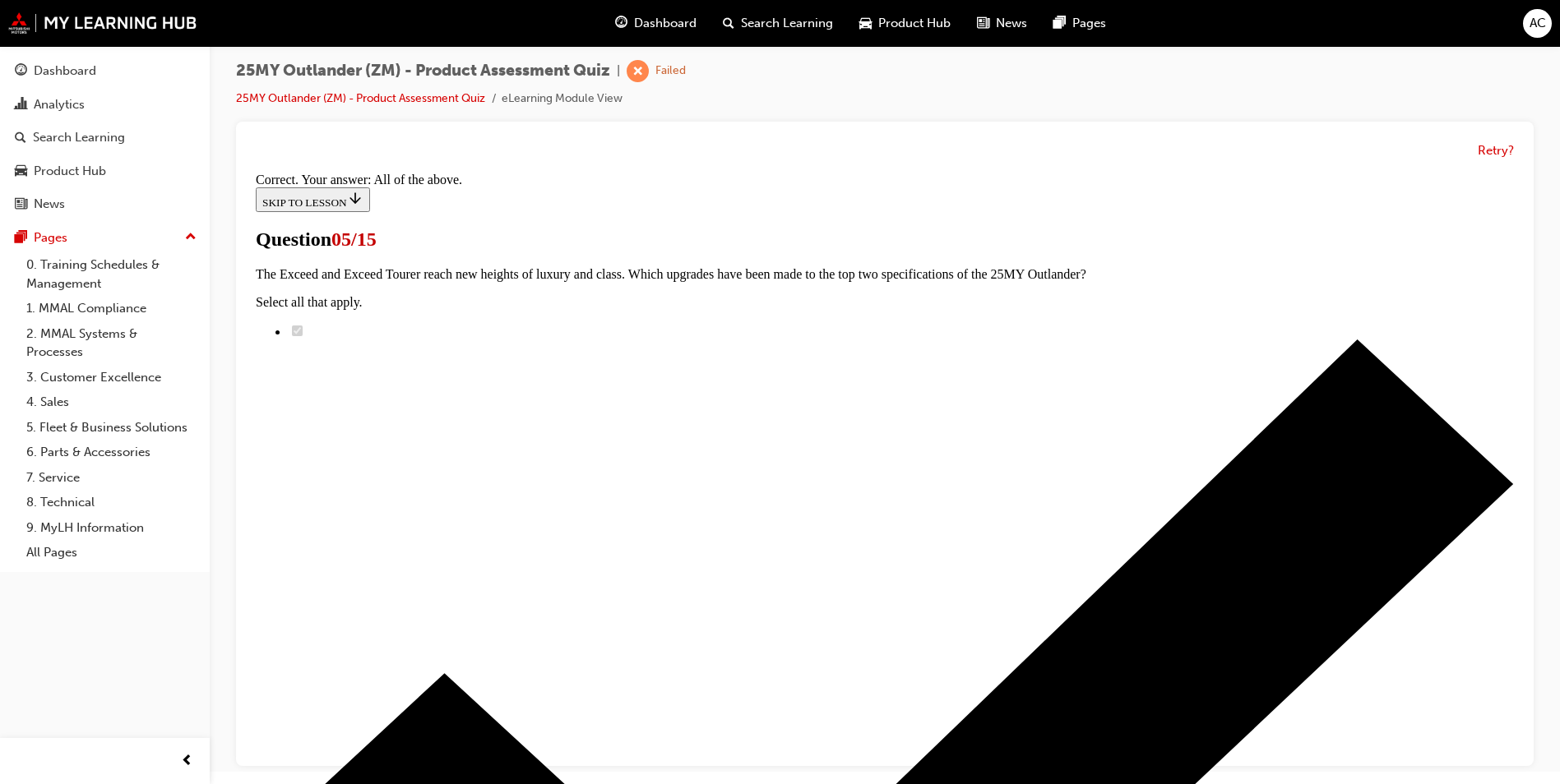
scroll to position [371, 0]
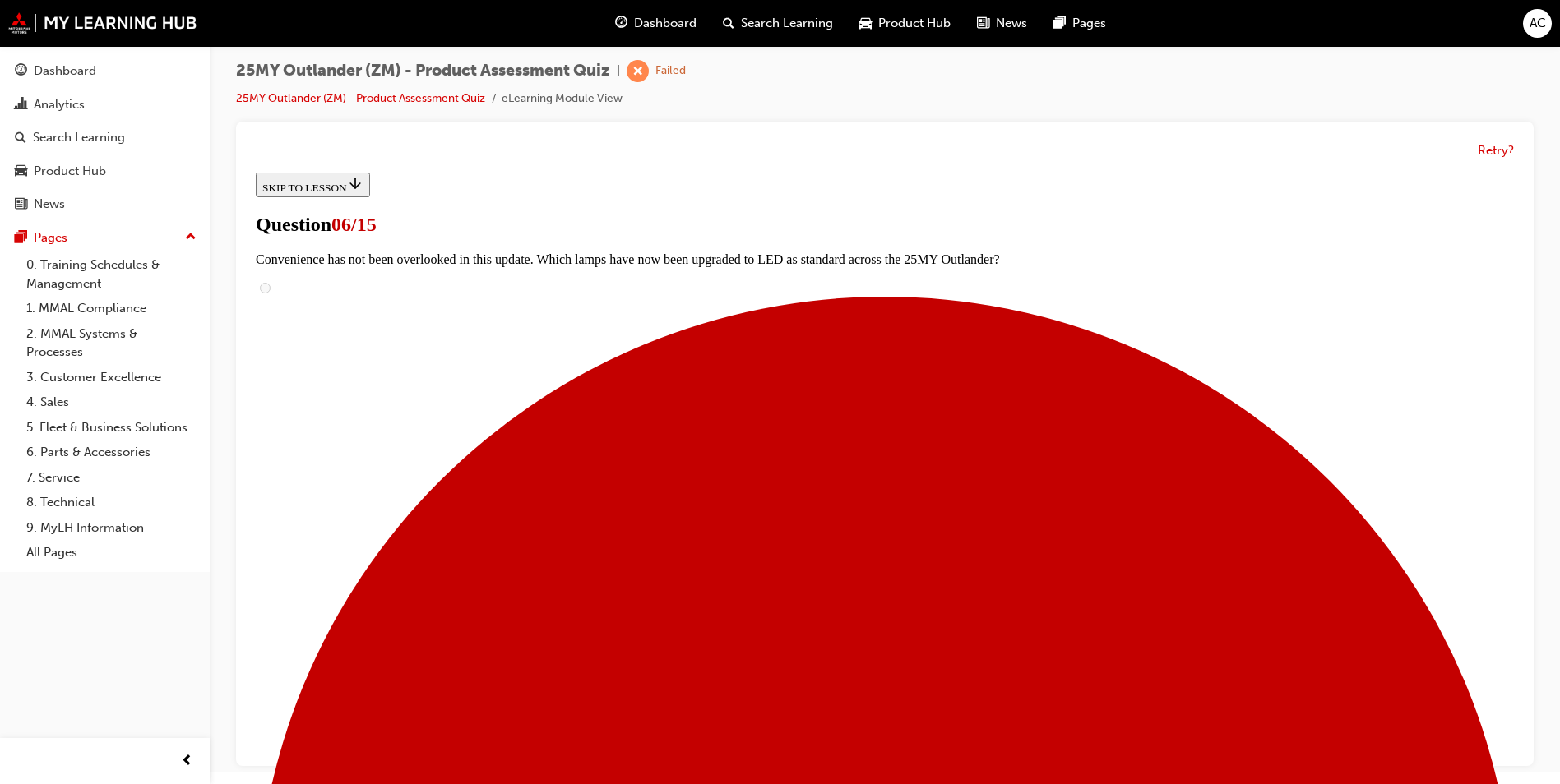
scroll to position [474, 0]
radio input "true"
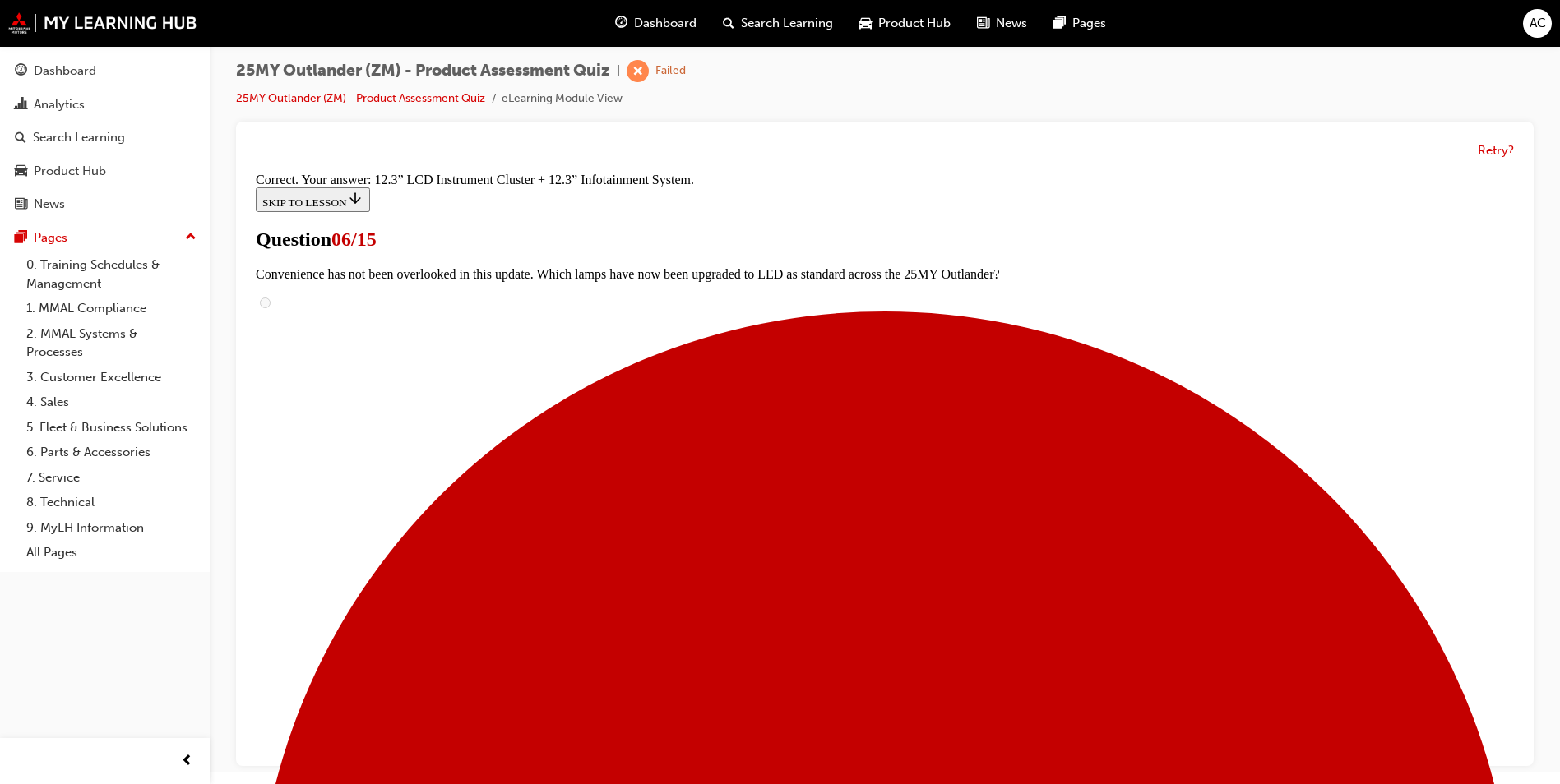
scroll to position [526, 0]
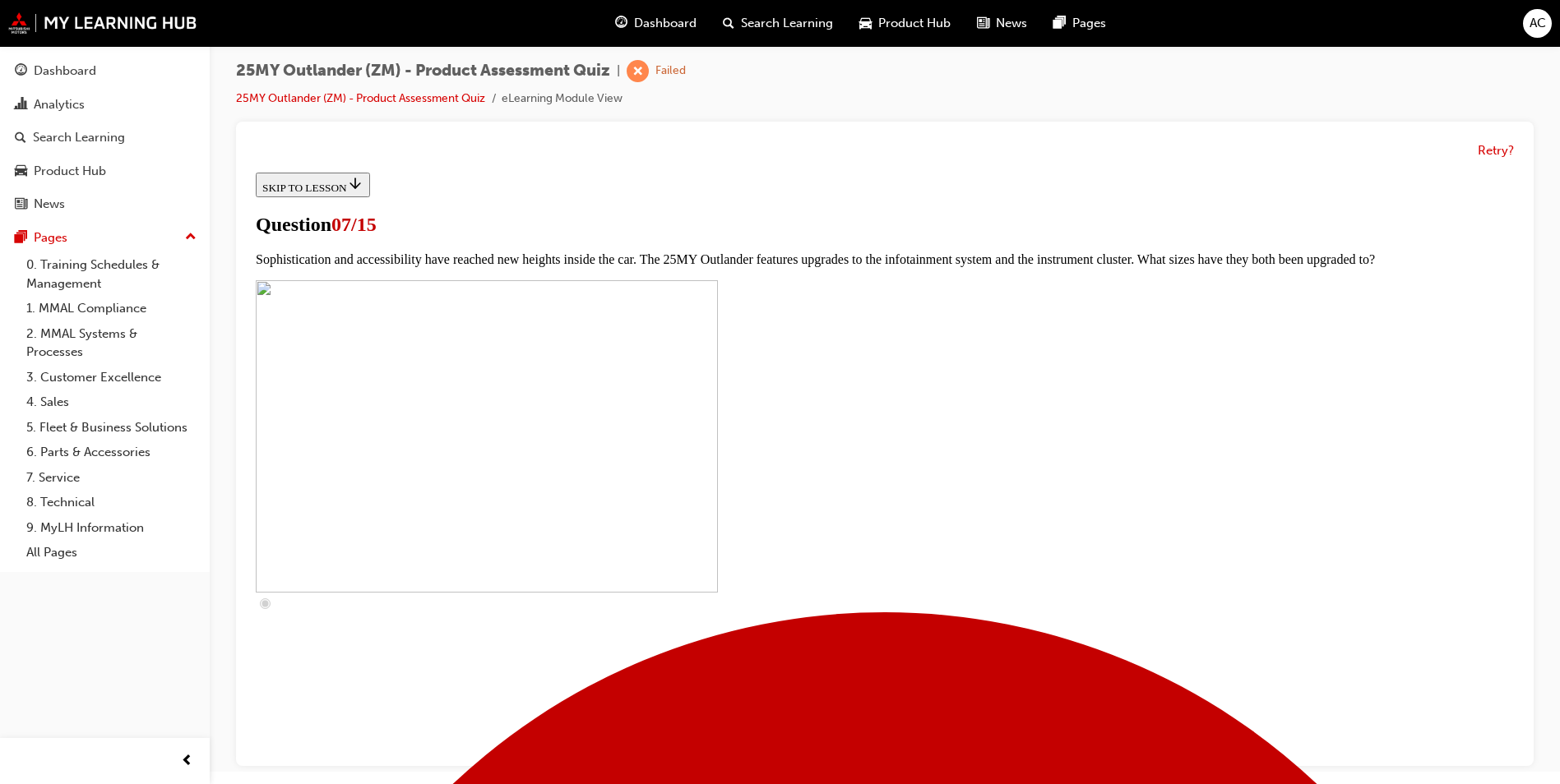
scroll to position [411, 0]
checkbox input "true"
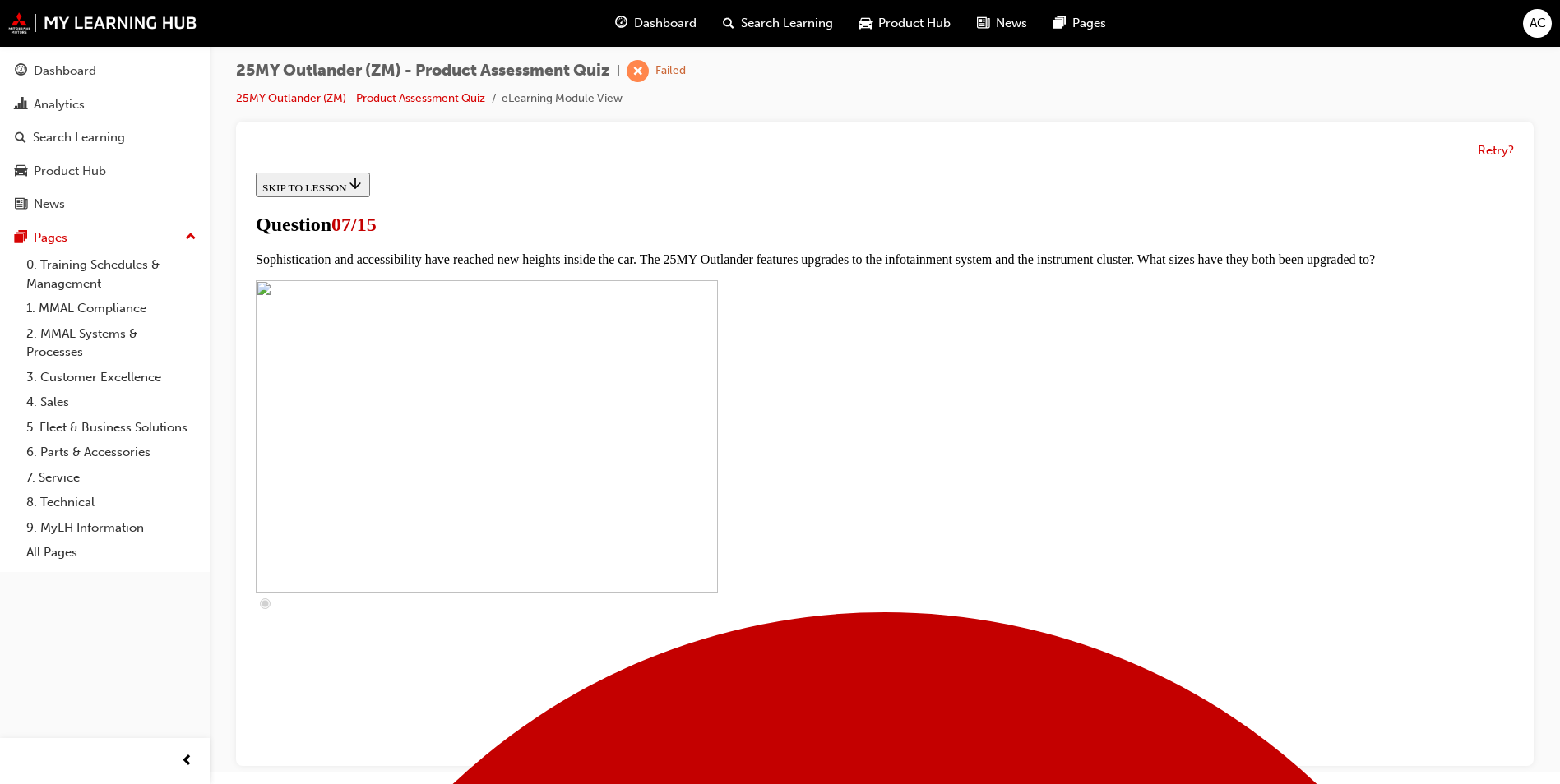
checkbox input "true"
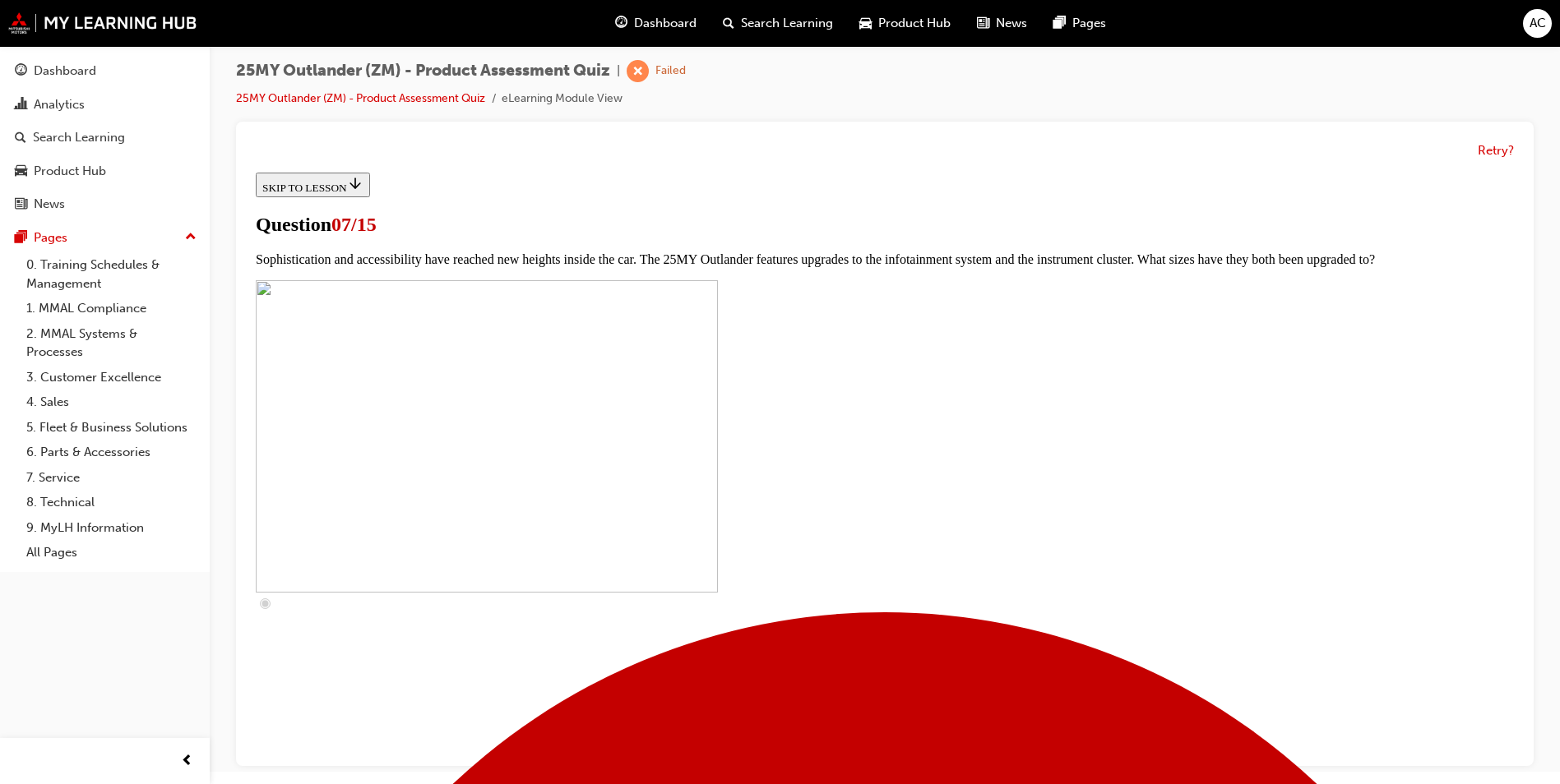
scroll to position [575, 0]
checkbox input "true"
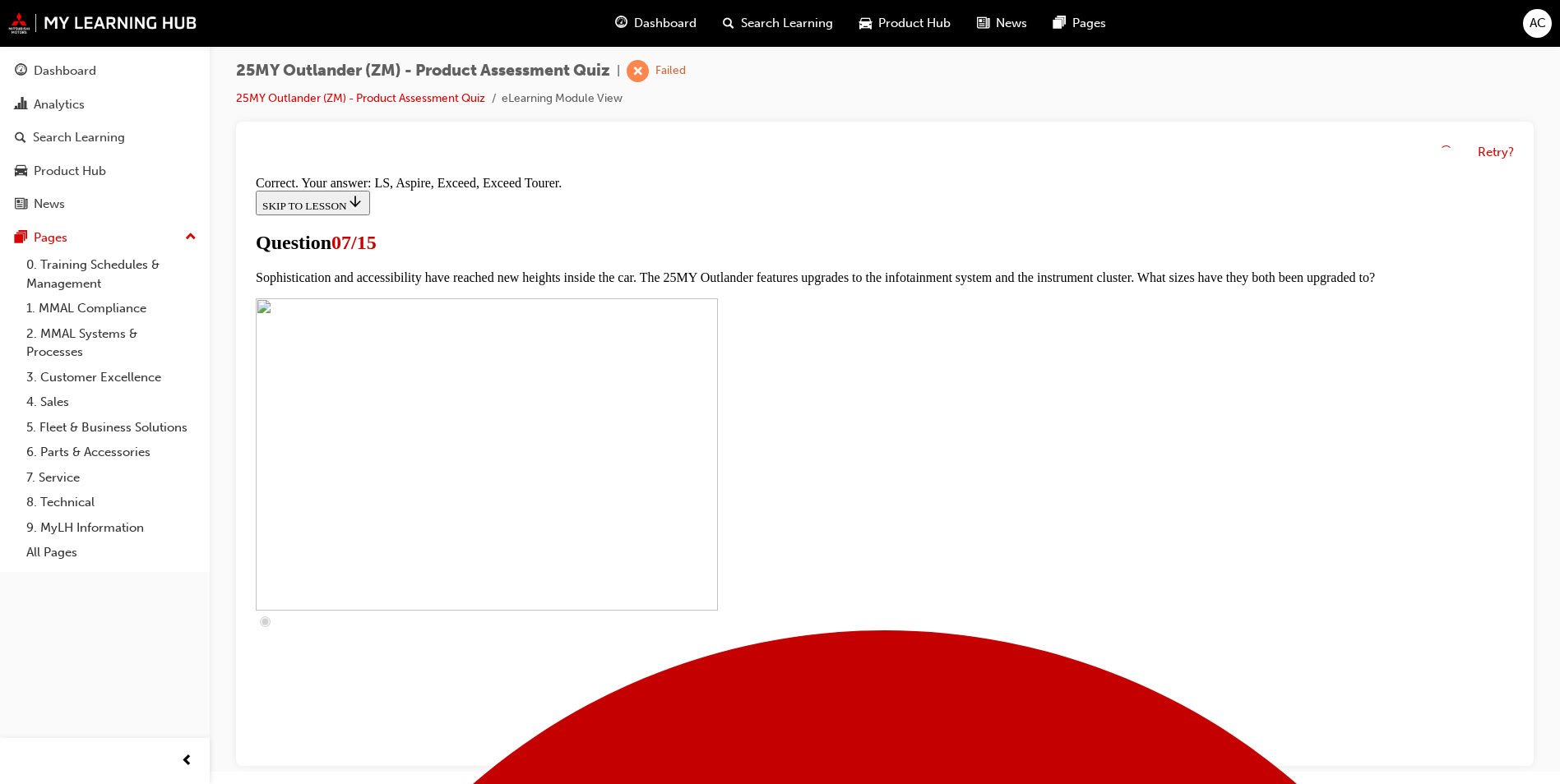
scroll to position [713, 0]
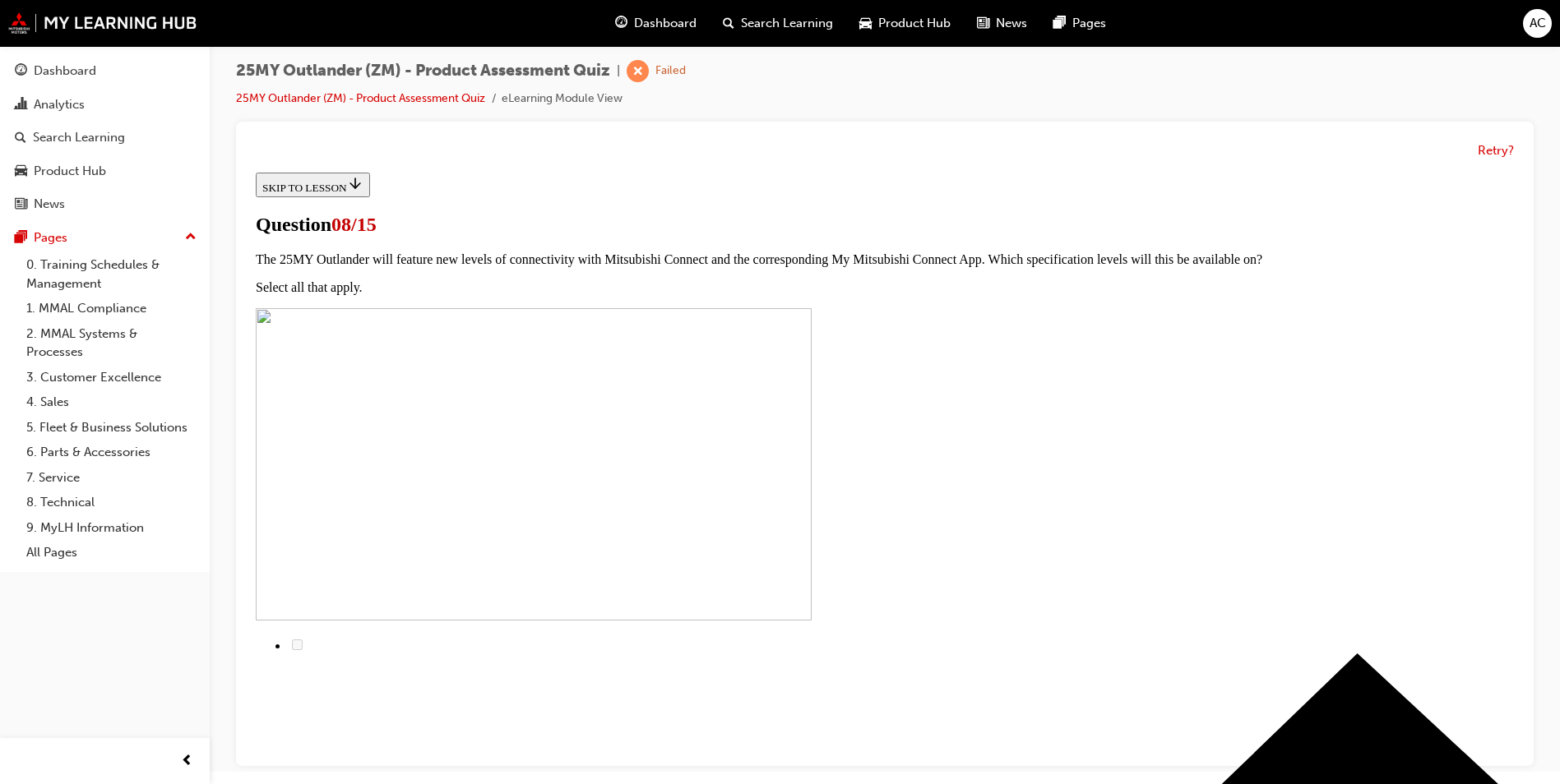
scroll to position [0, 0]
radio input "true"
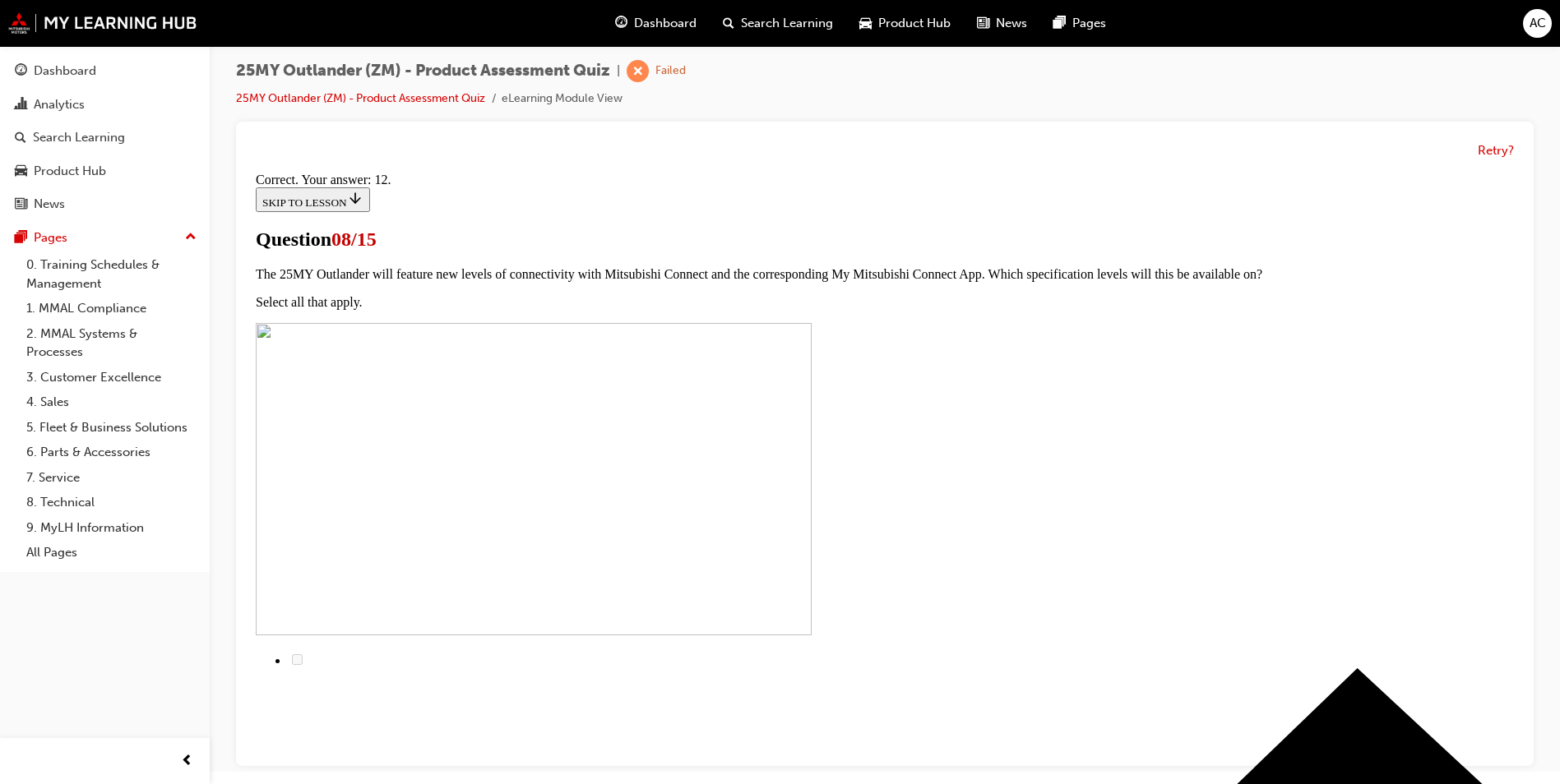
scroll to position [239, 0]
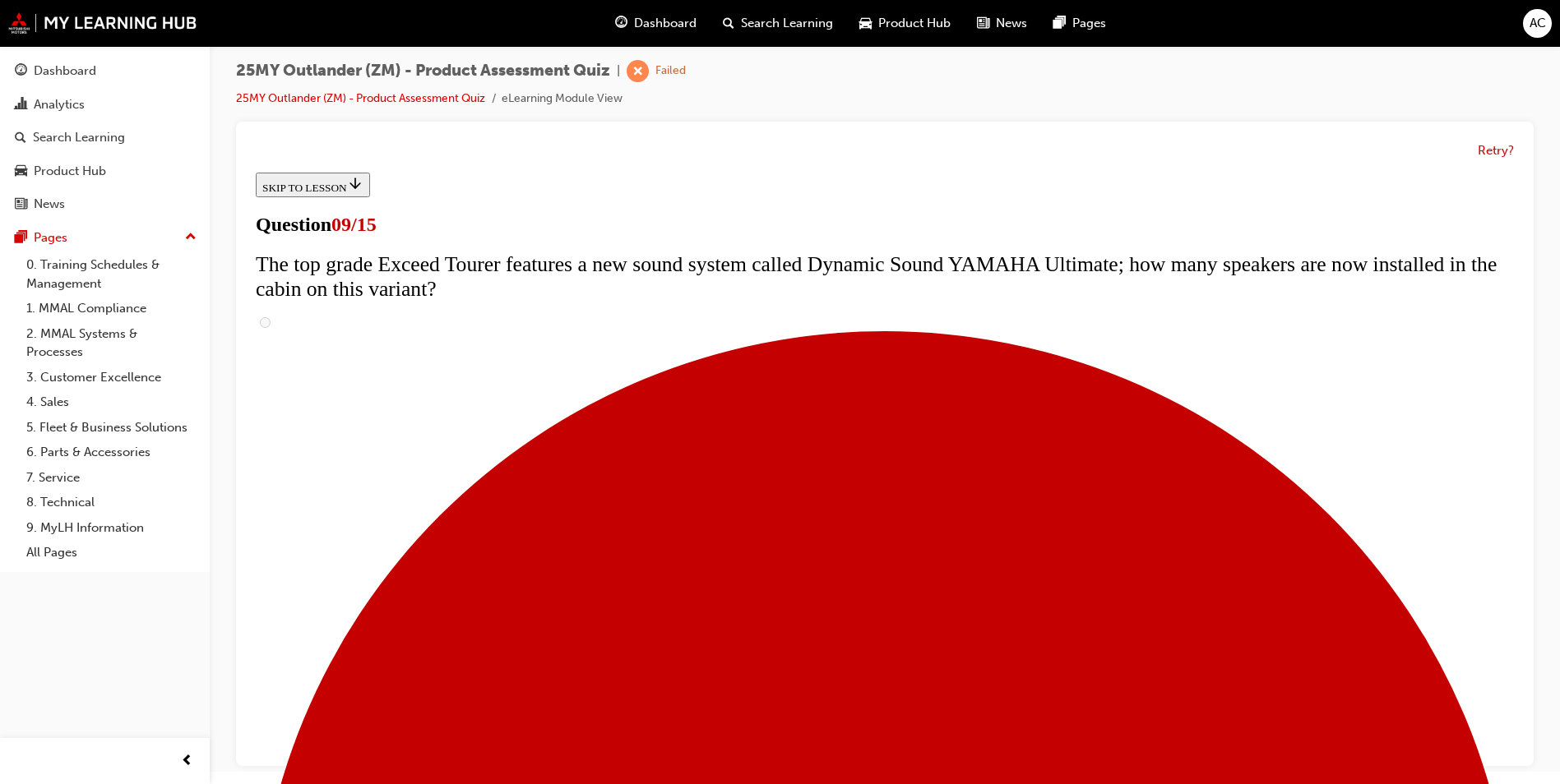
scroll to position [575, 0]
radio input "true"
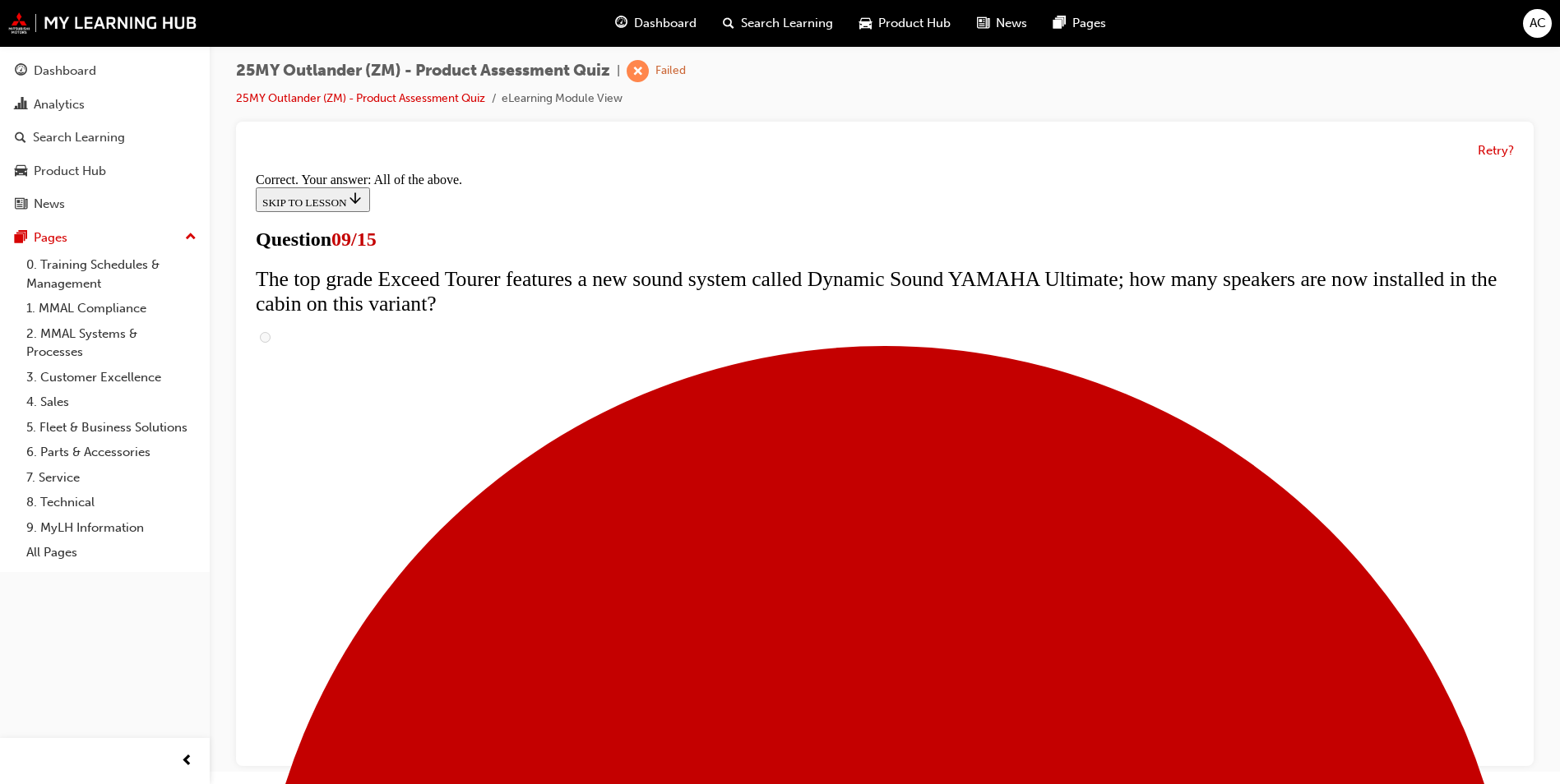
scroll to position [827, 0]
drag, startPoint x: 888, startPoint y: 724, endPoint x: 879, endPoint y: 724, distance: 9.0
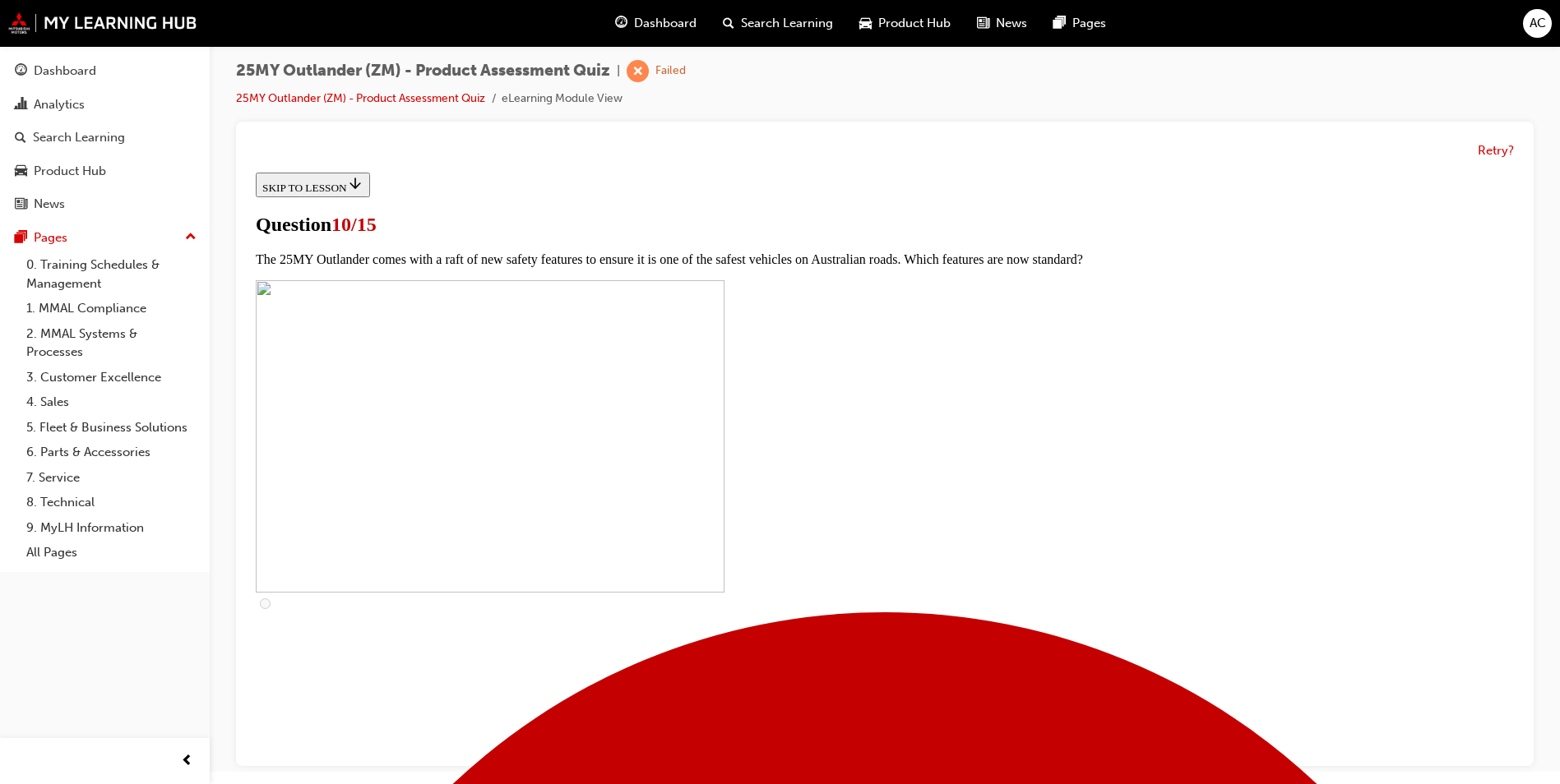
scroll to position [493, 0]
checkbox input "true"
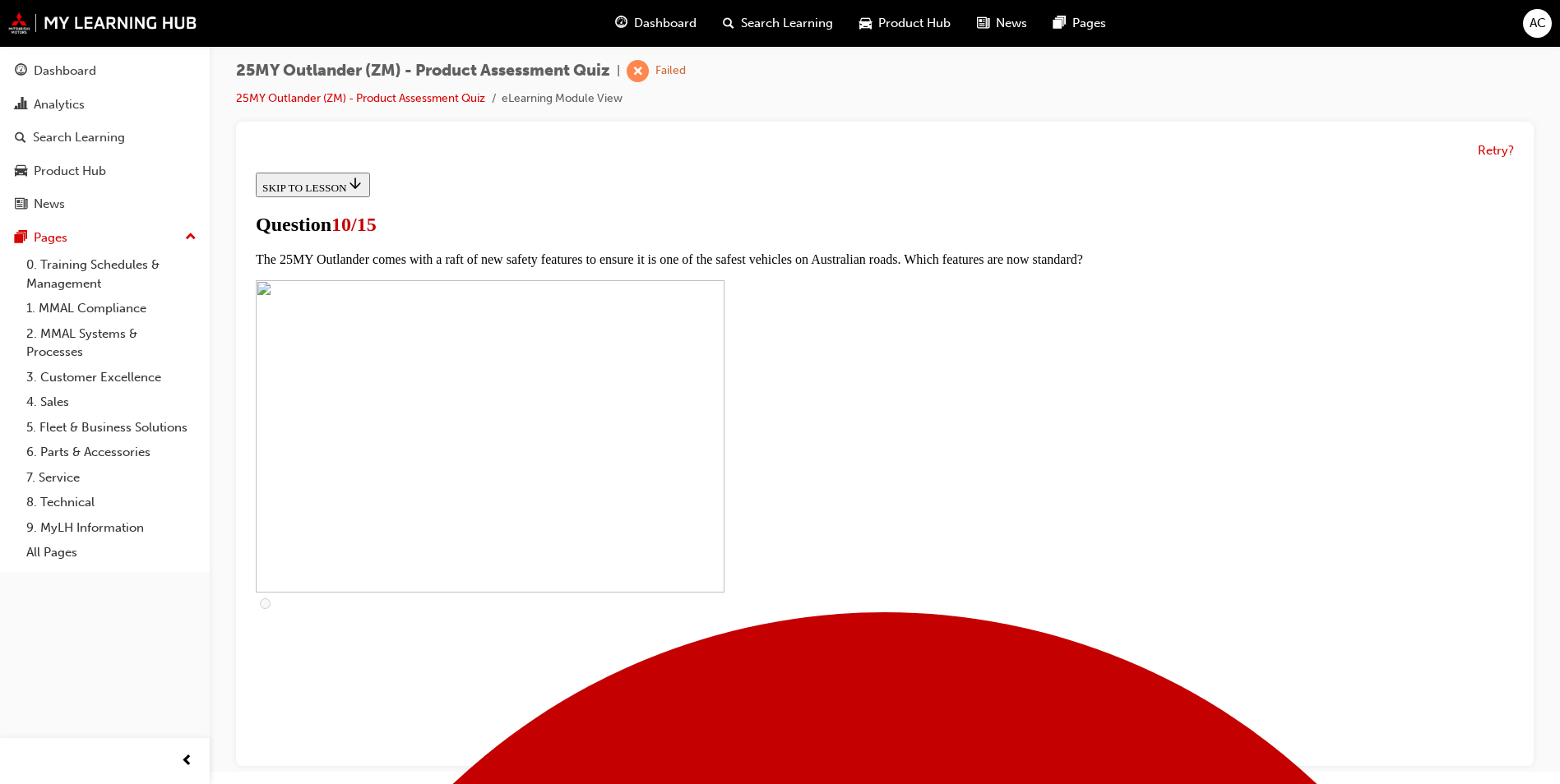
checkbox input "true"
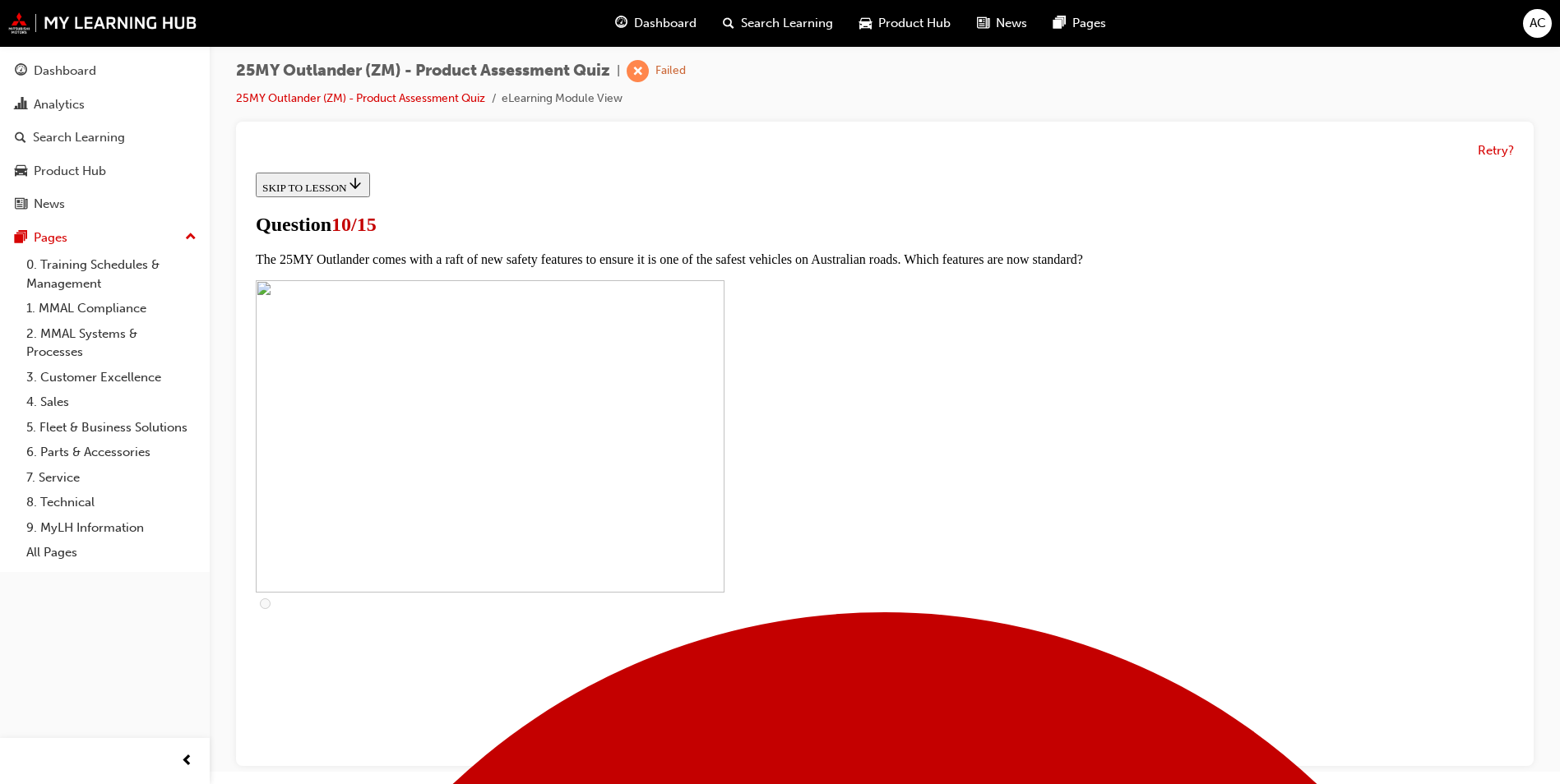
checkbox input "true"
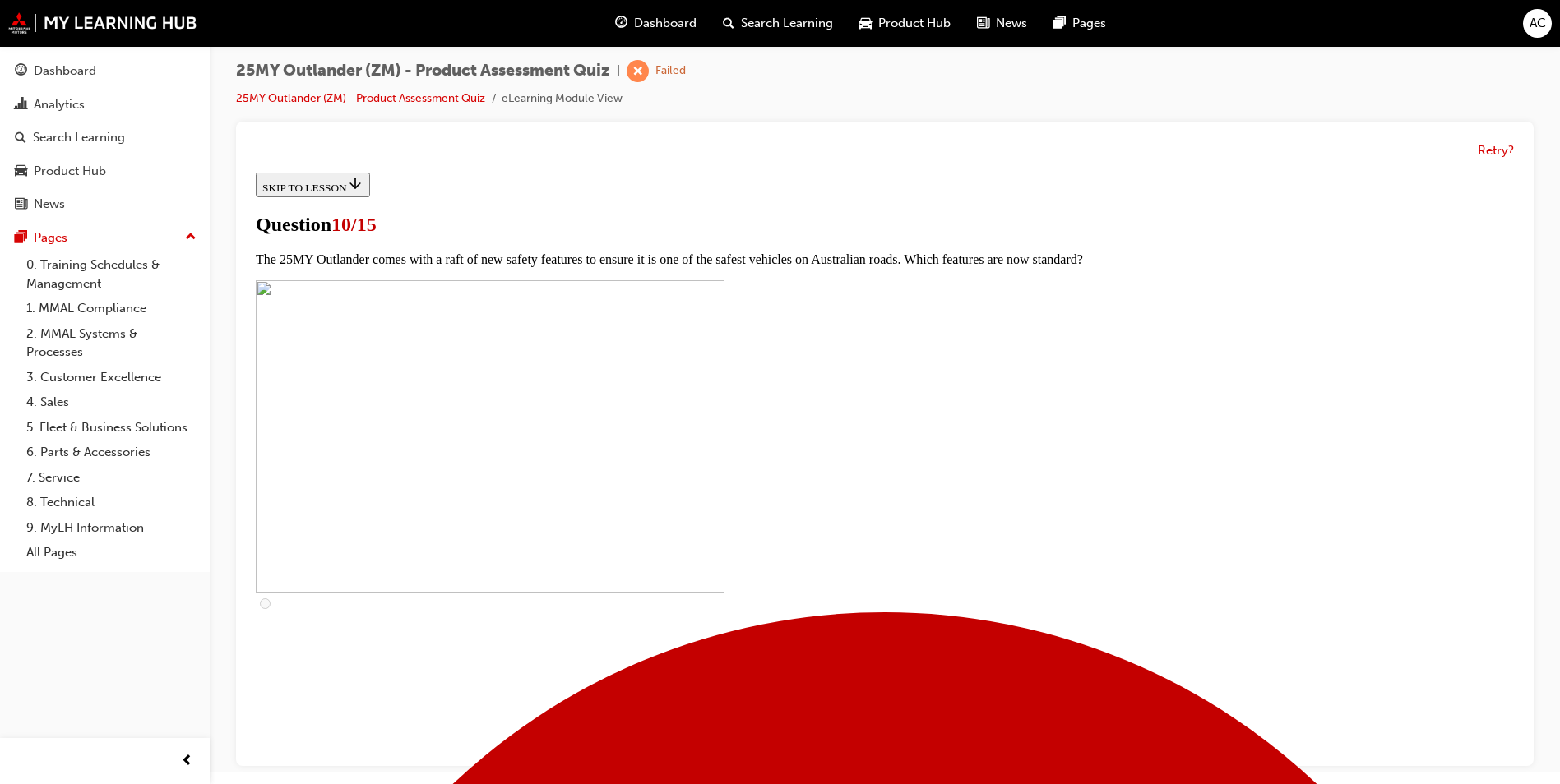
checkbox input "true"
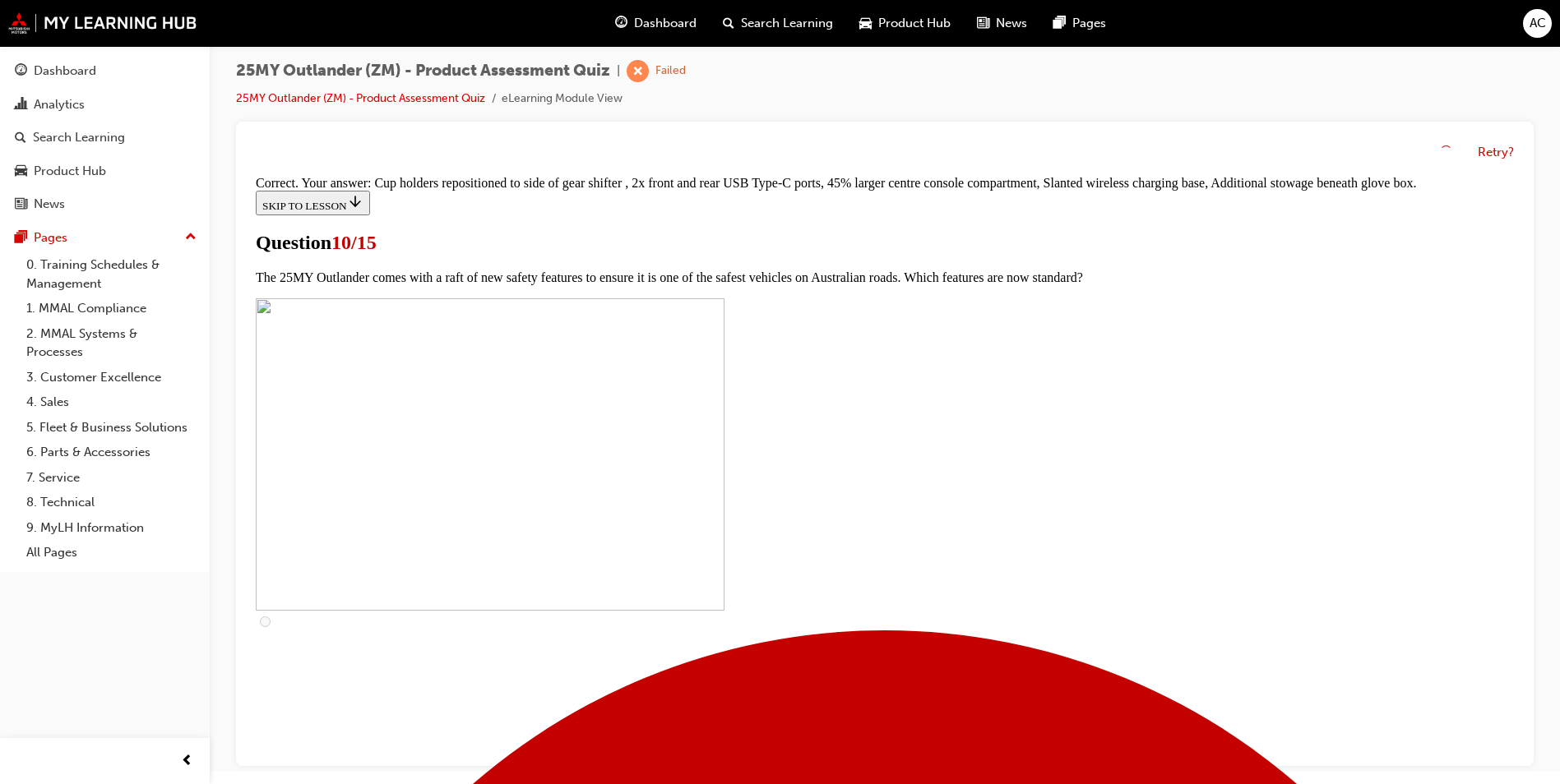
scroll to position [673, 0]
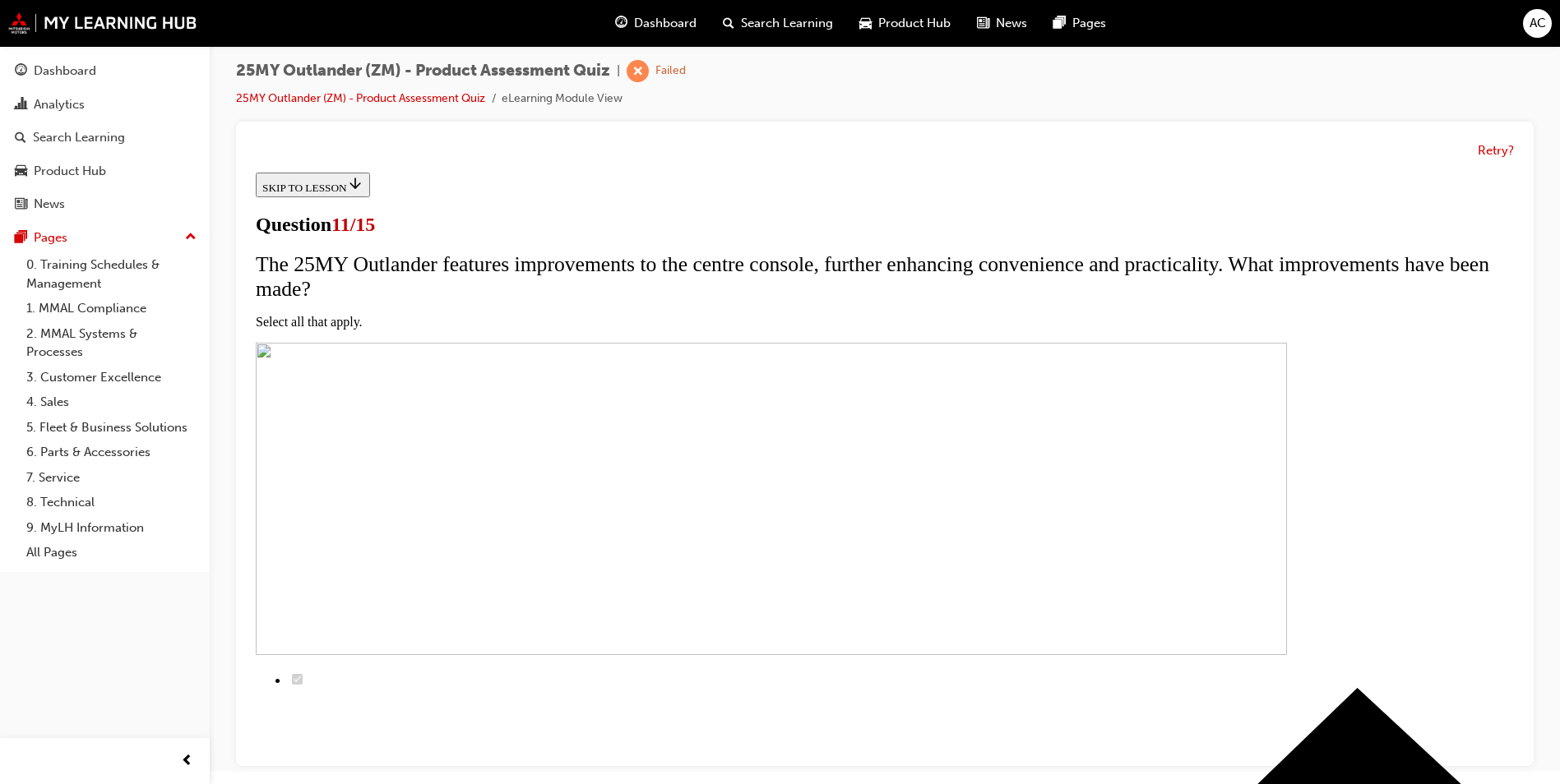
scroll to position [164, 0]
checkbox input "true"
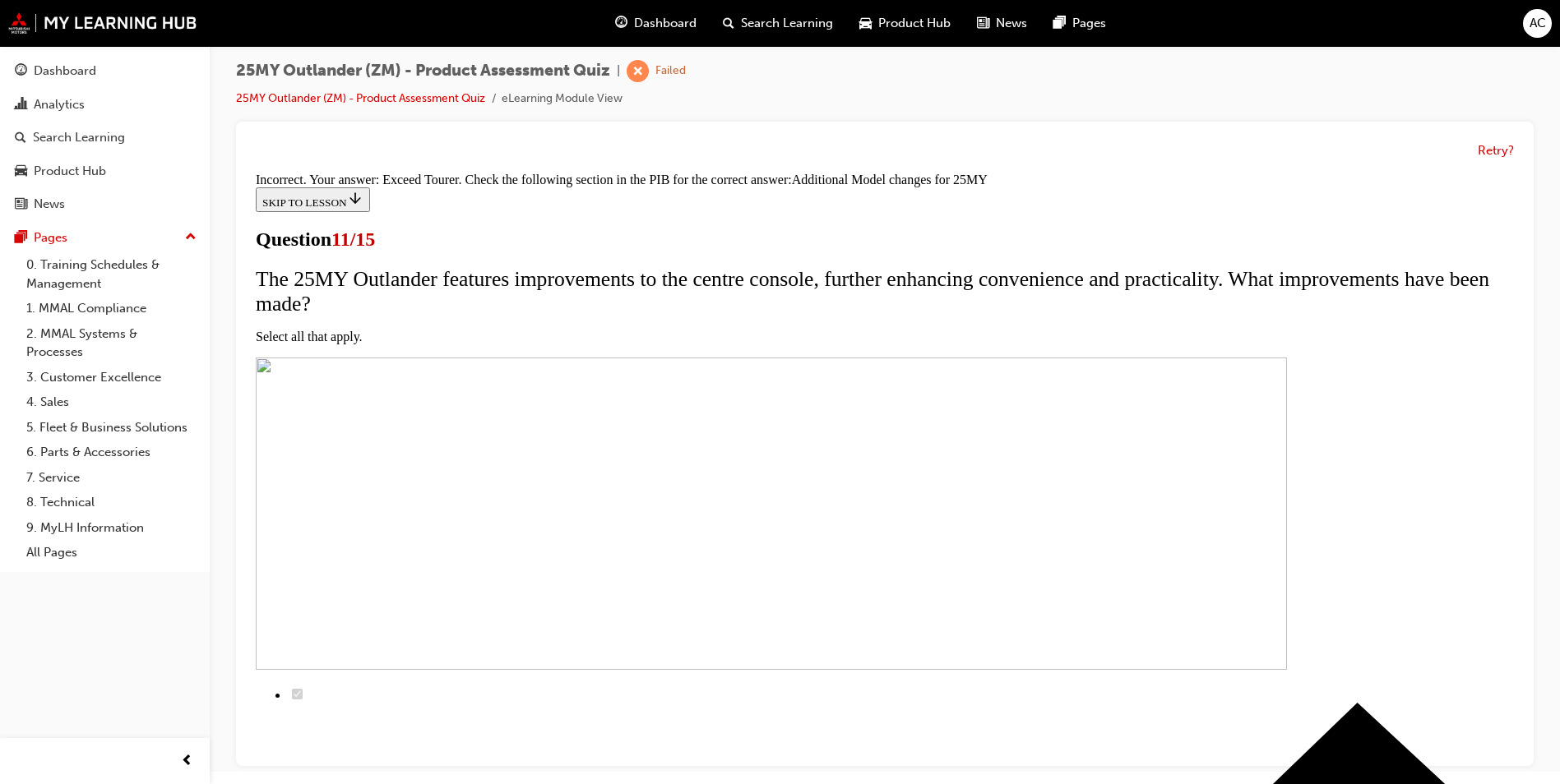
scroll to position [462, 0]
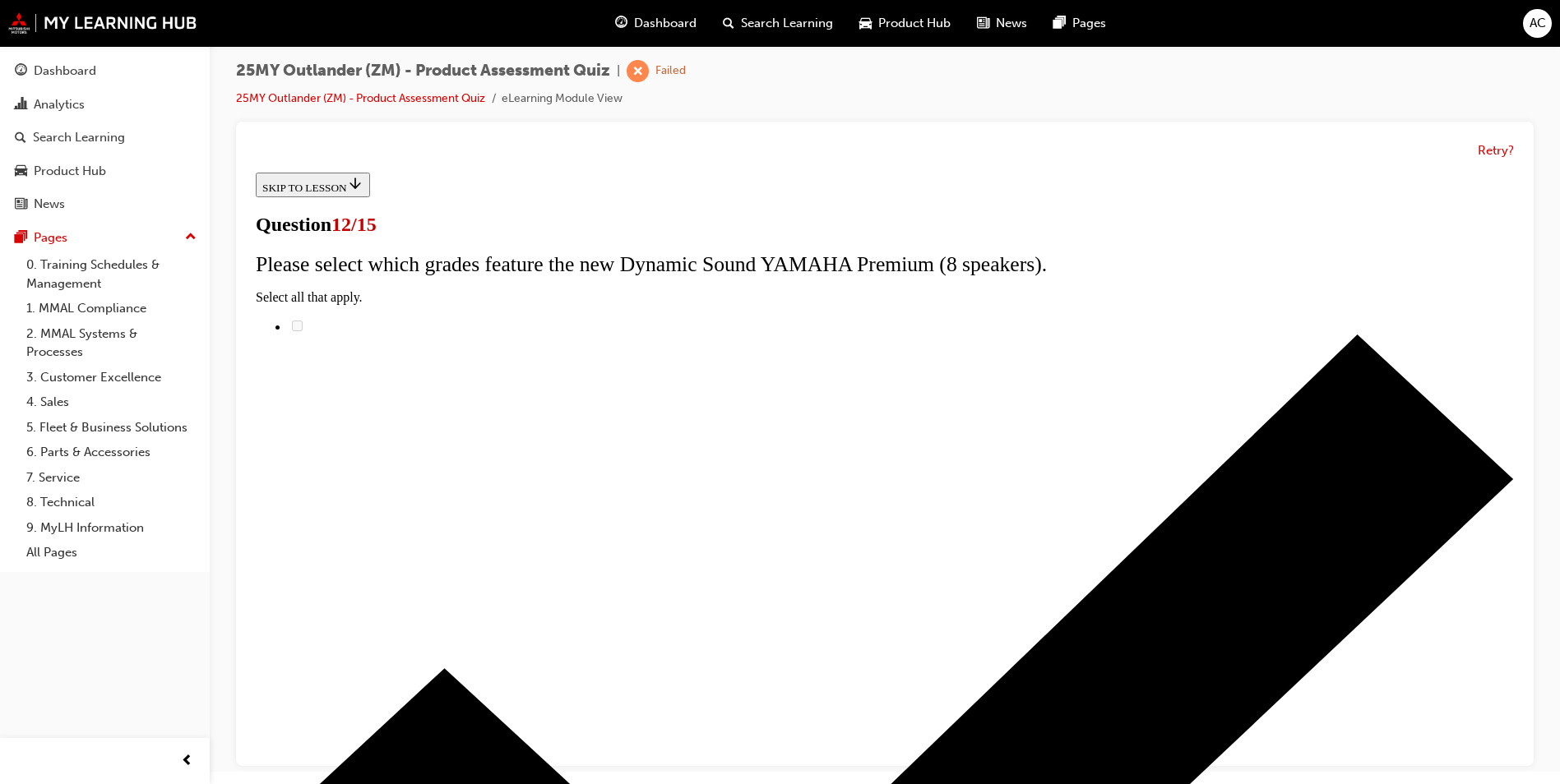
scroll to position [112, 0]
radio input "true"
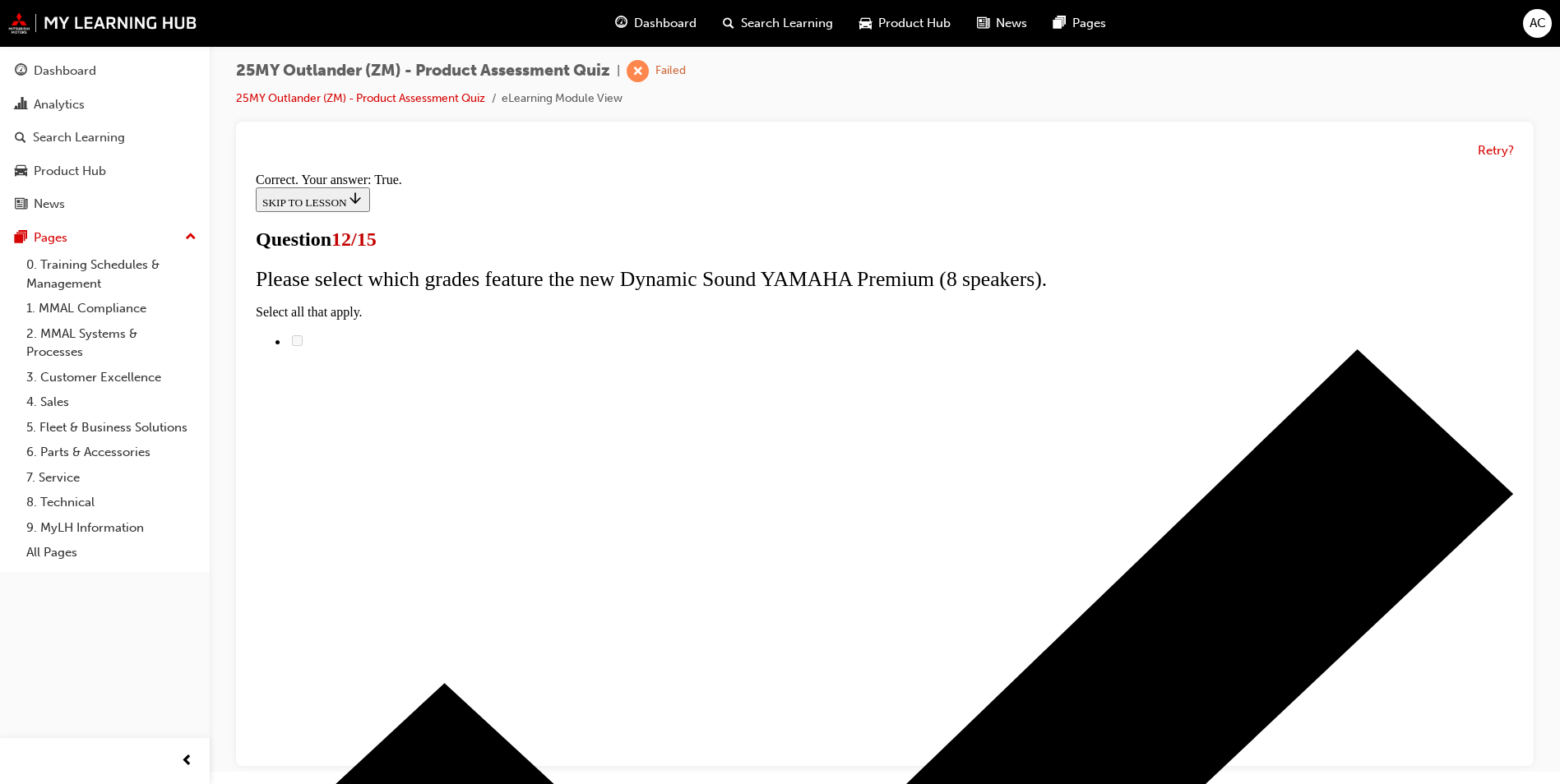
scroll to position [164, 0]
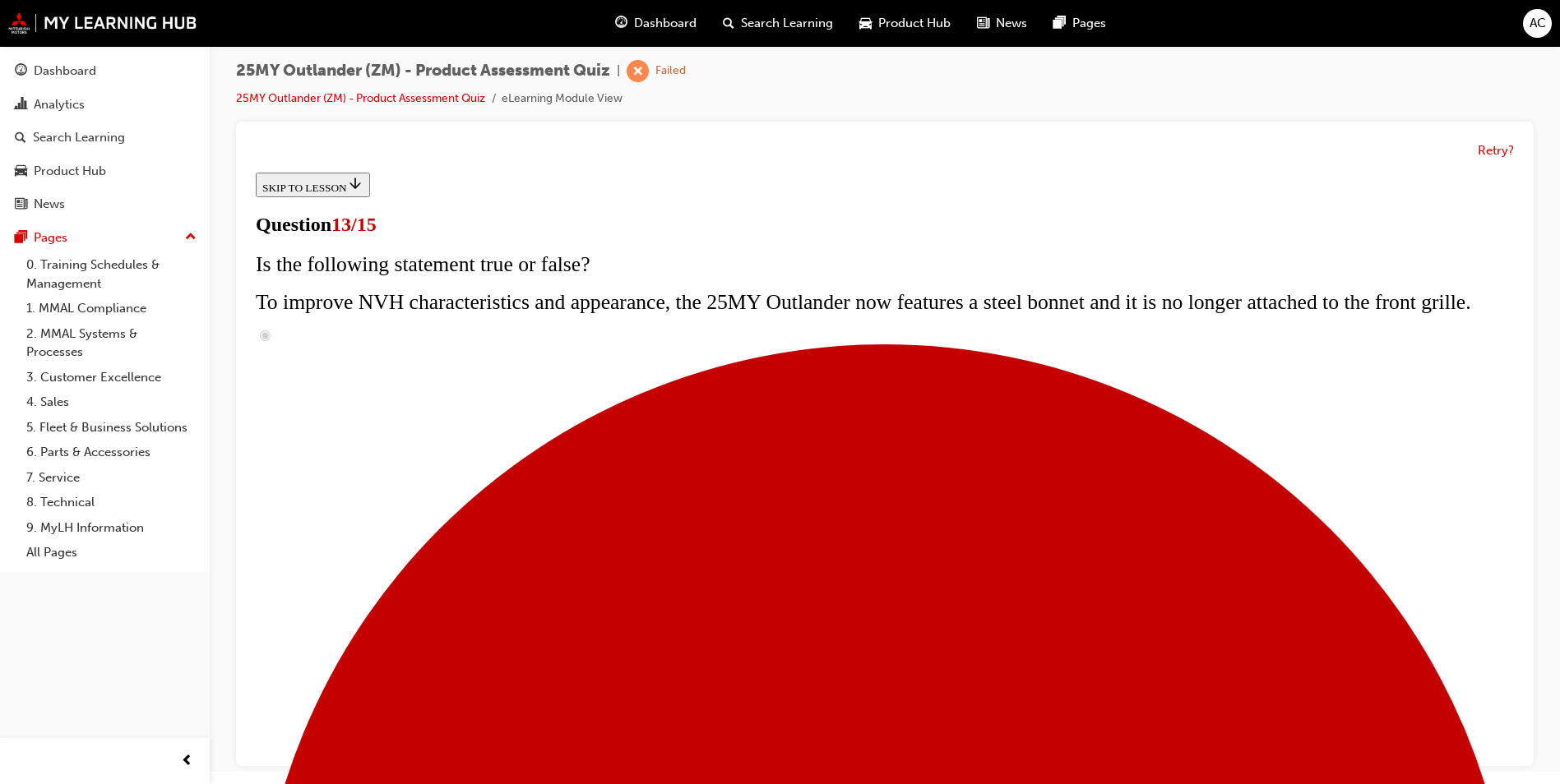
scroll to position [197, 0]
radio input "true"
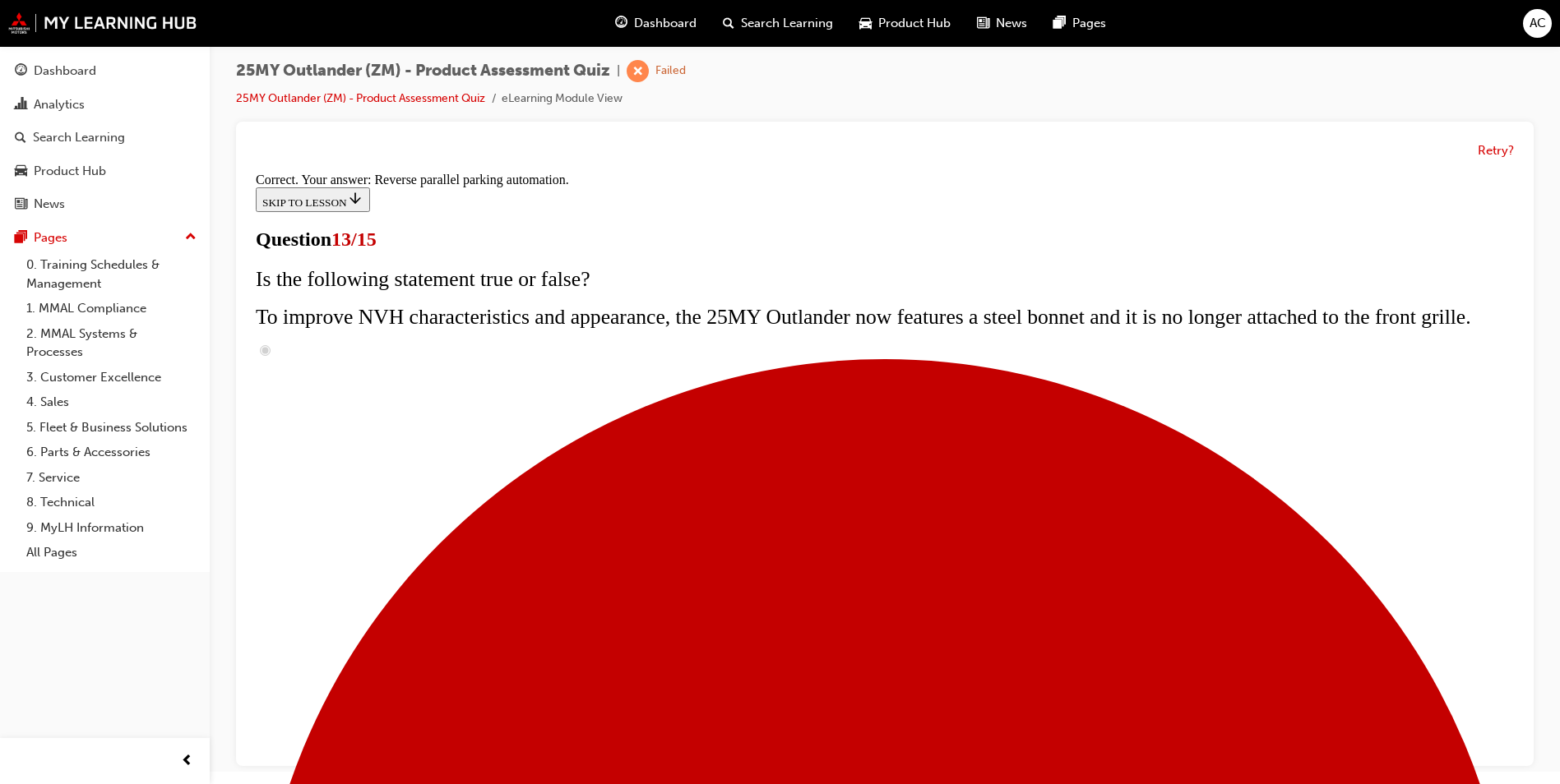
scroll to position [399, 0]
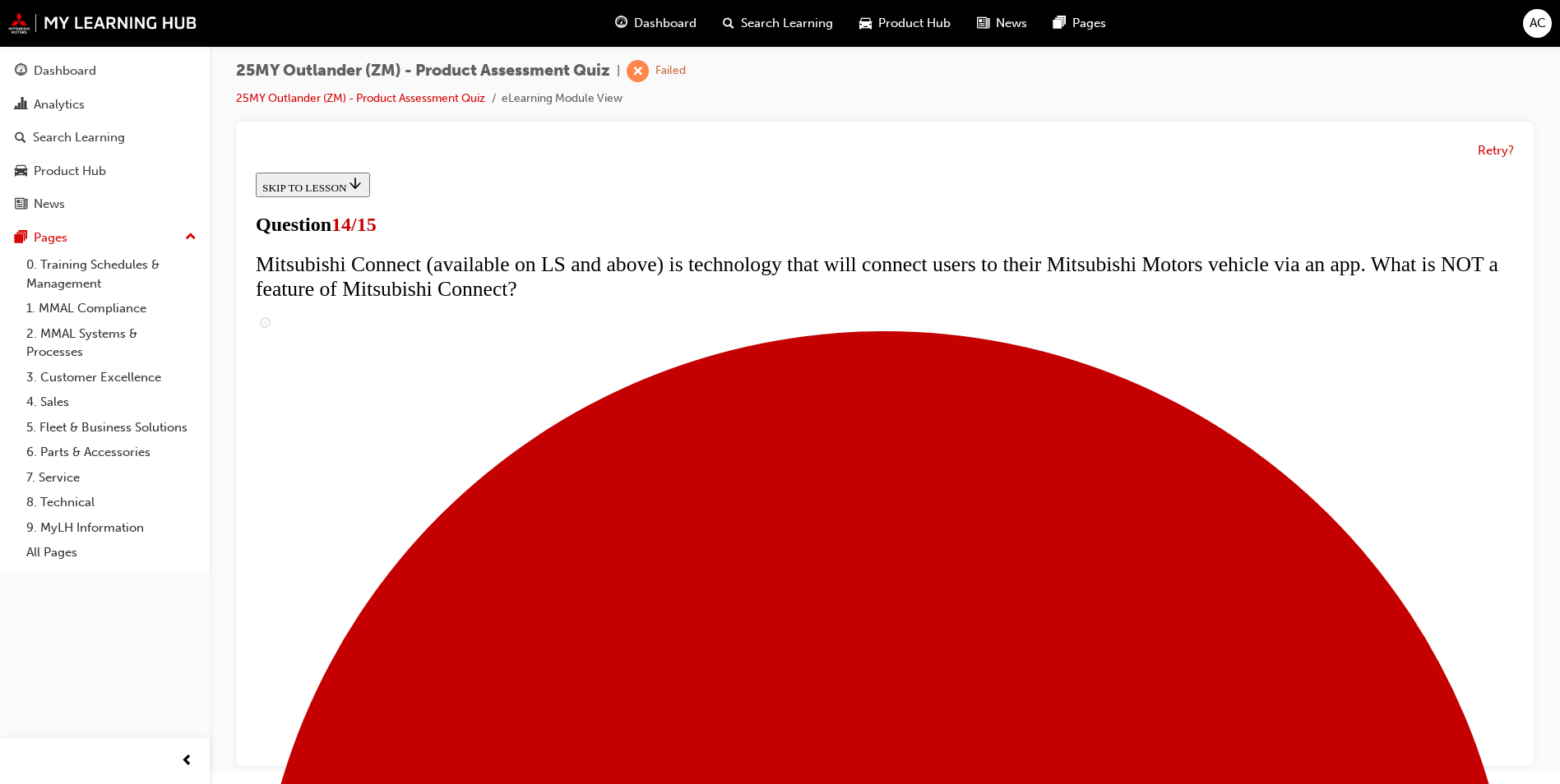
scroll to position [493, 0]
radio input "true"
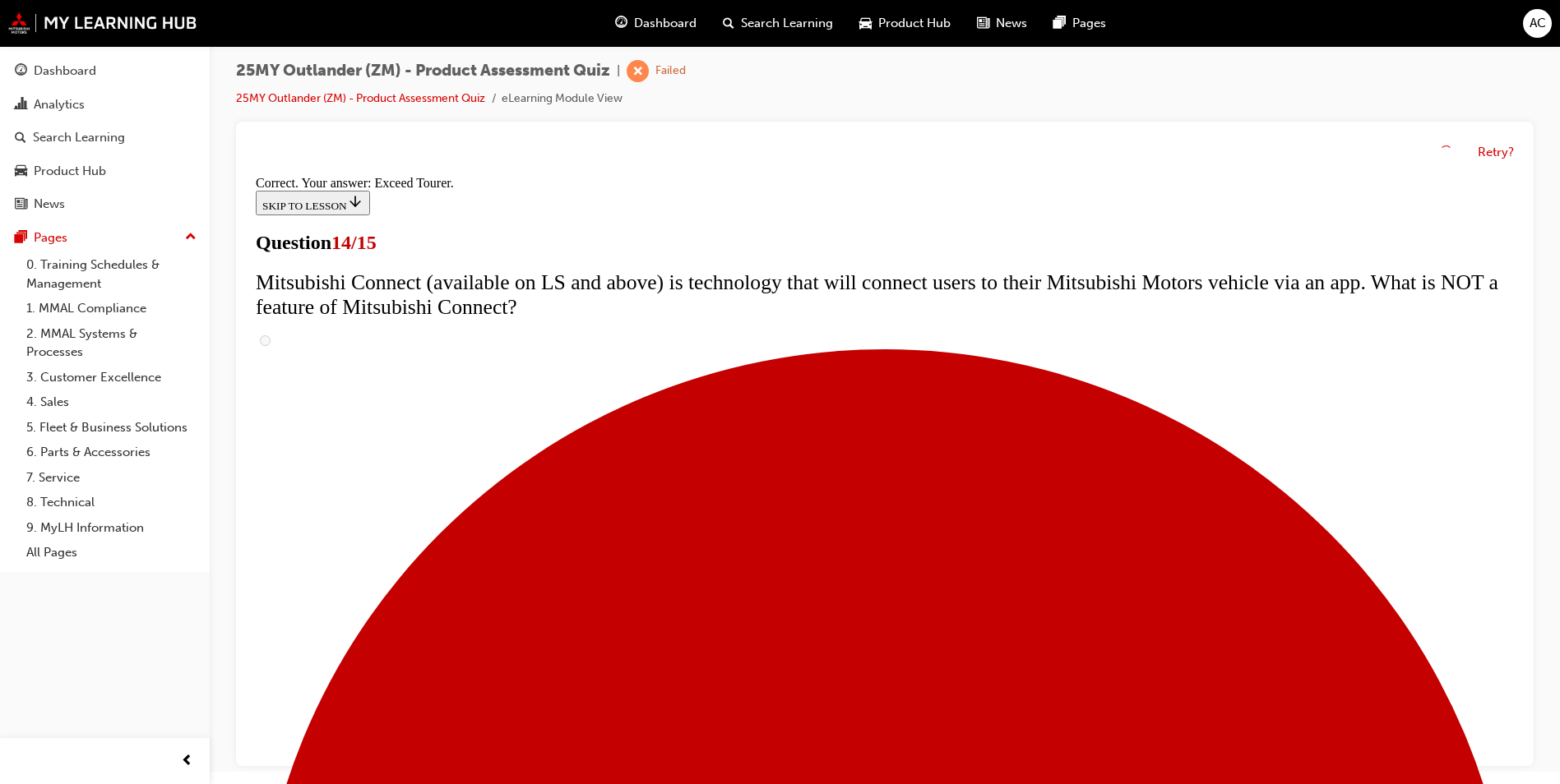
scroll to position [658, 0]
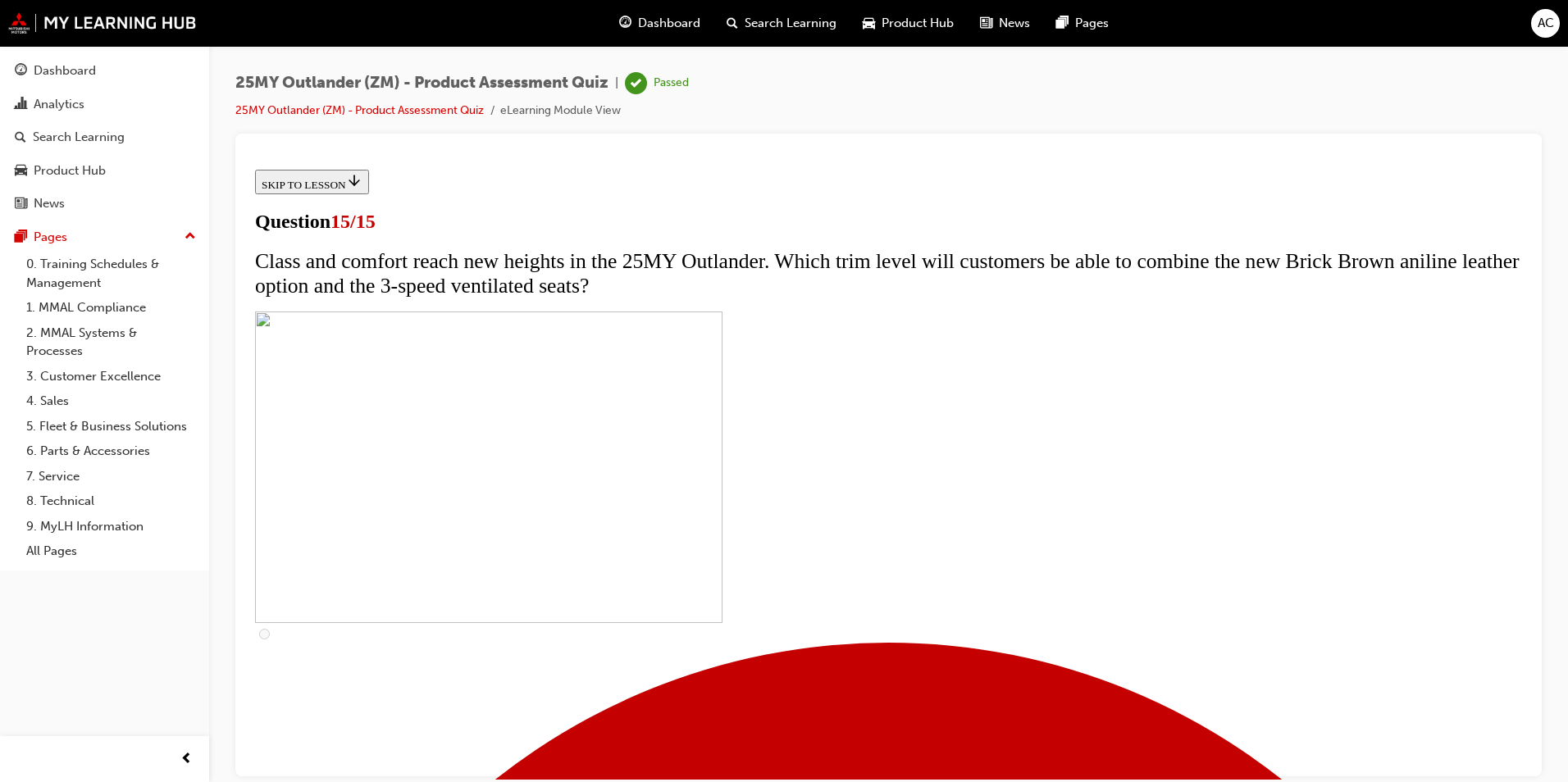
scroll to position [219, 0]
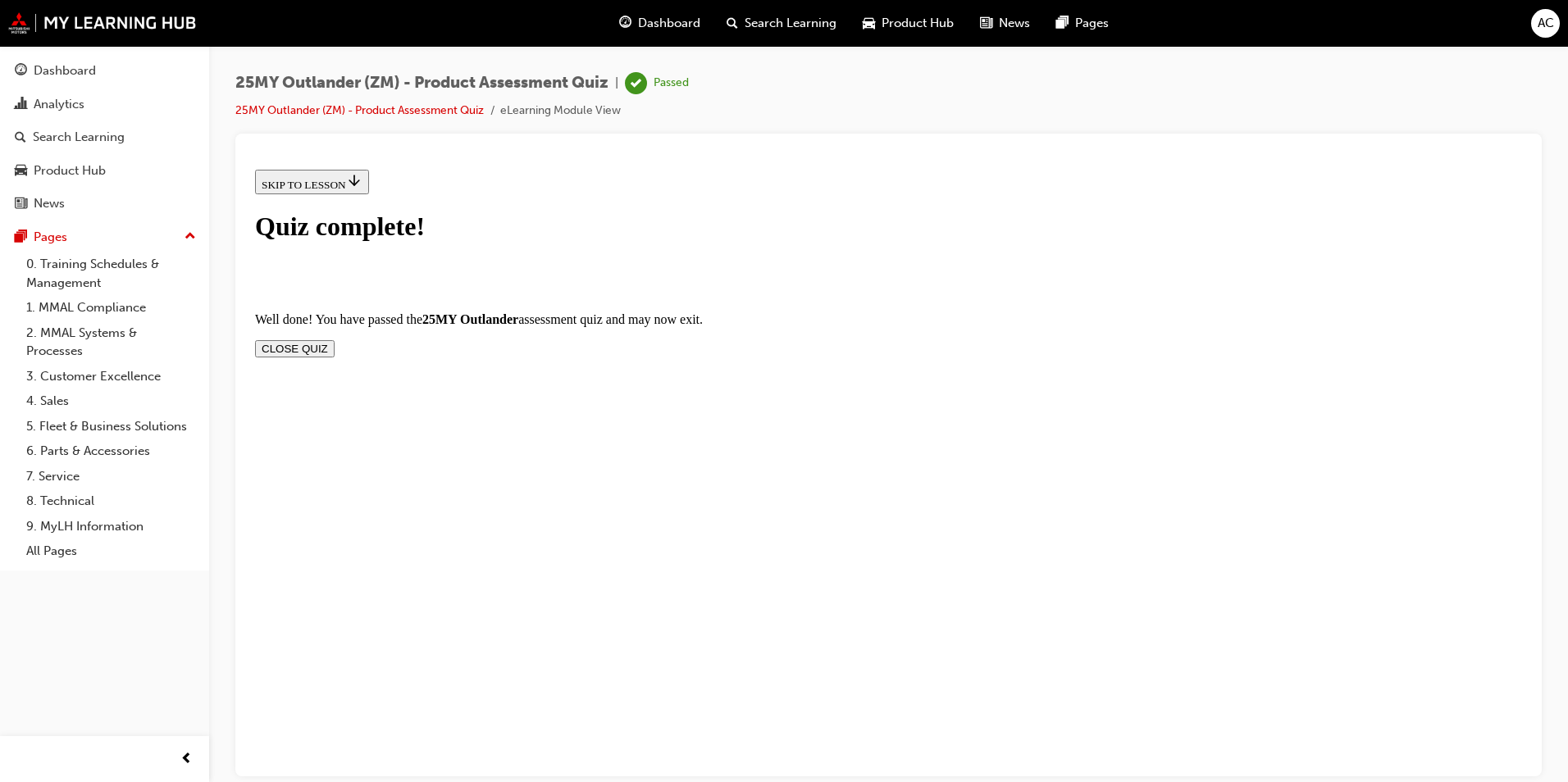
click at [335, 340] on button "CLOSE QUIZ" at bounding box center [295, 348] width 80 height 17
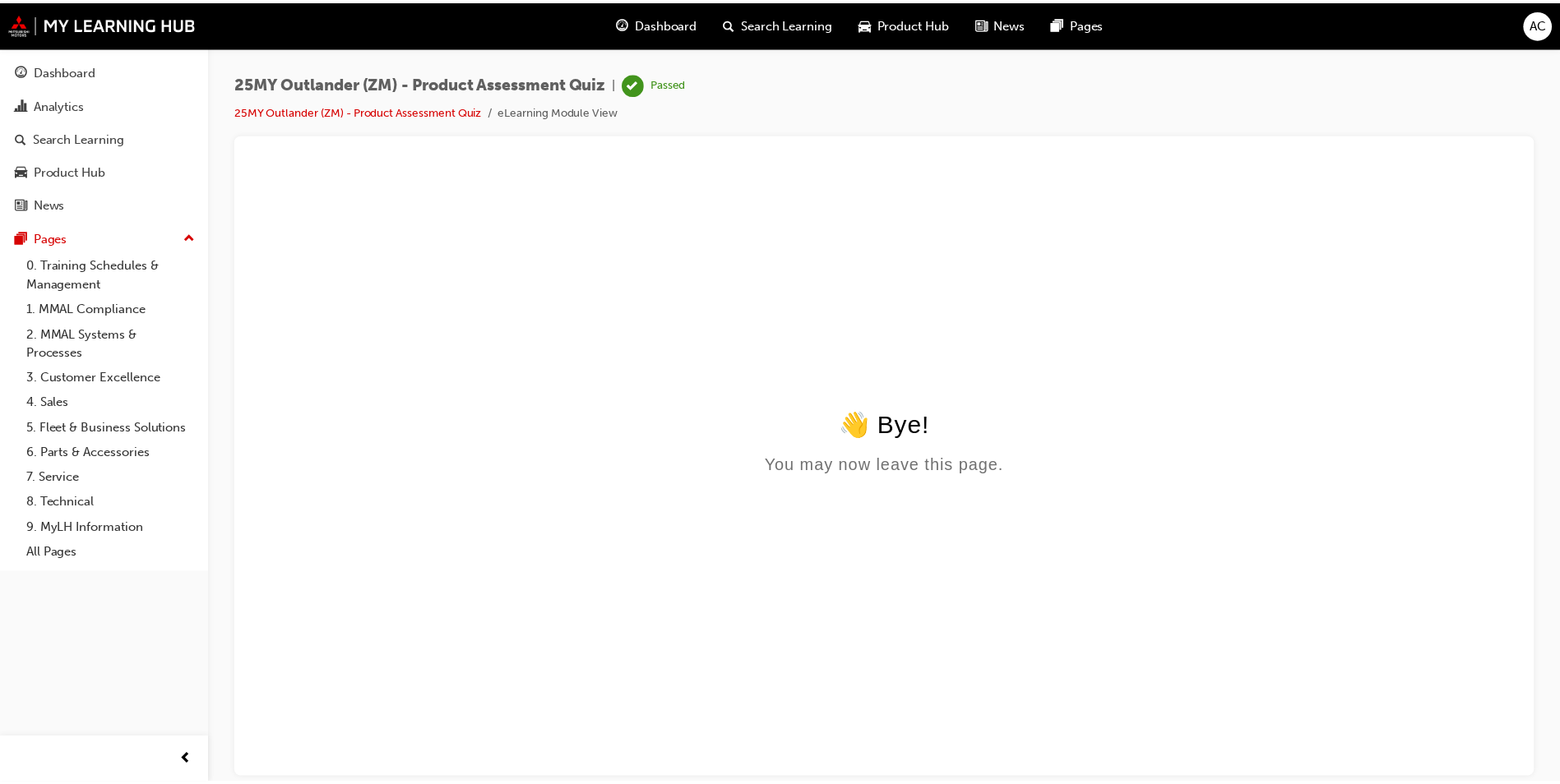
scroll to position [0, 0]
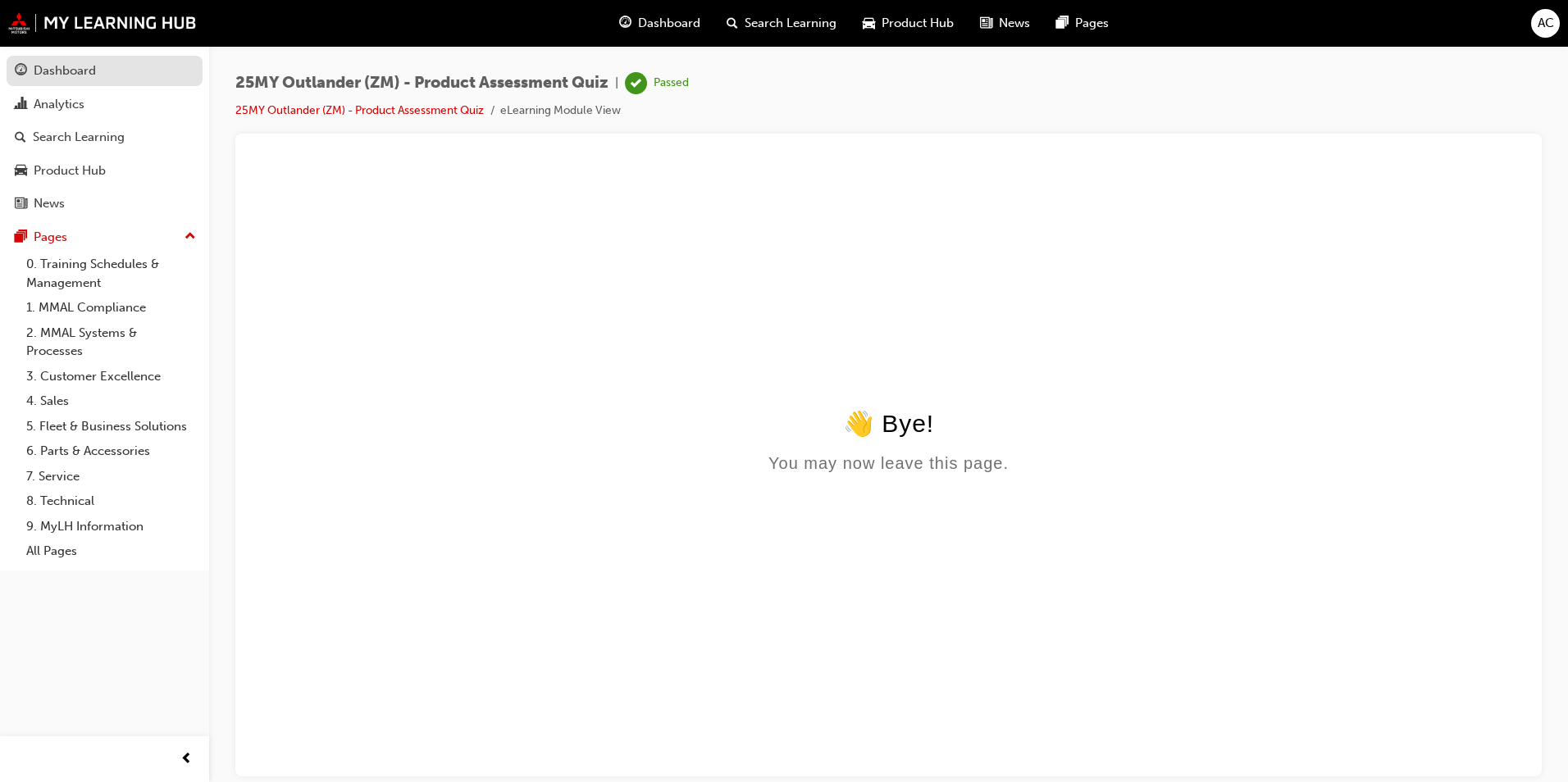
click at [76, 74] on div "Dashboard" at bounding box center [65, 71] width 63 height 19
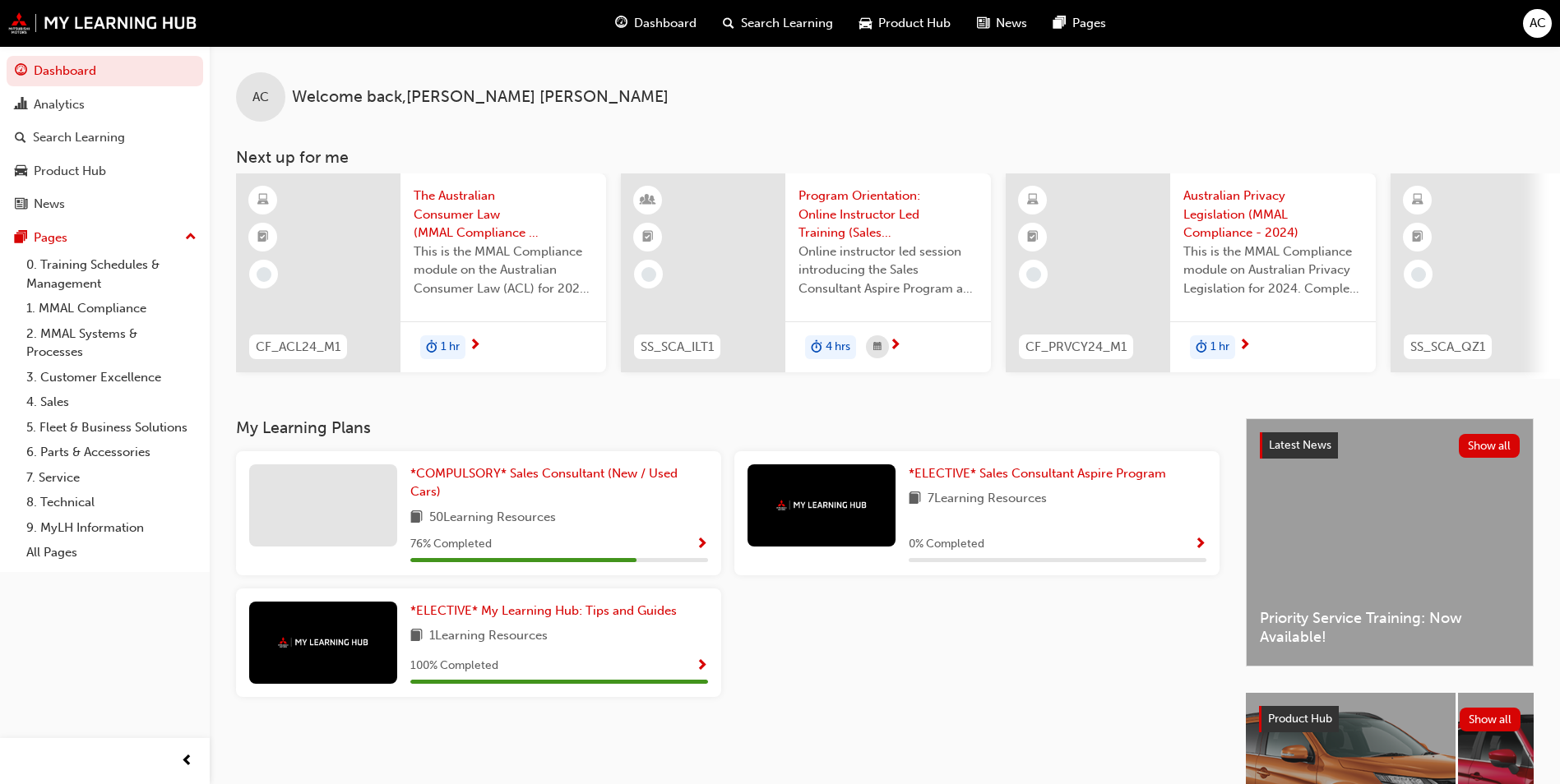
scroll to position [0, 983]
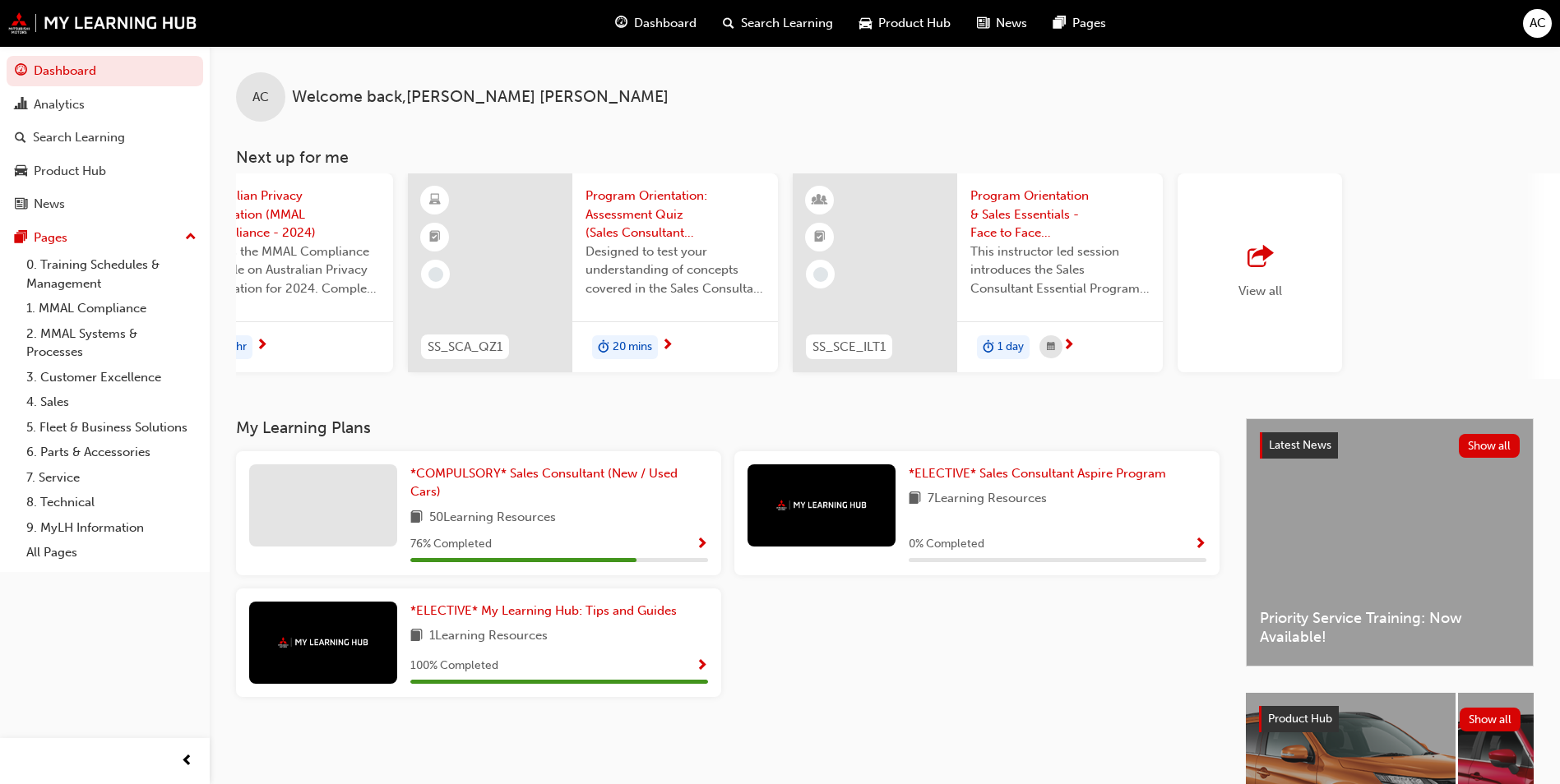
click at [1241, 279] on div "View all" at bounding box center [1260, 273] width 44 height 54
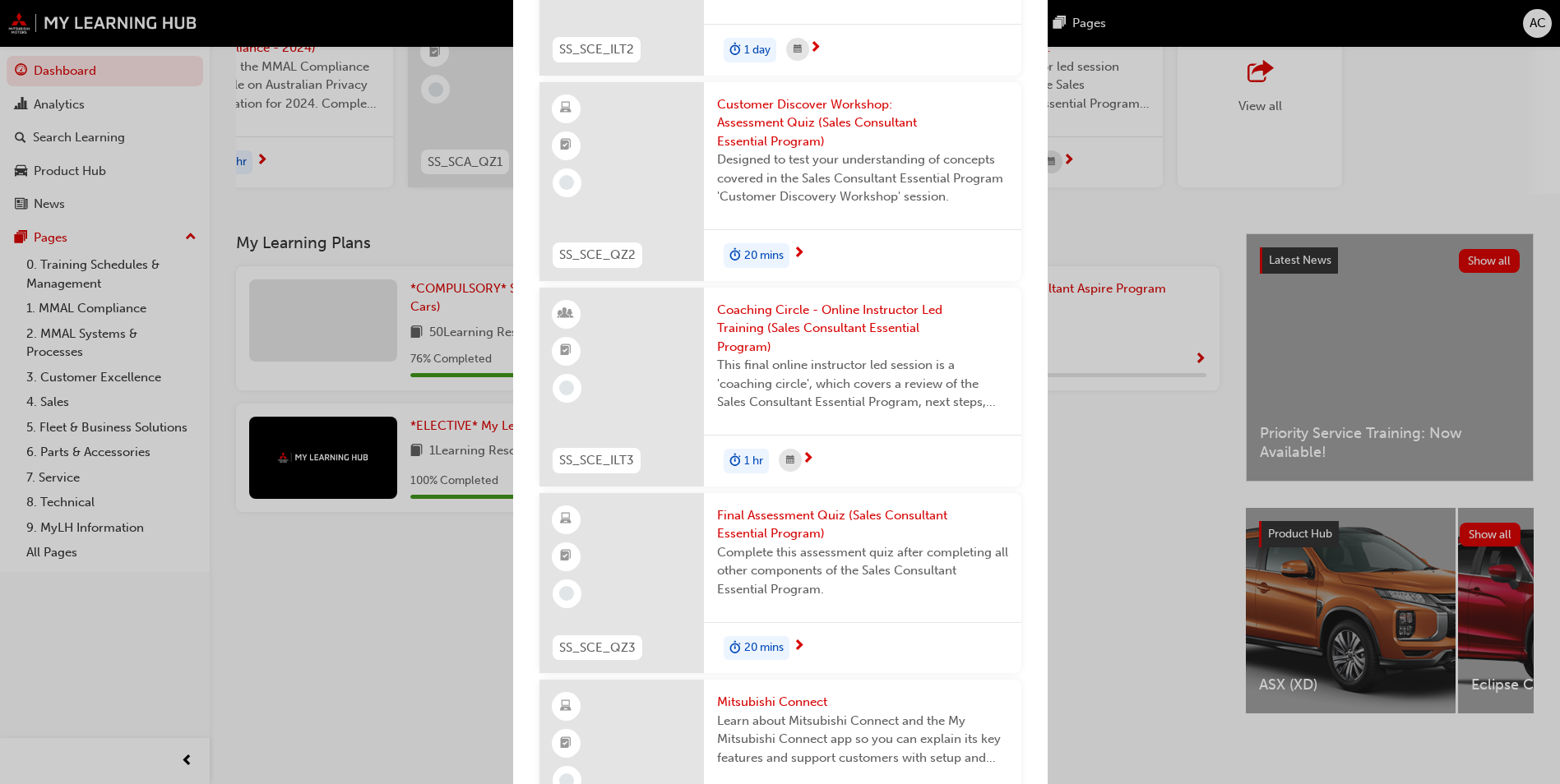
scroll to position [3072, 0]
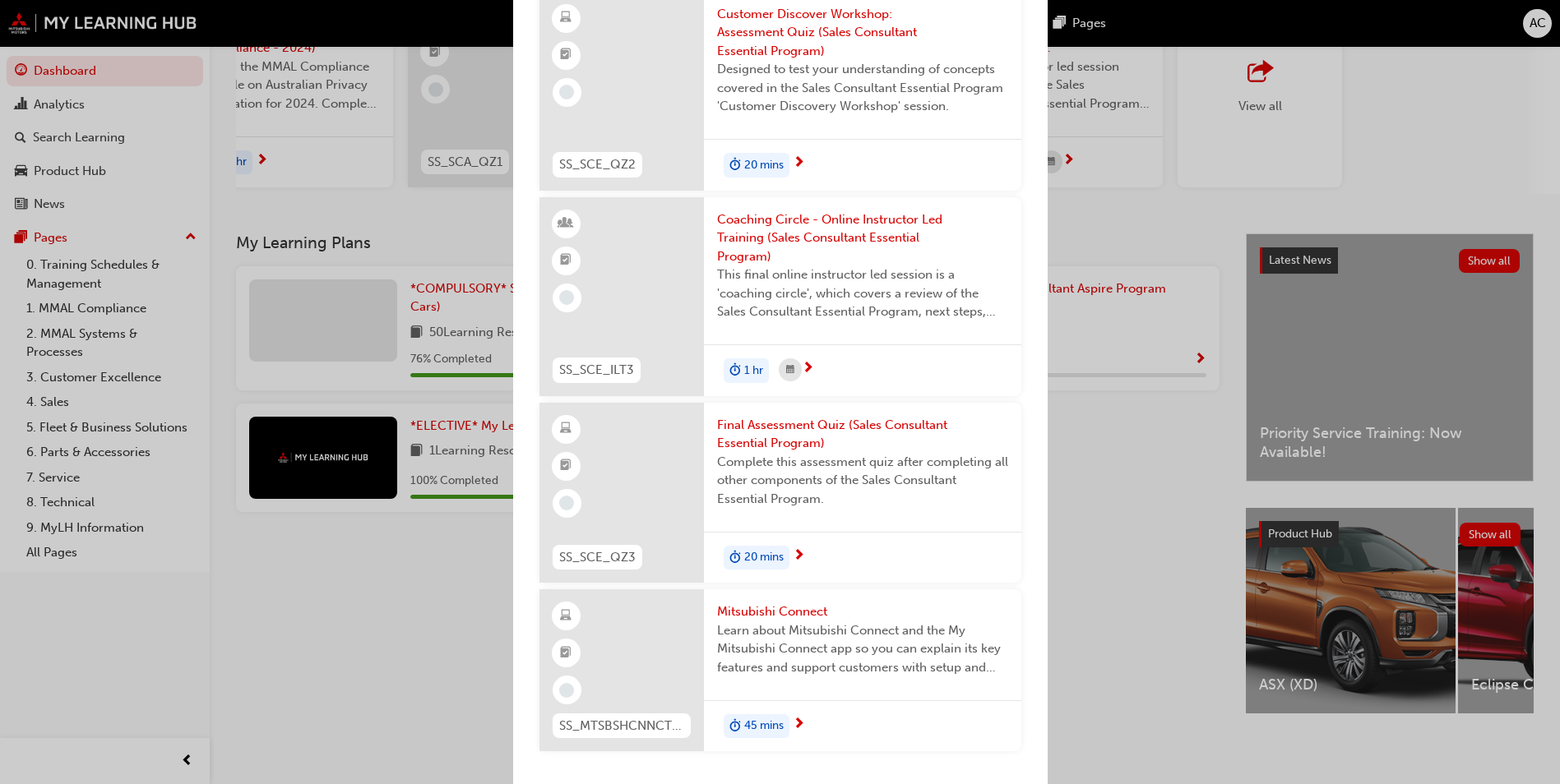
click at [820, 613] on span "Mitsubishi Connect" at bounding box center [863, 612] width 291 height 19
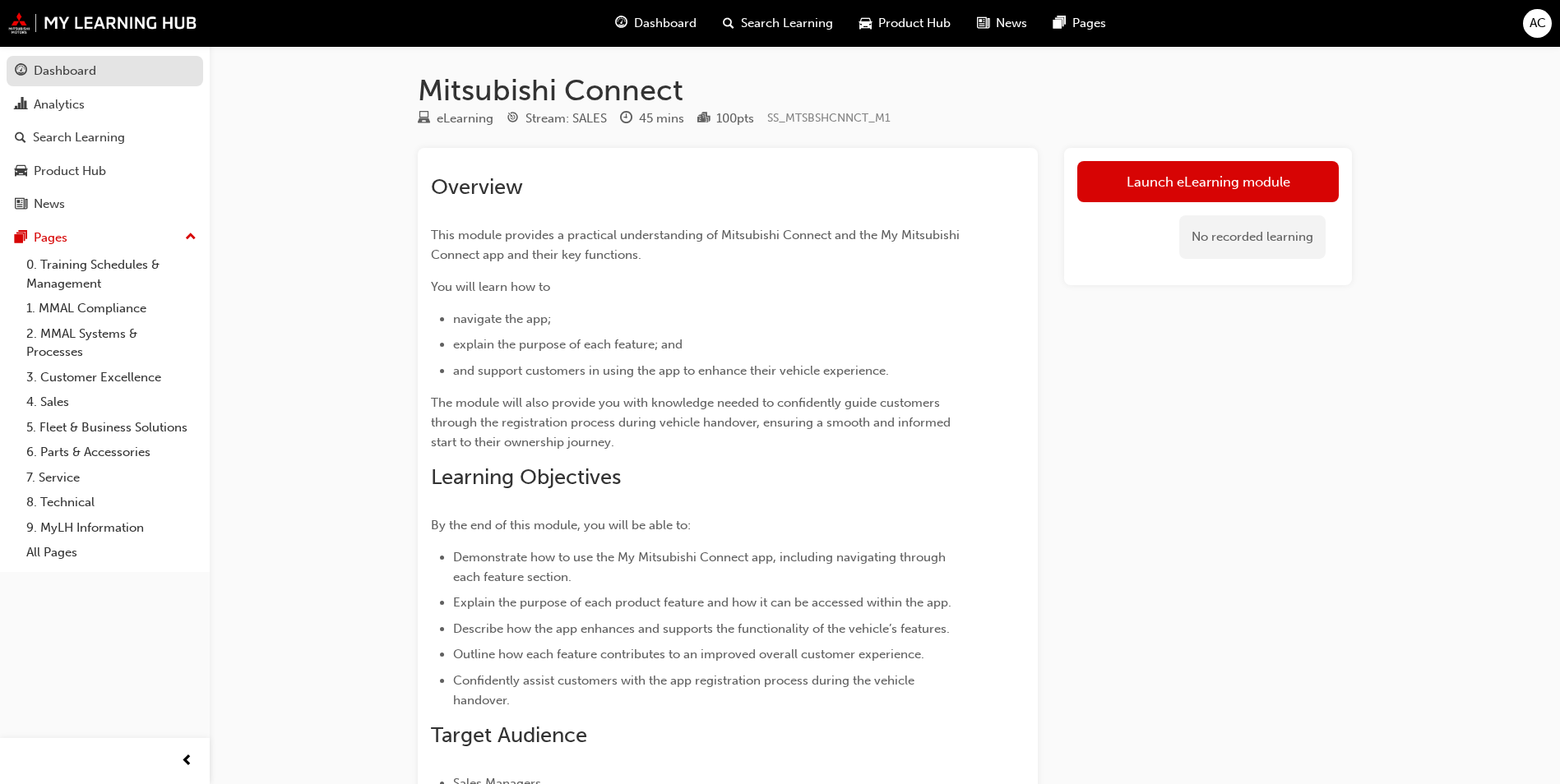
click at [56, 61] on div "Dashboard" at bounding box center [105, 72] width 180 height 21
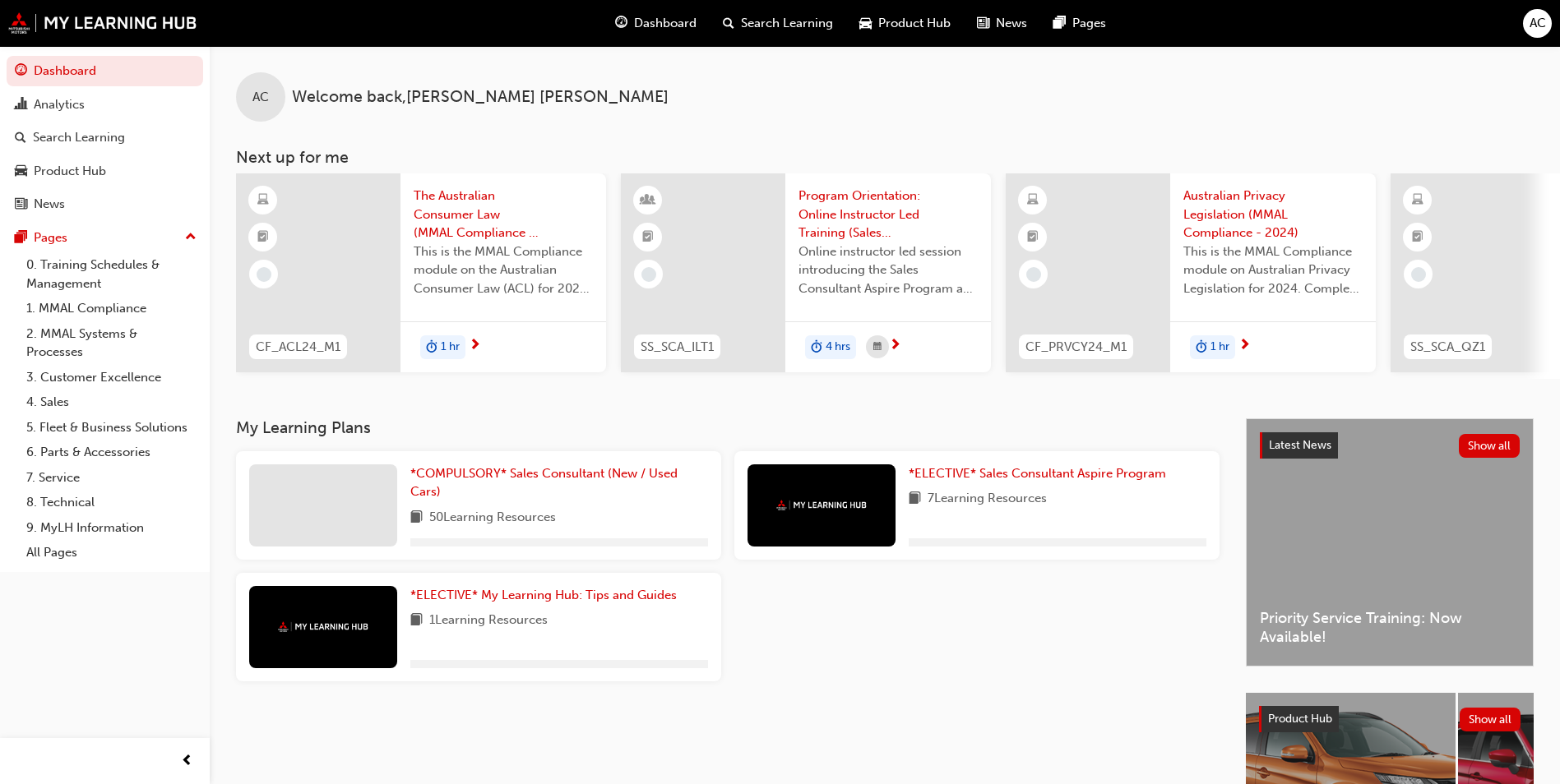
click at [1537, 37] on div "AC" at bounding box center [1537, 23] width 29 height 29
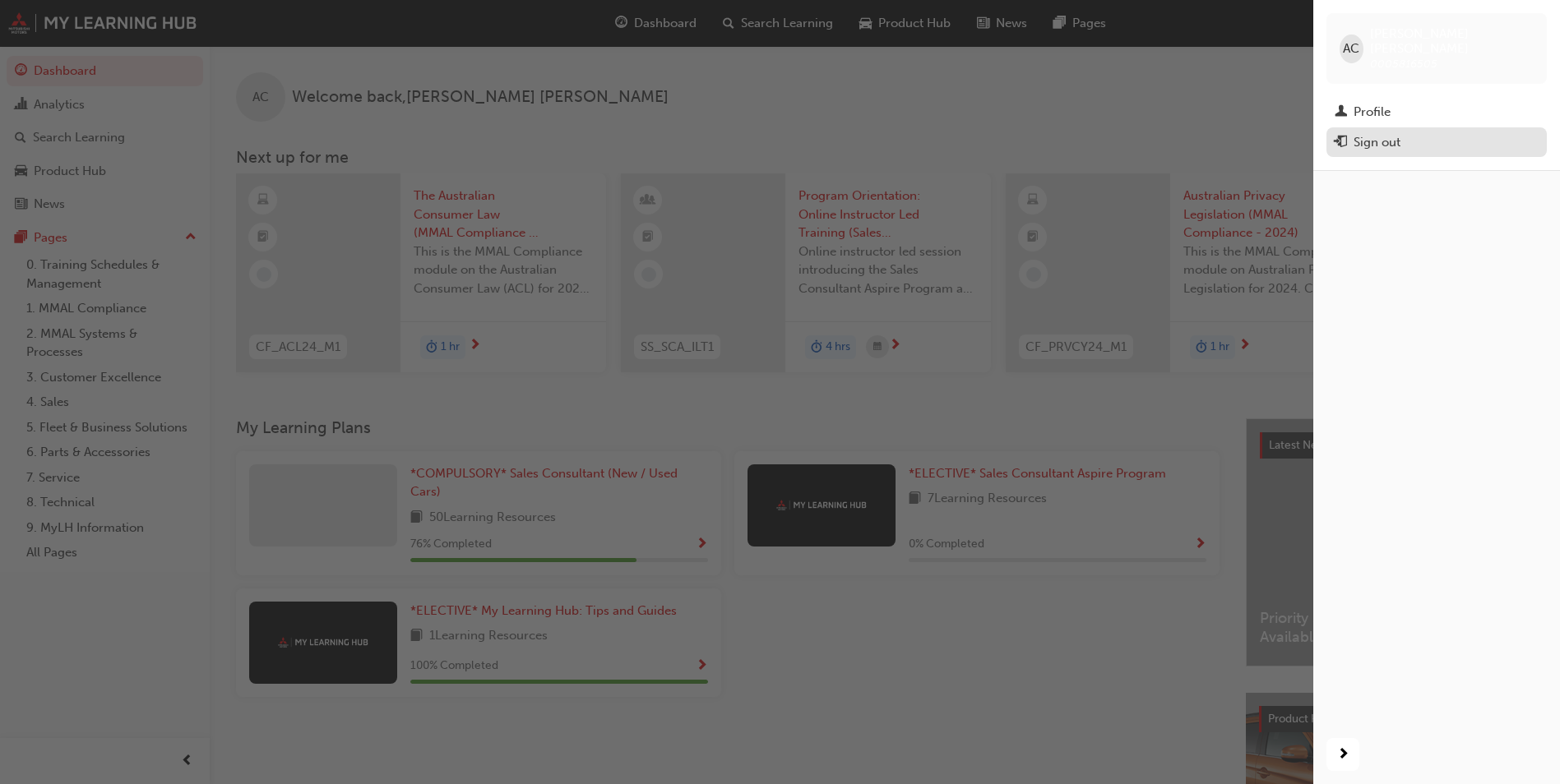
click at [1357, 134] on div "Sign out" at bounding box center [1377, 143] width 47 height 19
